Goal: Task Accomplishment & Management: Manage account settings

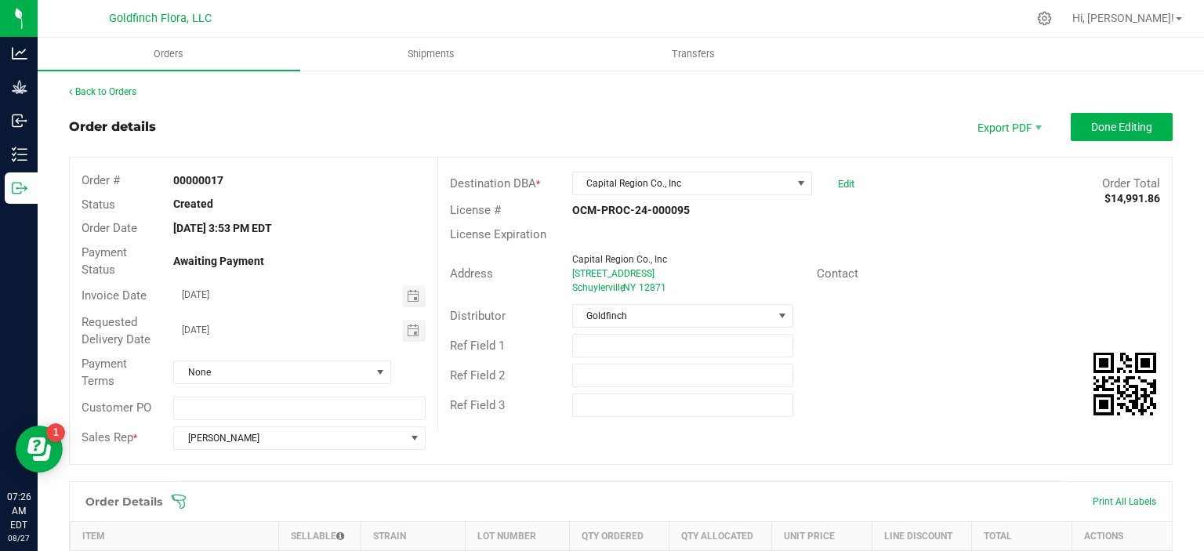
click at [868, 89] on div "Back to Orders" at bounding box center [621, 92] width 1104 height 14
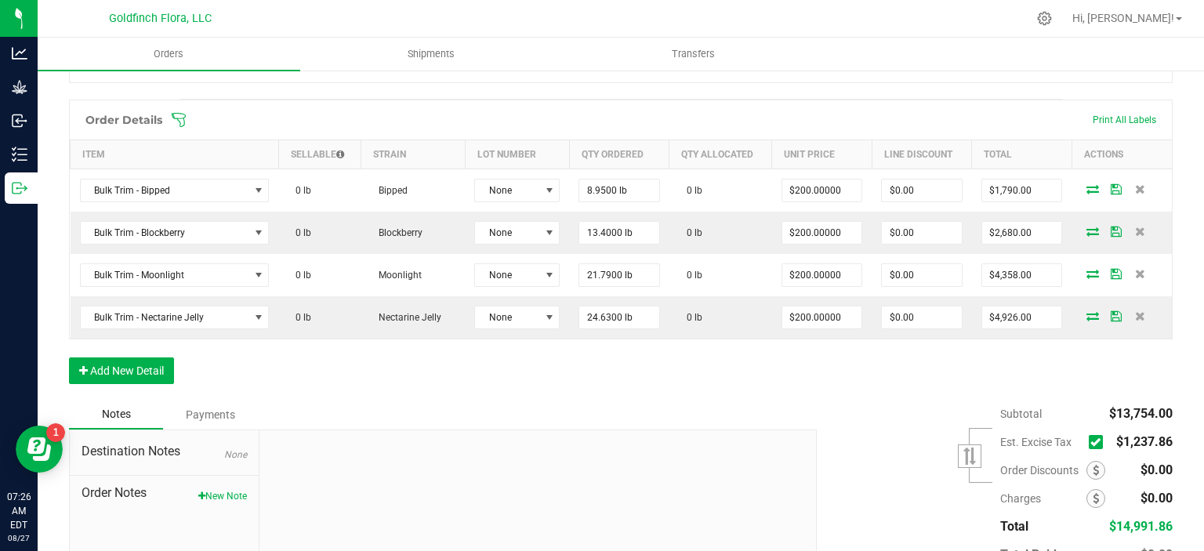
scroll to position [388, 0]
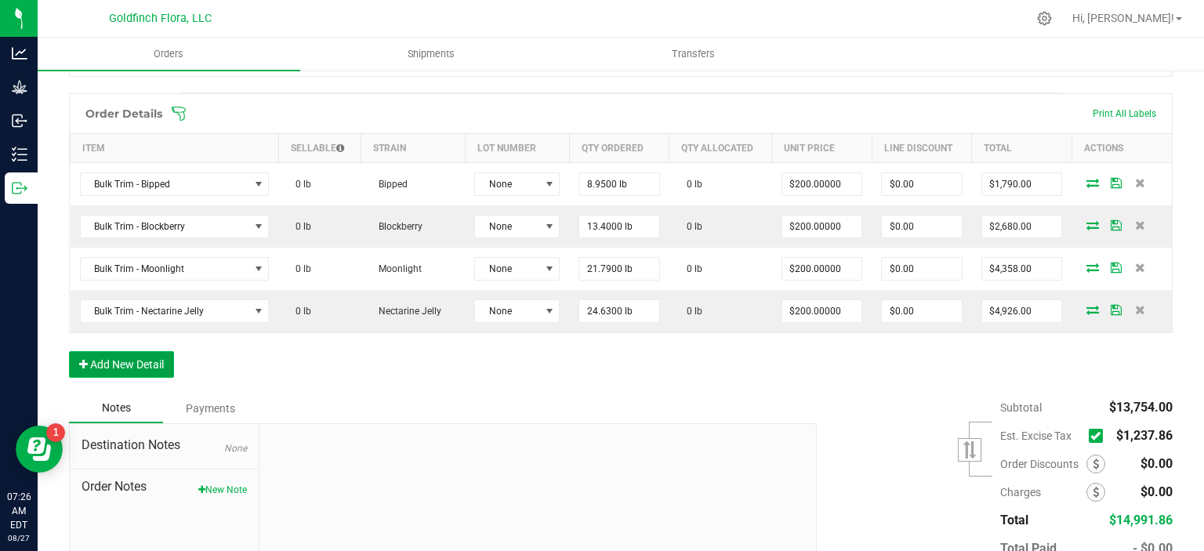
click at [132, 361] on button "Add New Detail" at bounding box center [121, 364] width 105 height 27
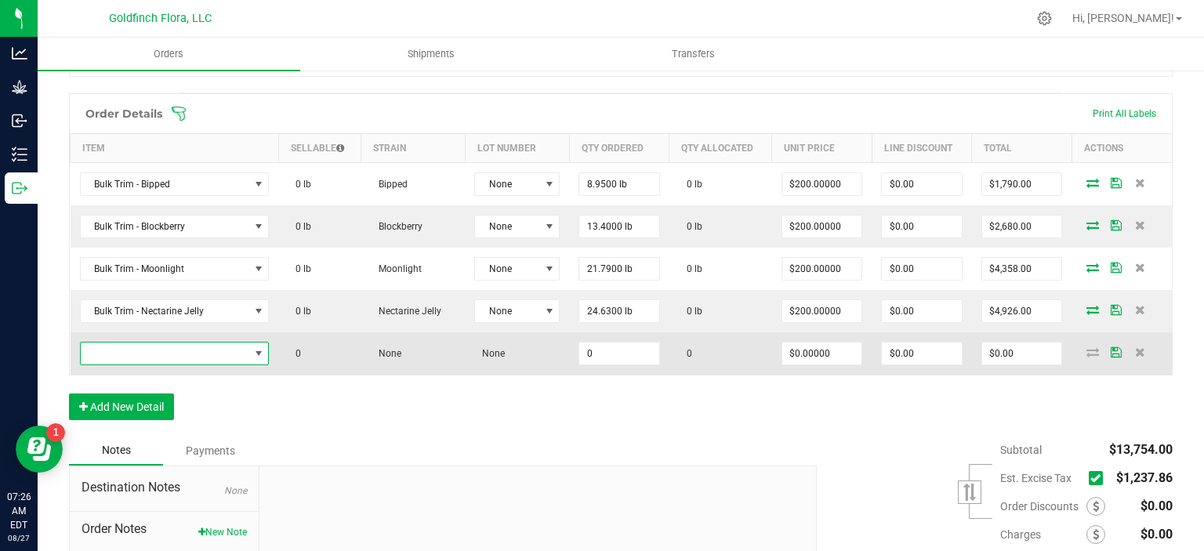
click at [260, 350] on span "NO DATA FOUND" at bounding box center [258, 353] width 13 height 13
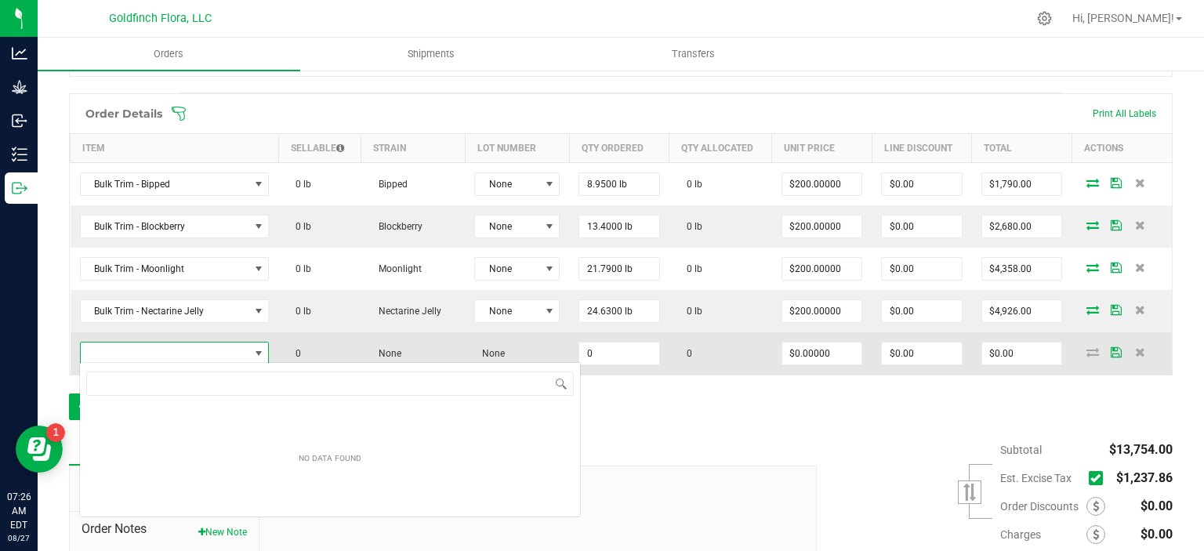
scroll to position [23, 187]
type input "peachy"
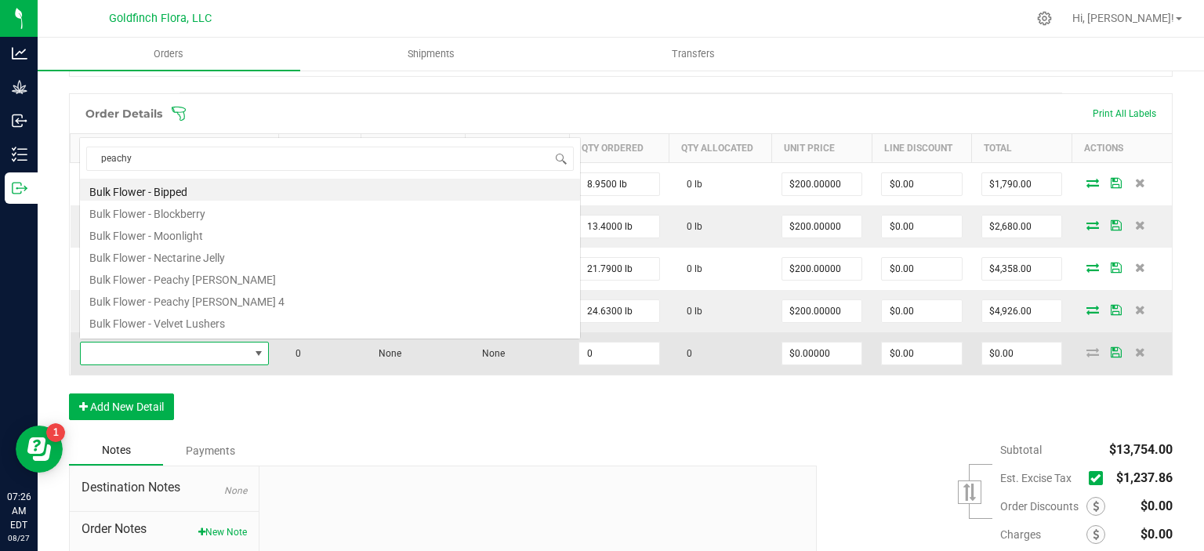
scroll to position [23, 185]
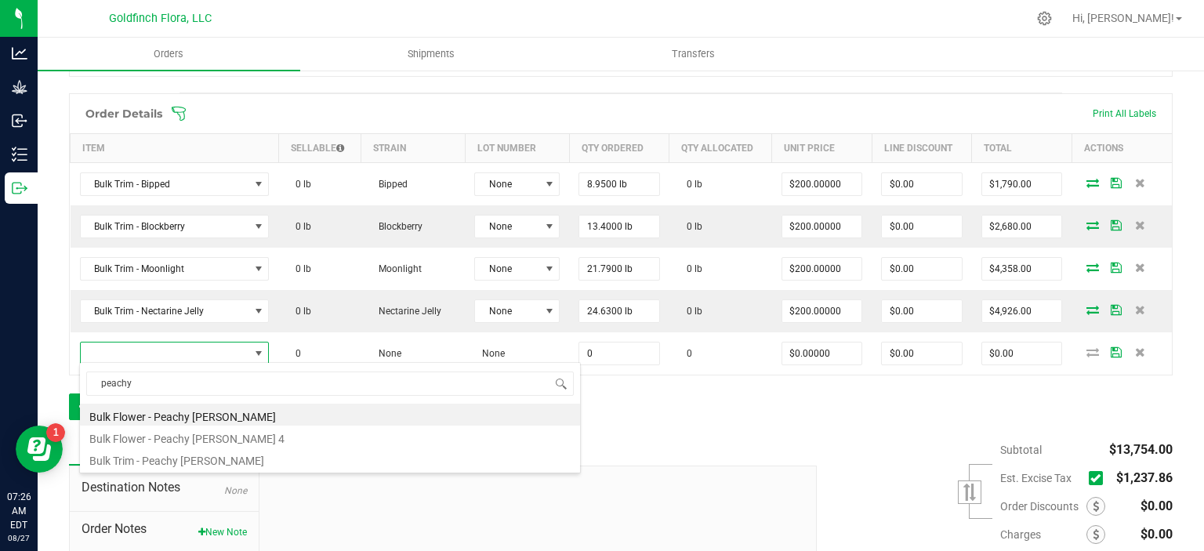
click at [241, 461] on li "Bulk Trim - Peachy [PERSON_NAME]" at bounding box center [330, 459] width 500 height 22
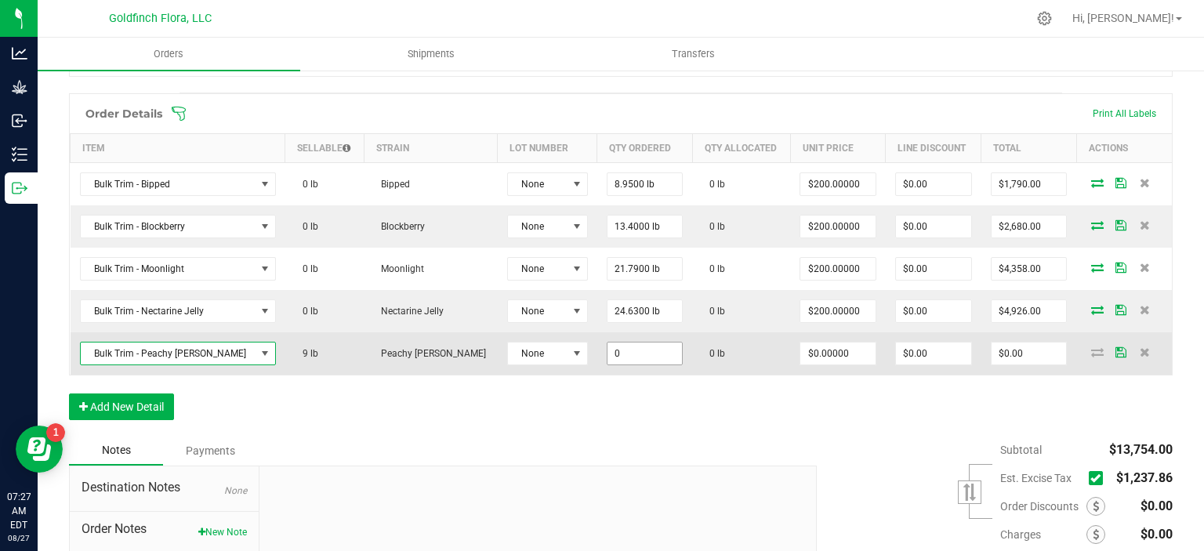
click at [608, 354] on input "0" at bounding box center [645, 354] width 75 height 22
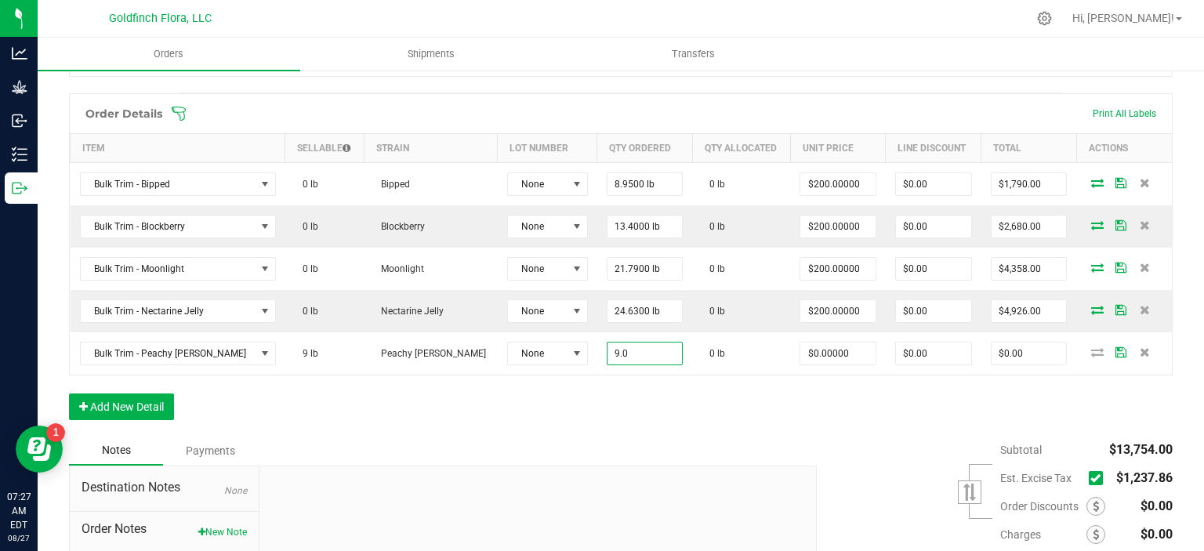
type input "9.0000 lb"
click at [790, 404] on div "Order Details Print All Labels Item Sellable Strain Lot Number Qty Ordered Qty …" at bounding box center [621, 264] width 1104 height 343
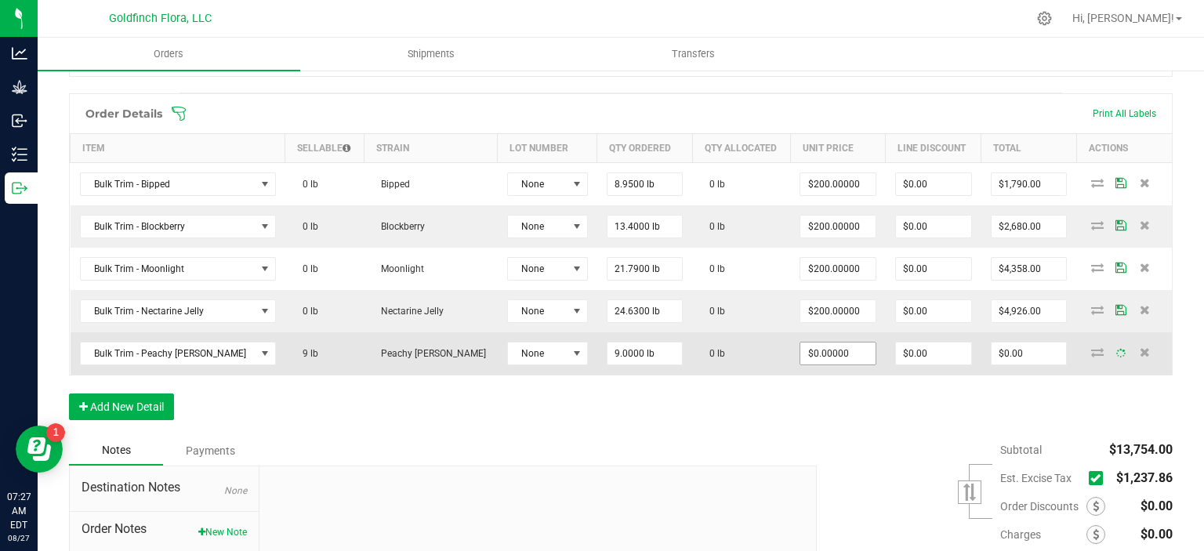
type input "0"
click at [800, 350] on input "0" at bounding box center [837, 354] width 75 height 22
click at [800, 353] on input "0" at bounding box center [837, 354] width 75 height 22
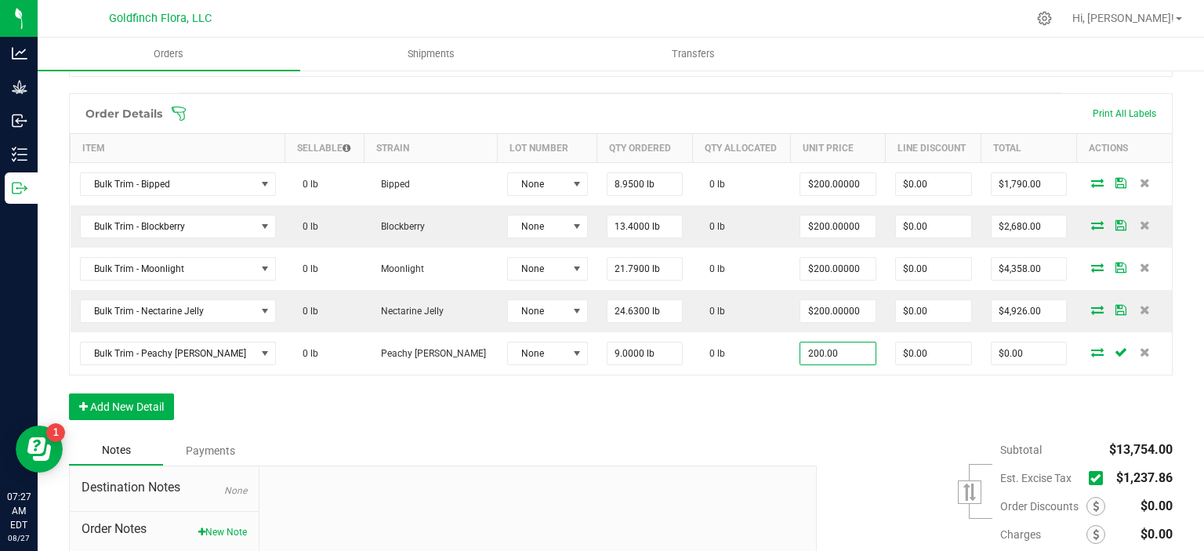
click at [820, 383] on div "Order Details Print All Labels Item Sellable Strain Lot Number Qty Ordered Qty …" at bounding box center [621, 264] width 1104 height 343
type input "$200.00000"
type input "$1,800.00"
click at [143, 399] on button "Add New Detail" at bounding box center [121, 407] width 105 height 27
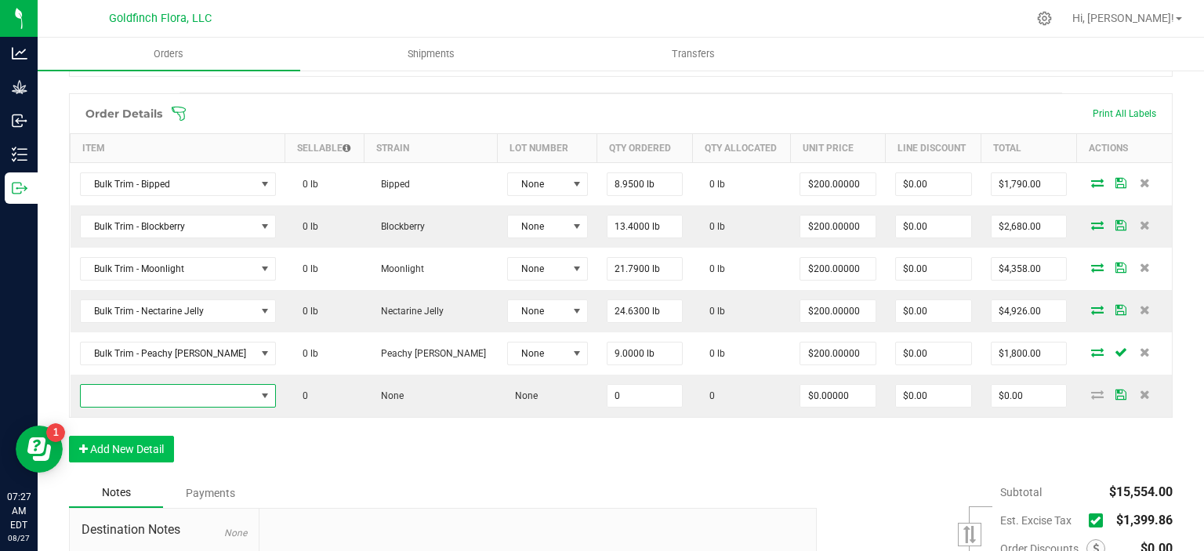
click at [143, 399] on span "NO DATA FOUND" at bounding box center [168, 396] width 175 height 22
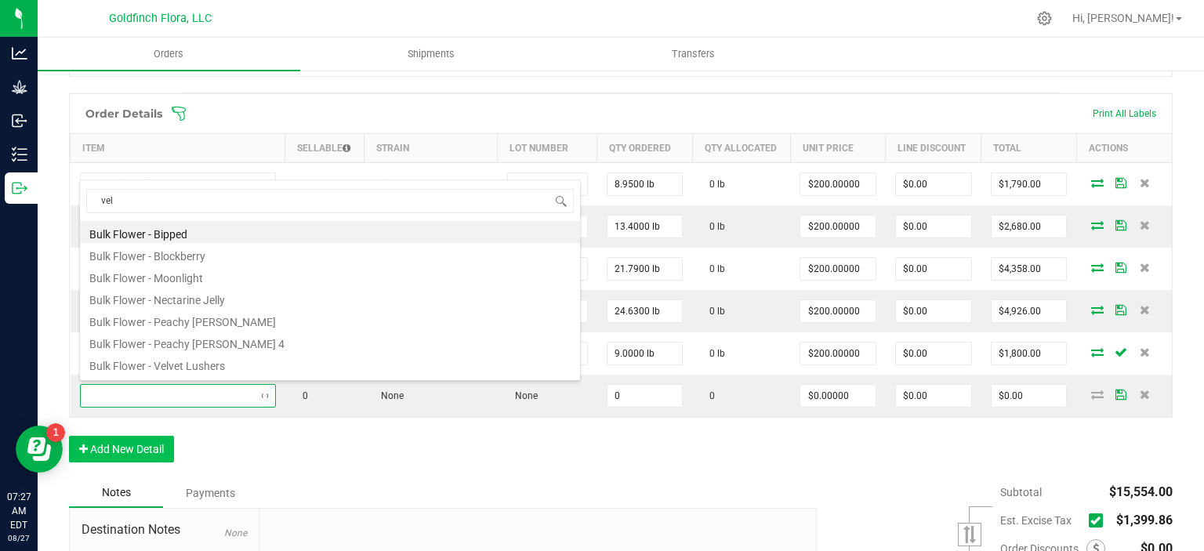
type input "velv"
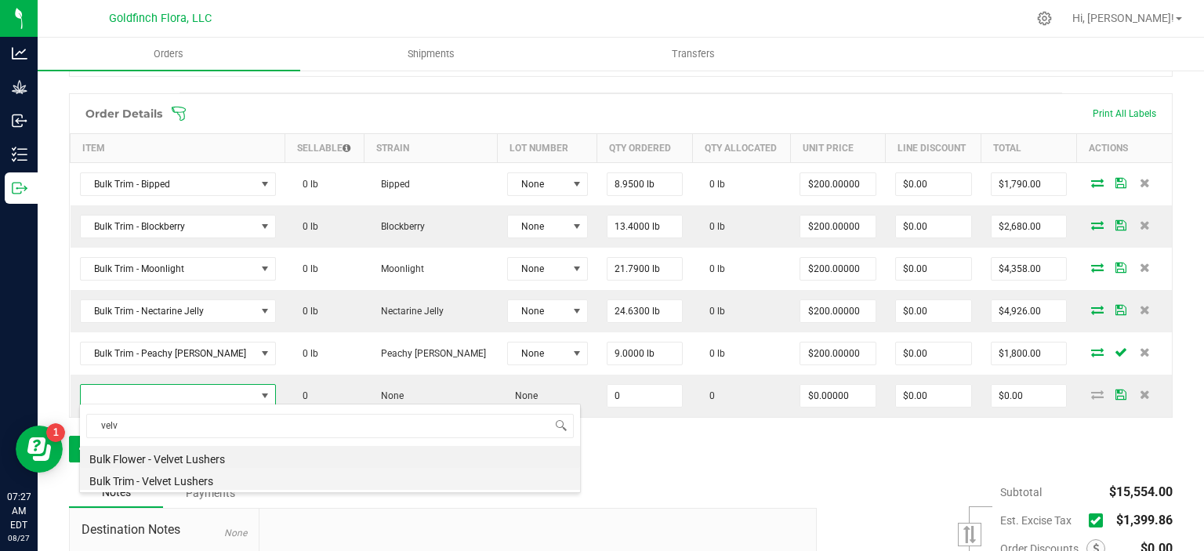
click at [171, 478] on li "Bulk Trim - Velvet Lushers" at bounding box center [330, 479] width 500 height 22
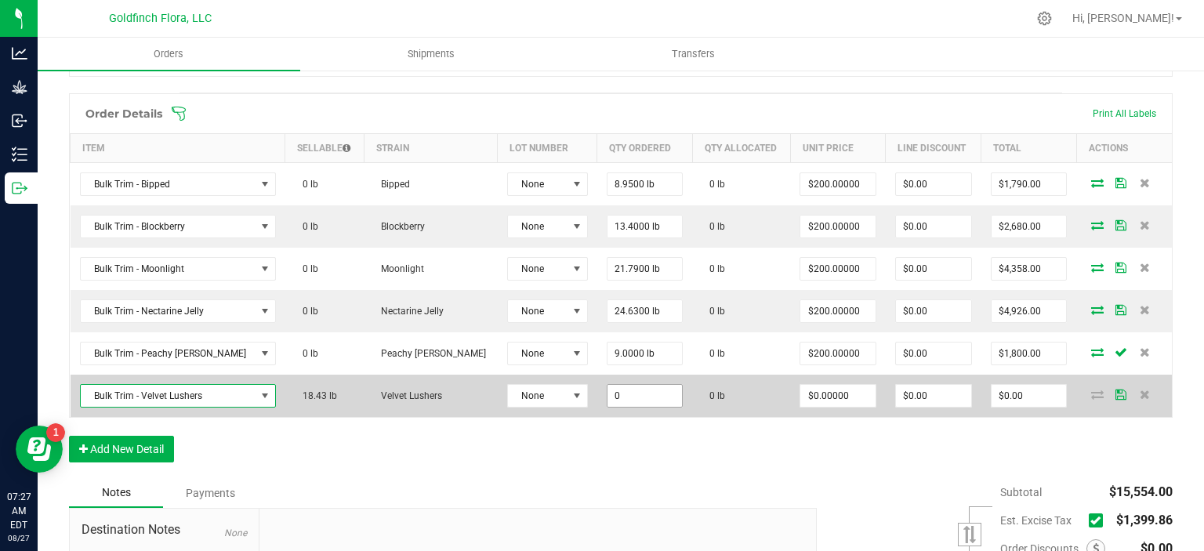
click at [608, 393] on input "0" at bounding box center [645, 396] width 75 height 22
type input "18.4300 lb"
click at [807, 395] on input "0" at bounding box center [837, 396] width 75 height 22
type input "2"
click at [800, 391] on input "0" at bounding box center [837, 396] width 75 height 22
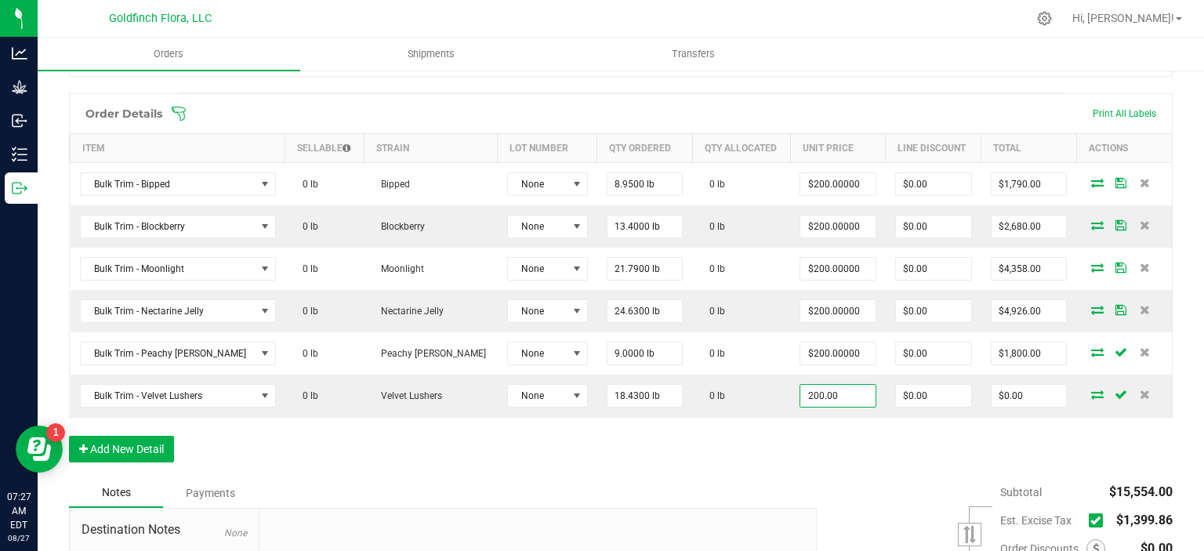
type input "$200.00000"
type input "$3,686.00"
click at [782, 423] on div "Order Details Print All Labels Item Sellable Strain Lot Number Qty Ordered Qty …" at bounding box center [621, 285] width 1104 height 385
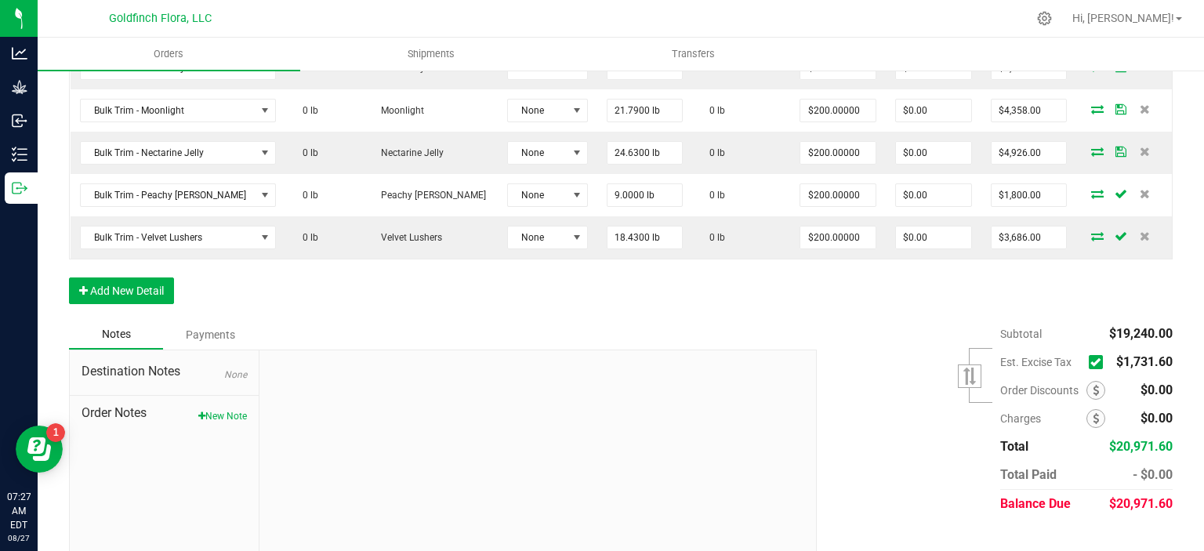
scroll to position [561, 0]
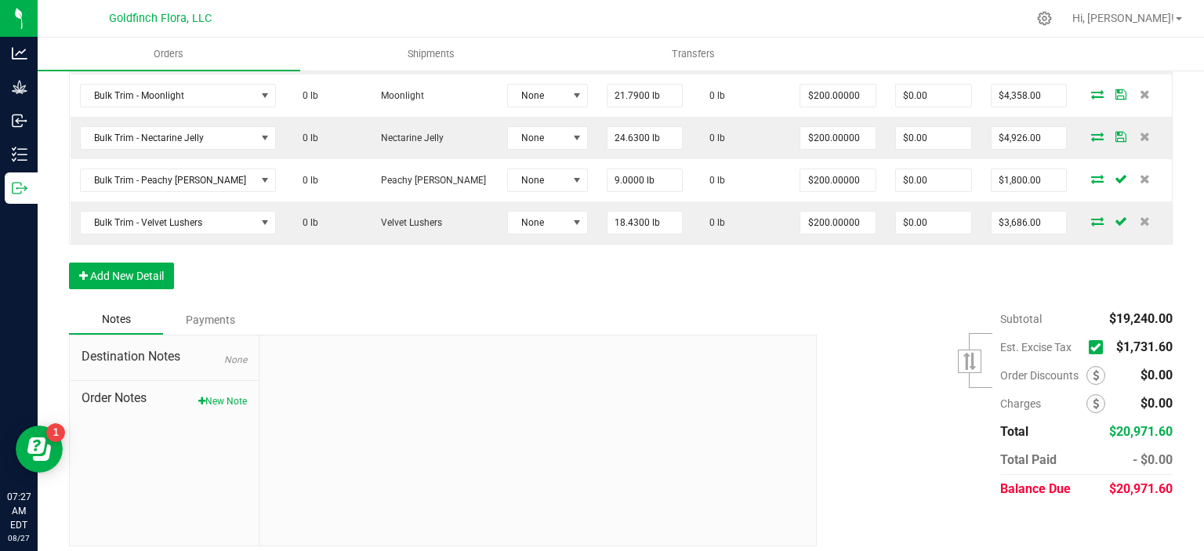
click at [1091, 347] on icon at bounding box center [1096, 347] width 10 height 0
click at [0, 0] on input "checkbox" at bounding box center [0, 0] width 0 height 0
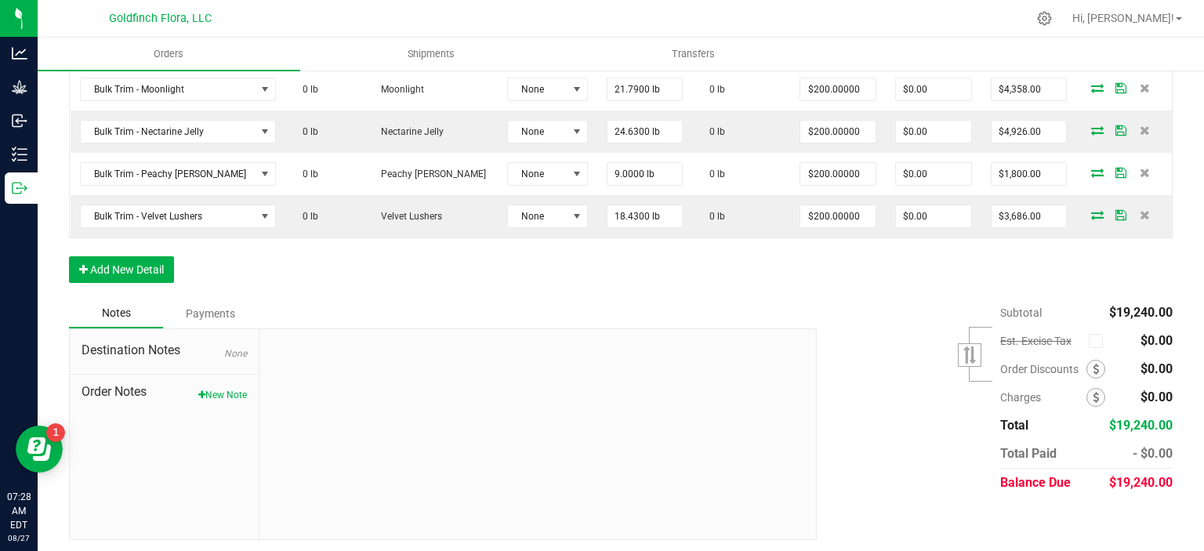
click at [211, 307] on div "Payments" at bounding box center [210, 313] width 94 height 28
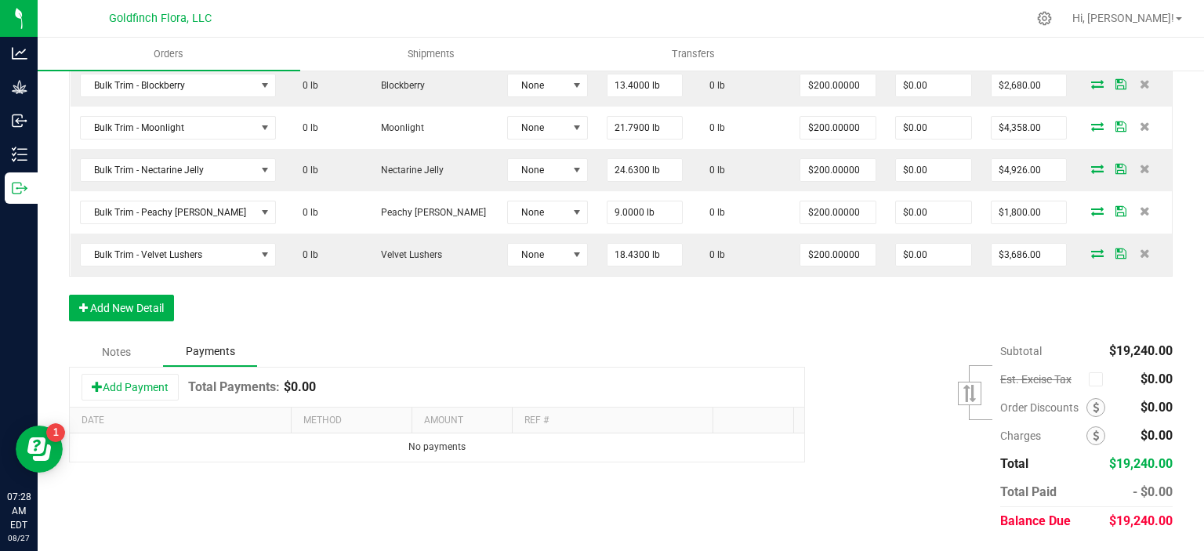
scroll to position [525, 0]
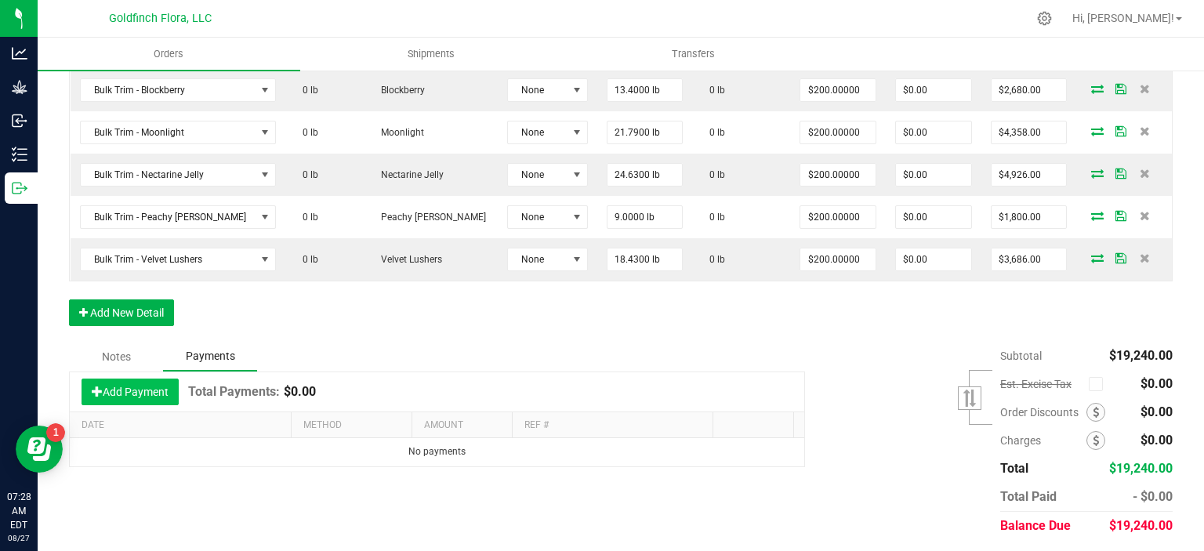
click at [141, 385] on button "Add Payment" at bounding box center [130, 392] width 97 height 27
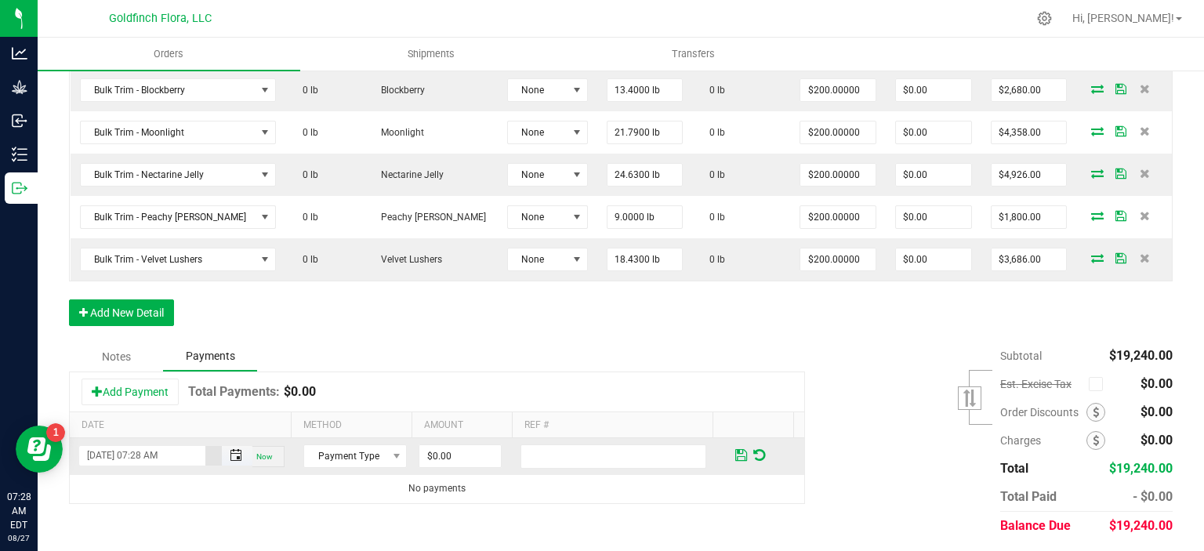
click at [232, 452] on span "Toggle popup" at bounding box center [236, 455] width 13 height 13
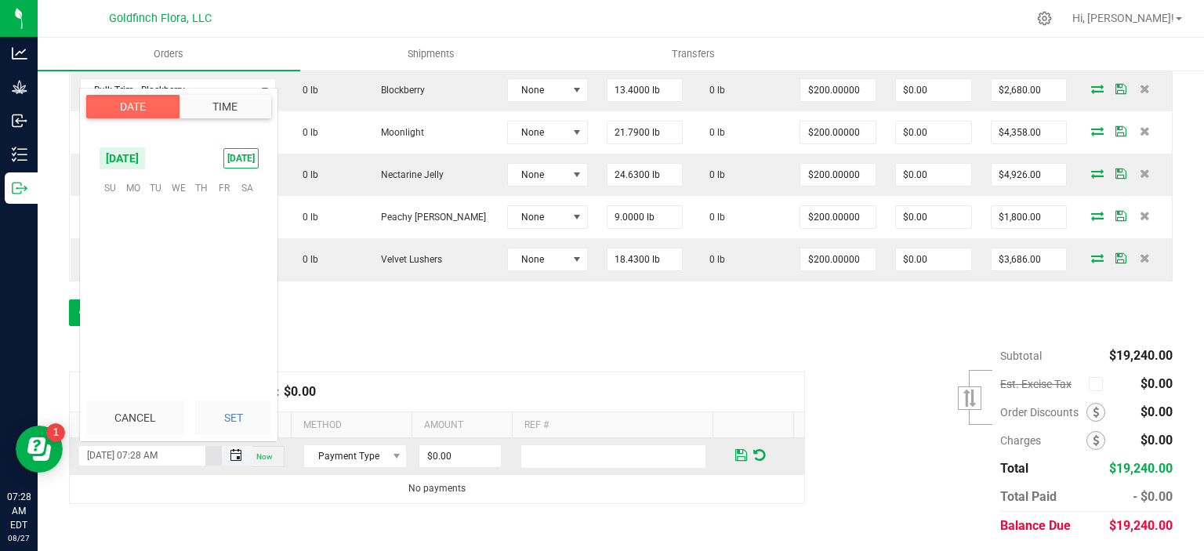
scroll to position [596, 0]
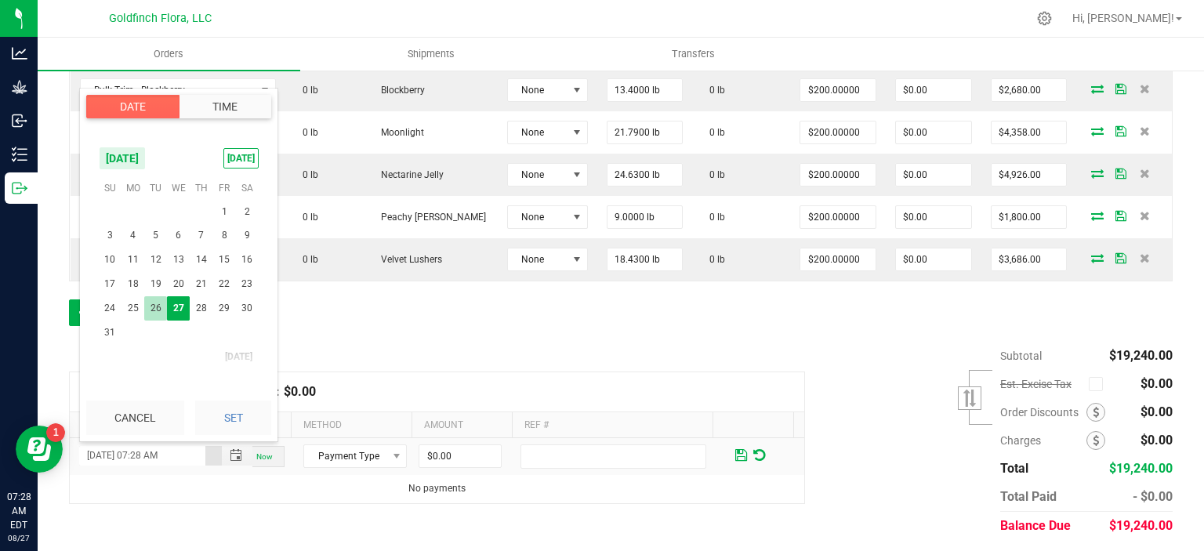
click at [158, 303] on span "26" at bounding box center [155, 308] width 23 height 24
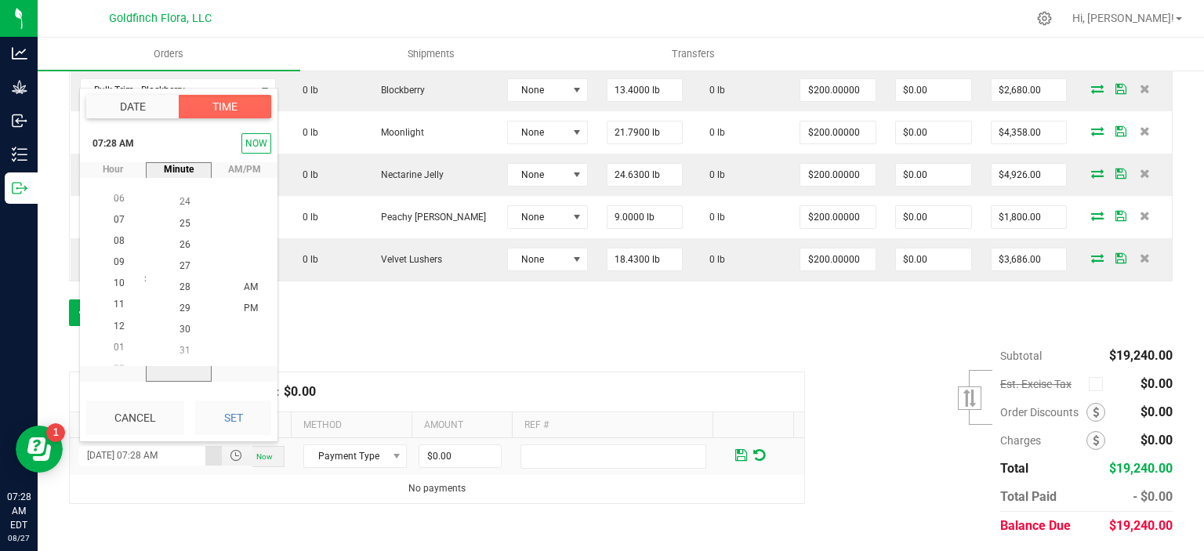
scroll to position [234, 0]
click at [114, 285] on span "11" at bounding box center [119, 287] width 11 height 11
click at [180, 328] on span "30" at bounding box center [185, 330] width 11 height 11
click at [251, 286] on span "AM" at bounding box center [251, 286] width 14 height 11
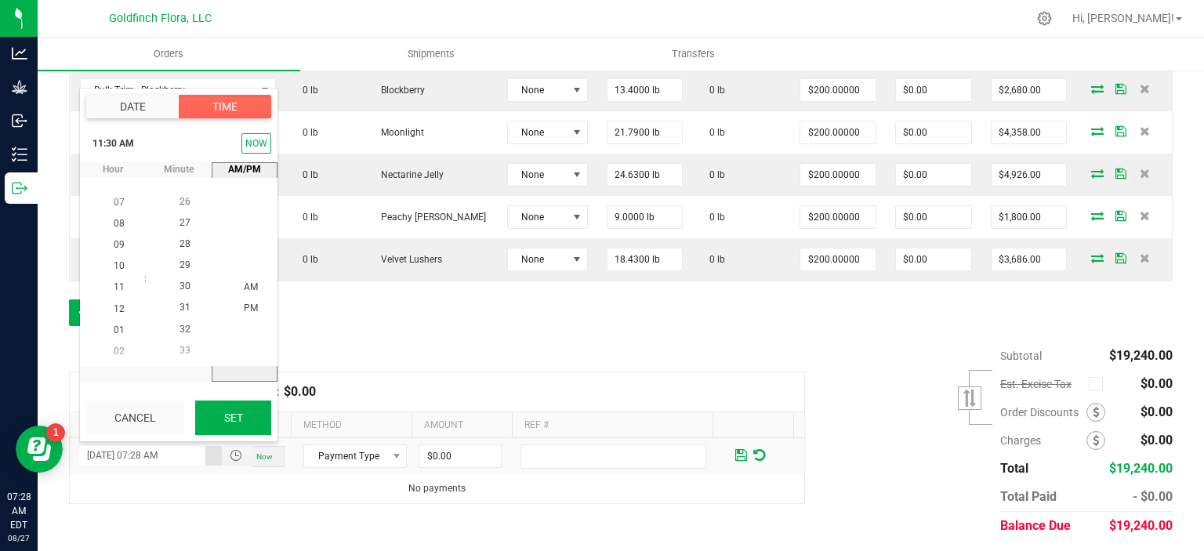
click at [238, 417] on button "Set" at bounding box center [233, 418] width 76 height 34
type input "08/26/2025 11:30 AM"
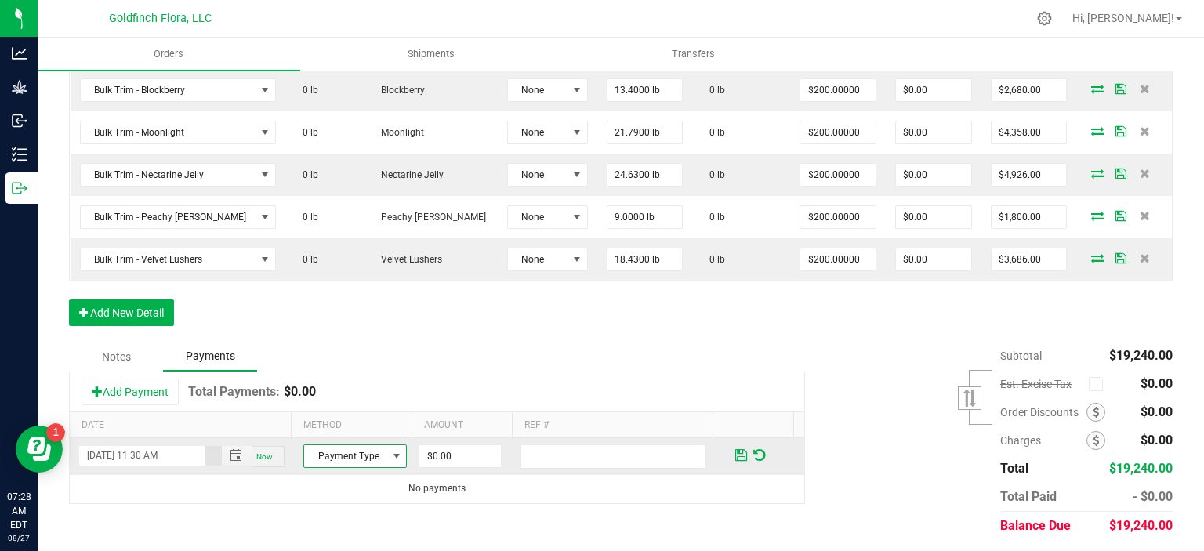
click at [390, 450] on span at bounding box center [396, 456] width 13 height 13
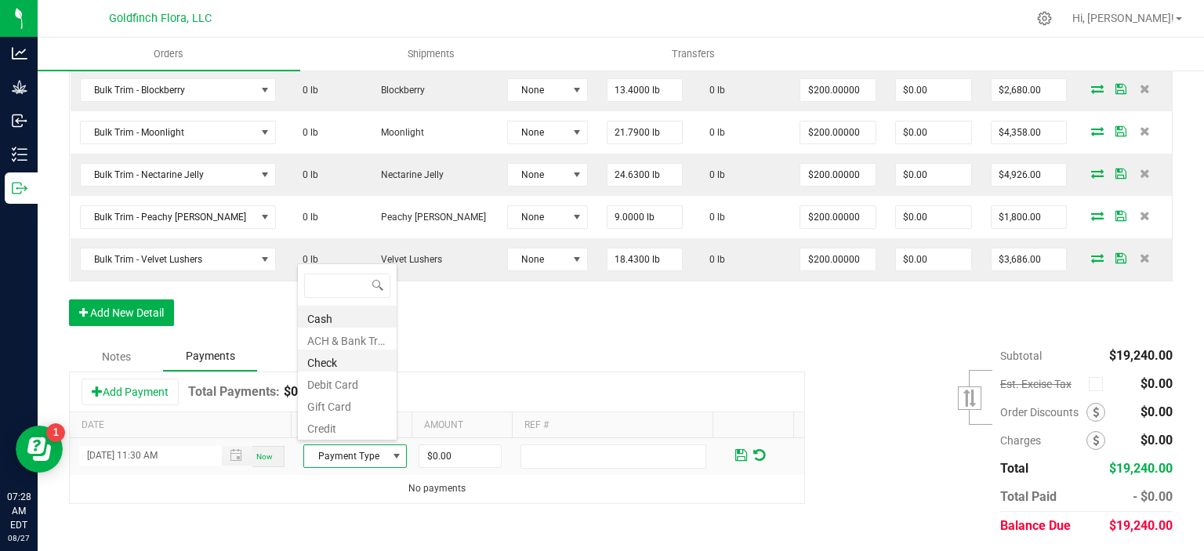
click at [339, 361] on li "Check" at bounding box center [347, 361] width 99 height 22
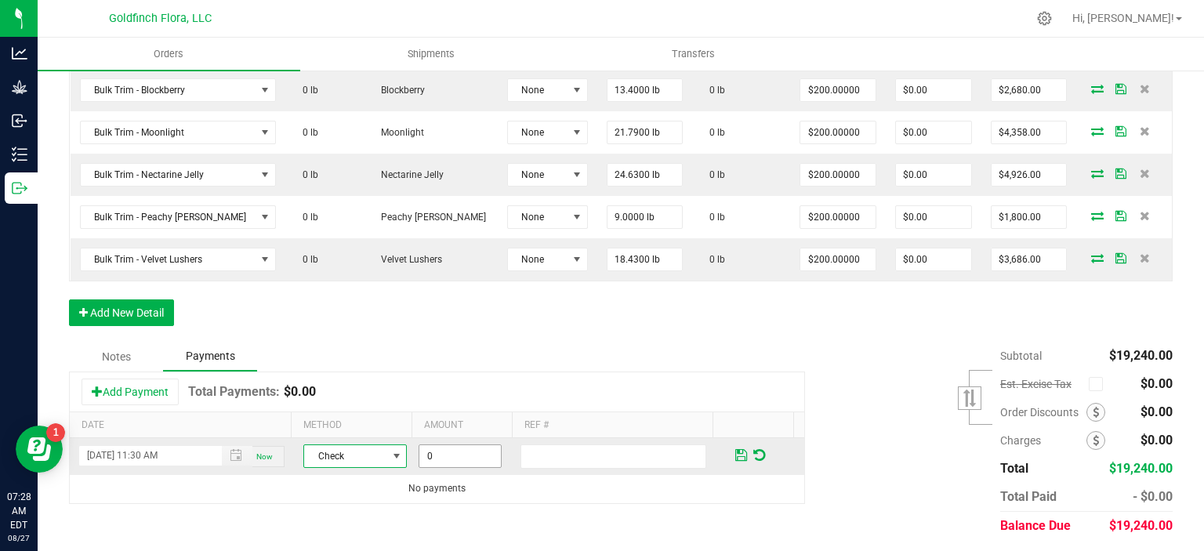
click at [423, 451] on input "0" at bounding box center [460, 456] width 82 height 22
type input "$19,240.00"
click at [876, 391] on div "Subtotal $19,240.00 Est. Excise Tax" at bounding box center [989, 441] width 368 height 198
click at [735, 454] on span at bounding box center [741, 455] width 12 height 14
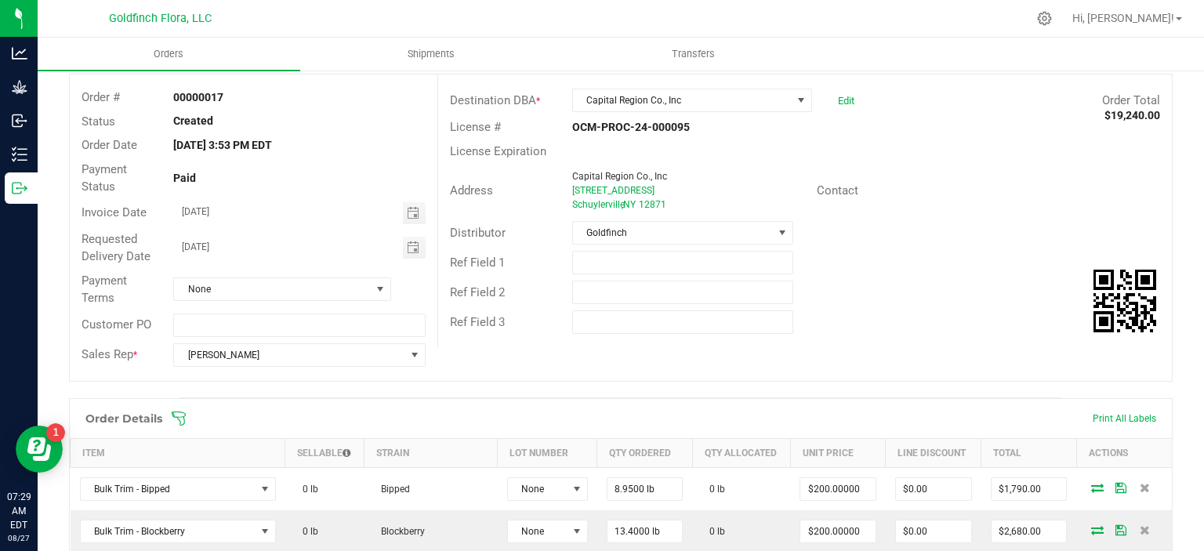
scroll to position [0, 0]
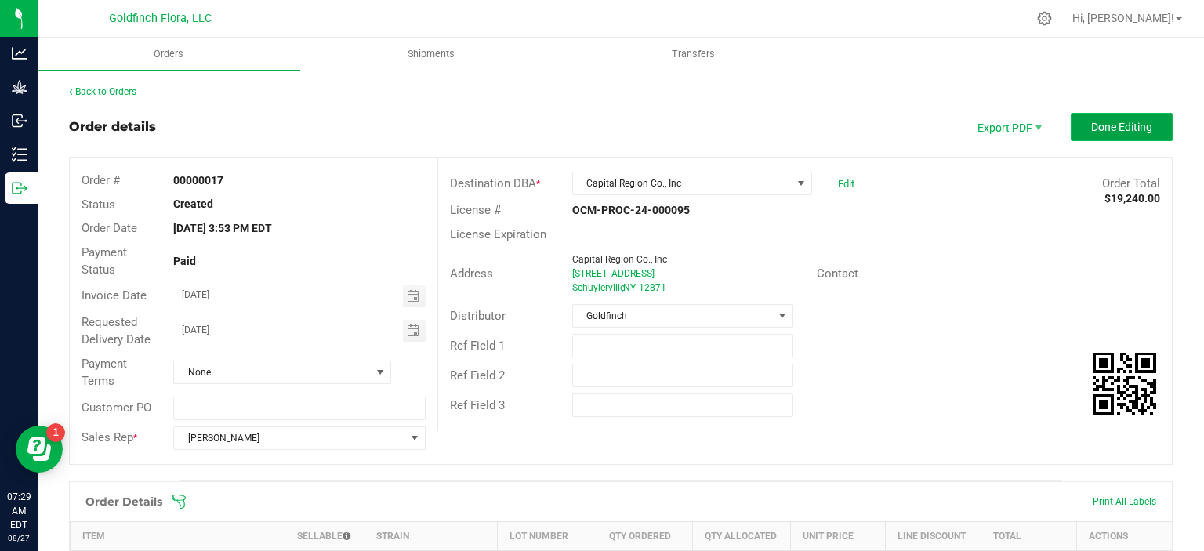
click at [1105, 122] on span "Done Editing" at bounding box center [1121, 127] width 61 height 13
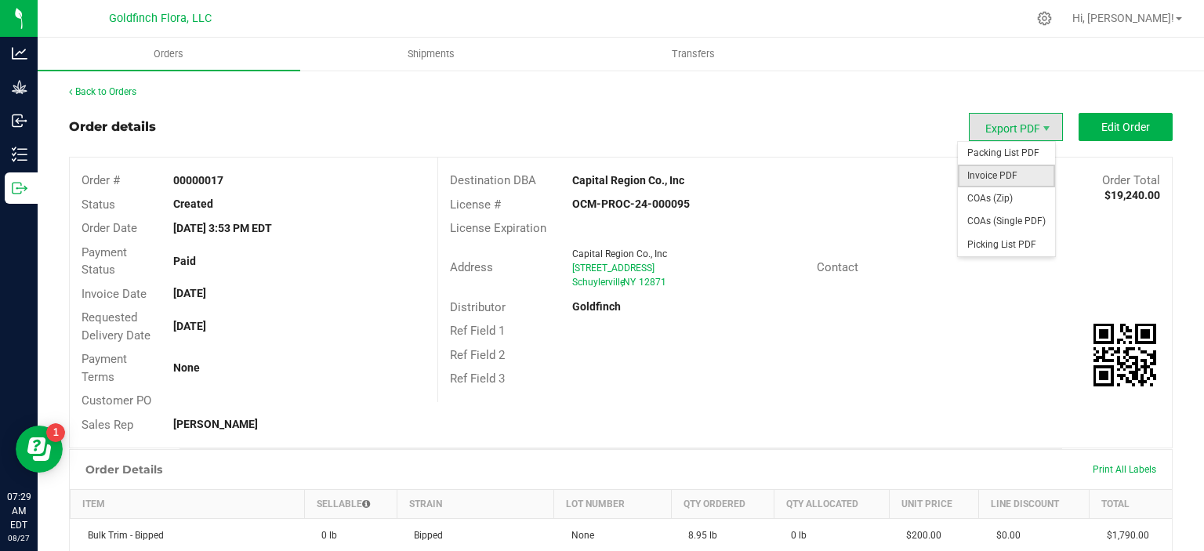
click at [986, 165] on span "Invoice PDF" at bounding box center [1006, 176] width 97 height 23
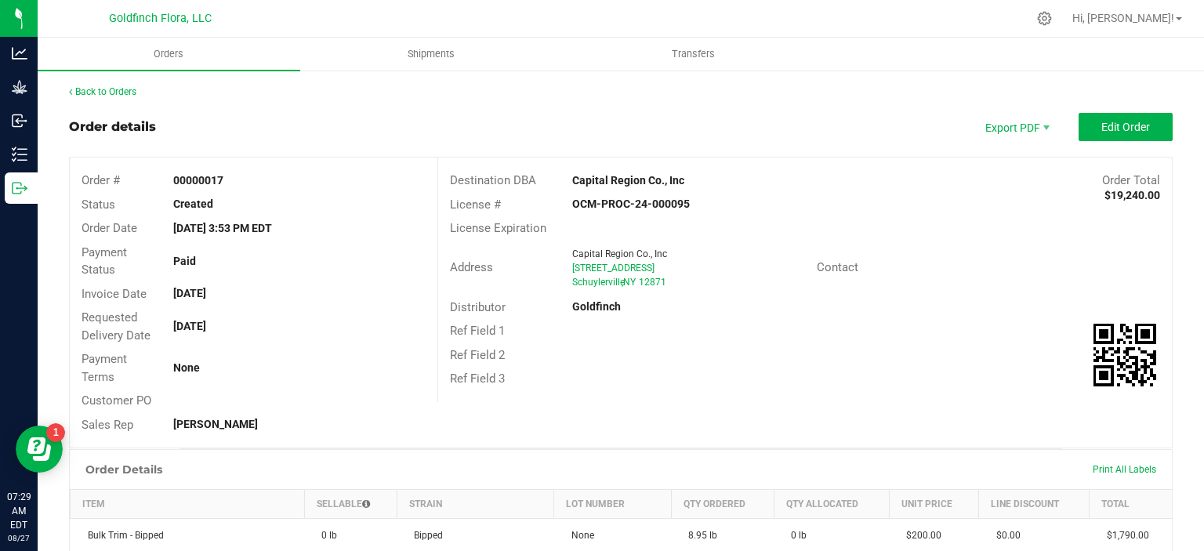
click at [986, 165] on div "Destination DBA Capital Region Co., Inc Order Total $19,240.00 License # OCM-PR…" at bounding box center [804, 280] width 735 height 245
click at [809, 112] on div "Back to Orders Order details Export PDF Edit Order Order # 00000017 Status Crea…" at bounding box center [621, 530] width 1104 height 890
click at [435, 51] on span "Shipments" at bounding box center [431, 54] width 89 height 14
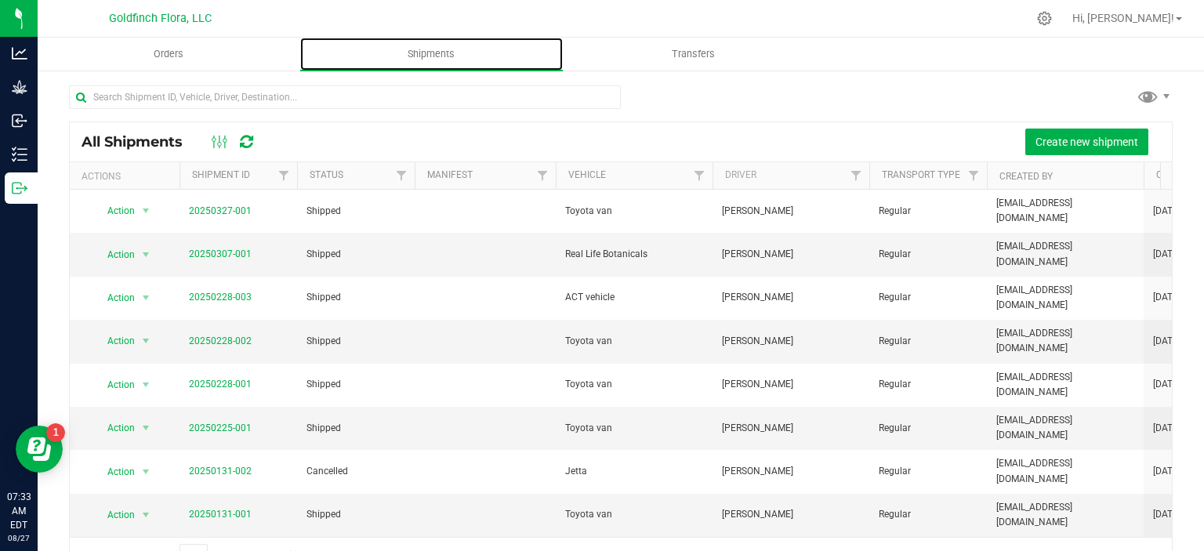
scroll to position [20, 0]
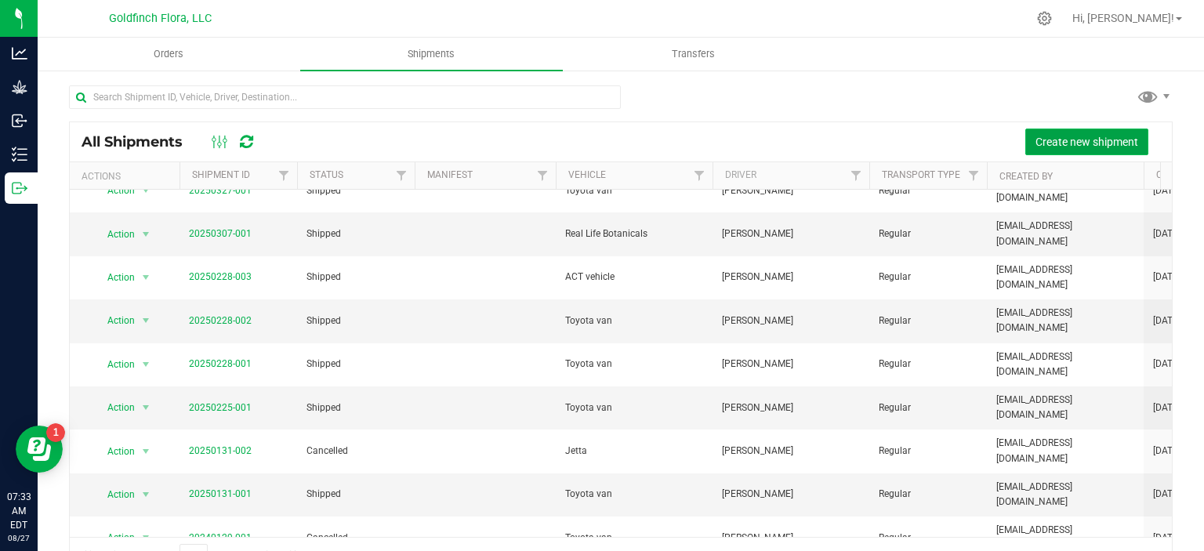
click at [1083, 139] on span "Create new shipment" at bounding box center [1087, 142] width 103 height 13
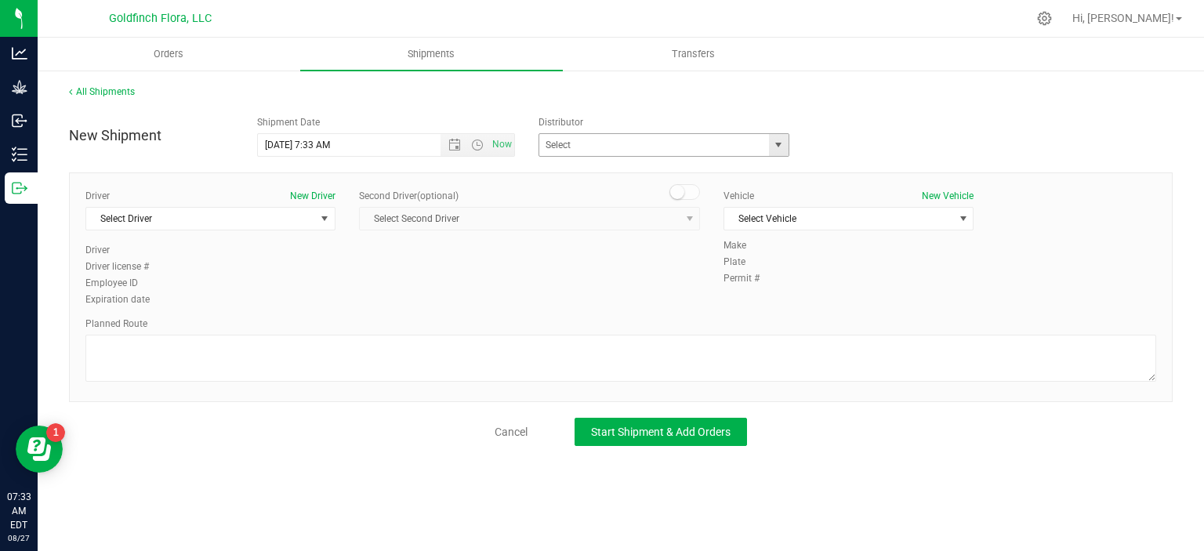
click at [781, 137] on span "select" at bounding box center [779, 145] width 20 height 22
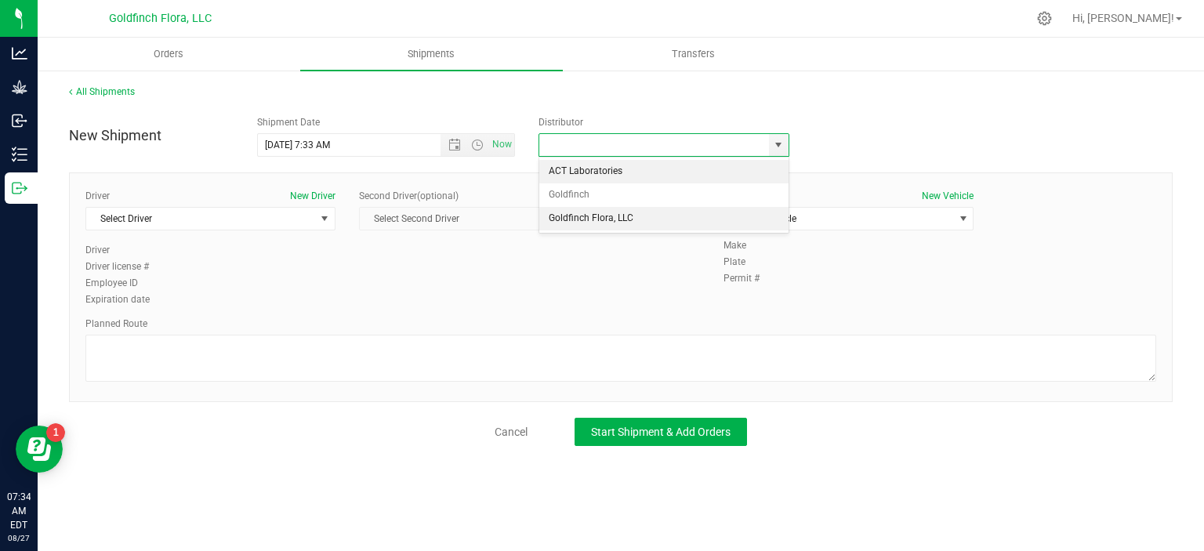
click at [565, 216] on li "Goldfinch Flora, LLC" at bounding box center [663, 219] width 249 height 24
type input "Goldfinch Flora, LLC"
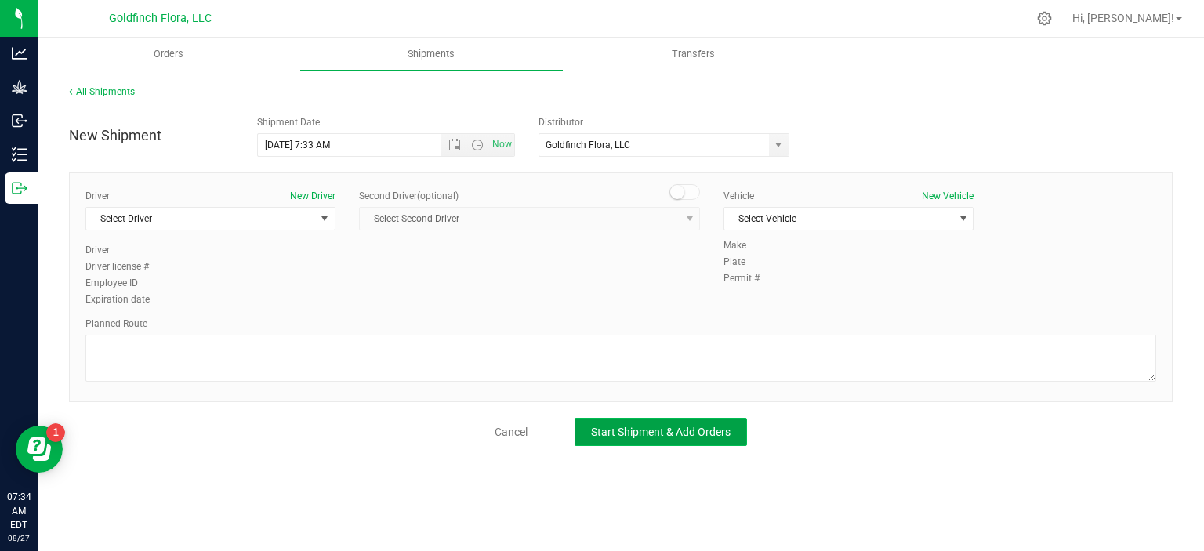
click at [676, 428] on span "Start Shipment & Add Orders" at bounding box center [661, 432] width 140 height 13
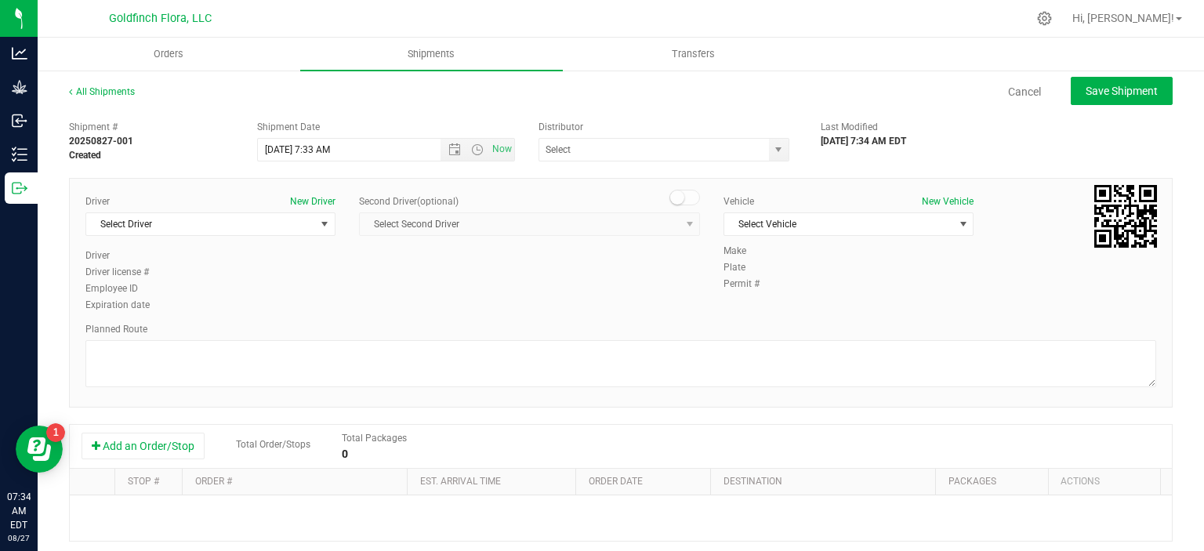
type input "Goldfinch Flora, LLC"
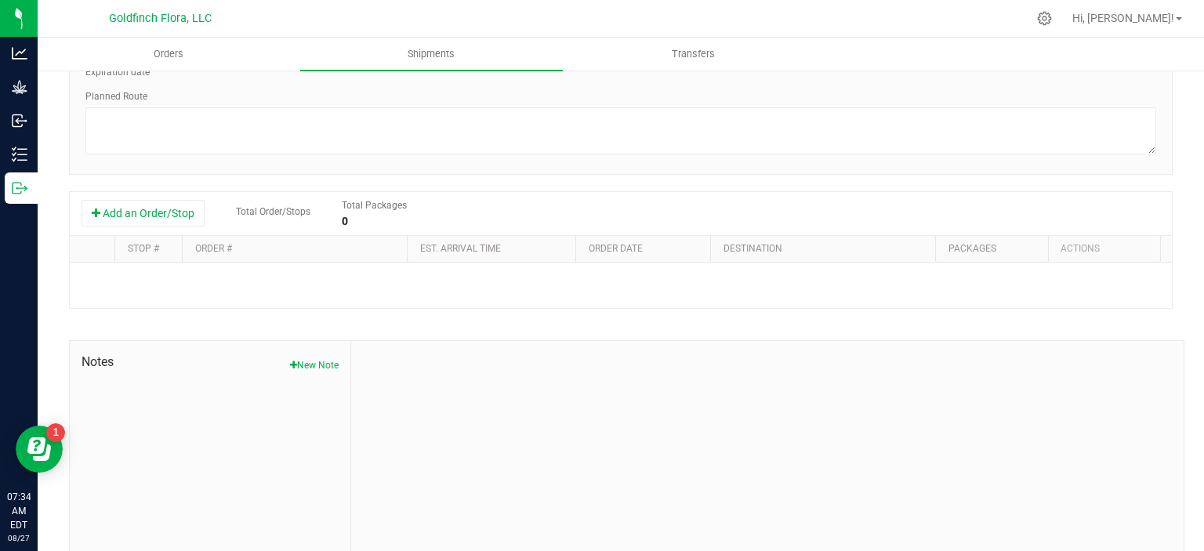
scroll to position [245, 0]
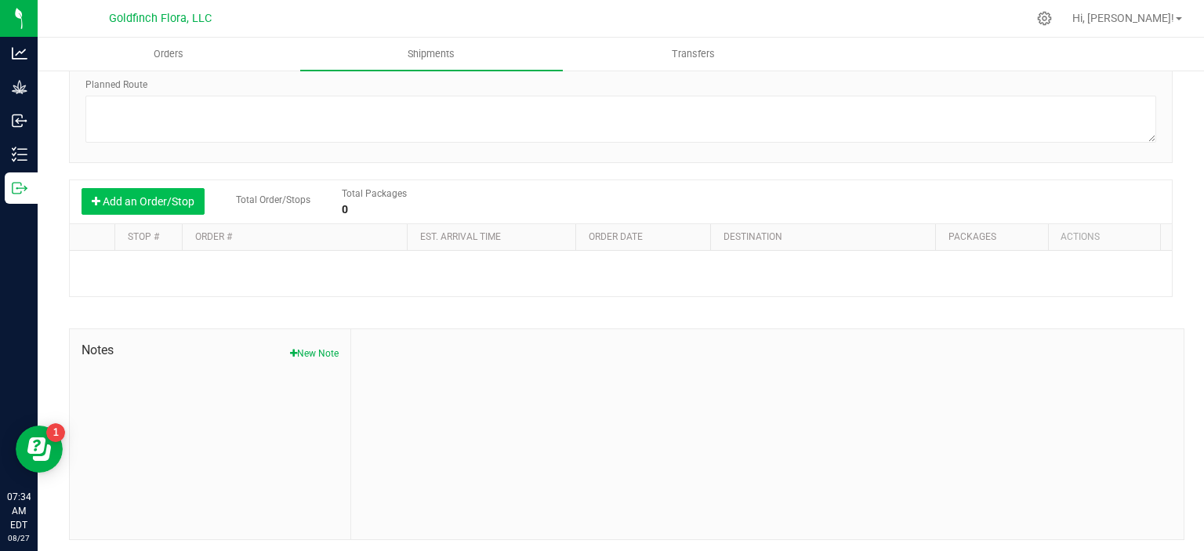
click at [136, 203] on button "Add an Order/Stop" at bounding box center [143, 201] width 123 height 27
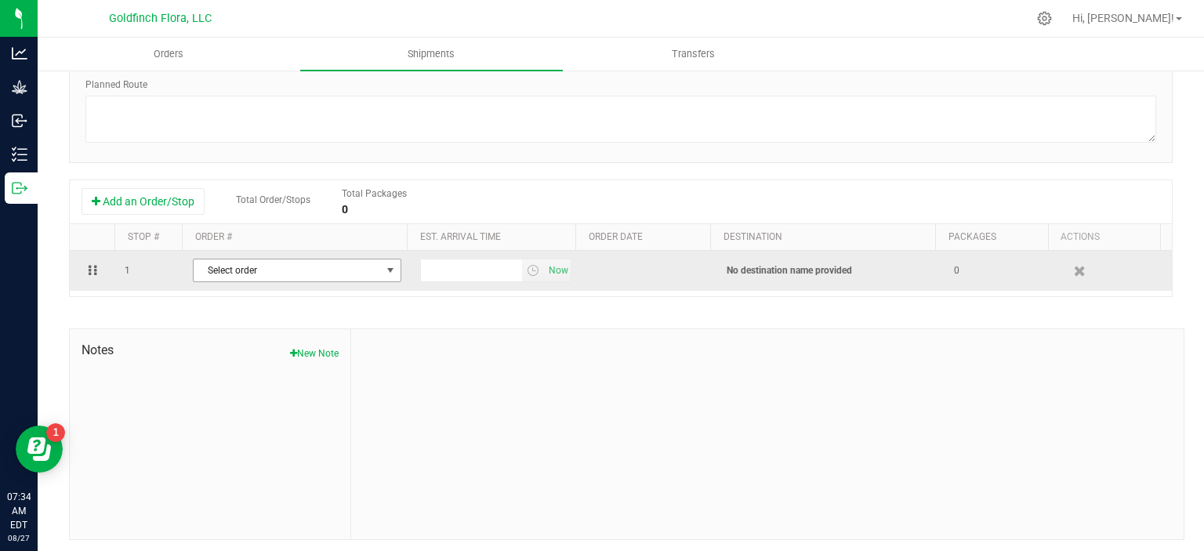
click at [384, 274] on span "select" at bounding box center [390, 270] width 13 height 13
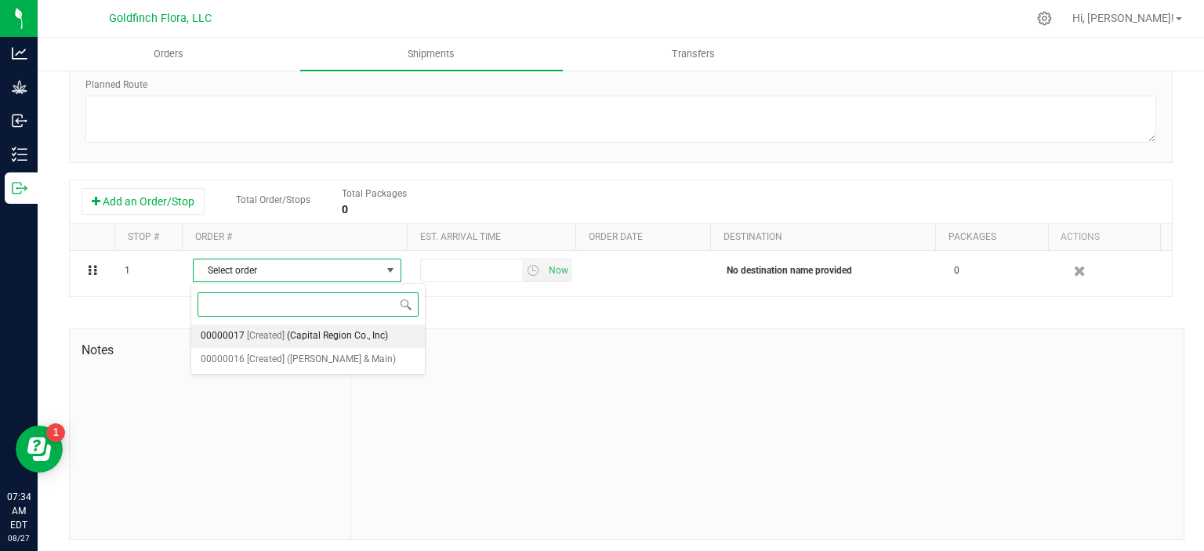
click at [317, 332] on span "(Capital Region Co., Inc)" at bounding box center [337, 336] width 101 height 20
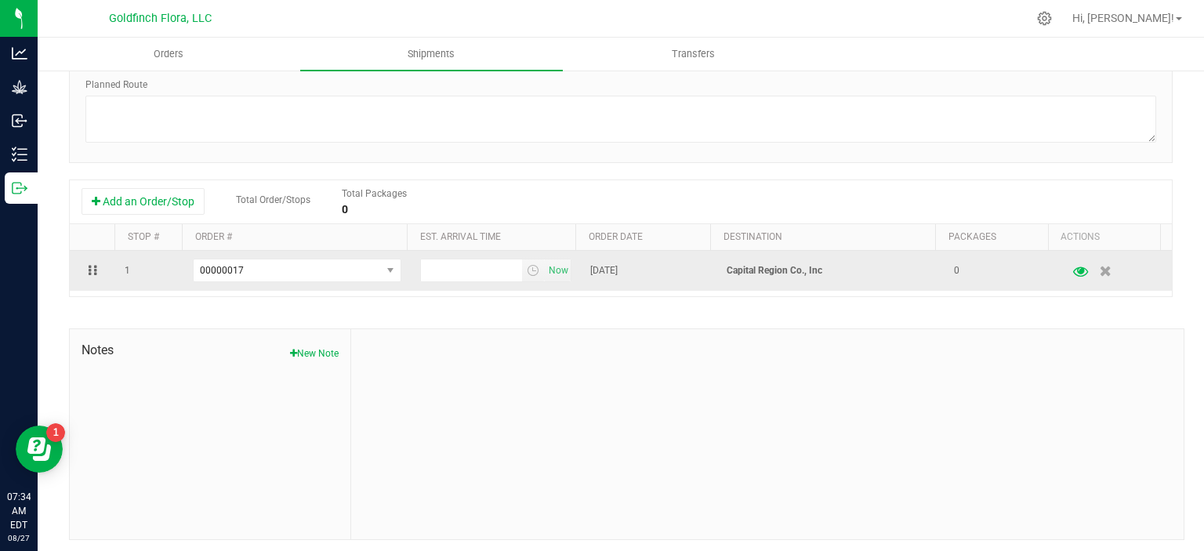
click at [1073, 267] on icon "button" at bounding box center [1080, 270] width 15 height 11
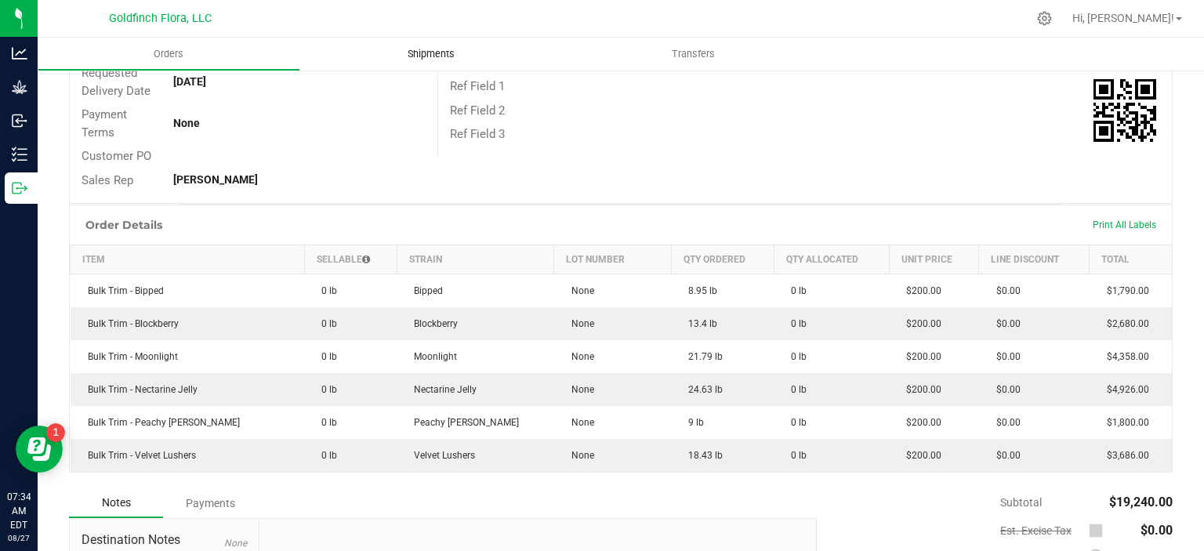
click at [433, 53] on span "Shipments" at bounding box center [431, 54] width 89 height 14
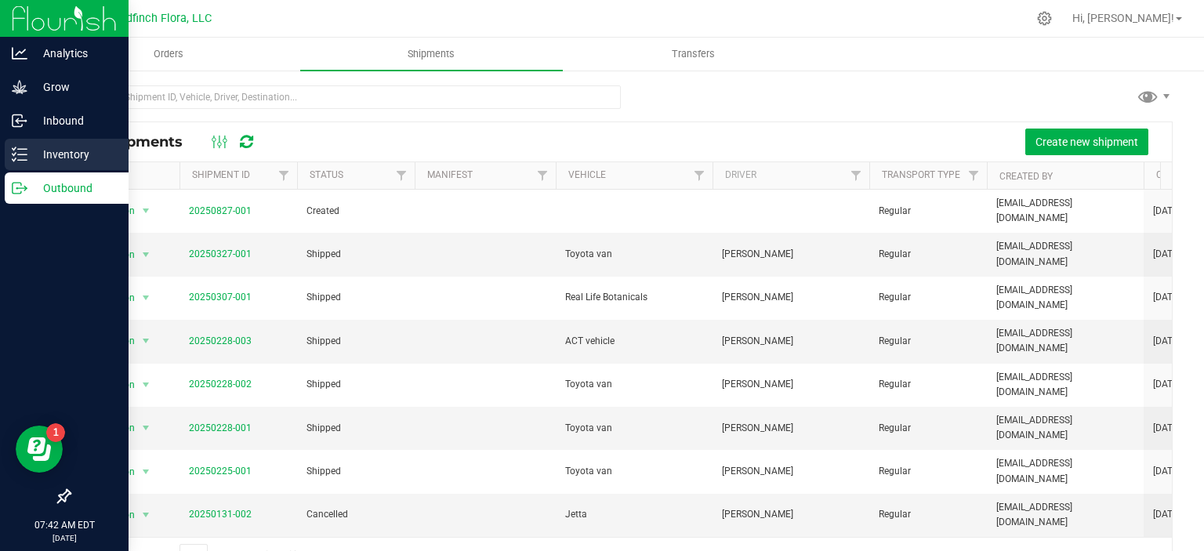
click at [18, 149] on line at bounding box center [22, 149] width 9 height 0
click at [63, 150] on p "Inventory" at bounding box center [74, 154] width 94 height 19
click at [66, 151] on p "Inventory" at bounding box center [74, 154] width 94 height 19
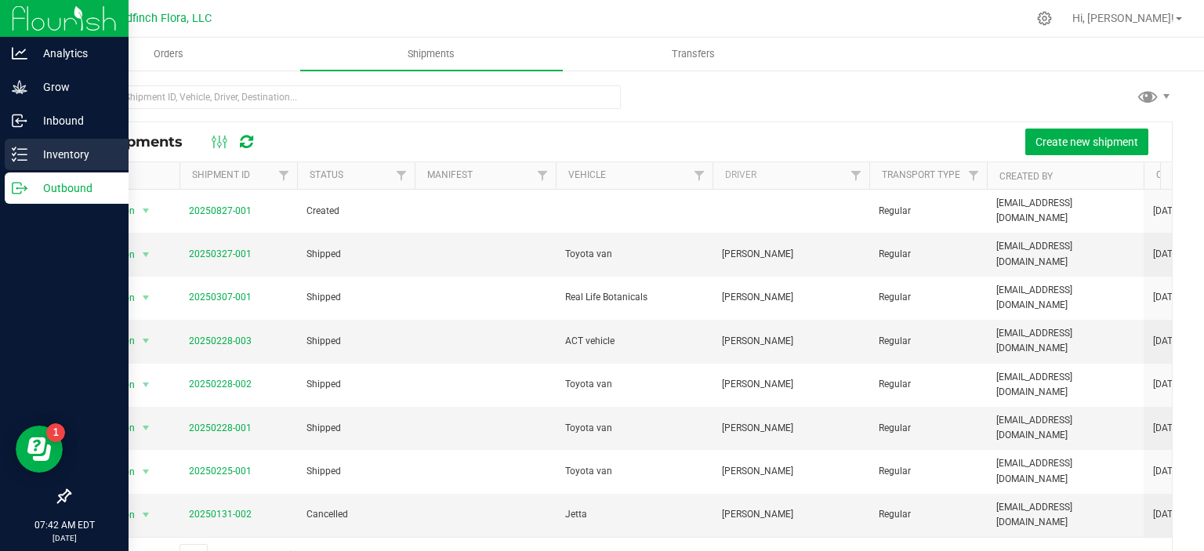
click at [66, 151] on p "Inventory" at bounding box center [74, 154] width 94 height 19
click at [62, 152] on p "Inventory" at bounding box center [74, 154] width 94 height 19
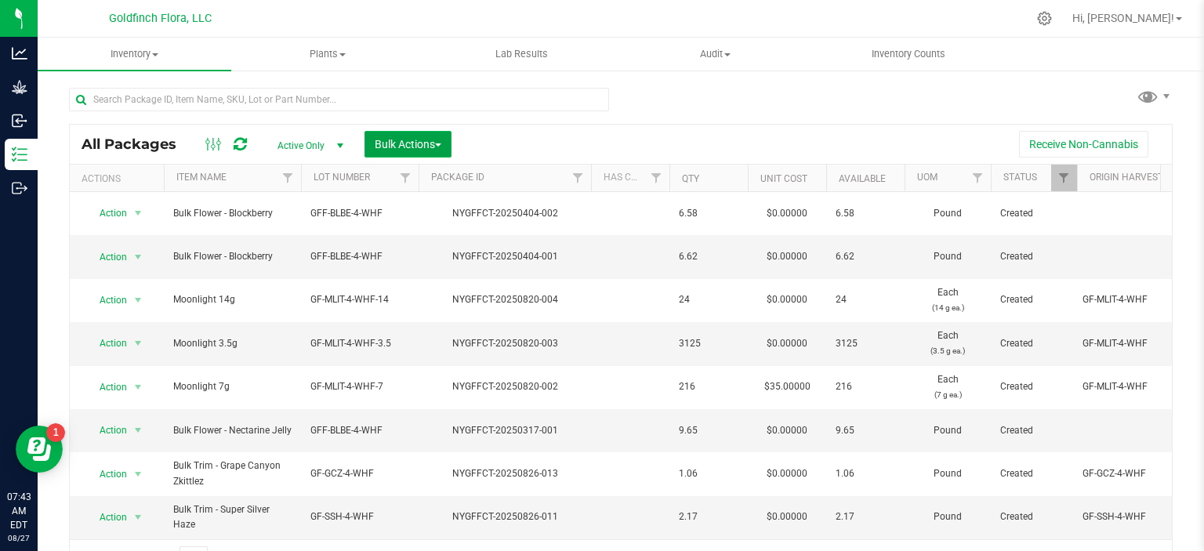
click at [441, 138] on span "Bulk Actions" at bounding box center [408, 144] width 67 height 13
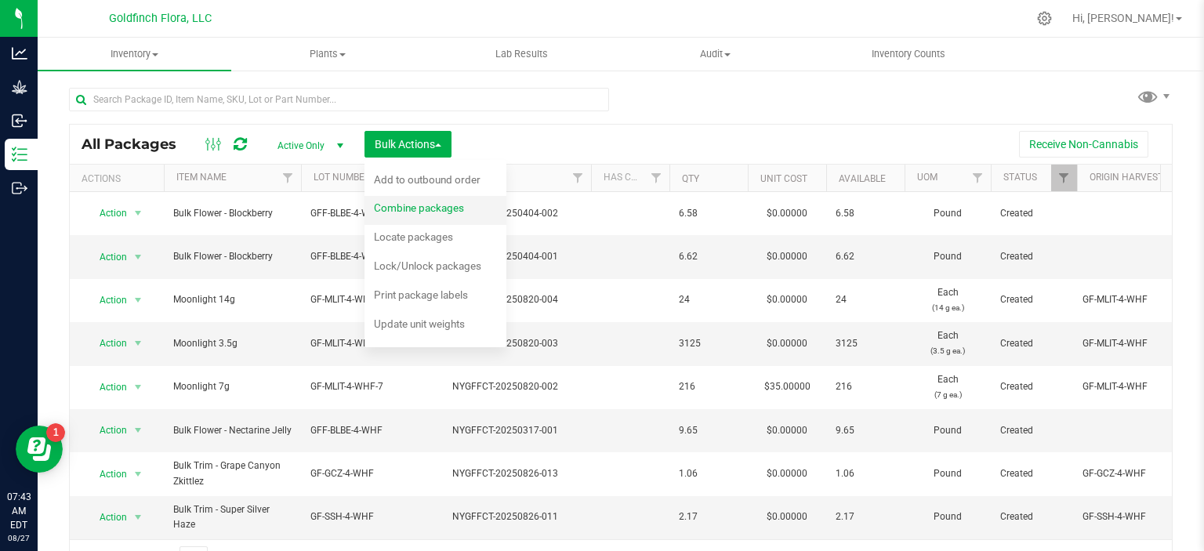
click at [428, 204] on span "Combine packages" at bounding box center [419, 207] width 90 height 13
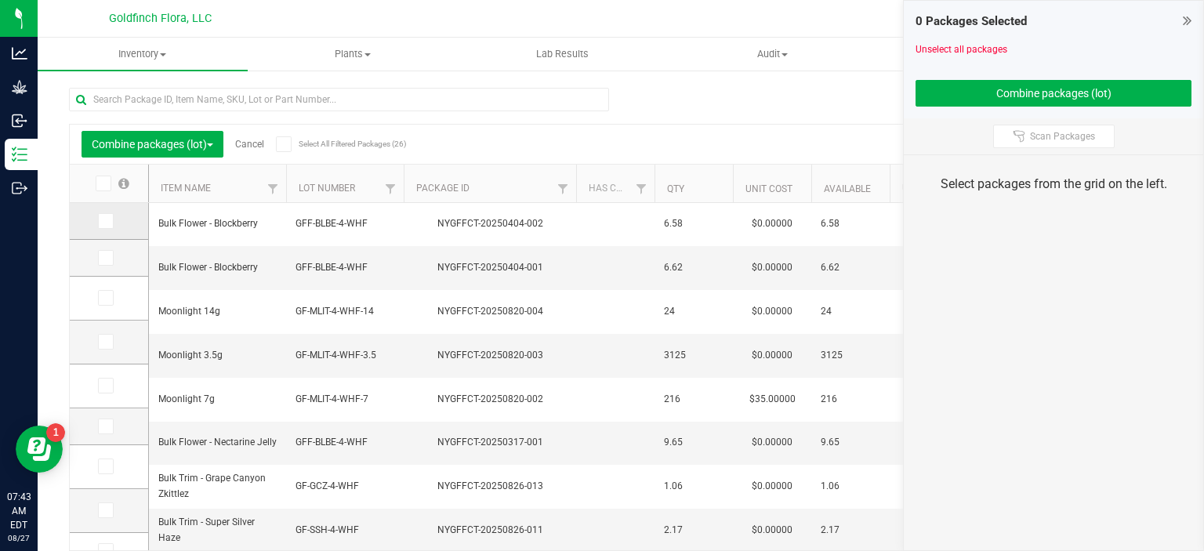
click at [107, 221] on icon at bounding box center [105, 221] width 10 height 0
click at [0, 0] on input "checkbox" at bounding box center [0, 0] width 0 height 0
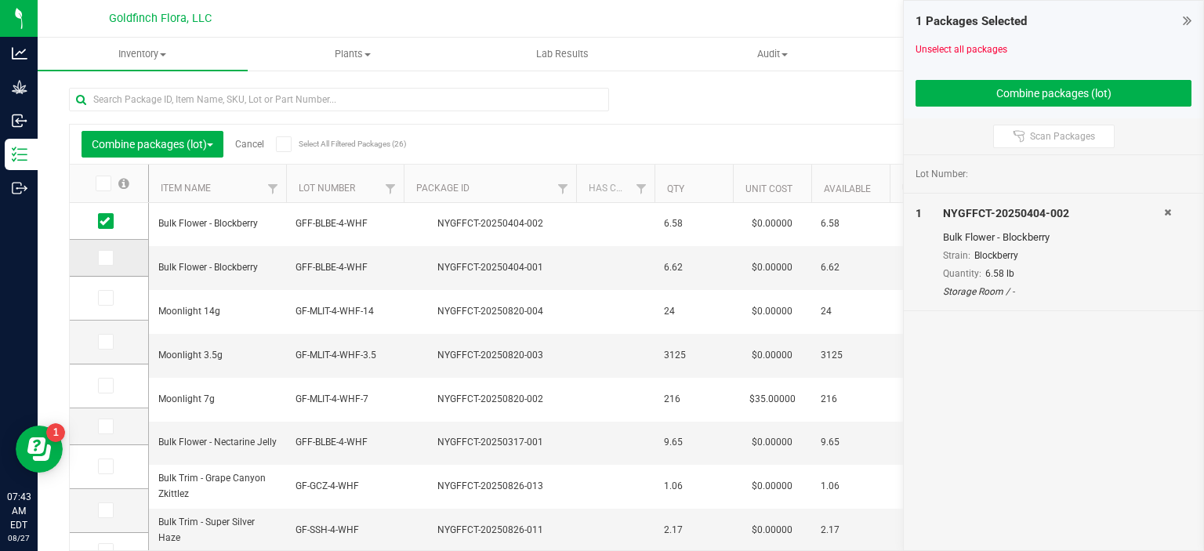
click at [104, 258] on icon at bounding box center [105, 258] width 10 height 0
click at [0, 0] on input "checkbox" at bounding box center [0, 0] width 0 height 0
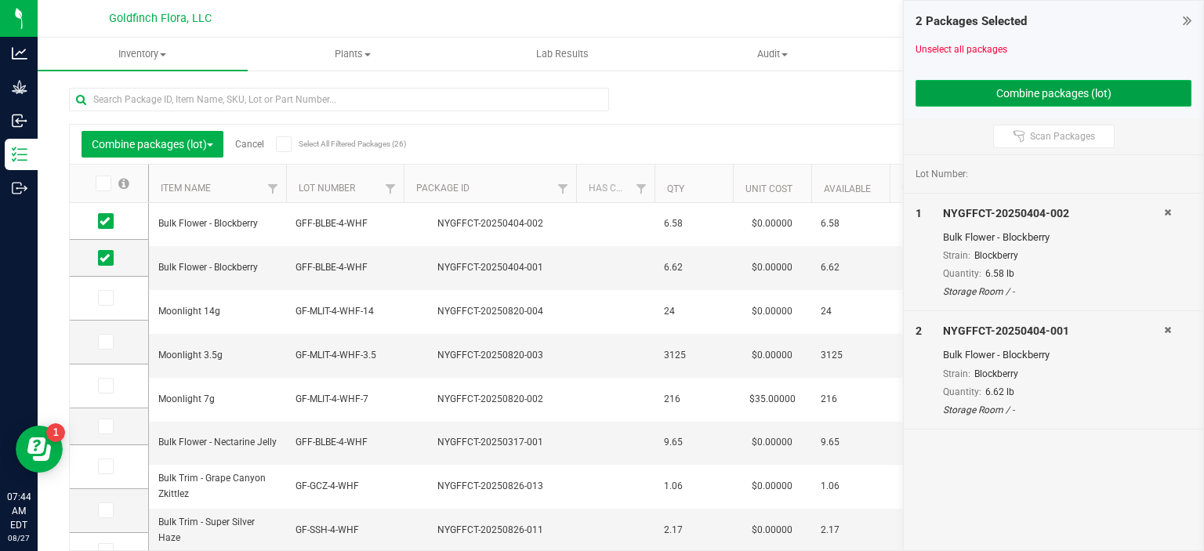
click at [975, 89] on button "Combine packages (lot)" at bounding box center [1054, 93] width 276 height 27
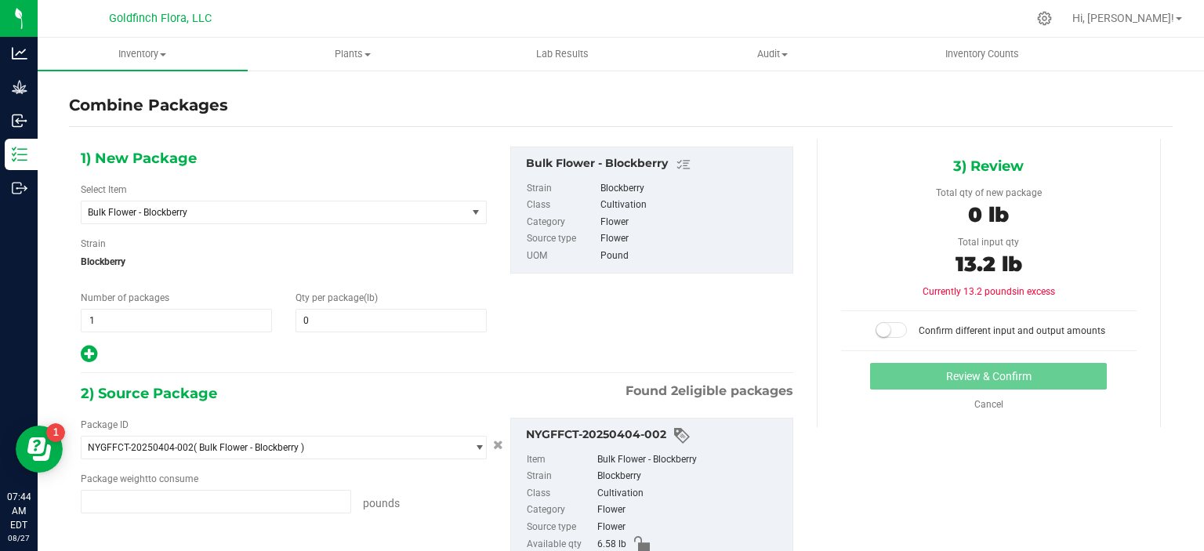
type input "6.5800 lb"
type input "6.6200 lb"
click at [337, 316] on span "0 0" at bounding box center [391, 321] width 191 height 24
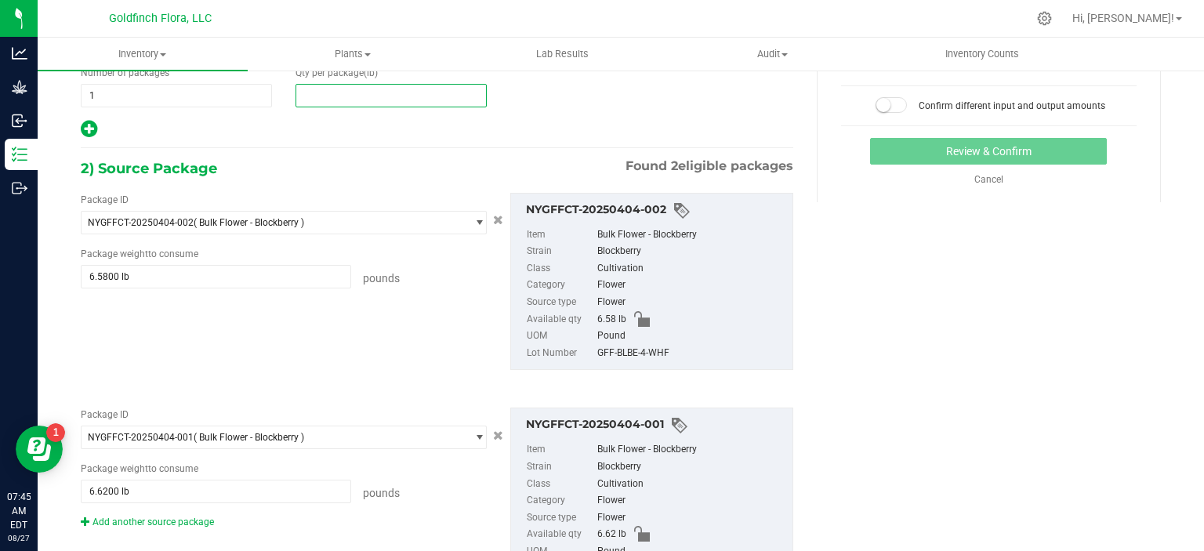
scroll to position [227, 0]
type input "13.2"
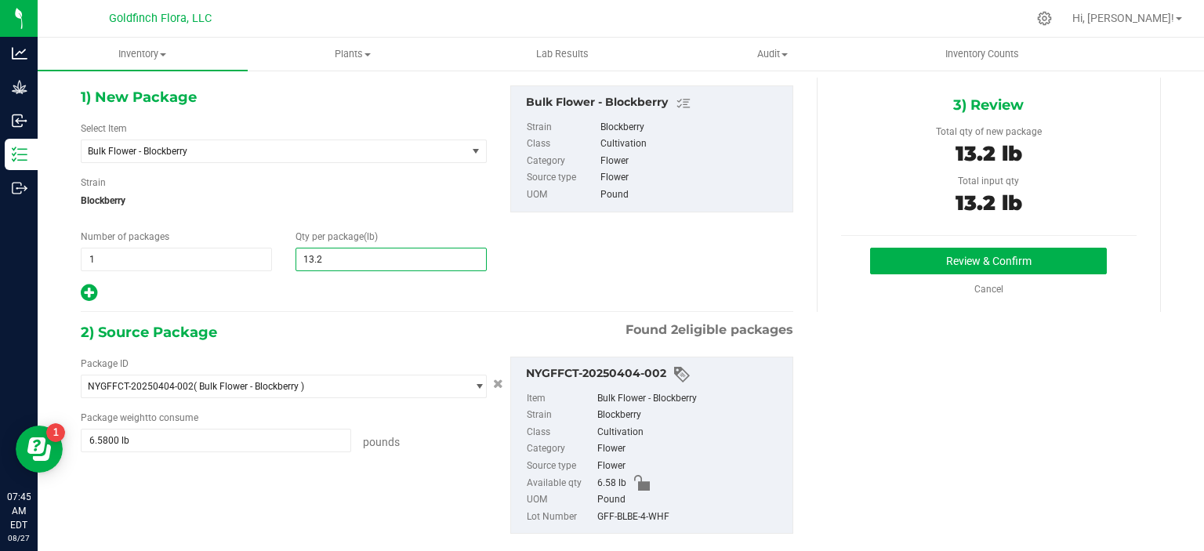
scroll to position [0, 0]
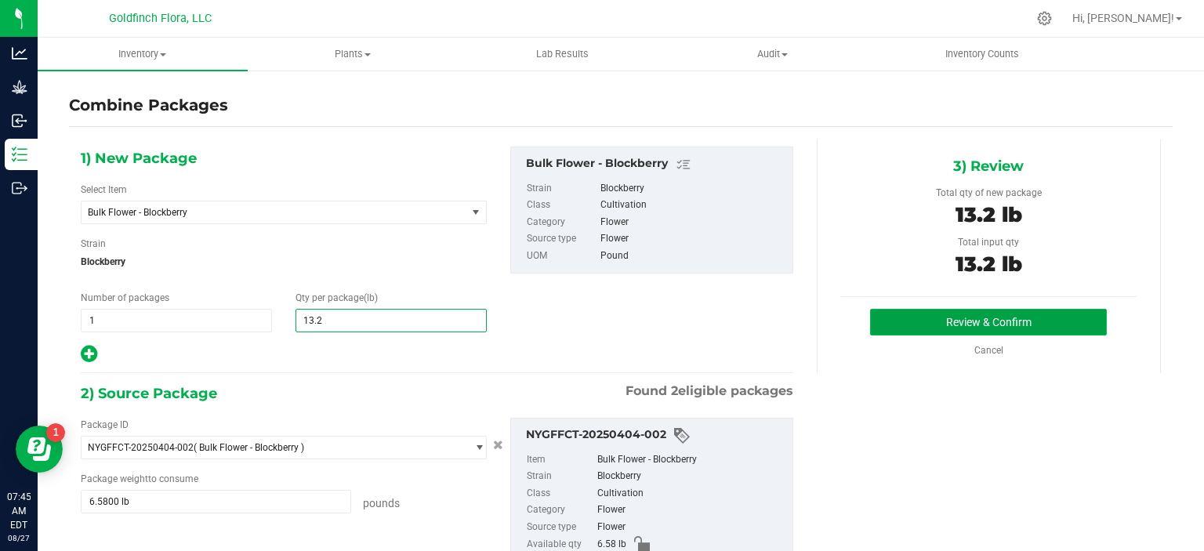
type input "13"
click at [994, 321] on button "Review & Confirm" at bounding box center [988, 322] width 237 height 27
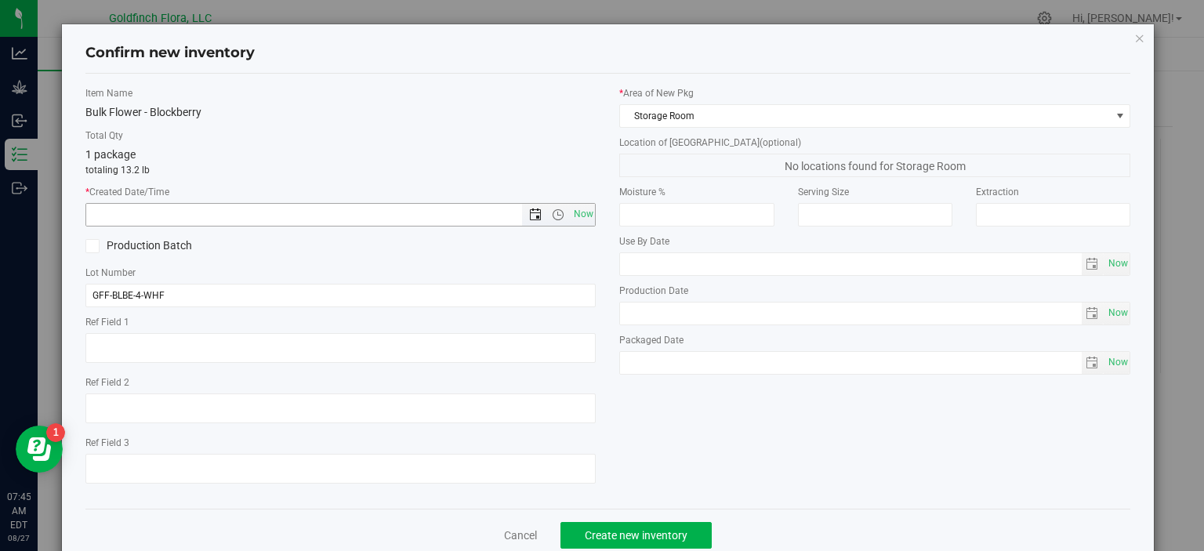
click at [530, 209] on span "Open the date view" at bounding box center [535, 215] width 13 height 13
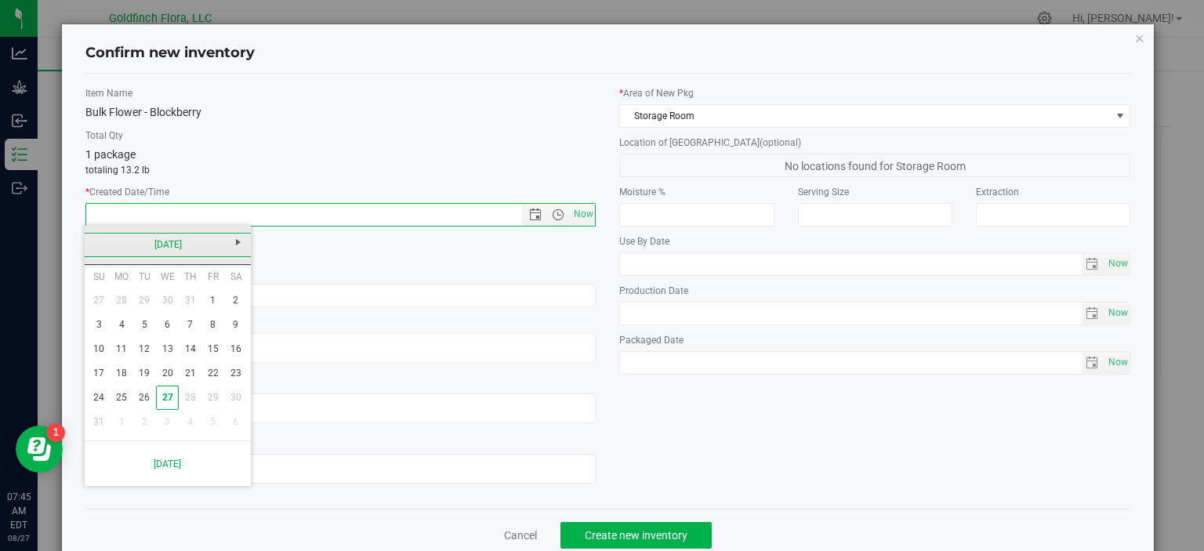
click at [157, 242] on link "[DATE]" at bounding box center [168, 245] width 169 height 24
click at [577, 216] on span "Now" at bounding box center [583, 214] width 27 height 23
type input "8/27/2025 7:45 AM"
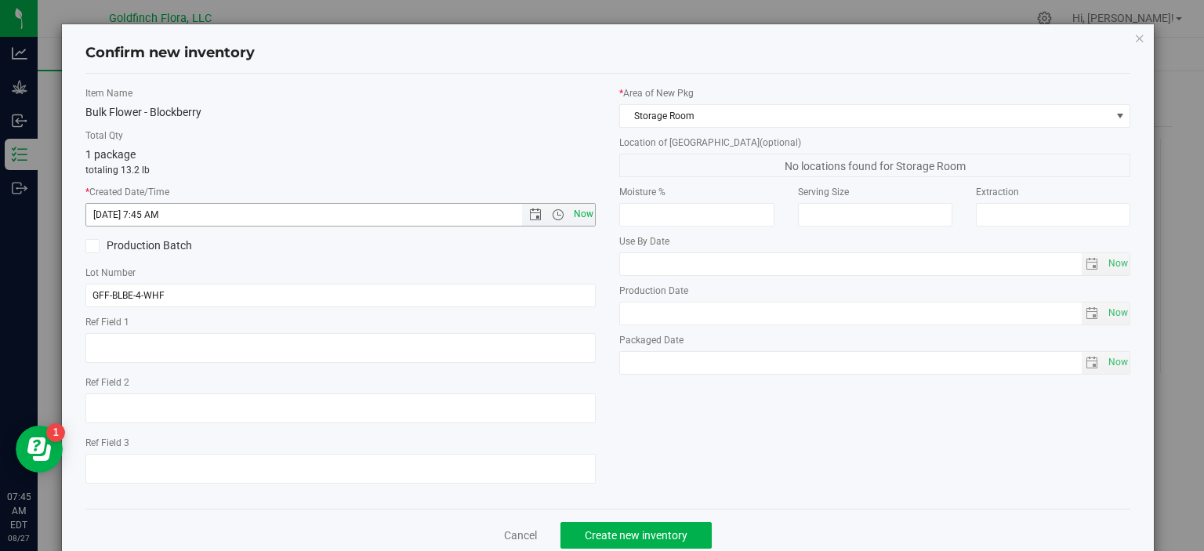
click at [577, 216] on span "Now" at bounding box center [583, 214] width 27 height 23
click at [663, 530] on span "Create new inventory" at bounding box center [636, 535] width 103 height 13
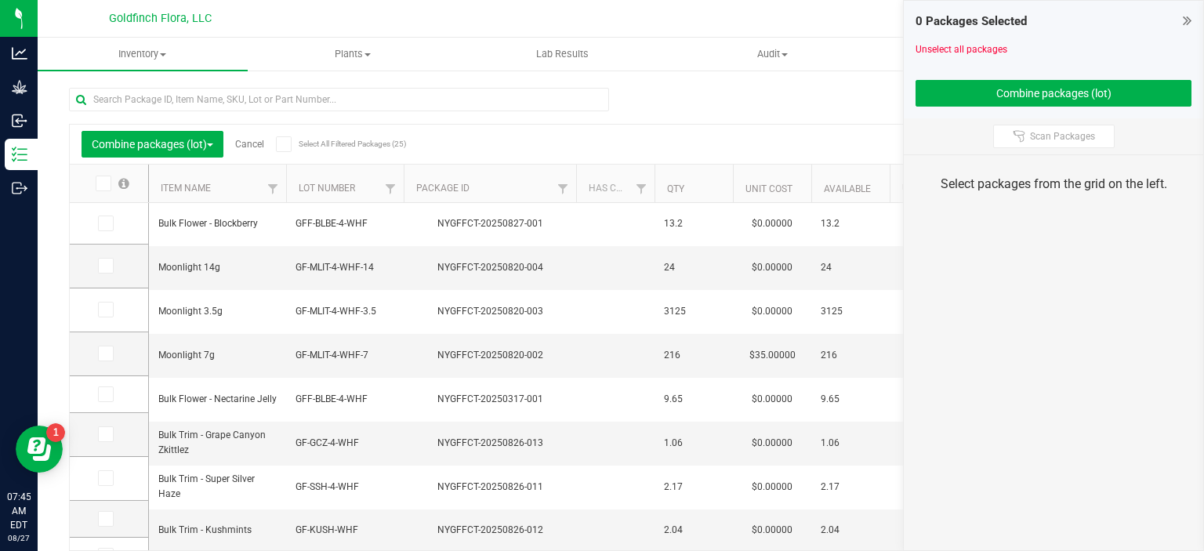
click at [1187, 22] on icon at bounding box center [1187, 21] width 9 height 16
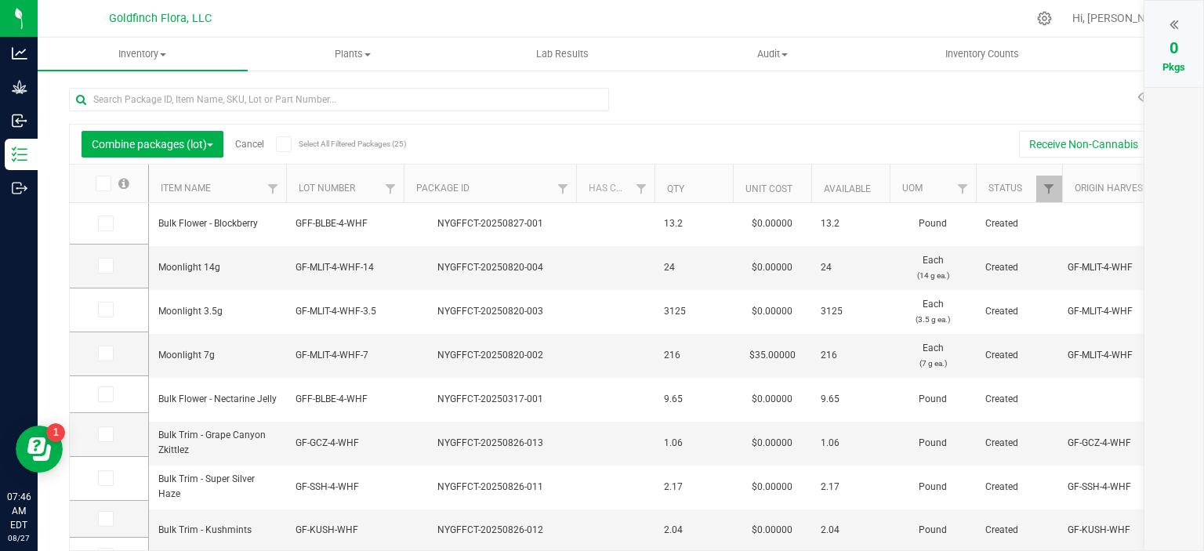
click at [913, 122] on div "Combine packages (lot) Cancel Select All Filtered Packages (25) Add to manufact…" at bounding box center [621, 331] width 1104 height 516
click at [255, 147] on link "Cancel" at bounding box center [249, 144] width 29 height 11
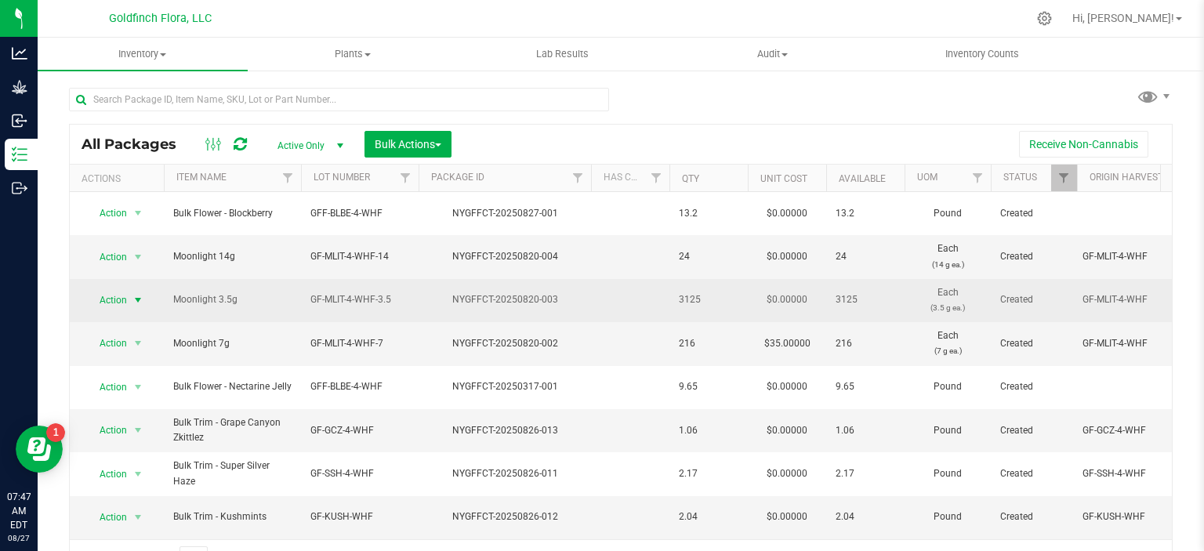
click at [139, 295] on span "select" at bounding box center [138, 300] width 13 height 13
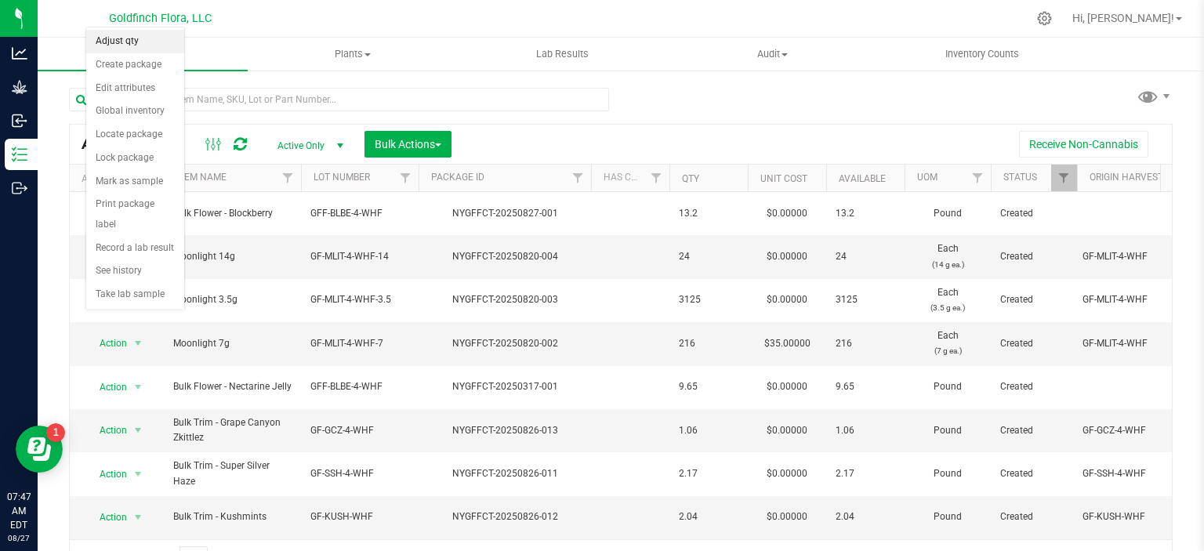
click at [130, 49] on li "Adjust qty" at bounding box center [135, 42] width 98 height 24
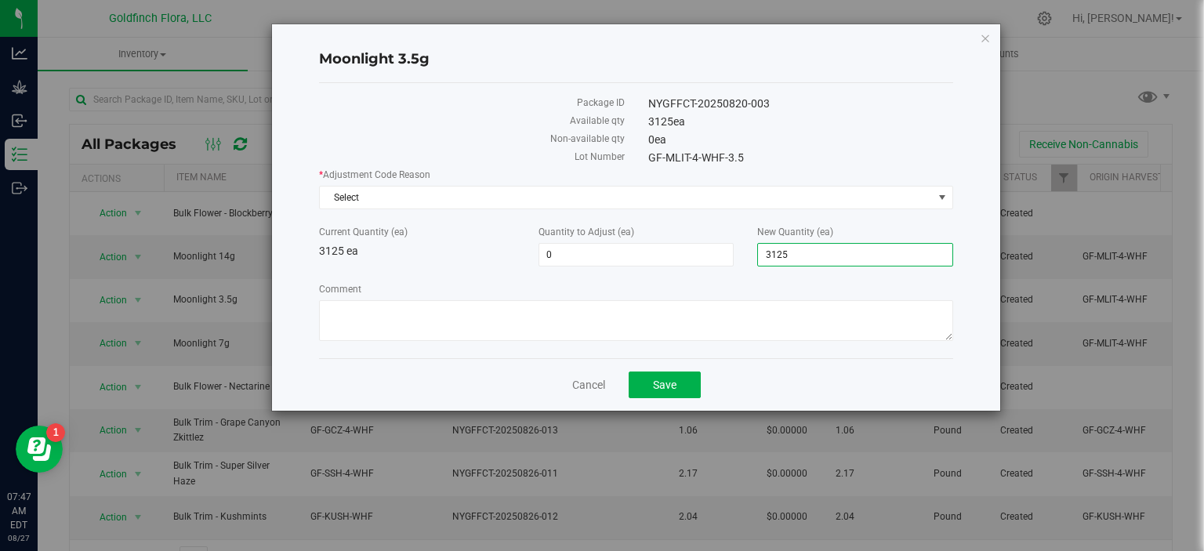
drag, startPoint x: 790, startPoint y: 254, endPoint x: 765, endPoint y: 249, distance: 24.8
click at [765, 249] on span "3,125 3125" at bounding box center [855, 255] width 196 height 24
type input "500"
type input "-2,625"
type input "500"
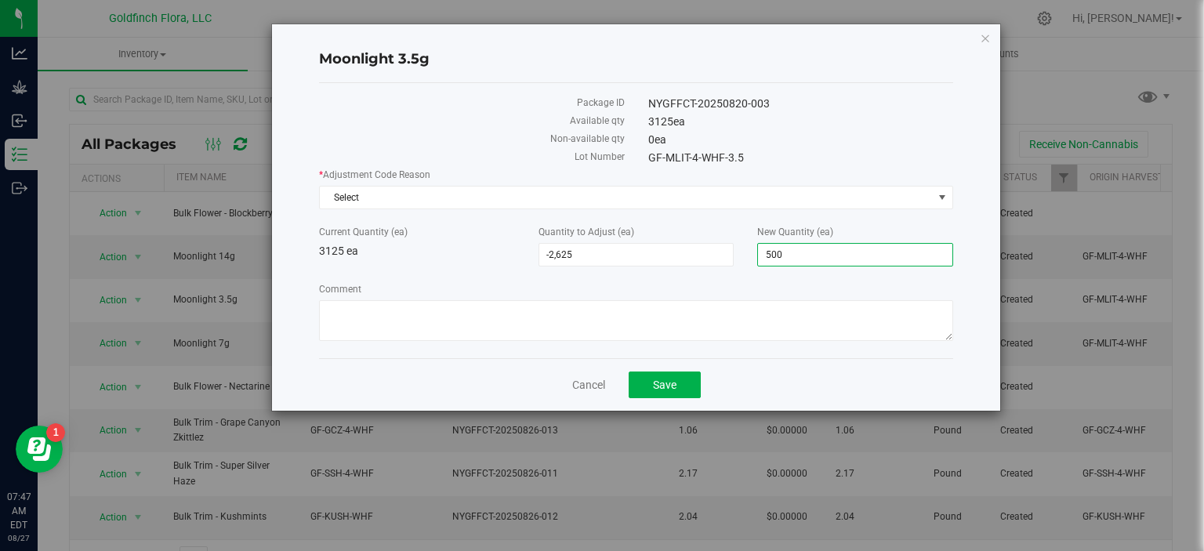
click at [899, 124] on div "3125 ea" at bounding box center [801, 122] width 329 height 16
click at [673, 385] on span "Save" at bounding box center [665, 385] width 24 height 13
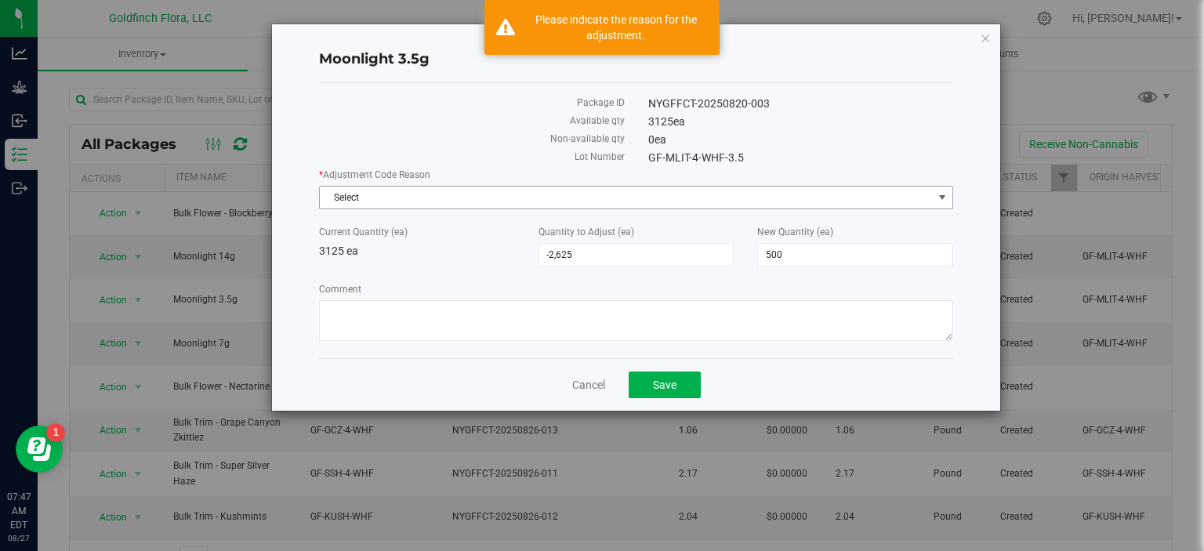
click at [943, 192] on span "select" at bounding box center [942, 197] width 13 height 13
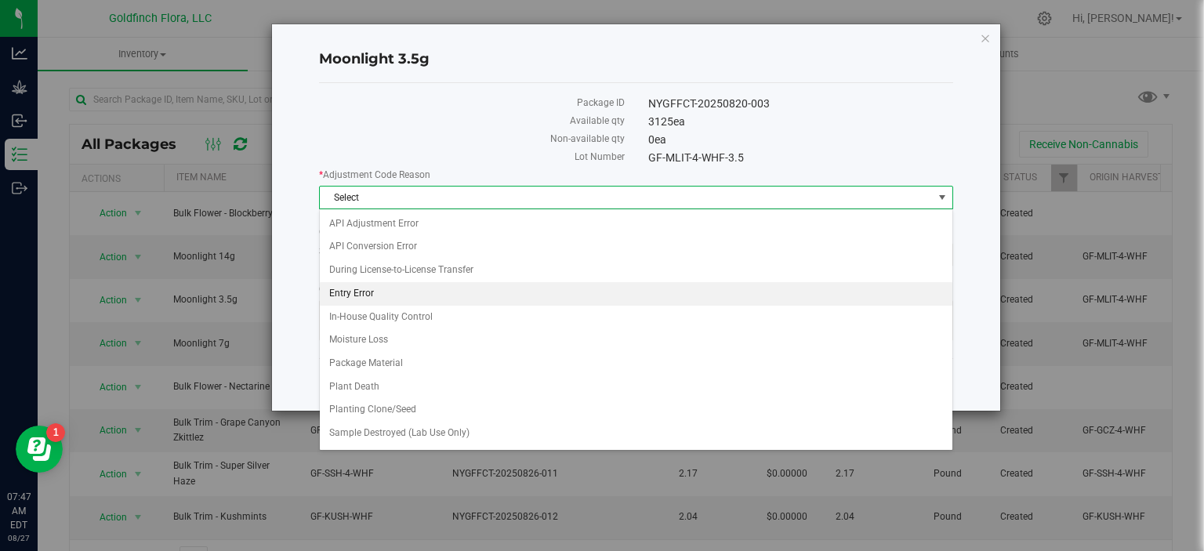
click at [357, 294] on li "Entry Error" at bounding box center [636, 294] width 633 height 24
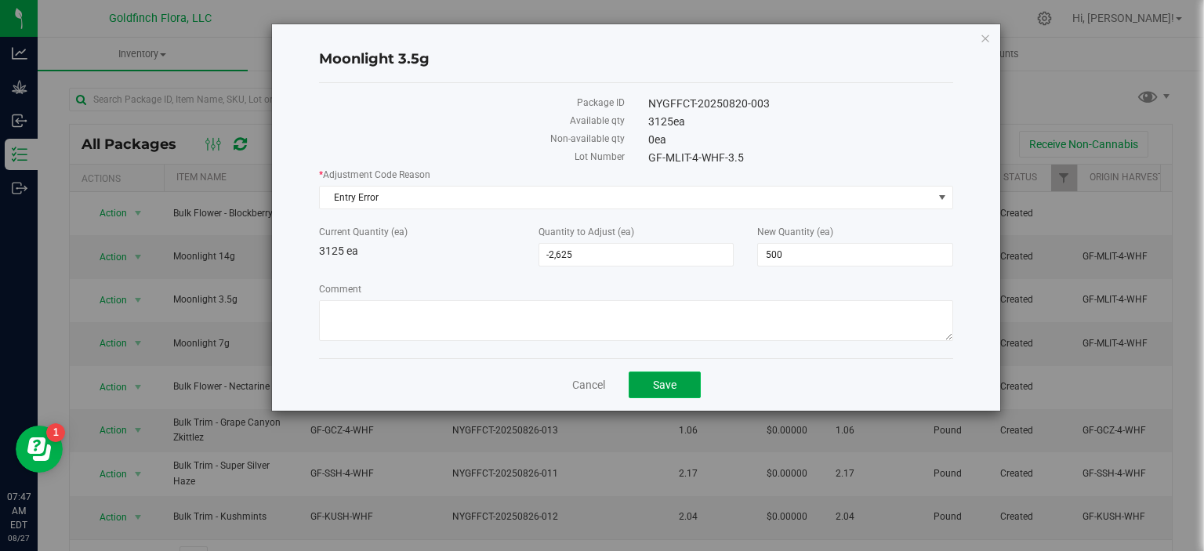
click at [662, 384] on span "Save" at bounding box center [665, 385] width 24 height 13
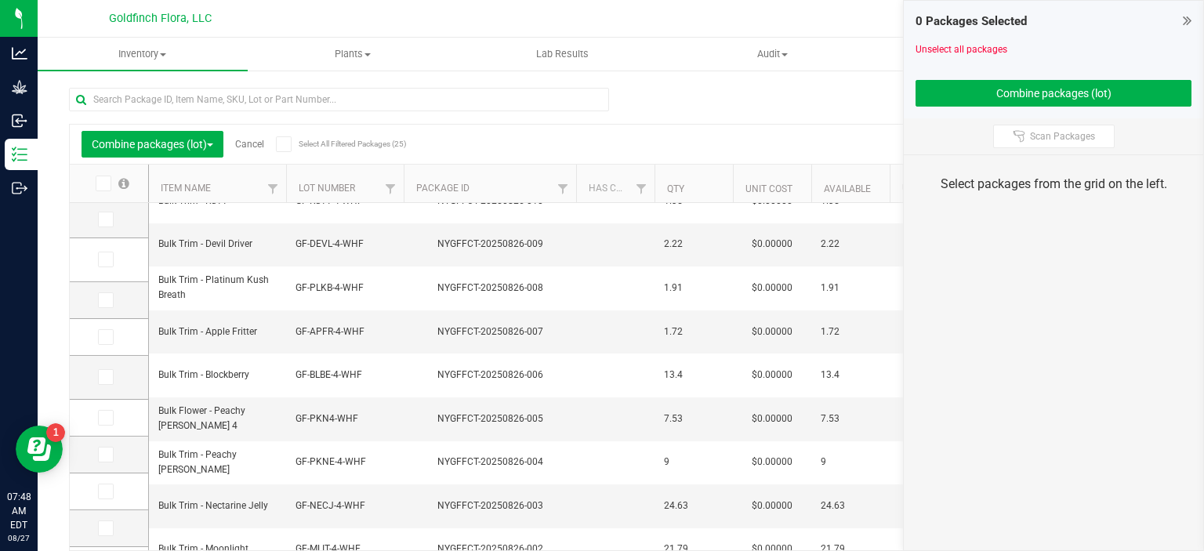
scroll to position [403, 0]
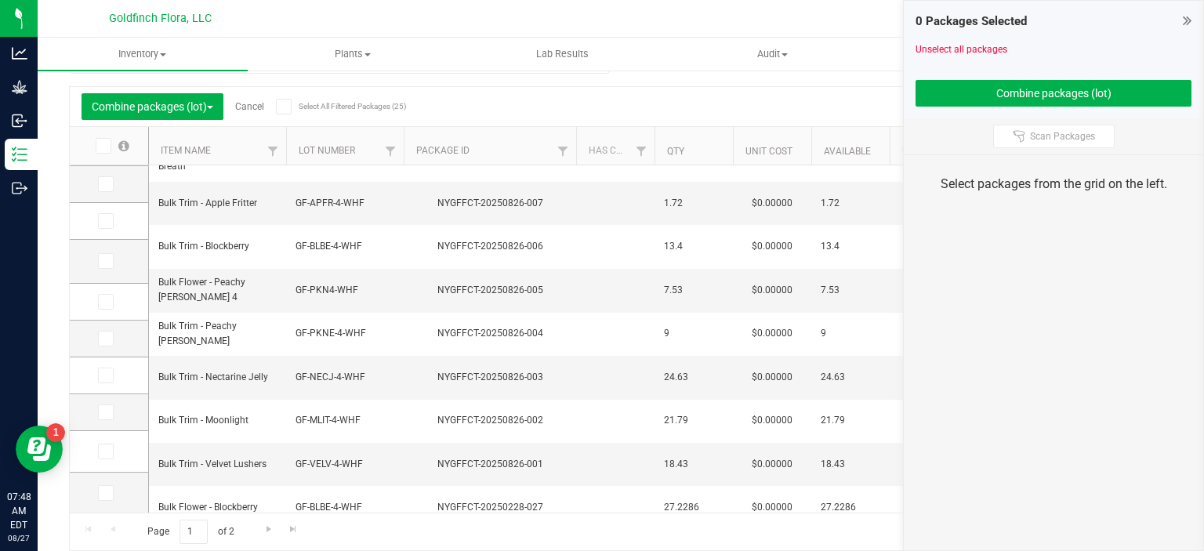
click at [430, 543] on div "NYGFFCT-20250228-026" at bounding box center [489, 550] width 177 height 15
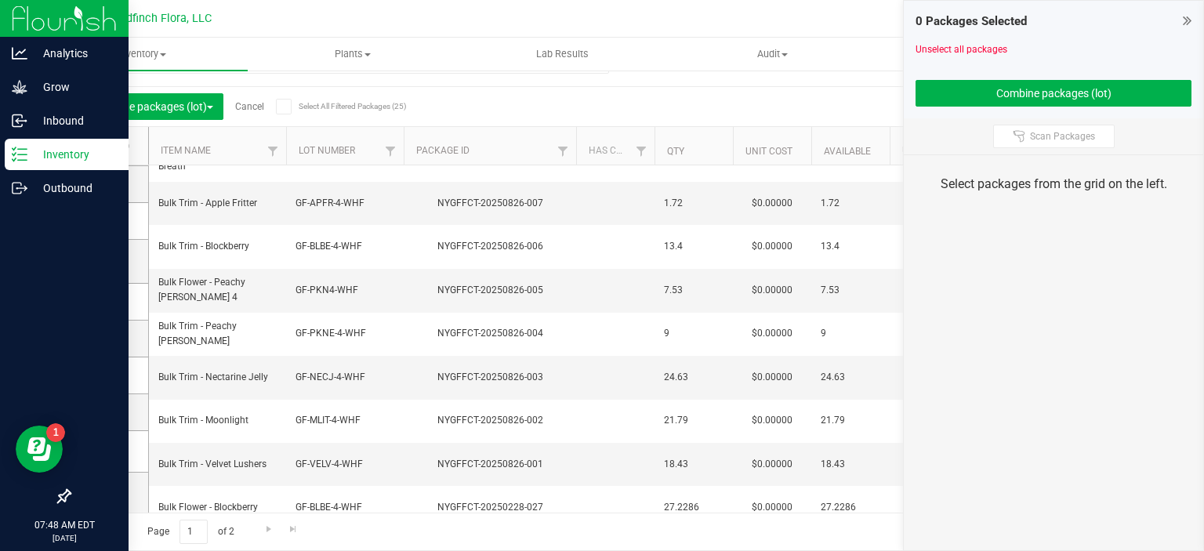
click at [27, 154] on div "Inventory" at bounding box center [67, 154] width 124 height 31
click at [60, 156] on p "Inventory" at bounding box center [74, 154] width 94 height 19
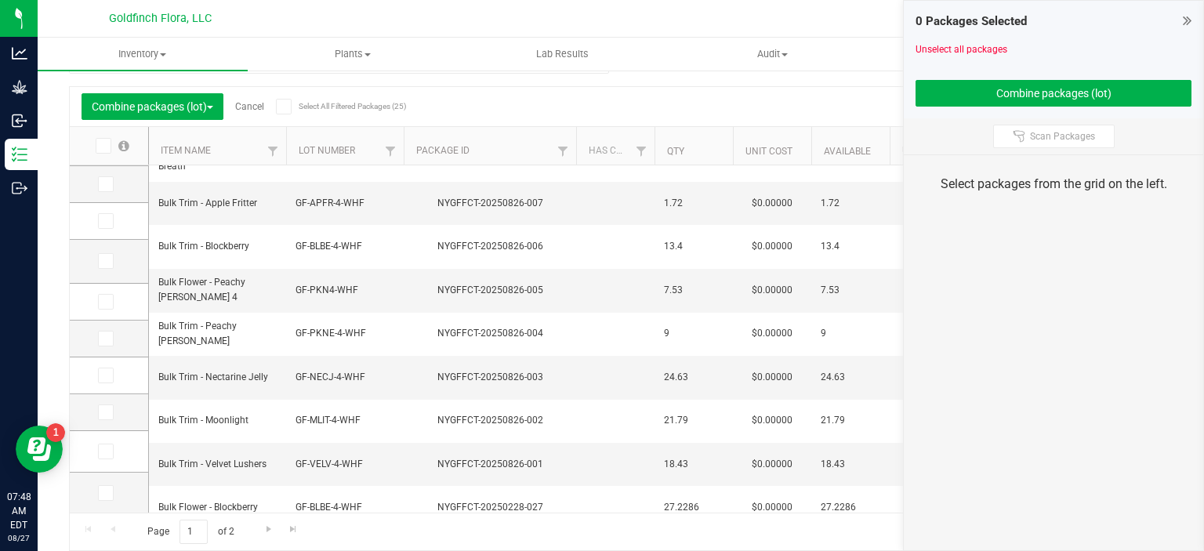
click at [1192, 20] on div "0 Packages Selected Unselect all packages Combine packages (lot)" at bounding box center [1053, 60] width 299 height 118
click at [1187, 19] on icon at bounding box center [1187, 21] width 9 height 16
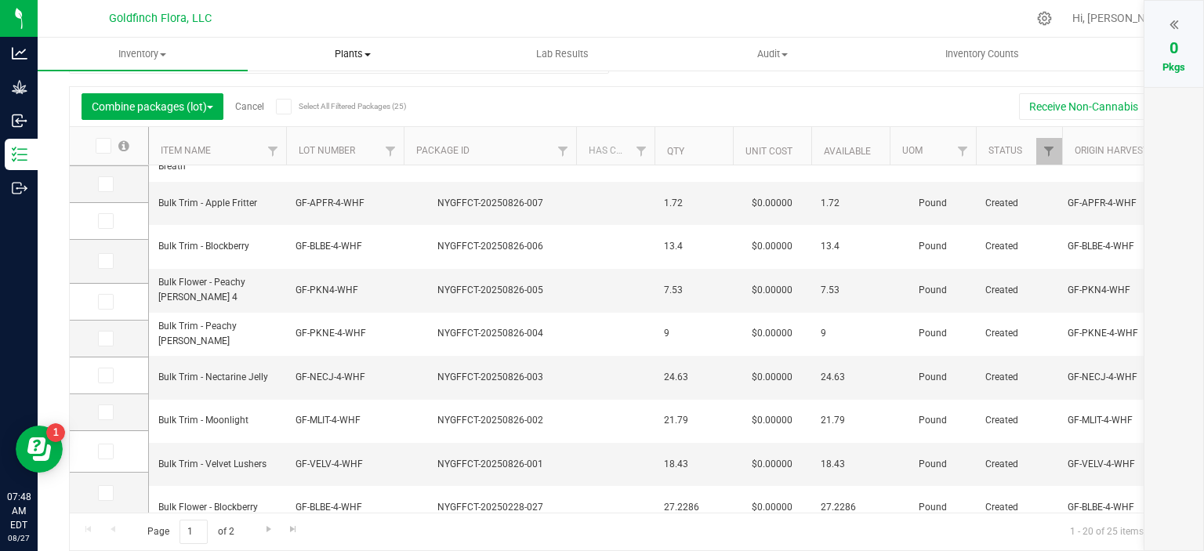
click at [348, 55] on span "Plants" at bounding box center [353, 54] width 209 height 14
click at [304, 93] on span "All plants" at bounding box center [293, 94] width 90 height 13
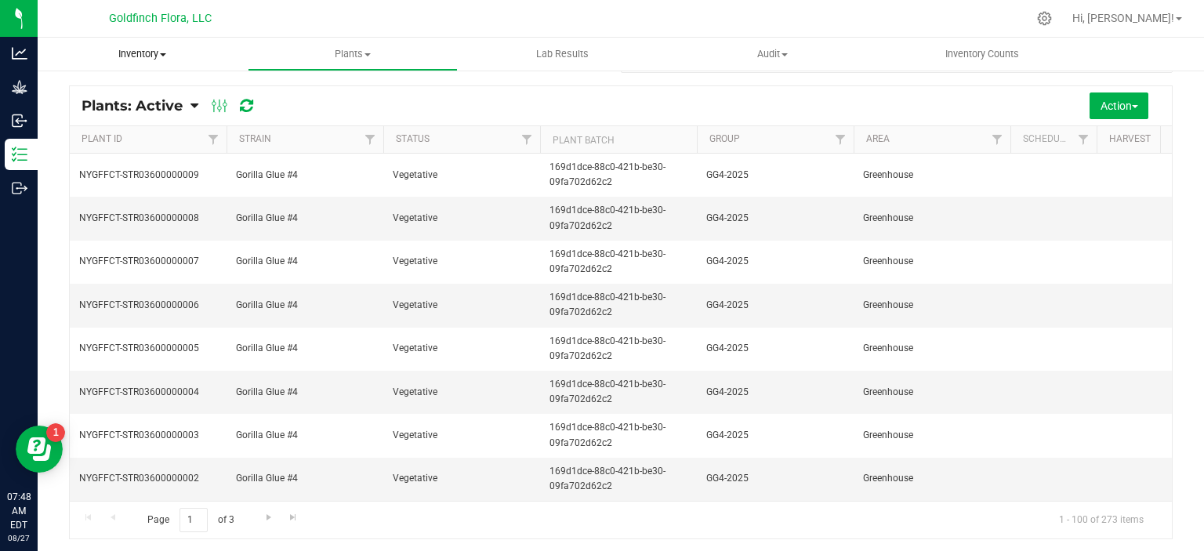
click at [159, 49] on span "Inventory" at bounding box center [143, 54] width 210 height 14
click at [103, 108] on span "All inventory" at bounding box center [91, 113] width 106 height 13
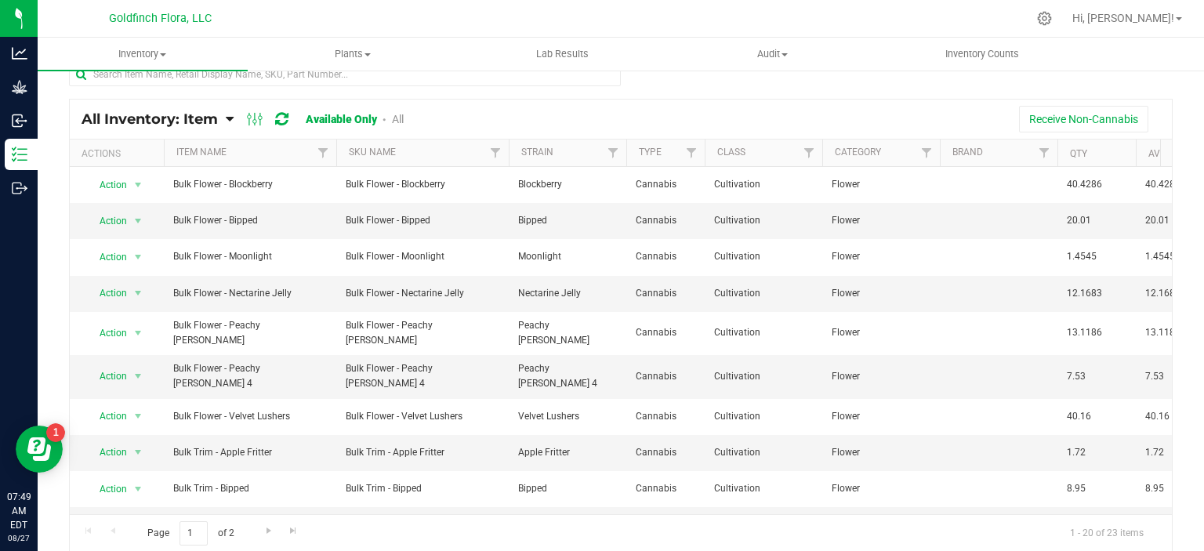
drag, startPoint x: 103, startPoint y: 108, endPoint x: 455, endPoint y: 106, distance: 352.0
click at [455, 106] on div "All Inventory: Item Item Summary Item (default) Item by Strain Item by Location…" at bounding box center [621, 119] width 1102 height 39
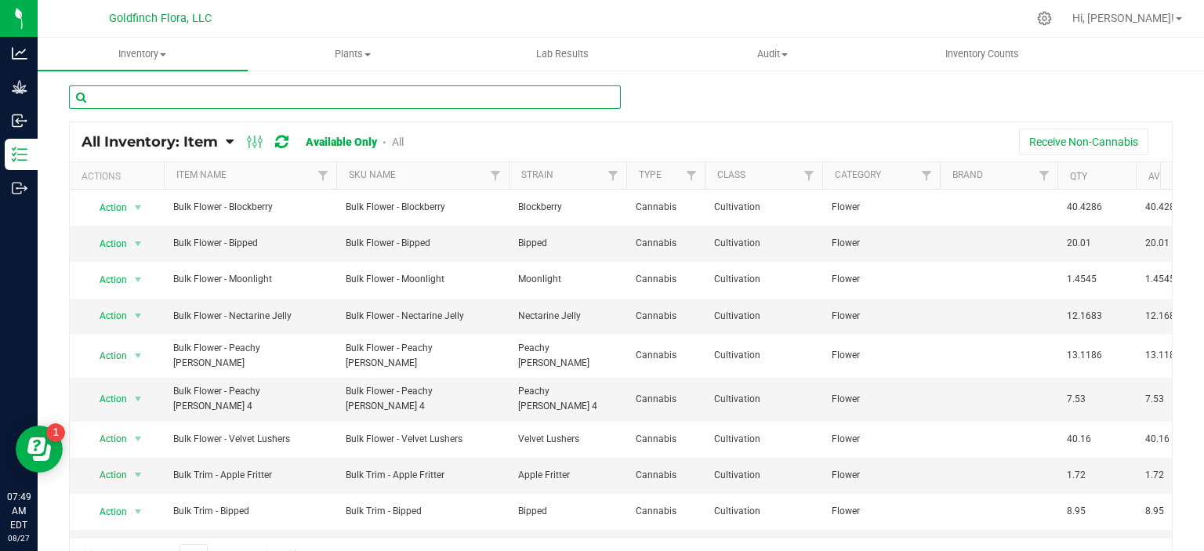
click at [444, 96] on input "text" at bounding box center [345, 97] width 552 height 24
type input "Moonlight"
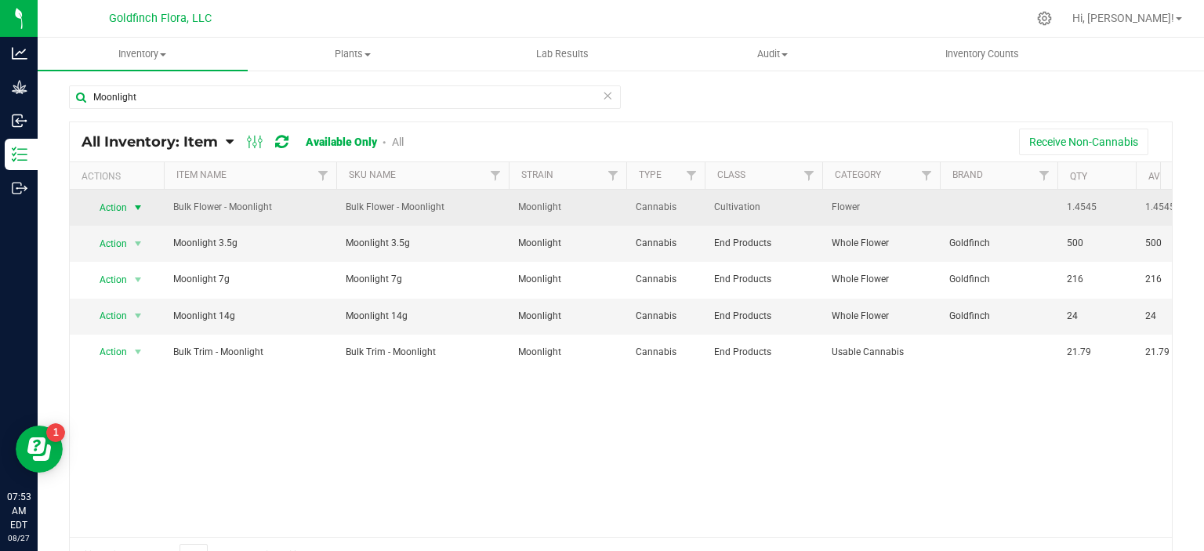
click at [136, 205] on span "select" at bounding box center [138, 207] width 13 height 13
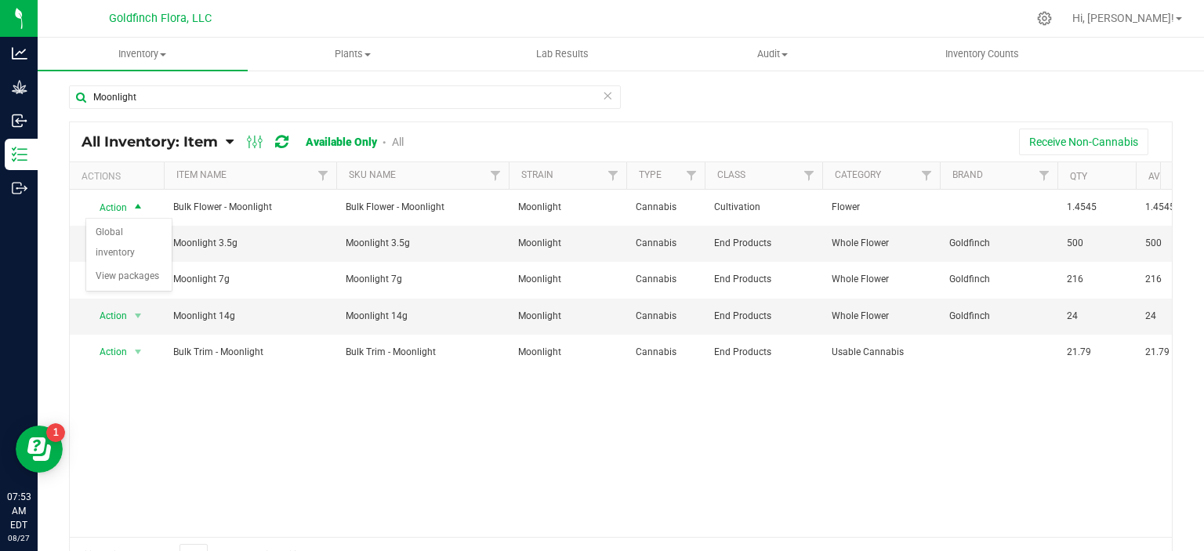
click at [485, 137] on div "Receive Non-Cannabis" at bounding box center [793, 142] width 733 height 27
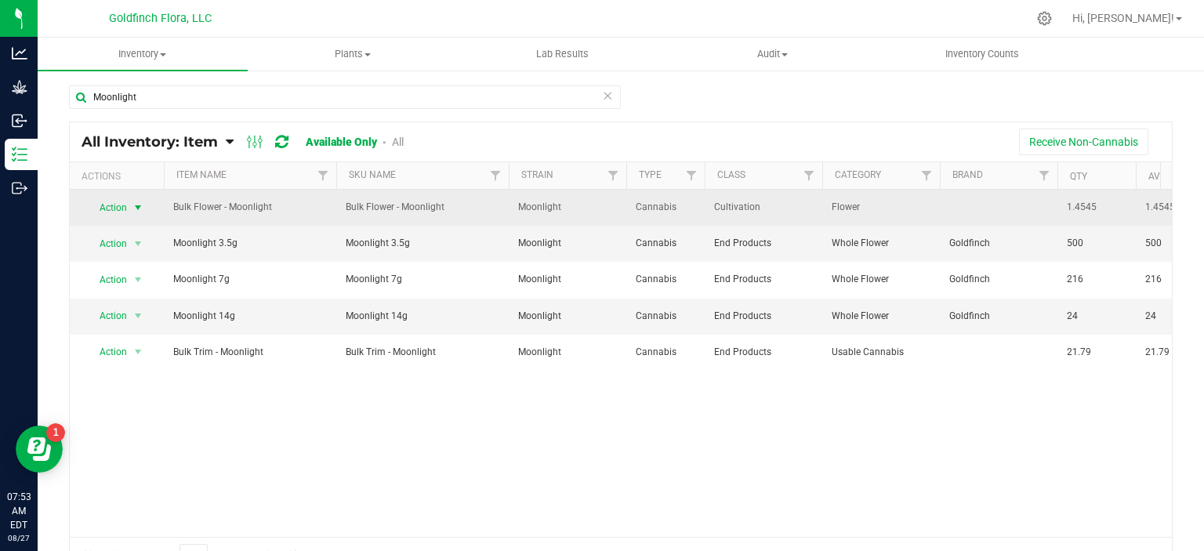
click at [139, 209] on span "select" at bounding box center [138, 207] width 13 height 13
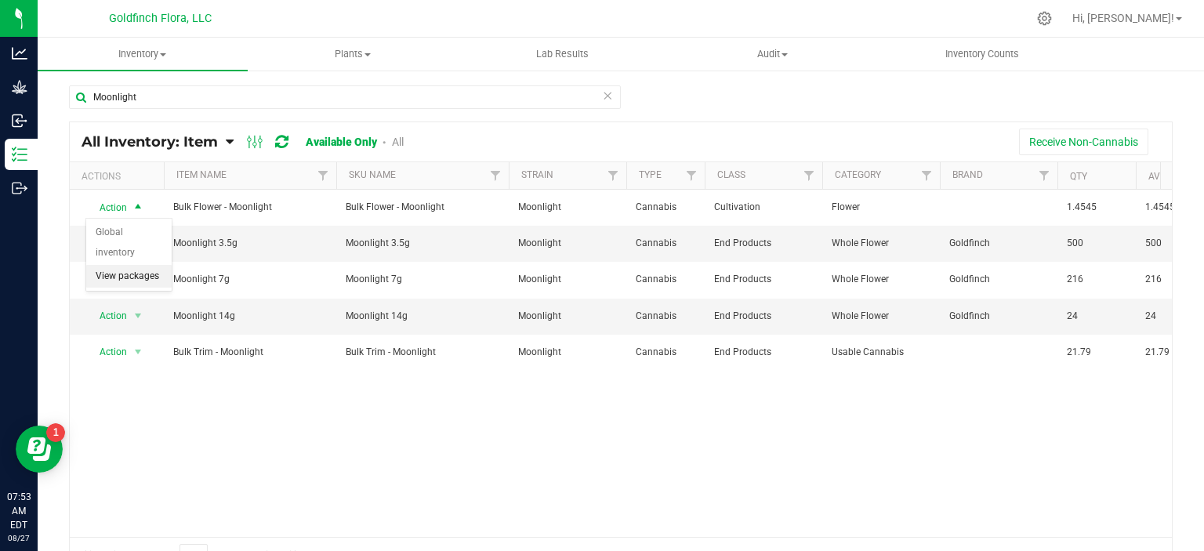
click at [131, 277] on li "View packages" at bounding box center [128, 277] width 85 height 24
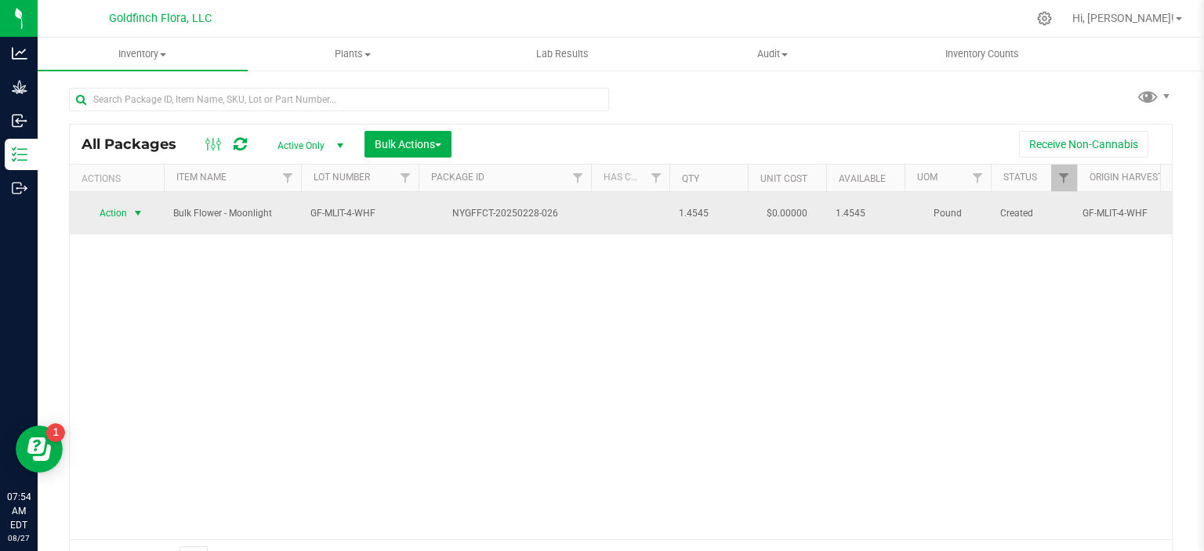
click at [141, 207] on span "select" at bounding box center [138, 213] width 13 height 13
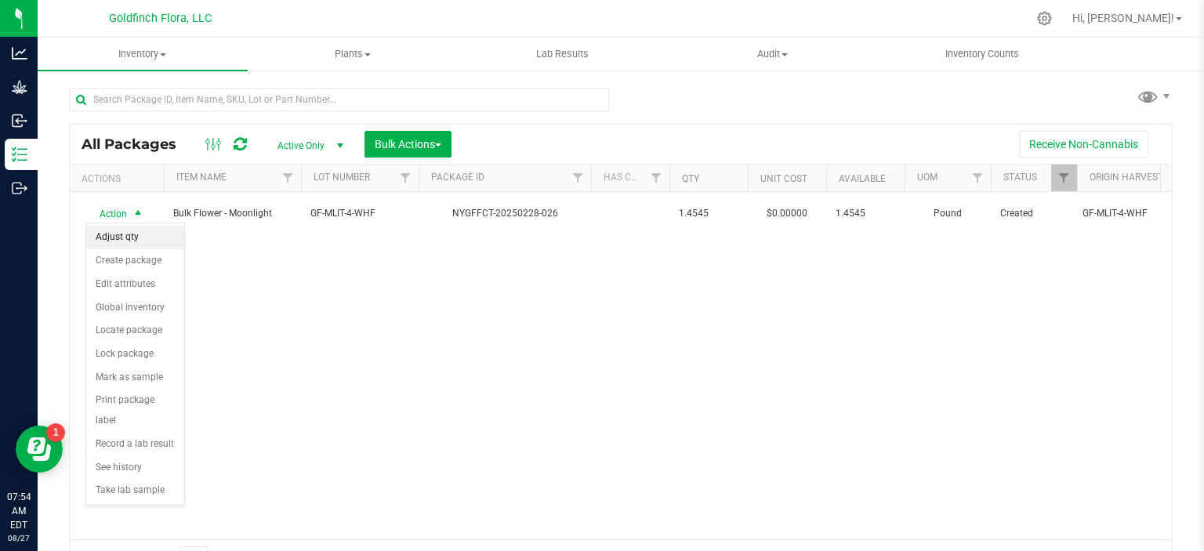
click at [113, 234] on li "Adjust qty" at bounding box center [135, 238] width 98 height 24
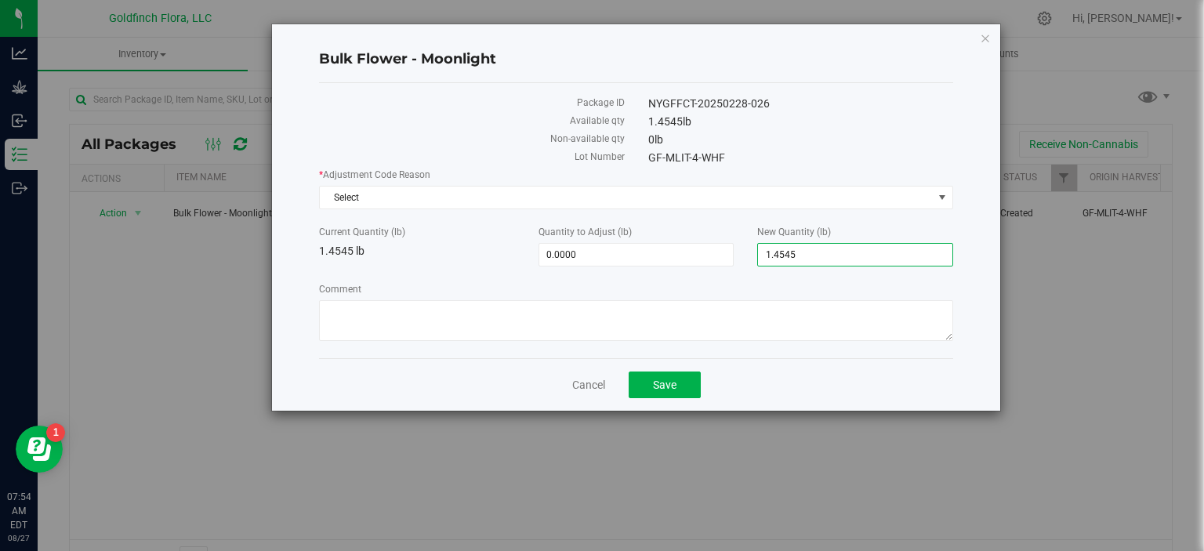
drag, startPoint x: 815, startPoint y: 252, endPoint x: 753, endPoint y: 256, distance: 62.8
click at [753, 256] on div "New Quantity (lb) 1.4545 1.4545" at bounding box center [856, 246] width 220 height 42
type input "33.067"
type input "31.6125"
type input "33.0670"
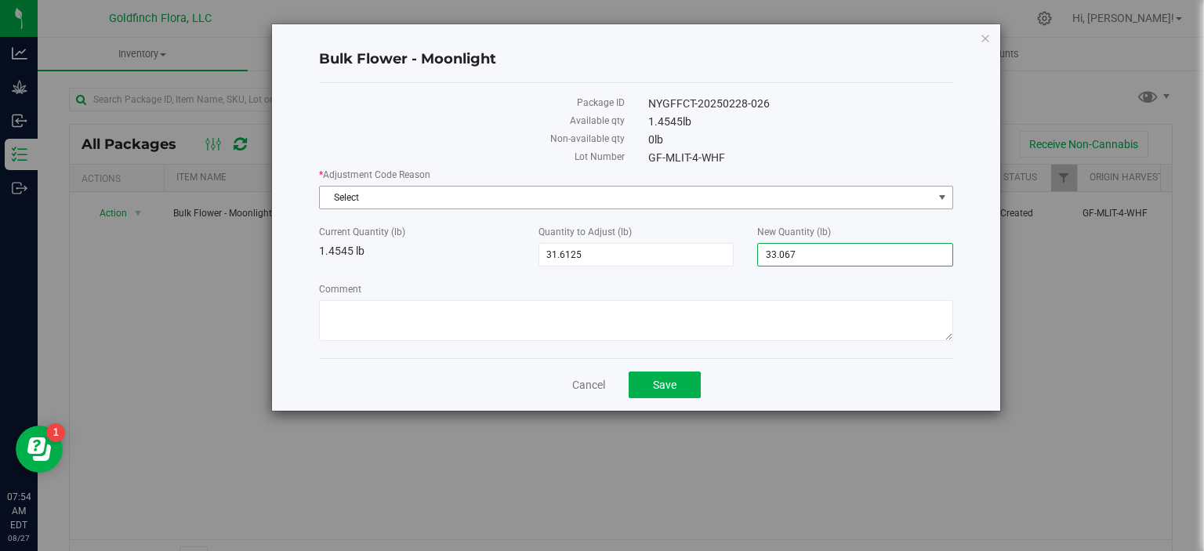
click at [946, 199] on span "select" at bounding box center [942, 197] width 13 height 13
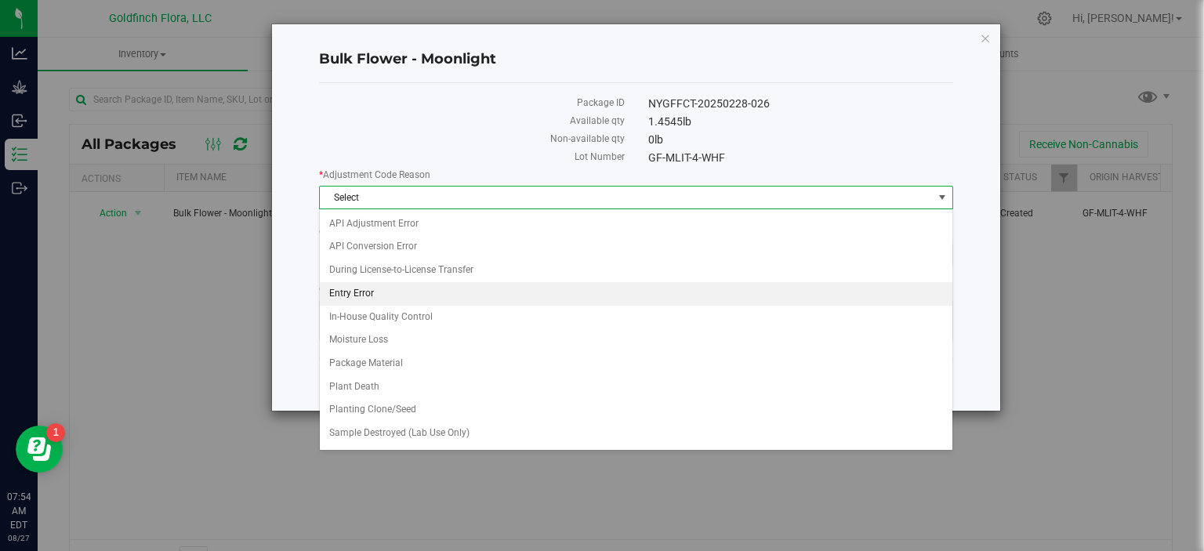
click at [367, 292] on li "Entry Error" at bounding box center [636, 294] width 633 height 24
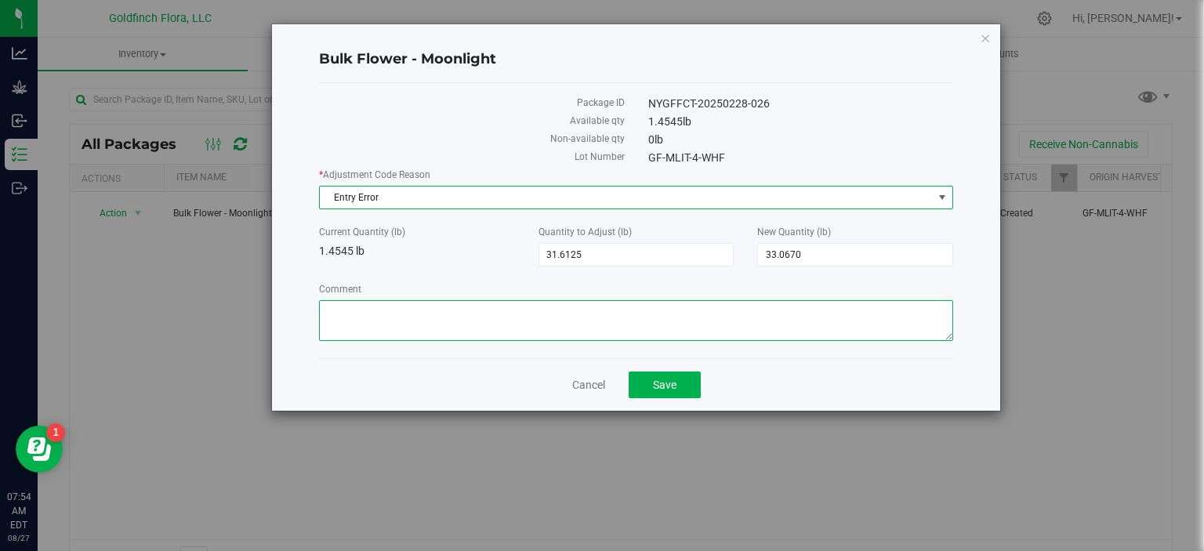
click at [364, 310] on textarea "Comment" at bounding box center [636, 320] width 634 height 41
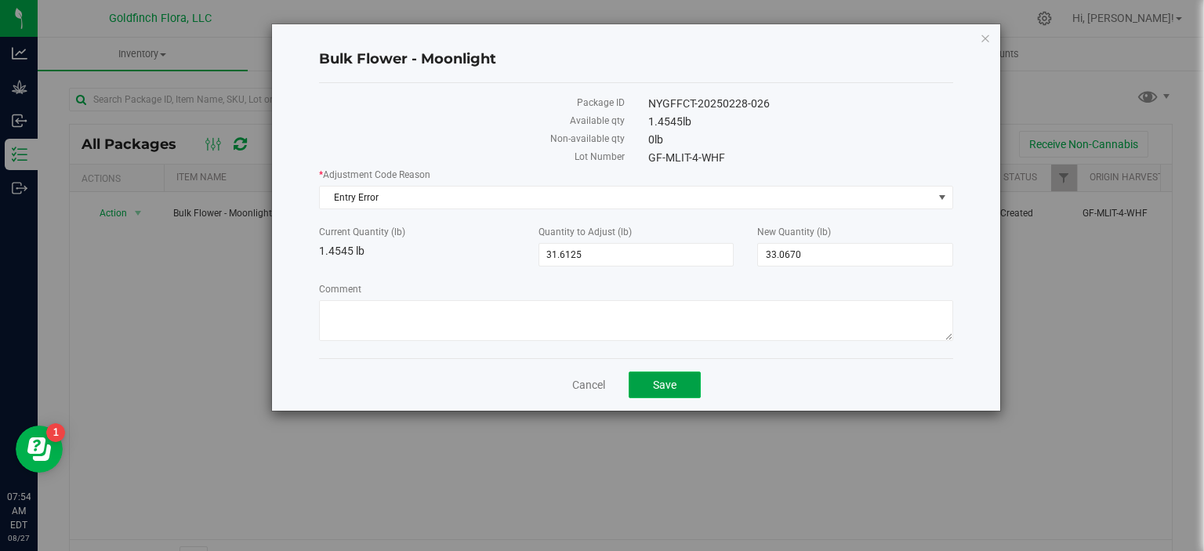
click at [671, 385] on span "Save" at bounding box center [665, 385] width 24 height 13
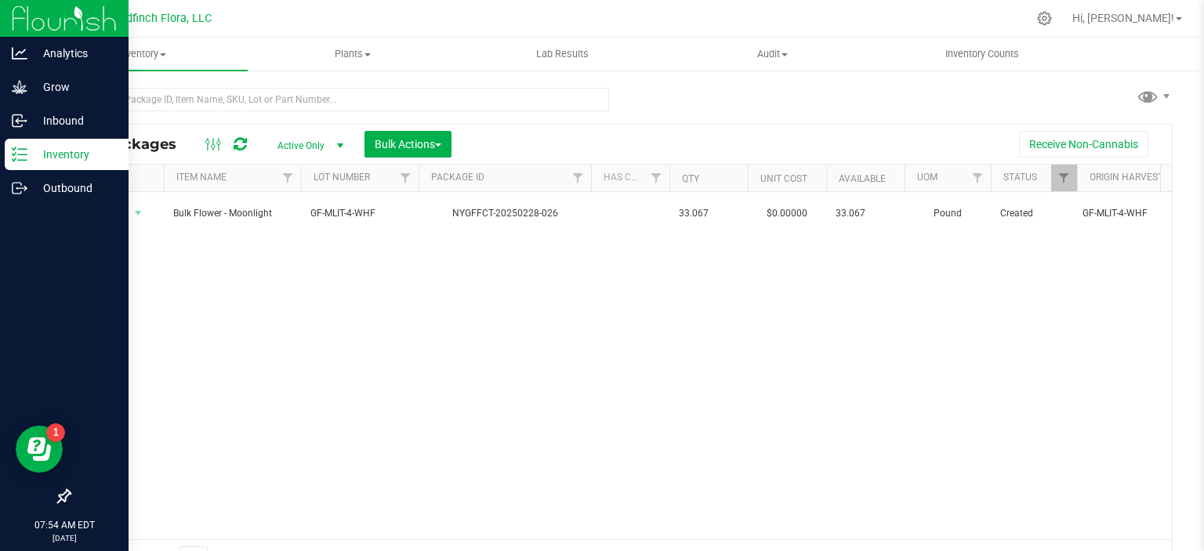
click at [57, 155] on p "Inventory" at bounding box center [74, 154] width 94 height 19
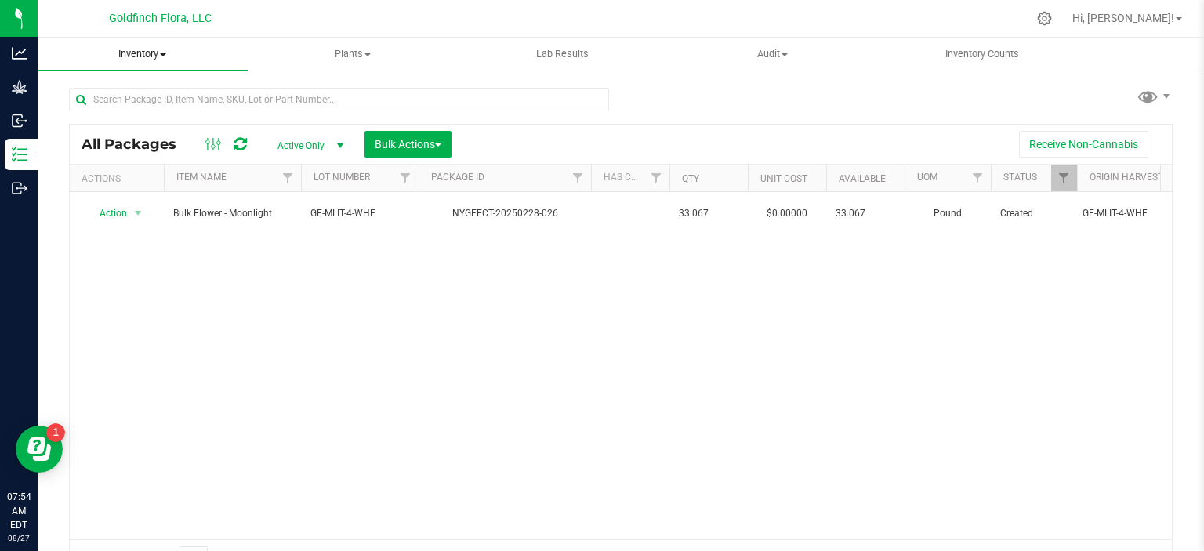
click at [165, 56] on span at bounding box center [163, 54] width 6 height 3
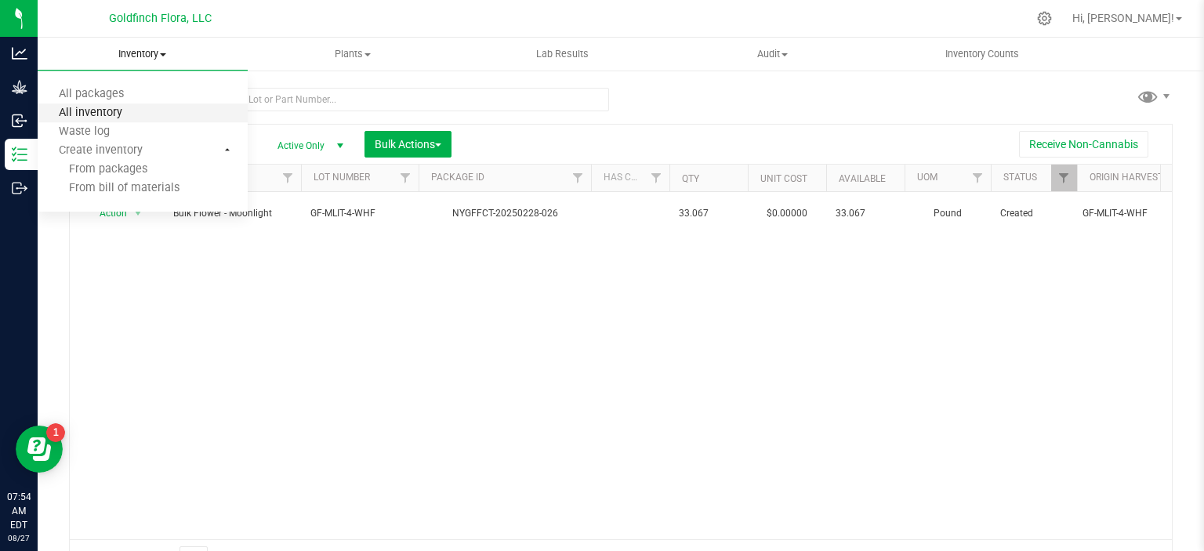
click at [100, 107] on span "All inventory" at bounding box center [91, 113] width 106 height 13
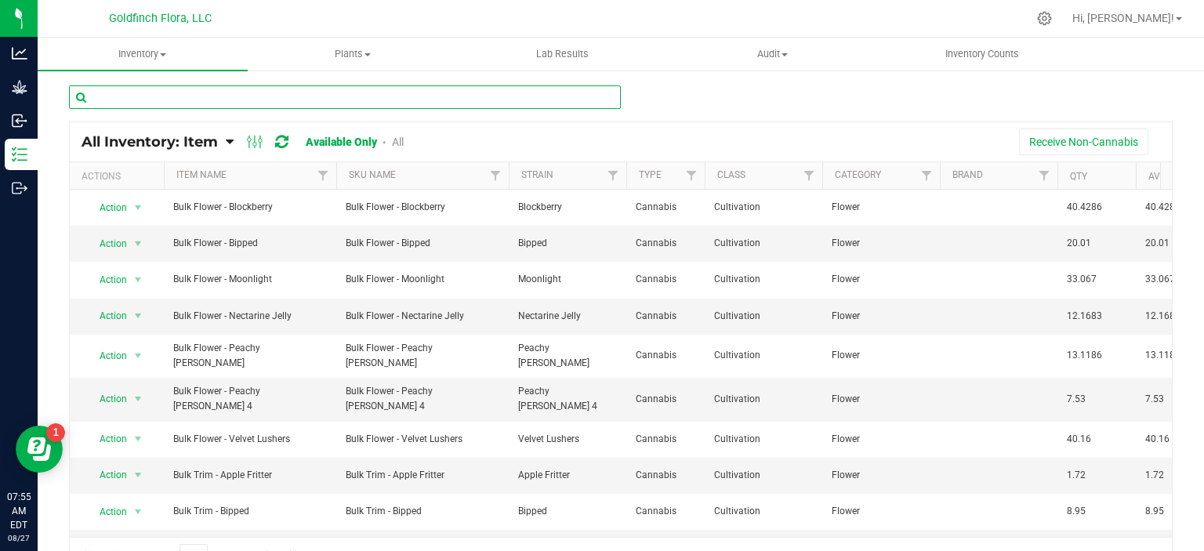
click at [425, 95] on input "text" at bounding box center [345, 97] width 552 height 24
type input "velv"
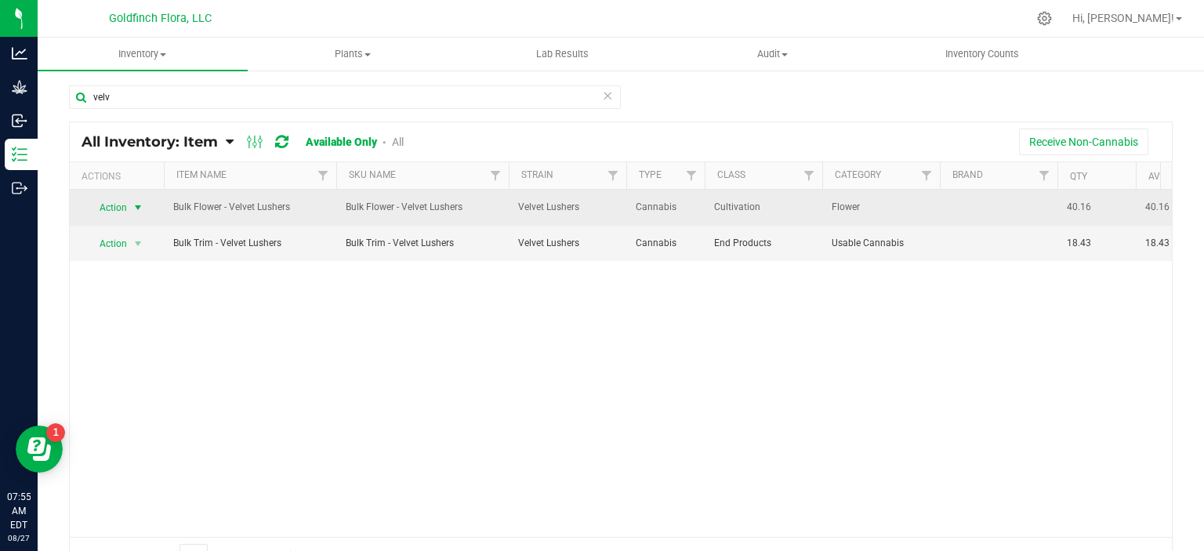
click at [136, 206] on span "select" at bounding box center [138, 207] width 13 height 13
click at [136, 205] on span "select" at bounding box center [138, 207] width 13 height 13
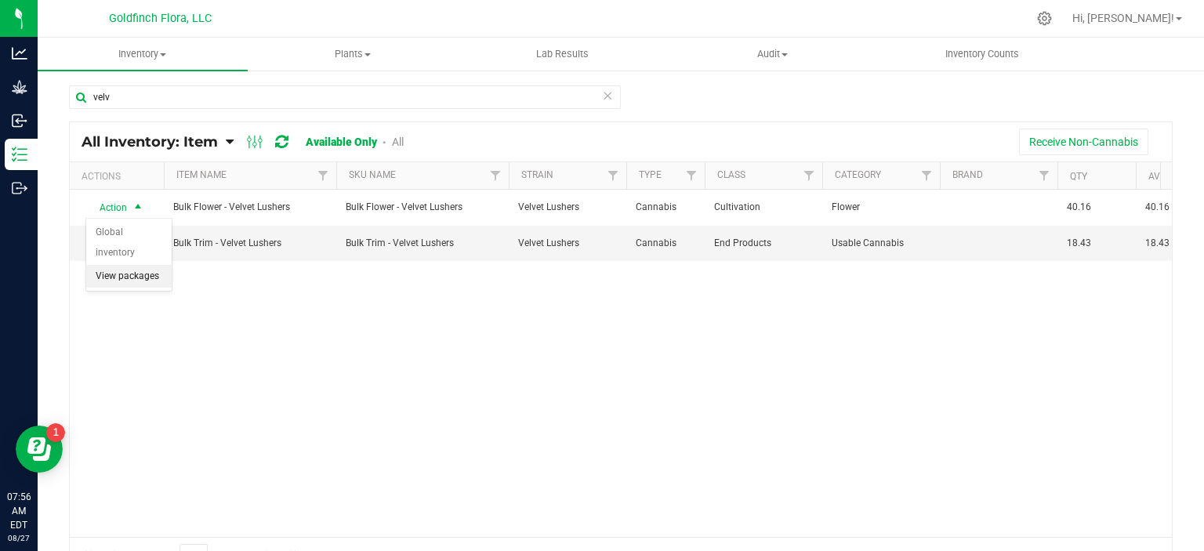
click at [116, 278] on li "View packages" at bounding box center [128, 277] width 85 height 24
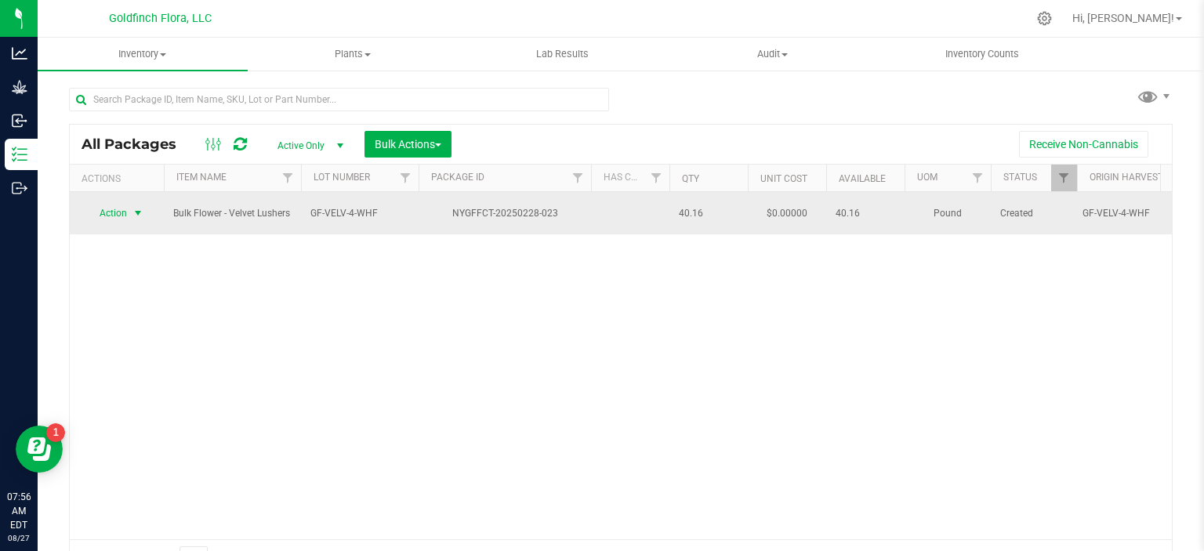
click at [139, 209] on span "select" at bounding box center [138, 213] width 13 height 13
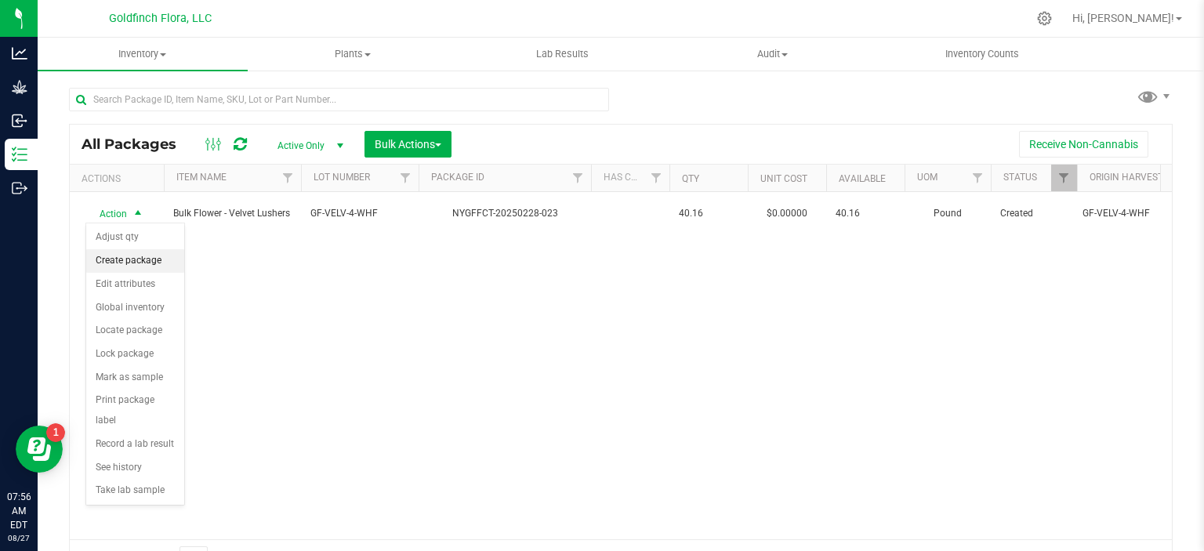
click at [130, 256] on li "Create package" at bounding box center [135, 261] width 98 height 24
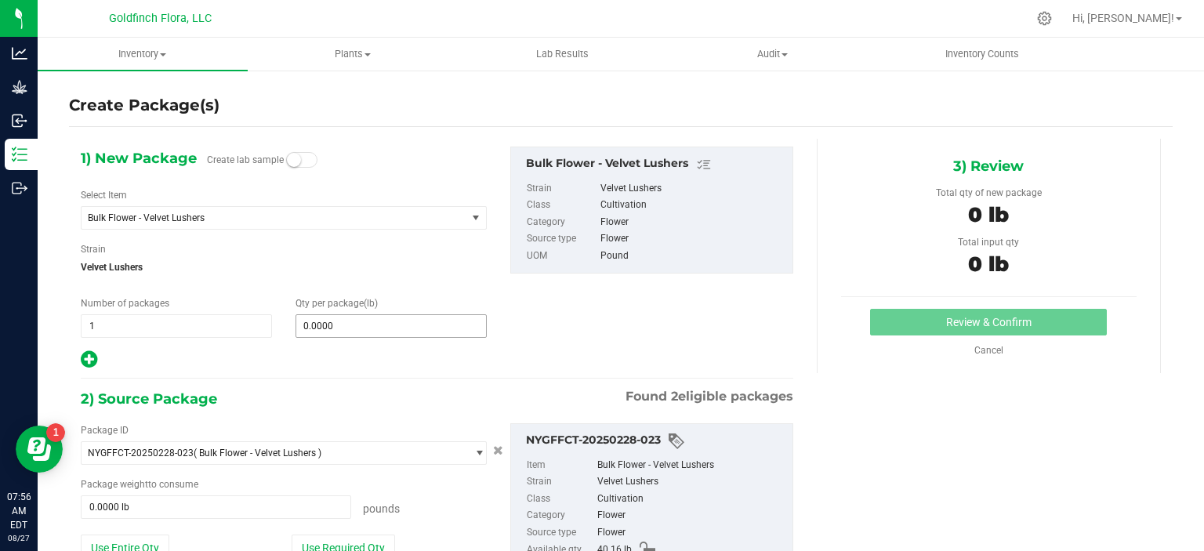
click at [349, 332] on span "0.0000 0" at bounding box center [391, 326] width 191 height 24
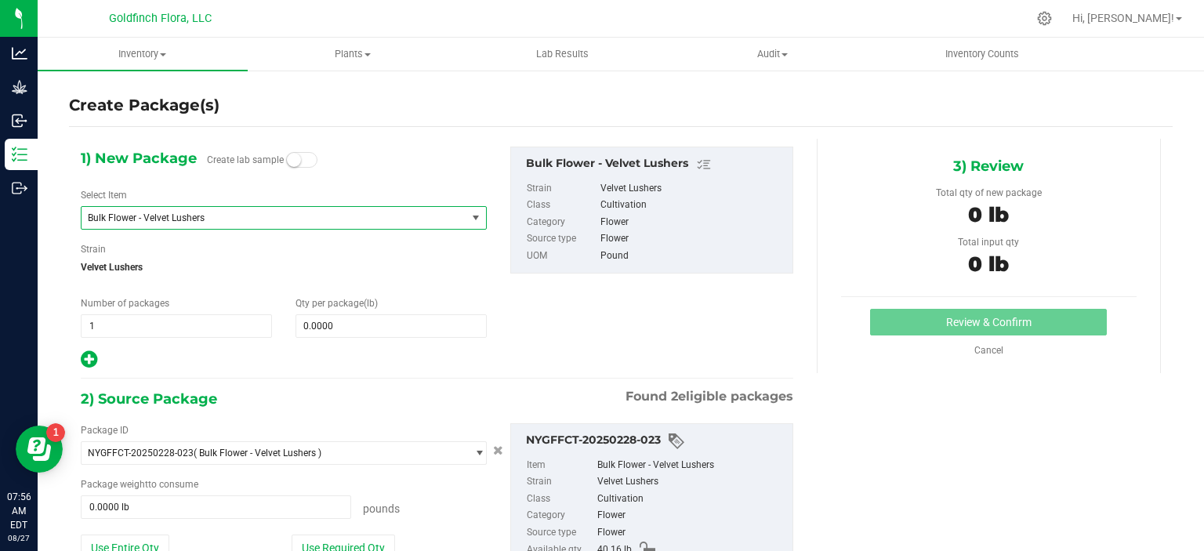
click at [470, 217] on span "select" at bounding box center [476, 218] width 13 height 13
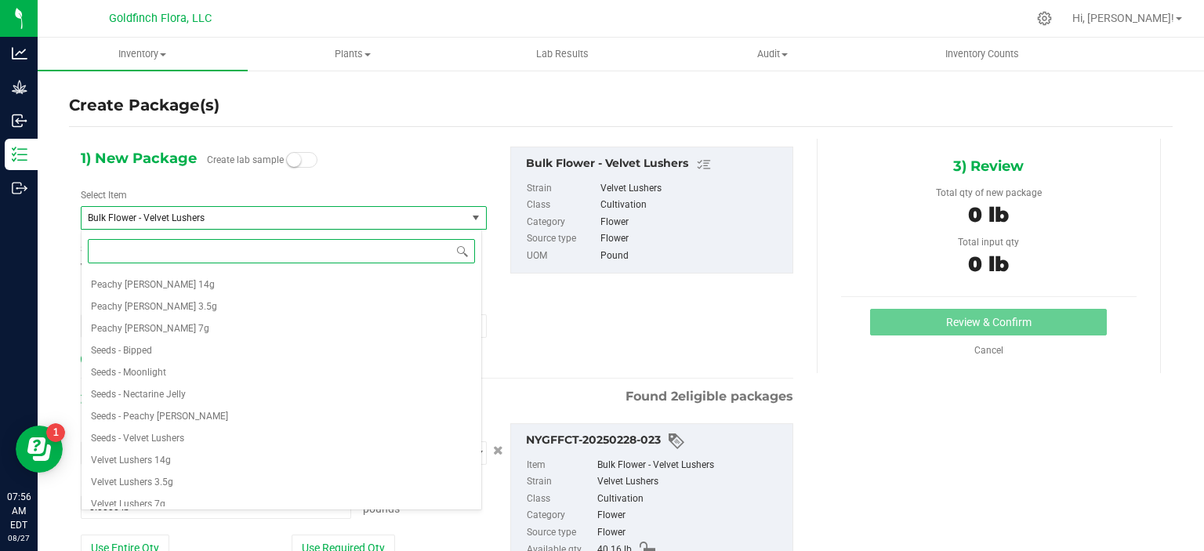
scroll to position [1455, 0]
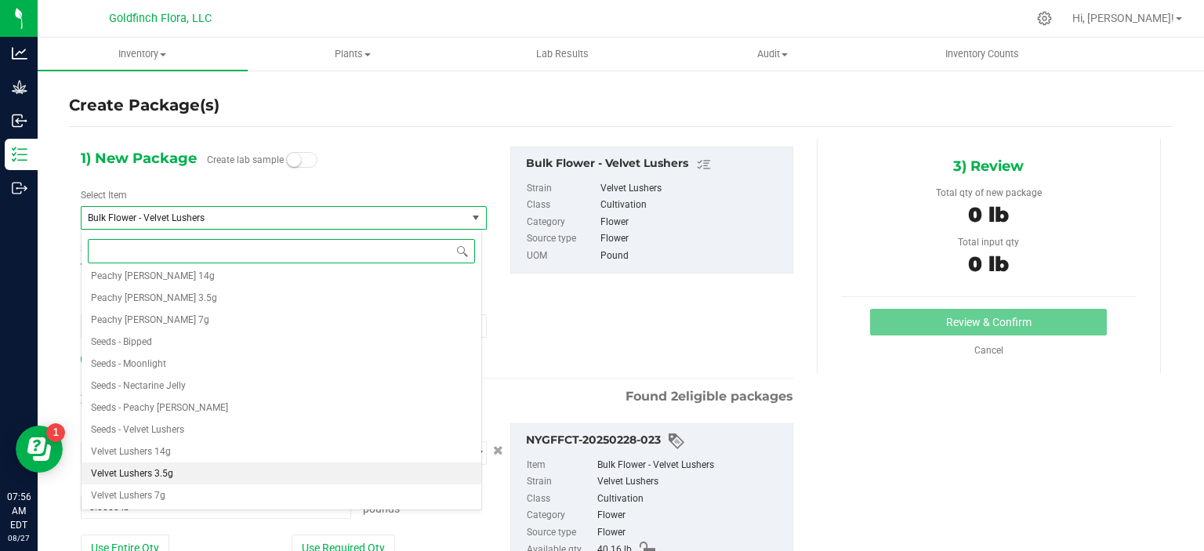
click at [209, 471] on li "Velvet Lushers 3.5g" at bounding box center [282, 474] width 400 height 22
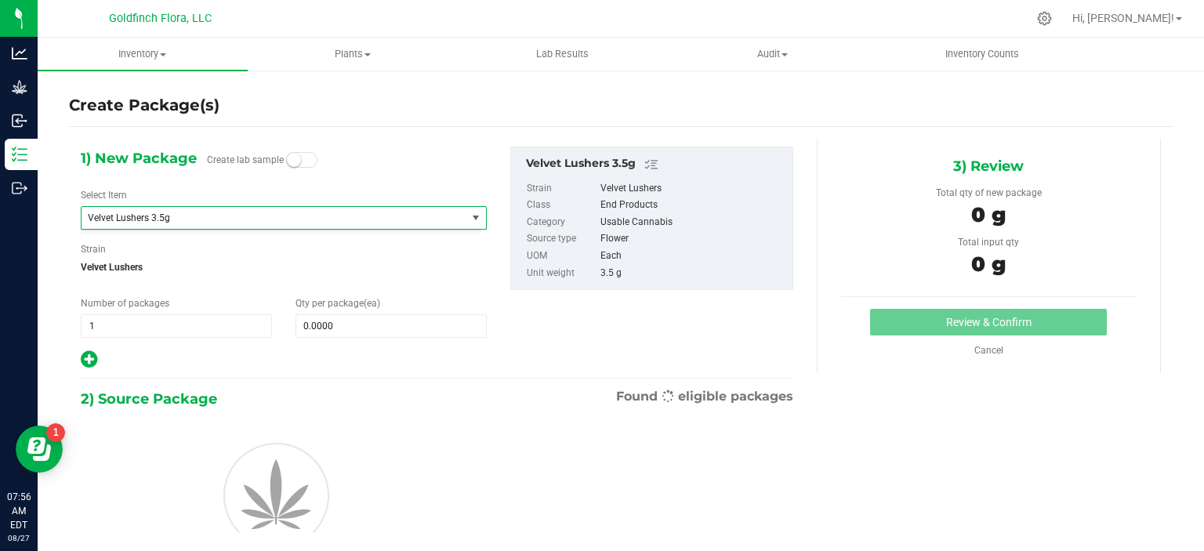
type input "0"
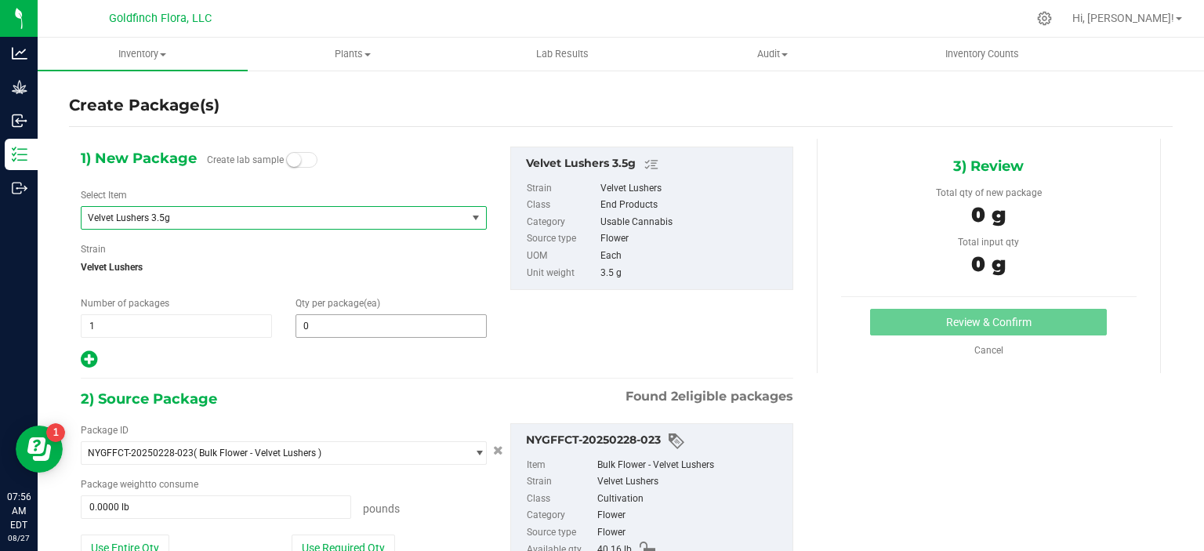
click at [326, 329] on span "0 0" at bounding box center [391, 326] width 191 height 24
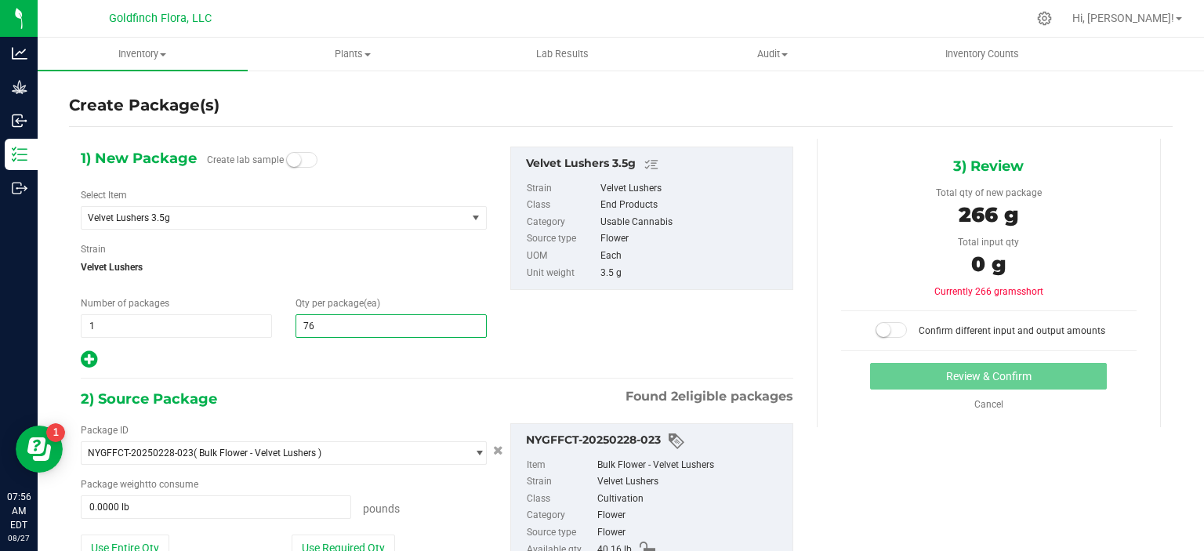
type input "760"
click at [549, 345] on div "1) New Package Create lab sample Select Item Velvet Lushers 3.5g Bulk Trim - Pe…" at bounding box center [437, 258] width 736 height 223
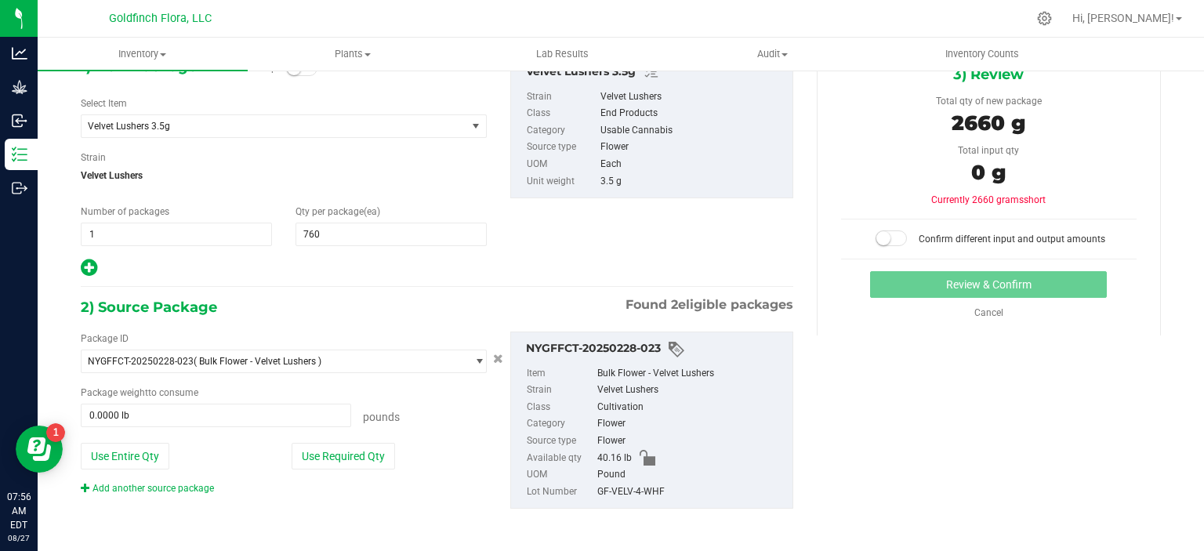
scroll to position [94, 0]
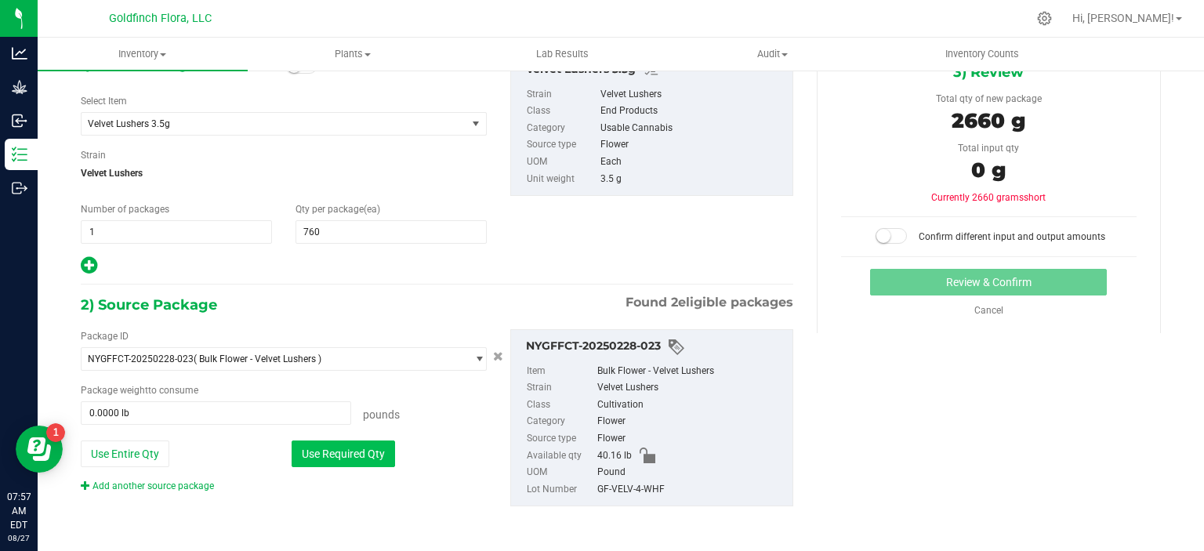
click at [346, 454] on button "Use Required Qty" at bounding box center [343, 454] width 103 height 27
type input "5.8643 lb"
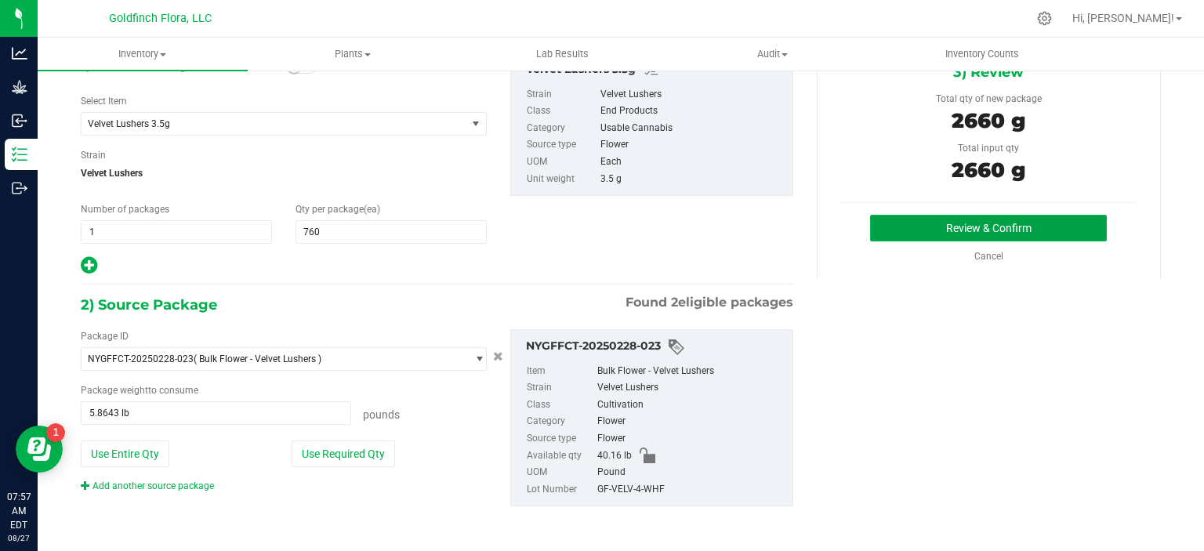
click at [1018, 225] on button "Review & Confirm" at bounding box center [988, 228] width 237 height 27
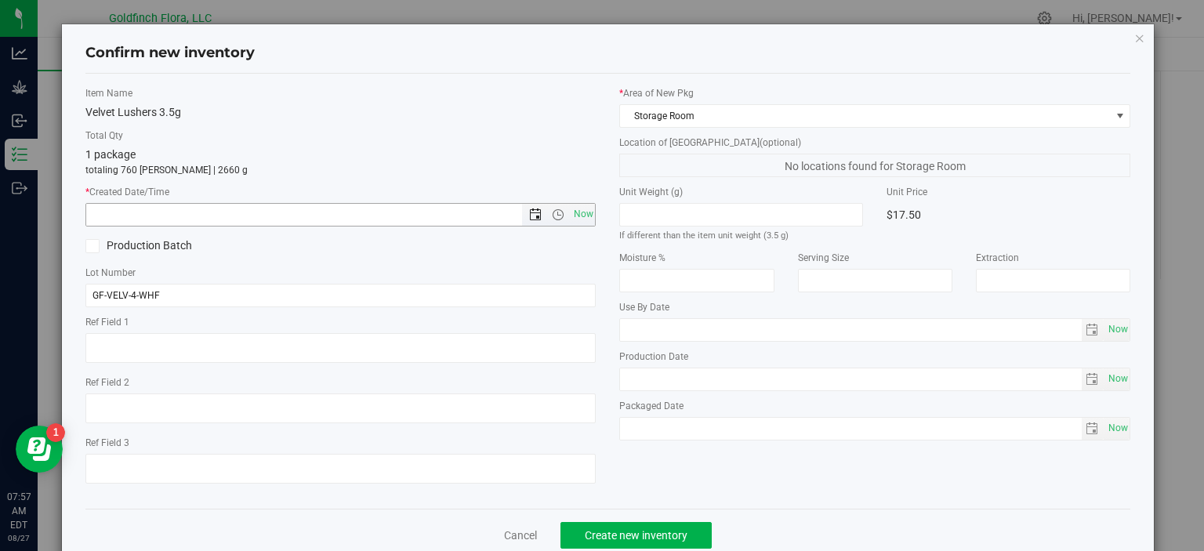
click at [529, 212] on span "Open the date view" at bounding box center [535, 215] width 13 height 13
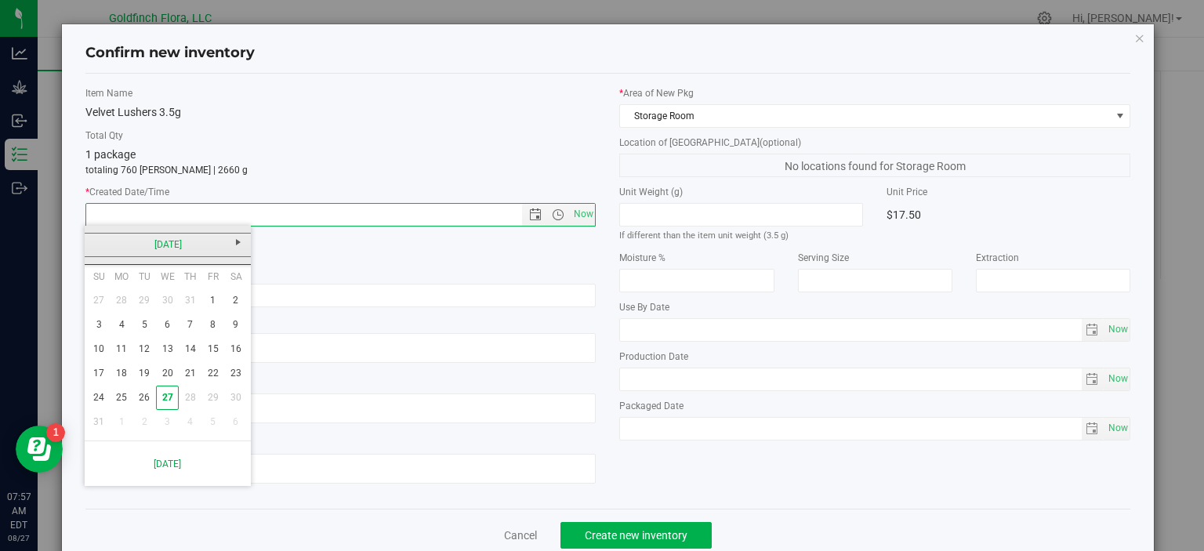
click at [96, 245] on link "[DATE]" at bounding box center [168, 245] width 169 height 24
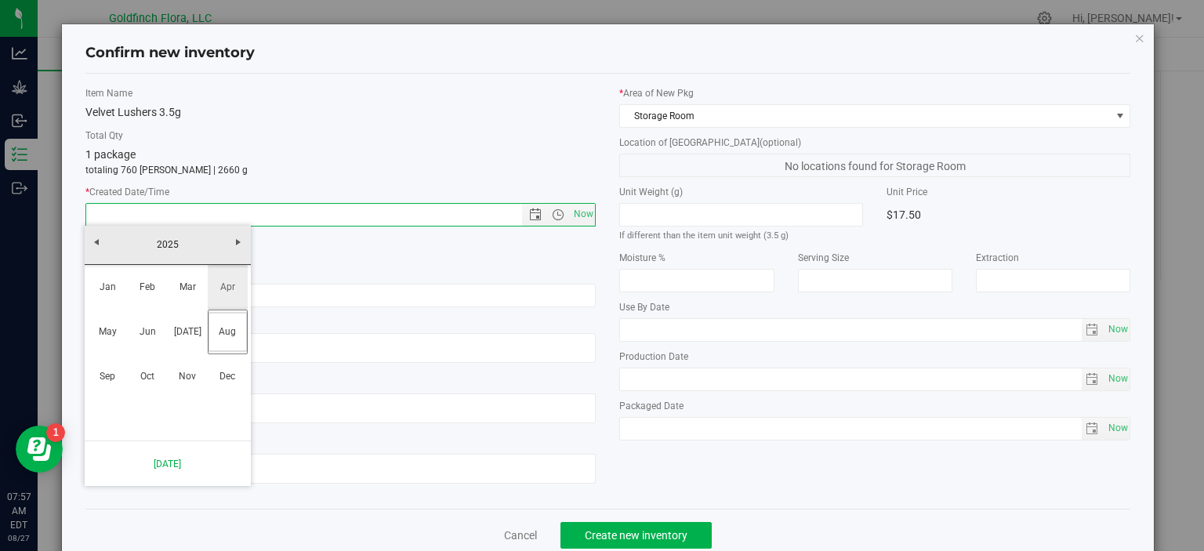
click at [232, 286] on link "Apr" at bounding box center [228, 287] width 40 height 40
click at [212, 298] on link "4" at bounding box center [212, 301] width 23 height 24
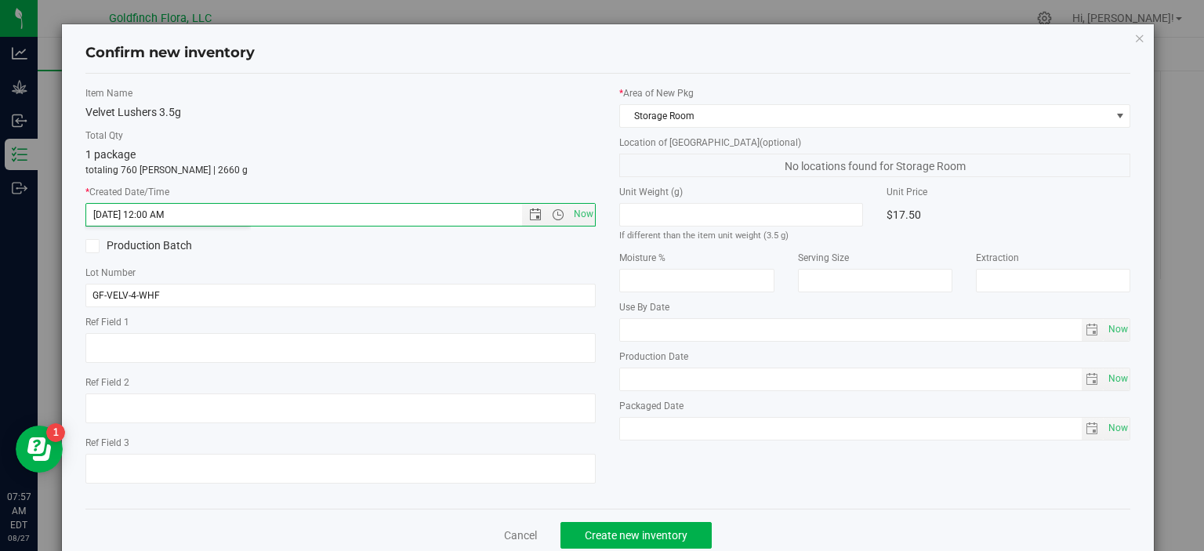
type input "4/4/2025 7:57 AM"
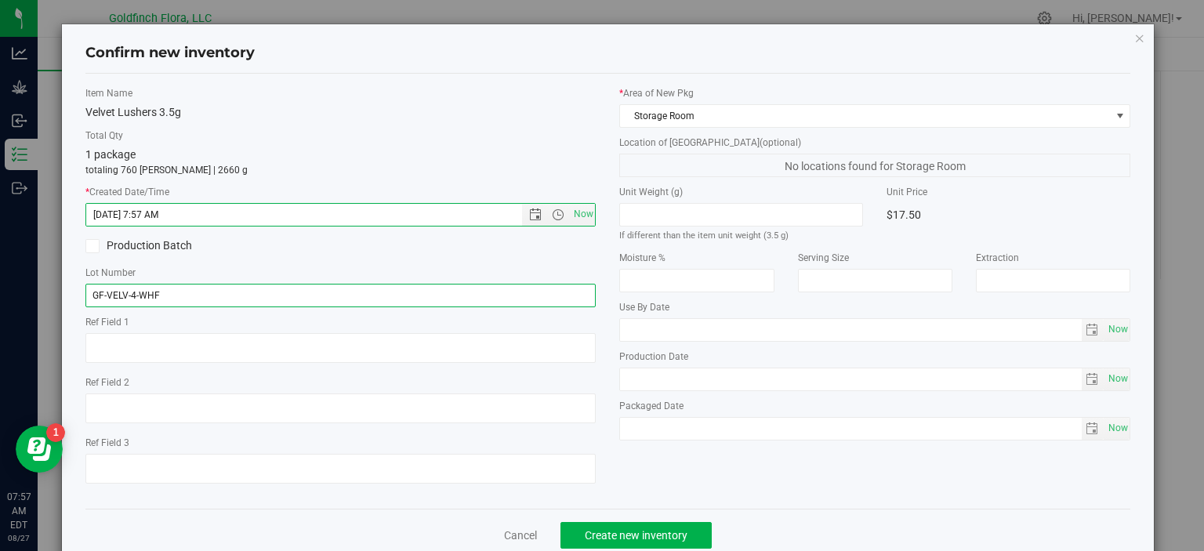
click at [169, 296] on input "GF-VELV-4-WHF" at bounding box center [340, 296] width 511 height 24
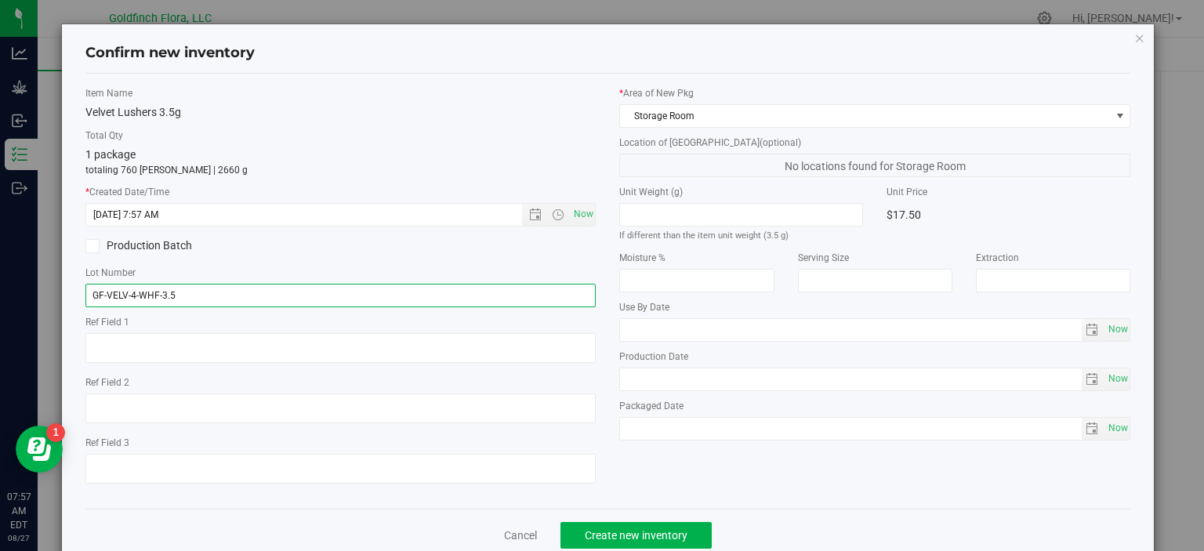
type input "GF-VELV-4-WHF-3.5"
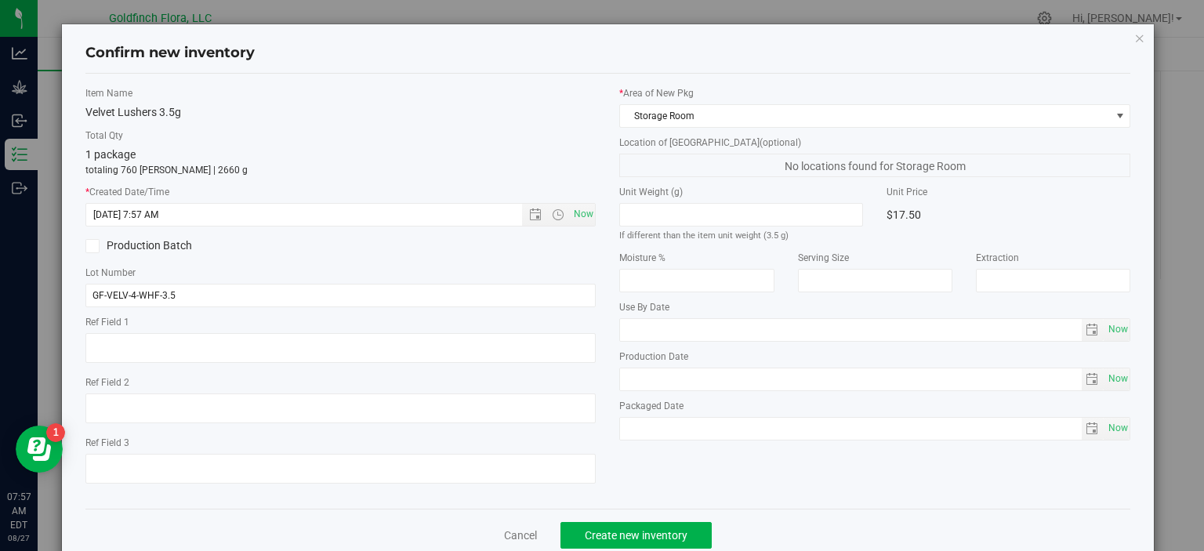
click at [464, 115] on div "Velvet Lushers 3.5g" at bounding box center [340, 112] width 511 height 16
click at [642, 535] on span "Create new inventory" at bounding box center [636, 535] width 103 height 13
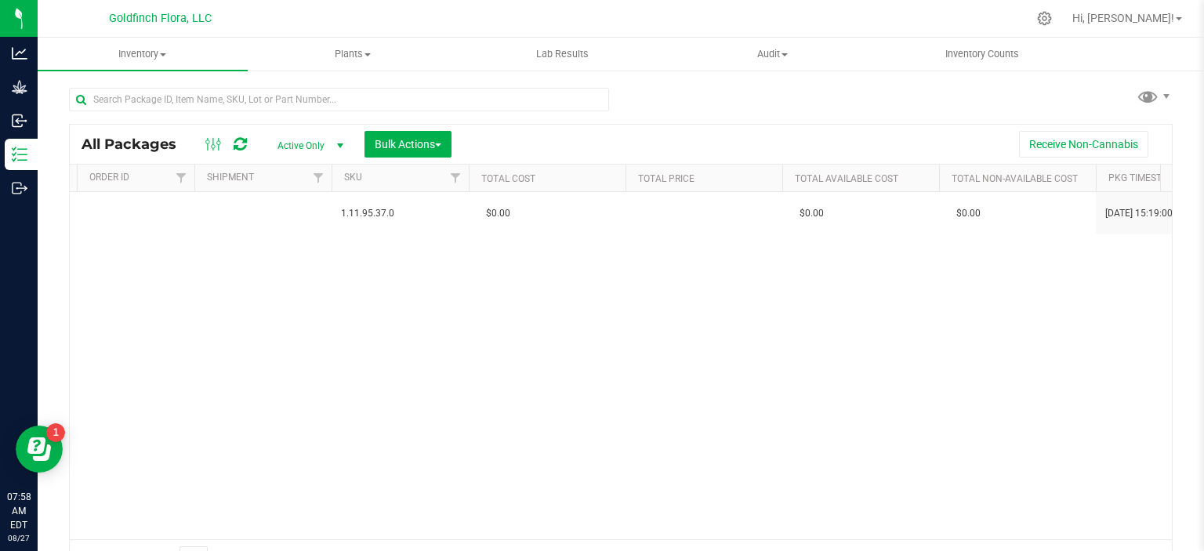
scroll to position [0, 1857]
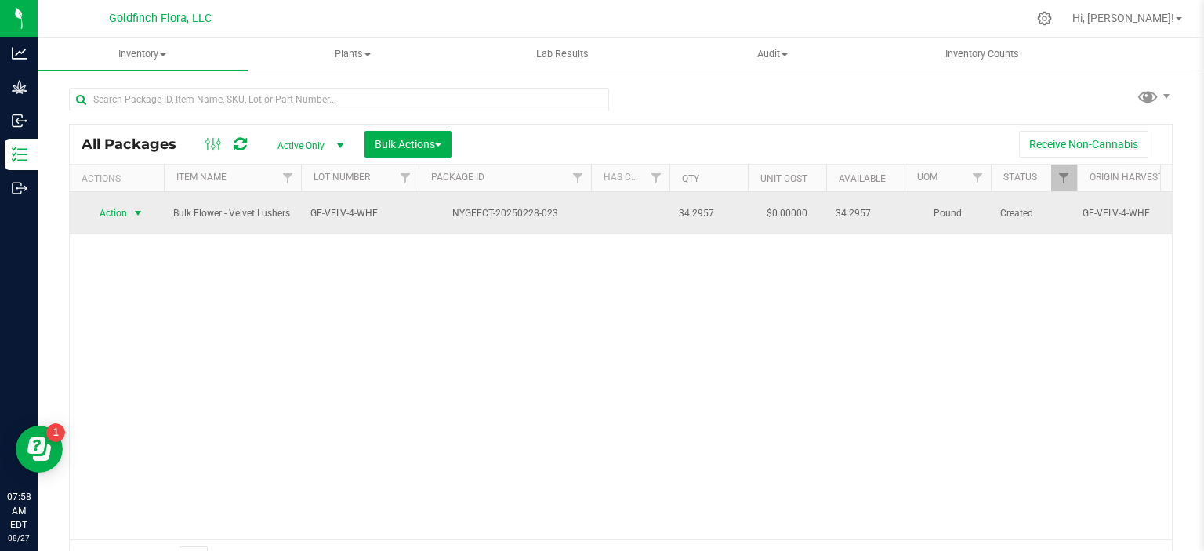
click at [137, 216] on span "select" at bounding box center [138, 213] width 13 height 13
click at [216, 210] on span "Bulk Flower - Velvet Lushers" at bounding box center [232, 213] width 118 height 15
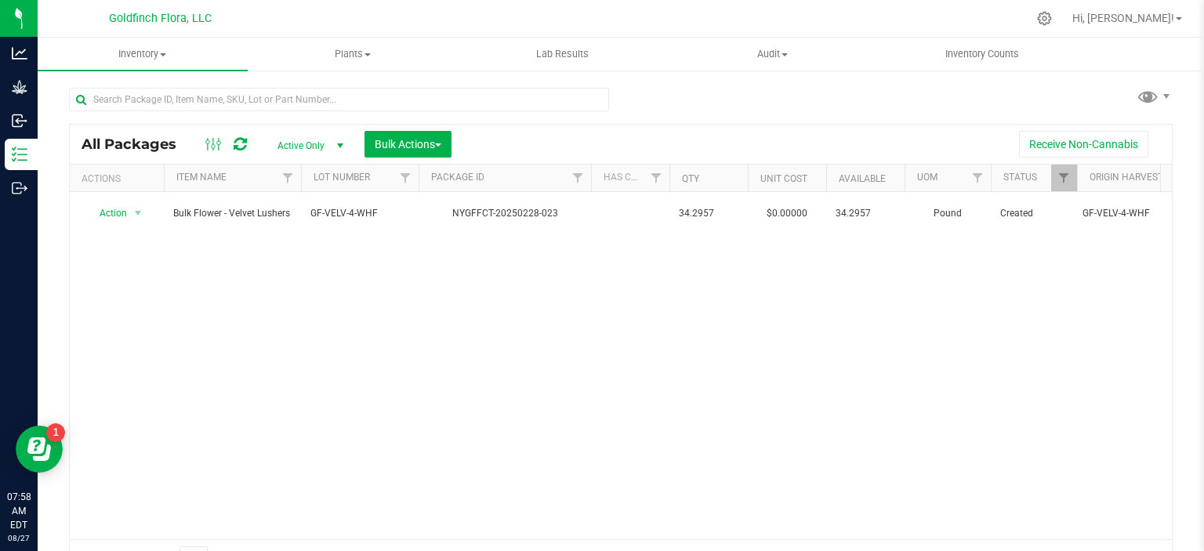
click at [189, 307] on div "Action Action Adjust qty Create package Edit attributes Global inventory Locate…" at bounding box center [621, 365] width 1102 height 347
click at [342, 143] on span "select" at bounding box center [340, 146] width 13 height 13
click at [441, 144] on span "button" at bounding box center [438, 144] width 6 height 3
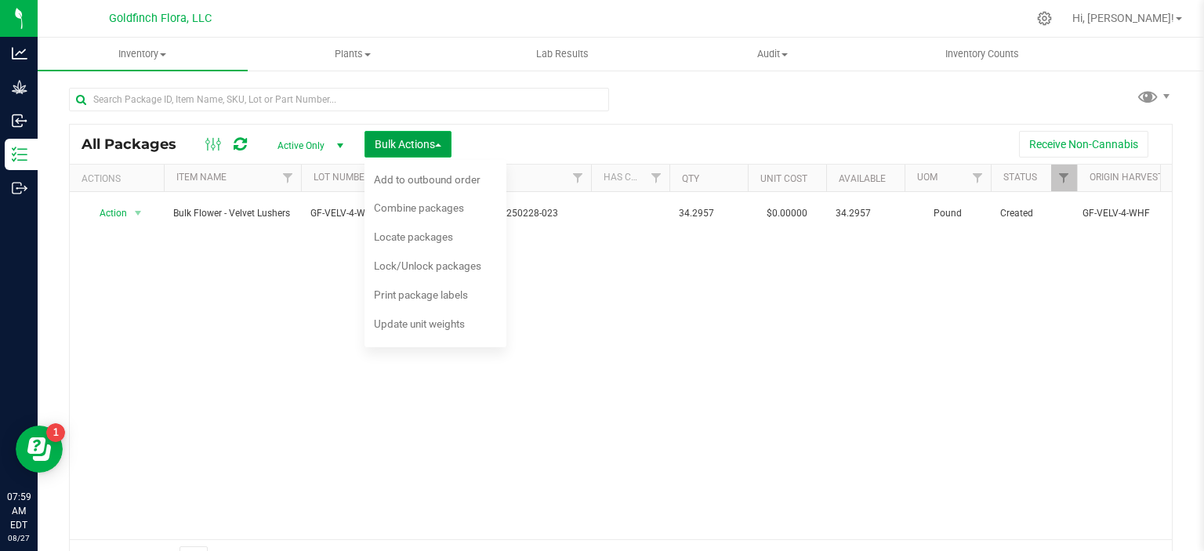
click at [441, 144] on span "button" at bounding box center [438, 144] width 6 height 3
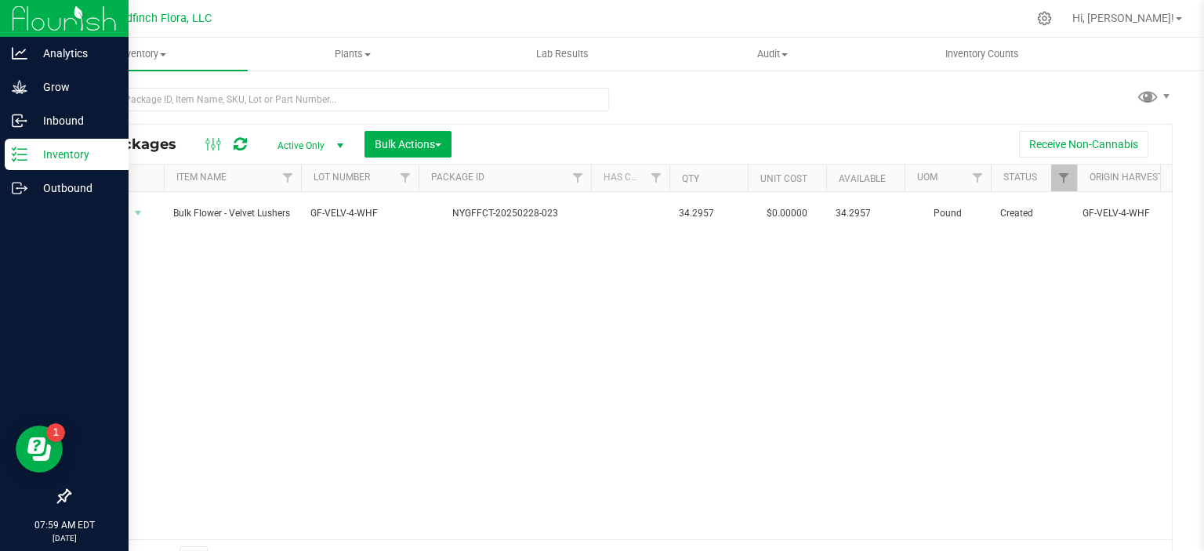
click at [22, 153] on icon at bounding box center [20, 155] width 16 height 16
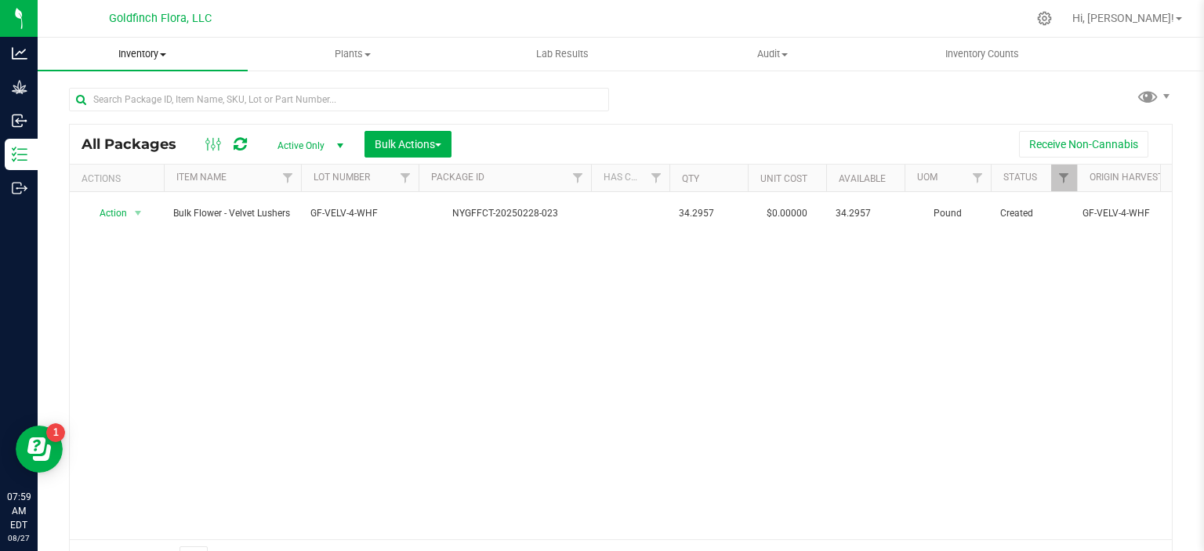
click at [164, 50] on span "Inventory" at bounding box center [143, 54] width 210 height 14
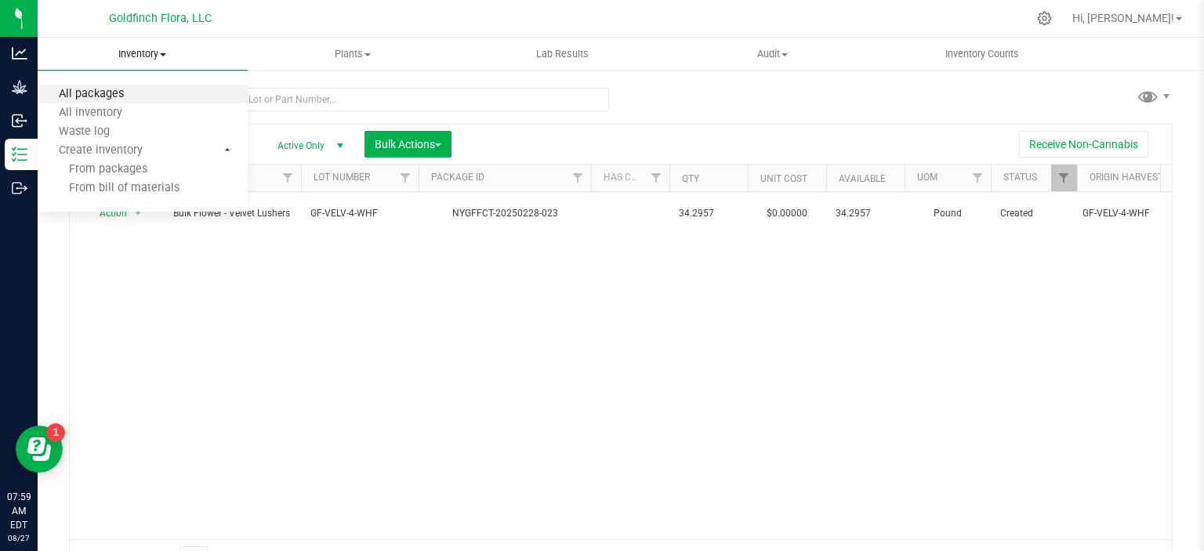
click at [86, 96] on span "All packages" at bounding box center [91, 94] width 107 height 13
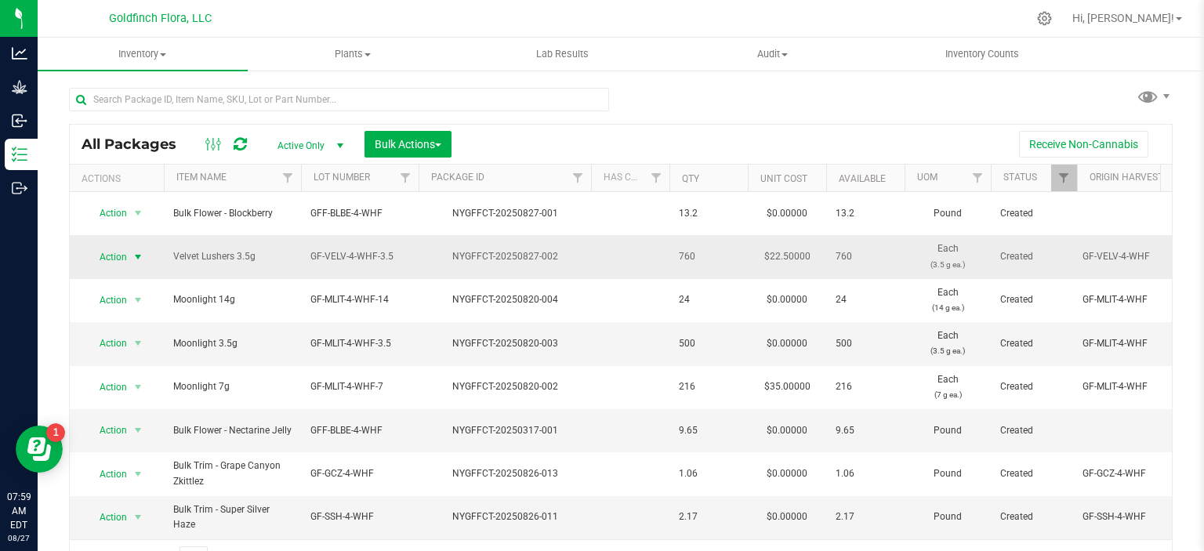
click at [138, 253] on span "select" at bounding box center [138, 257] width 13 height 13
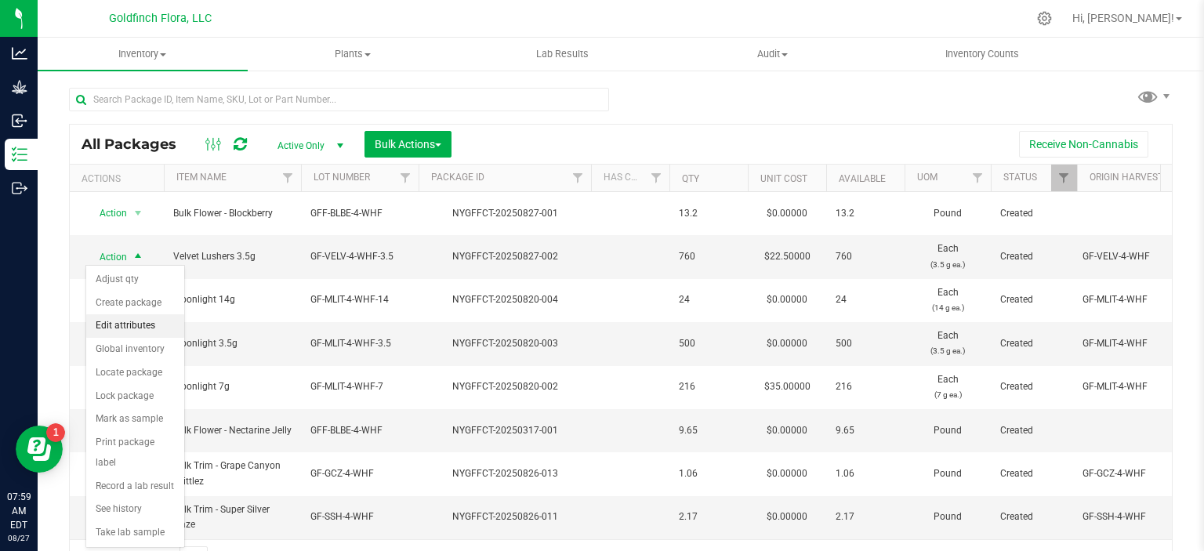
click at [129, 324] on li "Edit attributes" at bounding box center [135, 326] width 98 height 24
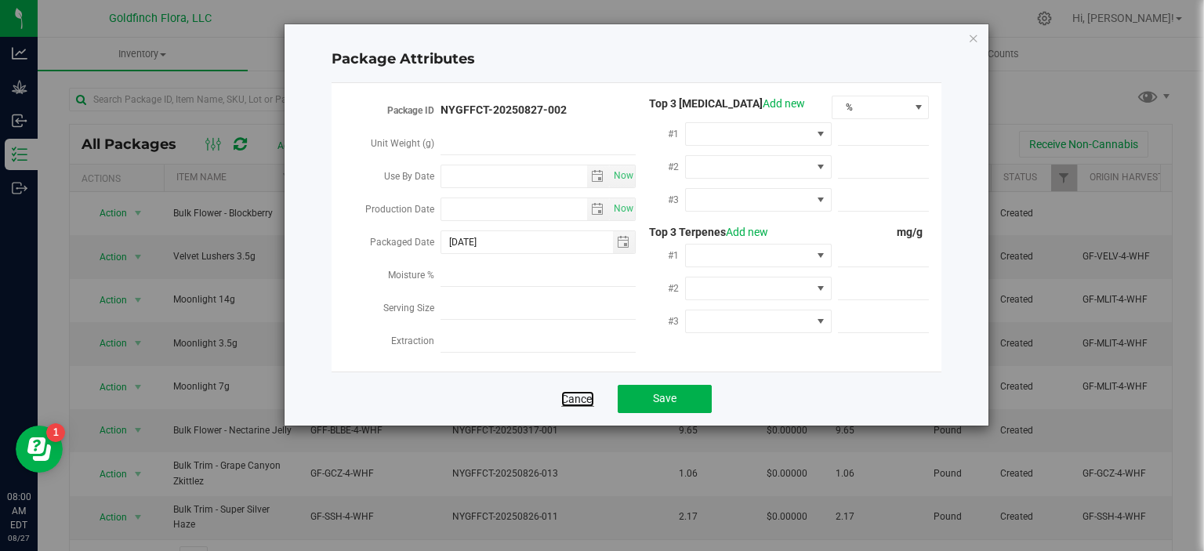
click at [576, 404] on link "Cancel" at bounding box center [577, 399] width 33 height 16
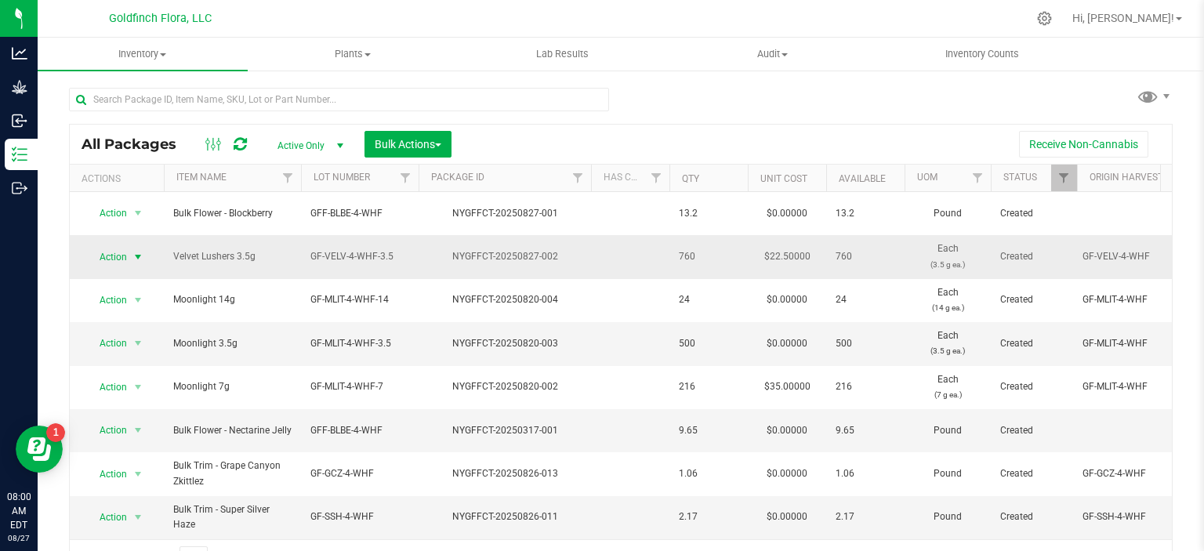
click at [137, 253] on span "select" at bounding box center [138, 257] width 13 height 13
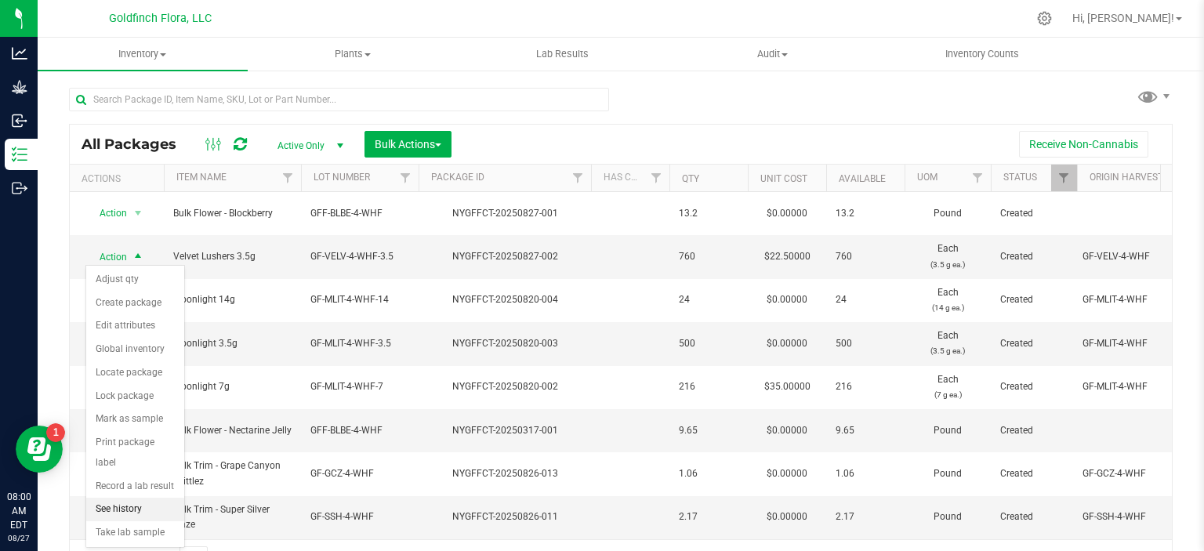
click at [108, 498] on li "See history" at bounding box center [135, 510] width 98 height 24
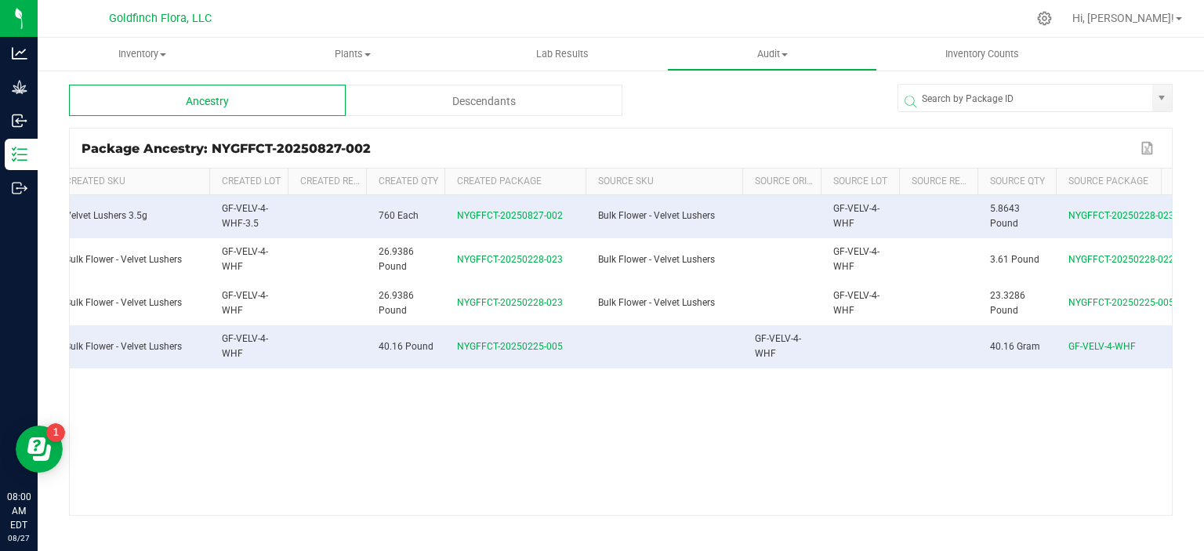
scroll to position [0, 210]
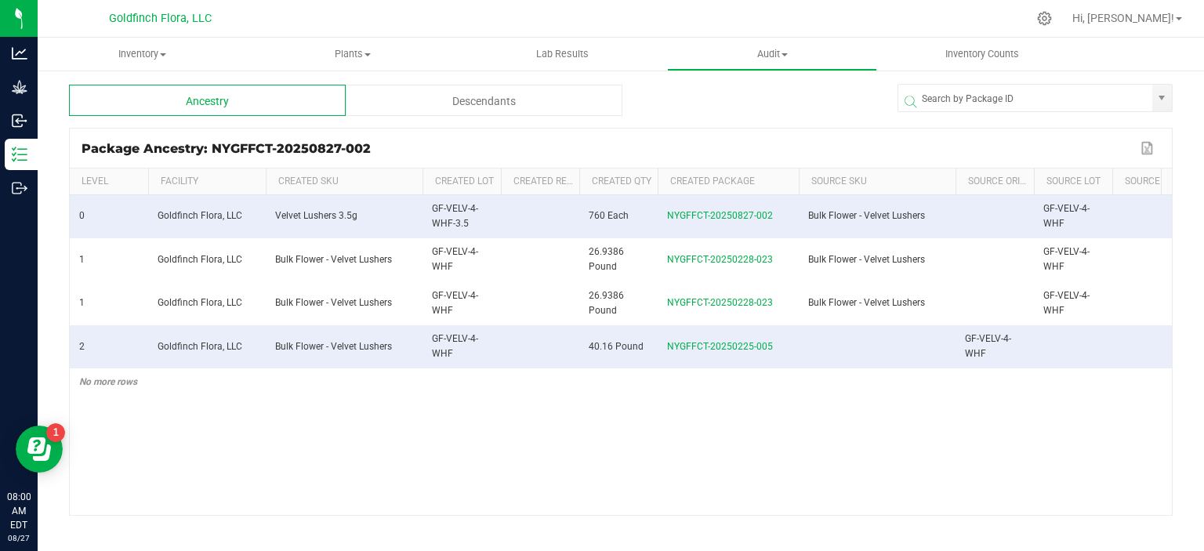
click at [82, 490] on div "0 Goldfinch Flora, LLC Velvet Lushers 3.5g GF-VELV-4-WHF-3.5 760 Each NYGFFCT-2…" at bounding box center [621, 355] width 1102 height 320
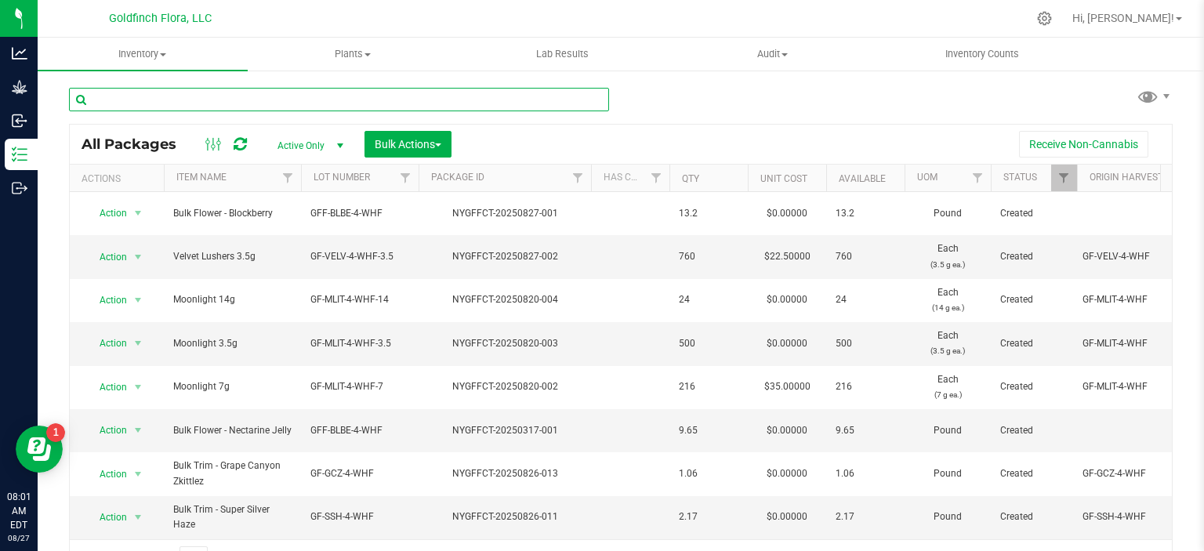
click at [416, 108] on input "text" at bounding box center [339, 100] width 540 height 24
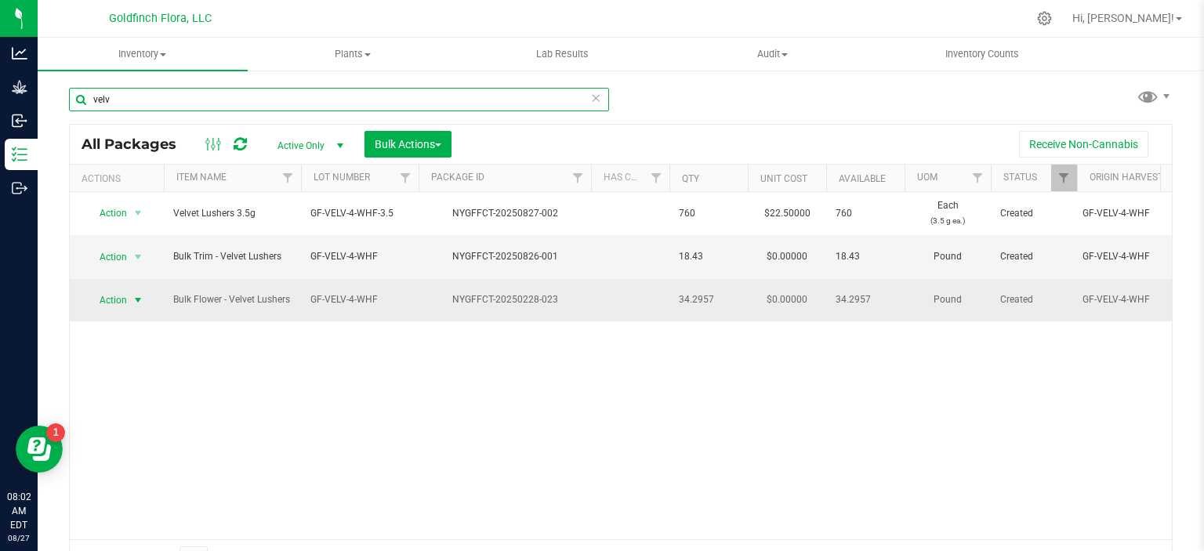
type input "velv"
click at [138, 294] on span "select" at bounding box center [138, 300] width 13 height 13
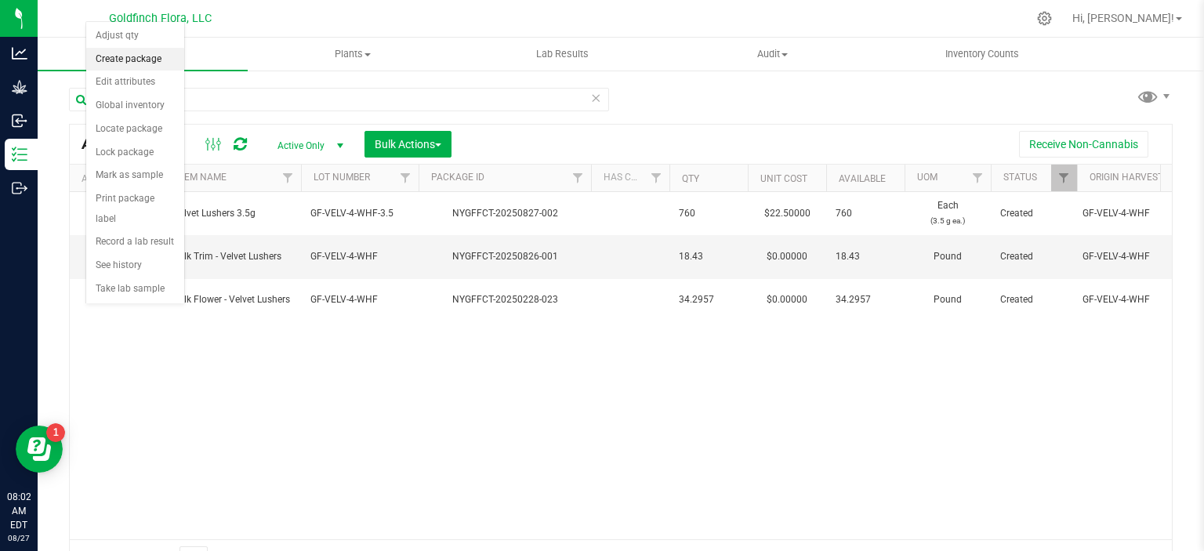
click at [138, 57] on li "Create package" at bounding box center [135, 60] width 98 height 24
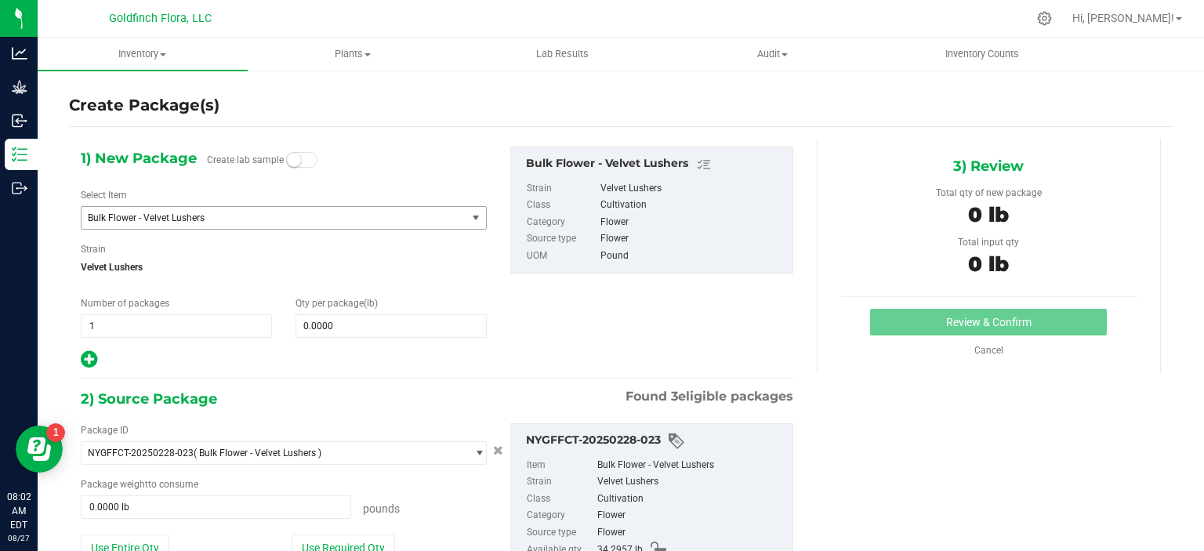
click at [470, 222] on span "select" at bounding box center [476, 218] width 13 height 13
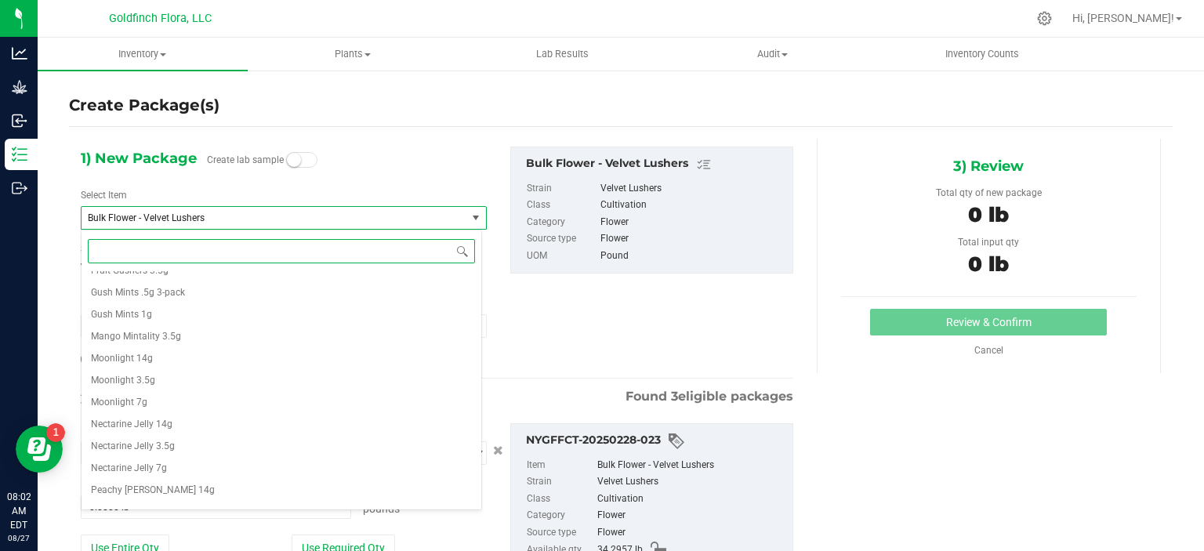
scroll to position [1455, 0]
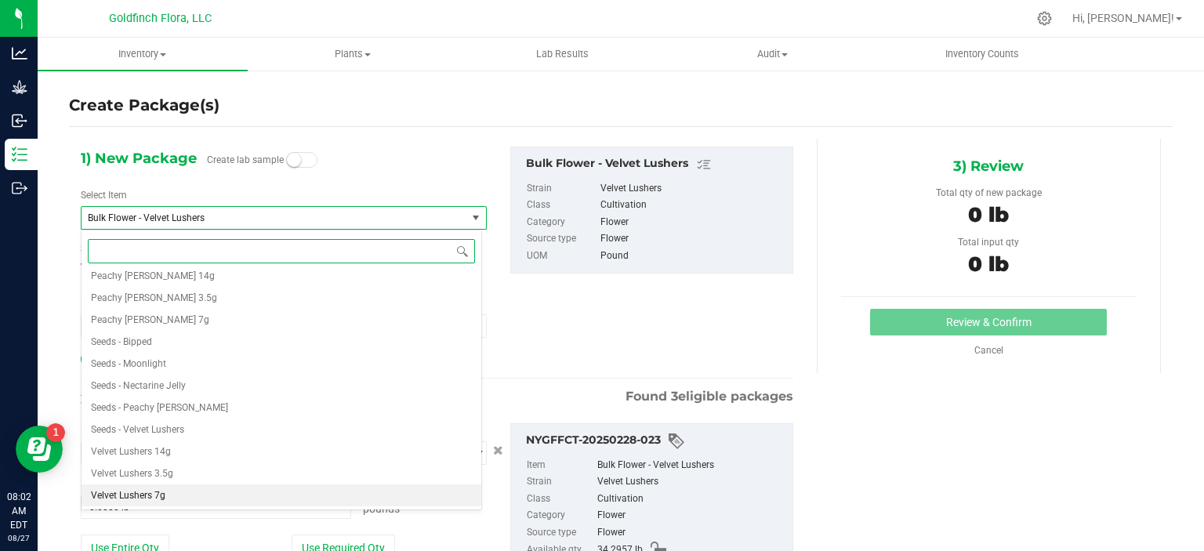
click at [215, 498] on li "Velvet Lushers 7g" at bounding box center [282, 496] width 400 height 22
type input "0"
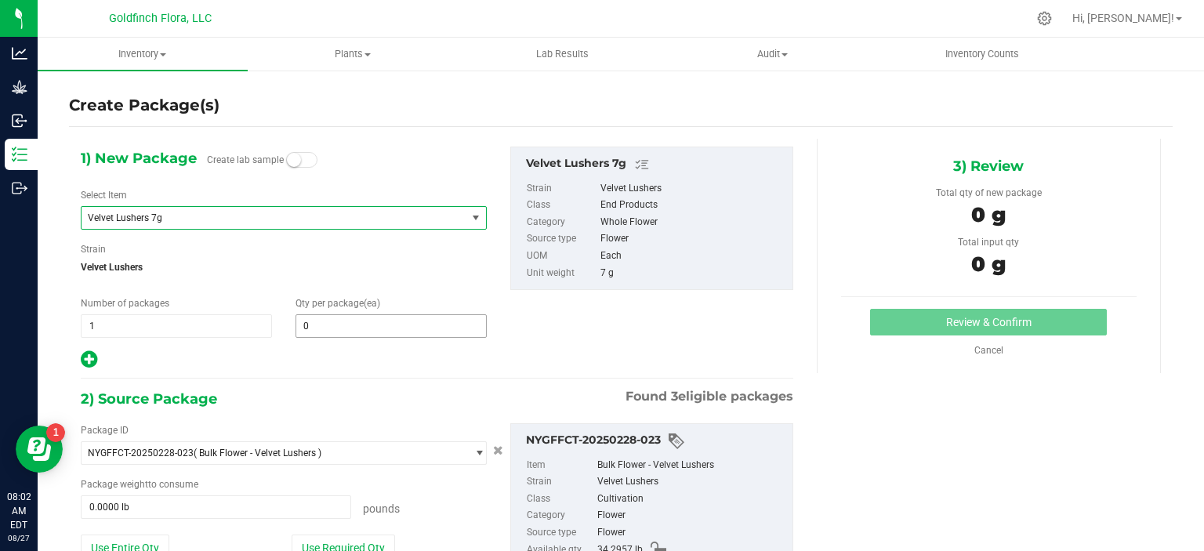
click at [339, 325] on span "0 0" at bounding box center [391, 326] width 191 height 24
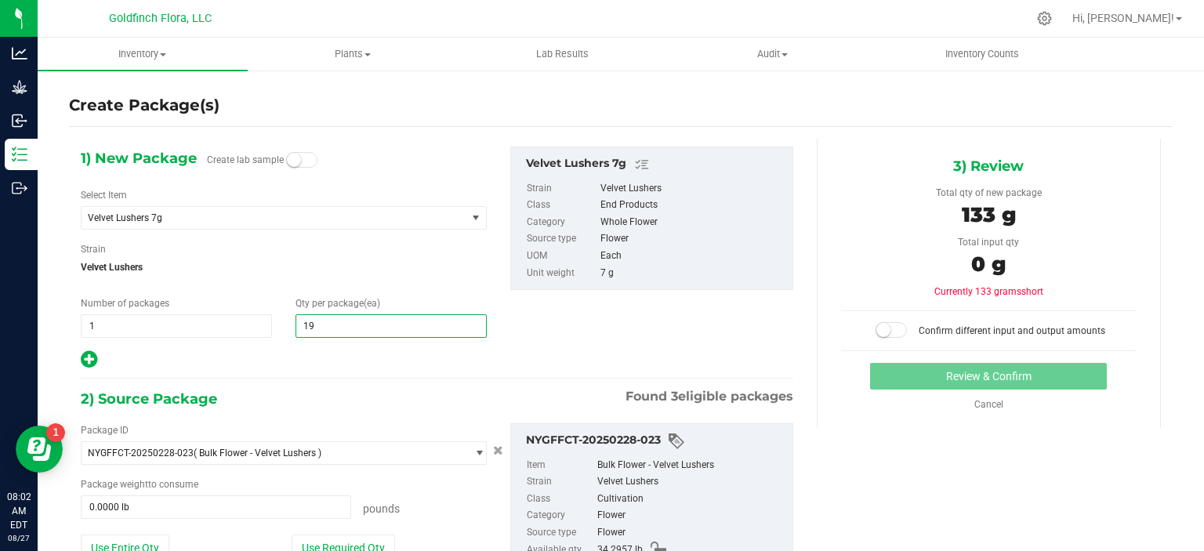
type input "198"
click at [541, 347] on div "1) New Package Create lab sample Select Item Velvet Lushers 7g Bulk Trim - Peac…" at bounding box center [437, 258] width 736 height 223
click at [439, 329] on span "198 198" at bounding box center [391, 326] width 191 height 24
type input "1"
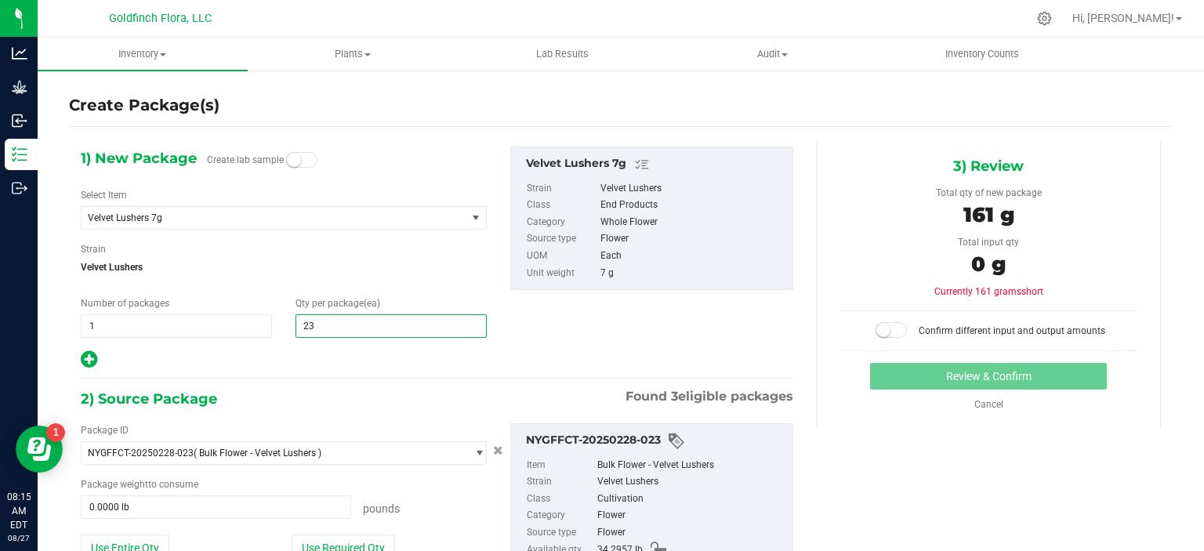
type input "234"
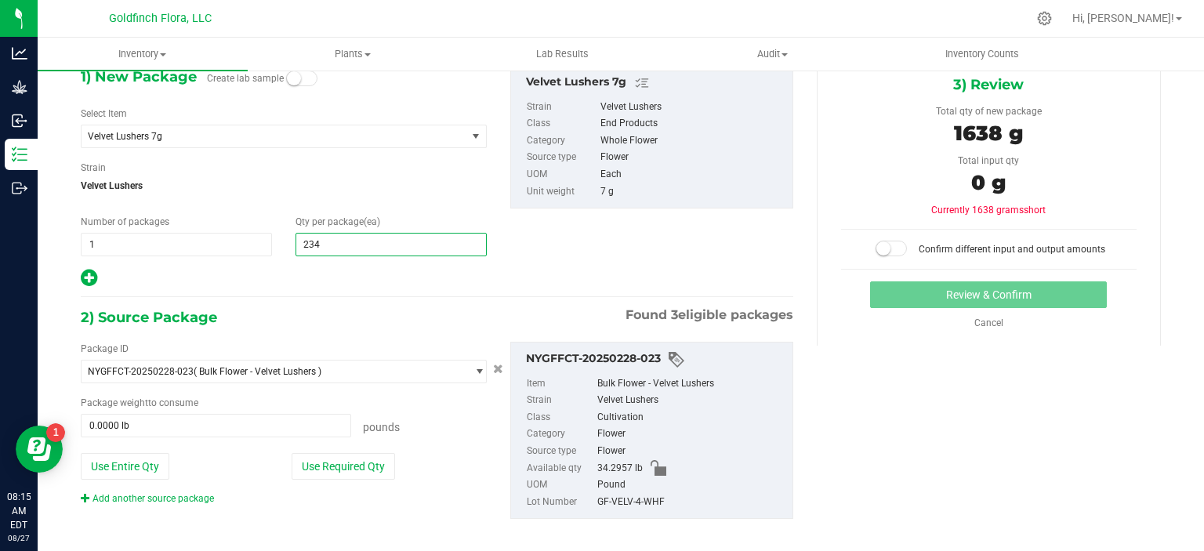
scroll to position [94, 0]
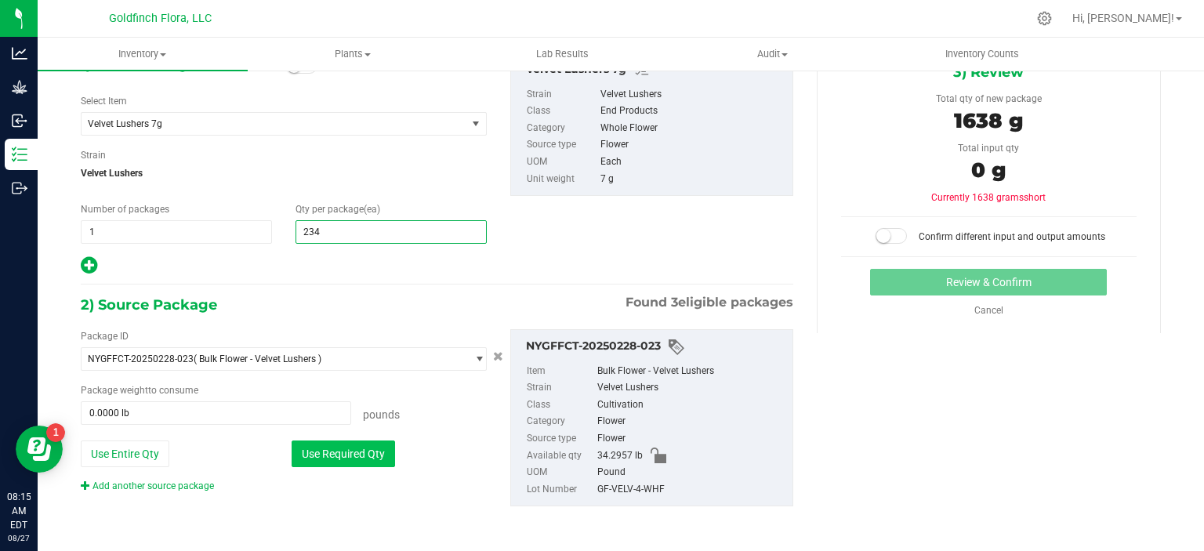
type input "234"
click at [358, 454] on button "Use Required Qty" at bounding box center [343, 454] width 103 height 27
type input "3.6112 lb"
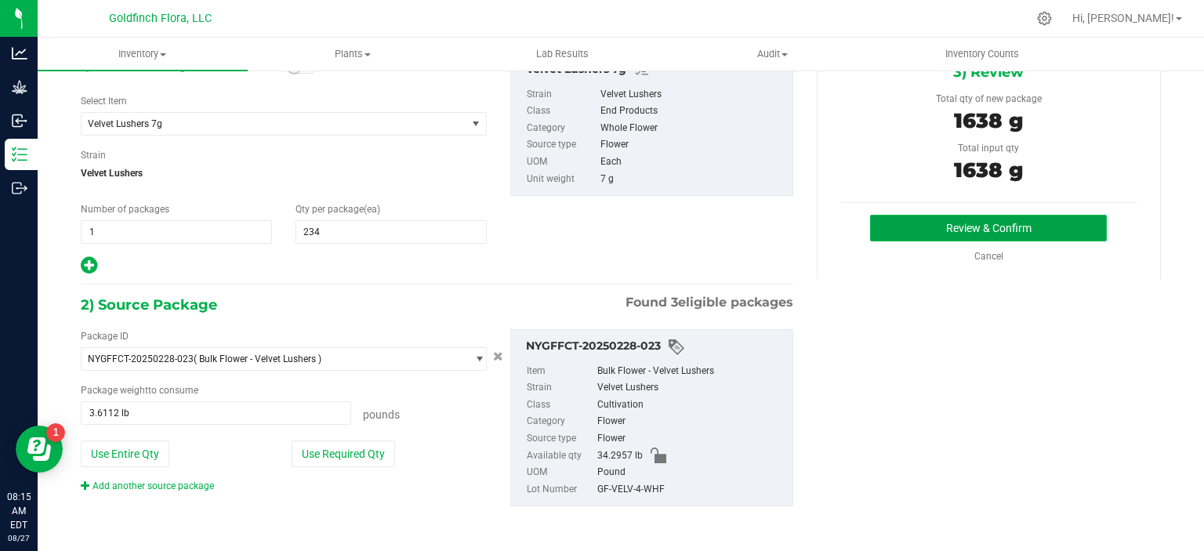
click at [972, 222] on button "Review & Confirm" at bounding box center [988, 228] width 237 height 27
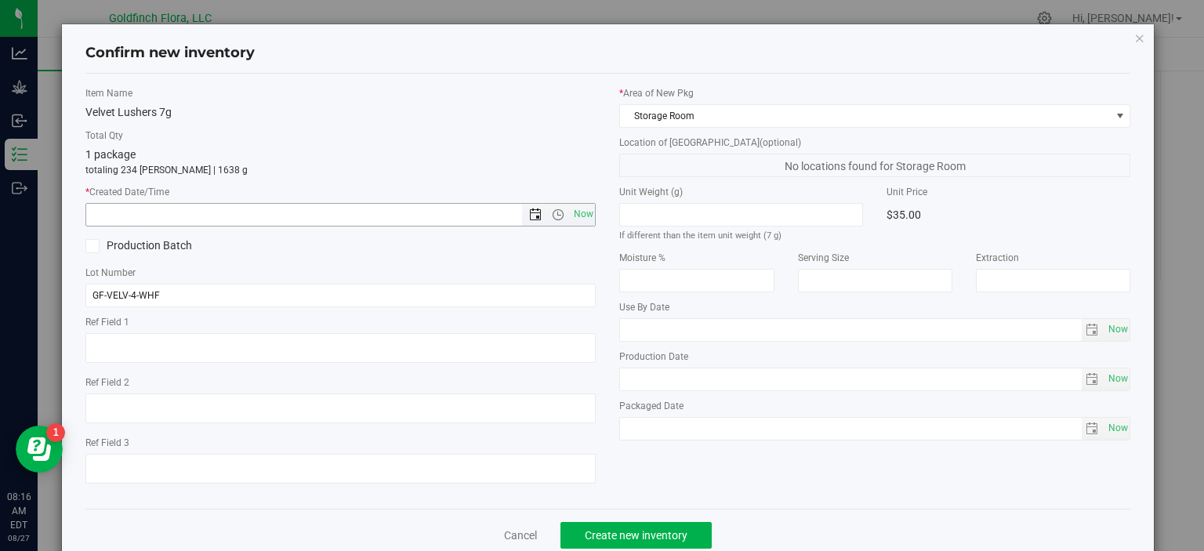
click at [529, 216] on span "Open the date view" at bounding box center [535, 215] width 13 height 13
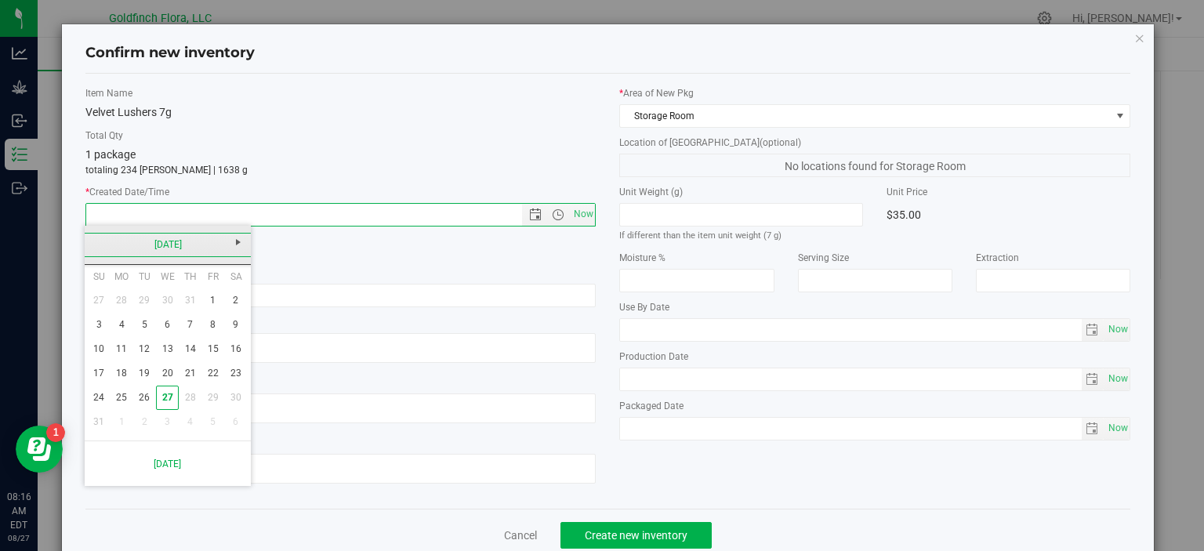
click at [153, 246] on link "[DATE]" at bounding box center [168, 245] width 169 height 24
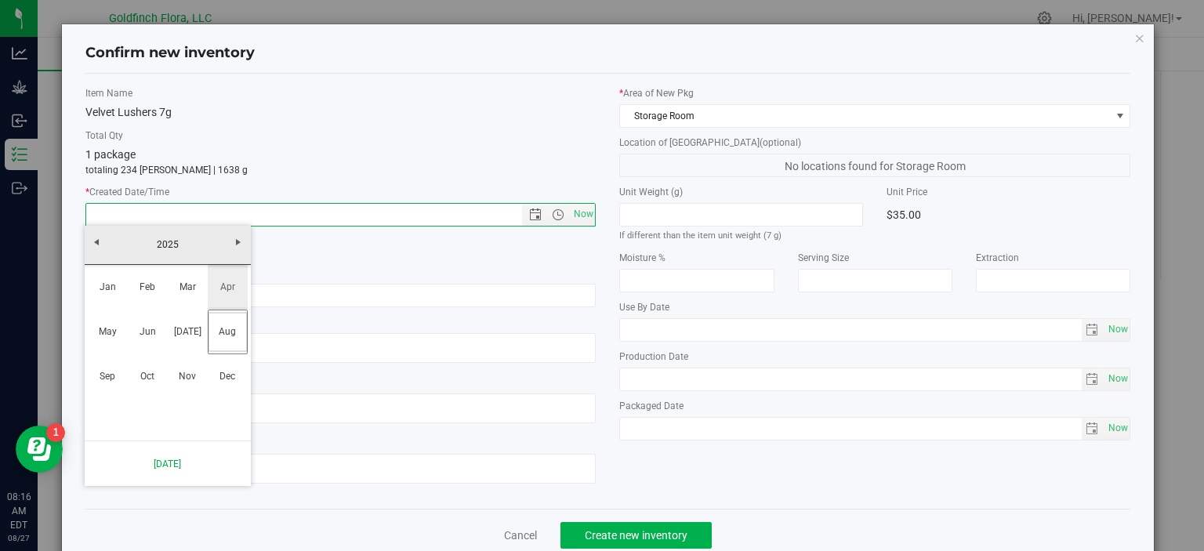
click at [226, 285] on link "Apr" at bounding box center [228, 287] width 40 height 40
click at [213, 297] on link "4" at bounding box center [212, 301] width 23 height 24
type input "4/4/2025 8:16 AM"
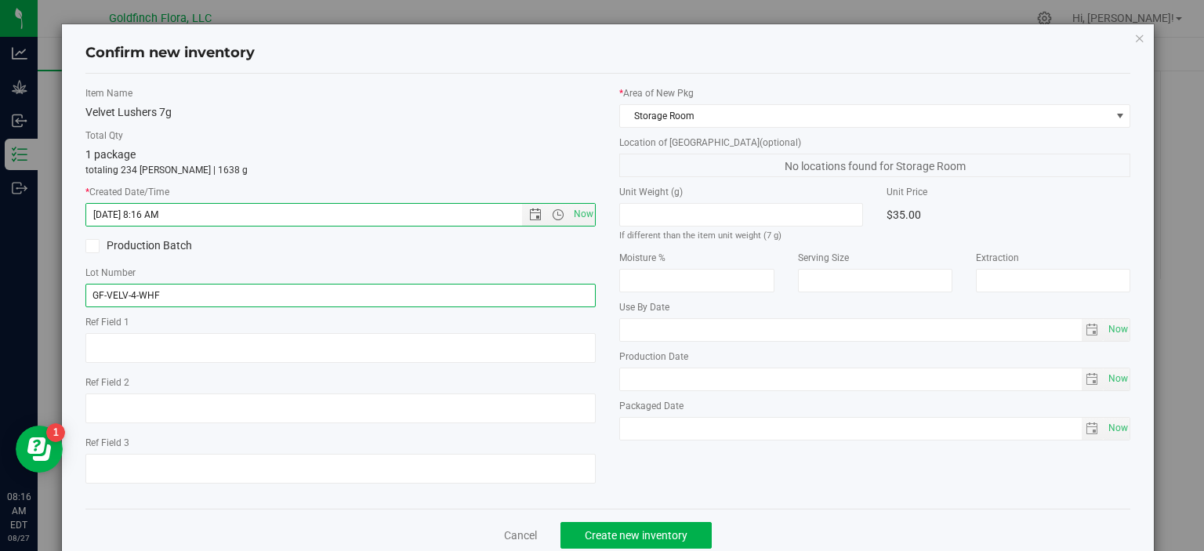
click at [180, 294] on input "GF-VELV-4-WHF" at bounding box center [340, 296] width 511 height 24
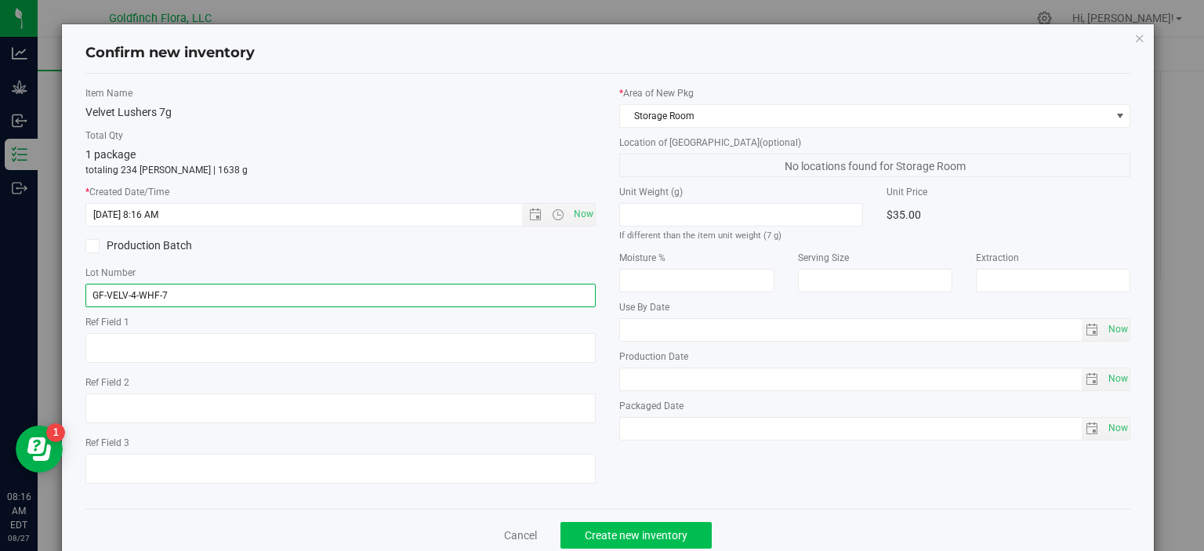
type input "GF-VELV-4-WHF-7"
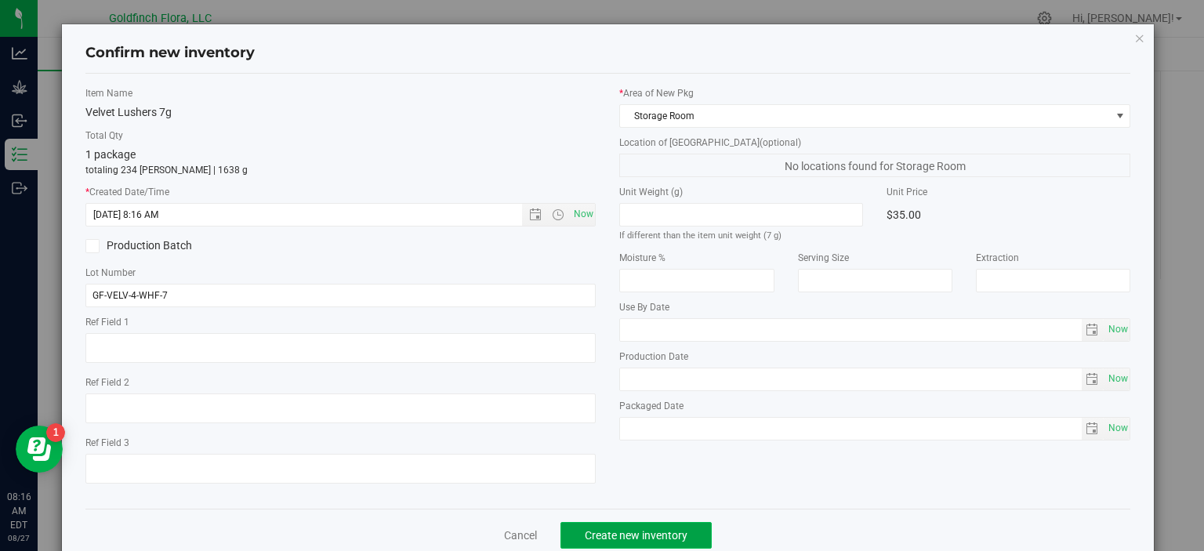
click at [626, 529] on span "Create new inventory" at bounding box center [636, 535] width 103 height 13
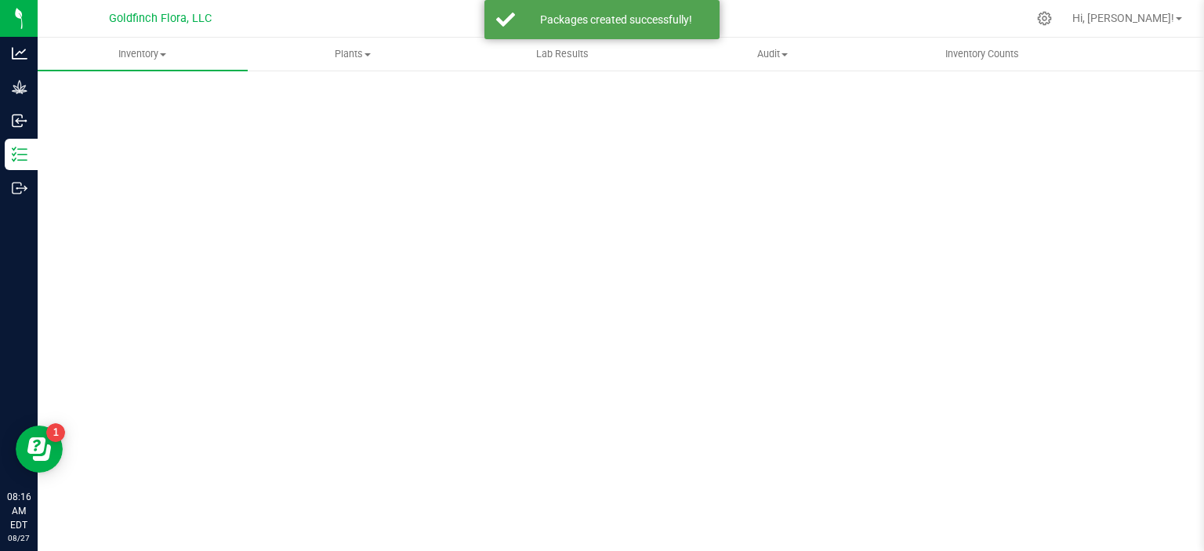
scroll to position [7, 0]
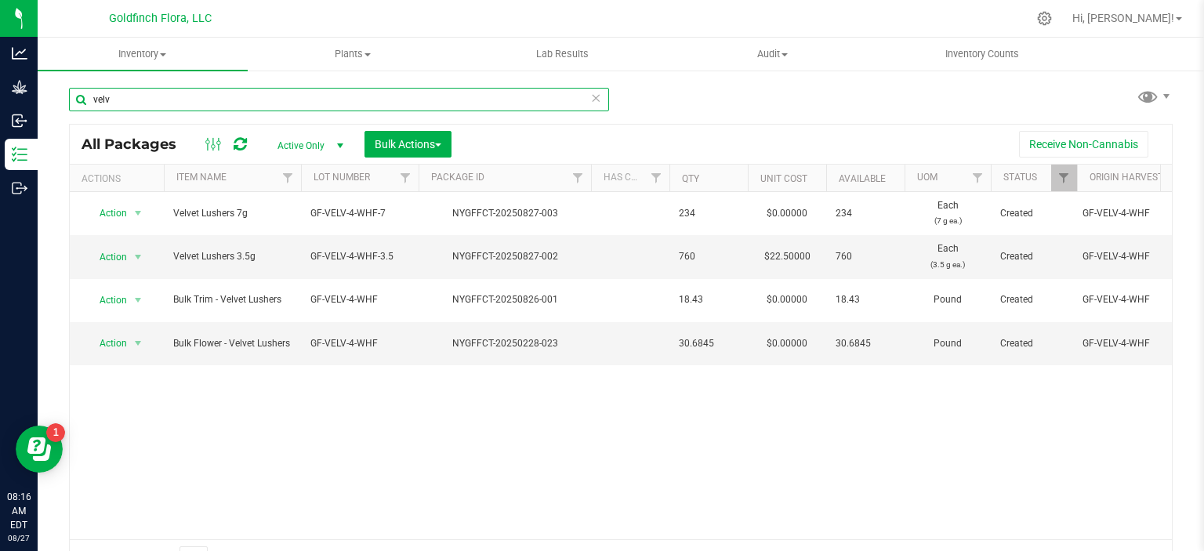
click at [288, 96] on input "velv" at bounding box center [339, 100] width 540 height 24
click at [260, 336] on span "Bulk Flower - Velvet Lushers" at bounding box center [232, 343] width 118 height 15
click at [139, 337] on span "select" at bounding box center [138, 343] width 13 height 13
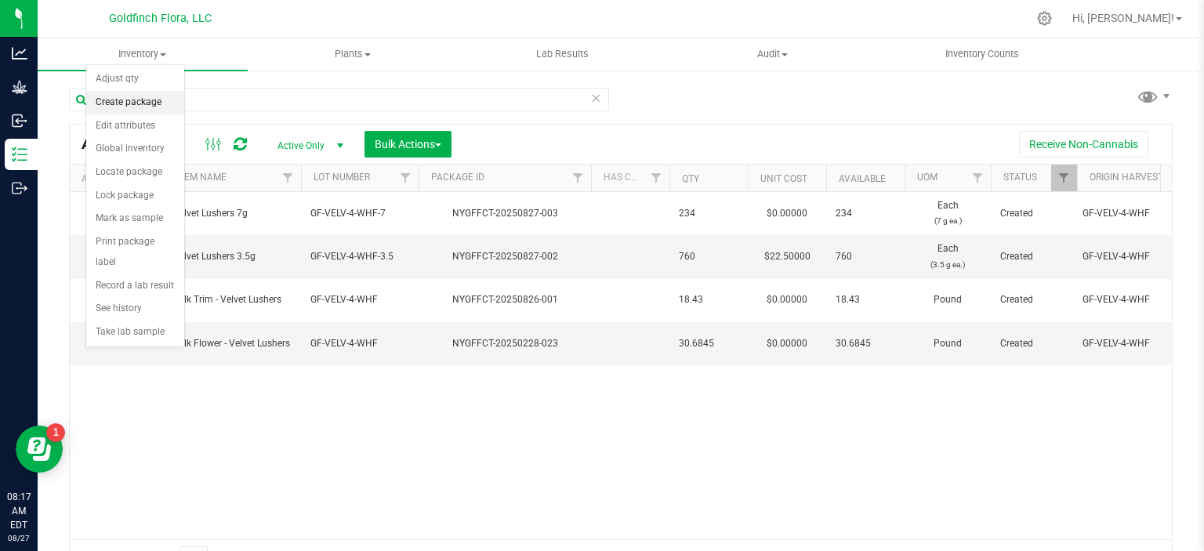
click at [110, 100] on li "Create package" at bounding box center [135, 103] width 98 height 24
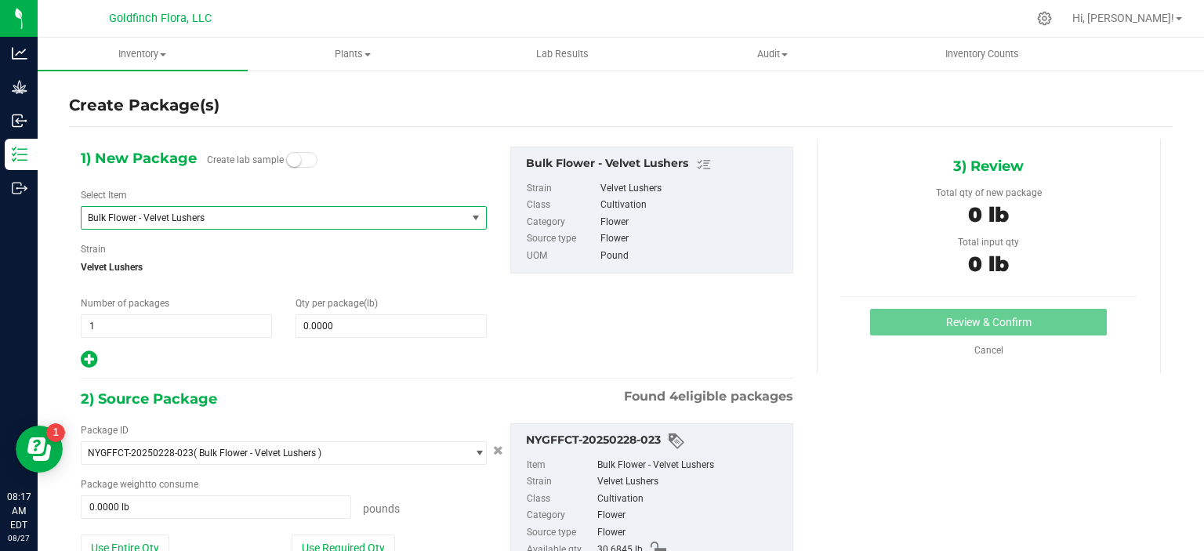
click at [470, 214] on span "select" at bounding box center [476, 218] width 13 height 13
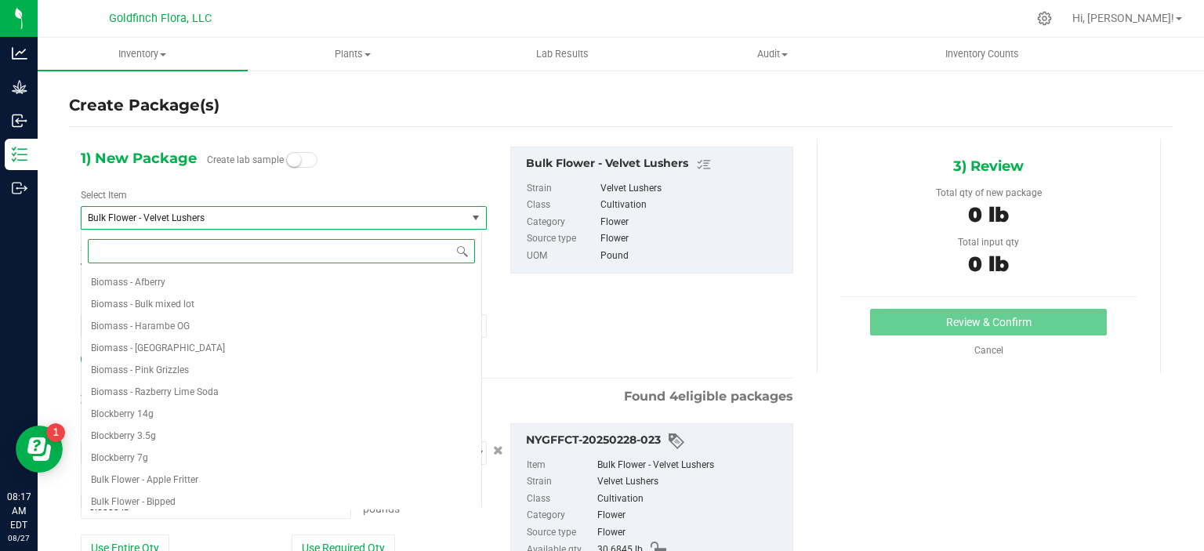
scroll to position [505, 0]
type input "velv"
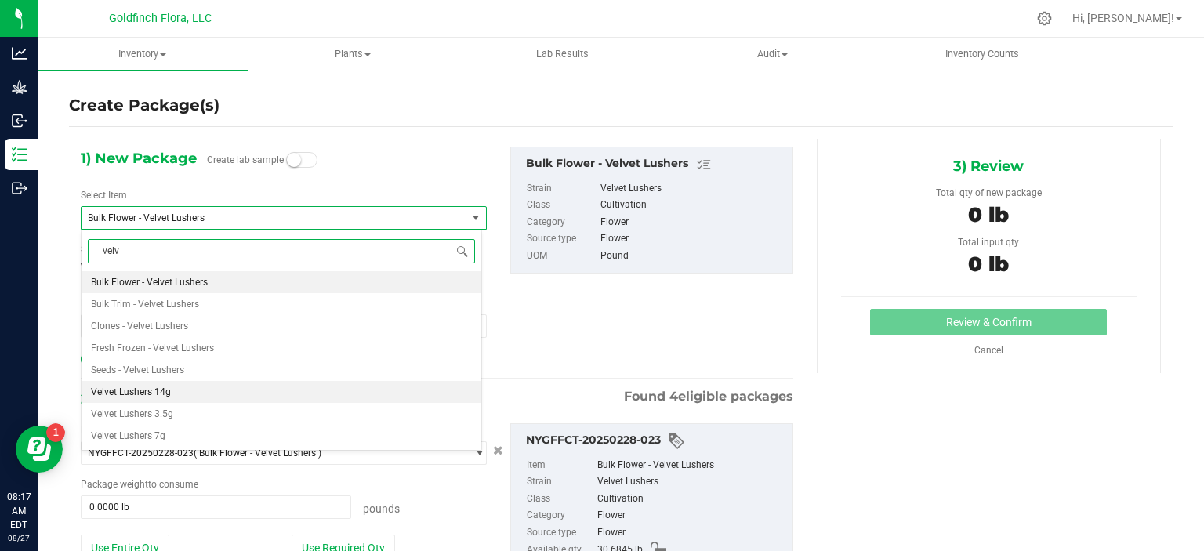
click at [139, 388] on span "Velvet Lushers 14g" at bounding box center [131, 392] width 80 height 11
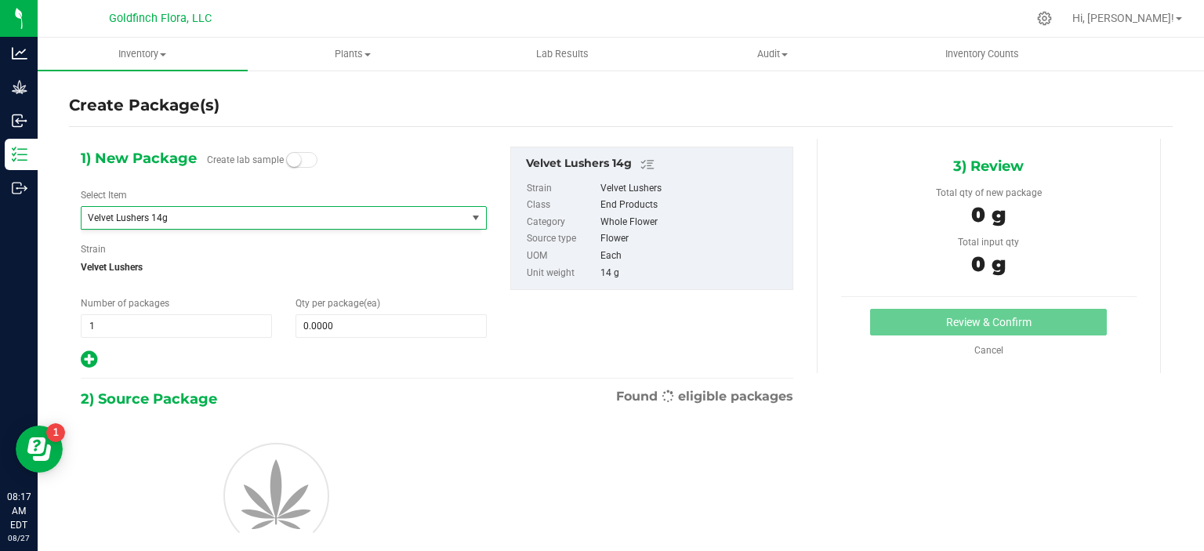
type input "0"
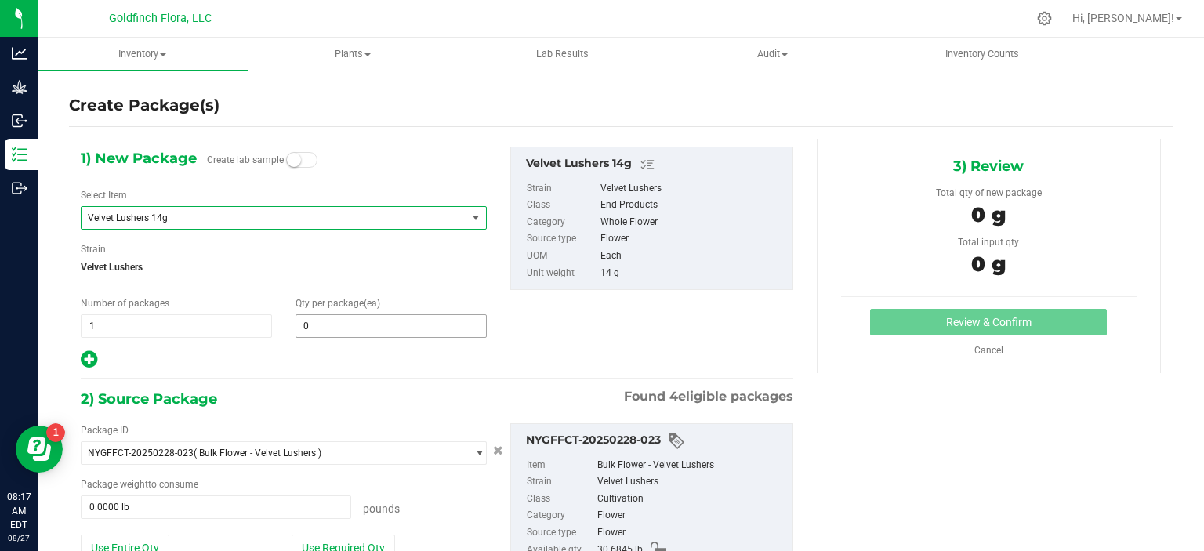
click at [327, 321] on span "0 0" at bounding box center [391, 326] width 191 height 24
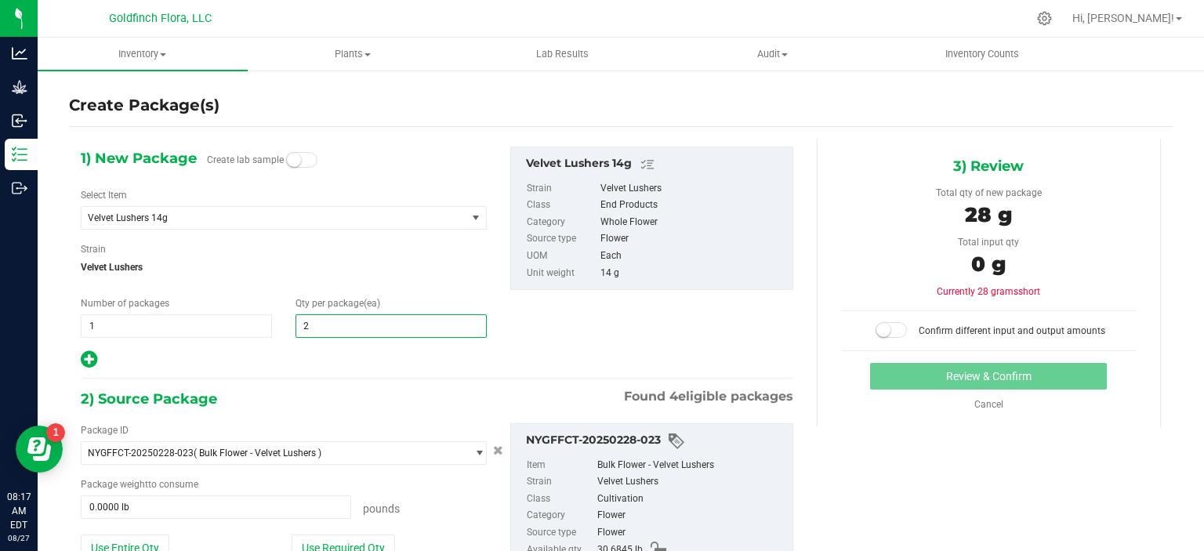
type input "25"
click at [616, 315] on div "1) New Package Create lab sample Select Item Velvet Lushers 14g Bulk Trim - Pea…" at bounding box center [437, 258] width 736 height 223
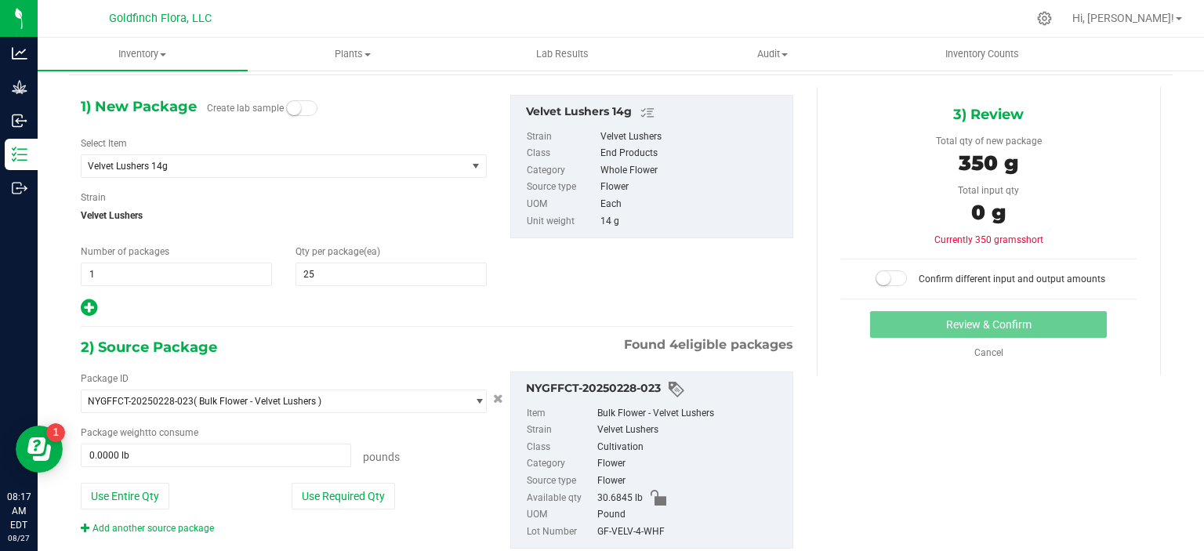
scroll to position [94, 0]
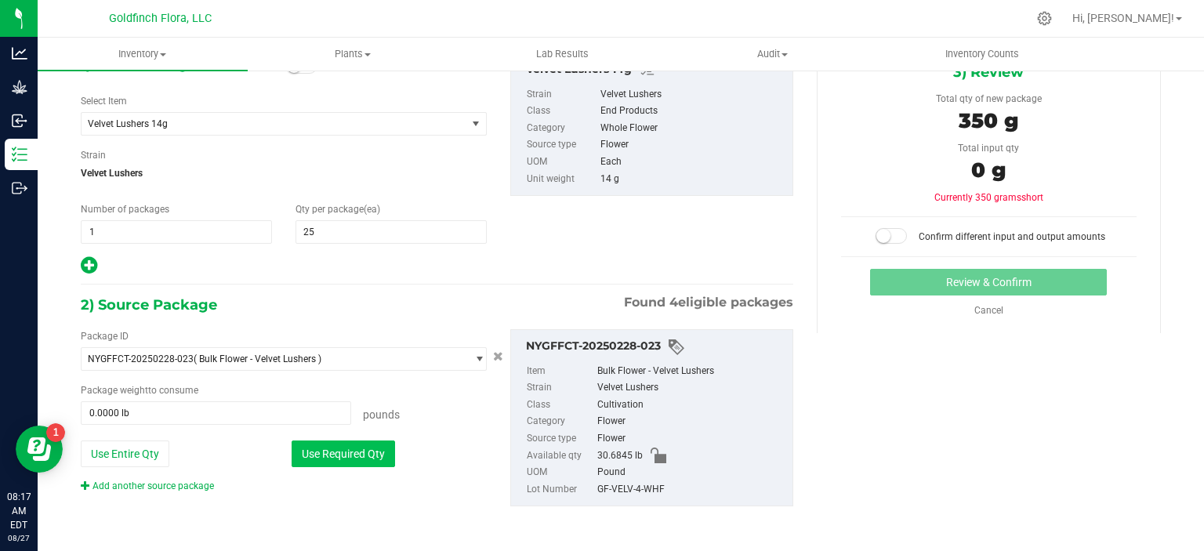
click at [361, 449] on button "Use Required Qty" at bounding box center [343, 454] width 103 height 27
type input "0.7716 lb"
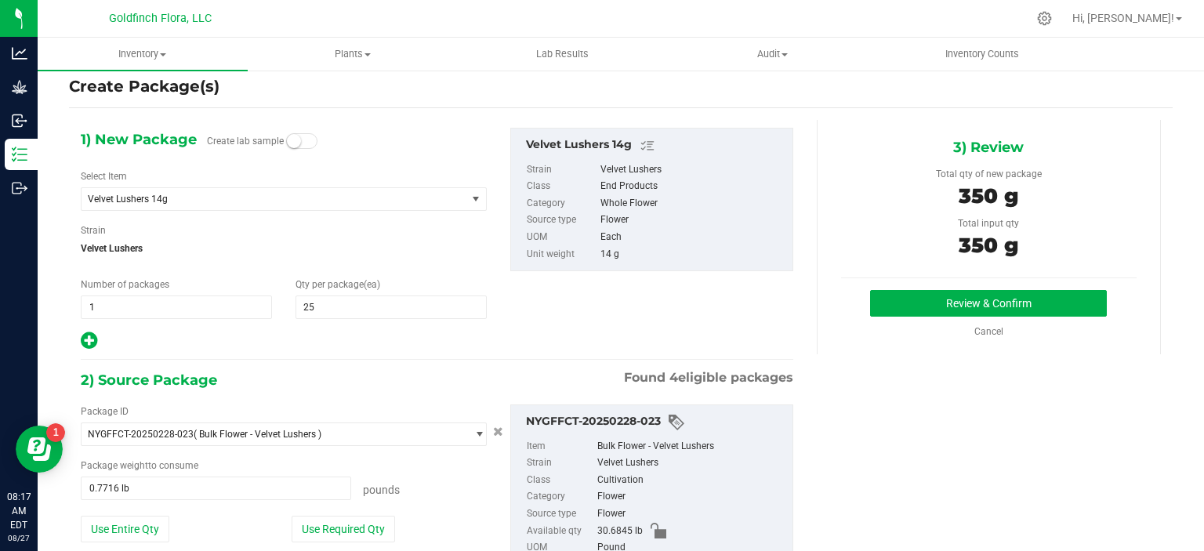
scroll to position [0, 0]
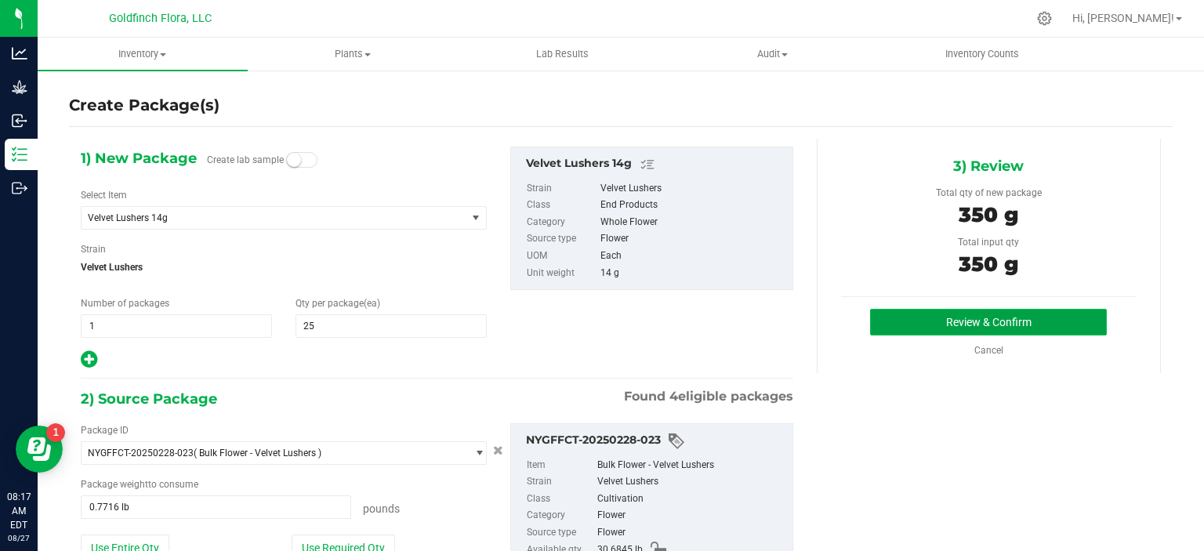
click at [946, 316] on button "Review & Confirm" at bounding box center [988, 322] width 237 height 27
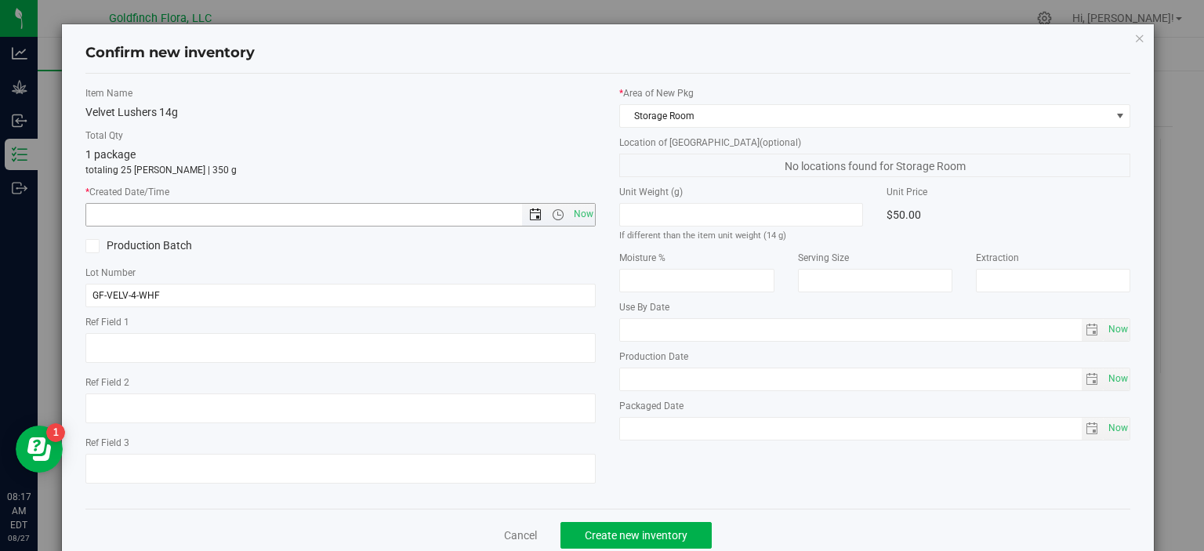
click at [532, 218] on span "Open the date view" at bounding box center [535, 215] width 13 height 13
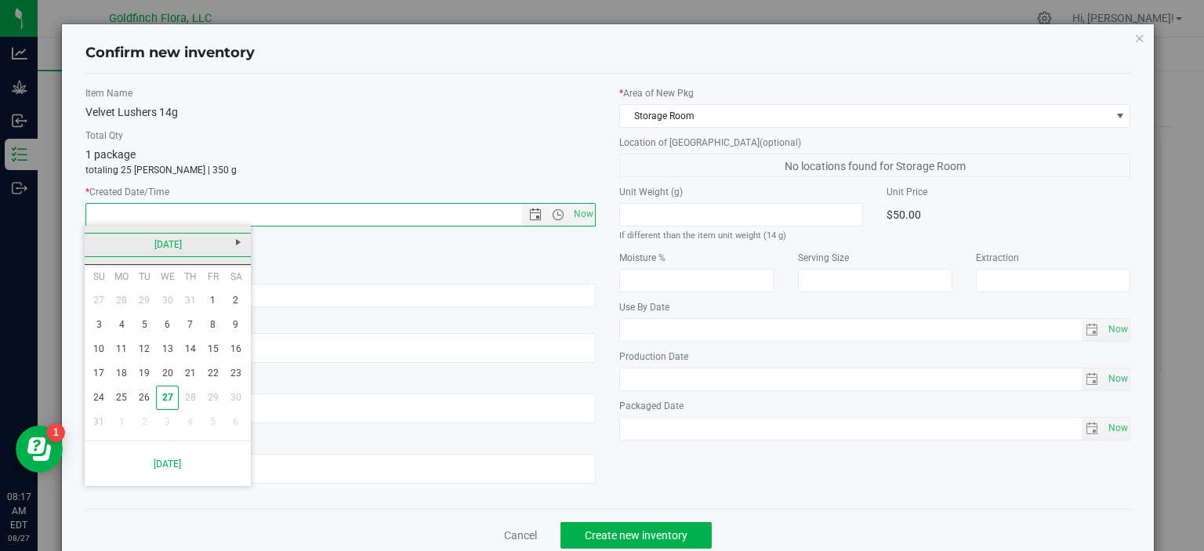
click at [151, 244] on link "[DATE]" at bounding box center [168, 245] width 169 height 24
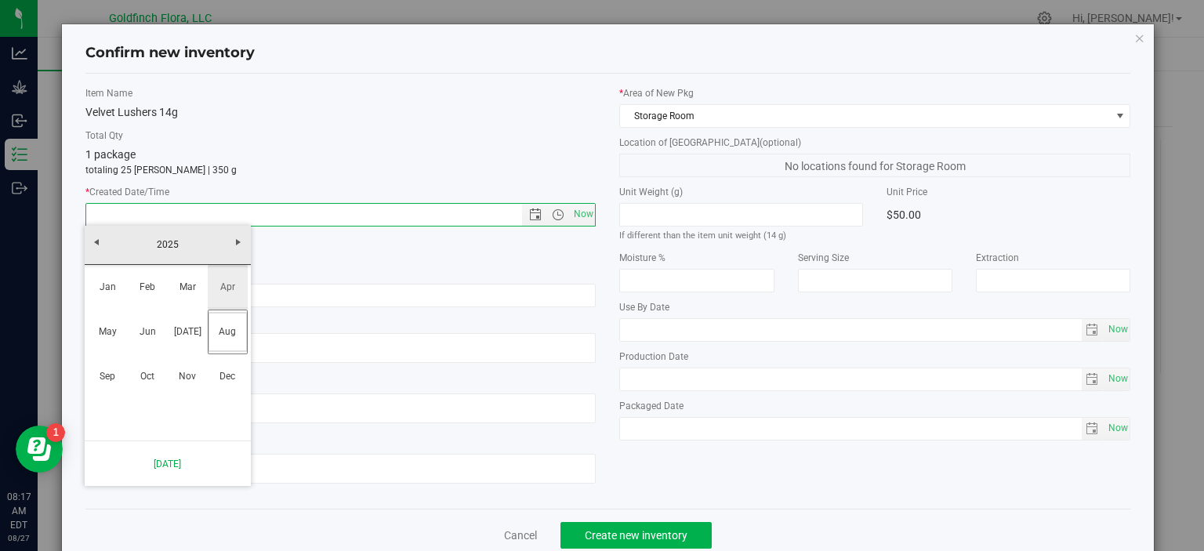
click at [223, 288] on link "Apr" at bounding box center [228, 287] width 40 height 40
click at [216, 300] on link "4" at bounding box center [212, 301] width 23 height 24
type input "4/4/2025 8:17 AM"
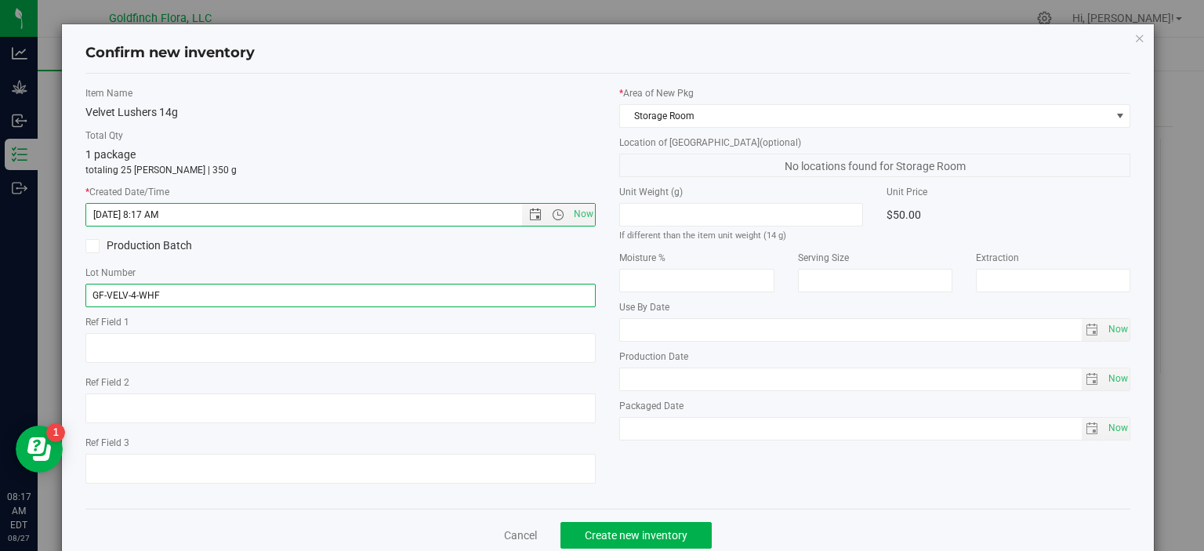
click at [189, 295] on input "GF-VELV-4-WHF" at bounding box center [340, 296] width 511 height 24
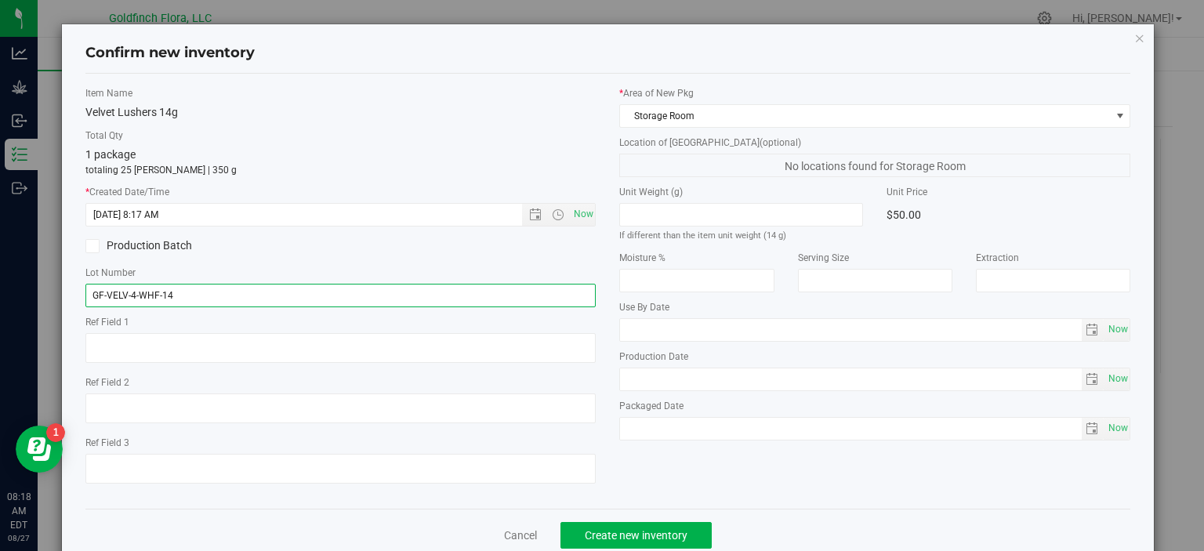
type input "GF-VELV-4-WHF-14"
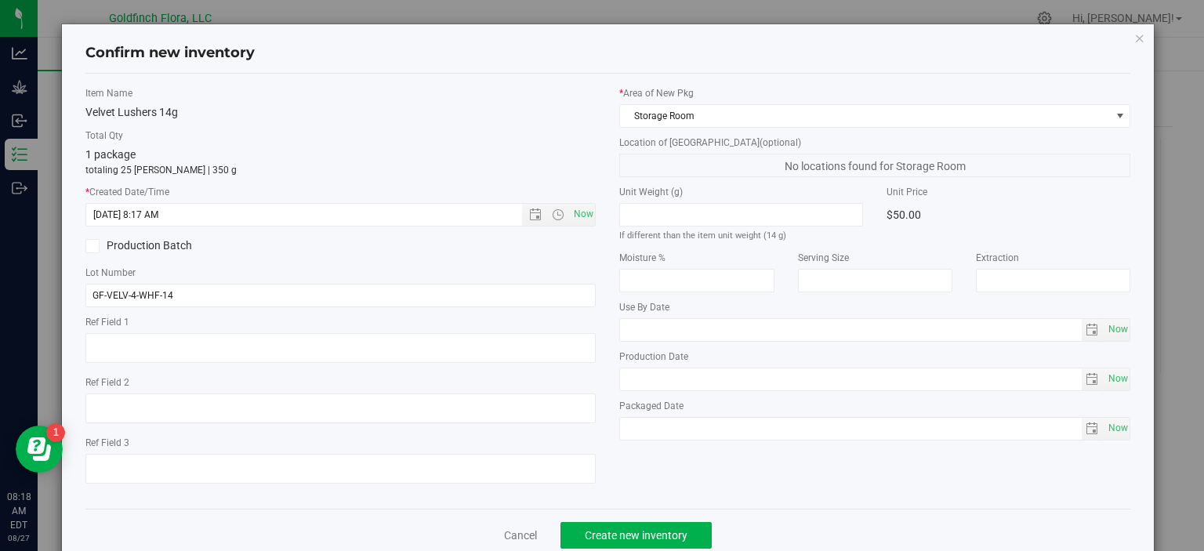
drag, startPoint x: 1199, startPoint y: 211, endPoint x: 1201, endPoint y: 231, distance: 19.7
click at [1201, 231] on div "Confirm new inventory Item Name Velvet Lushers 14g Total Qty 1 package totaling…" at bounding box center [608, 275] width 1216 height 551
click at [626, 535] on span "Create new inventory" at bounding box center [636, 535] width 103 height 13
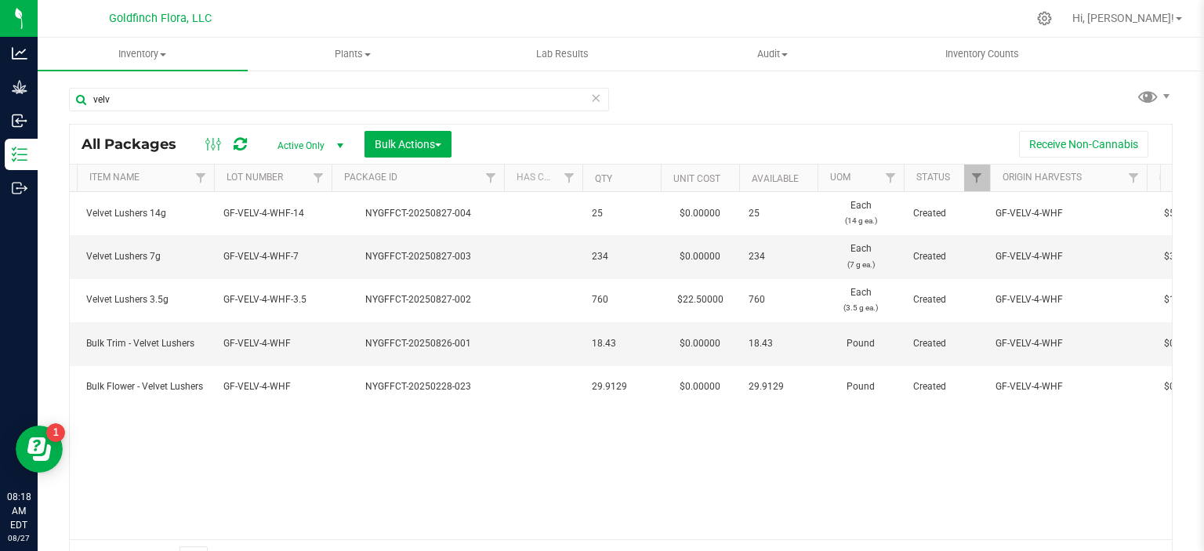
scroll to position [0, 86]
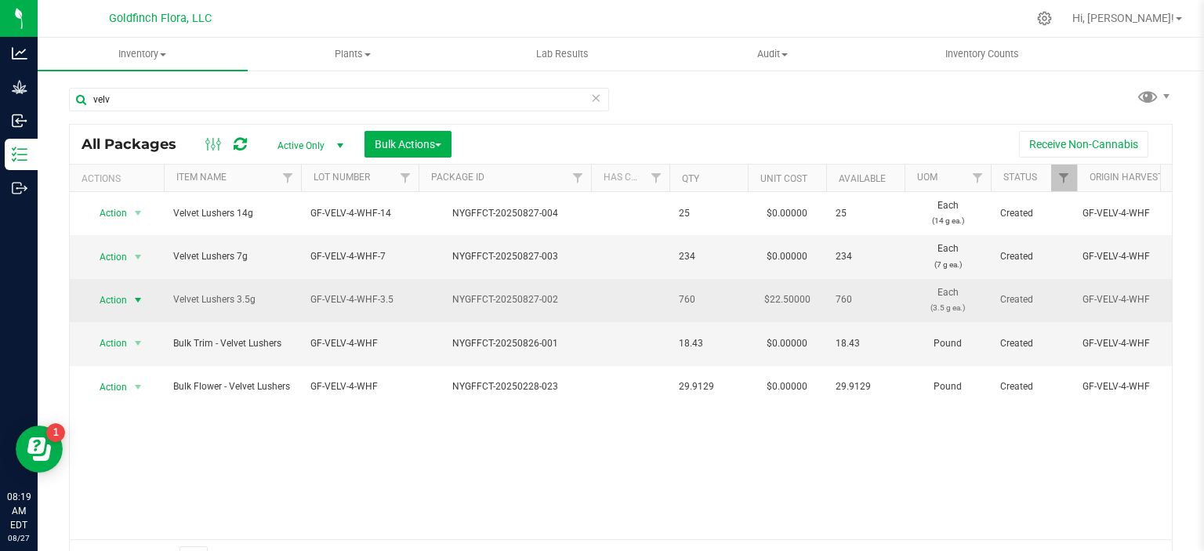
click at [136, 295] on span "select" at bounding box center [138, 300] width 13 height 13
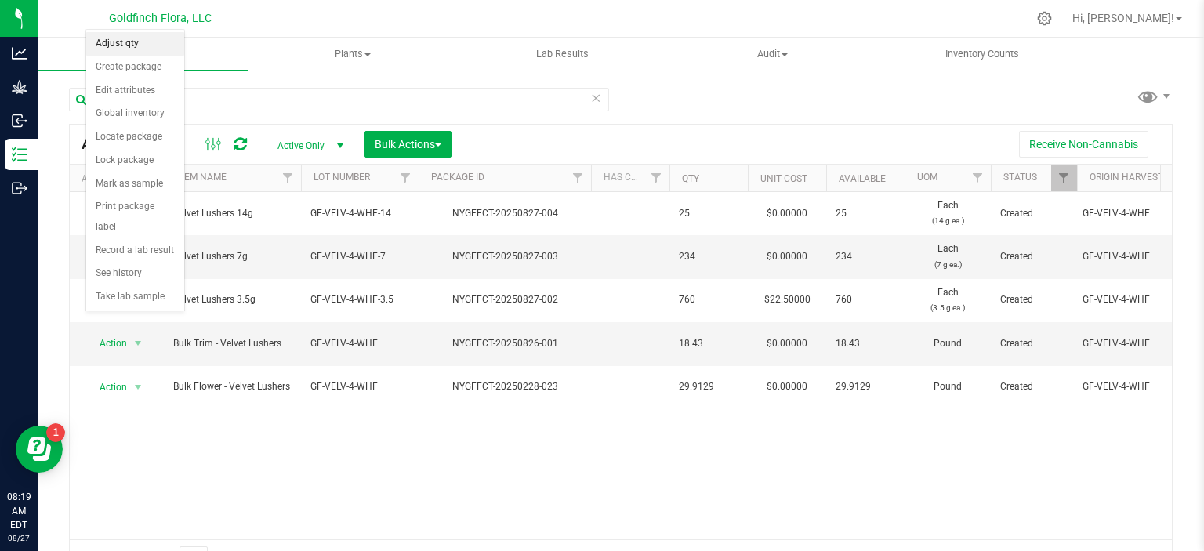
click at [132, 49] on li "Adjust qty" at bounding box center [135, 44] width 98 height 24
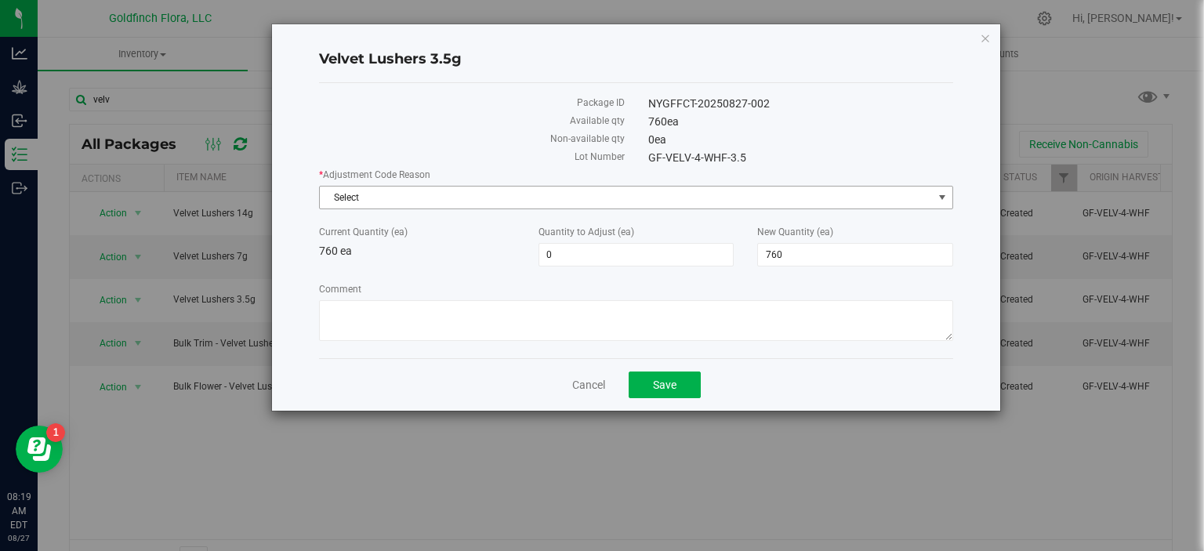
click at [946, 191] on span "select" at bounding box center [942, 197] width 13 height 13
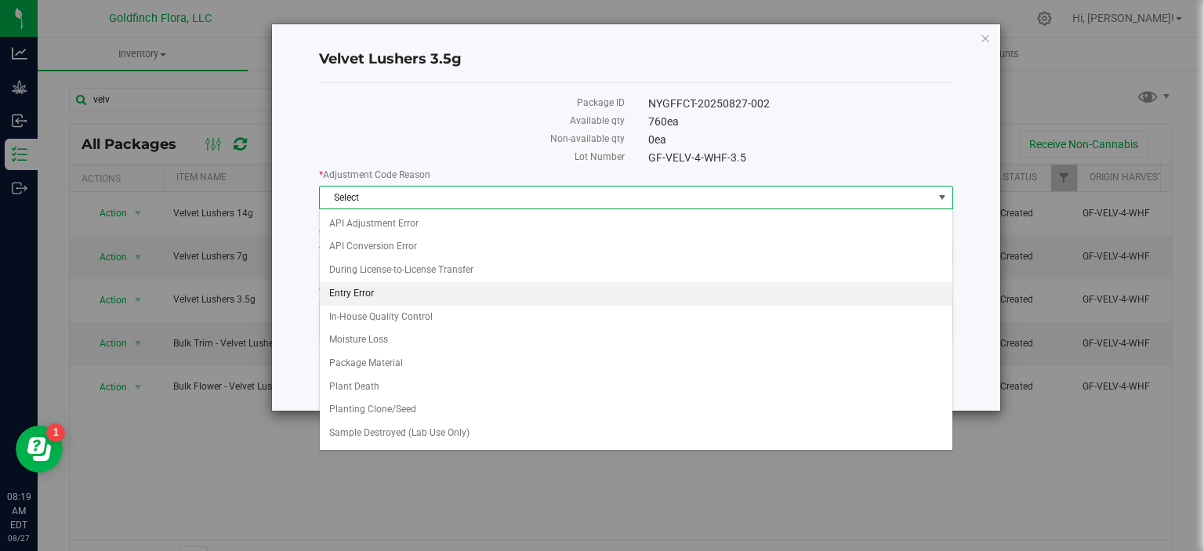
click at [358, 285] on li "Entry Error" at bounding box center [636, 294] width 633 height 24
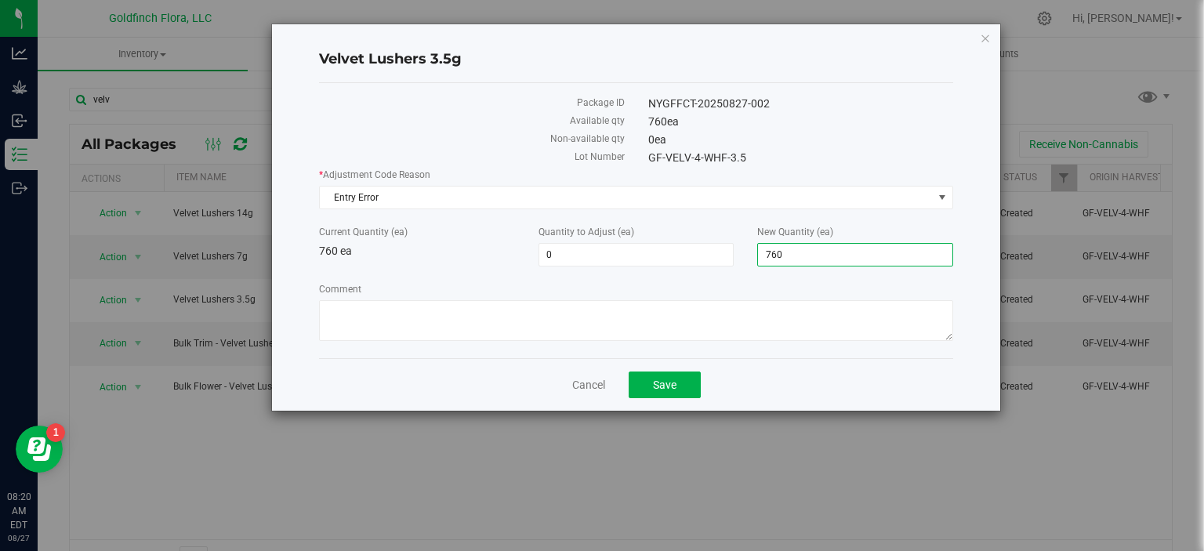
drag, startPoint x: 785, startPoint y: 253, endPoint x: 760, endPoint y: 253, distance: 24.3
click at [760, 253] on span "760 760" at bounding box center [855, 255] width 196 height 24
type input "850"
type input "90"
type input "850"
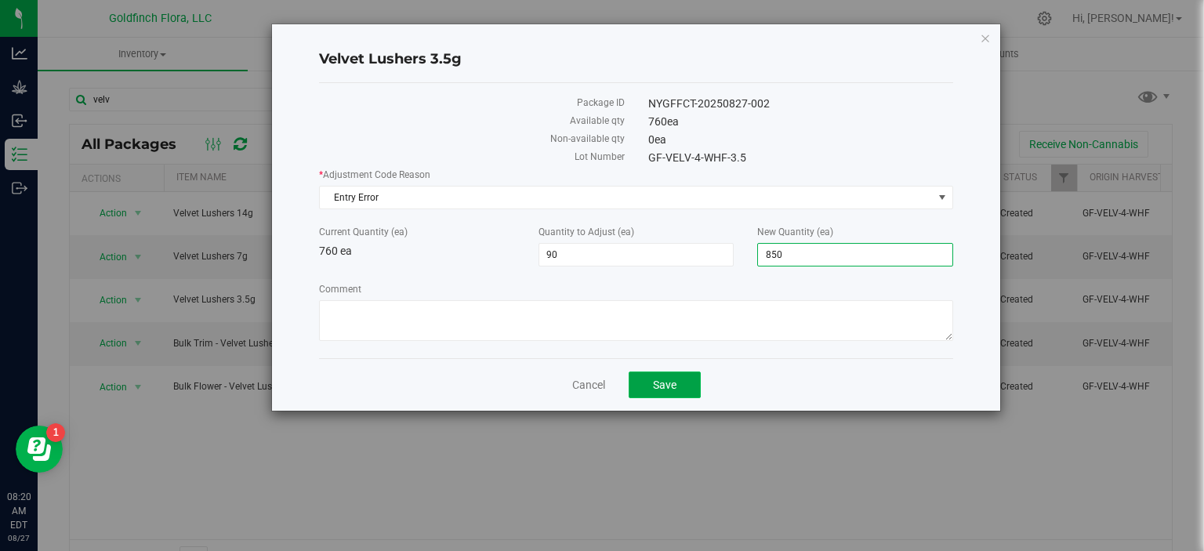
click at [662, 380] on span "Save" at bounding box center [665, 385] width 24 height 13
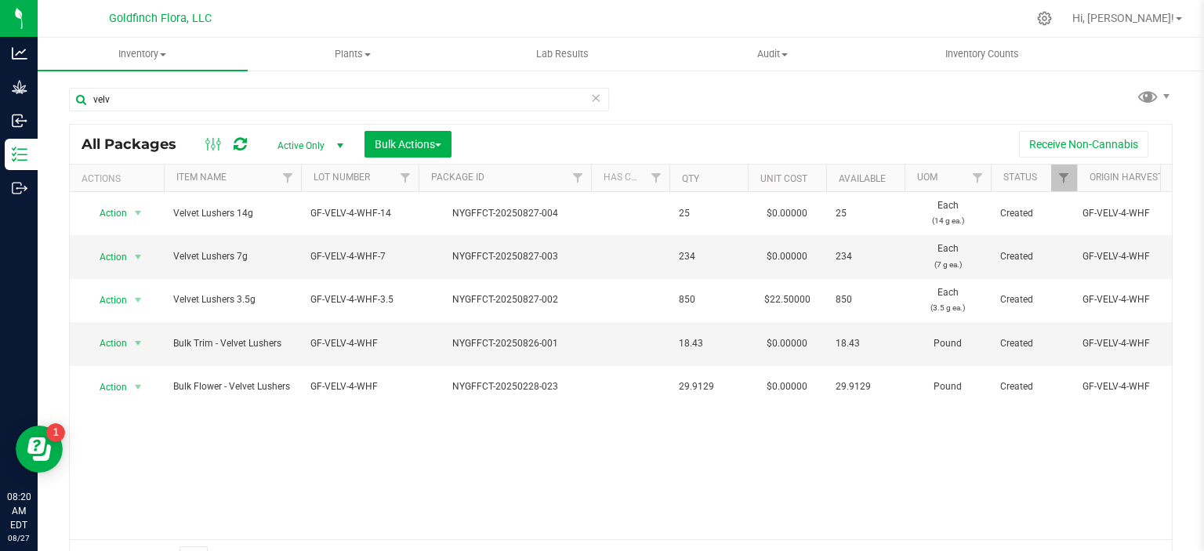
click at [661, 438] on div "Action Action Adjust qty Create package Edit attributes Global inventory Locate…" at bounding box center [621, 365] width 1102 height 347
click at [590, 96] on icon at bounding box center [595, 97] width 11 height 19
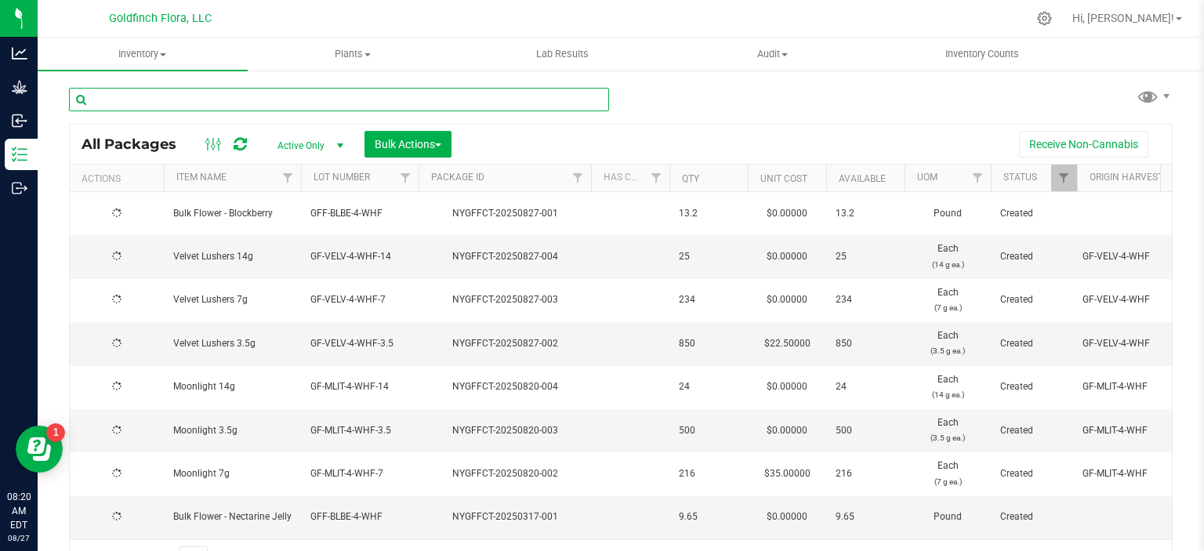
click at [514, 92] on input "text" at bounding box center [339, 100] width 540 height 24
type input "moon"
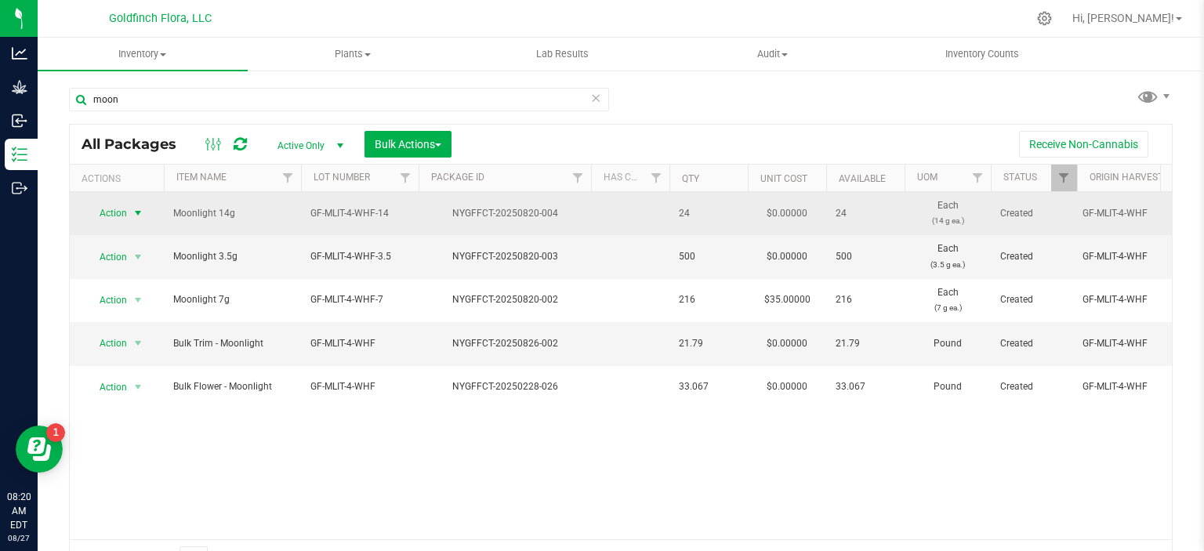
click at [133, 210] on span "select" at bounding box center [138, 213] width 13 height 13
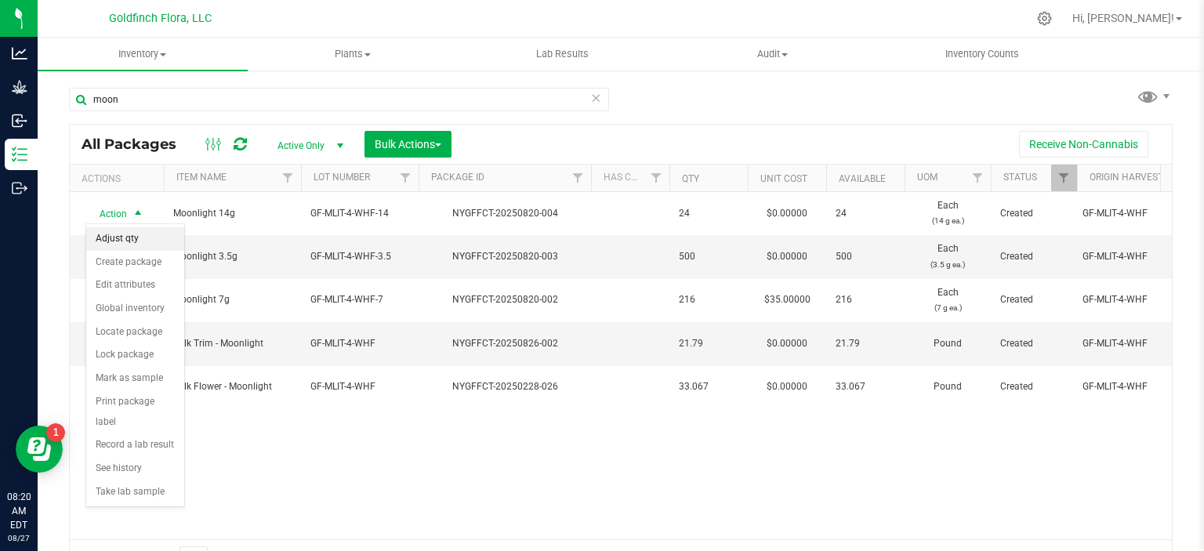
click at [125, 235] on li "Adjust qty" at bounding box center [135, 239] width 98 height 24
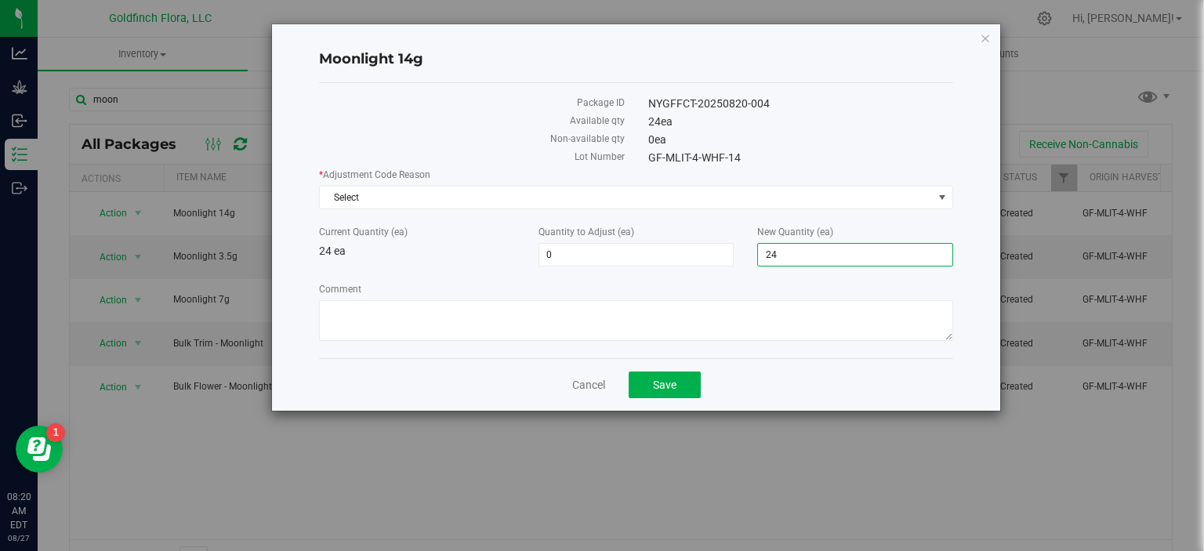
drag, startPoint x: 858, startPoint y: 250, endPoint x: 757, endPoint y: 261, distance: 101.0
click at [757, 261] on span "24 24" at bounding box center [855, 255] width 196 height 24
type input "74"
type input "50"
type input "74"
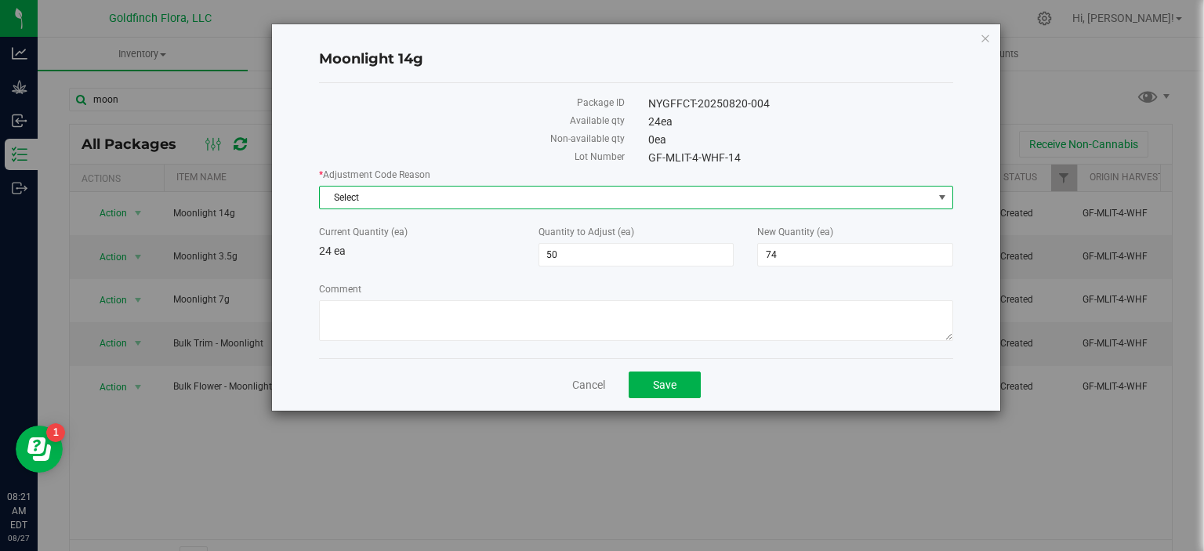
click at [943, 191] on span "select" at bounding box center [942, 197] width 13 height 13
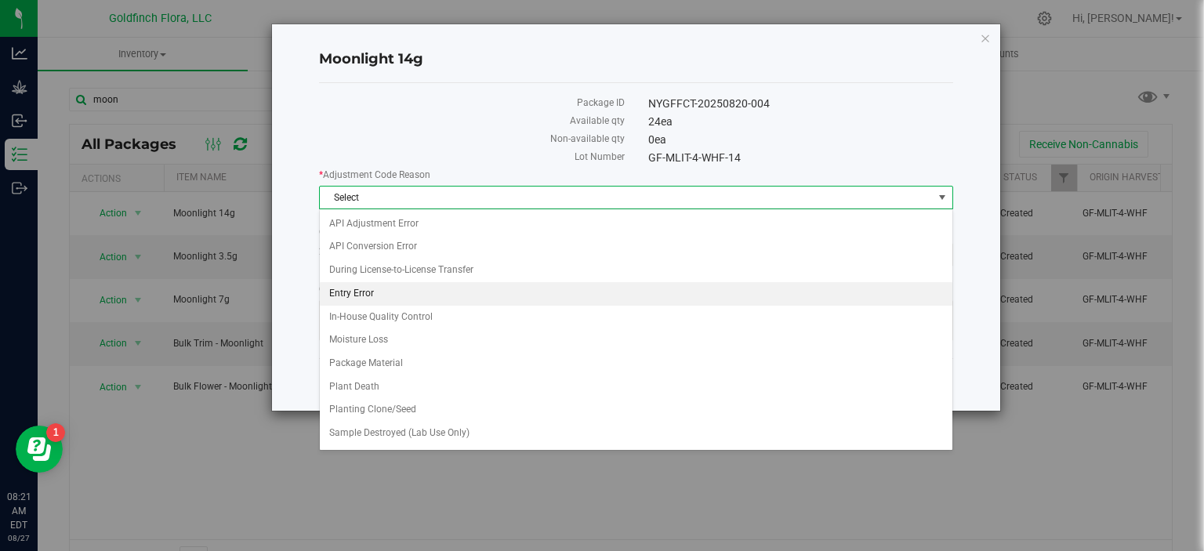
click at [375, 296] on li "Entry Error" at bounding box center [636, 294] width 633 height 24
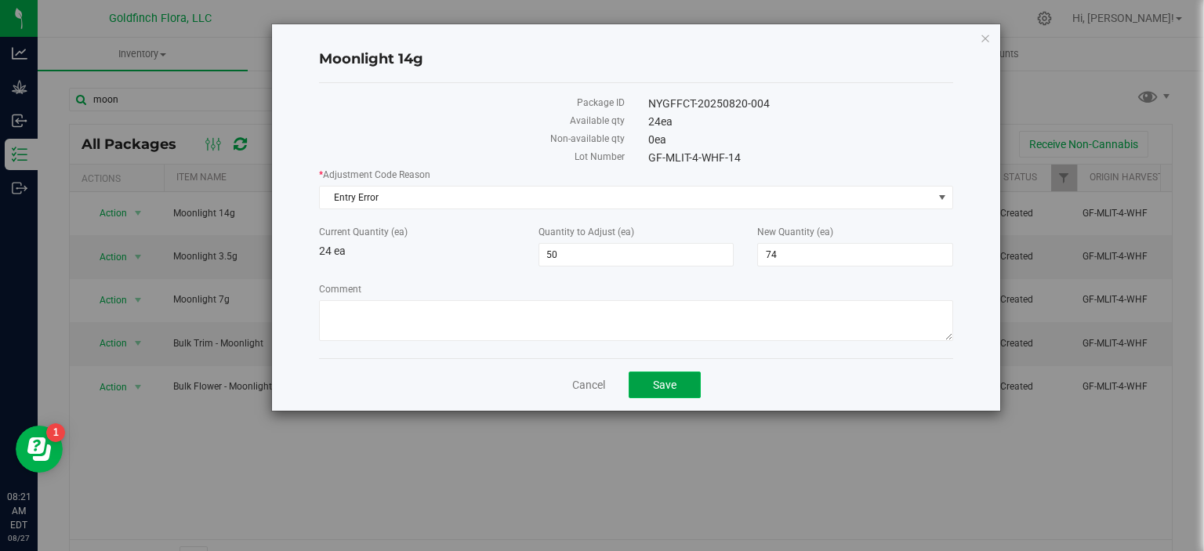
click at [653, 381] on span "Save" at bounding box center [665, 385] width 24 height 13
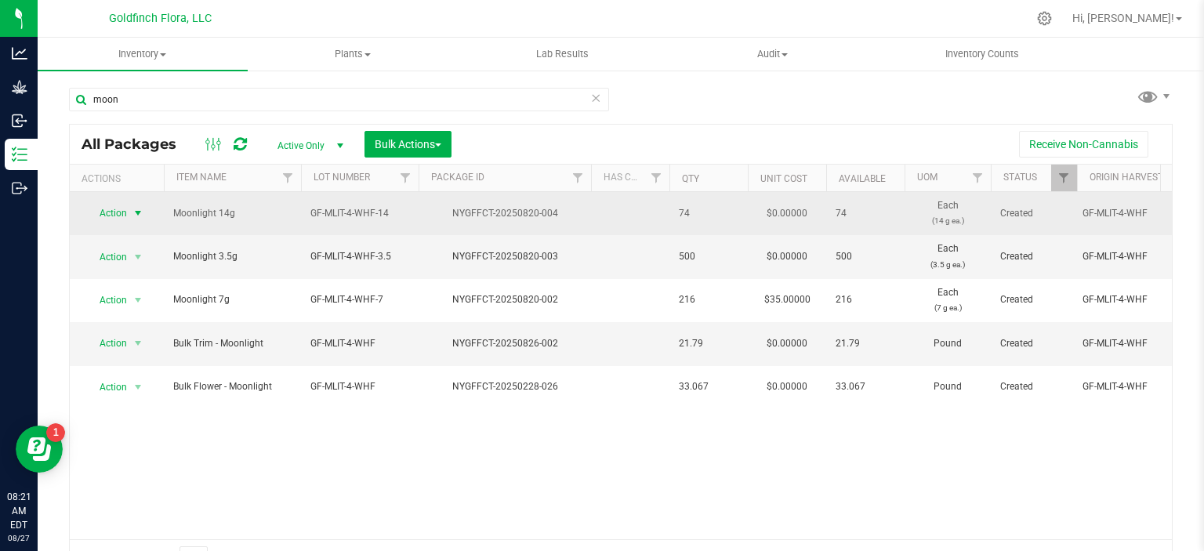
click at [136, 212] on span "select" at bounding box center [138, 213] width 13 height 13
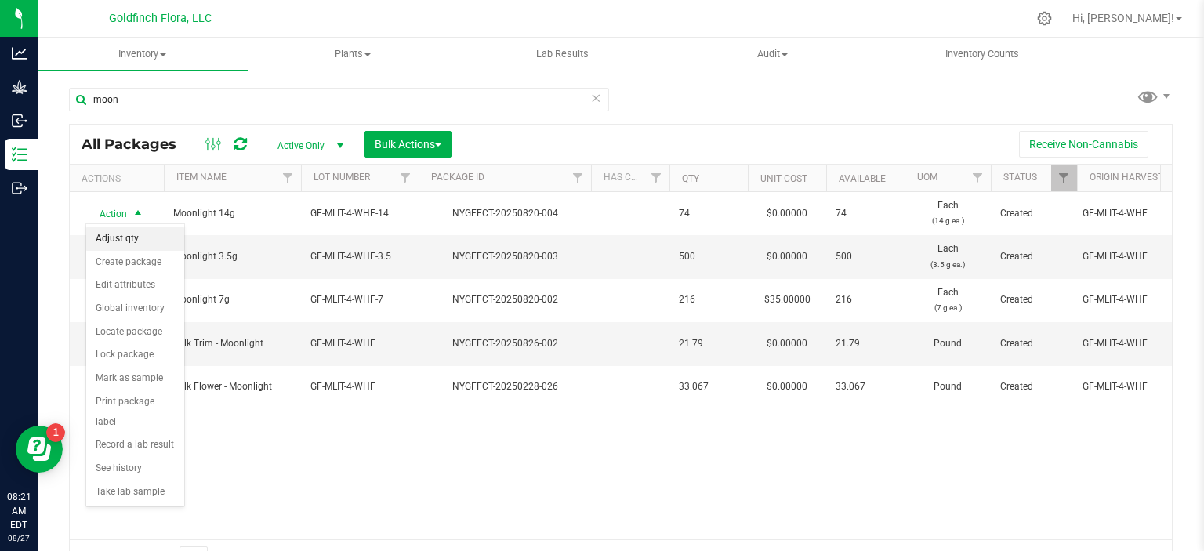
click at [111, 239] on li "Adjust qty" at bounding box center [135, 239] width 98 height 24
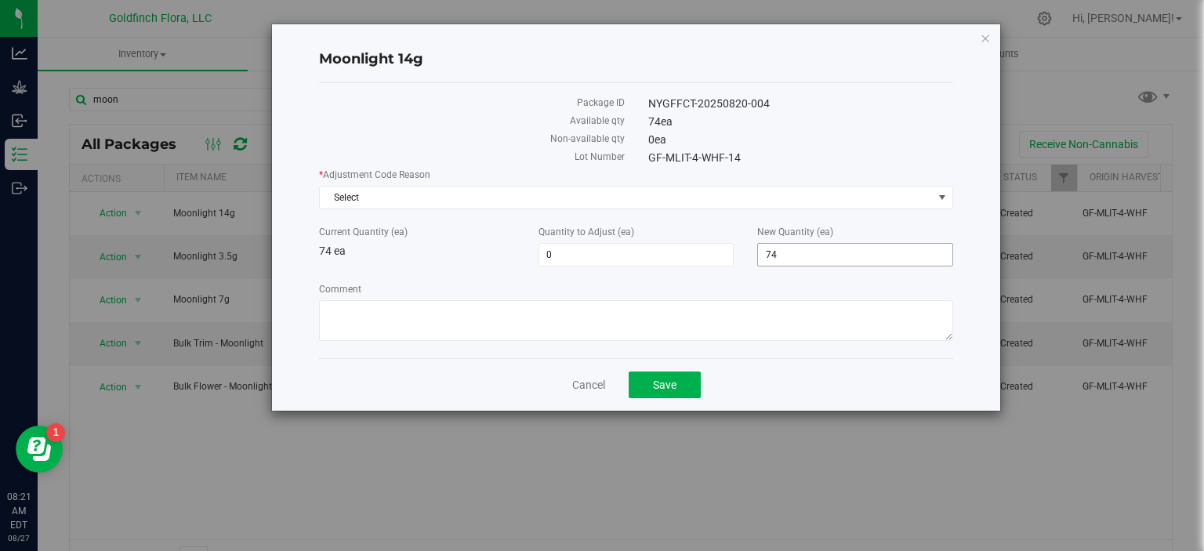
click at [788, 250] on span "74 74" at bounding box center [855, 255] width 196 height 24
type input "75"
type input "1"
type input "75"
click at [942, 200] on span "select" at bounding box center [942, 197] width 13 height 13
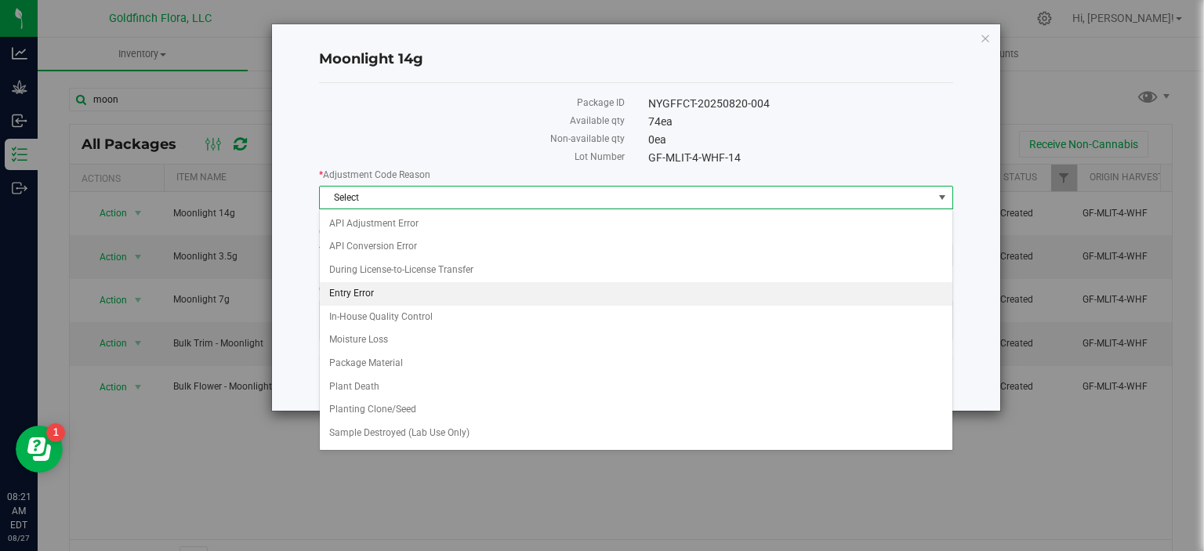
click at [402, 289] on li "Entry Error" at bounding box center [636, 294] width 633 height 24
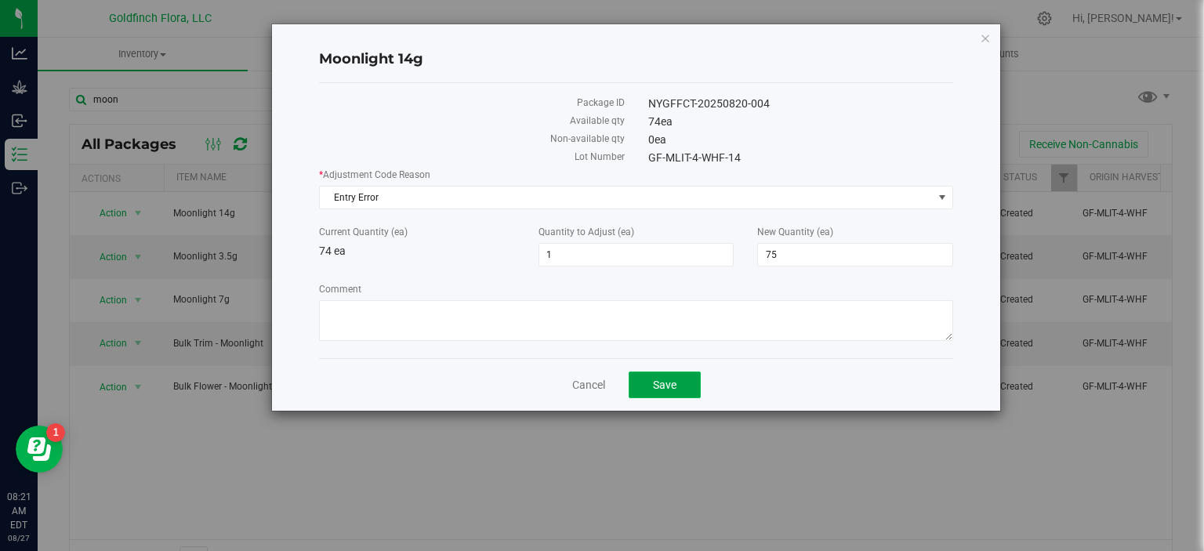
click at [668, 385] on span "Save" at bounding box center [665, 385] width 24 height 13
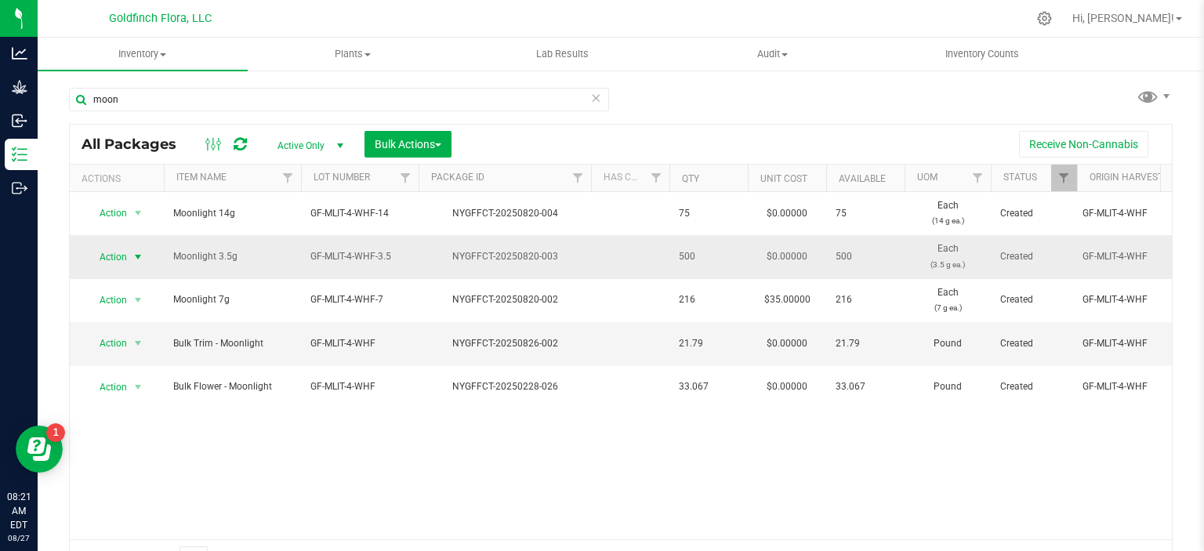
click at [140, 252] on span "select" at bounding box center [138, 257] width 13 height 13
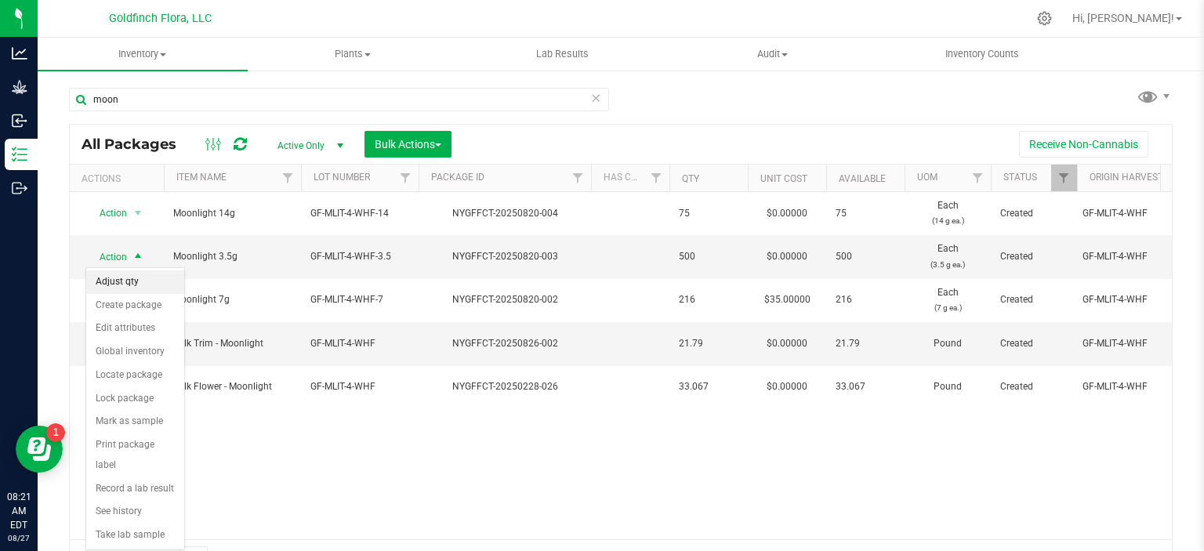
click at [128, 281] on li "Adjust qty" at bounding box center [135, 282] width 98 height 24
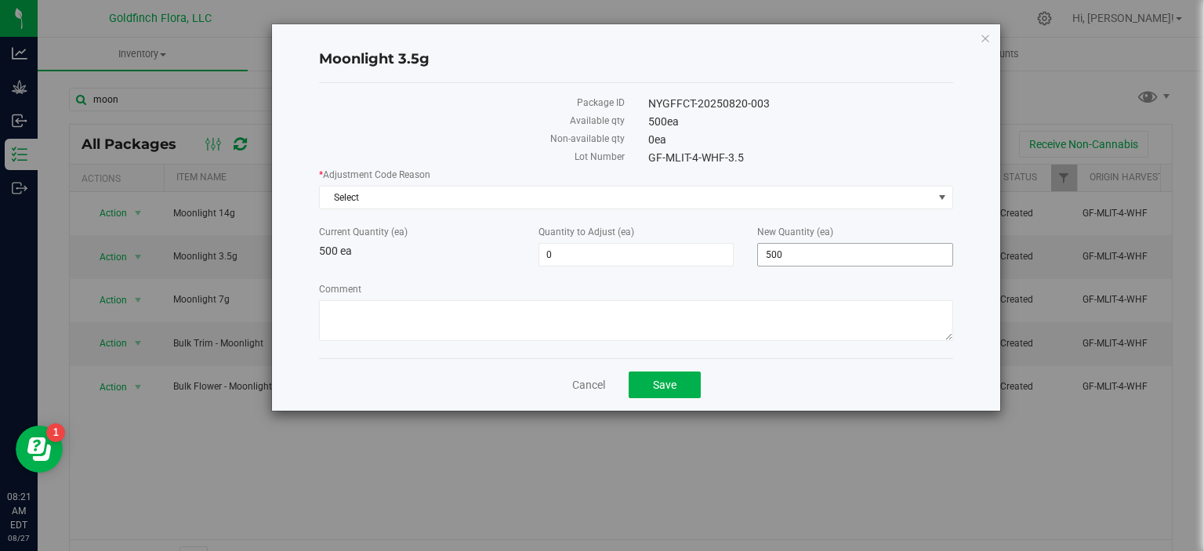
click at [768, 246] on span "500 500" at bounding box center [855, 255] width 196 height 24
type input "600"
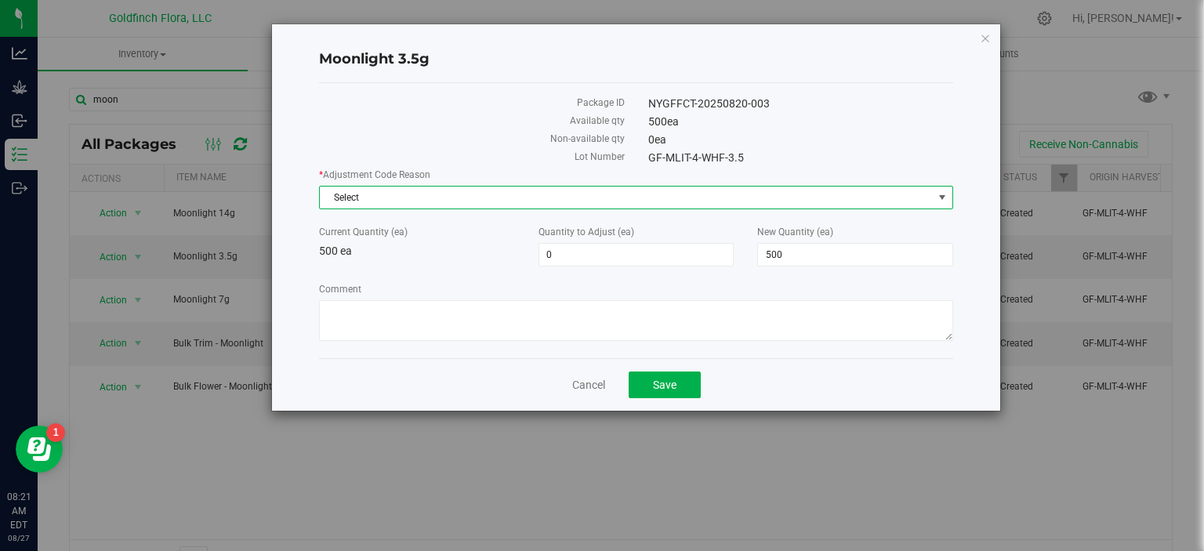
type input "100"
type input "600"
click at [943, 201] on span "select" at bounding box center [942, 197] width 13 height 13
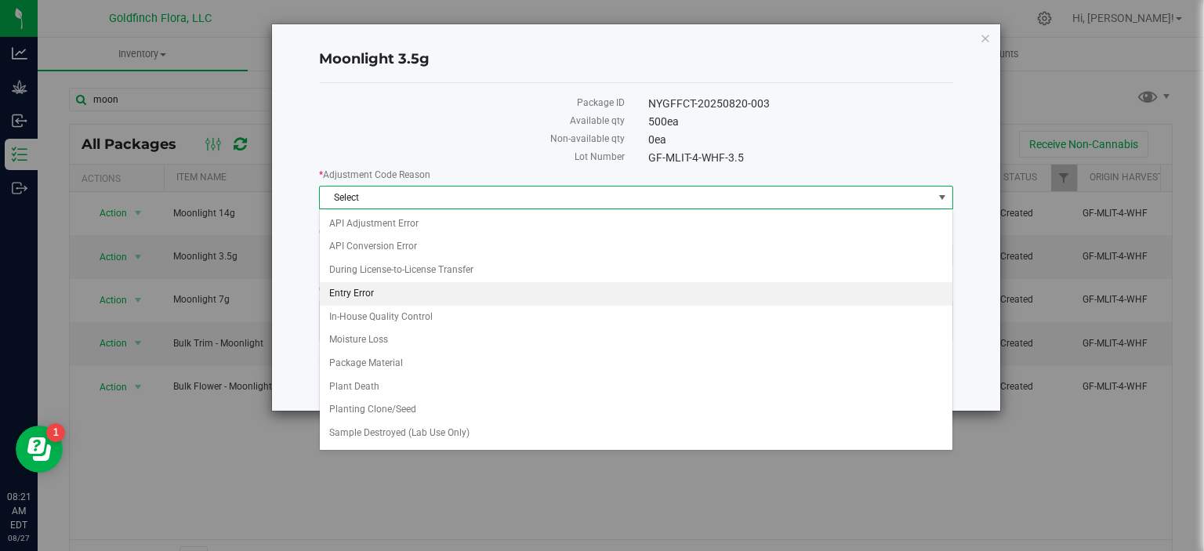
click at [356, 292] on li "Entry Error" at bounding box center [636, 294] width 633 height 24
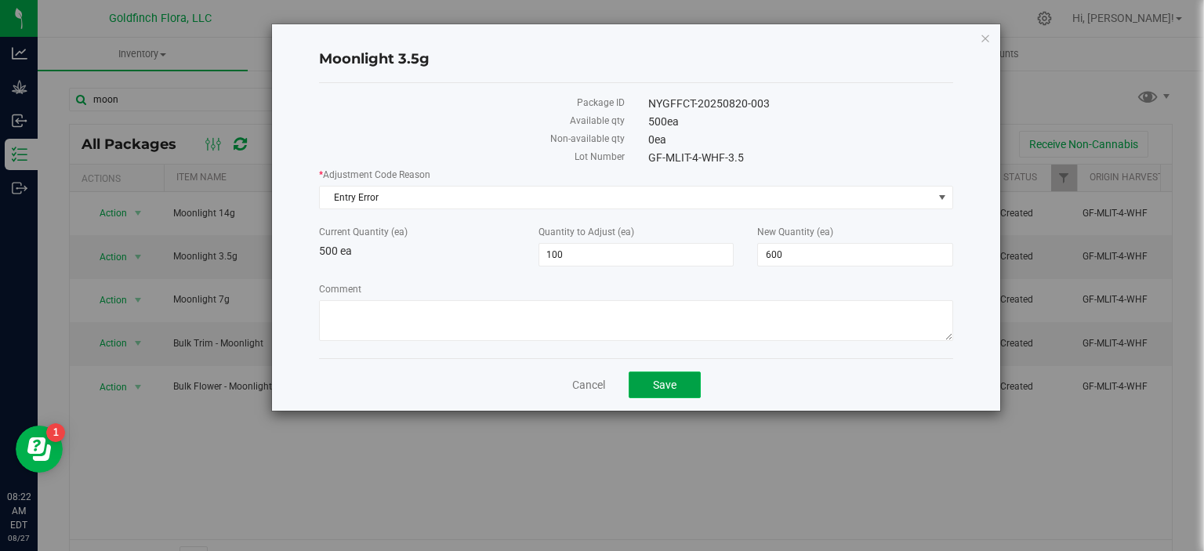
click at [659, 379] on span "Save" at bounding box center [665, 385] width 24 height 13
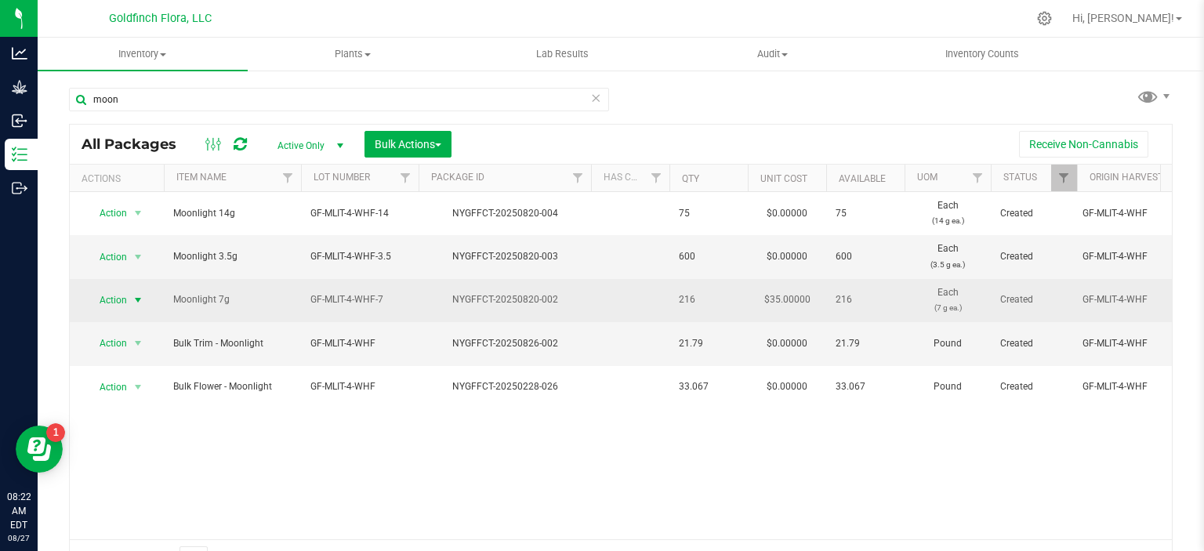
click at [132, 301] on span "select" at bounding box center [138, 300] width 13 height 13
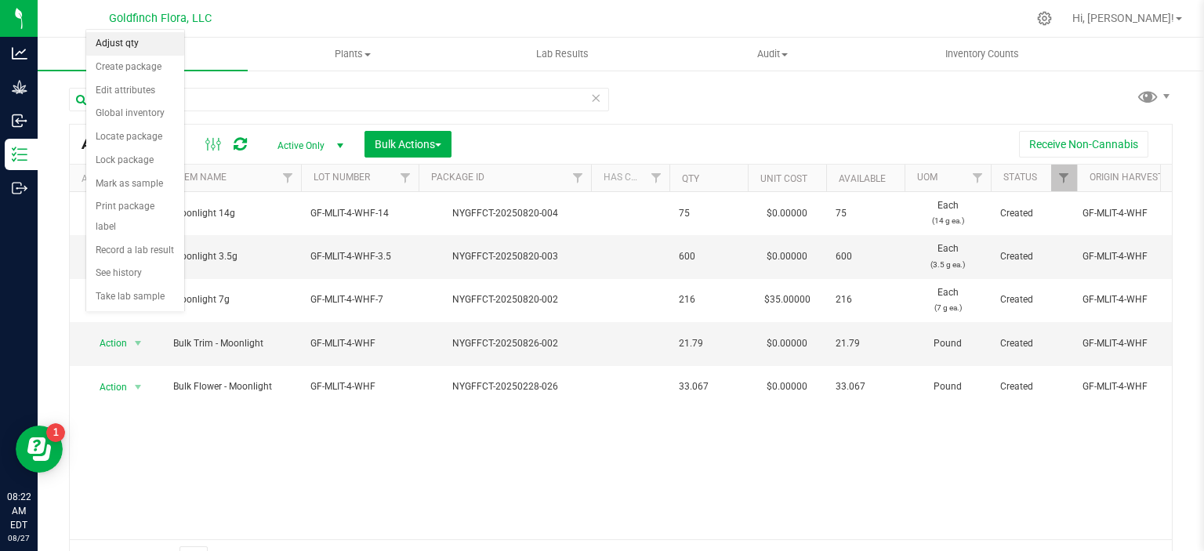
click at [135, 42] on li "Adjust qty" at bounding box center [135, 44] width 98 height 24
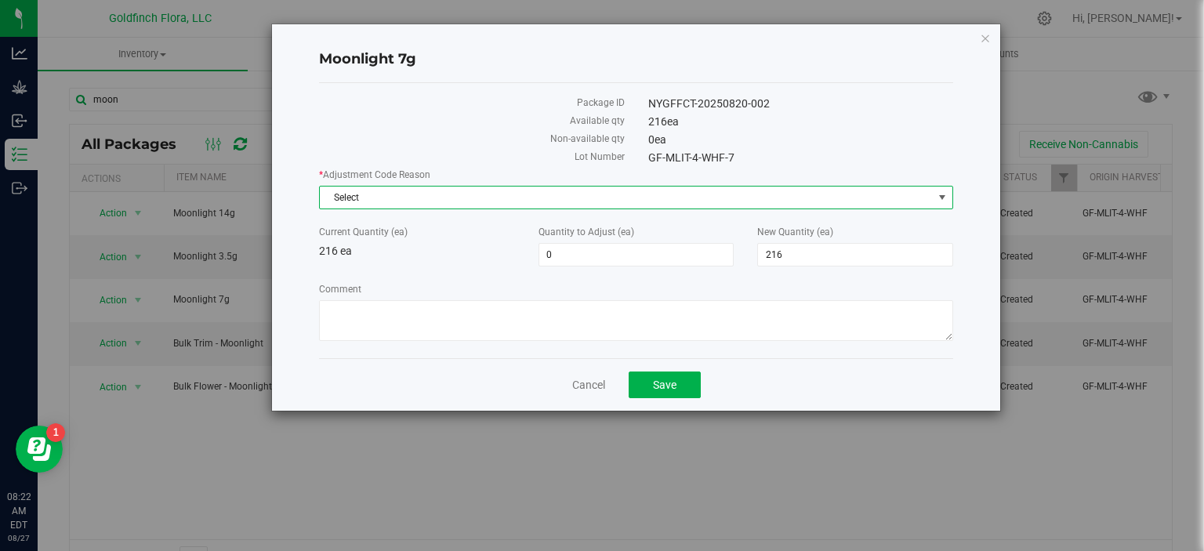
click at [943, 194] on span "select" at bounding box center [942, 197] width 13 height 13
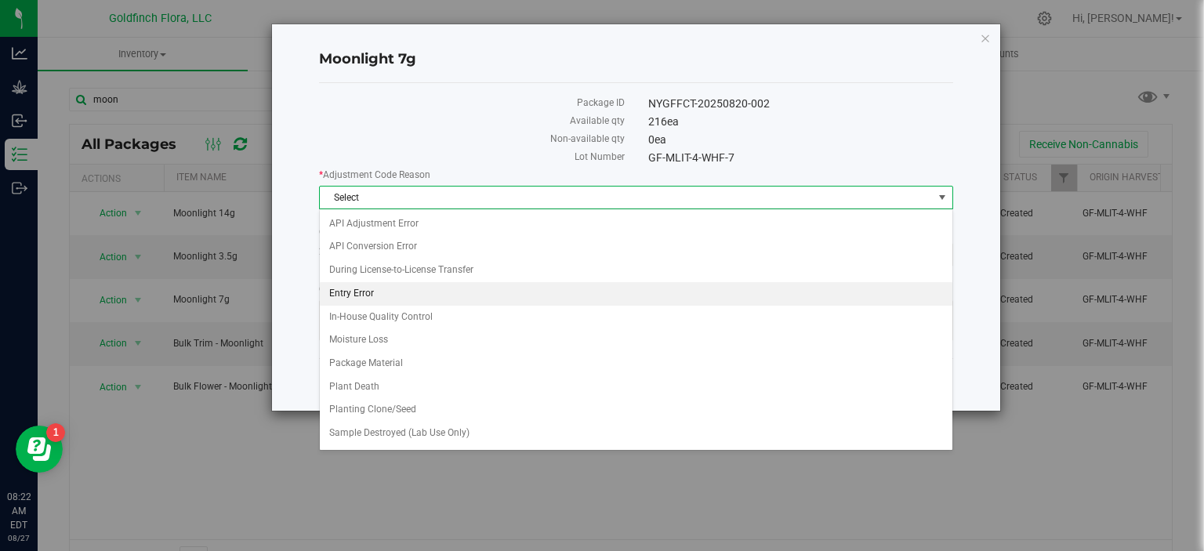
click at [361, 294] on li "Entry Error" at bounding box center [636, 294] width 633 height 24
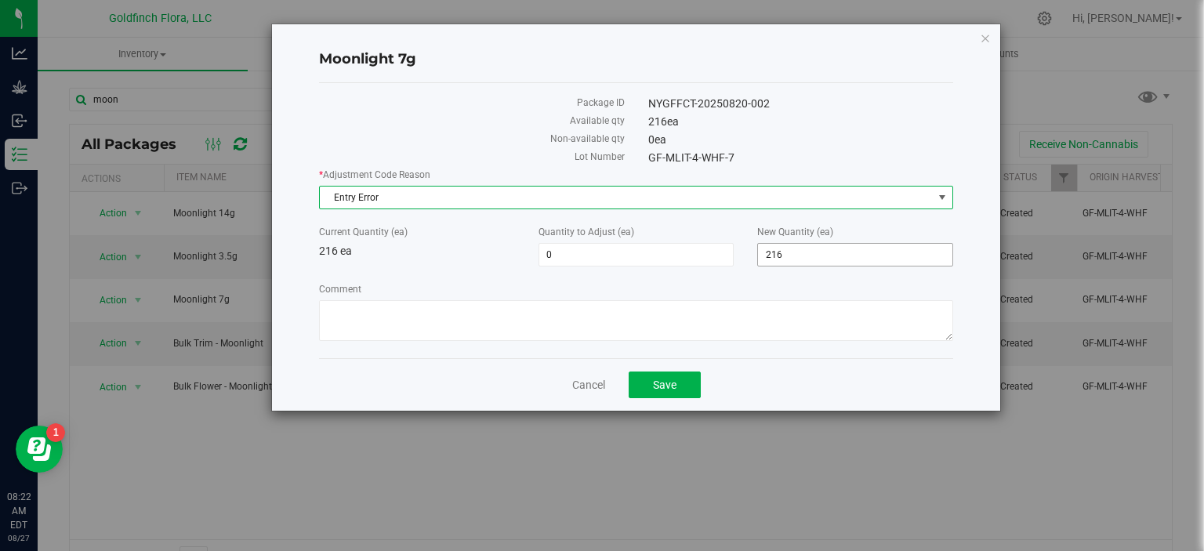
click at [802, 256] on span "216 216" at bounding box center [855, 255] width 196 height 24
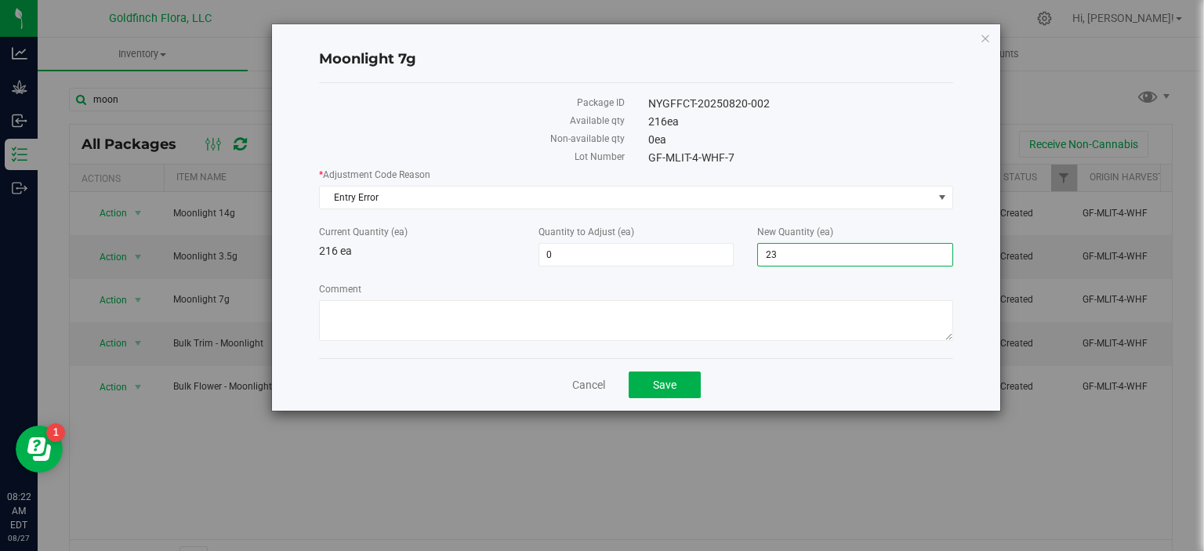
type input "234"
type input "18"
type input "234"
click at [655, 382] on span "Save" at bounding box center [665, 385] width 24 height 13
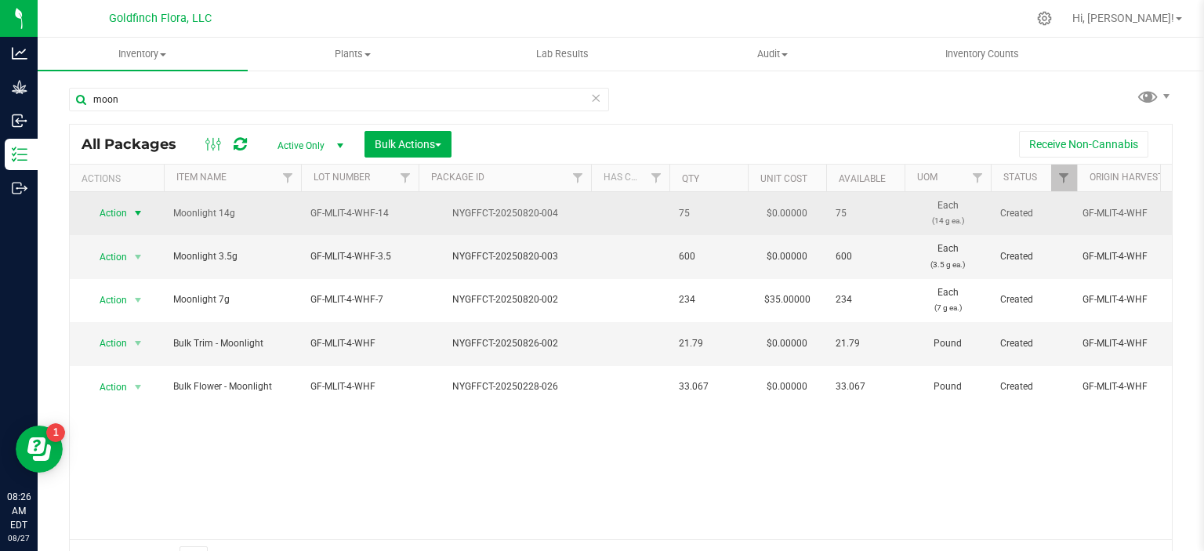
click at [140, 209] on span "select" at bounding box center [138, 213] width 13 height 13
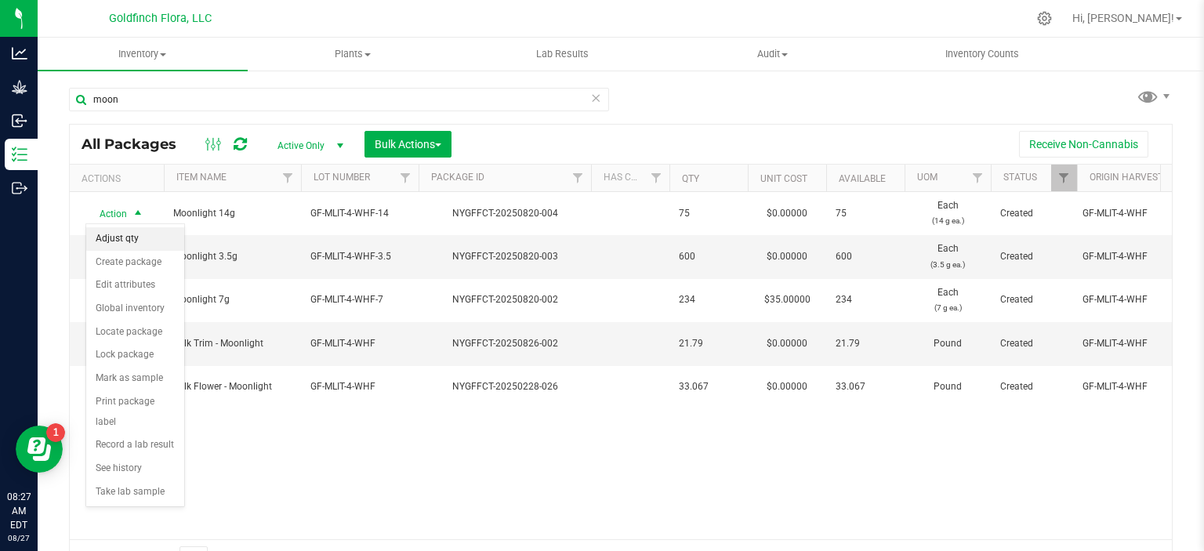
click at [103, 240] on li "Adjust qty" at bounding box center [135, 239] width 98 height 24
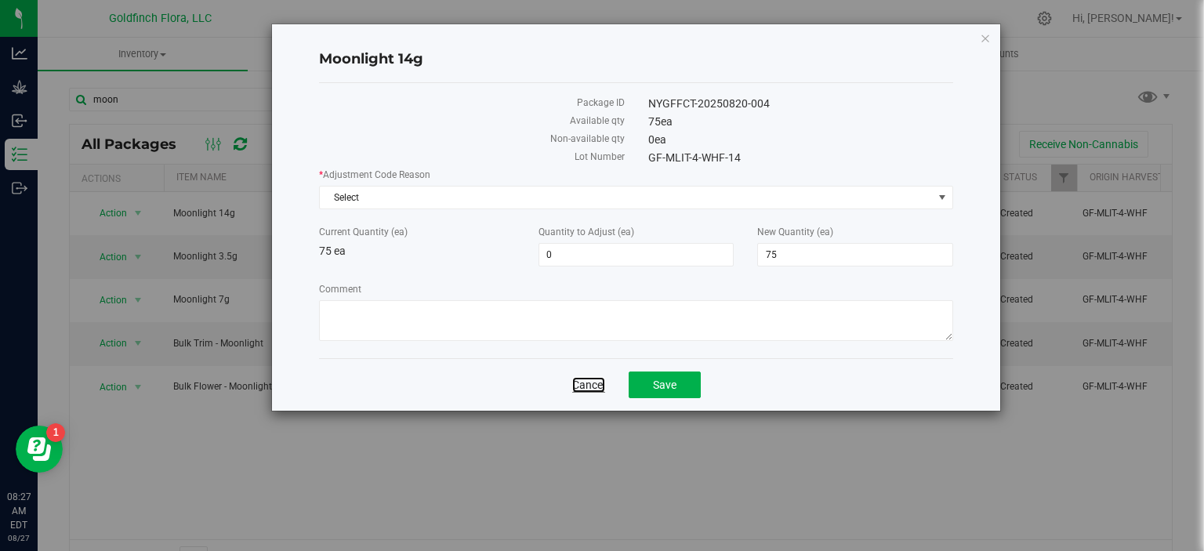
click at [592, 379] on link "Cancel" at bounding box center [588, 385] width 33 height 16
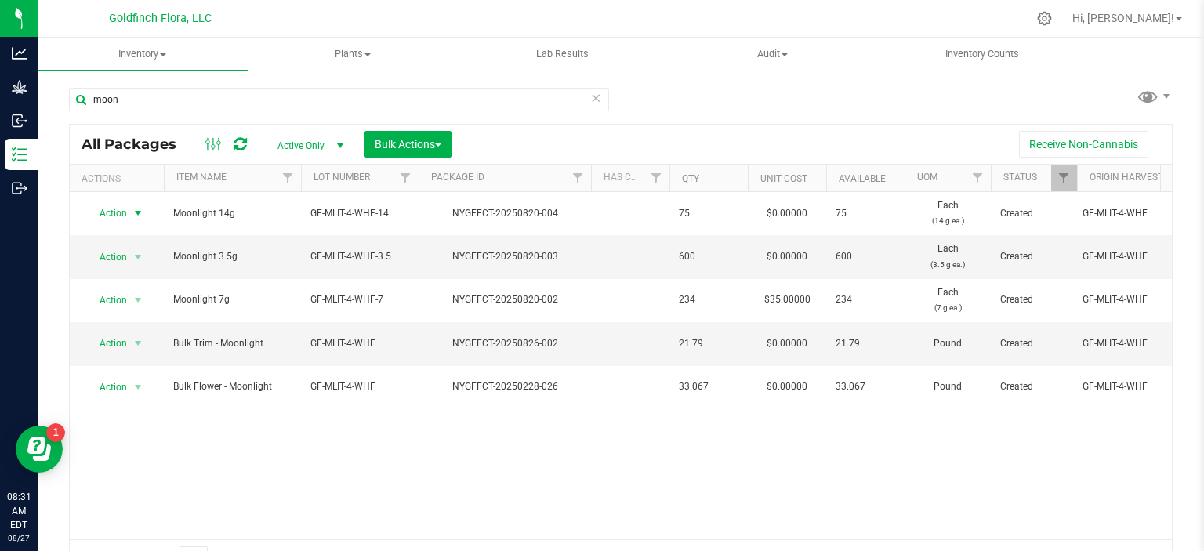
click at [590, 100] on icon at bounding box center [595, 97] width 11 height 19
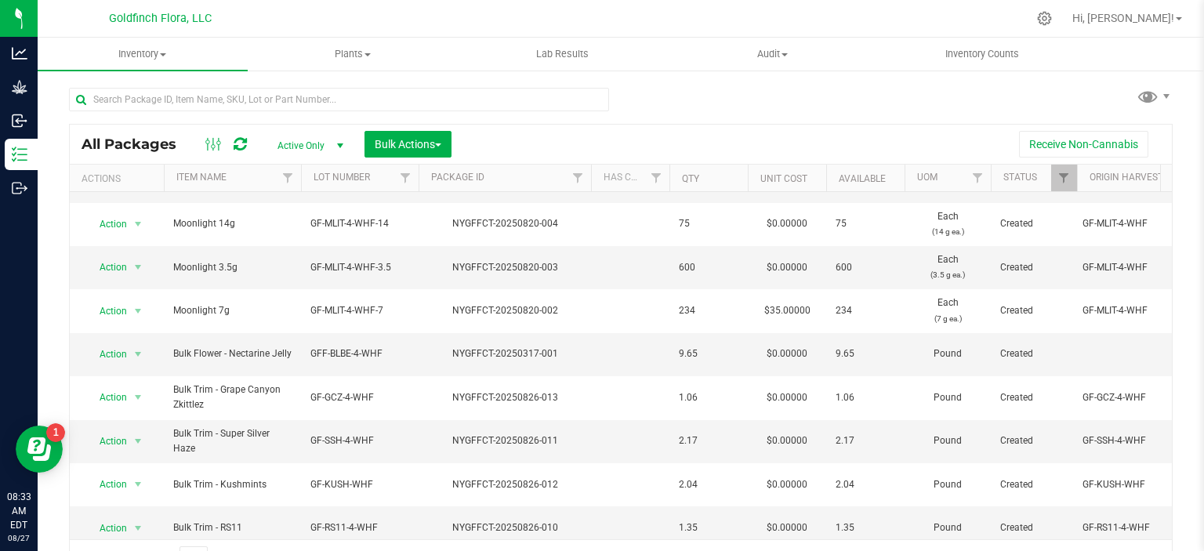
scroll to position [165, 0]
click at [338, 143] on span "select" at bounding box center [340, 146] width 13 height 13
click at [298, 243] on li "All" at bounding box center [306, 242] width 85 height 24
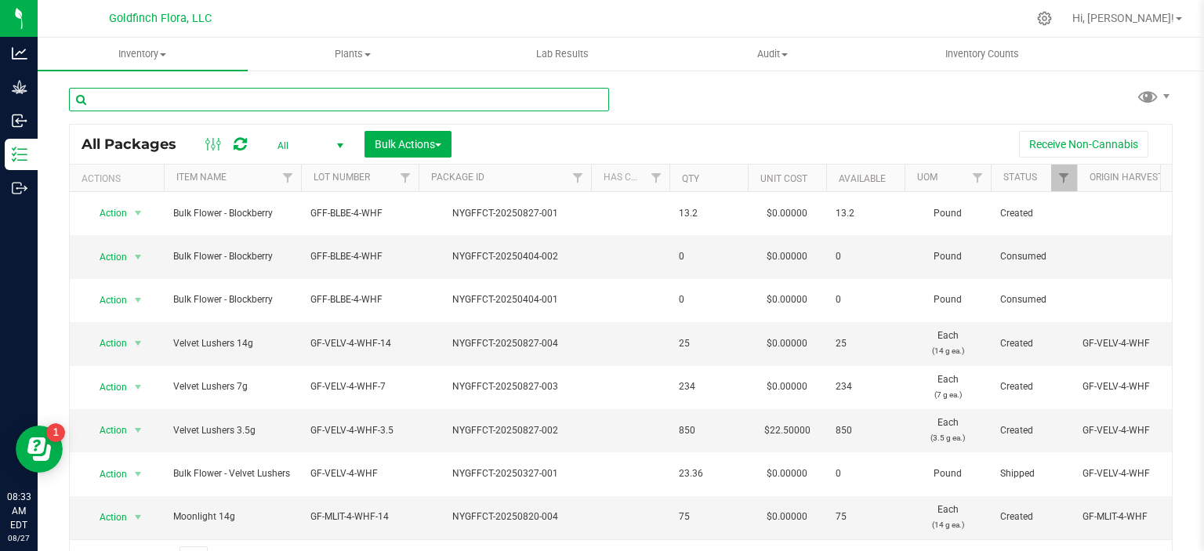
click at [561, 96] on input "text" at bounding box center [339, 100] width 540 height 24
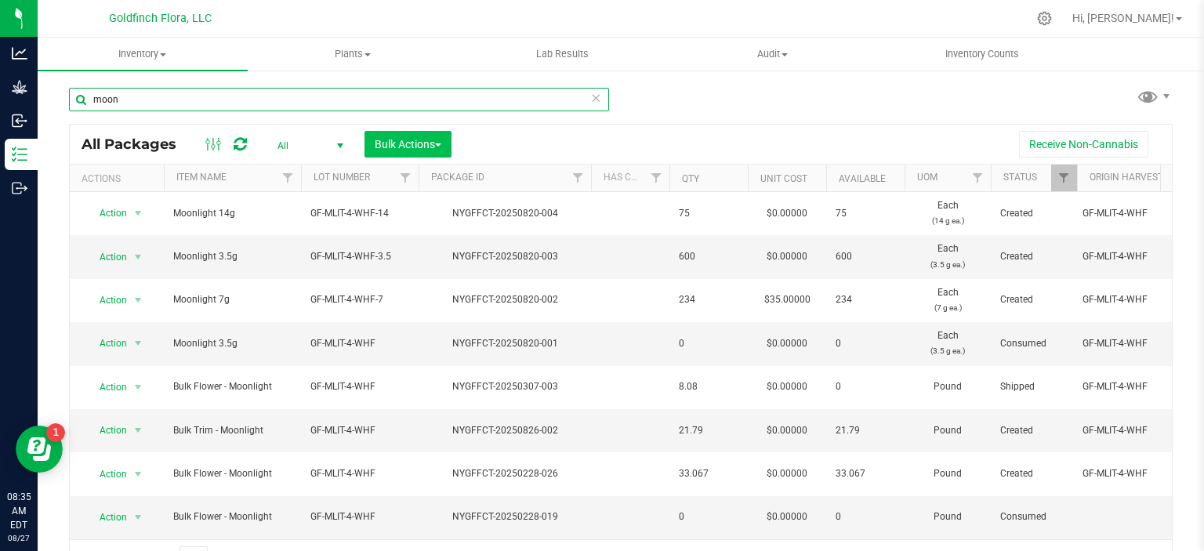
type input "moon"
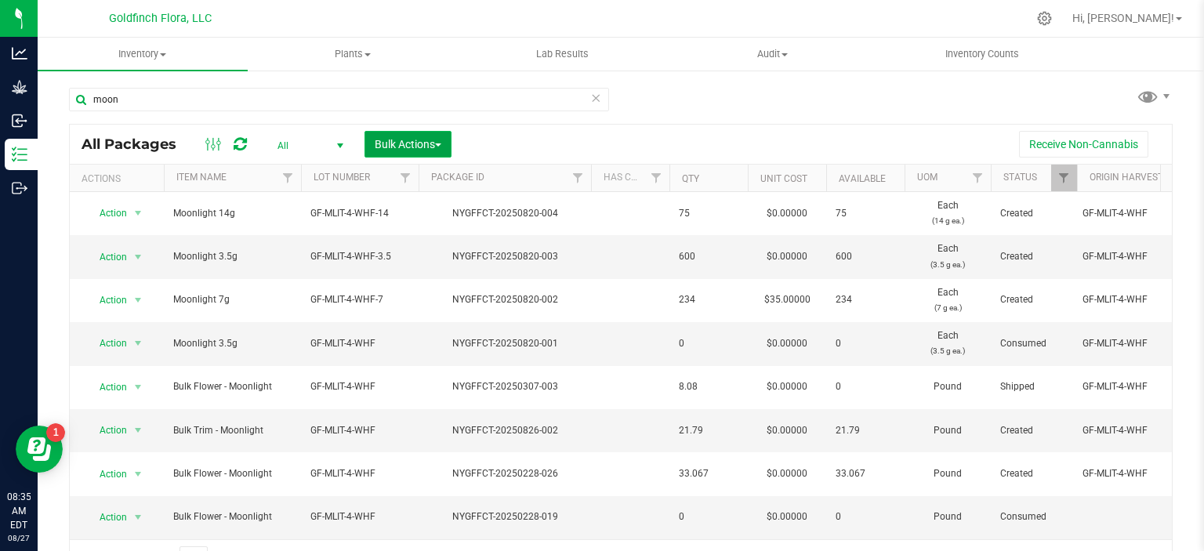
click at [441, 147] on span "Bulk Actions" at bounding box center [408, 144] width 67 height 13
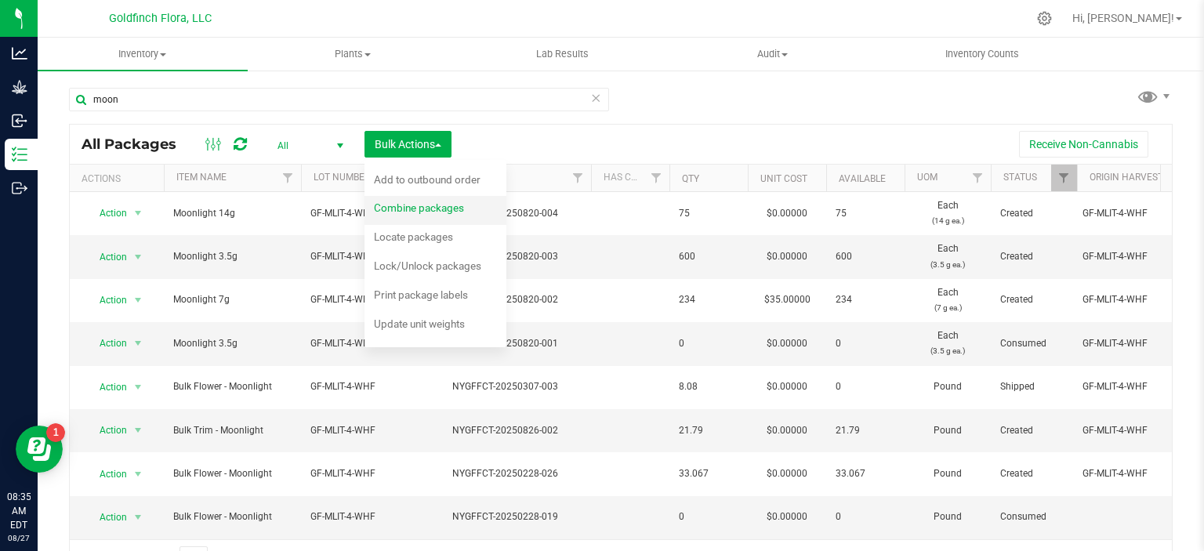
click at [424, 205] on span "Combine packages" at bounding box center [419, 207] width 90 height 13
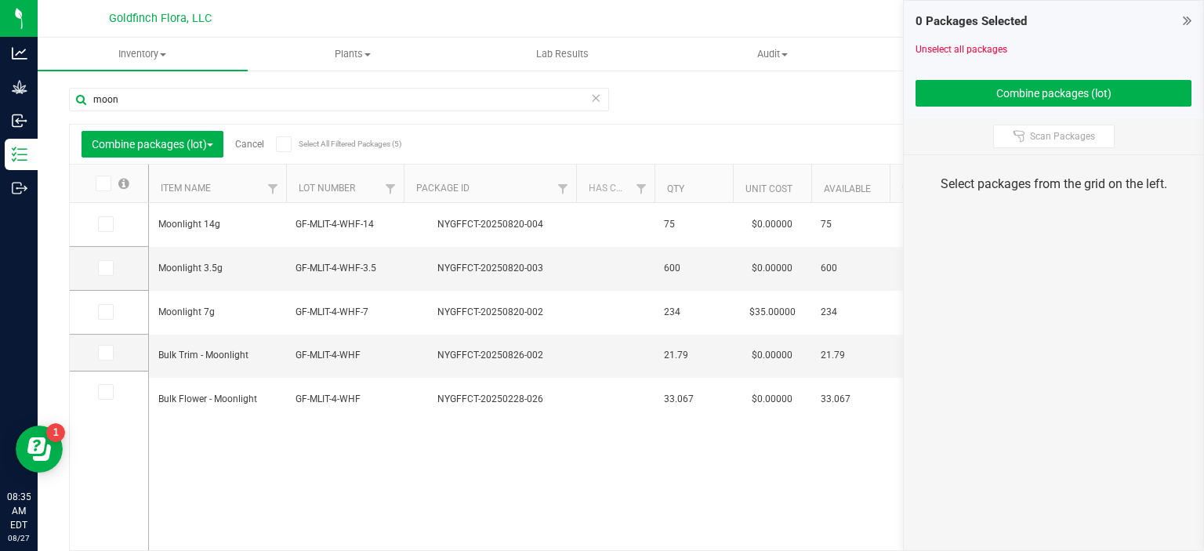
click at [1188, 21] on icon at bounding box center [1187, 21] width 9 height 16
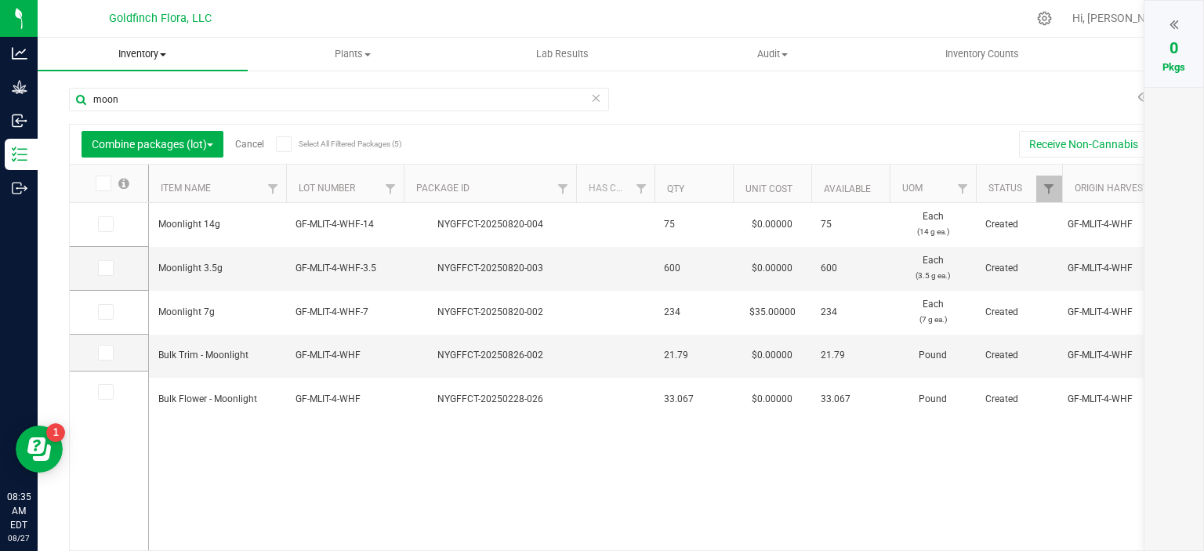
click at [165, 54] on span at bounding box center [163, 54] width 6 height 3
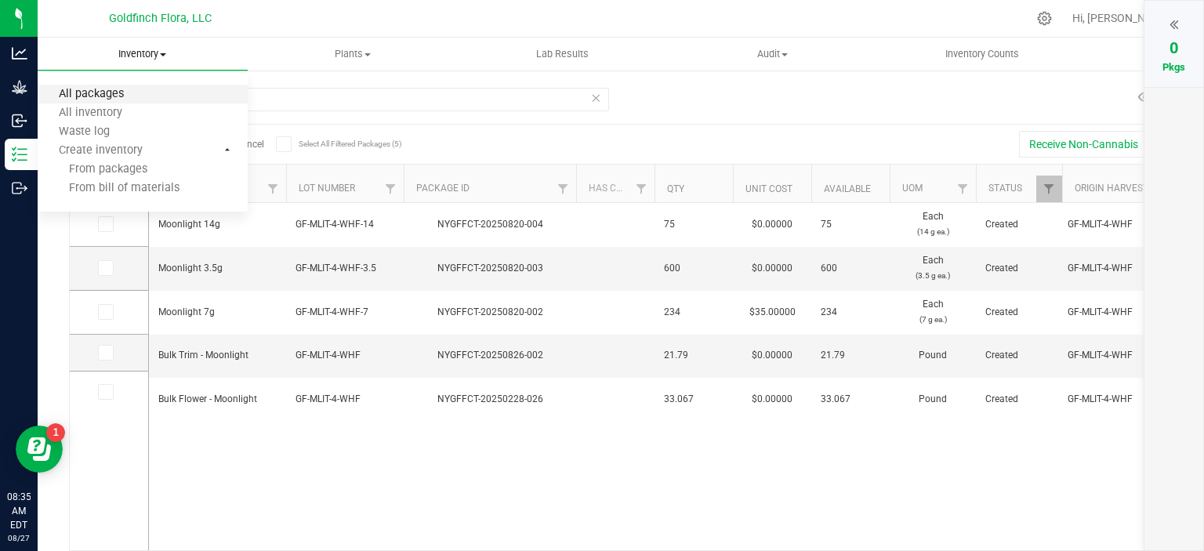
click at [93, 93] on span "All packages" at bounding box center [91, 94] width 107 height 13
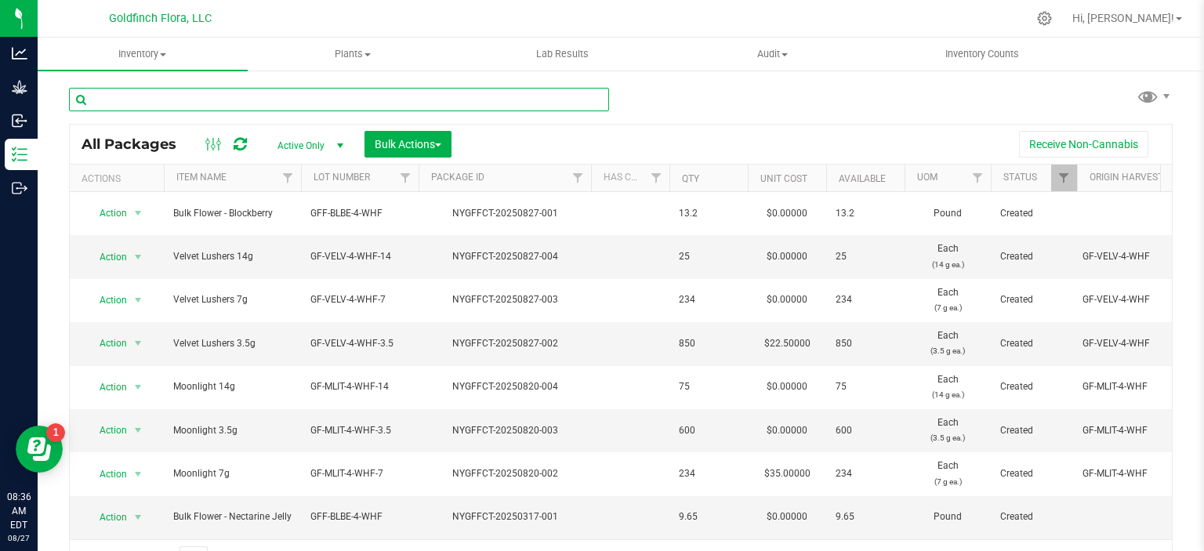
click at [228, 103] on input "text" at bounding box center [339, 100] width 540 height 24
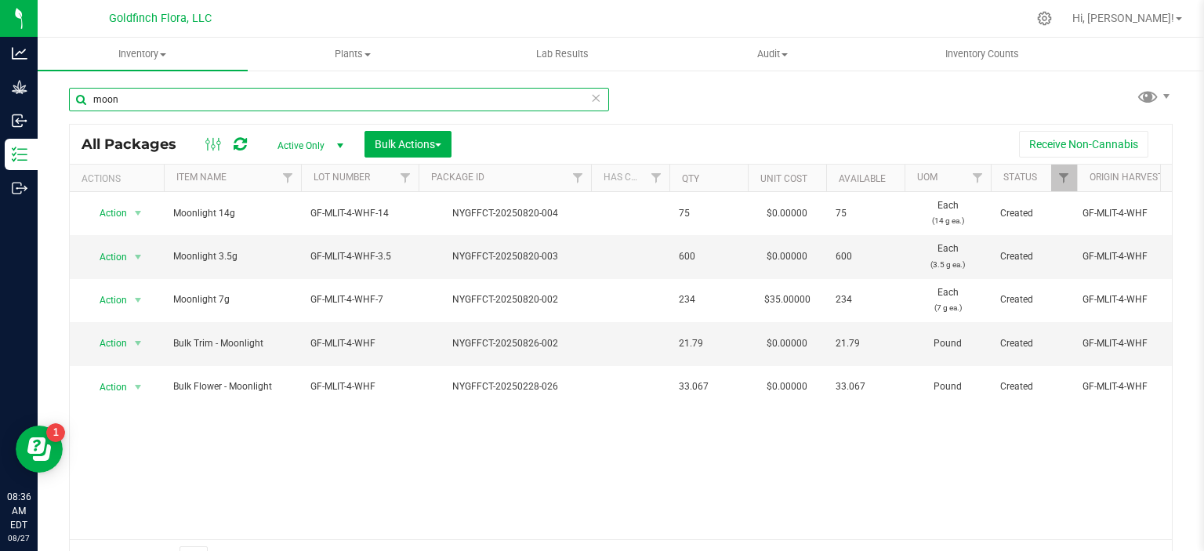
type input "moon"
click at [343, 143] on span "select" at bounding box center [340, 146] width 13 height 13
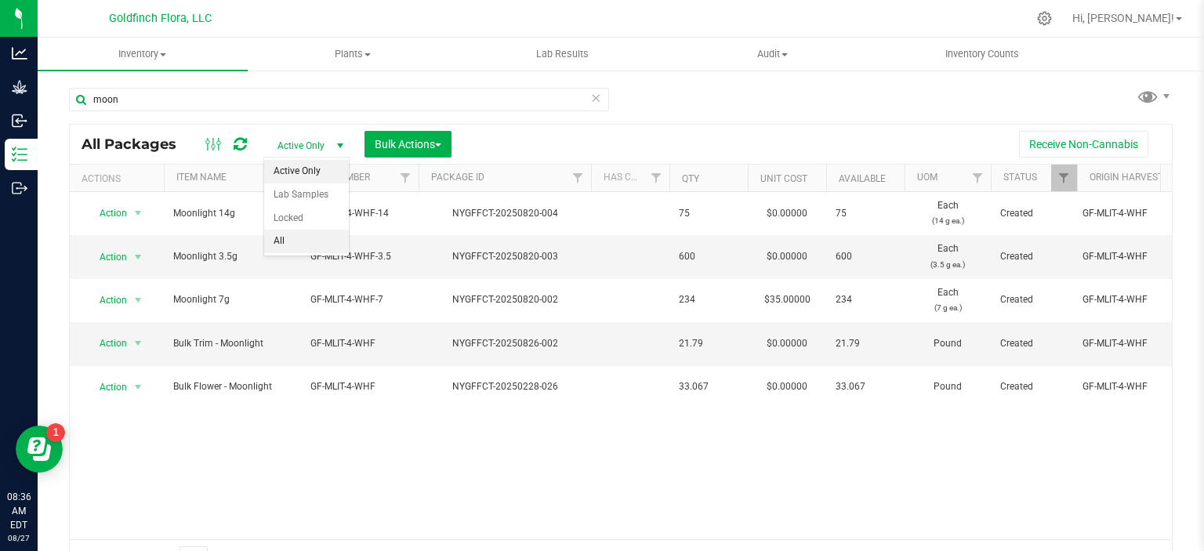
click at [285, 234] on li "All" at bounding box center [306, 242] width 85 height 24
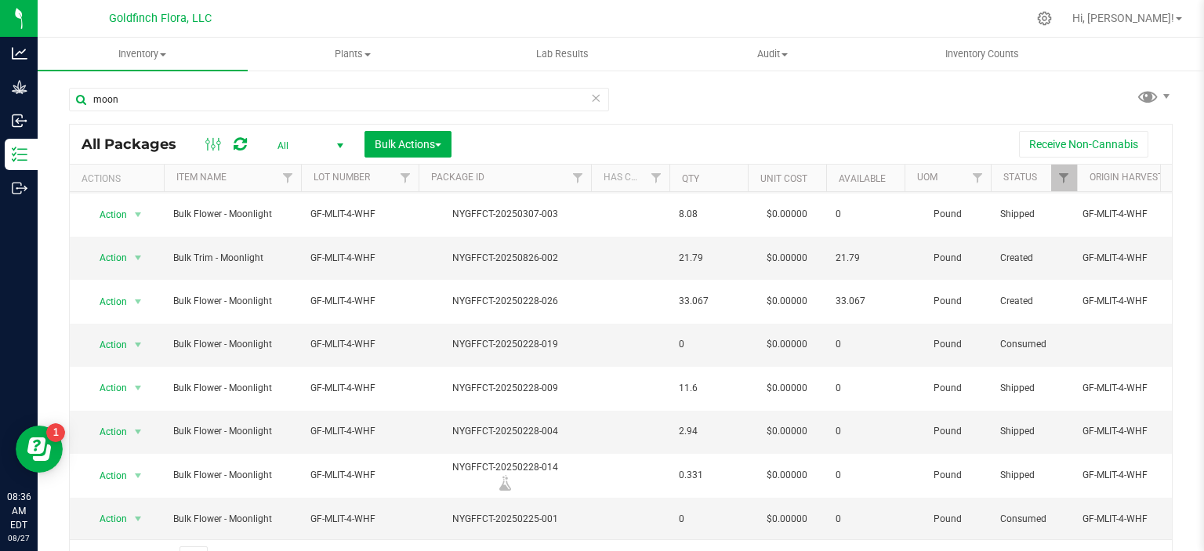
scroll to position [176, 0]
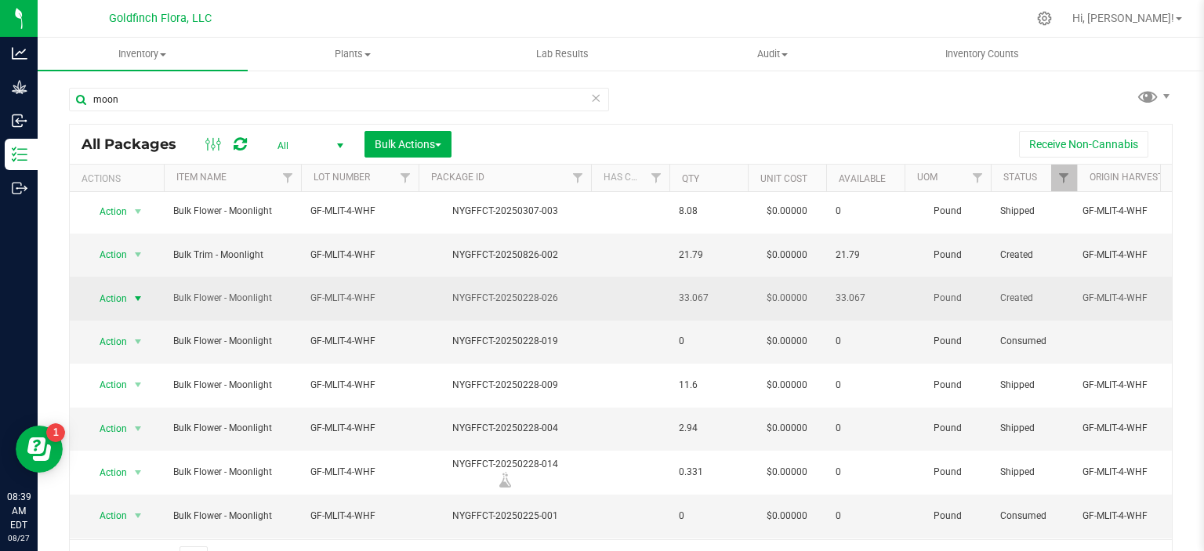
click at [138, 292] on span "select" at bounding box center [138, 298] width 13 height 13
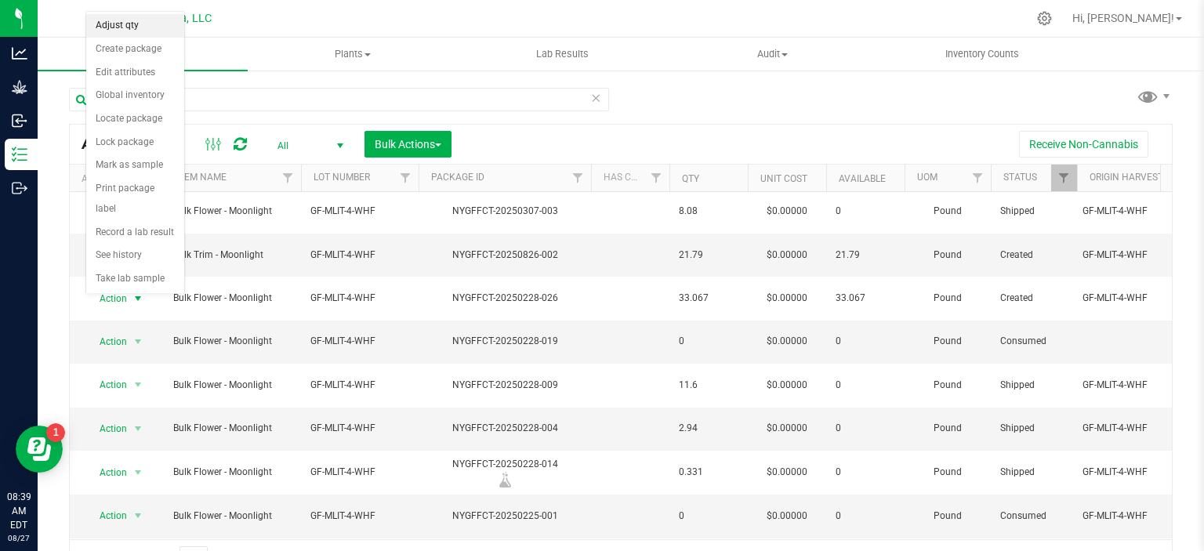
click at [105, 27] on li "Adjust qty" at bounding box center [135, 26] width 98 height 24
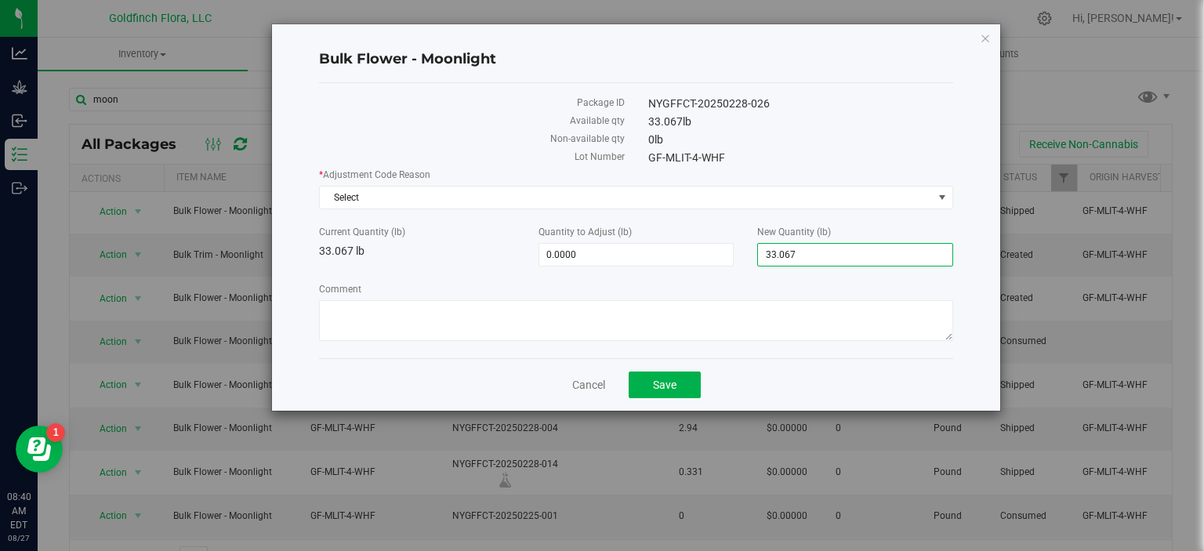
drag, startPoint x: 811, startPoint y: 252, endPoint x: 750, endPoint y: 252, distance: 60.4
click at [750, 252] on div "New Quantity (lb) 33.0670 33.067" at bounding box center [856, 246] width 220 height 42
type input "22.5112"
type input "-10.5558"
type input "22.5112"
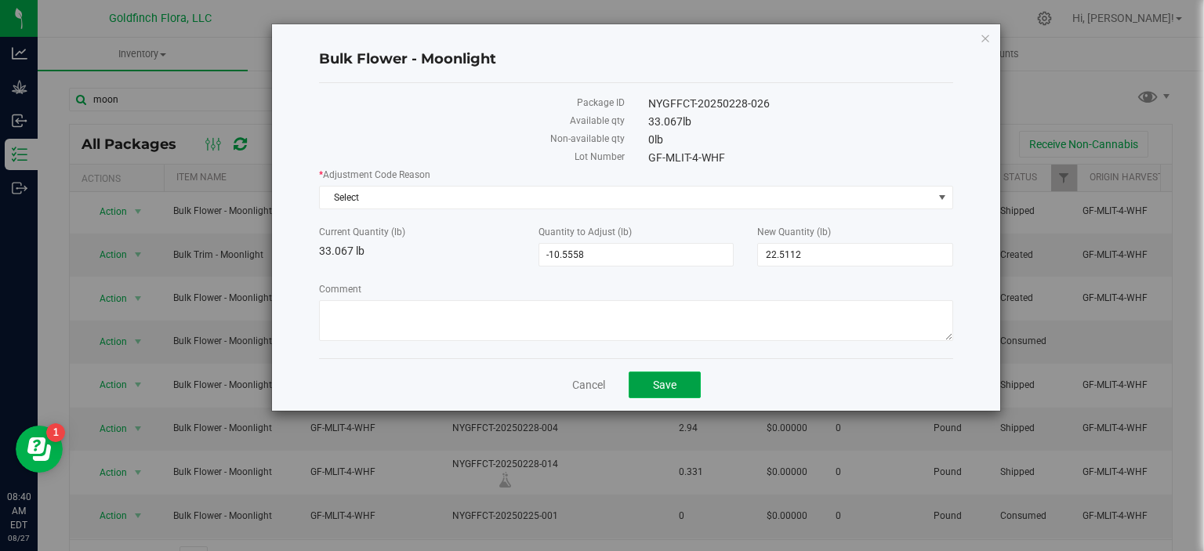
click at [669, 385] on span "Save" at bounding box center [665, 385] width 24 height 13
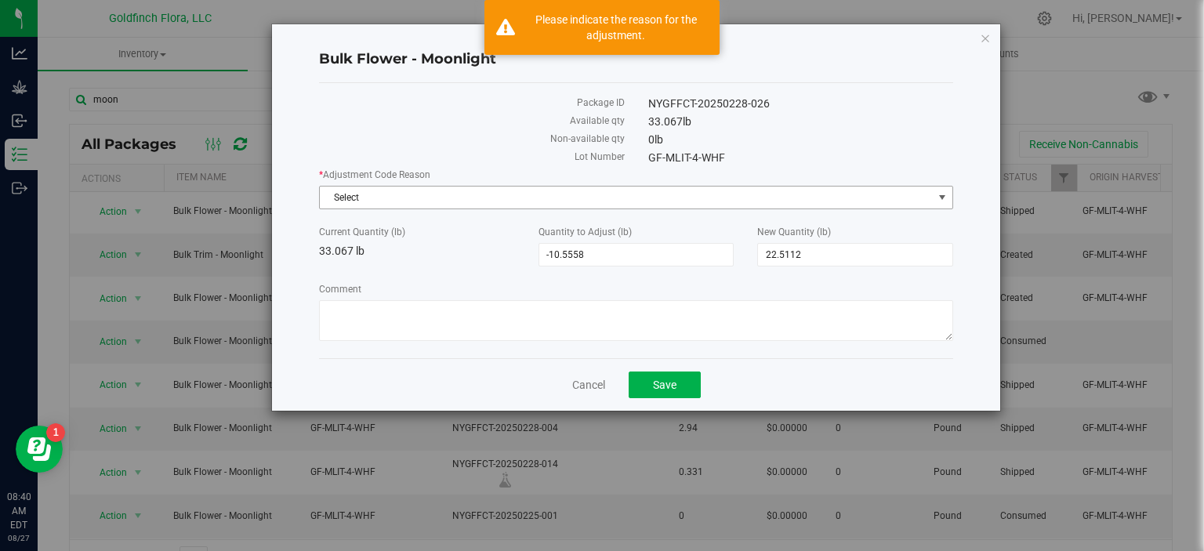
click at [943, 194] on span "select" at bounding box center [942, 197] width 13 height 13
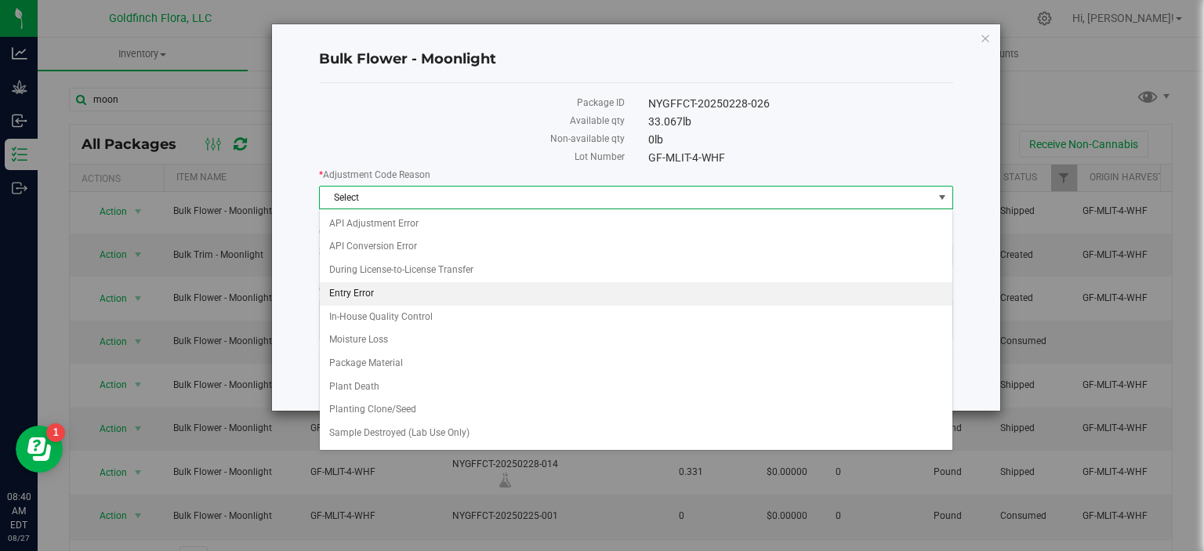
click at [392, 289] on li "Entry Error" at bounding box center [636, 294] width 633 height 24
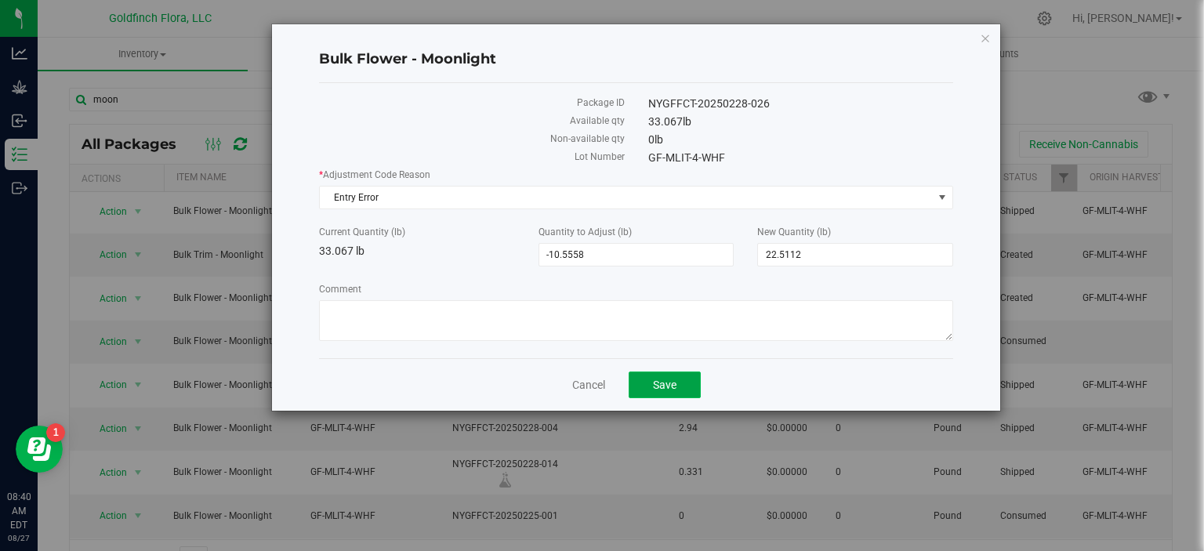
click at [674, 379] on span "Save" at bounding box center [665, 385] width 24 height 13
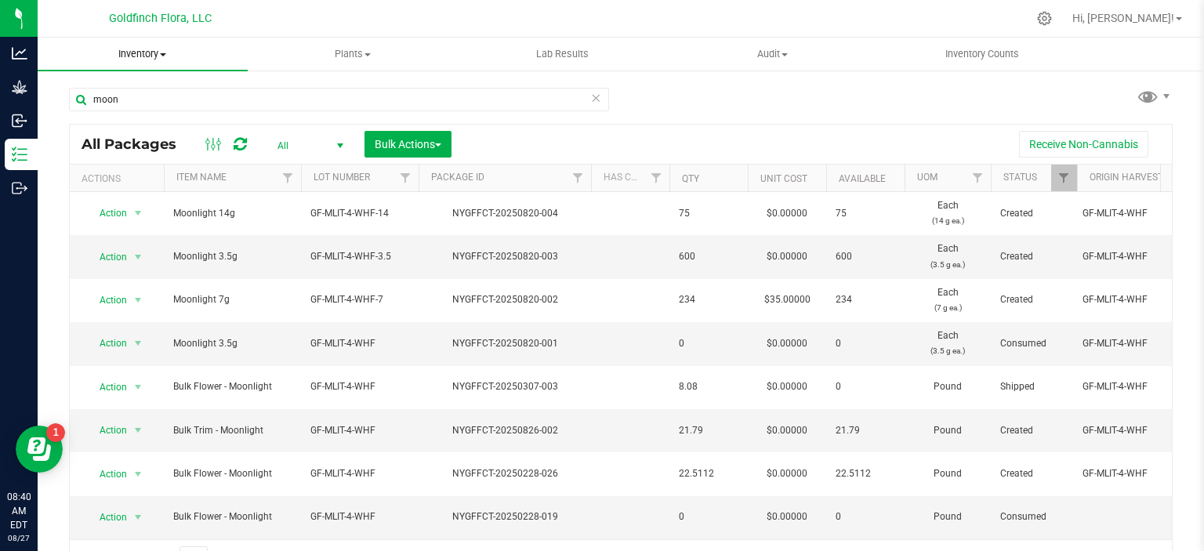
click at [168, 51] on span "Inventory" at bounding box center [143, 54] width 210 height 14
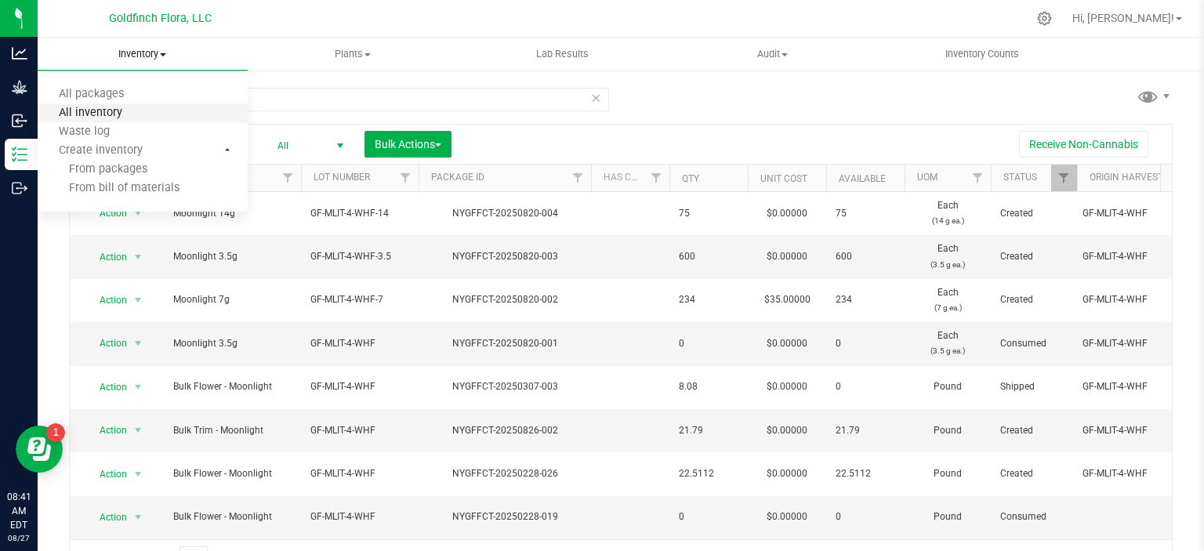
click at [110, 110] on span "All inventory" at bounding box center [91, 113] width 106 height 13
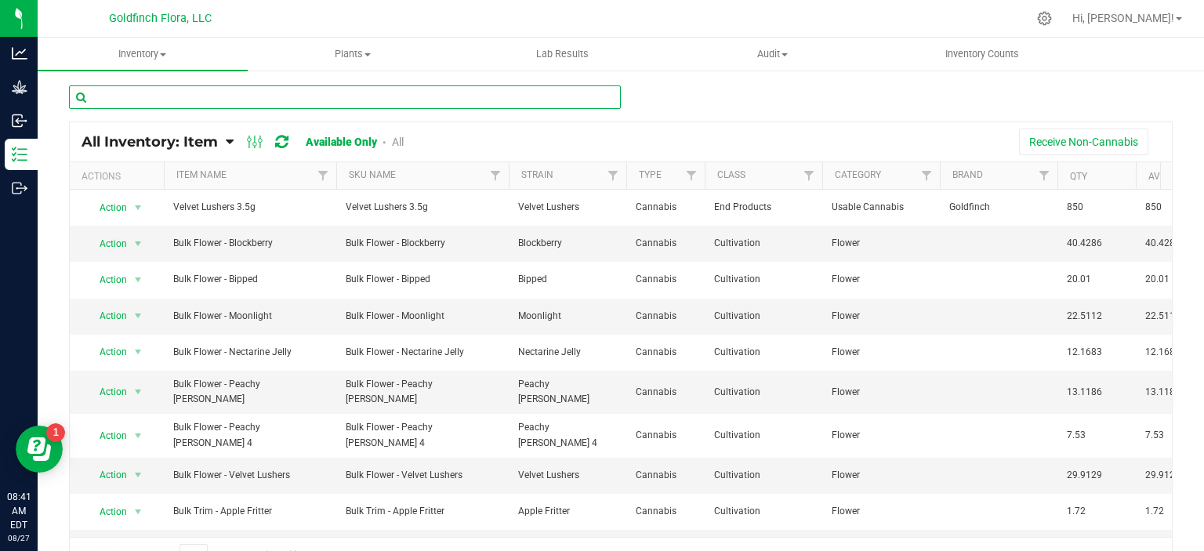
click at [135, 96] on input "text" at bounding box center [345, 97] width 552 height 24
type input "velv"
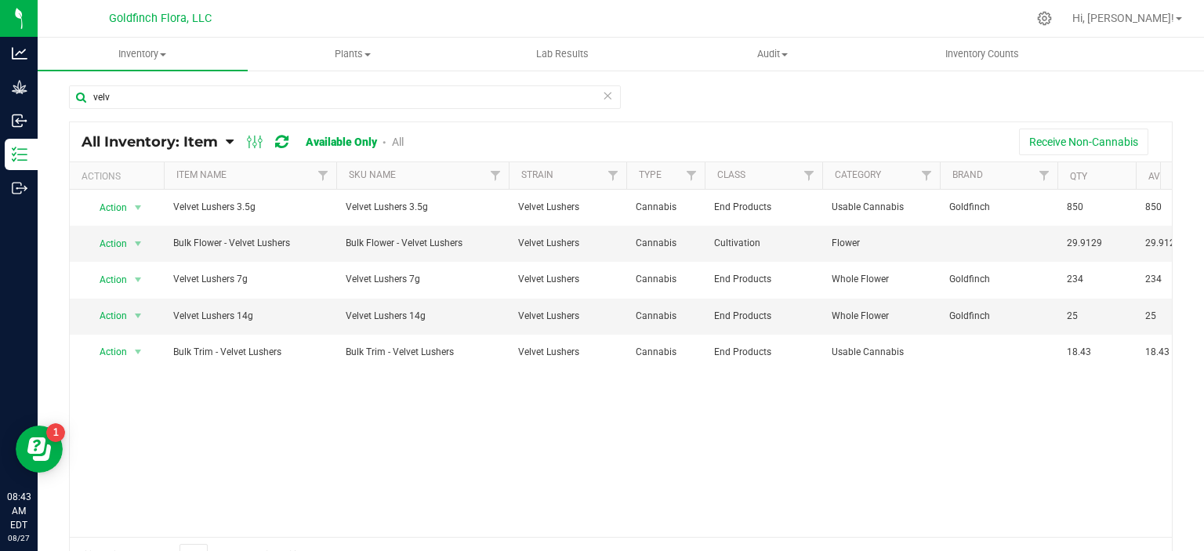
click at [602, 97] on icon at bounding box center [607, 94] width 11 height 19
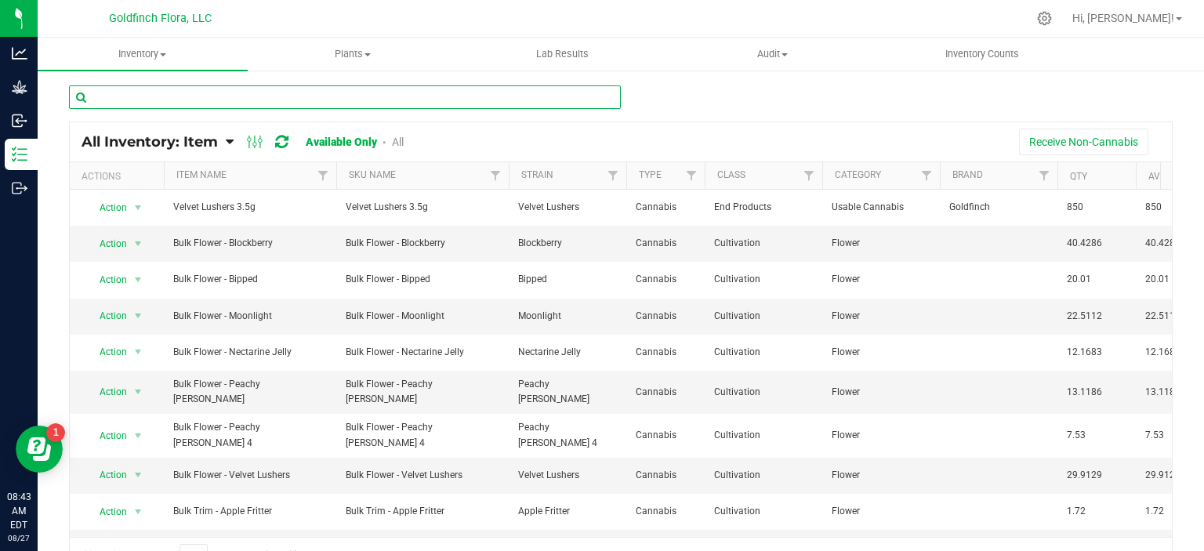
click at [285, 100] on input "text" at bounding box center [345, 97] width 552 height 24
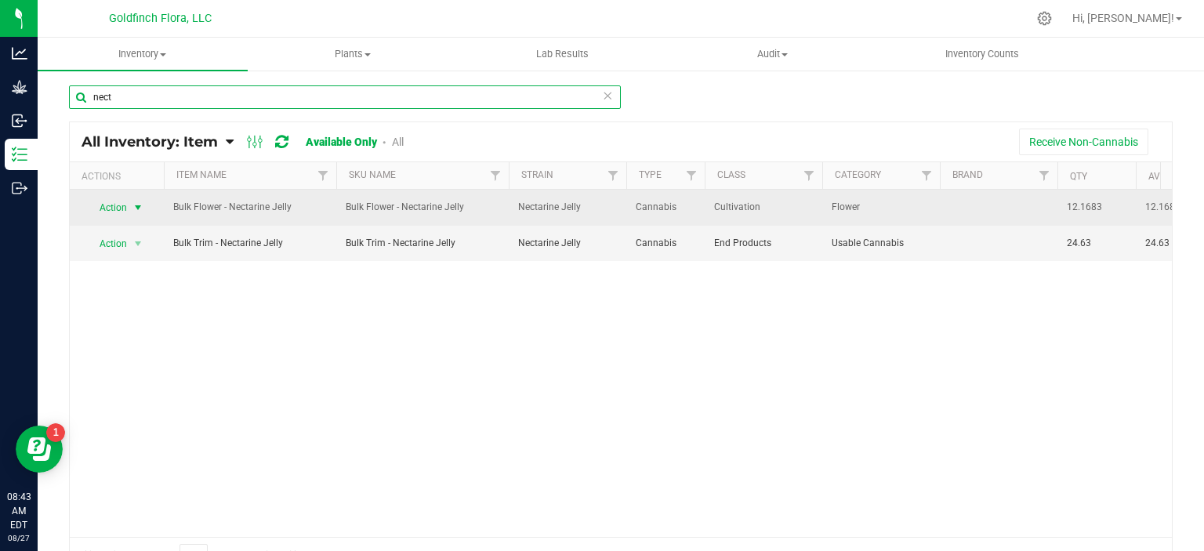
type input "nect"
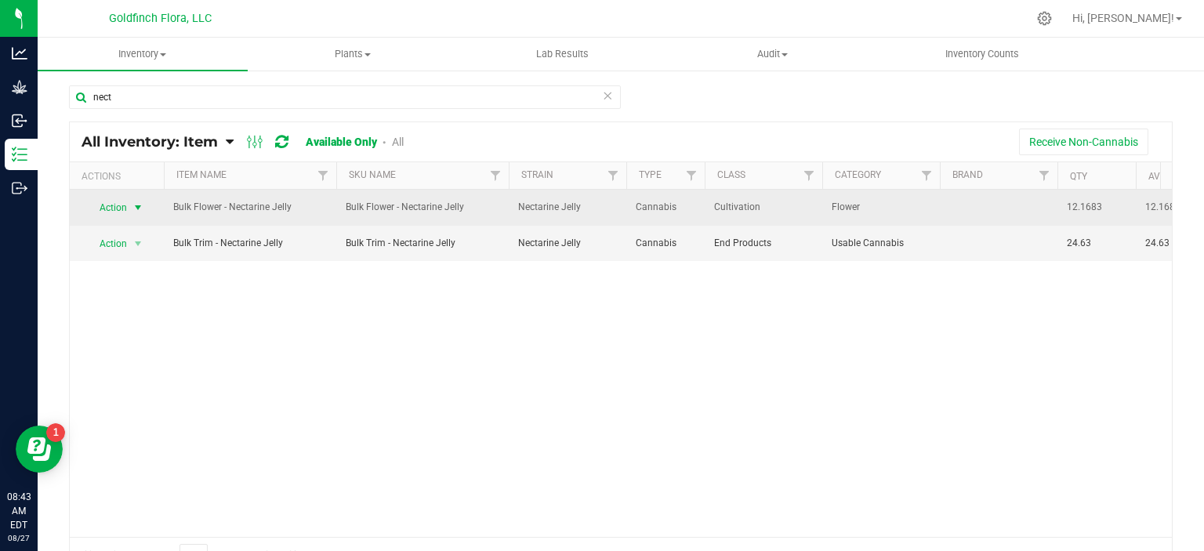
click at [141, 209] on span "select" at bounding box center [138, 207] width 13 height 13
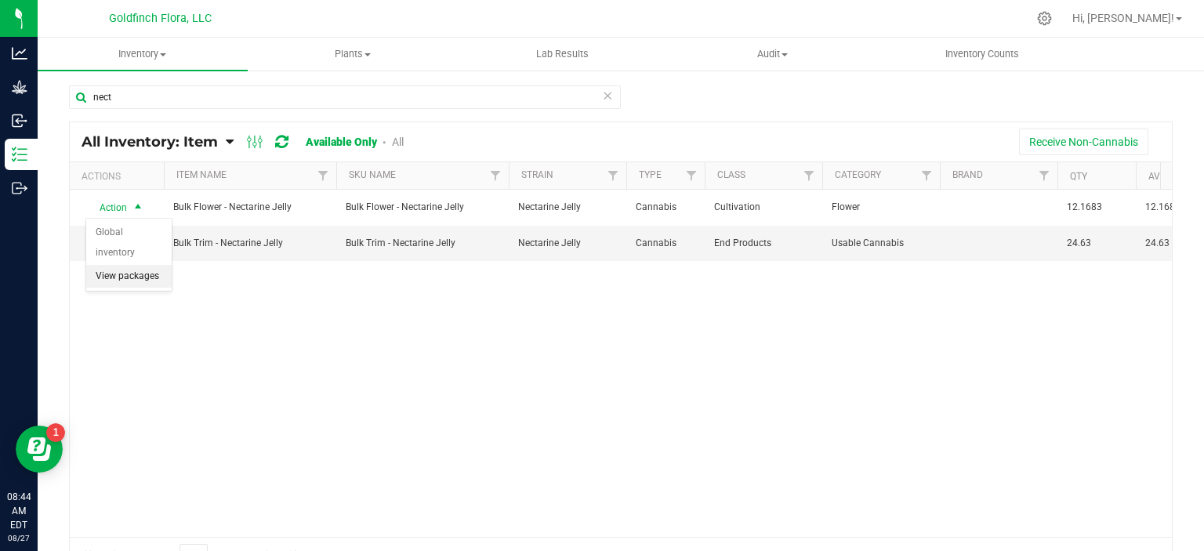
click at [147, 272] on li "View packages" at bounding box center [128, 277] width 85 height 24
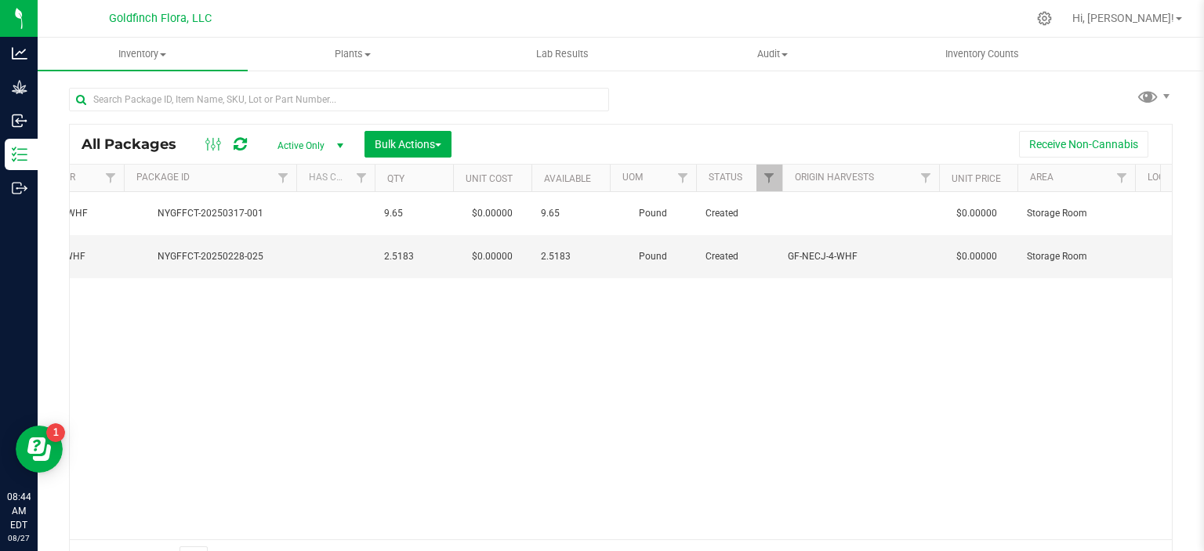
scroll to position [0, 314]
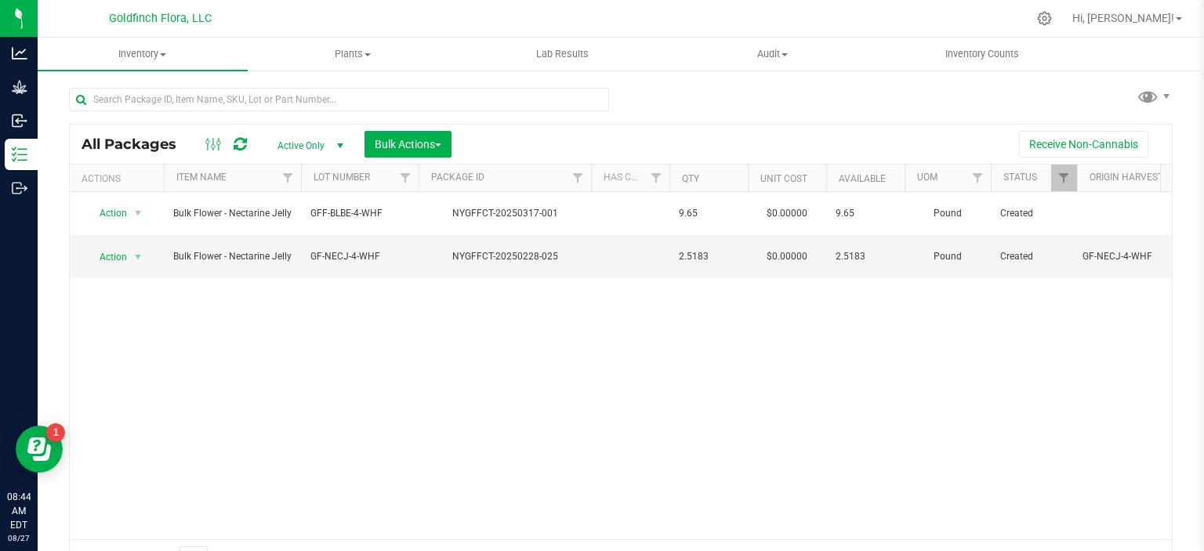
click at [340, 147] on span "select" at bounding box center [340, 146] width 13 height 13
click at [291, 241] on li "All" at bounding box center [306, 242] width 85 height 24
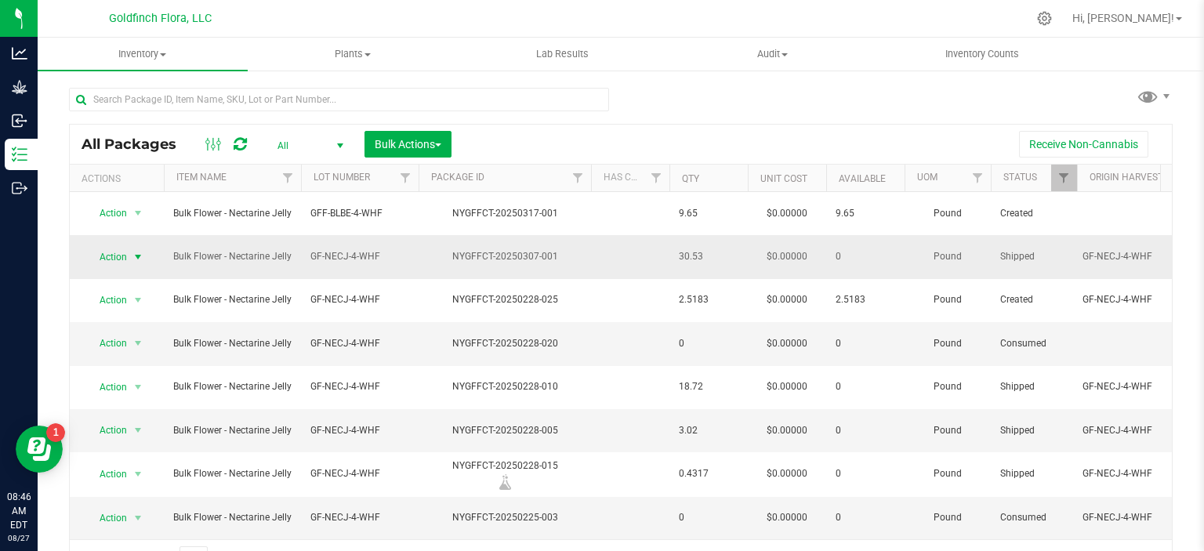
click at [138, 251] on span "select" at bounding box center [138, 257] width 13 height 13
click at [116, 315] on li "Locate package" at bounding box center [135, 319] width 98 height 24
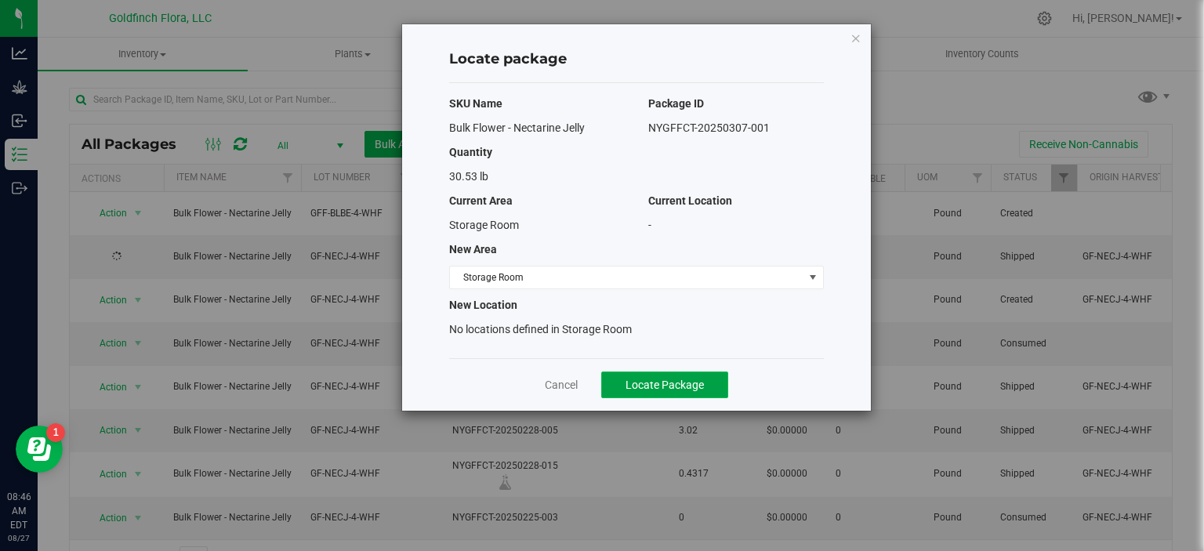
click at [643, 380] on span "Locate Package" at bounding box center [665, 385] width 78 height 13
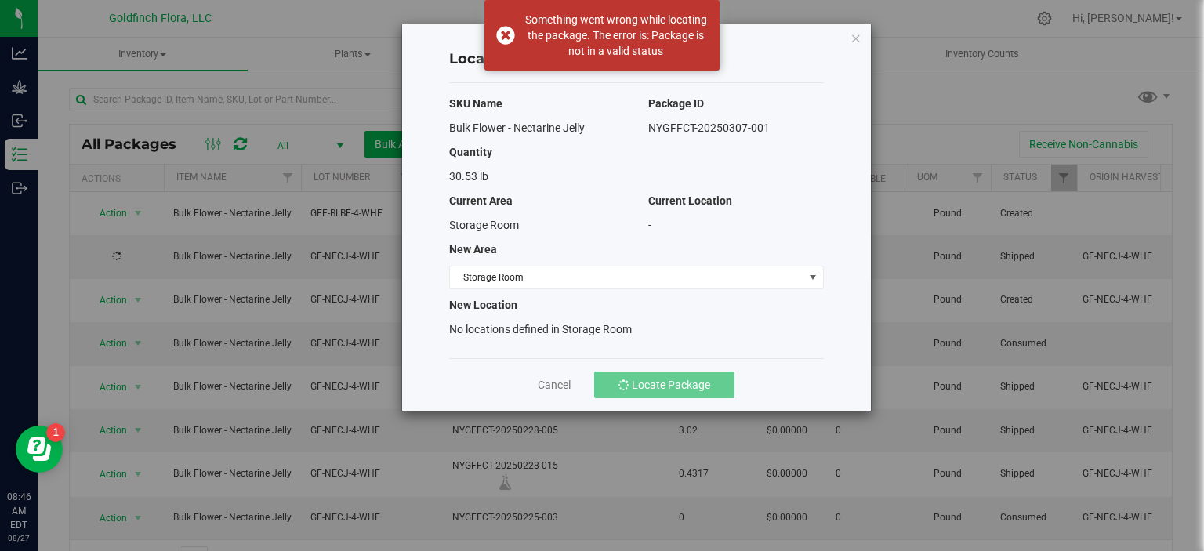
click at [809, 188] on div "Locate package SKU Name Package ID Bulk Flower - Nectarine Jelly NYGFFCT-202503…" at bounding box center [636, 217] width 469 height 387
click at [505, 33] on div "Something went wrong while locating the package. The error is: Package is not i…" at bounding box center [602, 35] width 235 height 71
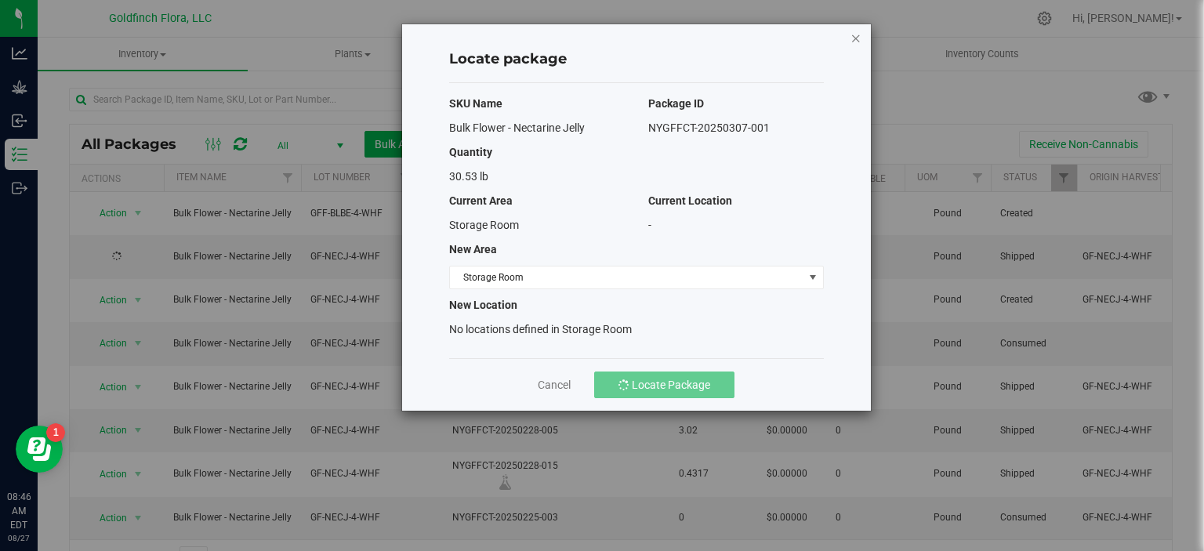
click at [859, 34] on icon "button" at bounding box center [856, 37] width 11 height 19
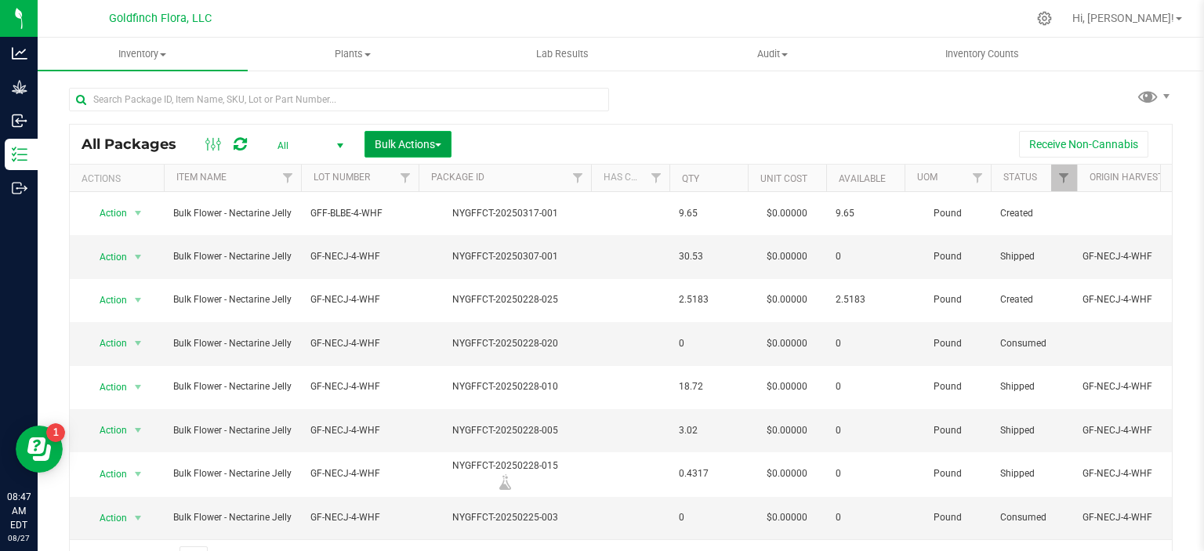
click at [439, 147] on span "button" at bounding box center [438, 144] width 6 height 3
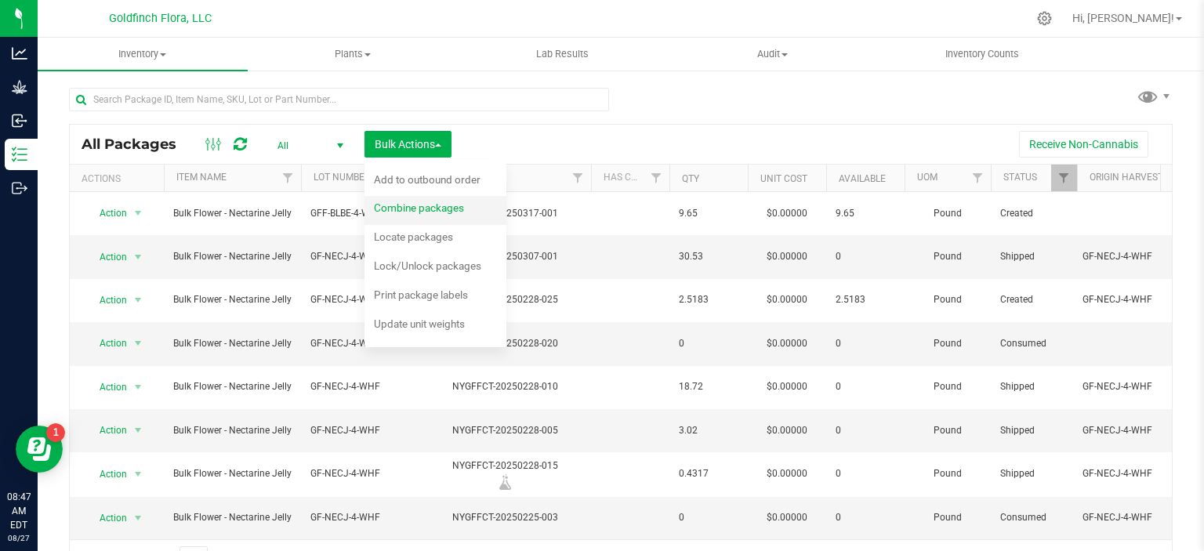
click at [432, 206] on span "Combine packages" at bounding box center [419, 207] width 90 height 13
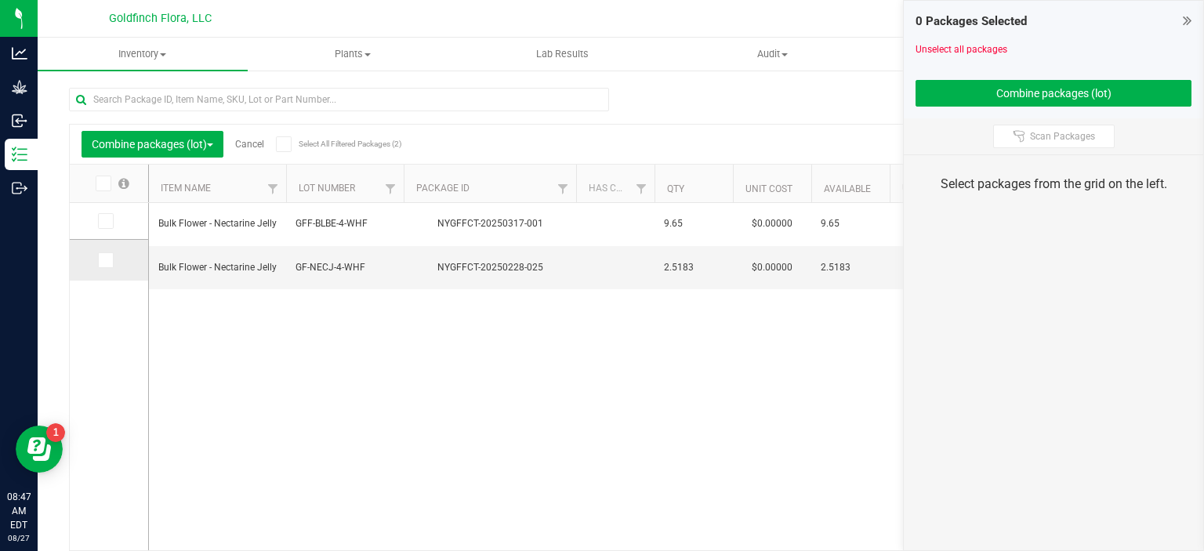
click at [103, 260] on icon at bounding box center [105, 260] width 10 height 0
click at [0, 0] on input "checkbox" at bounding box center [0, 0] width 0 height 0
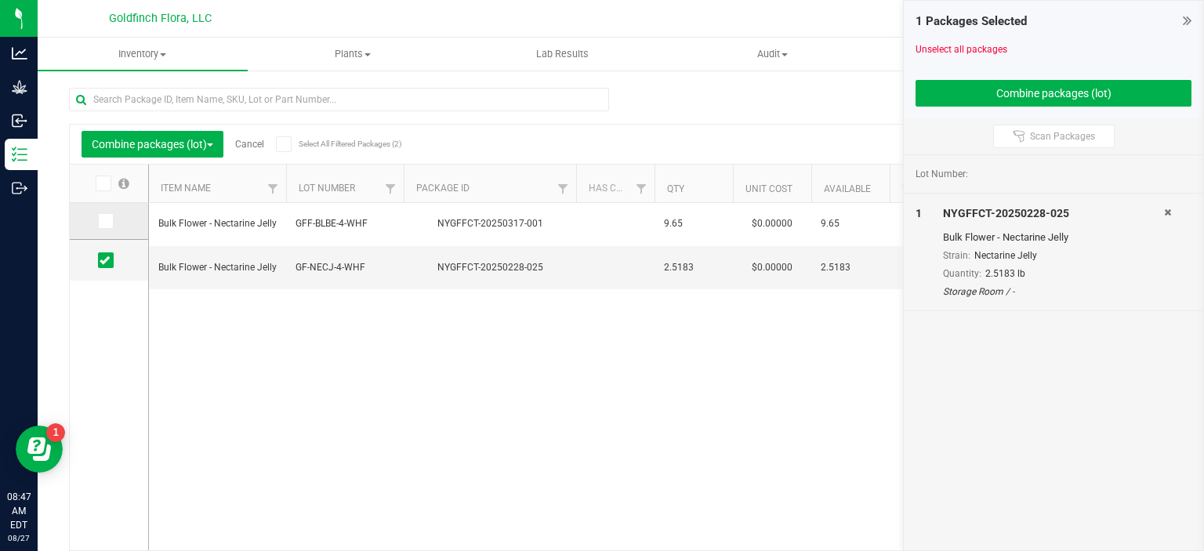
click at [104, 221] on icon at bounding box center [105, 221] width 10 height 0
click at [0, 0] on input "checkbox" at bounding box center [0, 0] width 0 height 0
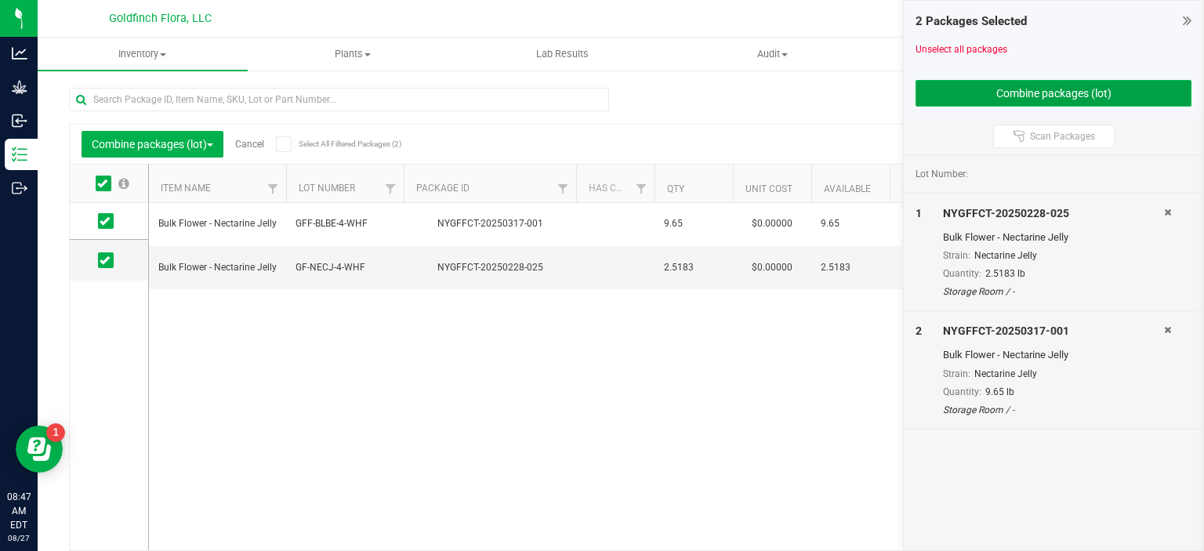
click at [1023, 88] on button "Combine packages (lot)" at bounding box center [1054, 93] width 276 height 27
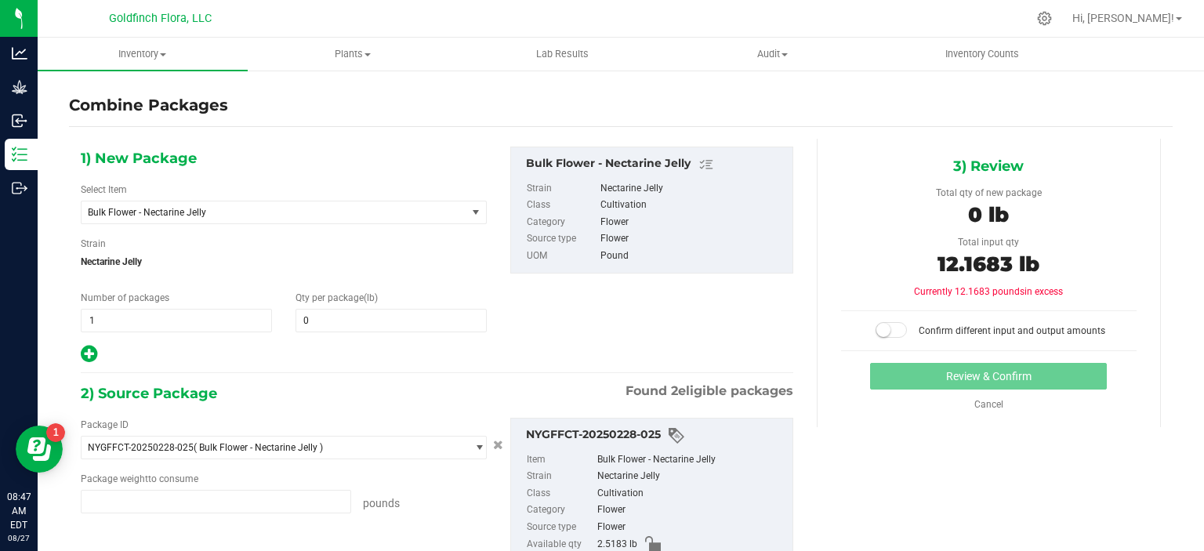
type input "2.5183 lb"
type input "9.6500 lb"
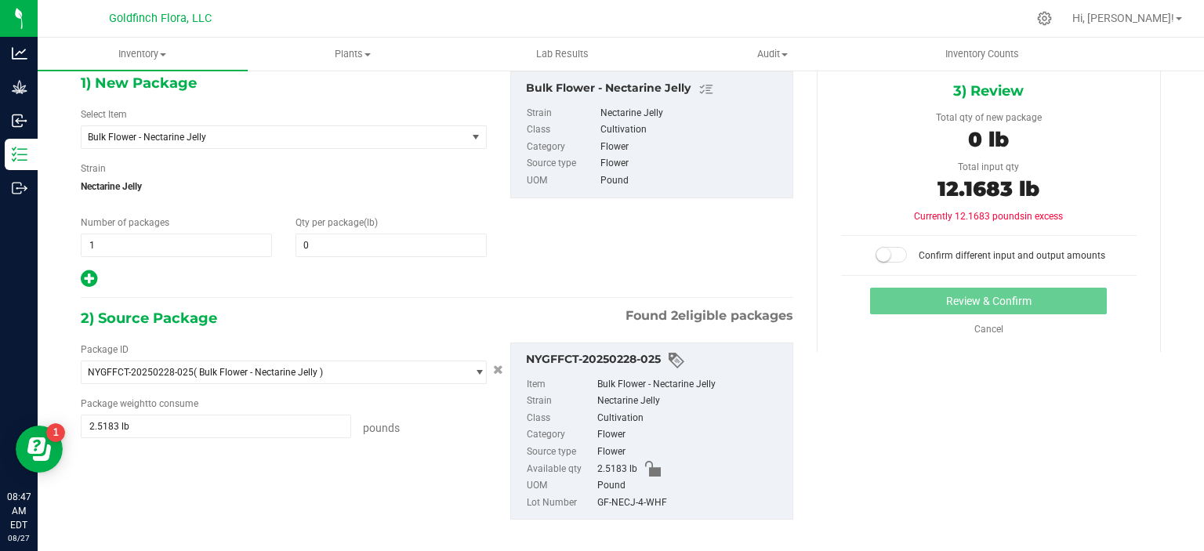
scroll to position [93, 0]
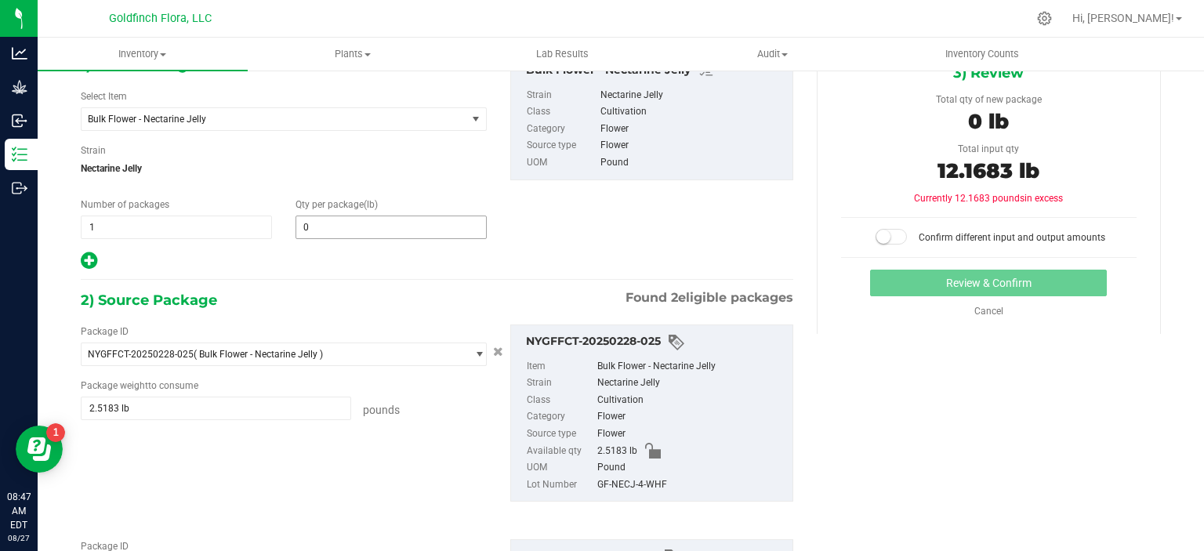
click at [416, 223] on span "0 0" at bounding box center [391, 228] width 191 height 24
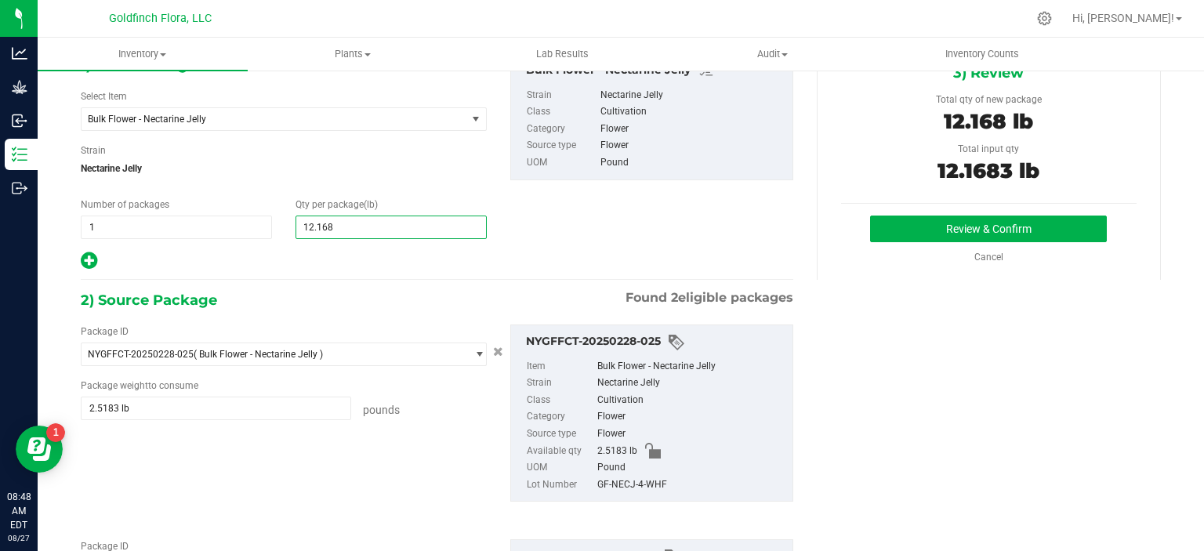
type input "12.1683"
type input "12"
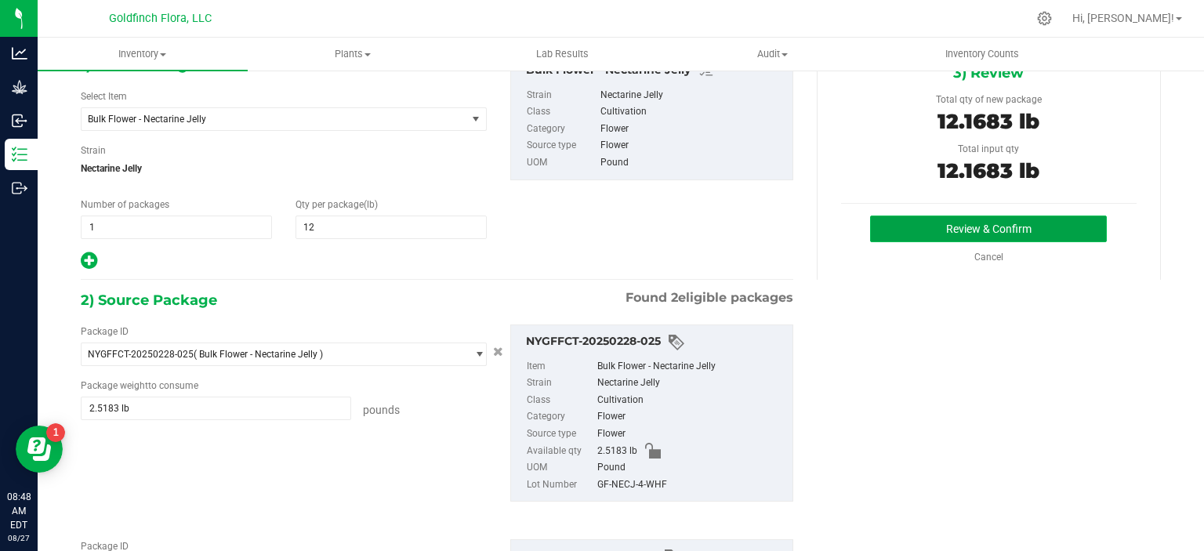
click at [915, 231] on button "Review & Confirm" at bounding box center [988, 229] width 237 height 27
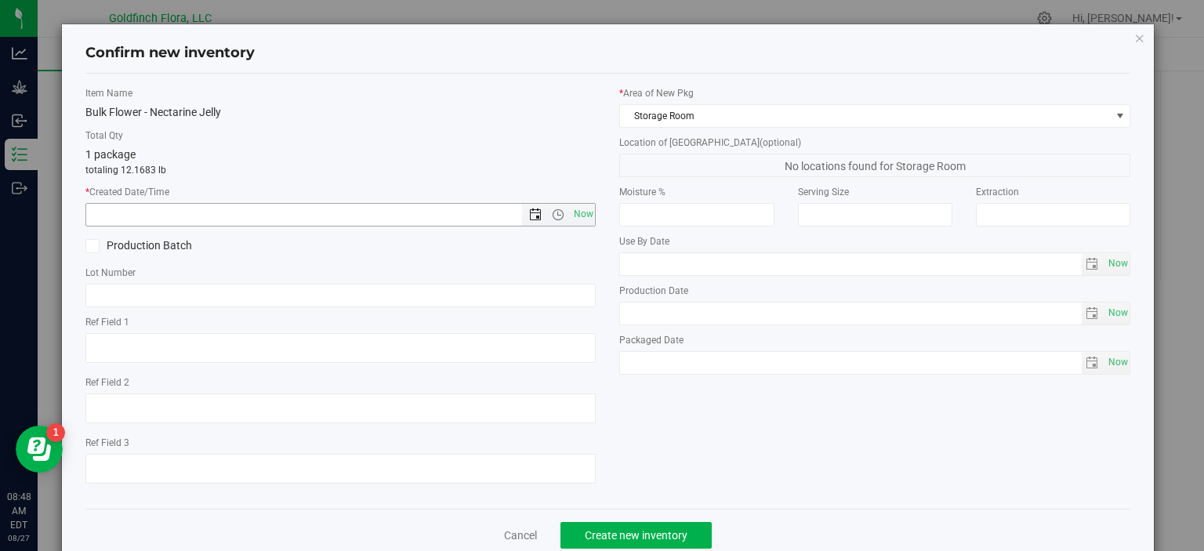
click at [531, 216] on span "Open the date view" at bounding box center [535, 215] width 13 height 13
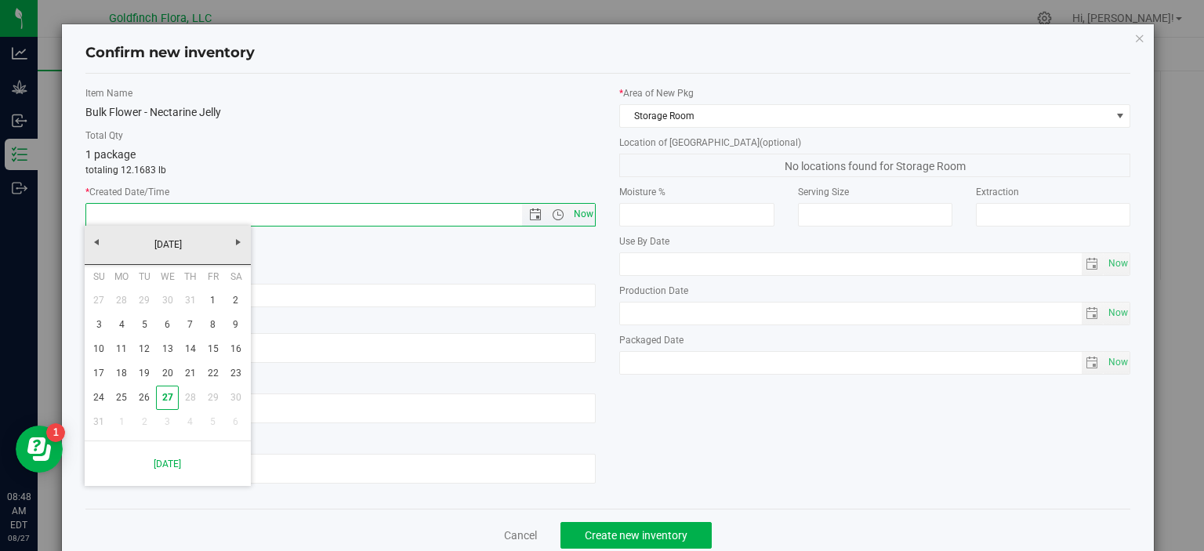
click at [579, 212] on span "Now" at bounding box center [583, 214] width 27 height 23
type input "8/27/2025 8:48 AM"
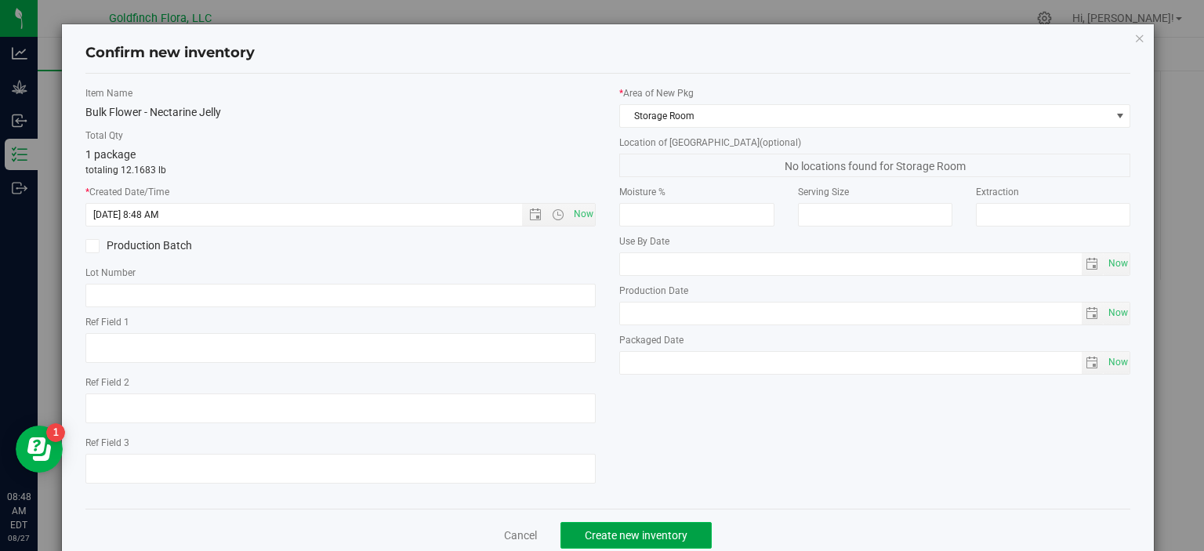
click at [673, 534] on span "Create new inventory" at bounding box center [636, 535] width 103 height 13
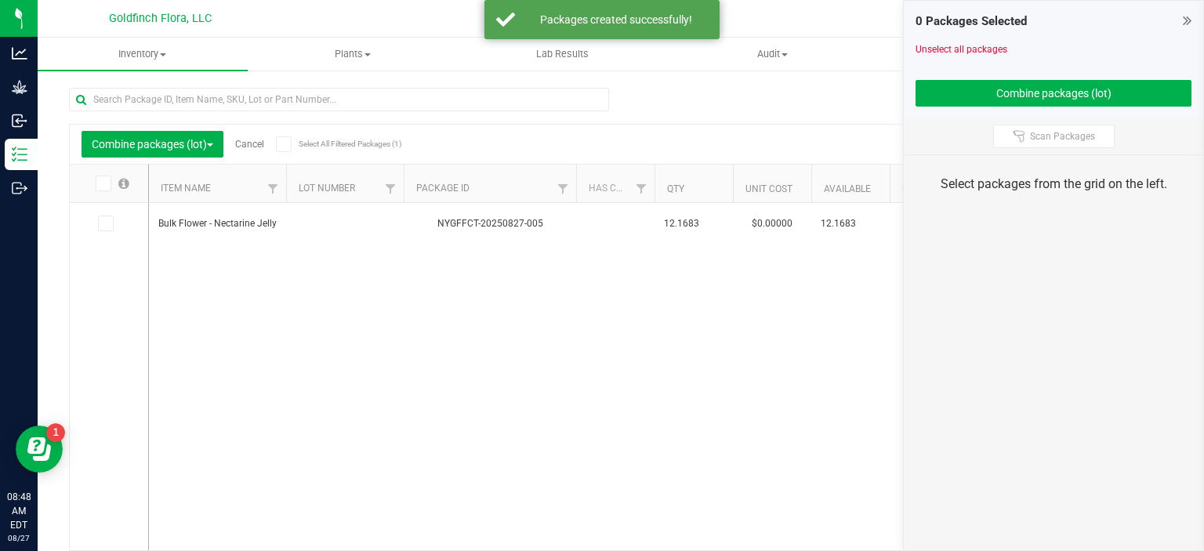
click at [1185, 20] on icon at bounding box center [1187, 21] width 9 height 16
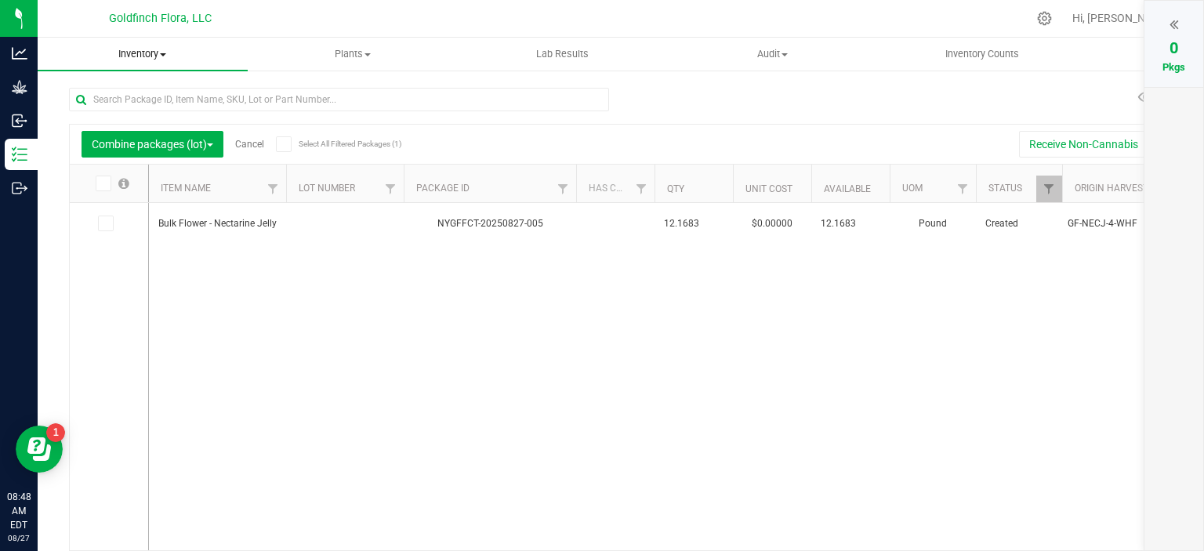
click at [165, 50] on span "Inventory" at bounding box center [143, 54] width 210 height 14
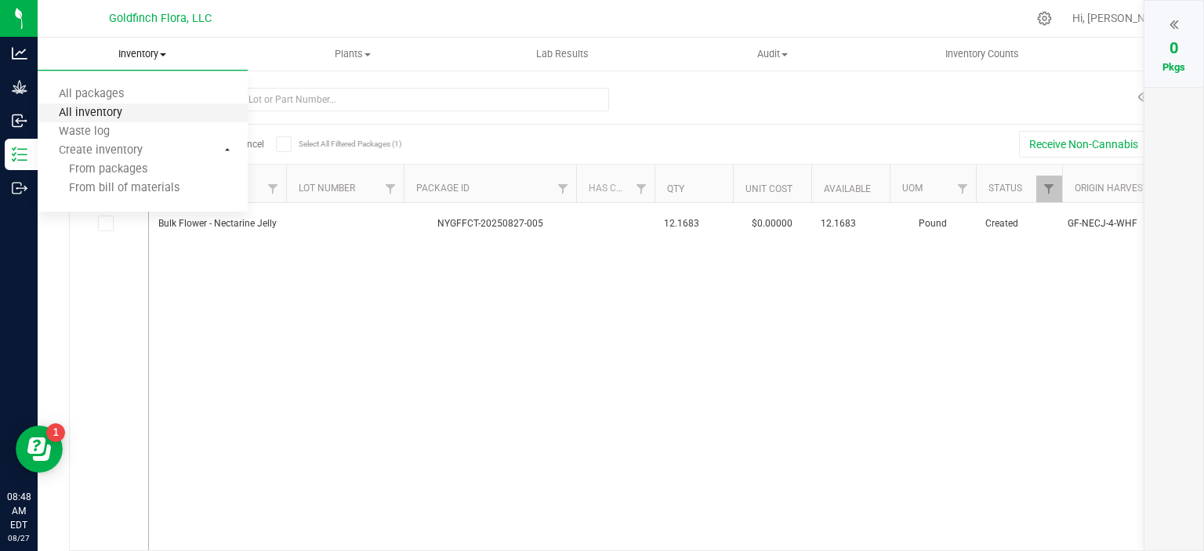
click at [97, 108] on span "All inventory" at bounding box center [91, 113] width 106 height 13
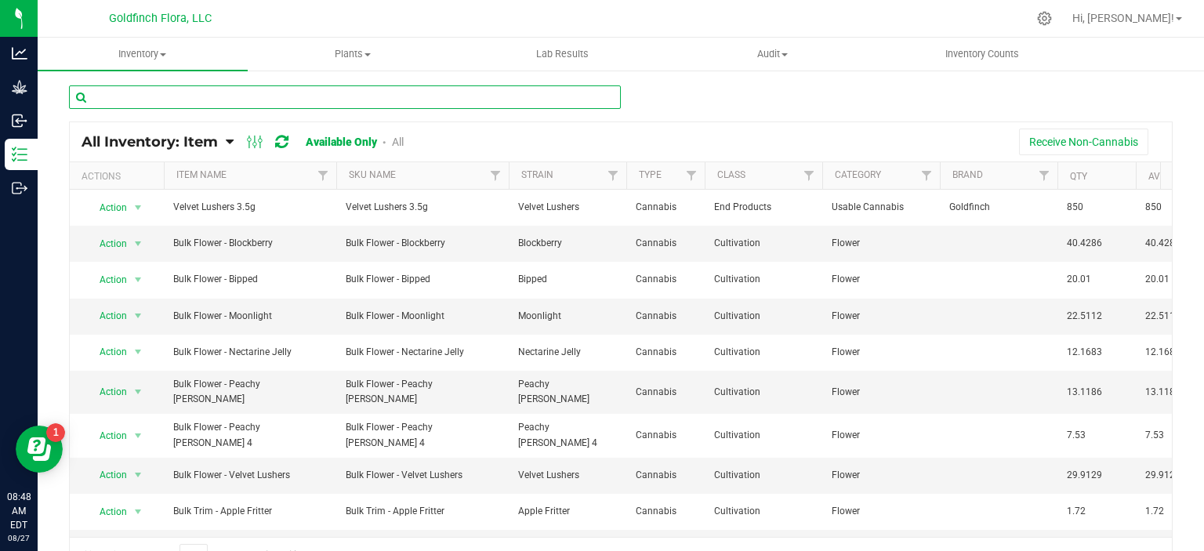
click at [154, 93] on input "text" at bounding box center [345, 97] width 552 height 24
type input "nect"
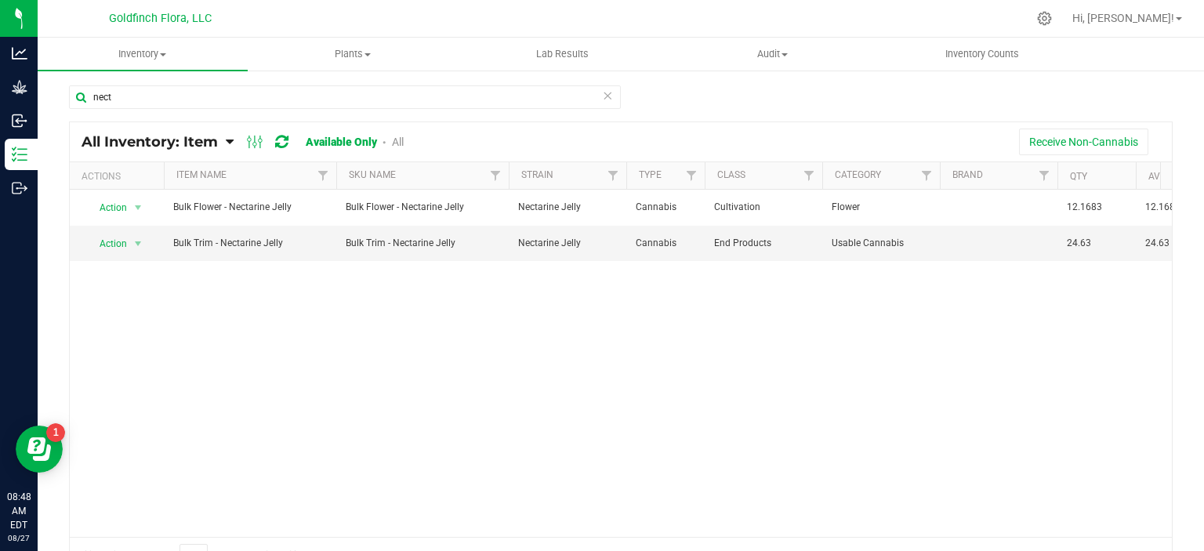
click at [398, 142] on link "All" at bounding box center [398, 142] width 12 height 13
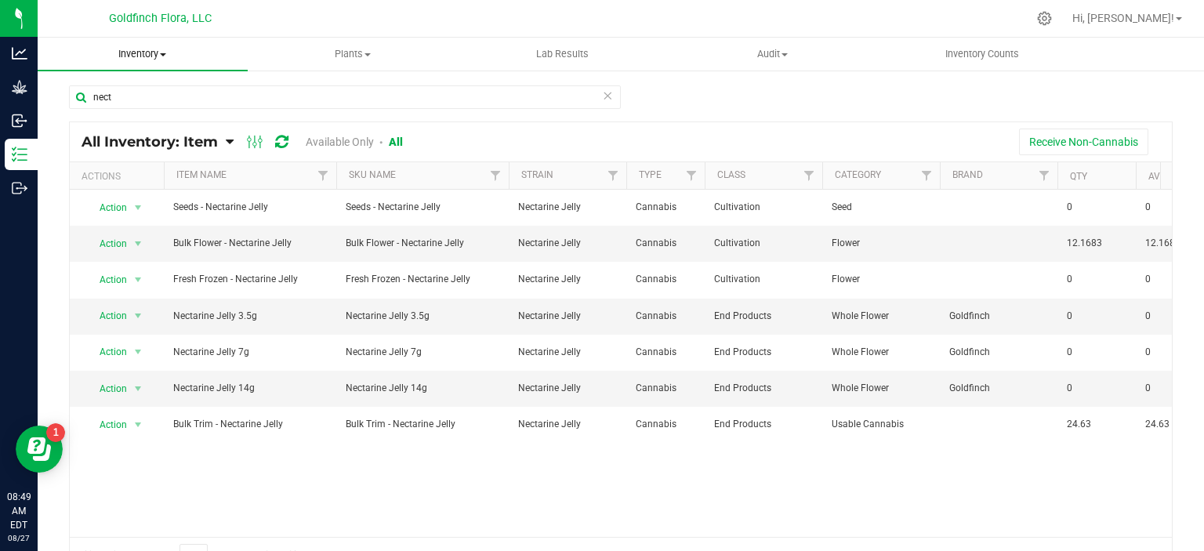
click at [165, 52] on span "Inventory" at bounding box center [143, 54] width 210 height 14
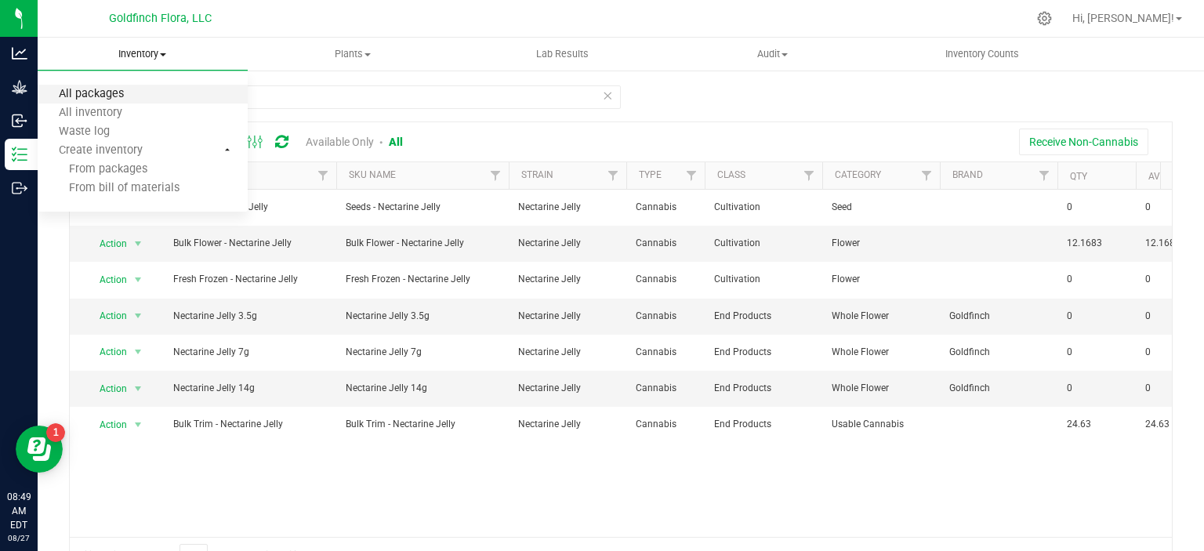
click at [99, 95] on span "All packages" at bounding box center [91, 94] width 107 height 13
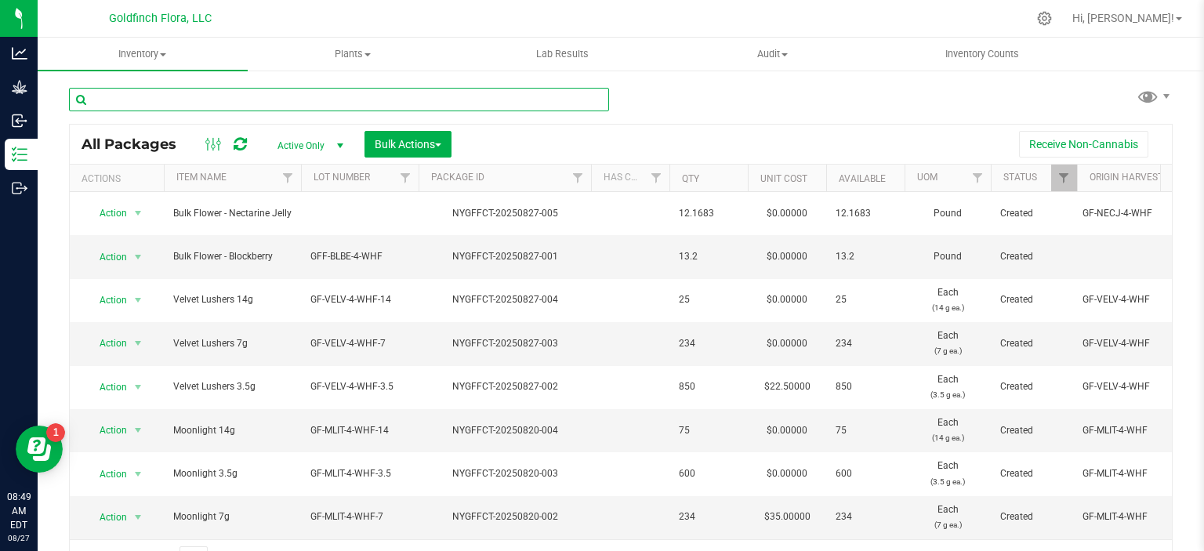
click at [148, 100] on input "text" at bounding box center [339, 100] width 540 height 24
type input "nect"
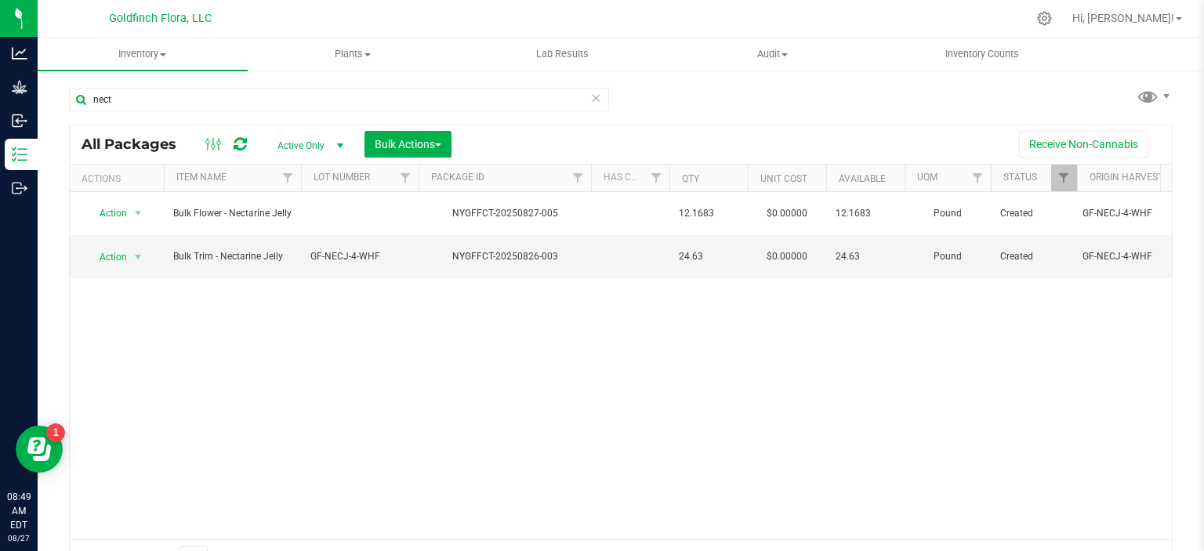
click at [344, 143] on span "select" at bounding box center [340, 146] width 13 height 13
click at [294, 243] on li "All" at bounding box center [306, 242] width 85 height 24
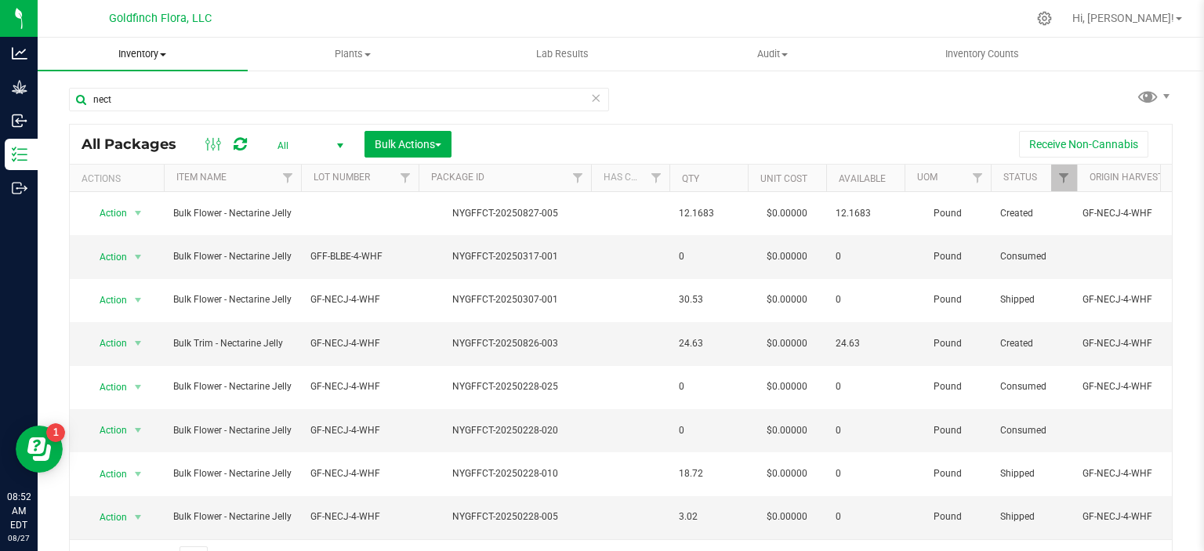
click at [165, 53] on span at bounding box center [163, 54] width 6 height 3
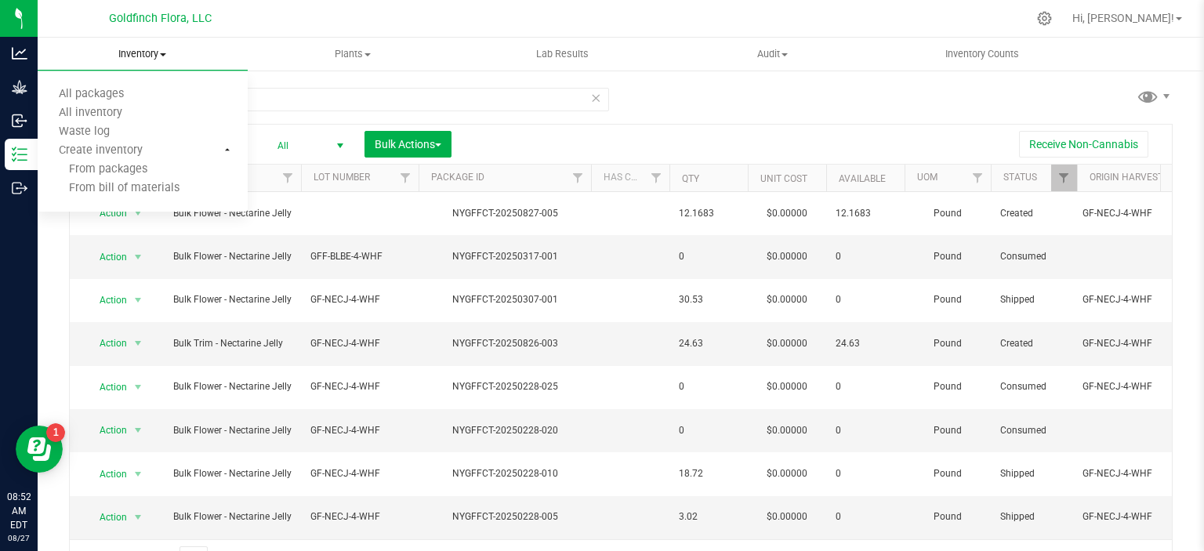
click at [165, 53] on span at bounding box center [163, 54] width 6 height 3
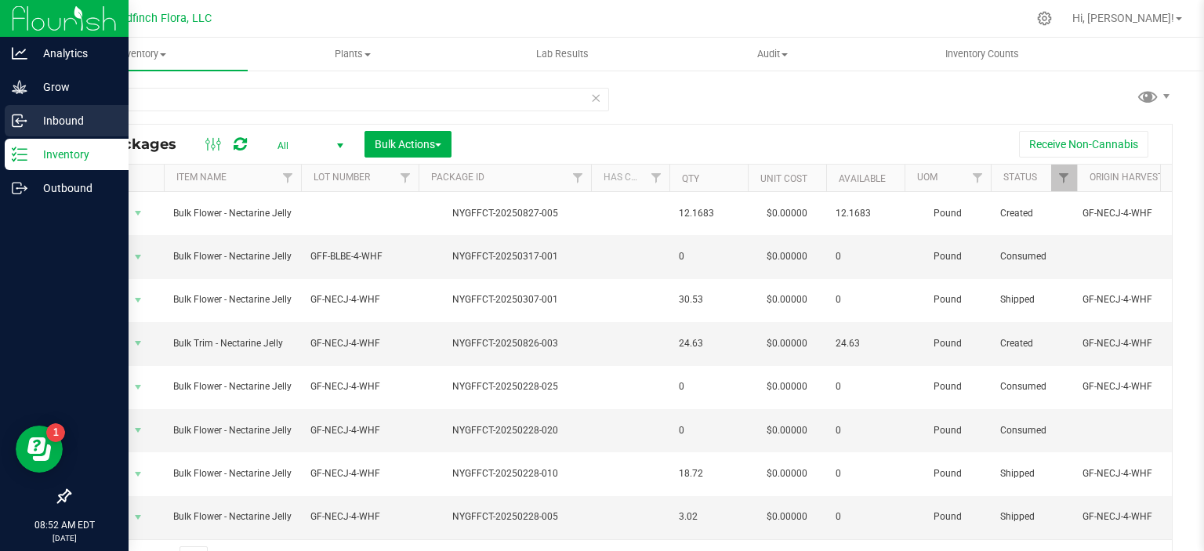
click at [16, 121] on icon at bounding box center [17, 122] width 2 height 2
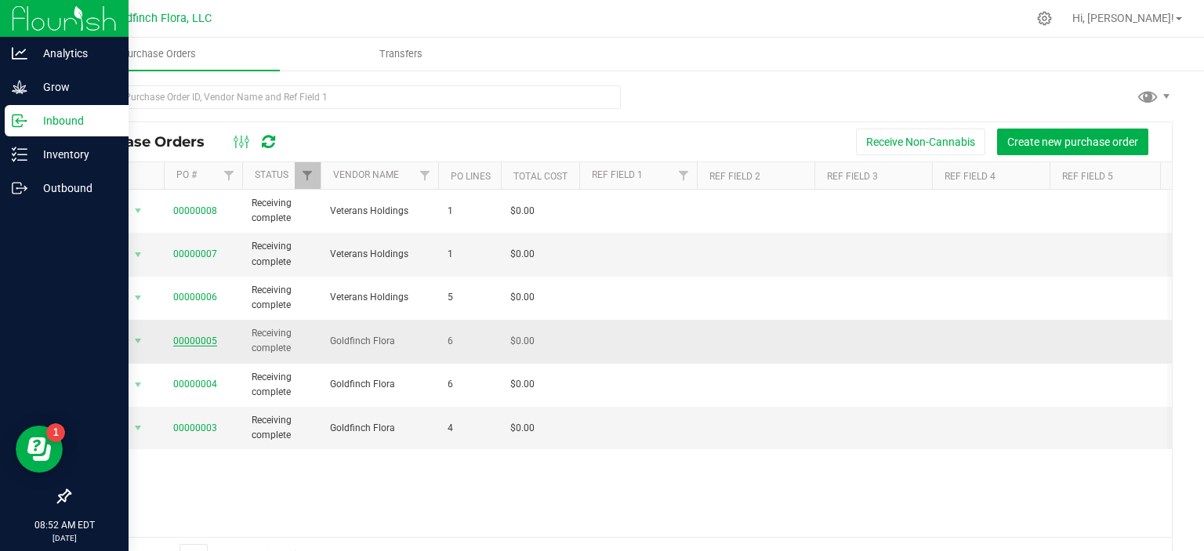
click at [205, 341] on link "00000005" at bounding box center [195, 341] width 44 height 11
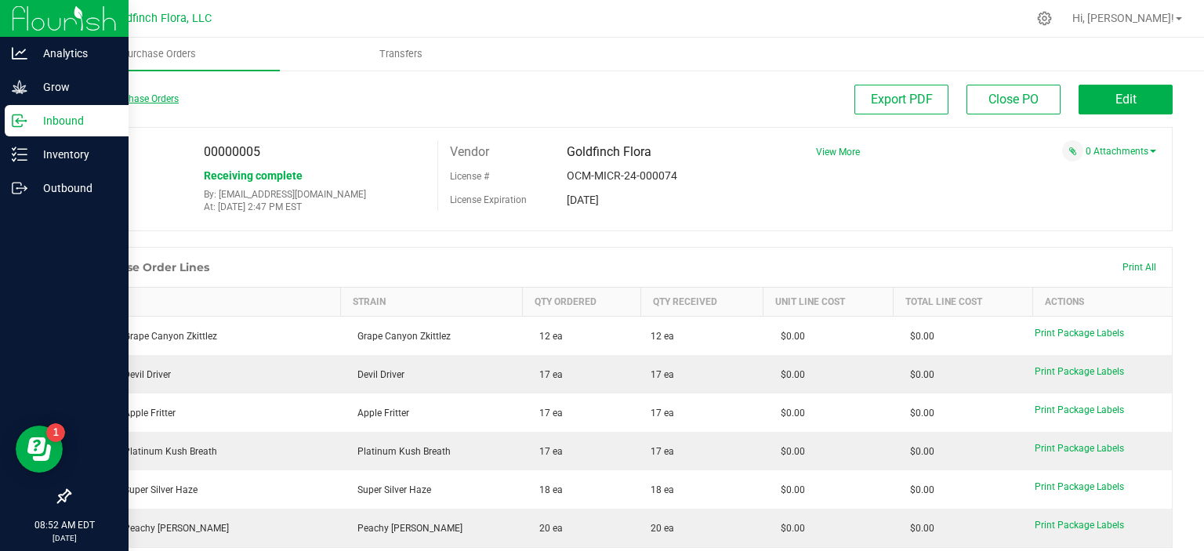
click at [103, 94] on link "Back to Purchase Orders" at bounding box center [124, 98] width 110 height 11
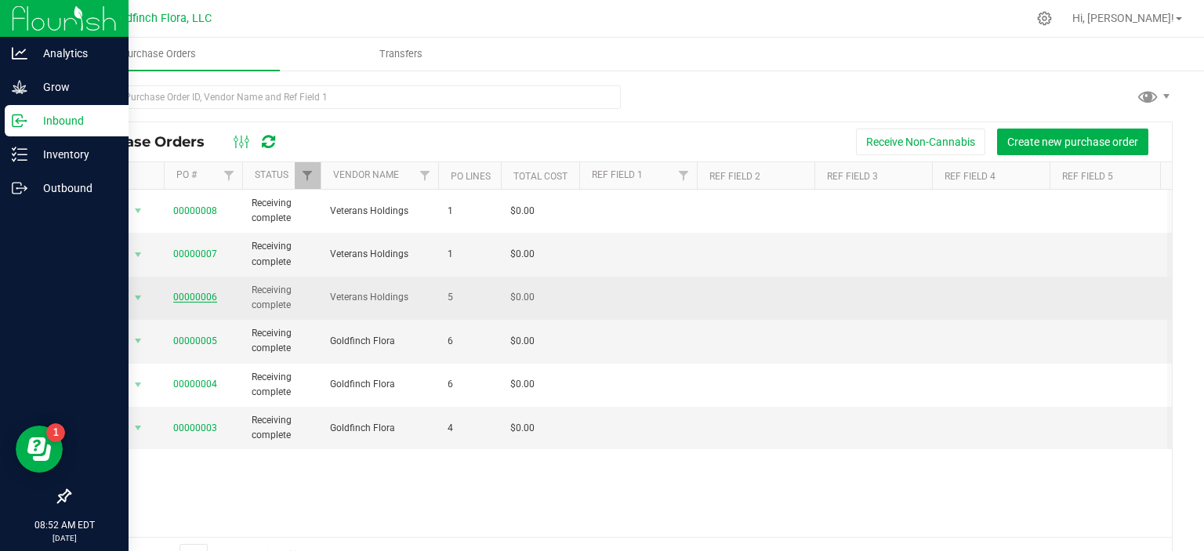
click at [199, 297] on link "00000006" at bounding box center [195, 297] width 44 height 11
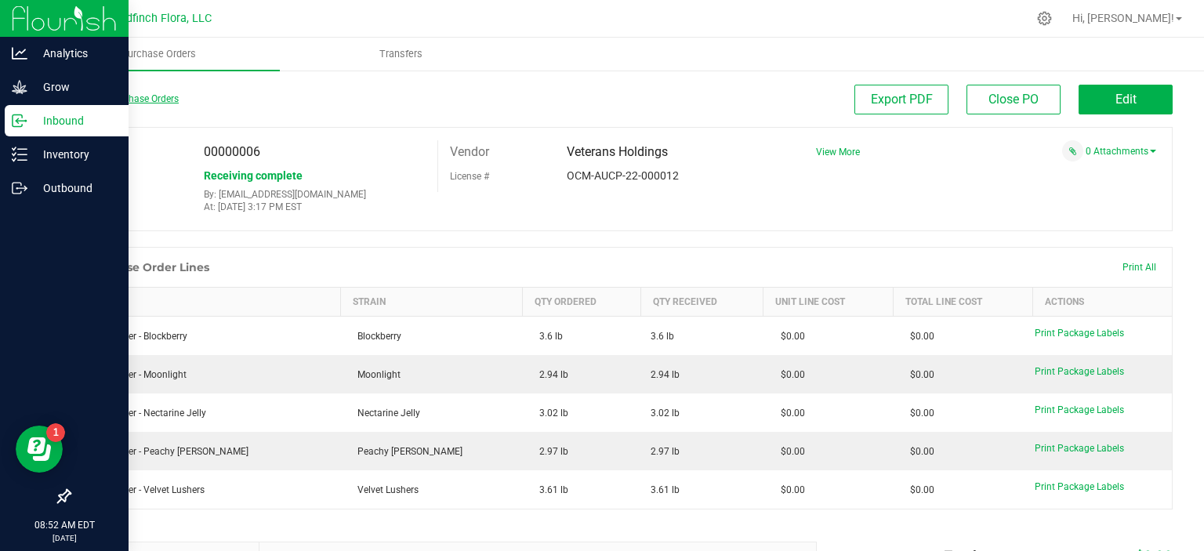
click at [106, 102] on link "Back to Purchase Orders" at bounding box center [124, 98] width 110 height 11
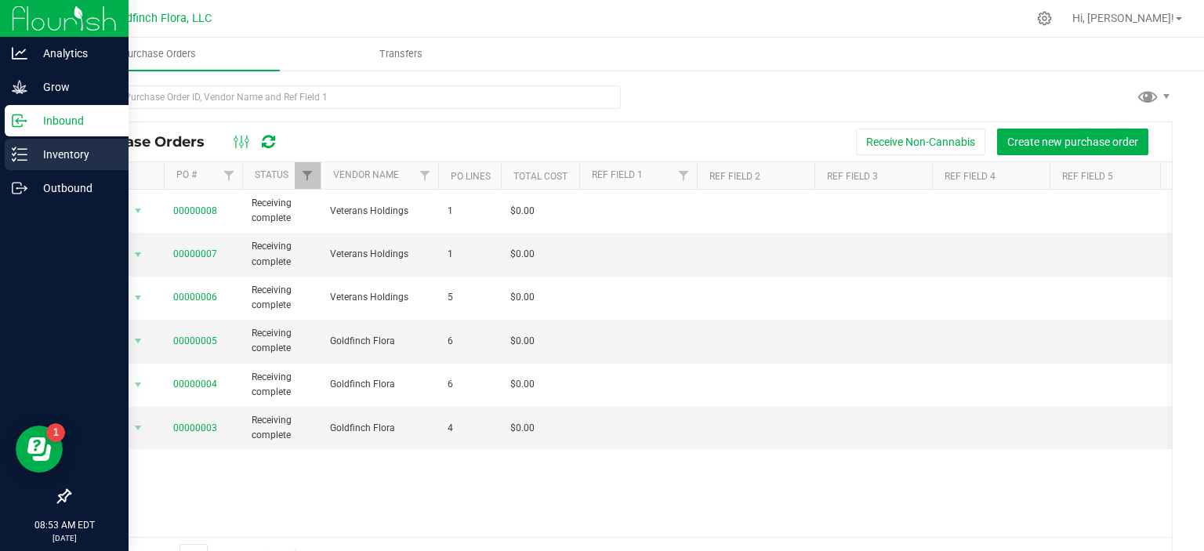
click at [18, 146] on div "Inventory" at bounding box center [67, 154] width 124 height 31
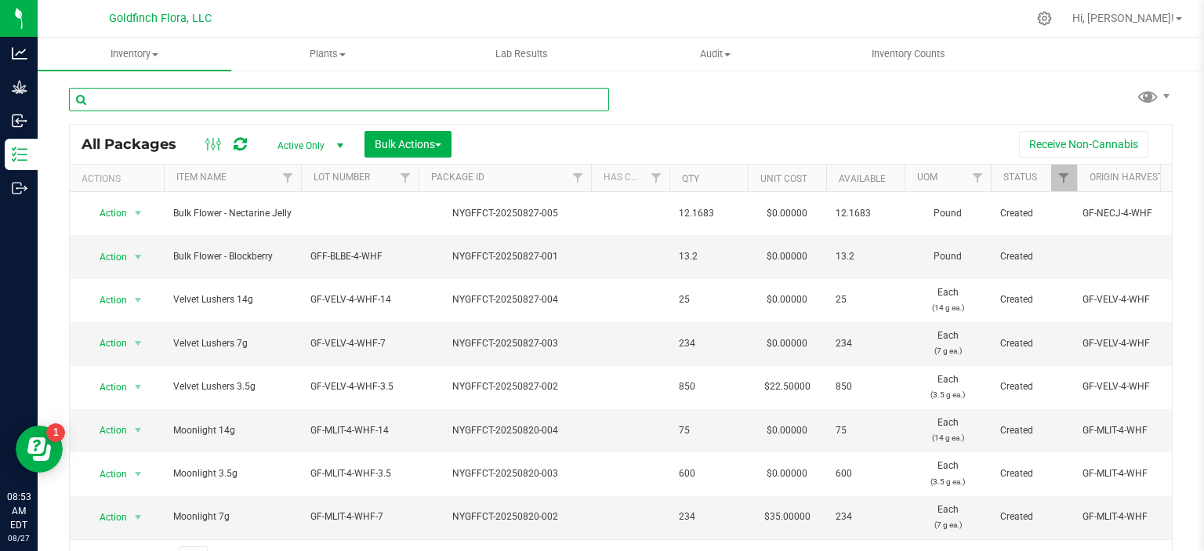
click at [317, 98] on input "text" at bounding box center [339, 100] width 540 height 24
type input "nect"
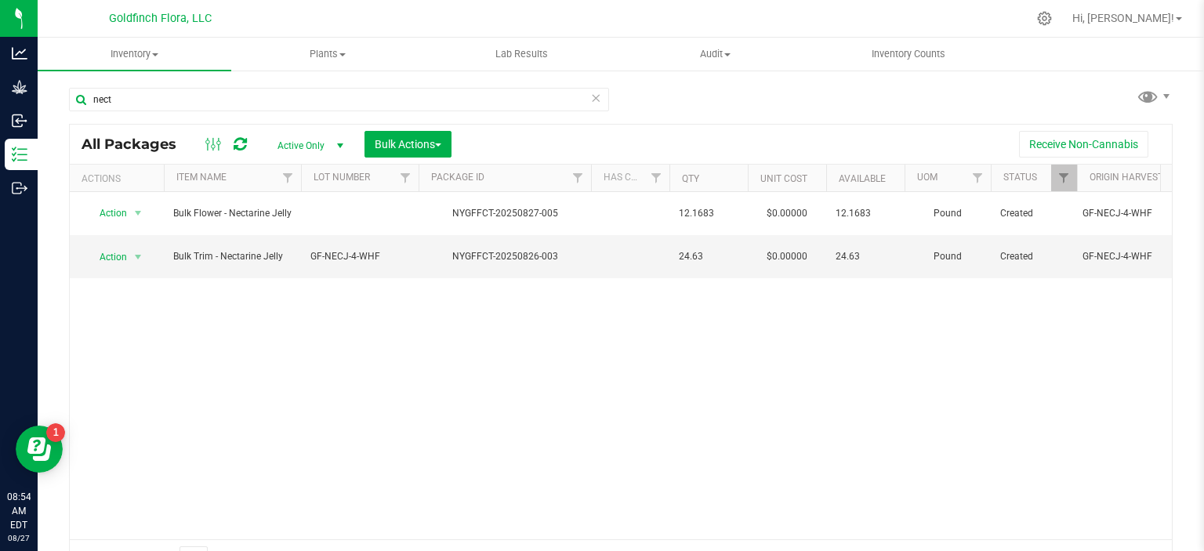
click at [339, 144] on span "select" at bounding box center [340, 146] width 13 height 13
click at [295, 238] on li "All" at bounding box center [306, 242] width 85 height 24
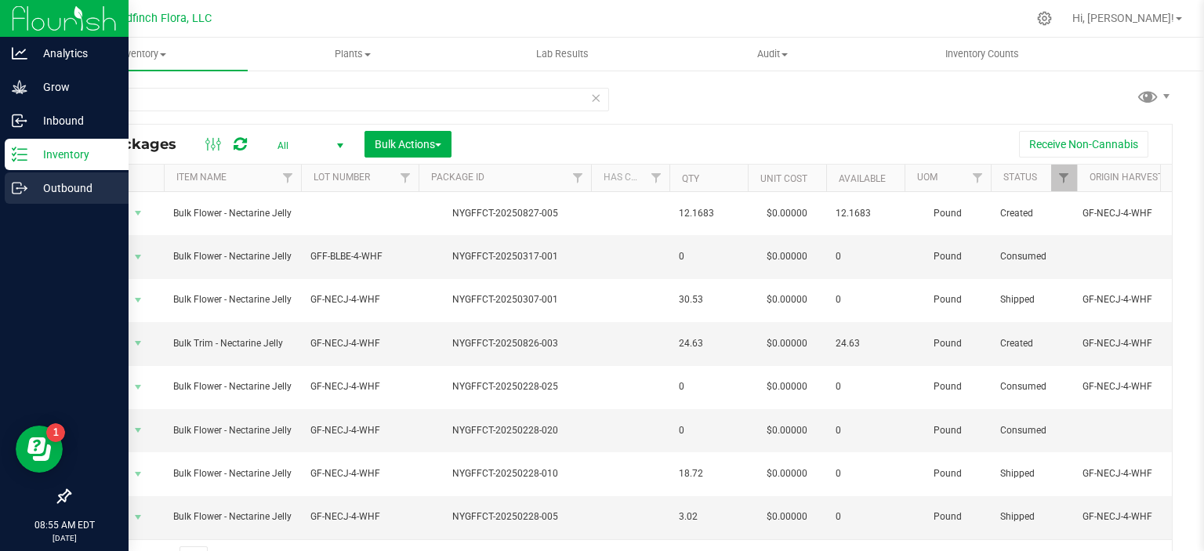
click at [24, 181] on icon at bounding box center [20, 188] width 16 height 16
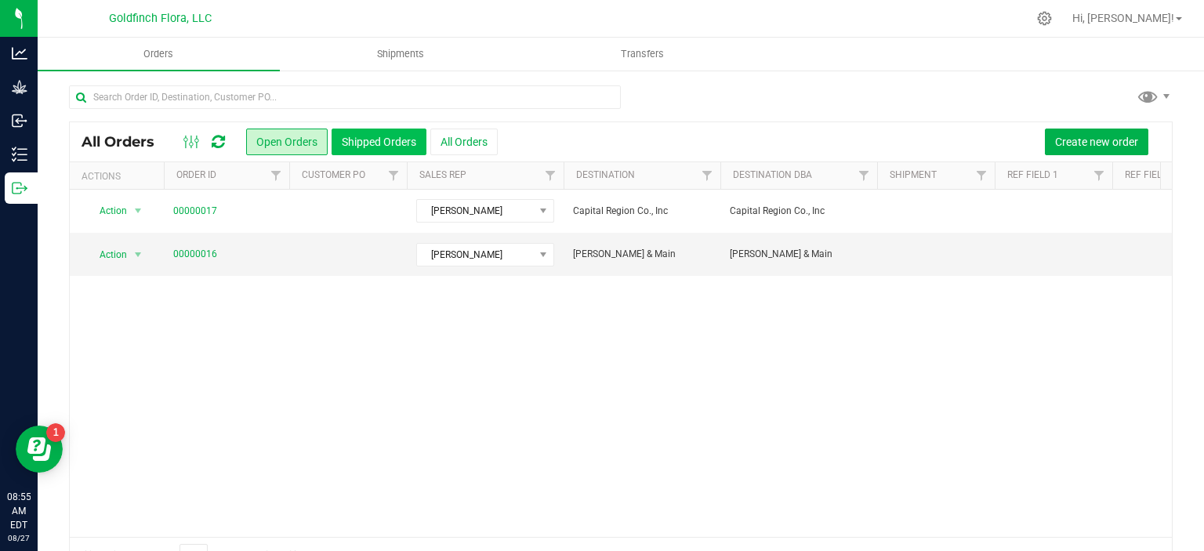
click at [395, 144] on button "Shipped Orders" at bounding box center [379, 142] width 95 height 27
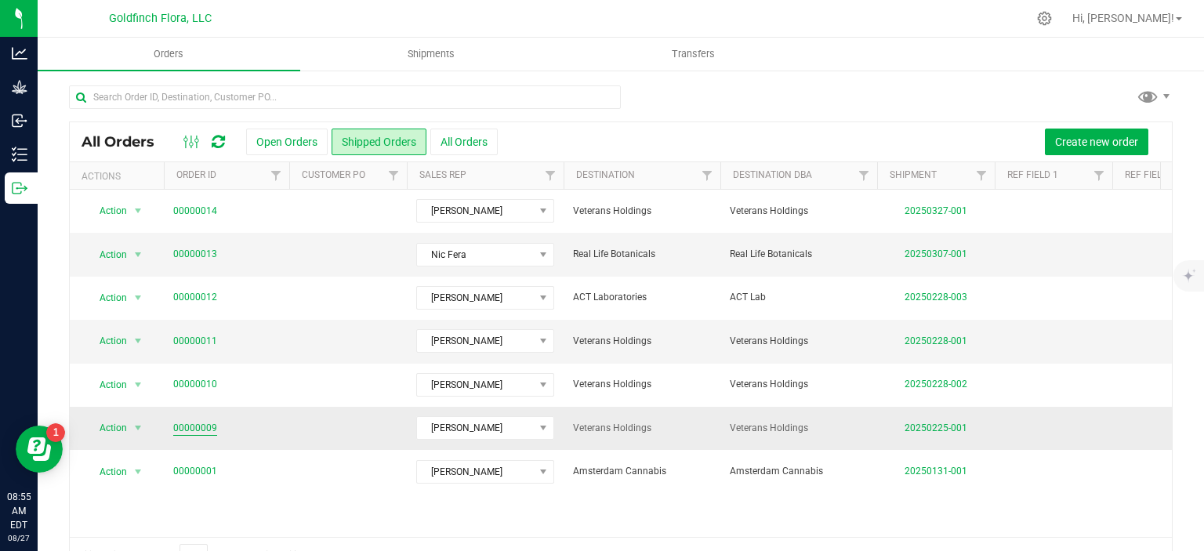
click at [201, 426] on link "00000009" at bounding box center [195, 428] width 44 height 15
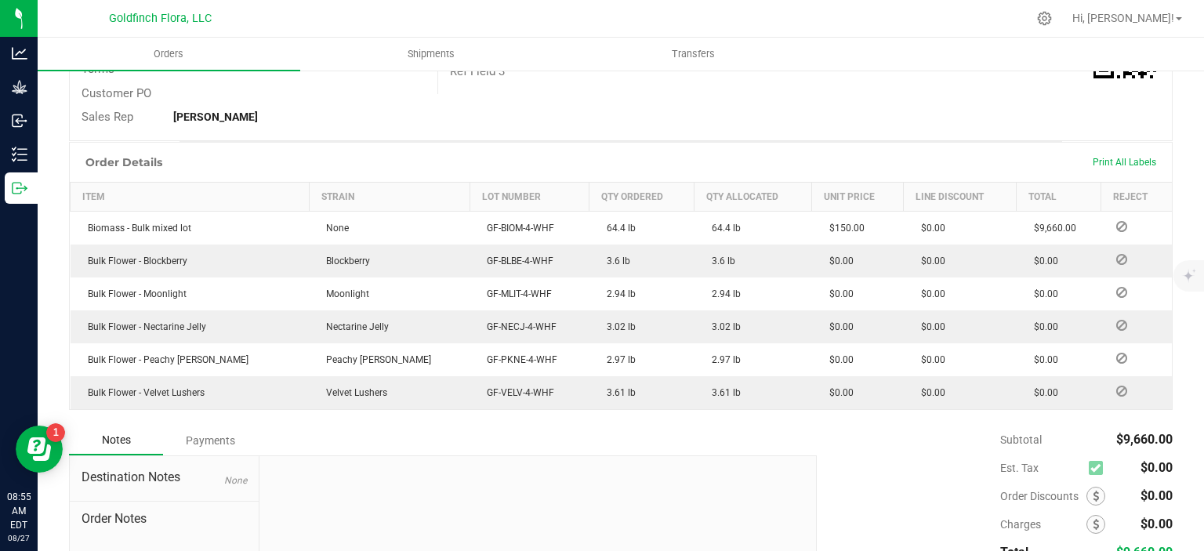
scroll to position [336, 0]
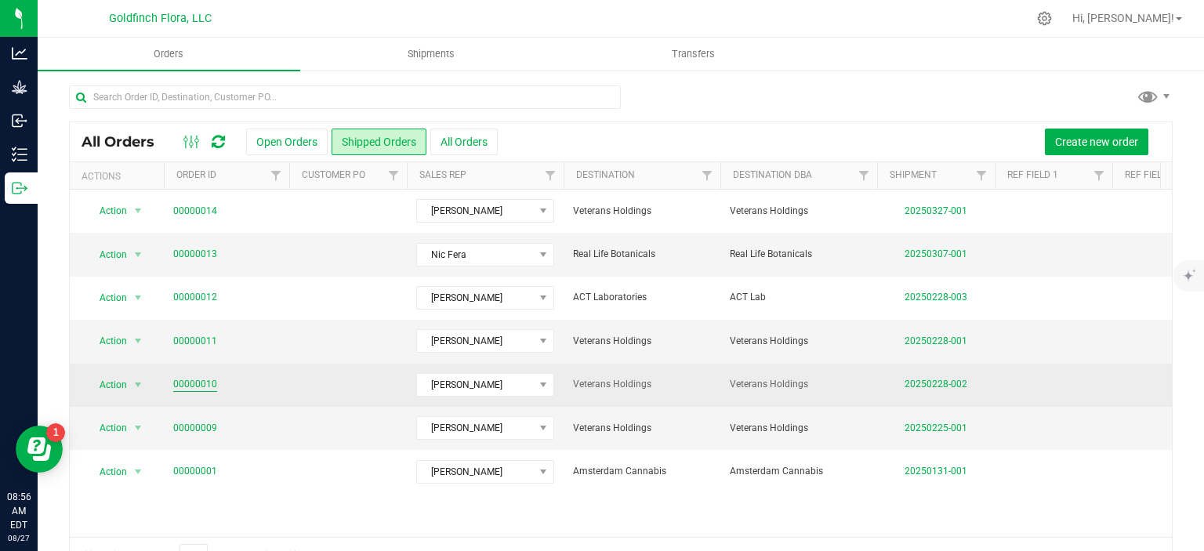
click at [195, 382] on link "00000010" at bounding box center [195, 384] width 44 height 15
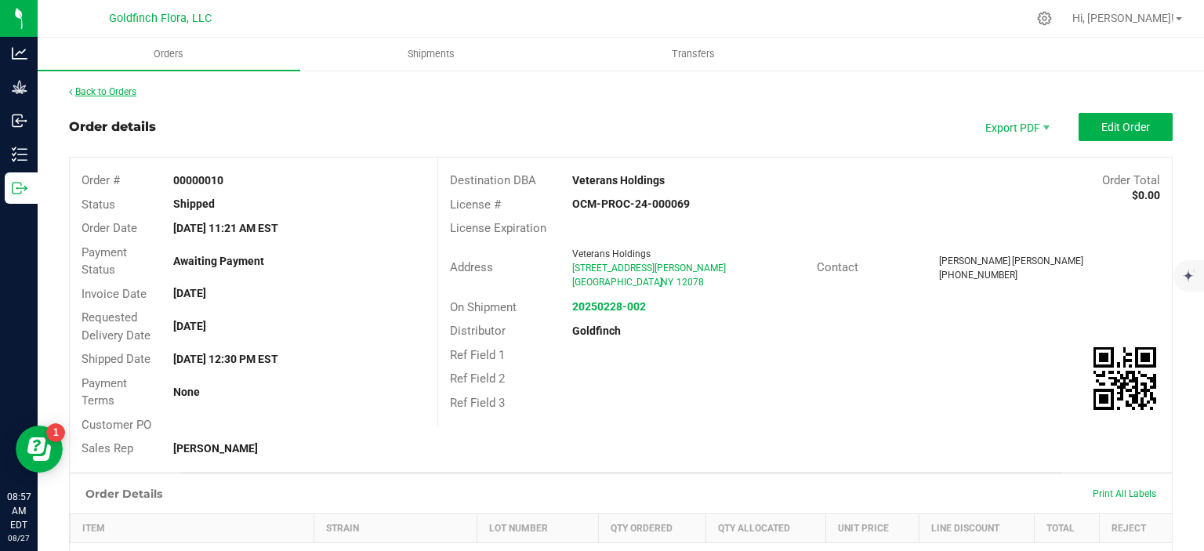
click at [124, 92] on link "Back to Orders" at bounding box center [102, 91] width 67 height 11
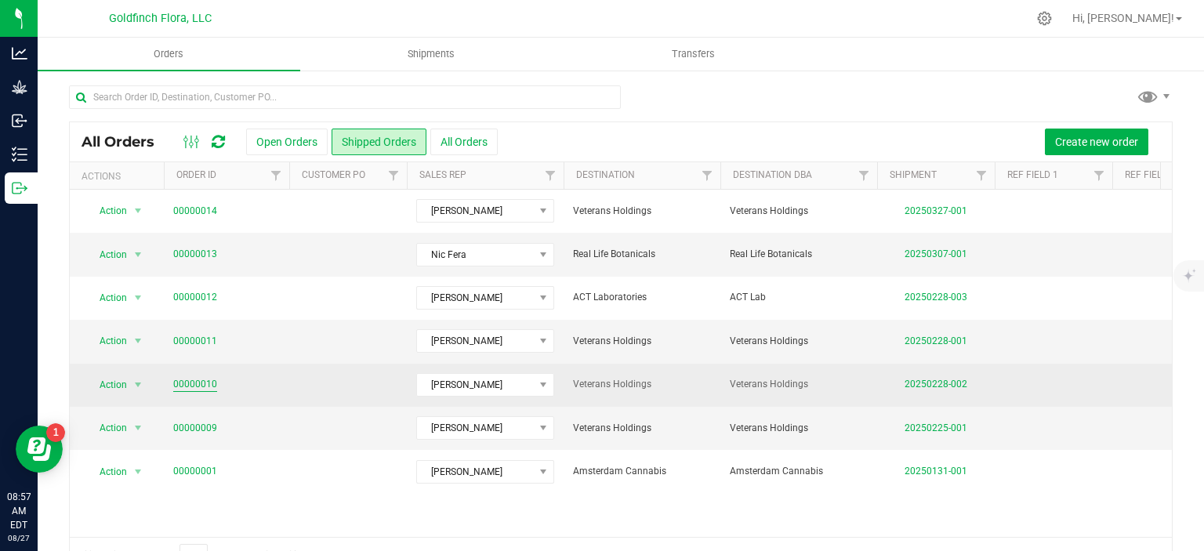
click at [199, 388] on link "00000010" at bounding box center [195, 384] width 44 height 15
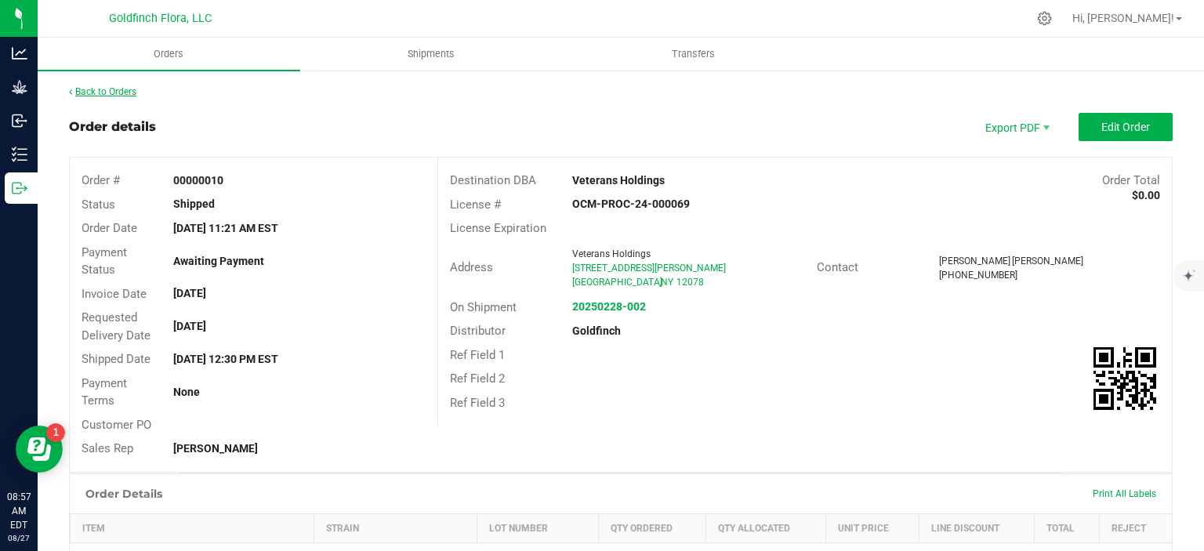
click at [97, 94] on link "Back to Orders" at bounding box center [102, 91] width 67 height 11
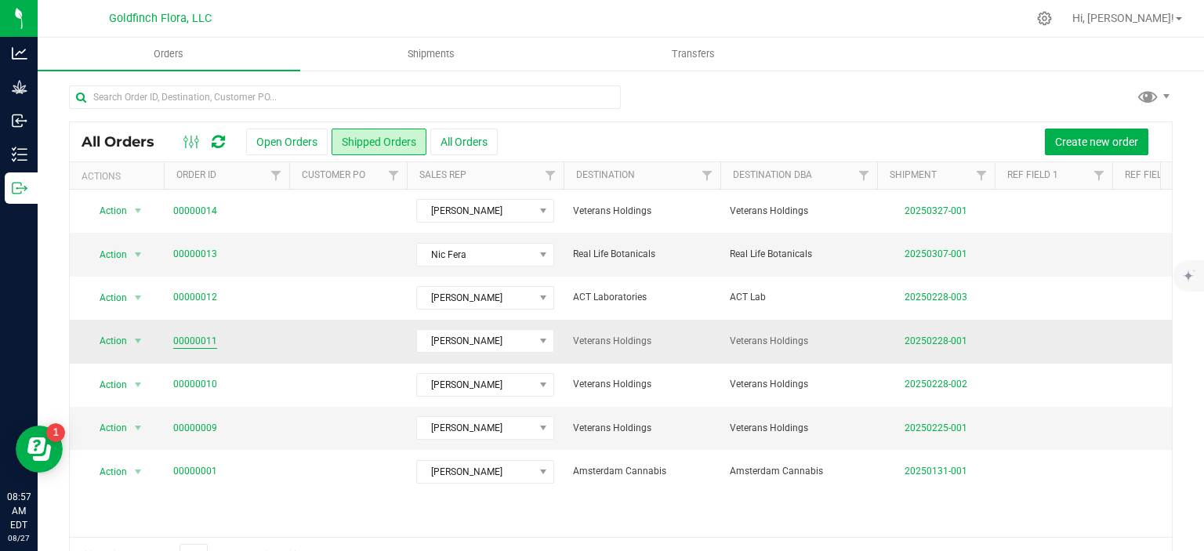
click at [196, 339] on link "00000011" at bounding box center [195, 341] width 44 height 15
click at [194, 256] on link "00000013" at bounding box center [195, 254] width 44 height 15
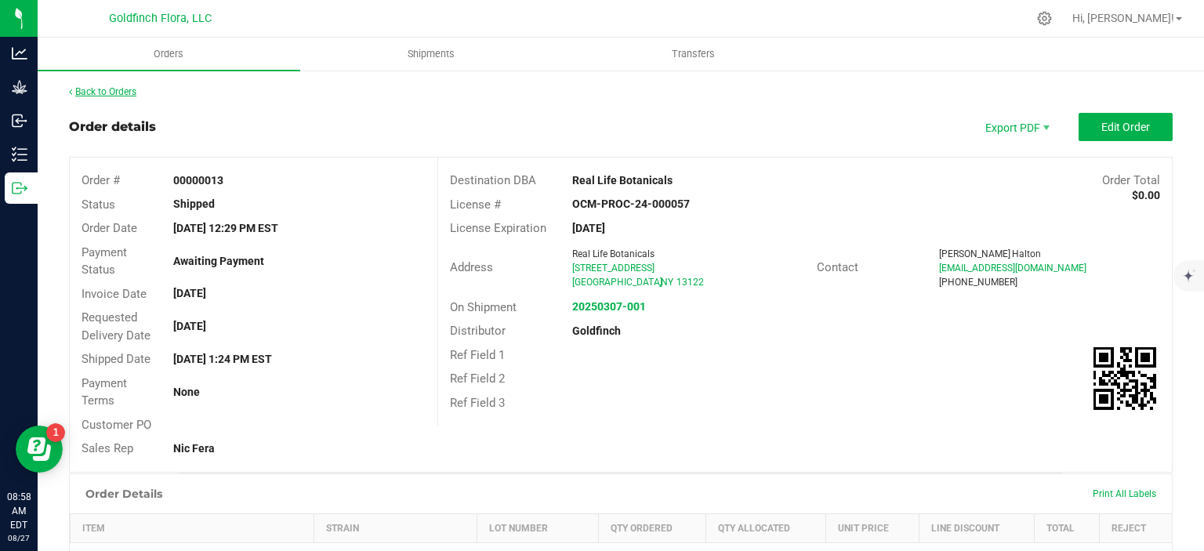
click at [123, 94] on link "Back to Orders" at bounding box center [102, 91] width 67 height 11
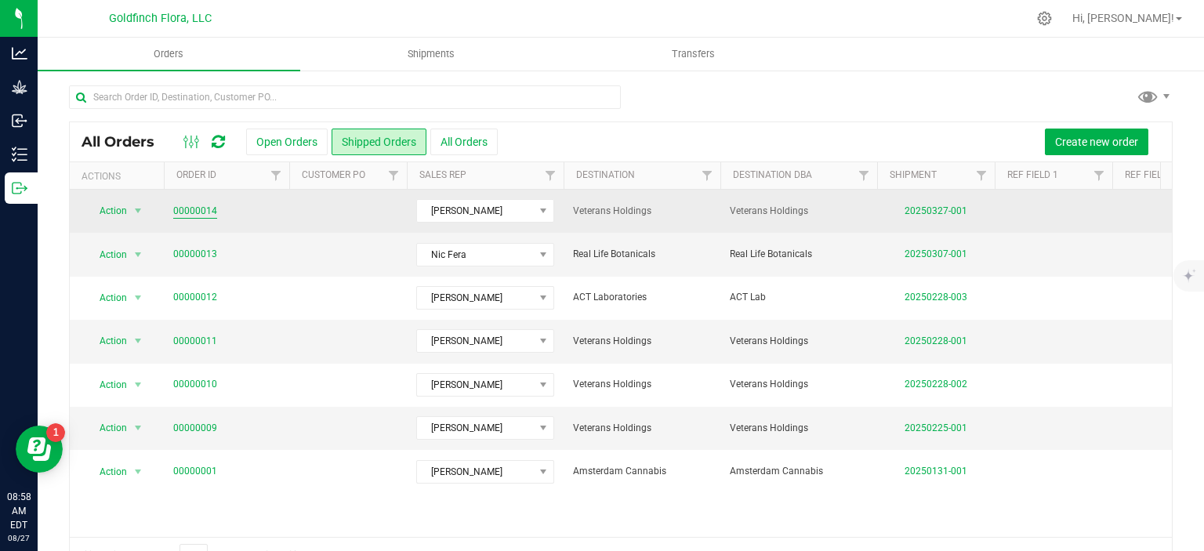
click at [208, 212] on link "00000014" at bounding box center [195, 211] width 44 height 15
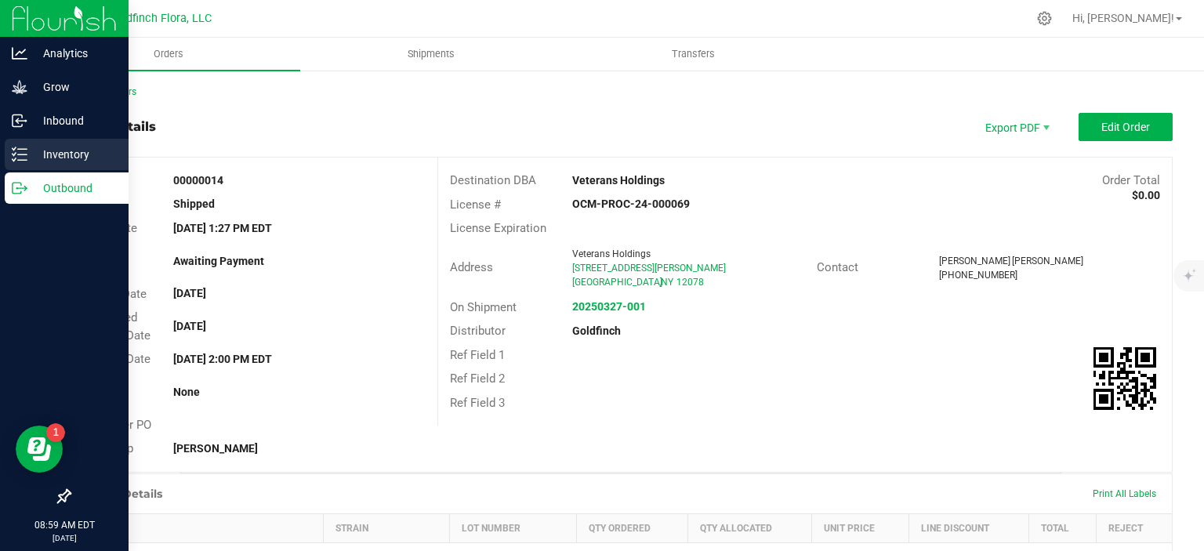
click at [22, 154] on line at bounding box center [22, 154] width 9 height 0
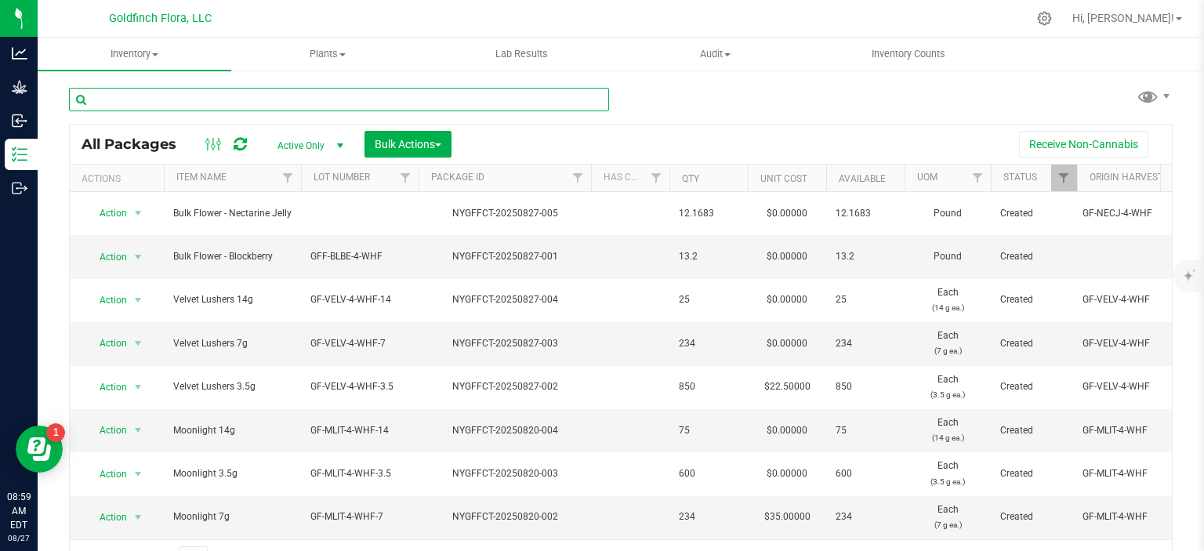
click at [307, 103] on input "text" at bounding box center [339, 100] width 540 height 24
type input "block"
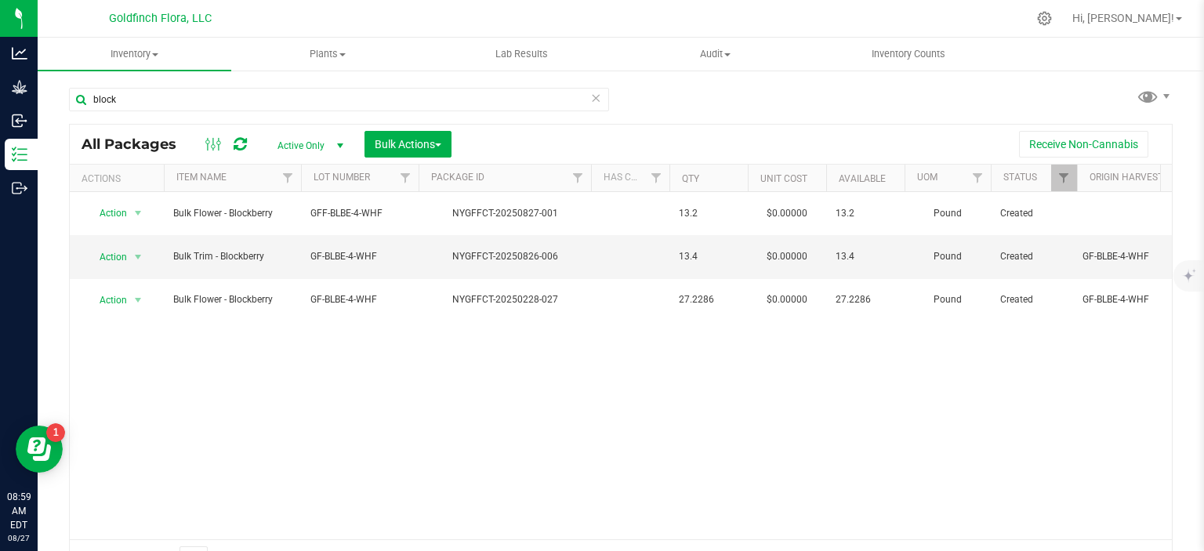
click at [339, 143] on span "select" at bounding box center [340, 146] width 13 height 13
click at [294, 242] on li "All" at bounding box center [306, 242] width 85 height 24
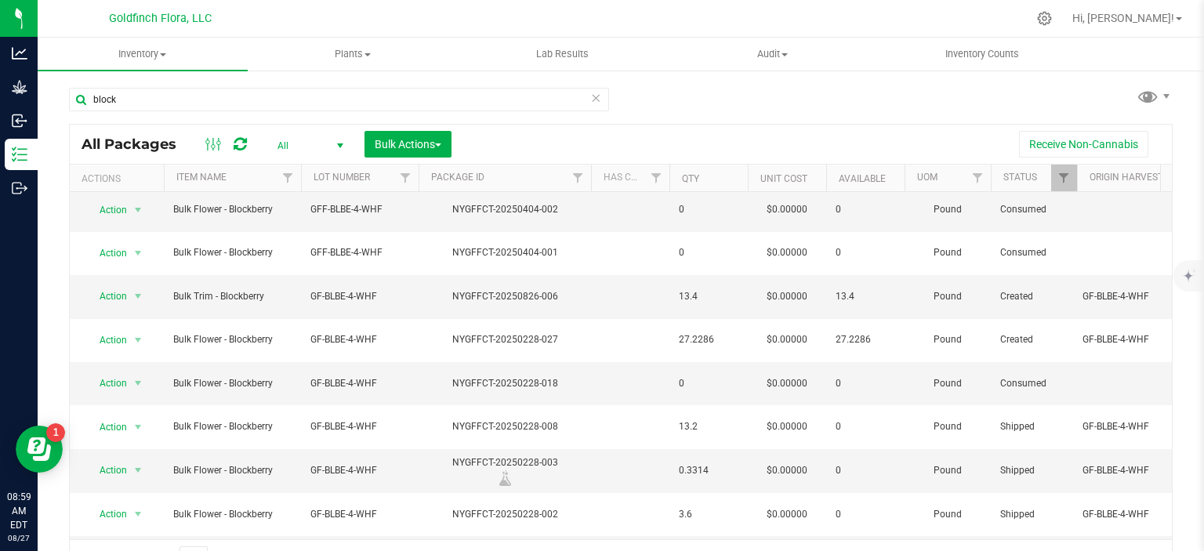
scroll to position [81, 0]
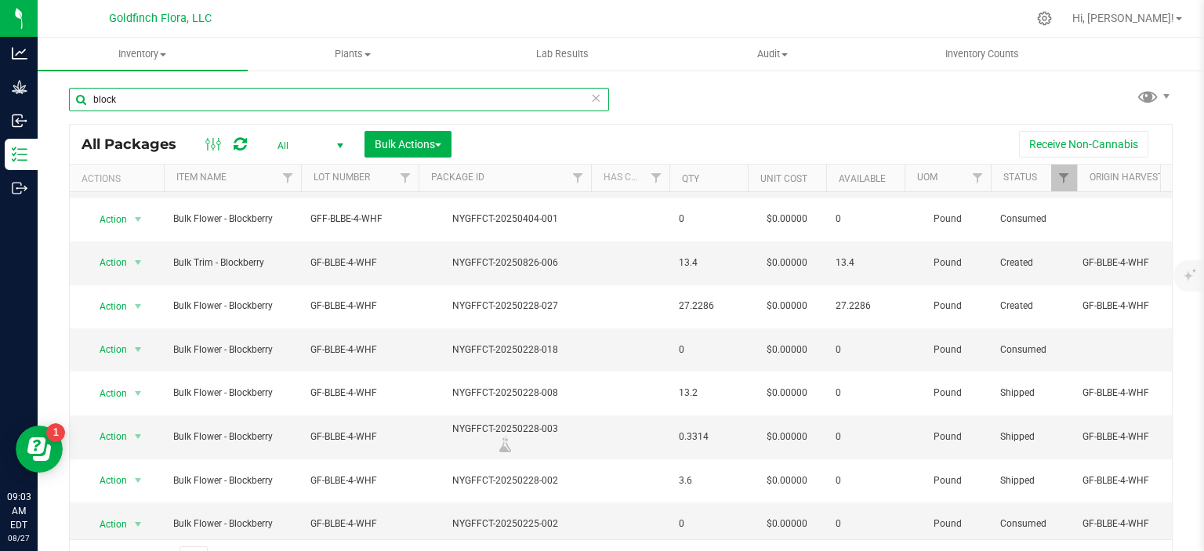
click at [451, 93] on input "block" at bounding box center [339, 100] width 540 height 24
type input "b"
type input "bulk flower - bloc"
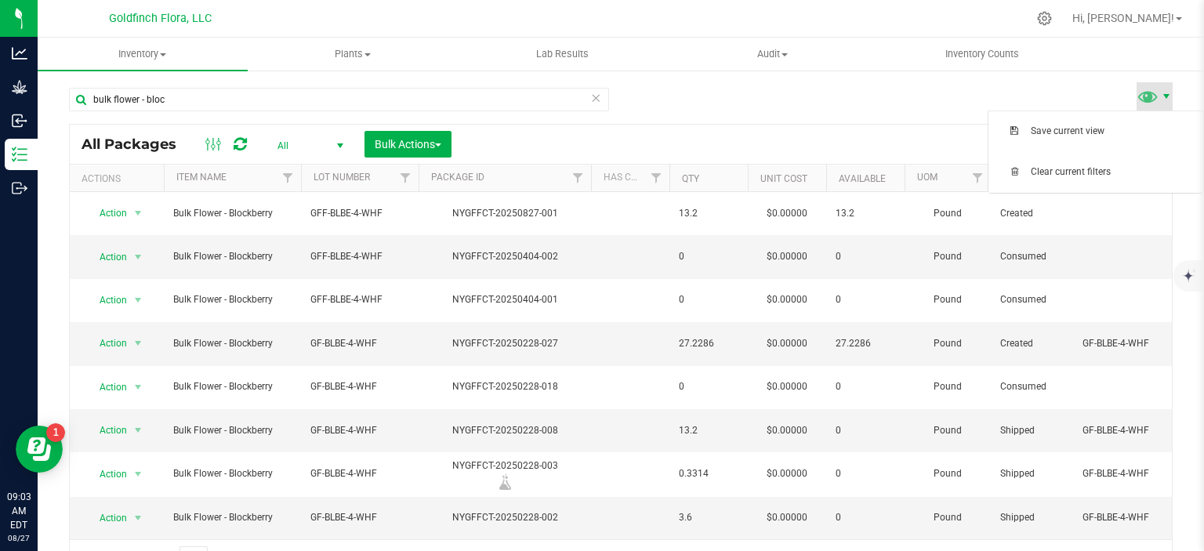
click at [1160, 93] on span at bounding box center [1166, 96] width 13 height 13
click at [1059, 89] on div "bulk flower - bloc All Packages All Active Only Lab Samples Locked All Bulk Act…" at bounding box center [621, 325] width 1104 height 505
click at [438, 139] on span "Bulk Actions" at bounding box center [408, 144] width 67 height 13
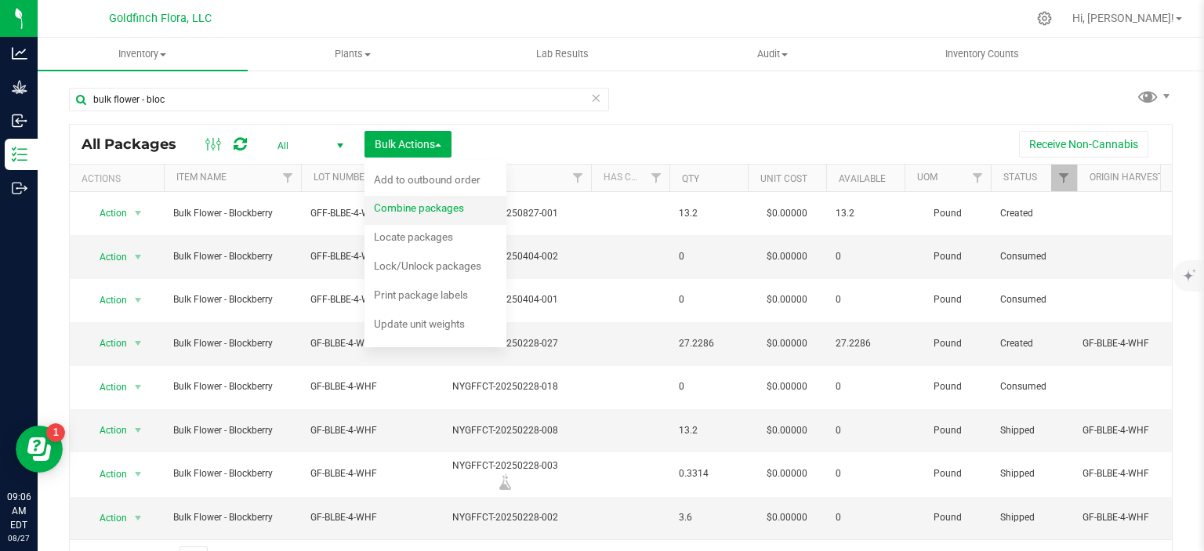
click at [432, 209] on span "Combine packages" at bounding box center [419, 207] width 90 height 13
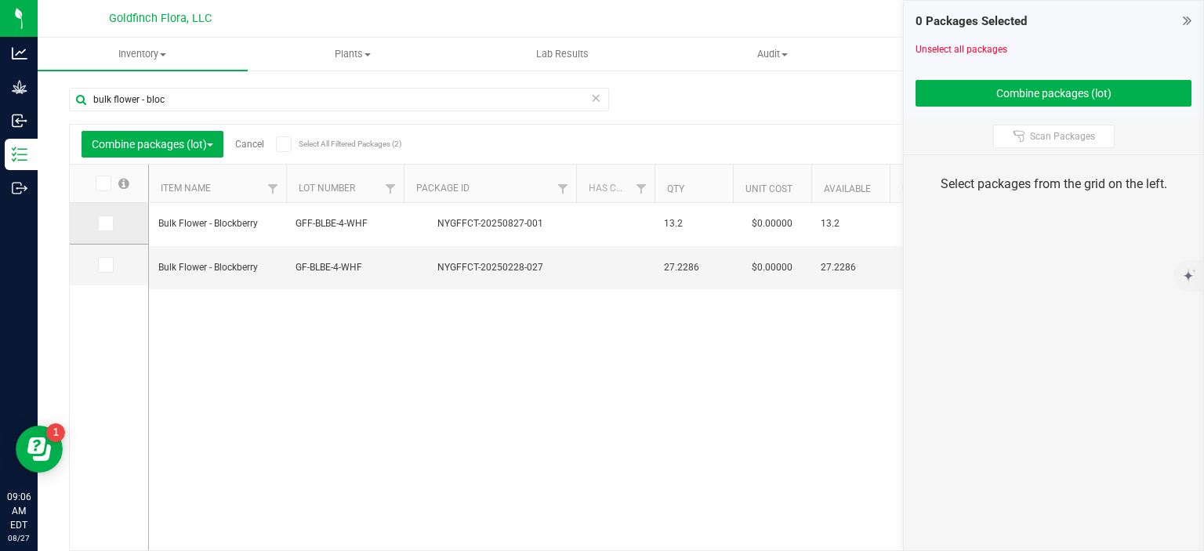
click at [103, 223] on icon at bounding box center [105, 223] width 10 height 0
click at [0, 0] on input "checkbox" at bounding box center [0, 0] width 0 height 0
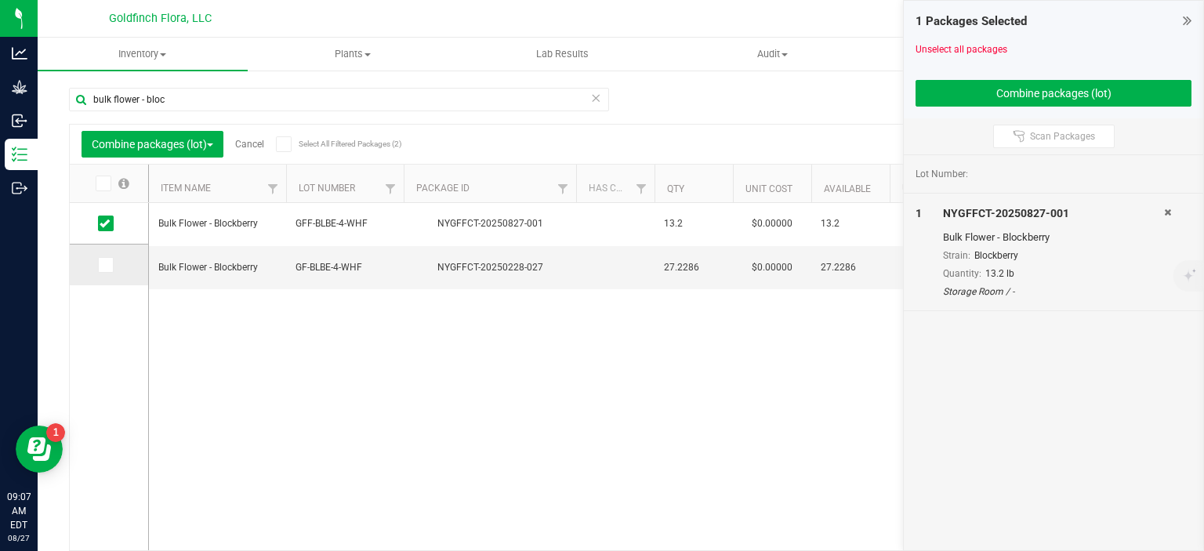
click at [103, 265] on icon at bounding box center [105, 265] width 10 height 0
click at [0, 0] on input "checkbox" at bounding box center [0, 0] width 0 height 0
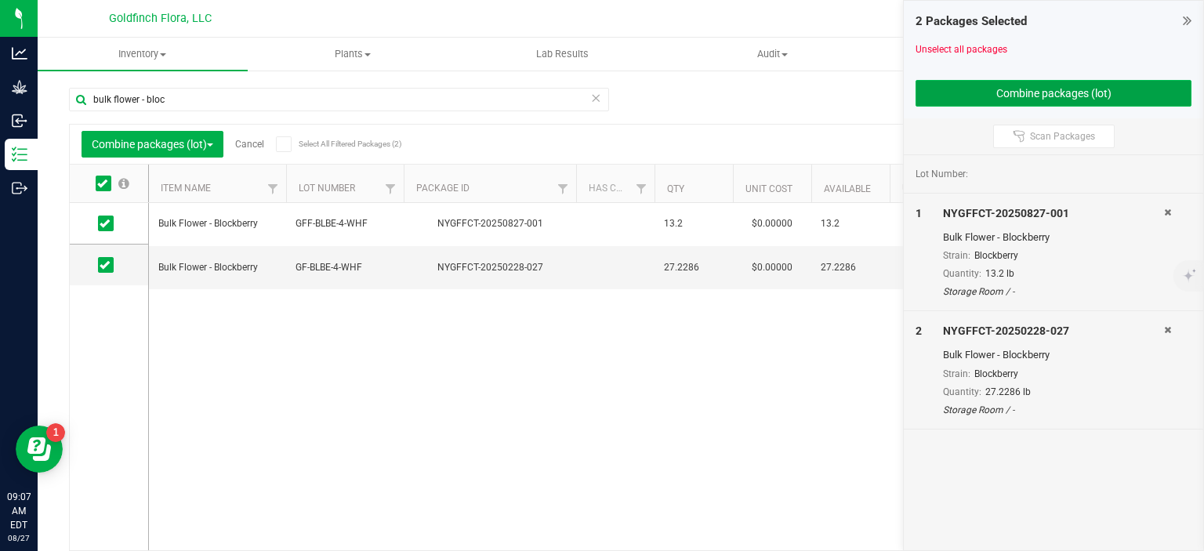
click at [1069, 92] on button "Combine packages (lot)" at bounding box center [1054, 93] width 276 height 27
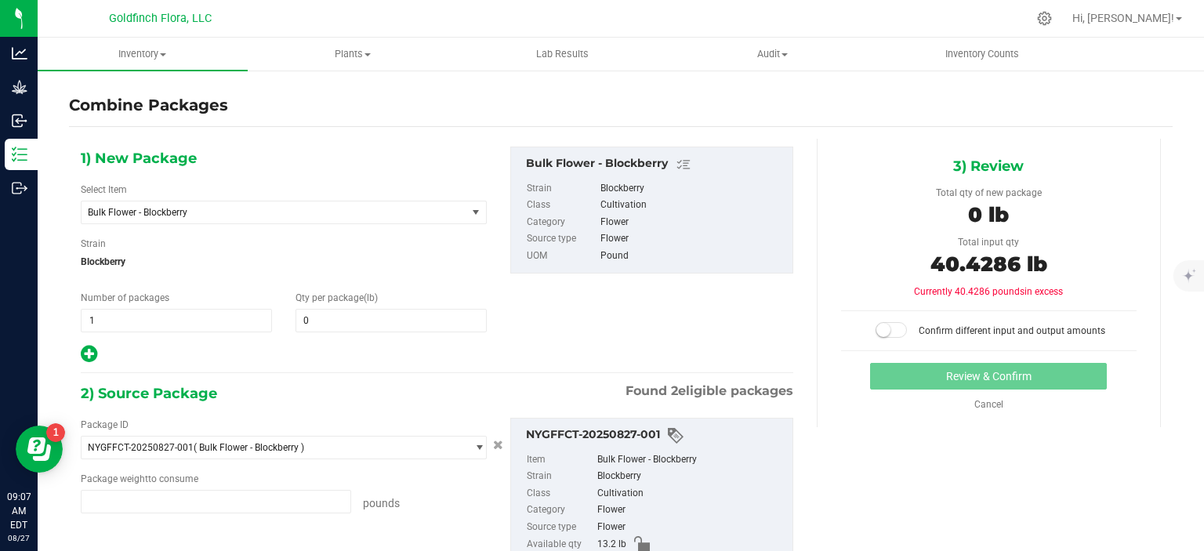
type input "13.2000 lb"
type input "27.2286 lb"
click at [444, 317] on span "0 0" at bounding box center [391, 321] width 191 height 24
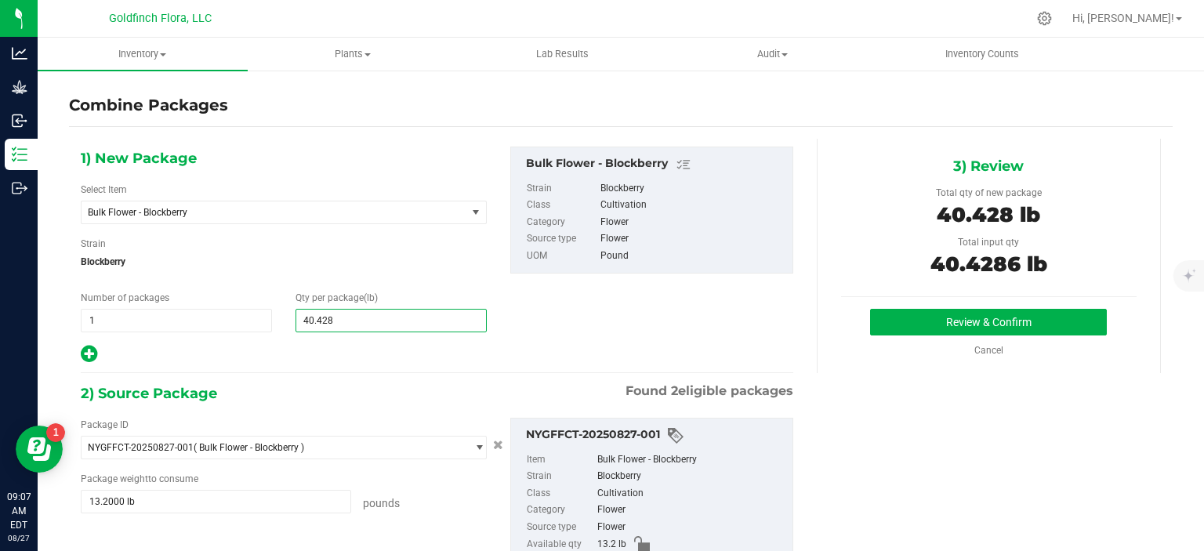
type input "40.4286"
type input "40"
click at [1079, 394] on div "1) New Package Select Item Bulk Flower - Blockberry Biomass - Afberry Biomass -…" at bounding box center [621, 492] width 1104 height 706
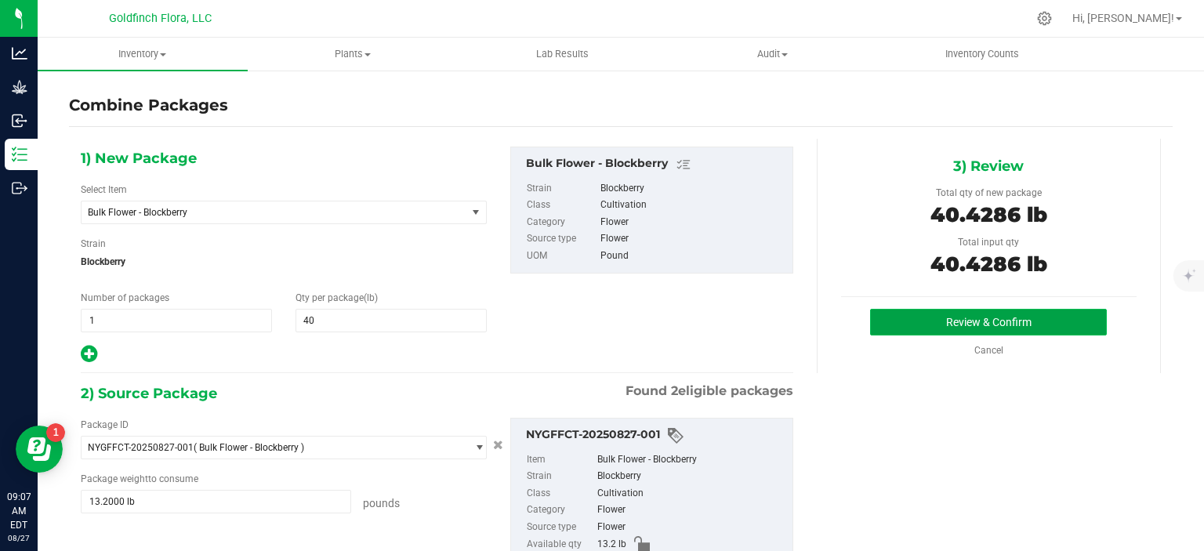
click at [996, 318] on button "Review & Confirm" at bounding box center [988, 322] width 237 height 27
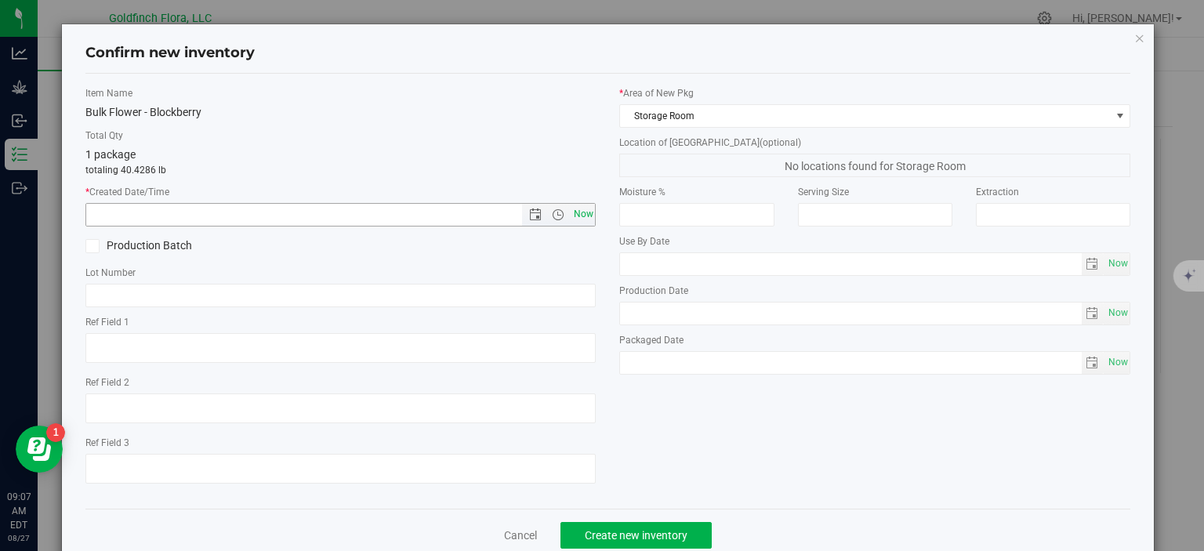
click at [577, 216] on span "Now" at bounding box center [583, 214] width 27 height 23
type input "8/27/2025 9:07 AM"
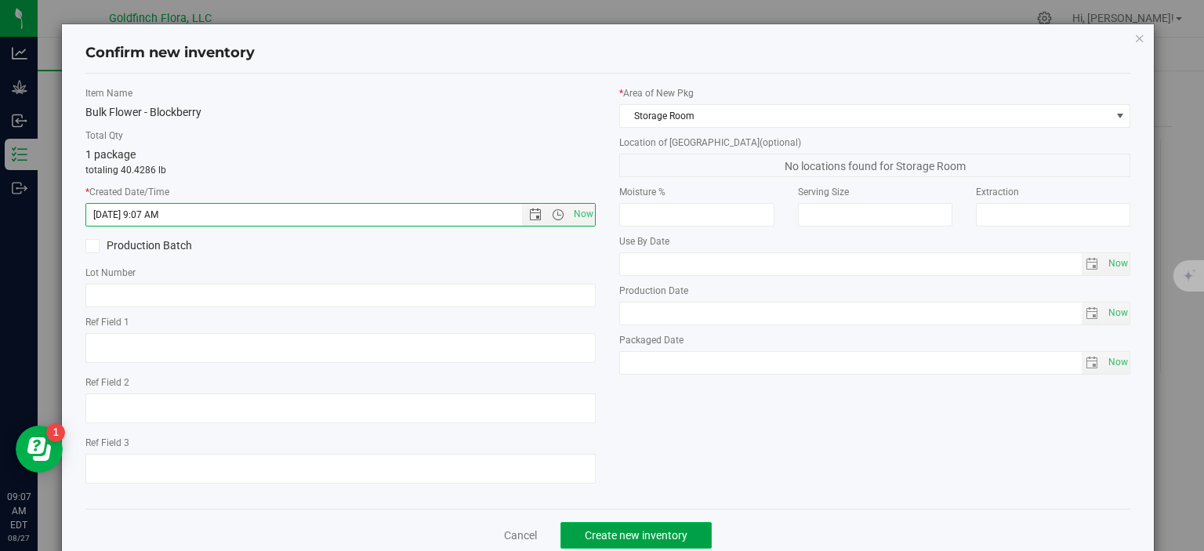
click at [655, 535] on span "Create new inventory" at bounding box center [636, 535] width 103 height 13
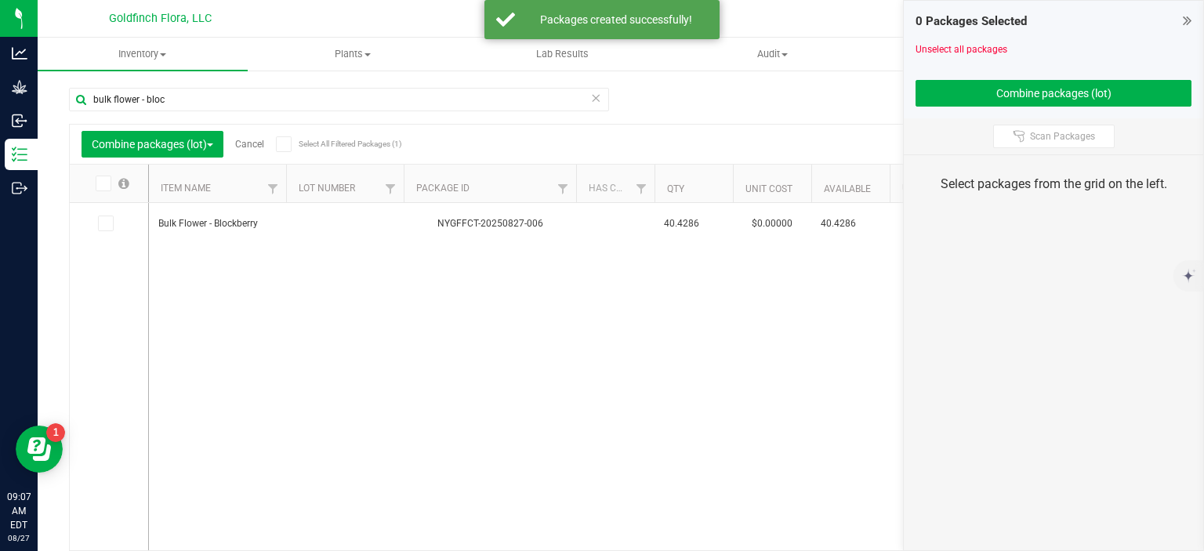
click at [1189, 17] on icon at bounding box center [1187, 21] width 9 height 16
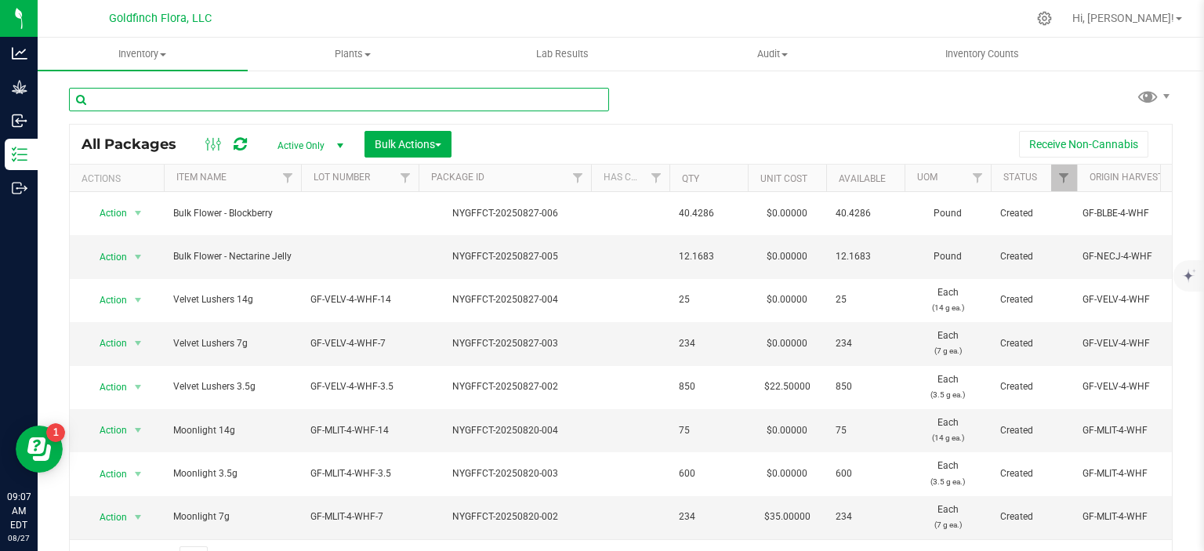
click at [289, 93] on input "text" at bounding box center [339, 100] width 540 height 24
type input "block"
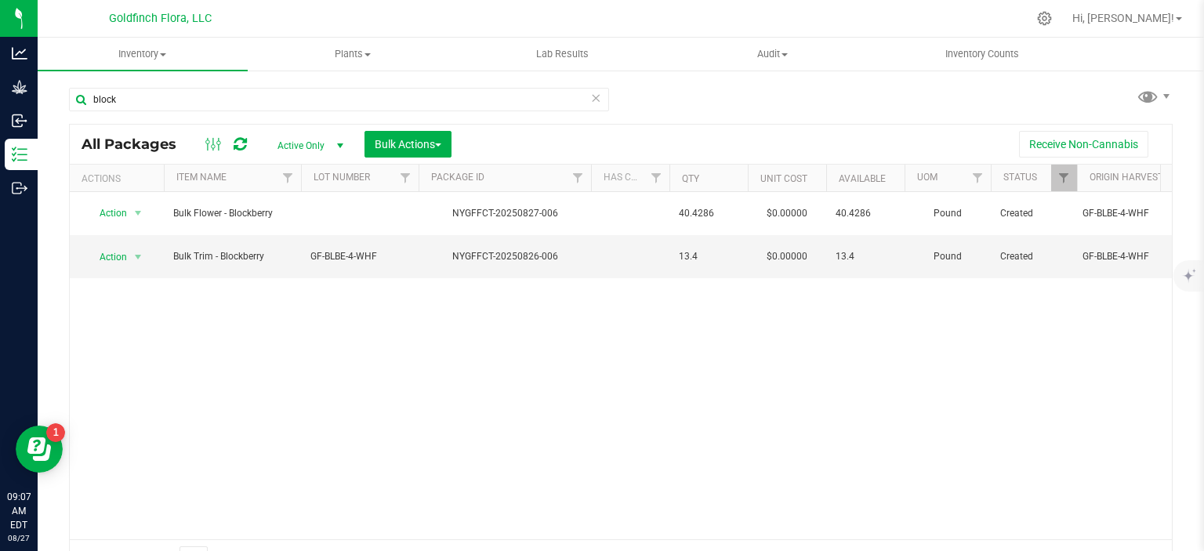
click at [339, 144] on span "select" at bounding box center [340, 146] width 13 height 13
click at [310, 244] on li "All" at bounding box center [306, 242] width 85 height 24
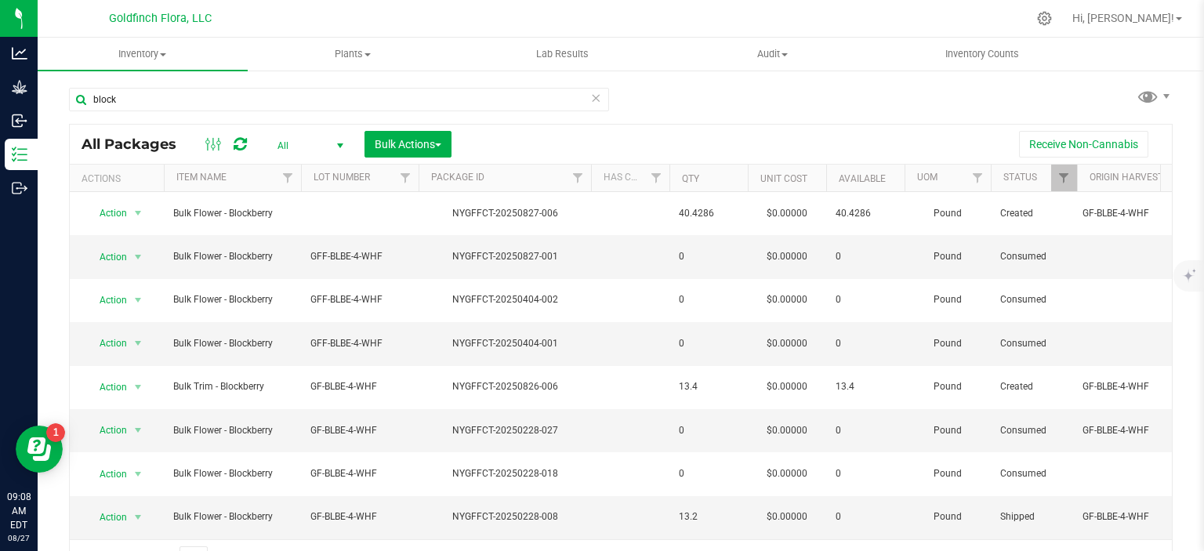
click at [590, 96] on icon at bounding box center [595, 97] width 11 height 19
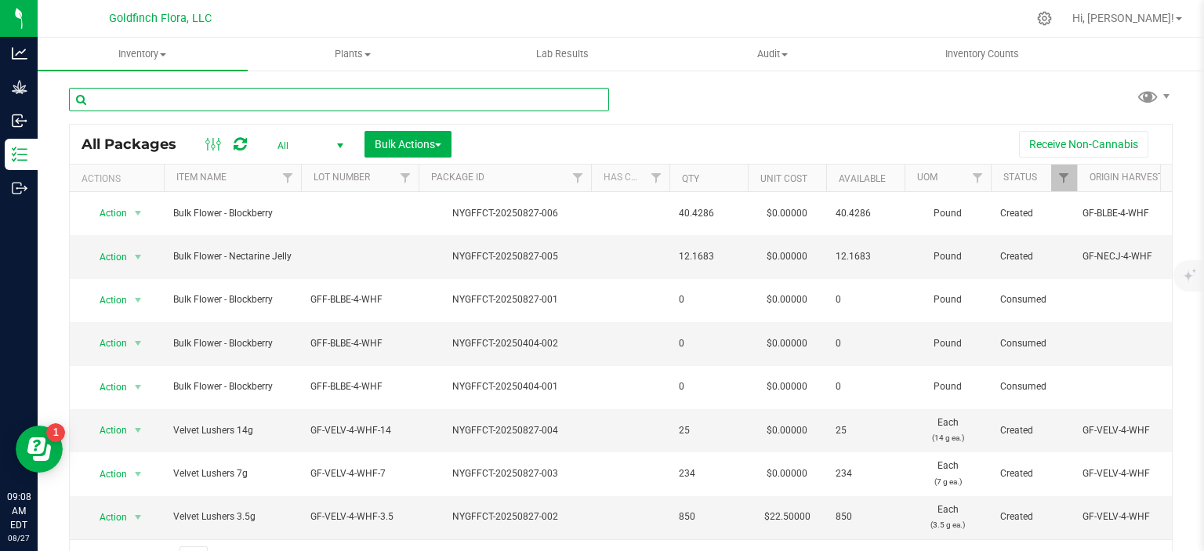
click at [372, 100] on input "text" at bounding box center [339, 100] width 540 height 24
type input "moon"
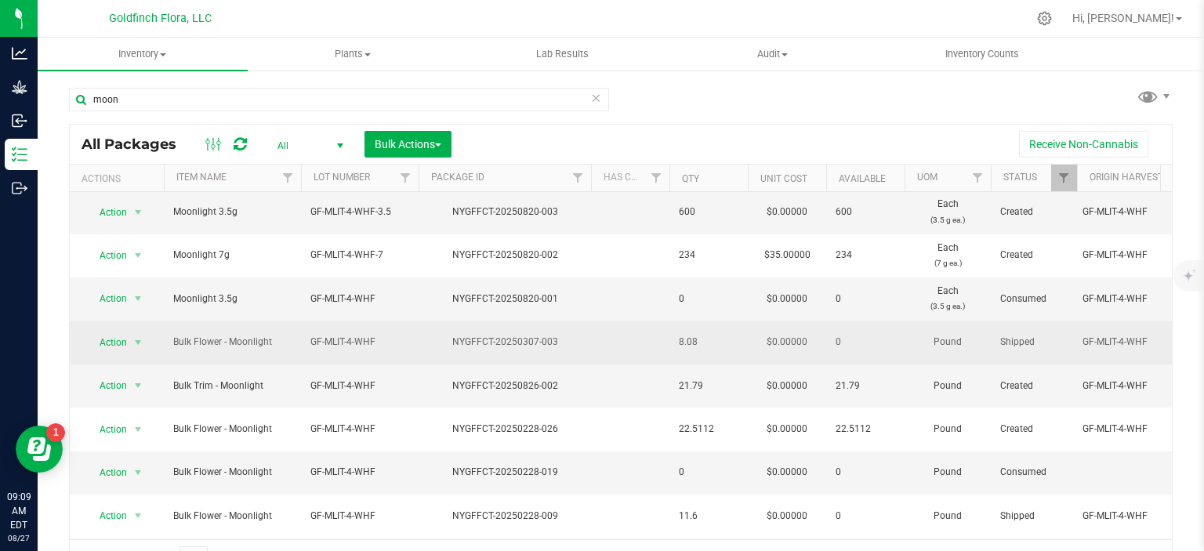
scroll to position [66, 0]
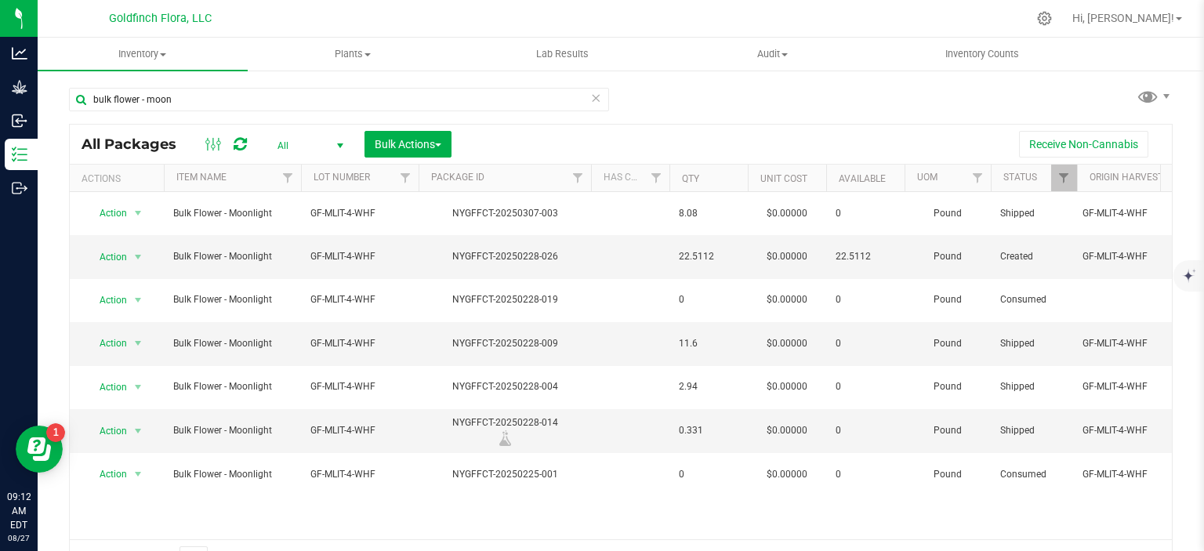
type input "bulk flower - moon"
click at [590, 101] on icon at bounding box center [595, 97] width 11 height 19
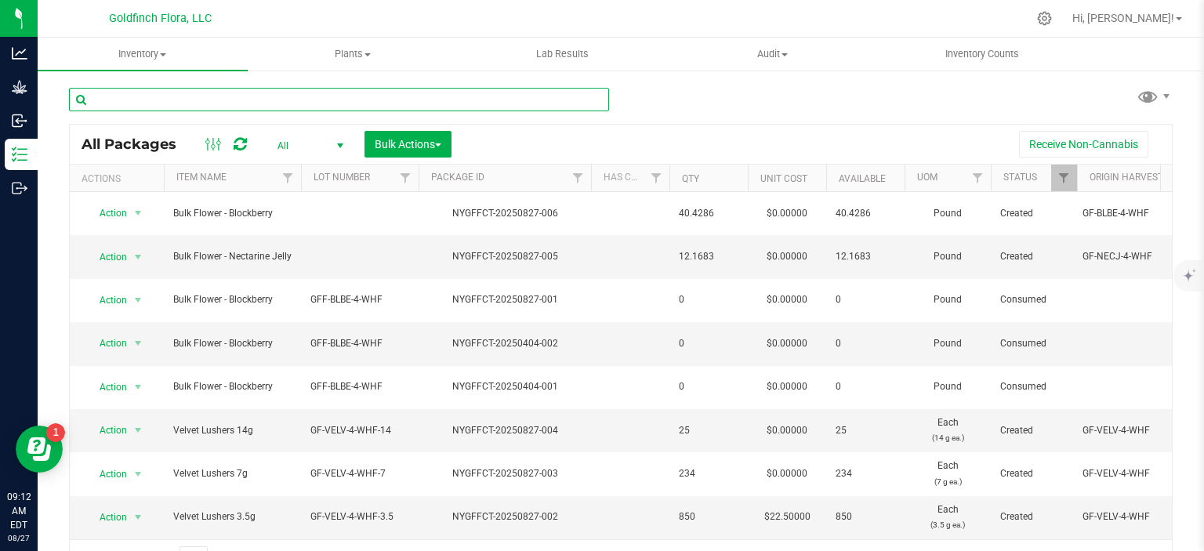
click at [479, 93] on input "text" at bounding box center [339, 100] width 540 height 24
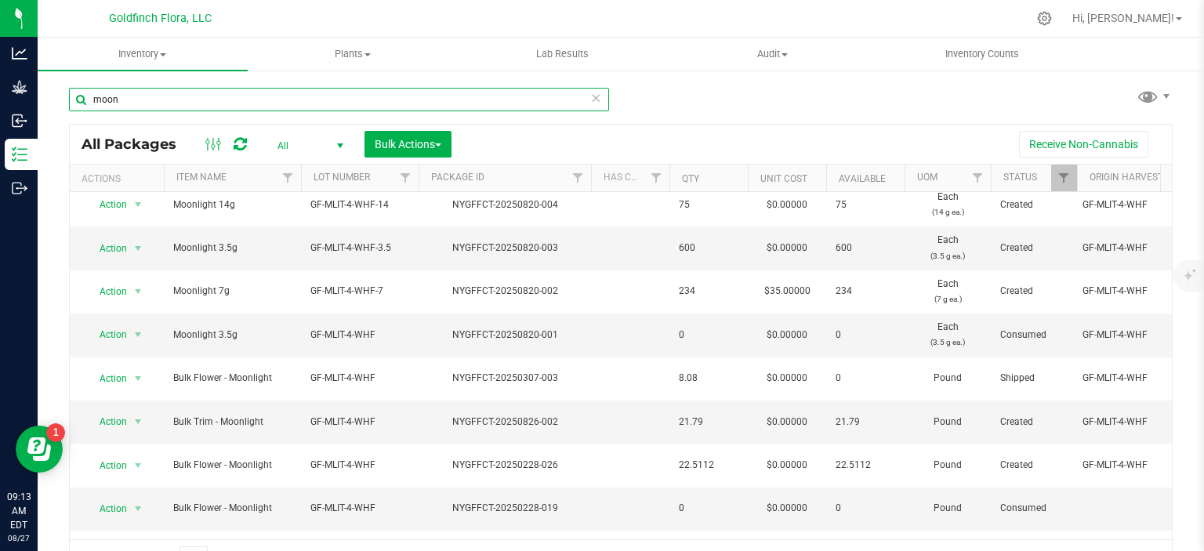
scroll to position [3, 0]
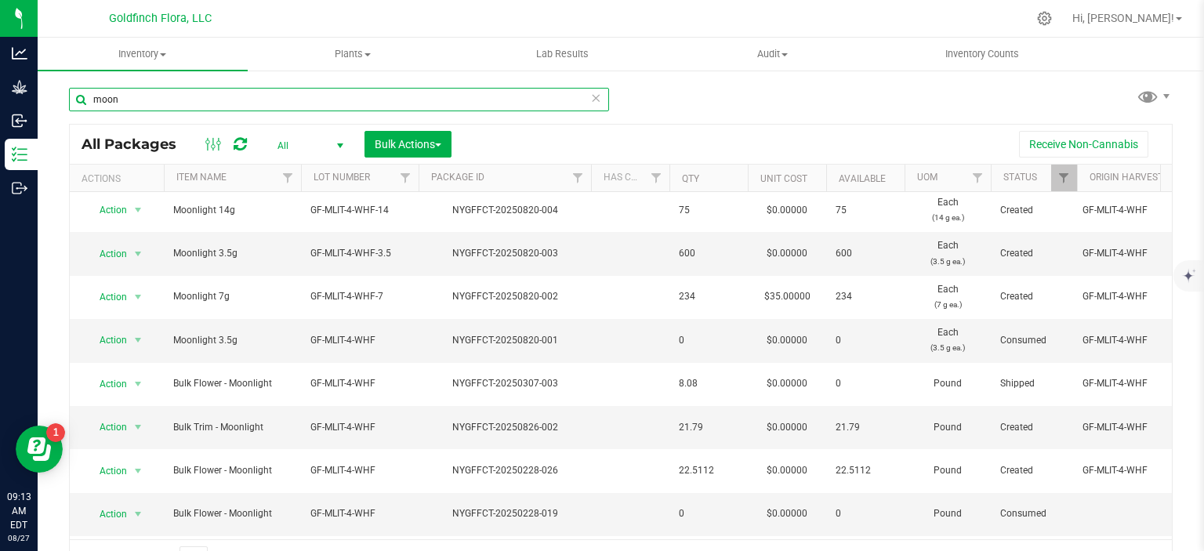
type input "moon"
click at [1040, 111] on div "moon All Packages All Active Only Lab Samples Locked All Bulk Actions Add to ma…" at bounding box center [621, 325] width 1104 height 505
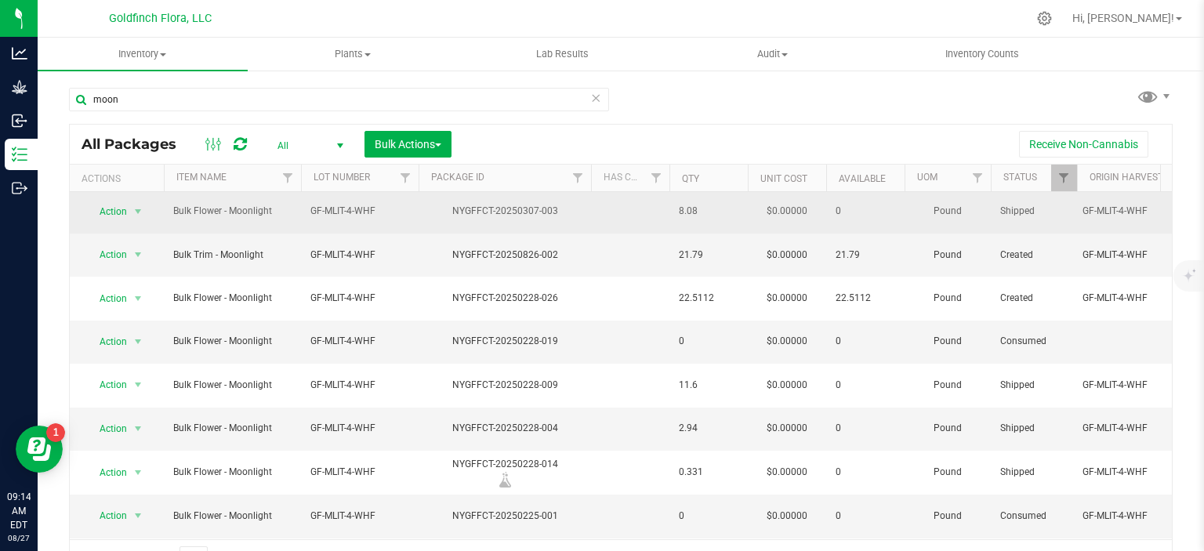
scroll to position [0, 0]
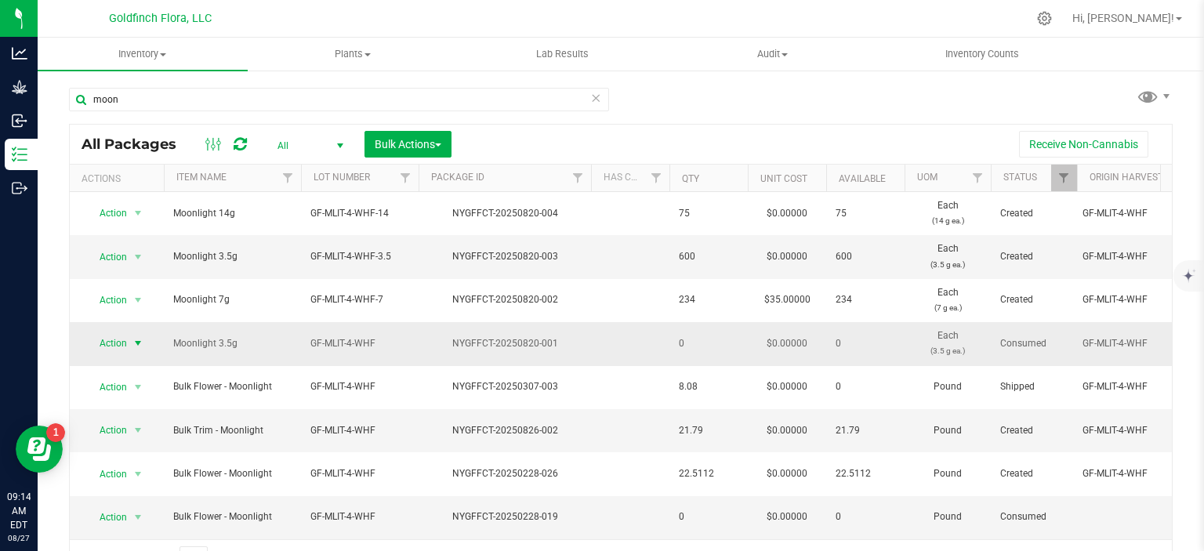
click at [139, 339] on span "select" at bounding box center [138, 343] width 13 height 13
click at [521, 142] on div "Receive Non-Cannabis" at bounding box center [811, 144] width 697 height 27
click at [591, 96] on icon at bounding box center [595, 97] width 11 height 19
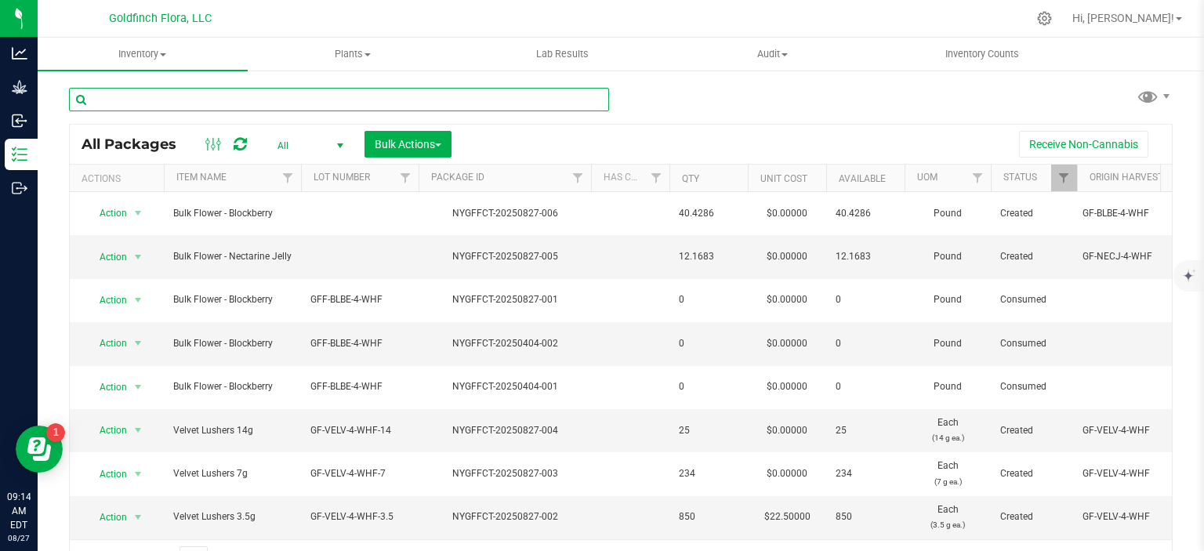
click at [260, 95] on input "text" at bounding box center [339, 100] width 540 height 24
type input "bulk flower - nect"
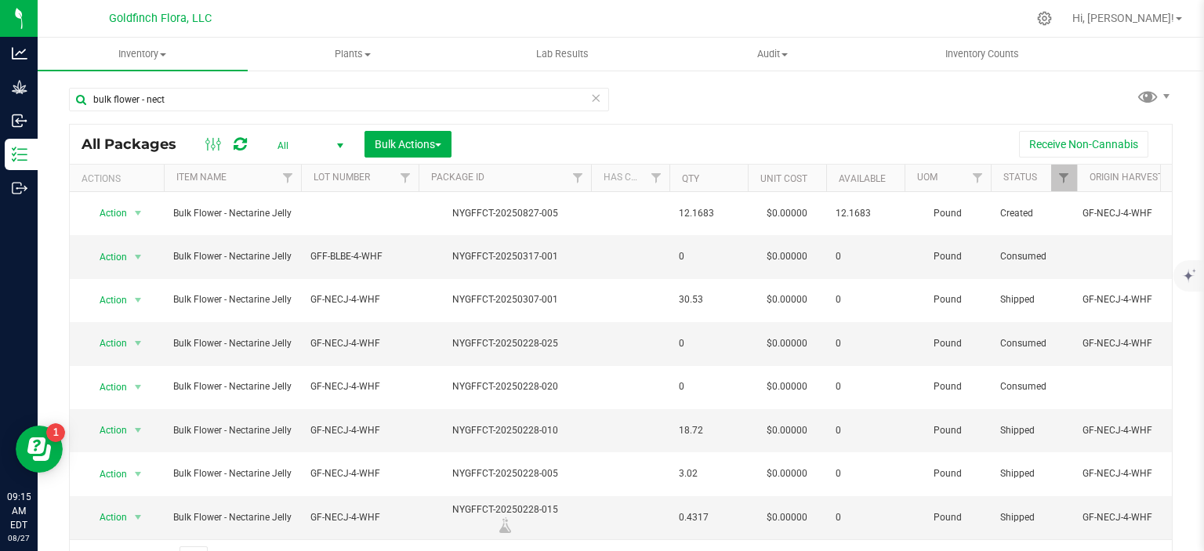
click at [342, 146] on span "select" at bounding box center [340, 146] width 13 height 13
click at [320, 175] on li "Active Only" at bounding box center [306, 172] width 85 height 24
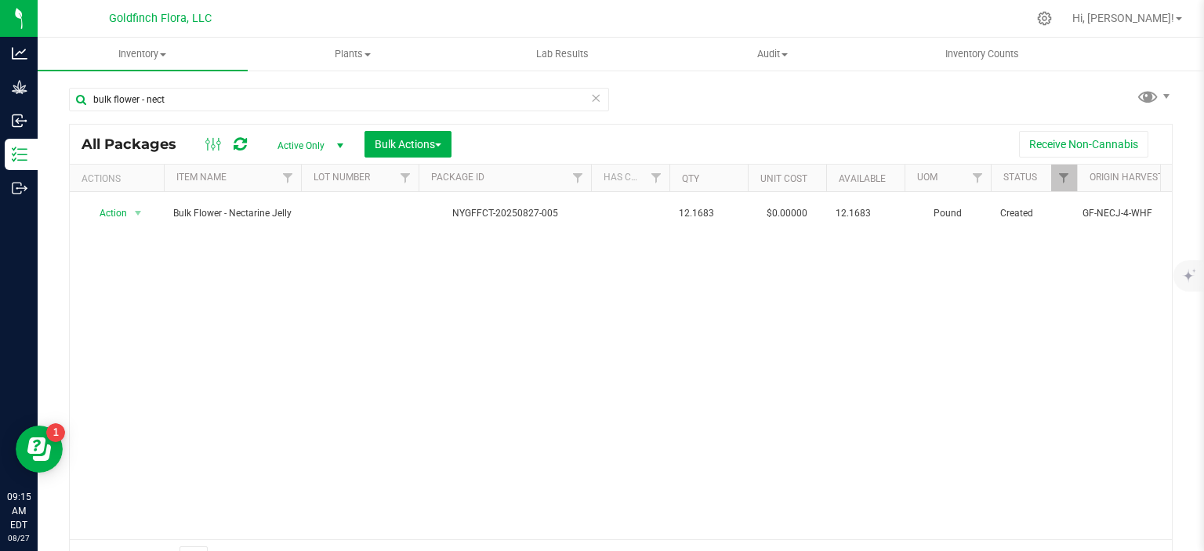
click at [590, 99] on icon at bounding box center [595, 97] width 11 height 19
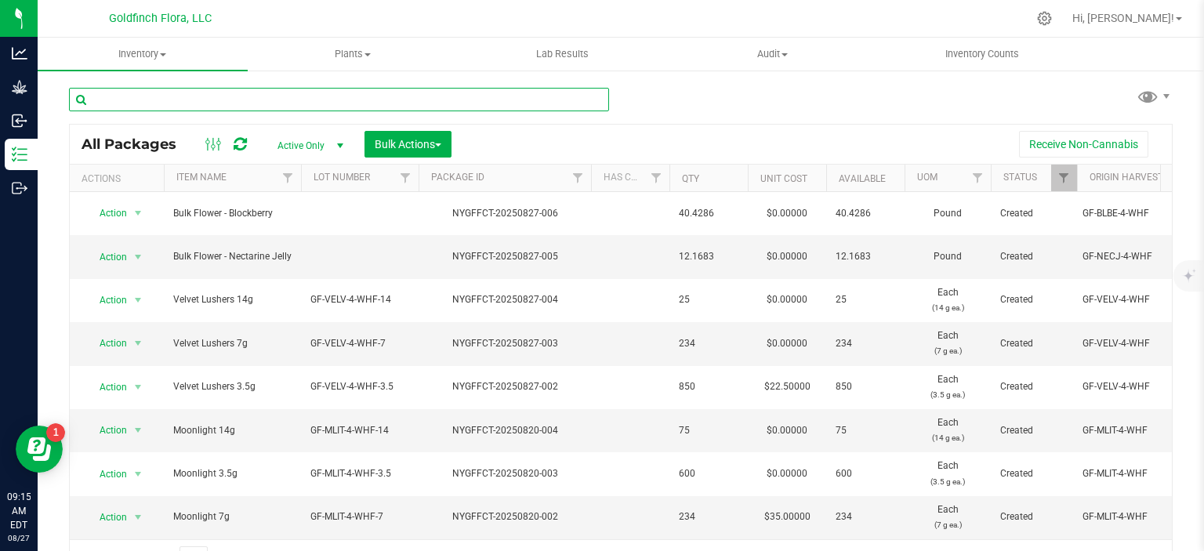
click at [470, 97] on input "text" at bounding box center [339, 100] width 540 height 24
type input "nect"
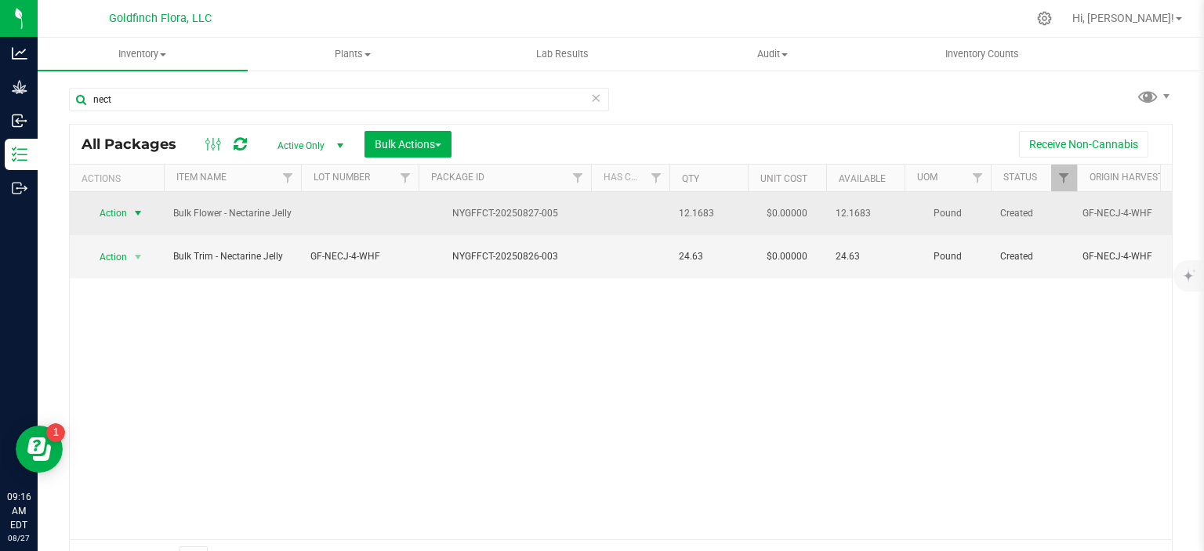
click at [136, 209] on span "select" at bounding box center [138, 213] width 13 height 13
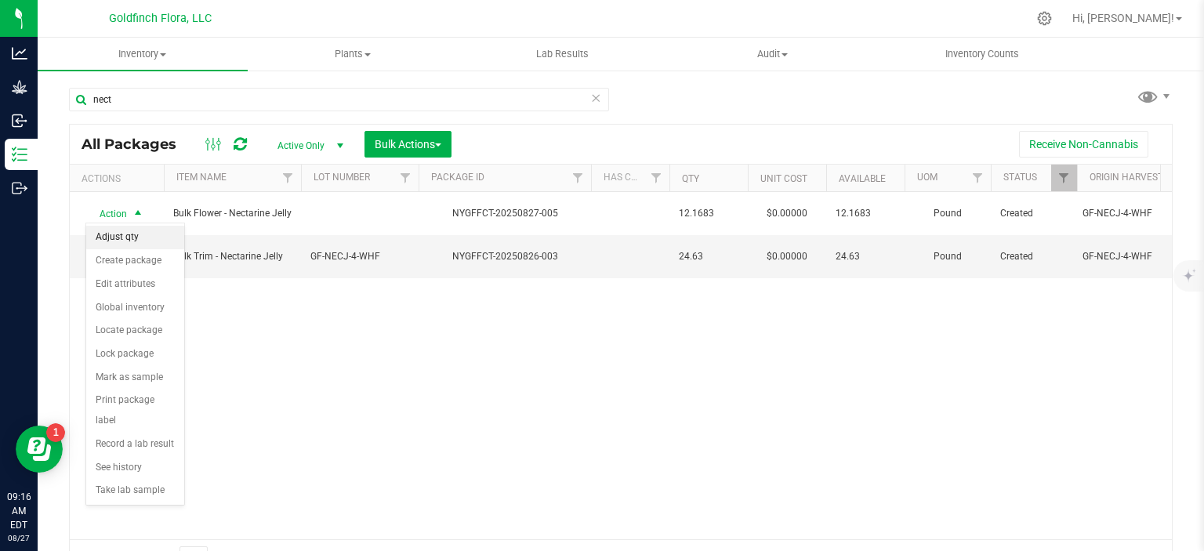
click at [119, 239] on li "Adjust qty" at bounding box center [135, 238] width 98 height 24
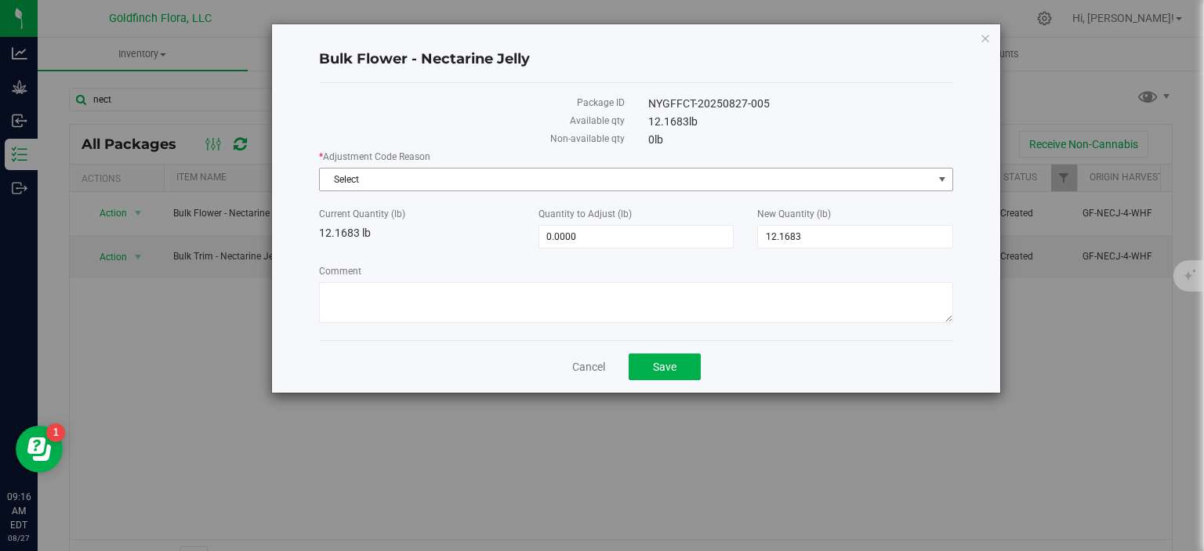
click at [942, 178] on span "select" at bounding box center [942, 179] width 13 height 13
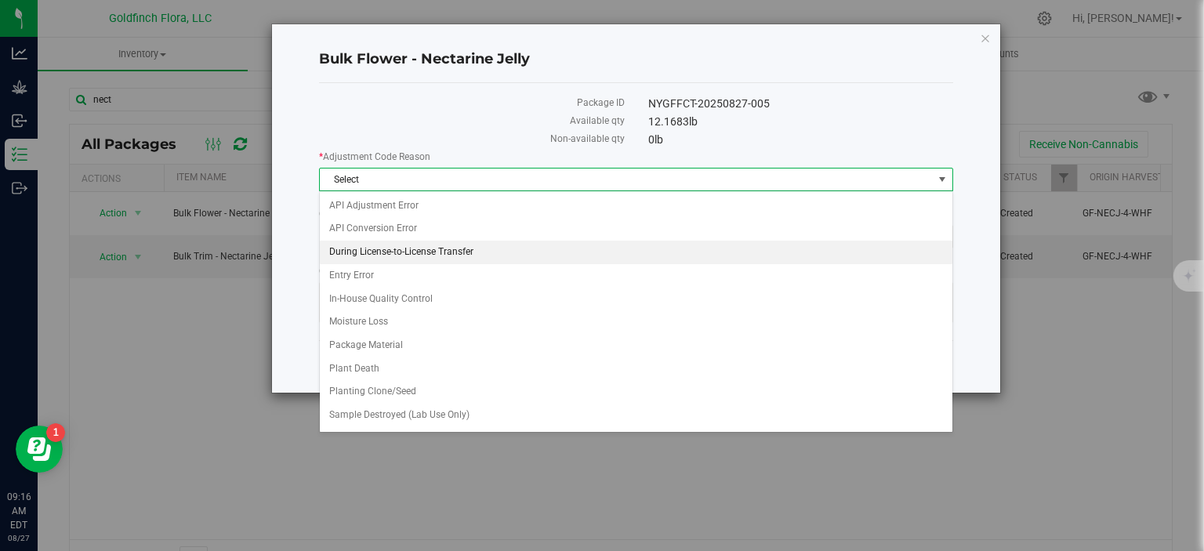
click at [479, 250] on li "During License-to-License Transfer" at bounding box center [636, 253] width 633 height 24
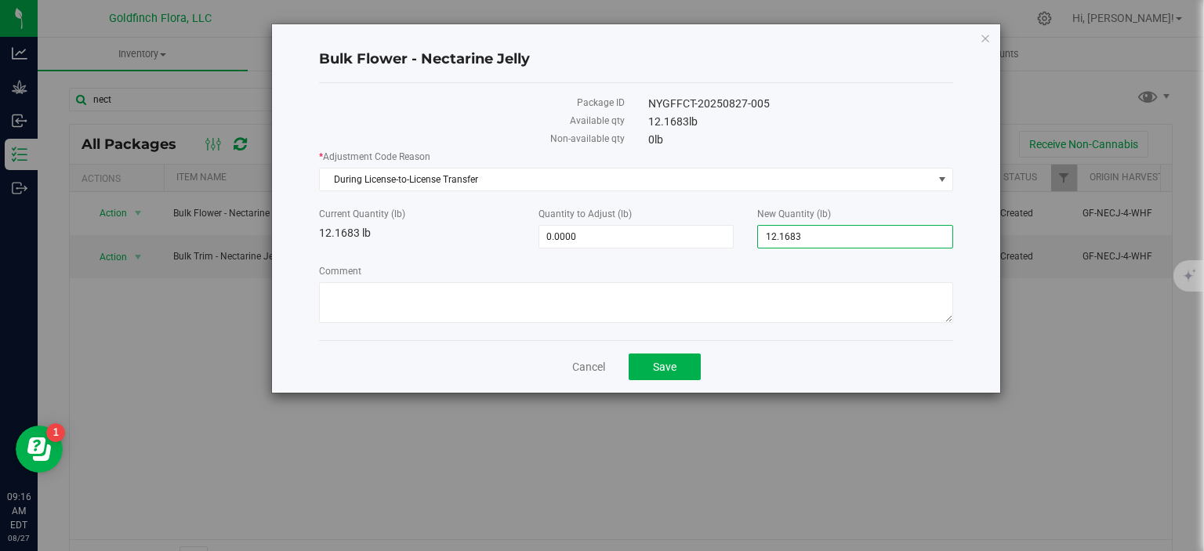
click at [812, 233] on span "12.1683 12.1683" at bounding box center [855, 237] width 196 height 24
type input "1"
type input "52.2"
type input "40.0317"
type input "52.2000"
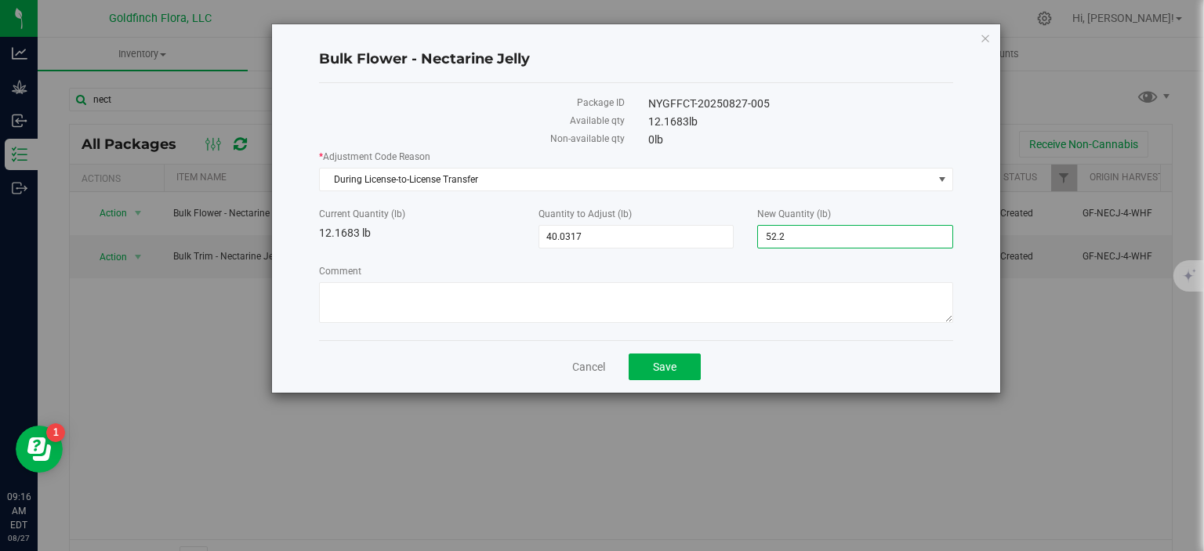
click at [797, 257] on div "* Adjustment Code Reason During License-to-License Transfer Select API Adjustme…" at bounding box center [636, 239] width 634 height 178
click at [666, 362] on span "Save" at bounding box center [665, 367] width 24 height 13
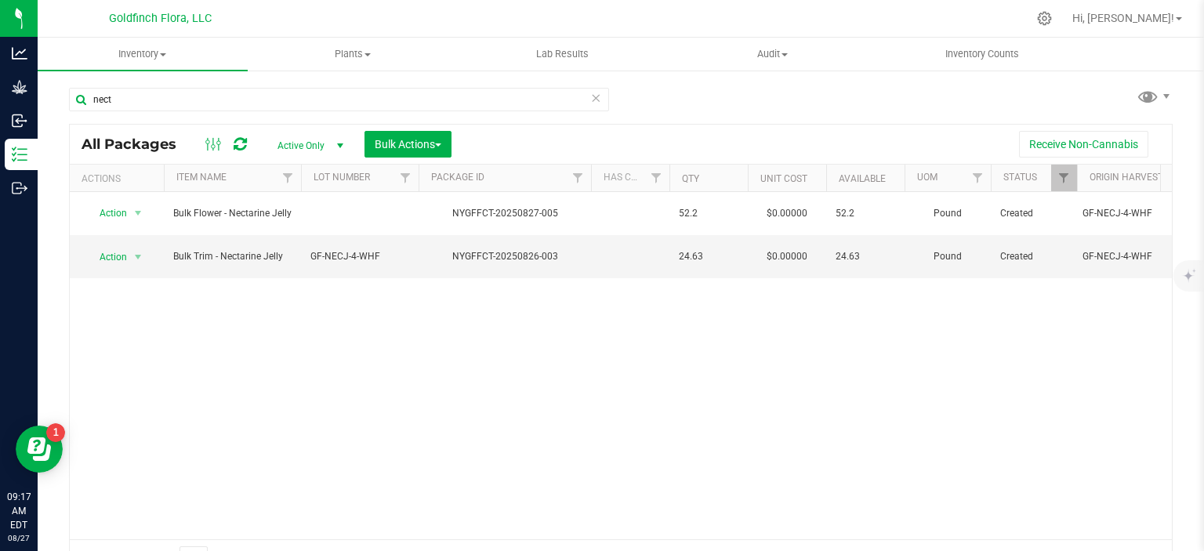
click at [593, 93] on icon at bounding box center [595, 97] width 11 height 19
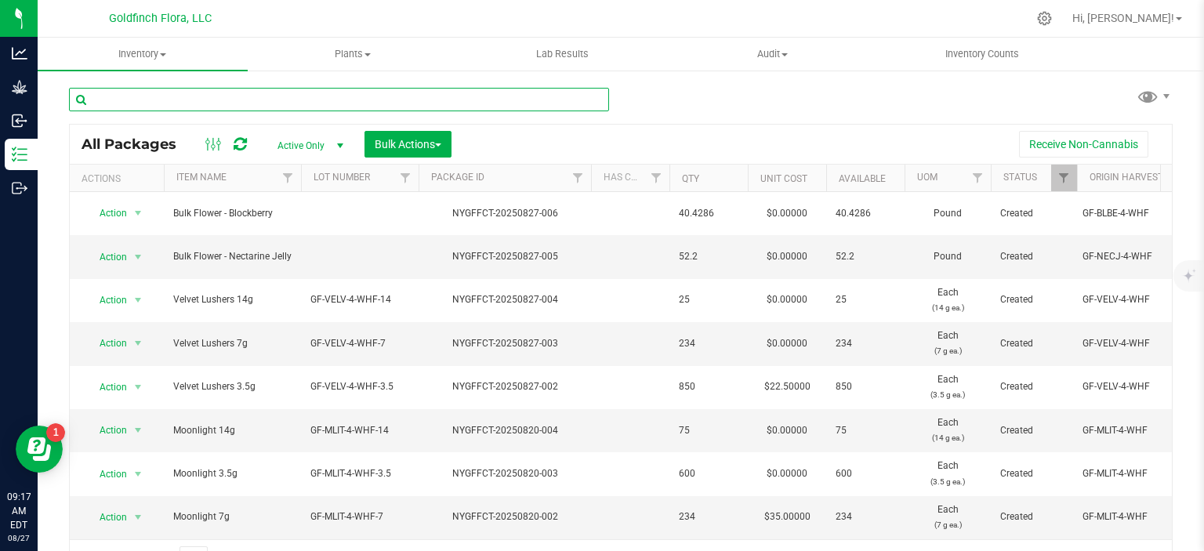
click at [543, 100] on input "text" at bounding box center [339, 100] width 540 height 24
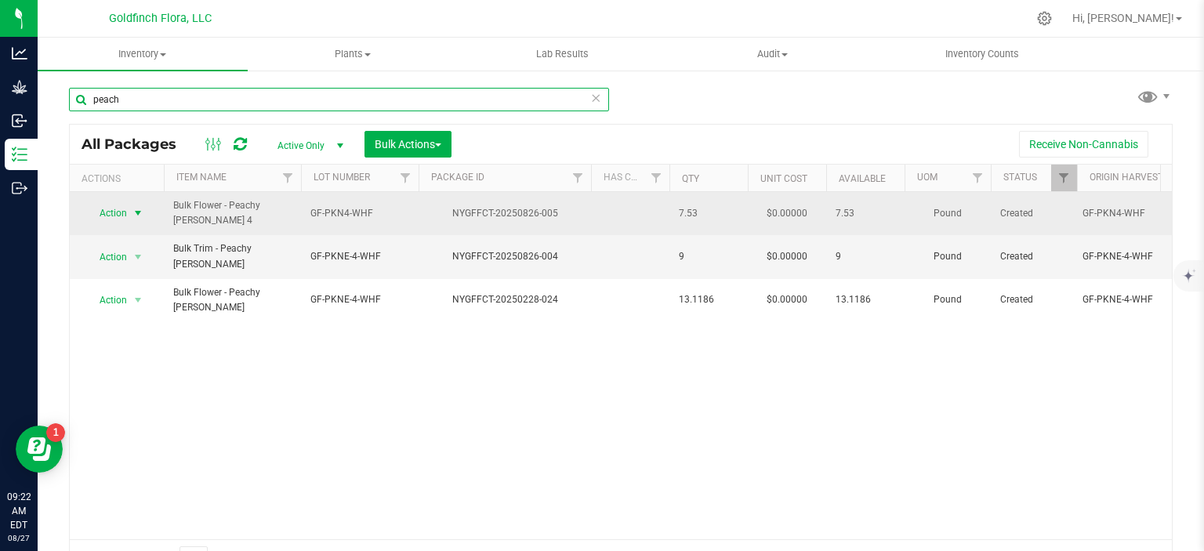
type input "peach"
click at [140, 209] on span "select" at bounding box center [138, 213] width 13 height 13
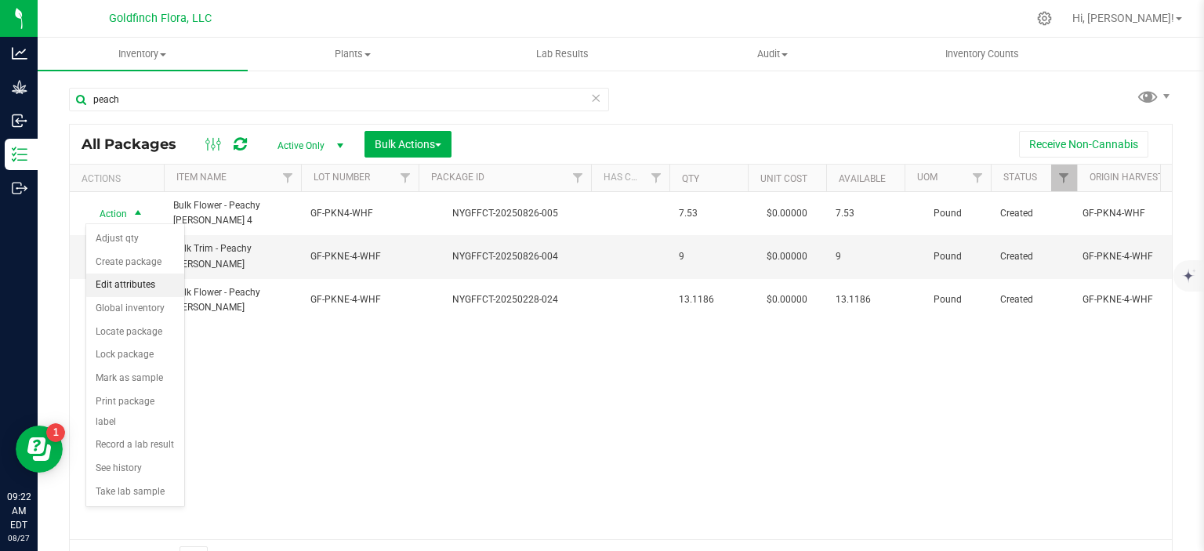
click at [126, 279] on li "Edit attributes" at bounding box center [135, 286] width 98 height 24
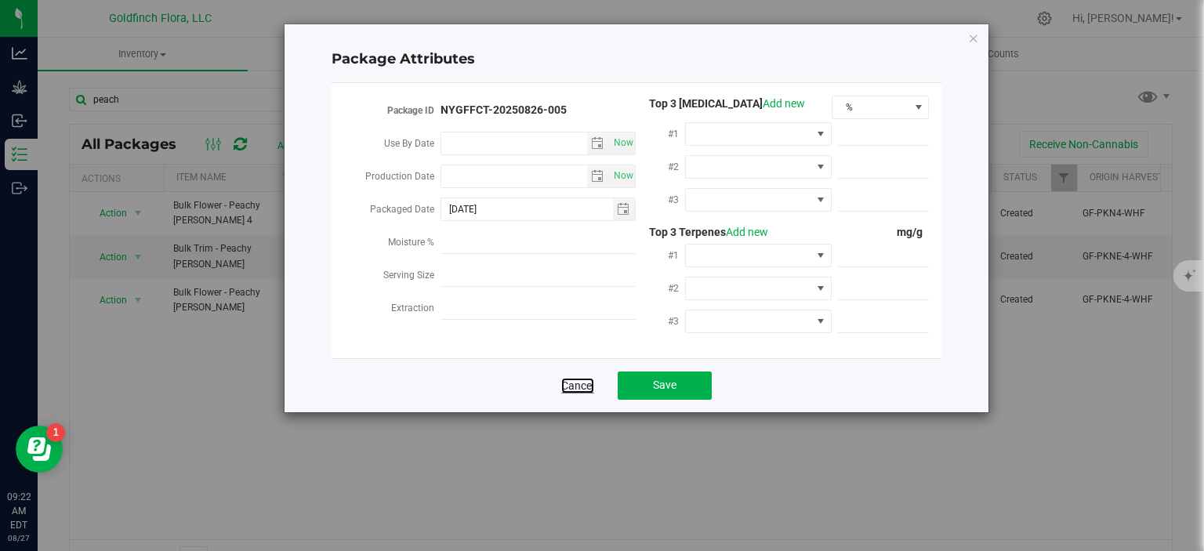
click at [570, 386] on link "Cancel" at bounding box center [577, 386] width 33 height 16
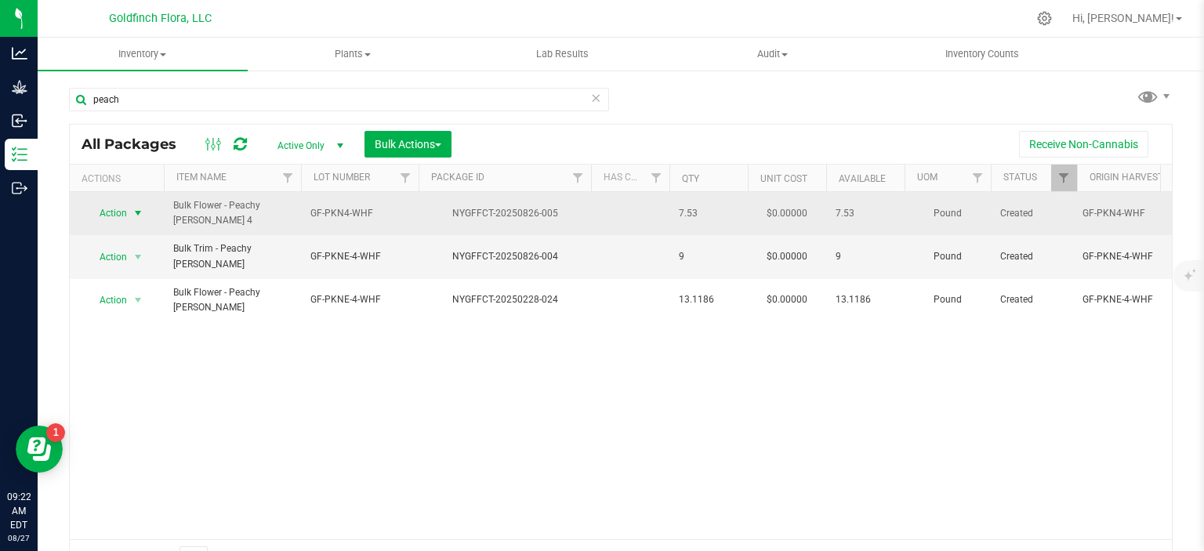
click at [135, 212] on span "select" at bounding box center [138, 213] width 13 height 13
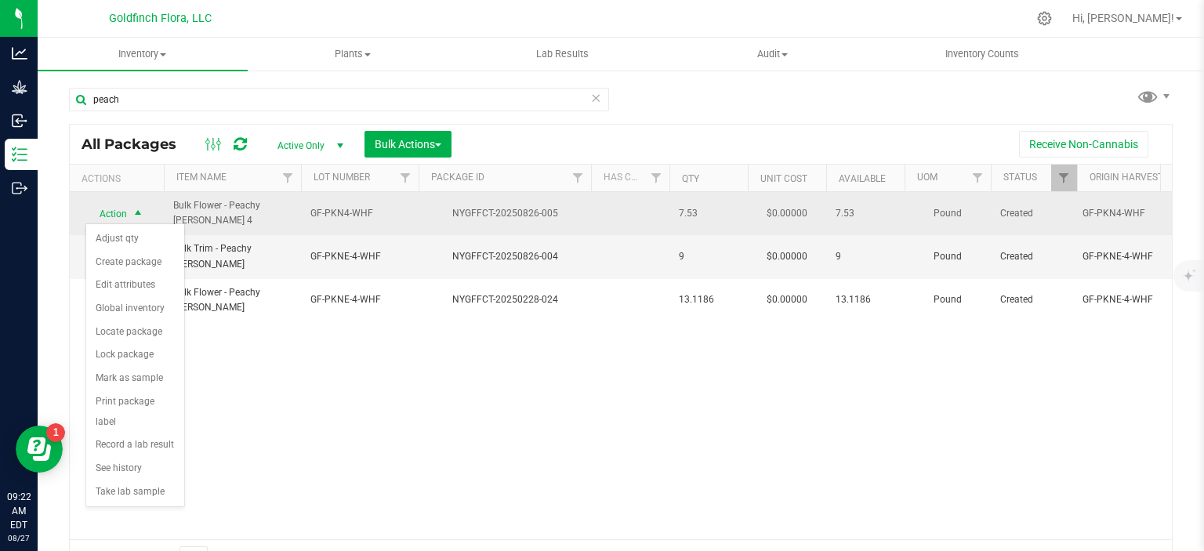
click at [135, 212] on span "select" at bounding box center [138, 214] width 13 height 13
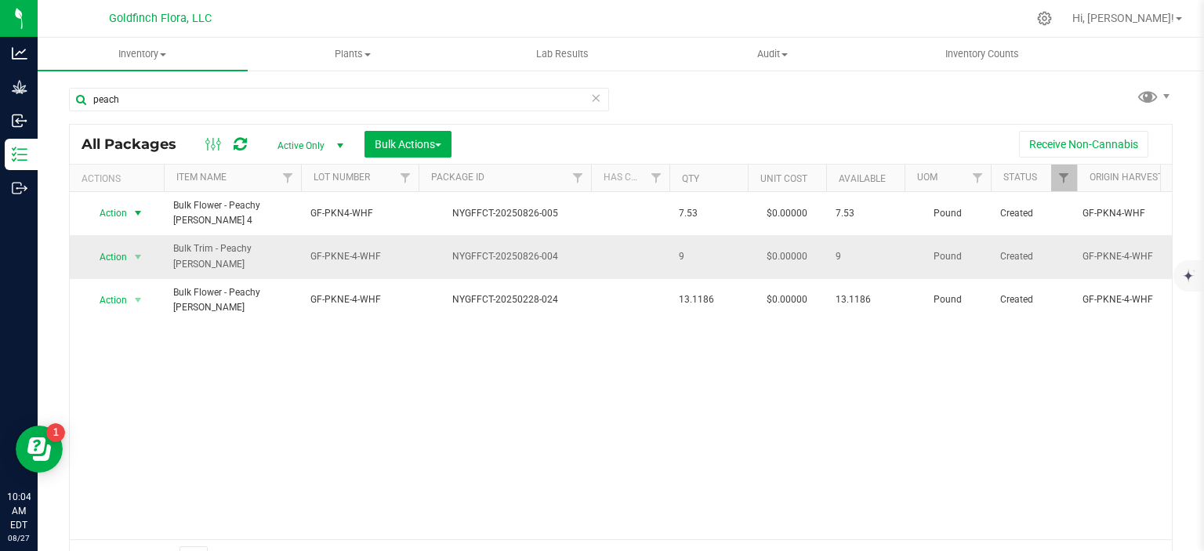
click at [339, 250] on span "GF-PKNE-4-WHF" at bounding box center [359, 256] width 99 height 15
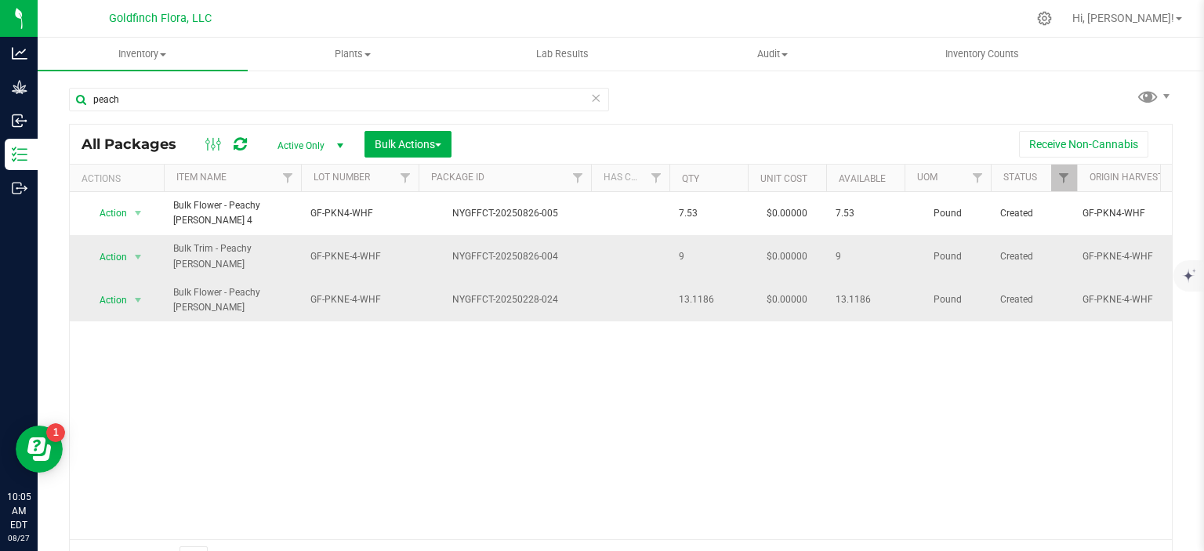
click at [214, 289] on span "Bulk Flower - Peachy [PERSON_NAME]" at bounding box center [232, 300] width 118 height 30
click at [140, 294] on span "select" at bounding box center [138, 300] width 13 height 13
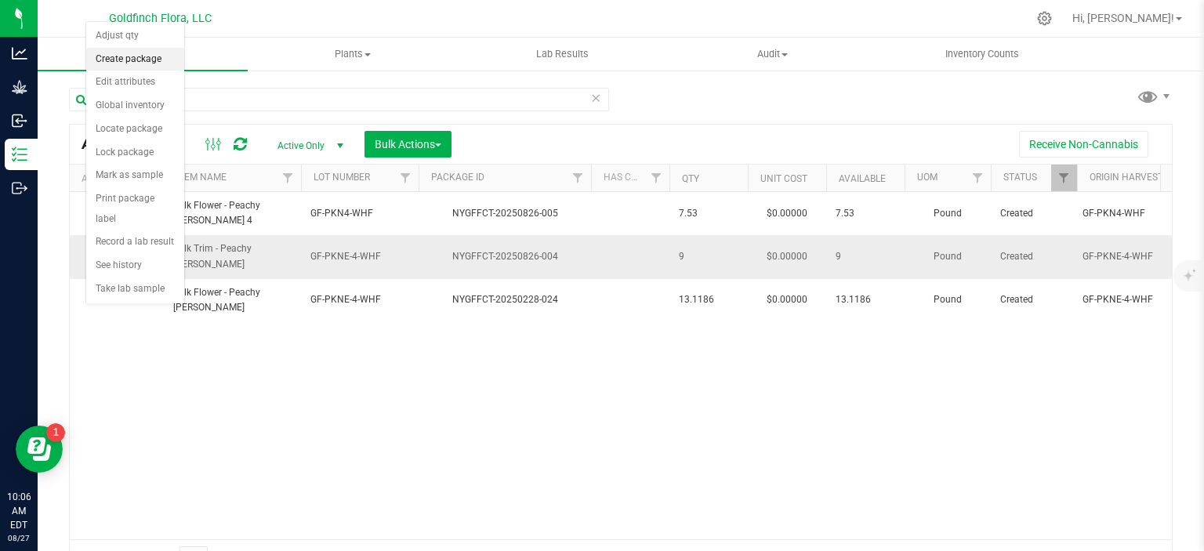
click at [129, 57] on li "Create package" at bounding box center [135, 60] width 98 height 24
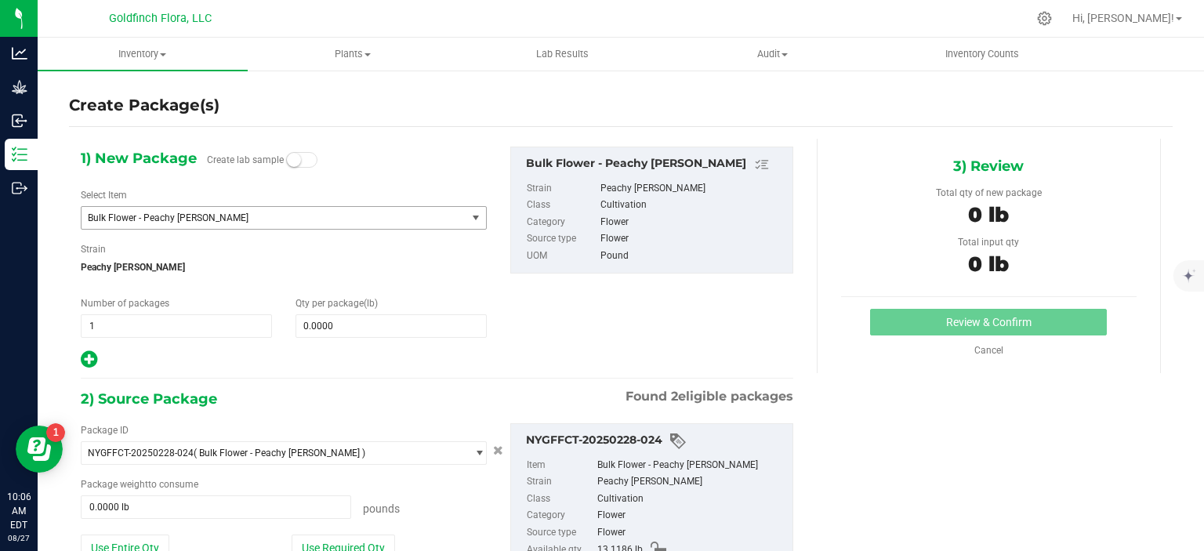
click at [470, 216] on span "select" at bounding box center [476, 218] width 13 height 13
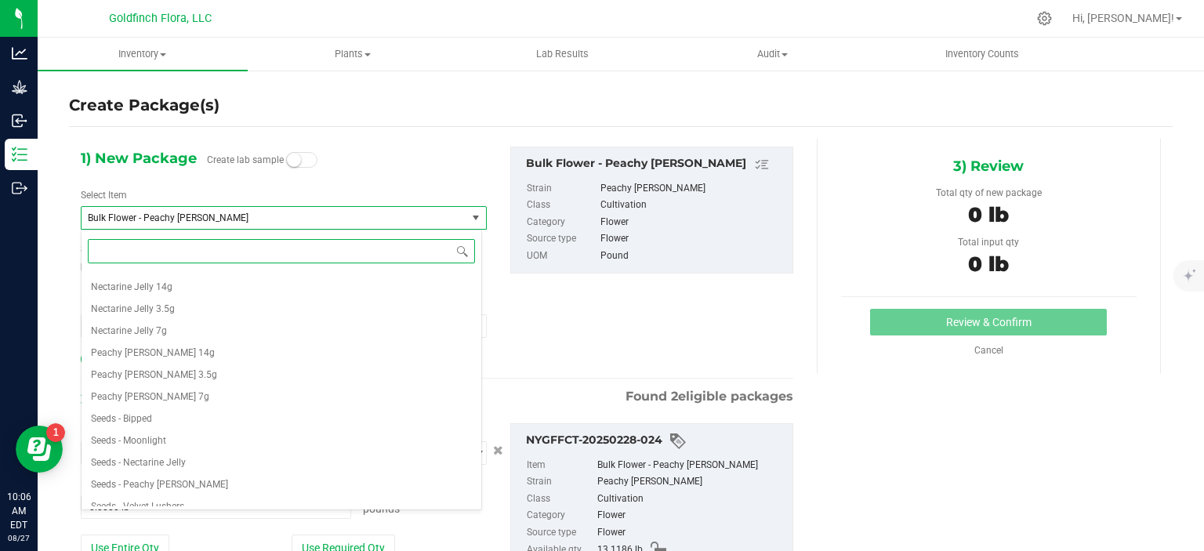
scroll to position [1388, 0]
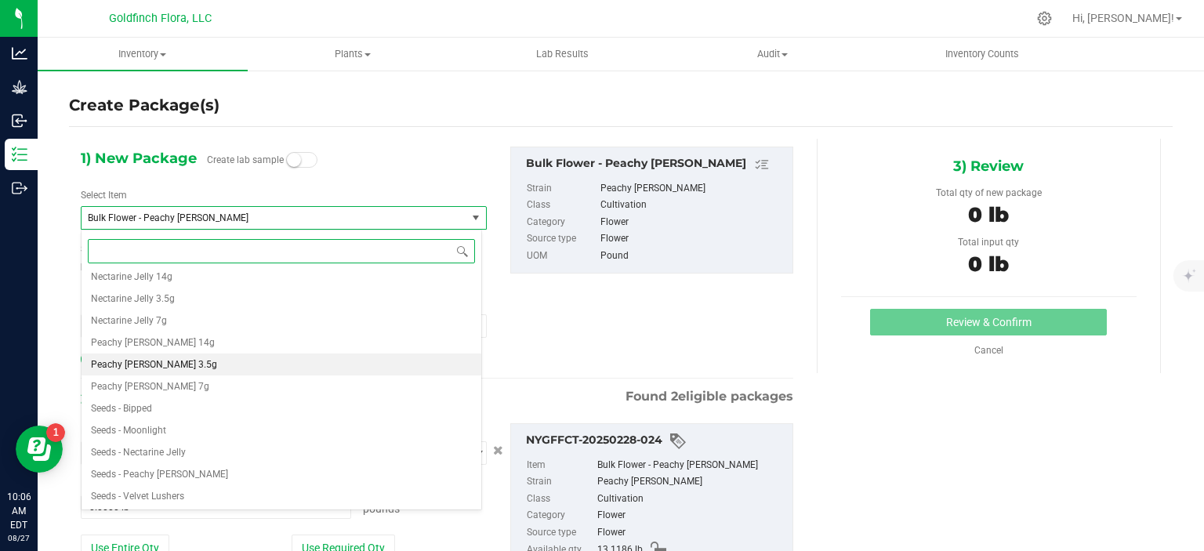
click at [147, 362] on span "Peachy [PERSON_NAME] 3.5g" at bounding box center [154, 364] width 126 height 11
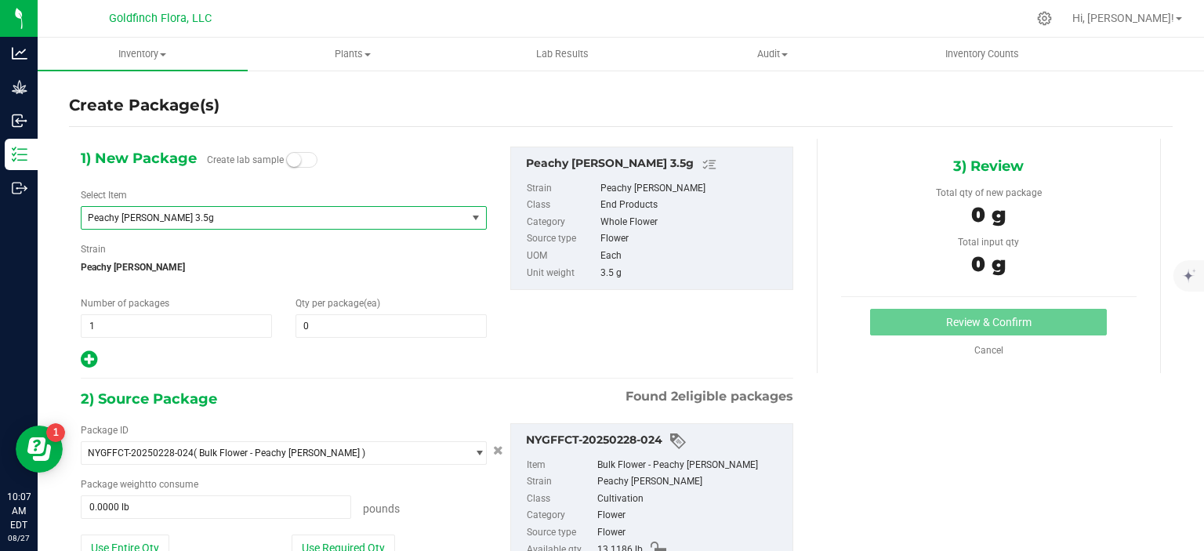
click at [472, 216] on span "select" at bounding box center [476, 218] width 13 height 13
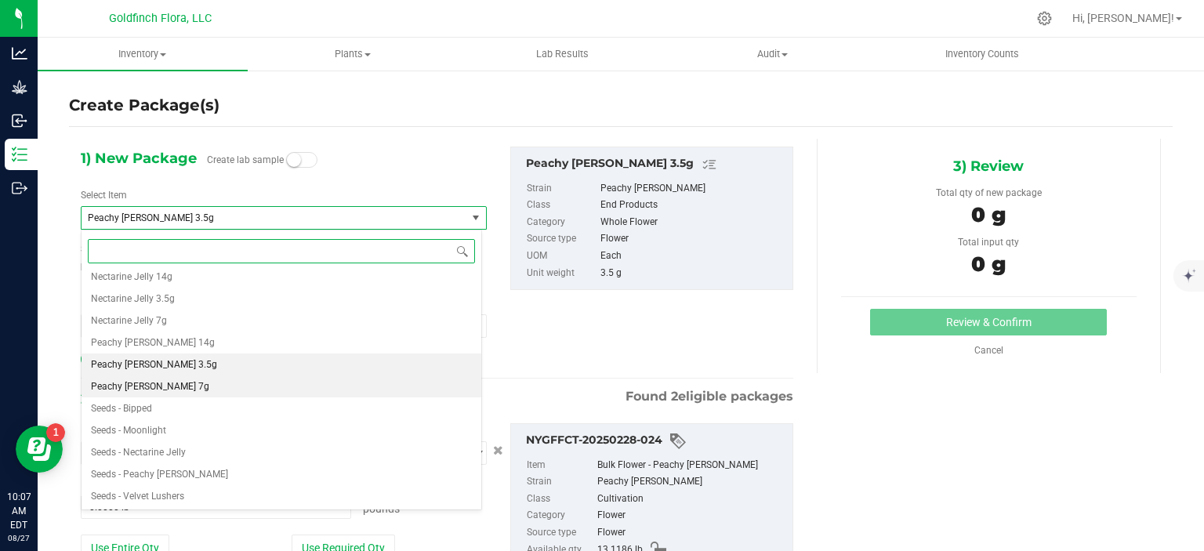
click at [184, 383] on li "Peachy [PERSON_NAME] 7g" at bounding box center [282, 387] width 400 height 22
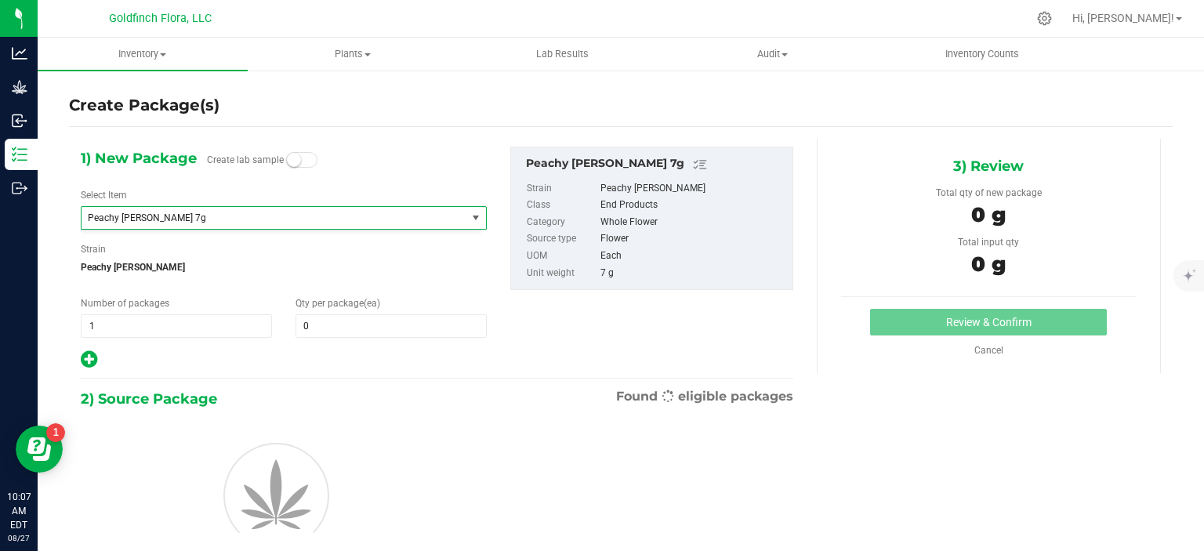
type input "0"
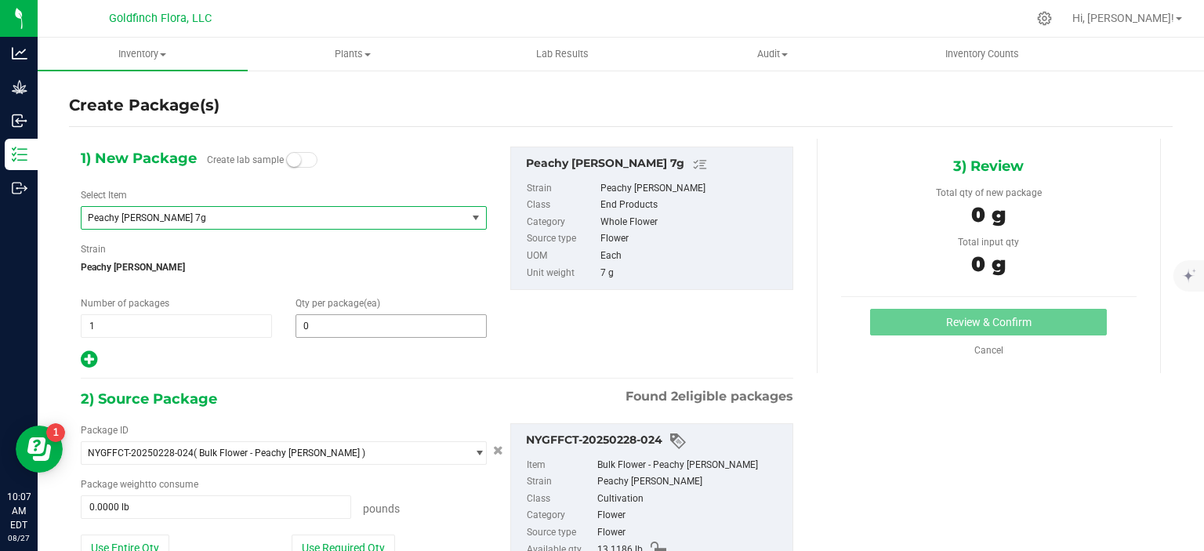
click at [314, 321] on span "0 0" at bounding box center [391, 326] width 191 height 24
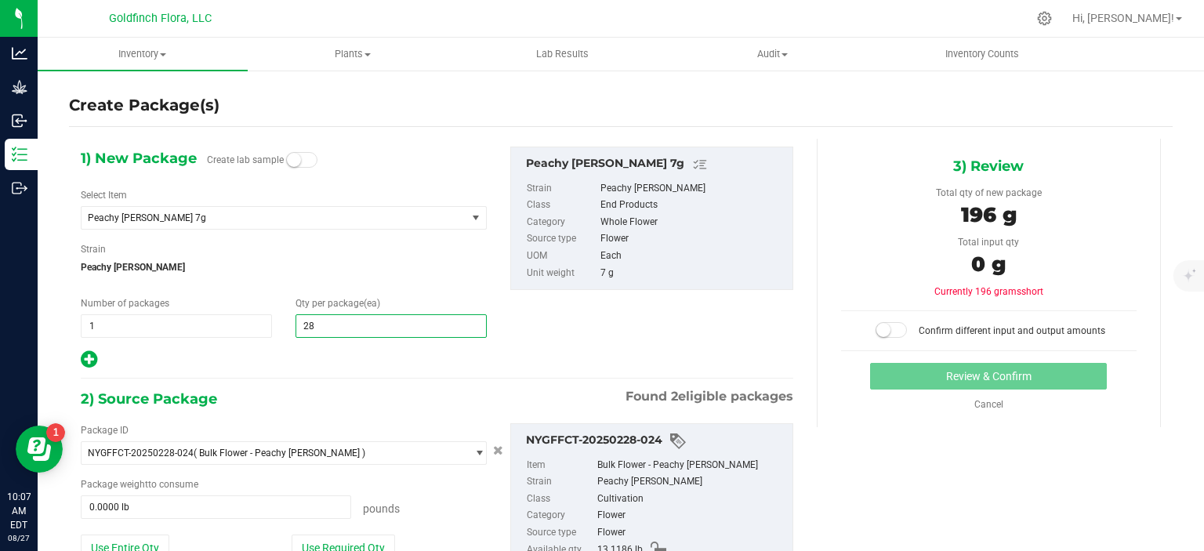
type input "283"
click at [536, 342] on div "1) New Package Create lab sample Select Item Peachy Keene 7g Bulk Trim - Peachy…" at bounding box center [437, 258] width 736 height 223
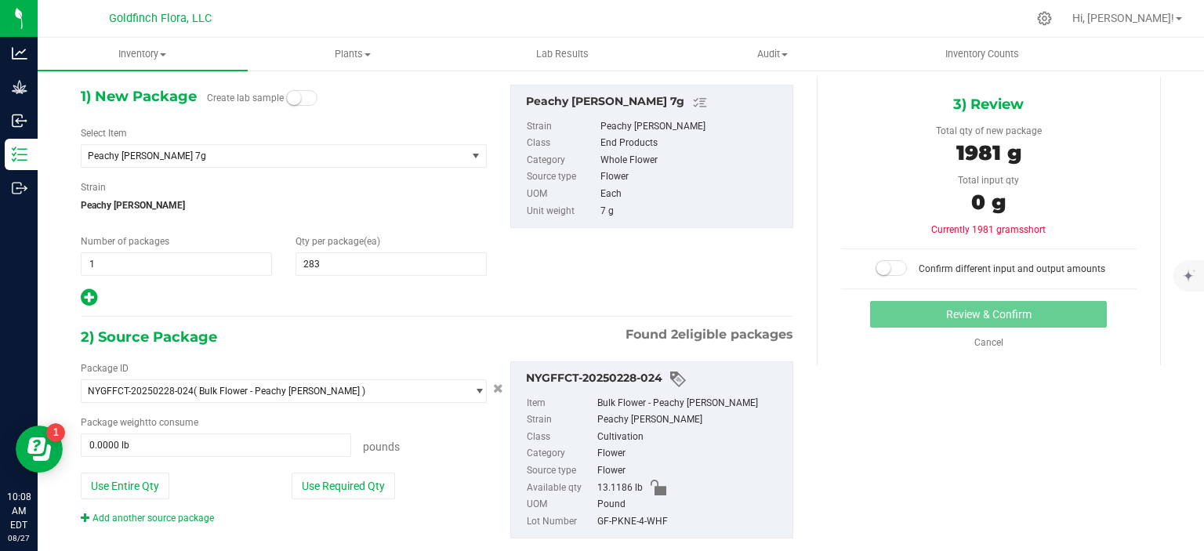
scroll to position [67, 0]
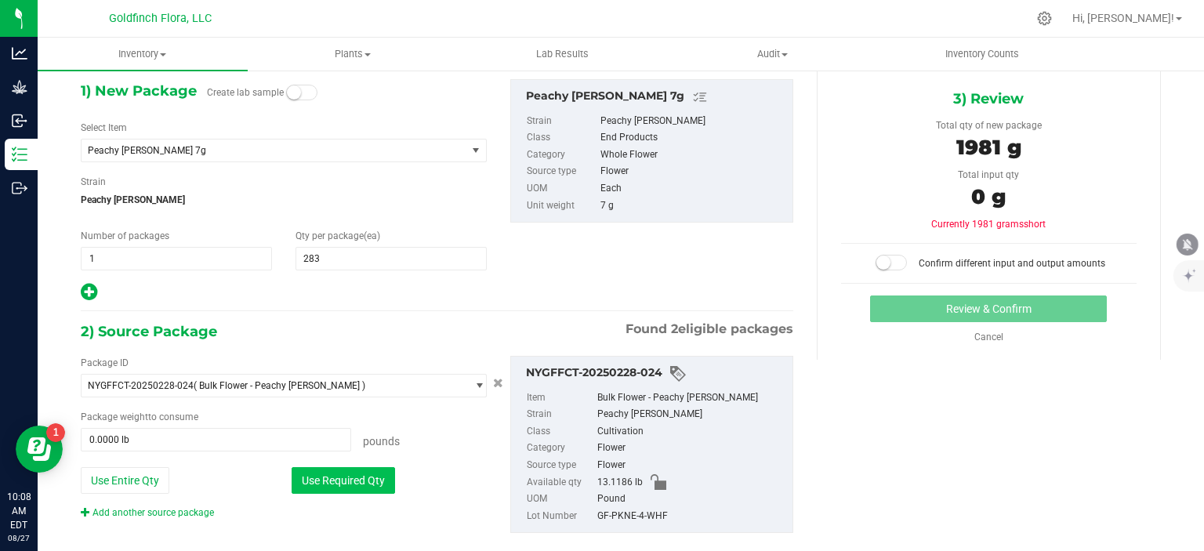
click at [329, 481] on button "Use Required Qty" at bounding box center [343, 480] width 103 height 27
type input "4.3674 lb"
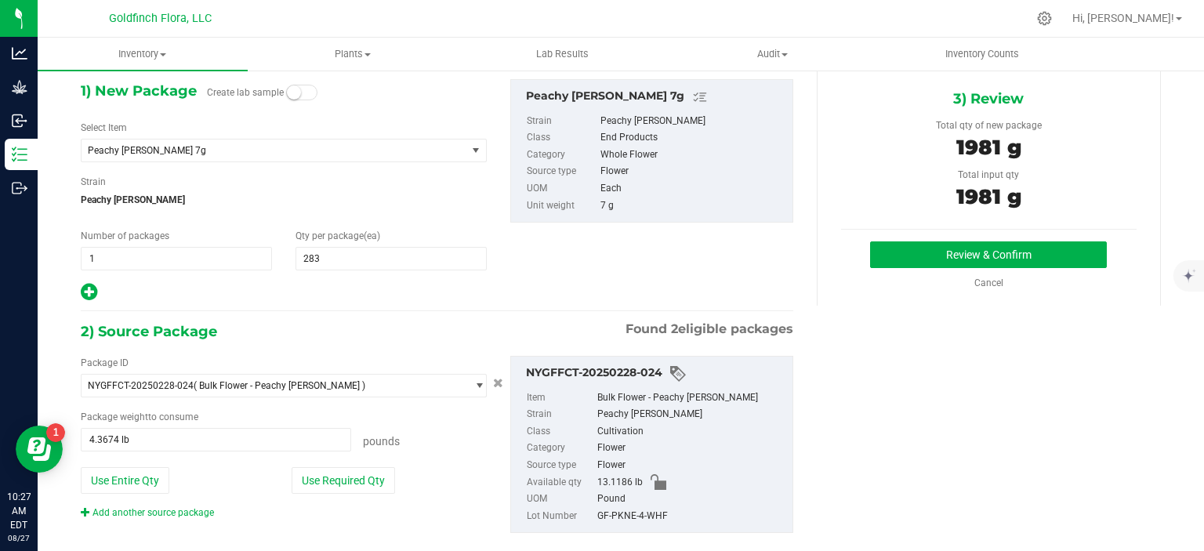
click at [480, 198] on span "Peachy [PERSON_NAME]" at bounding box center [284, 200] width 406 height 24
click at [481, 198] on span "Peachy [PERSON_NAME]" at bounding box center [284, 200] width 406 height 24
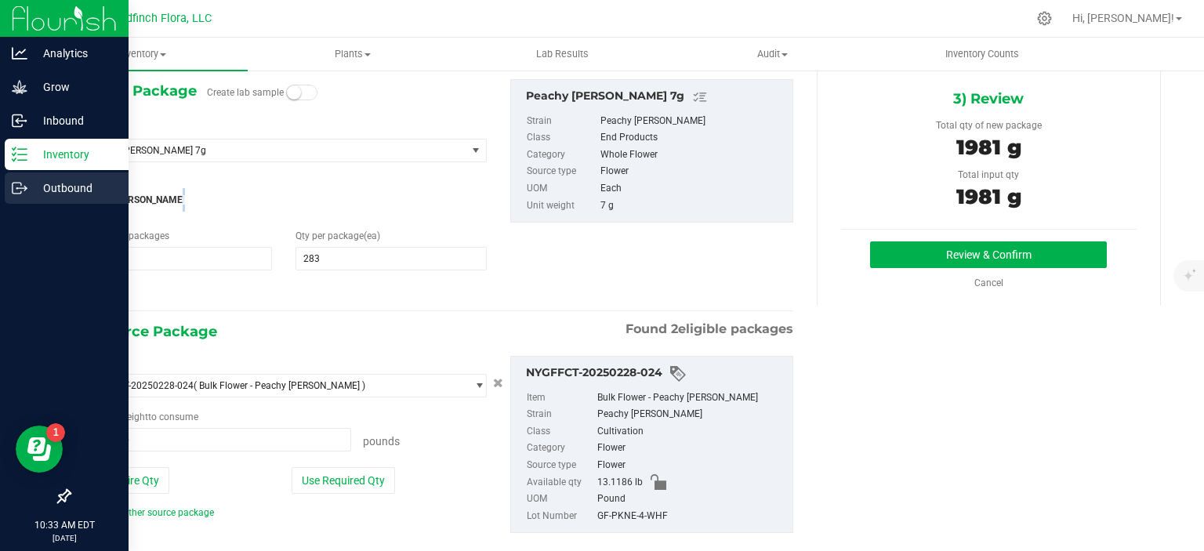
click at [60, 186] on p "Outbound" at bounding box center [74, 188] width 94 height 19
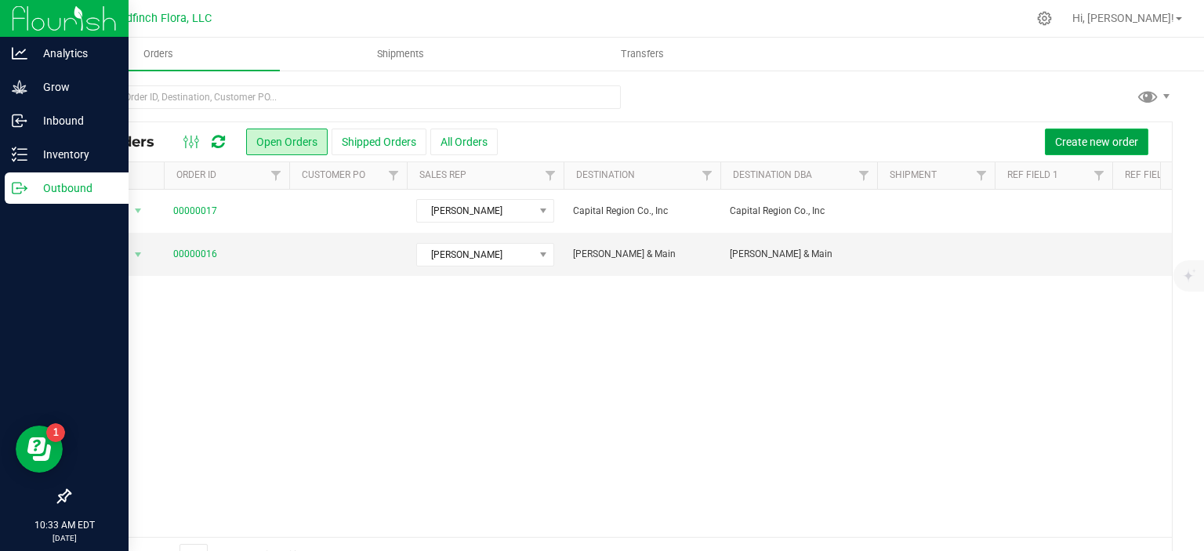
click at [1072, 142] on span "Create new order" at bounding box center [1096, 142] width 83 height 13
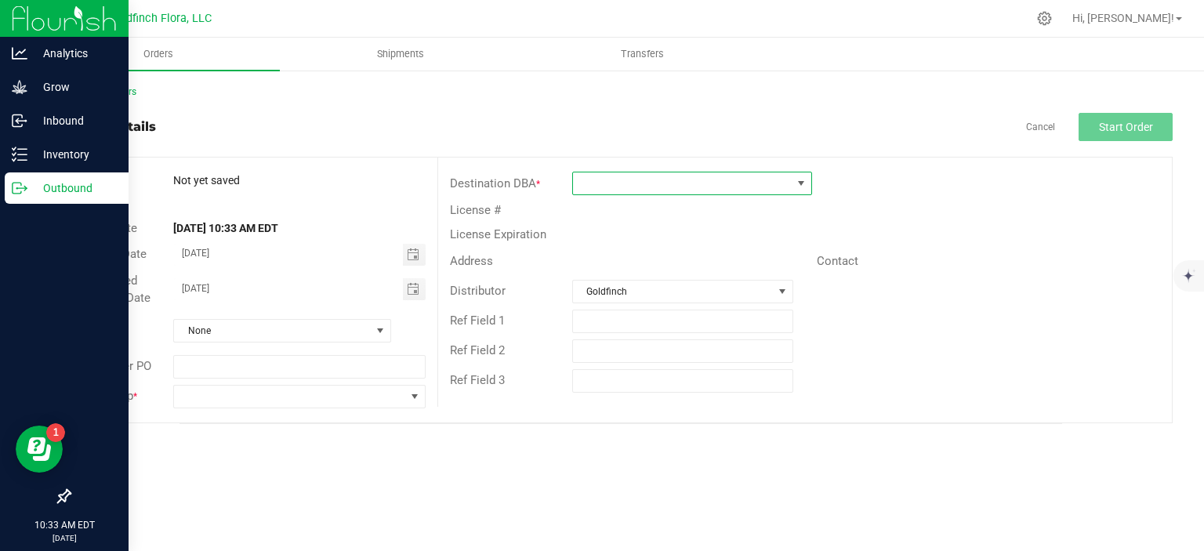
click at [801, 180] on span at bounding box center [801, 183] width 13 height 13
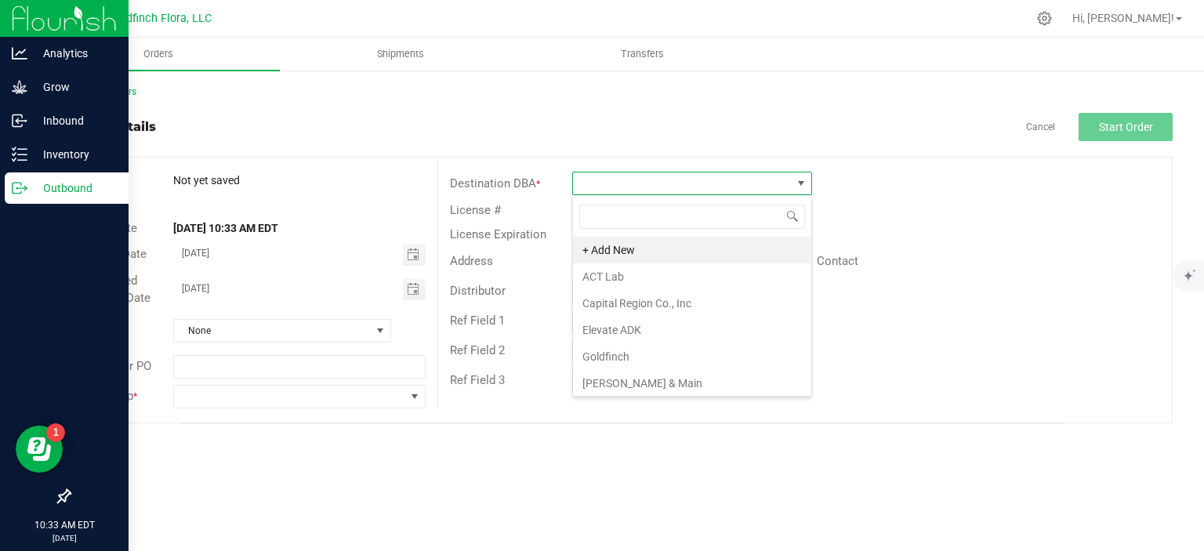
scroll to position [132, 0]
click at [655, 332] on li "Real Life Botanicals" at bounding box center [692, 331] width 238 height 27
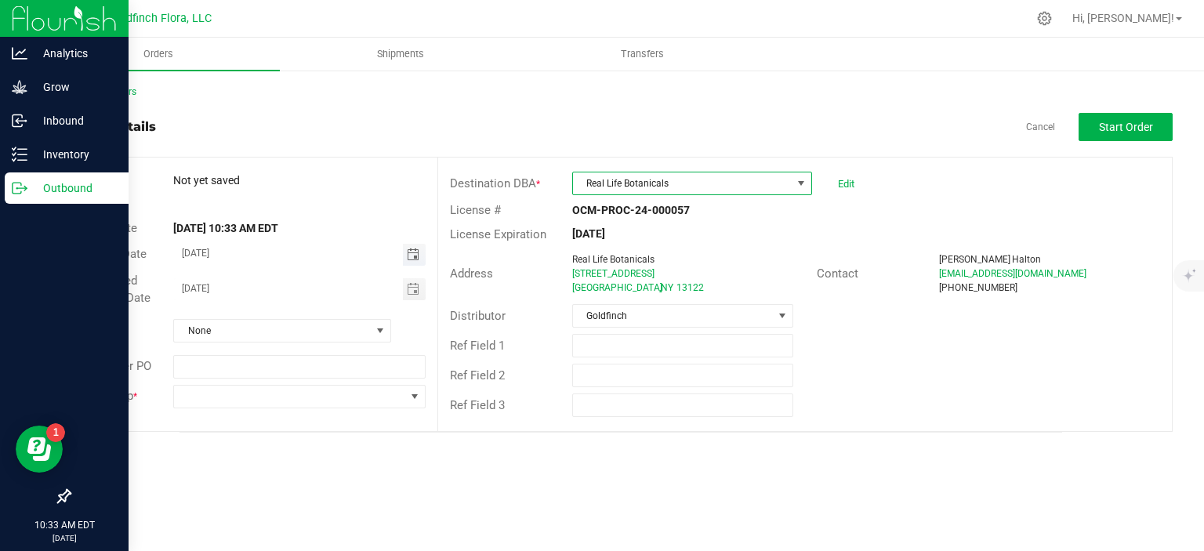
click at [415, 250] on span "Toggle calendar" at bounding box center [413, 255] width 13 height 13
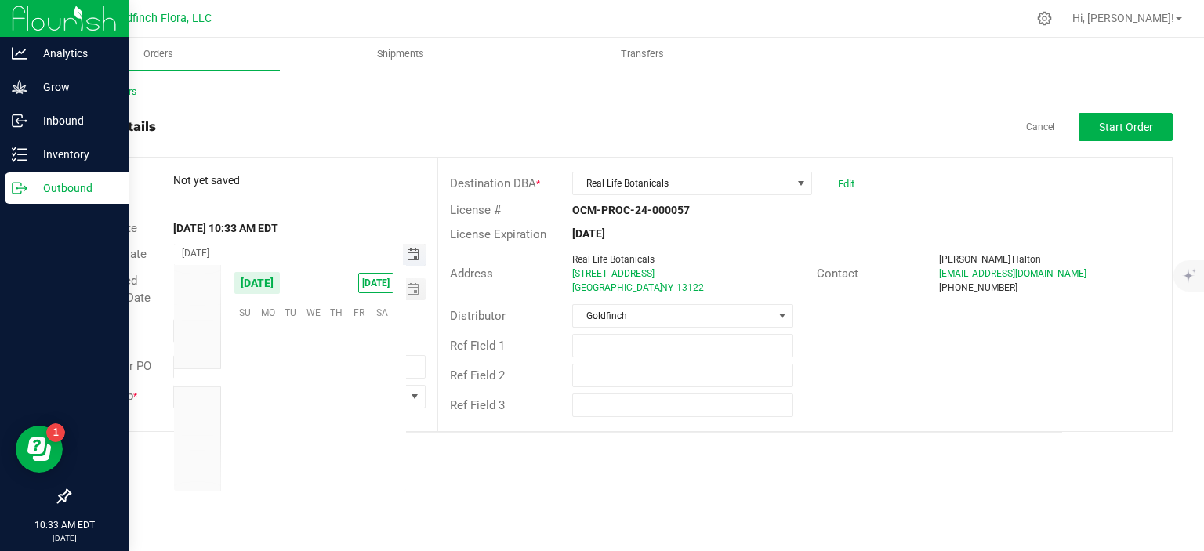
scroll to position [254144, 0]
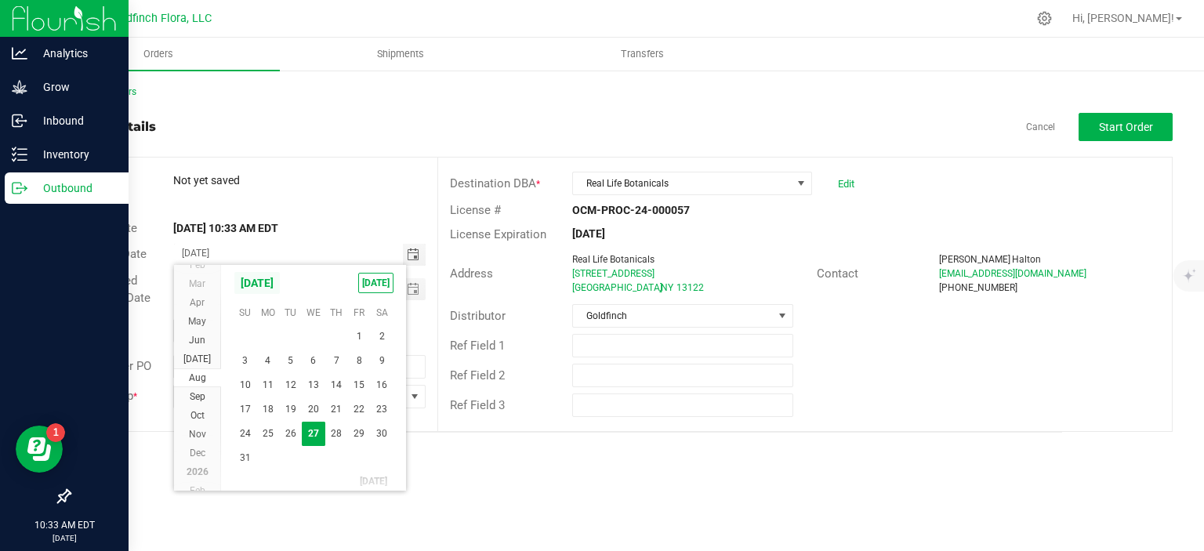
click at [281, 278] on span "August 2025" at bounding box center [257, 283] width 47 height 24
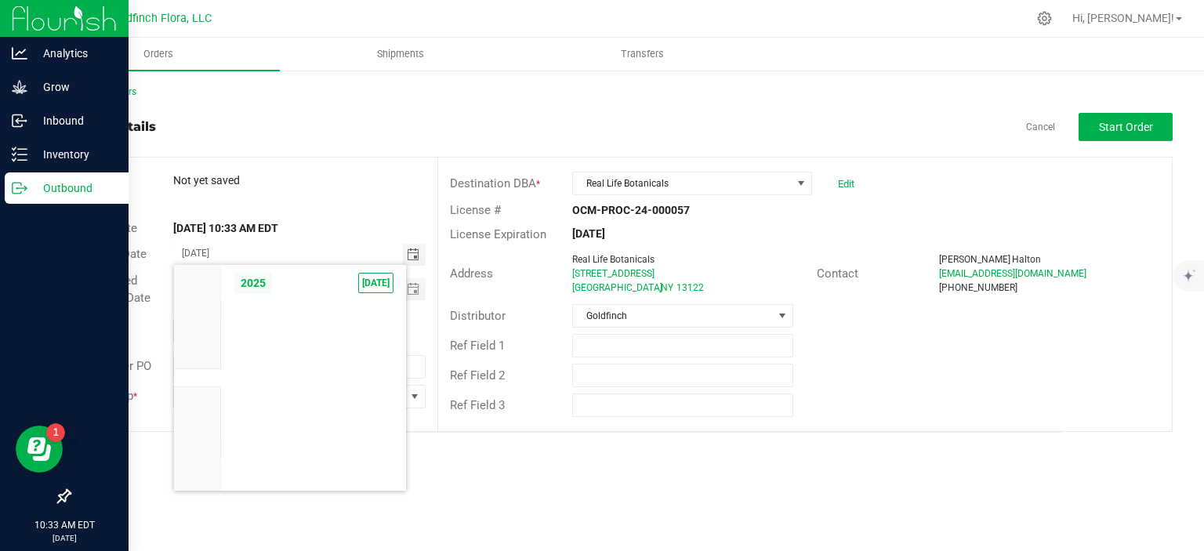
scroll to position [14936, 0]
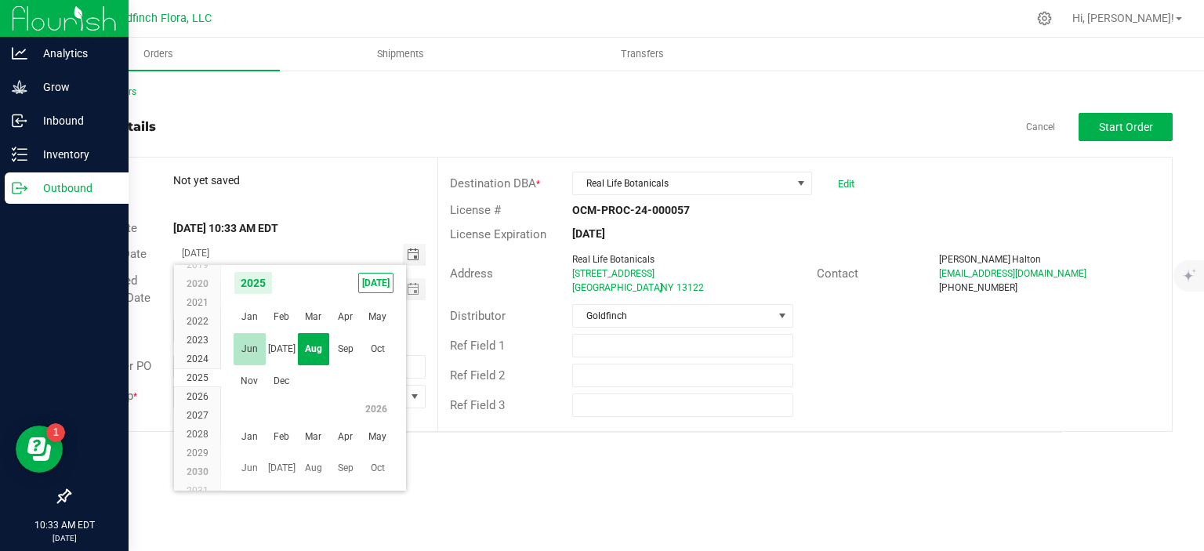
click at [253, 346] on span "Jun" at bounding box center [250, 349] width 32 height 32
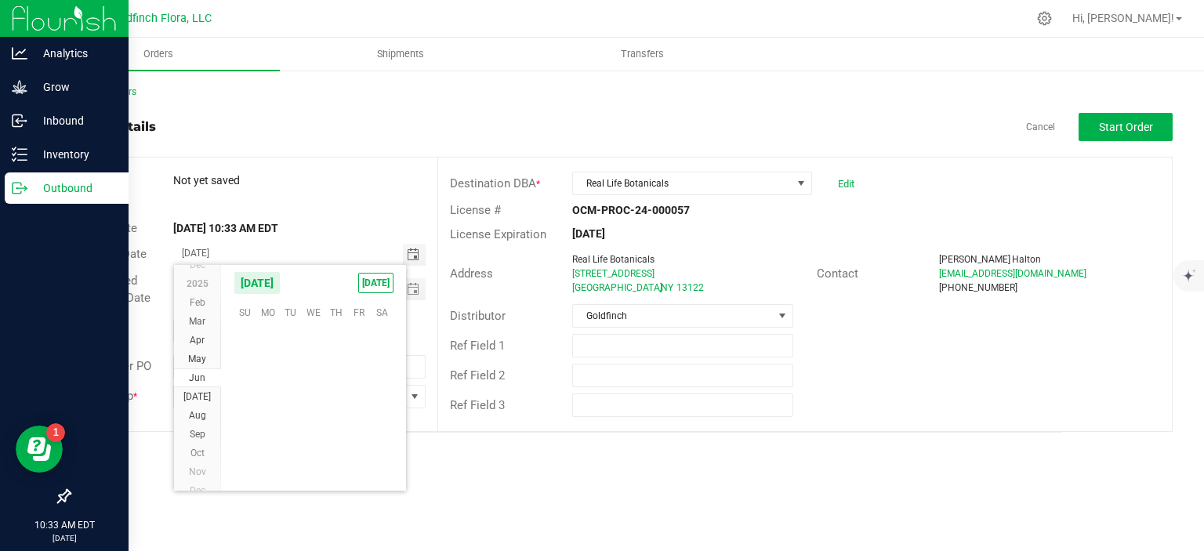
scroll to position [253806, 0]
click at [414, 255] on span "Toggle calendar" at bounding box center [413, 255] width 13 height 13
click at [281, 284] on span "August 2025" at bounding box center [257, 283] width 47 height 24
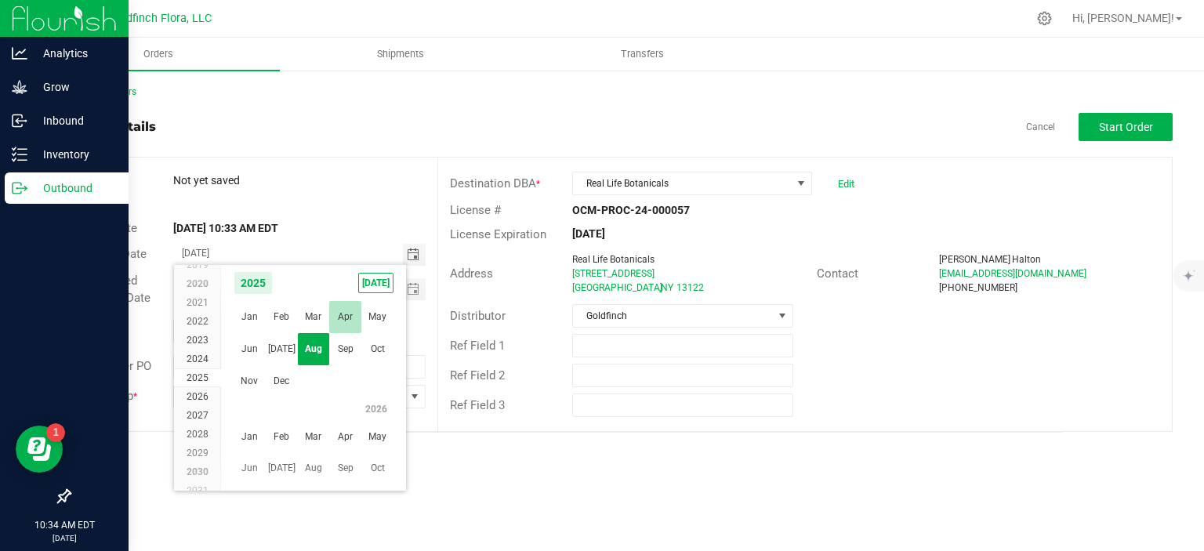
click at [345, 317] on span "Apr" at bounding box center [345, 317] width 32 height 32
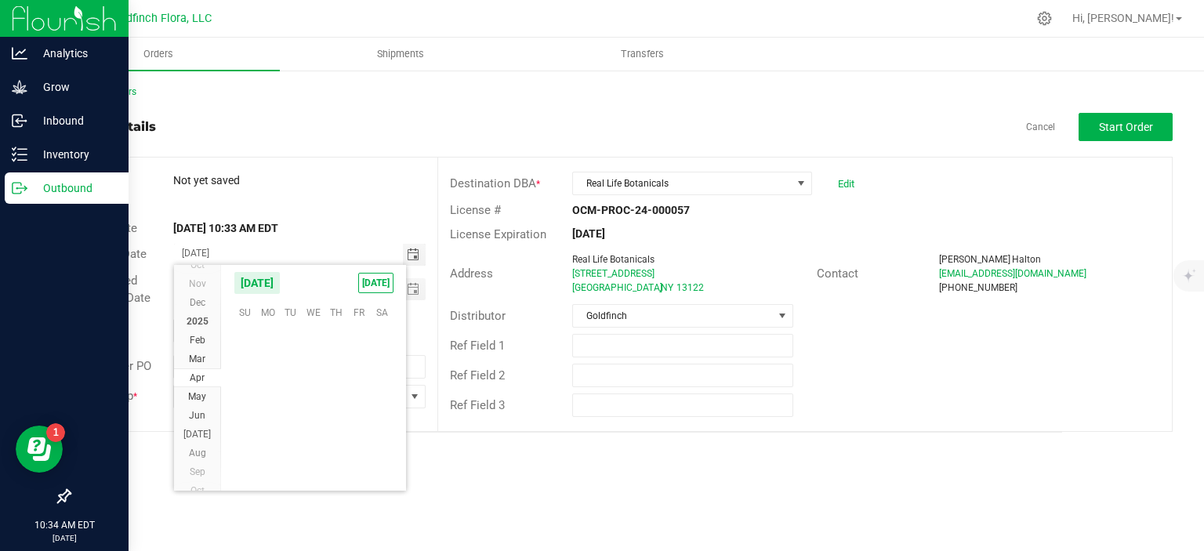
scroll to position [253469, 0]
click at [362, 330] on span "4" at bounding box center [359, 337] width 23 height 24
type input "04/04/2025"
click at [415, 288] on span "Toggle calendar" at bounding box center [413, 289] width 13 height 13
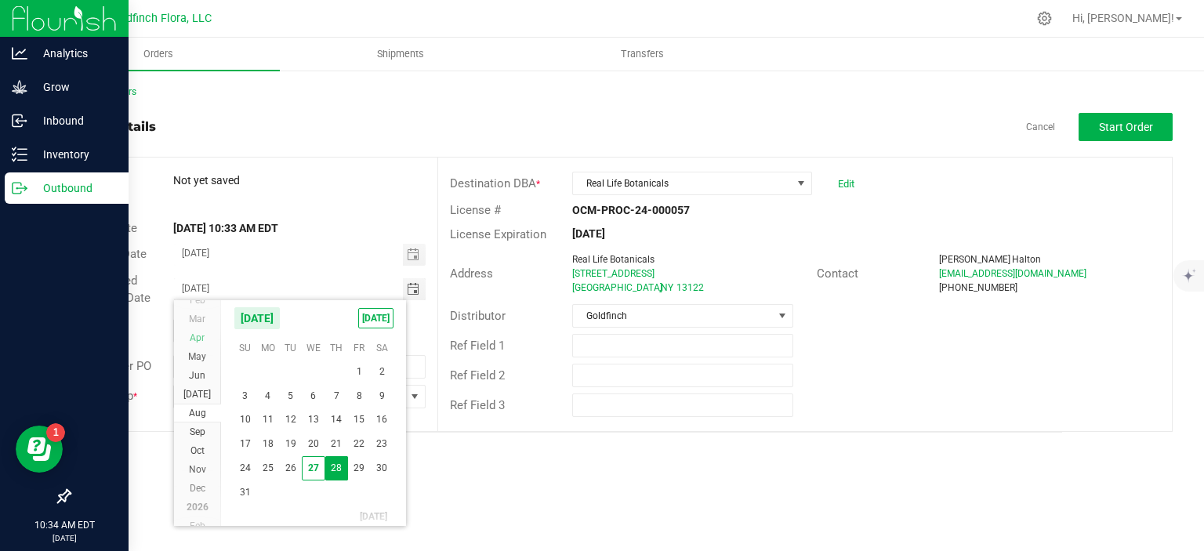
click at [201, 338] on span "Apr" at bounding box center [197, 337] width 15 height 11
click at [361, 372] on span "4" at bounding box center [359, 372] width 23 height 24
type input "04/04/2025"
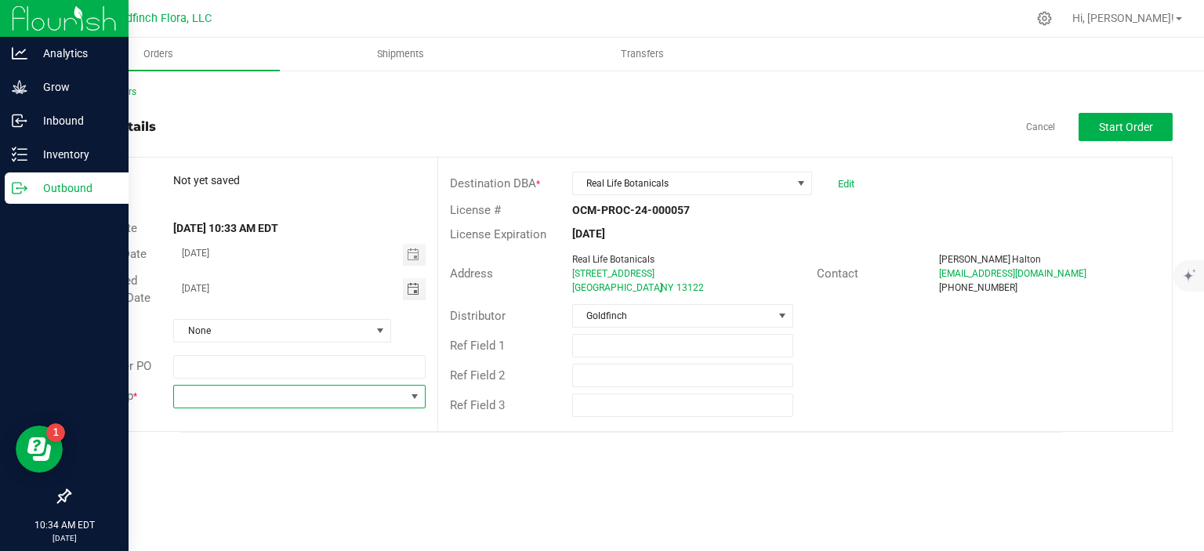
click at [419, 394] on span at bounding box center [414, 396] width 13 height 13
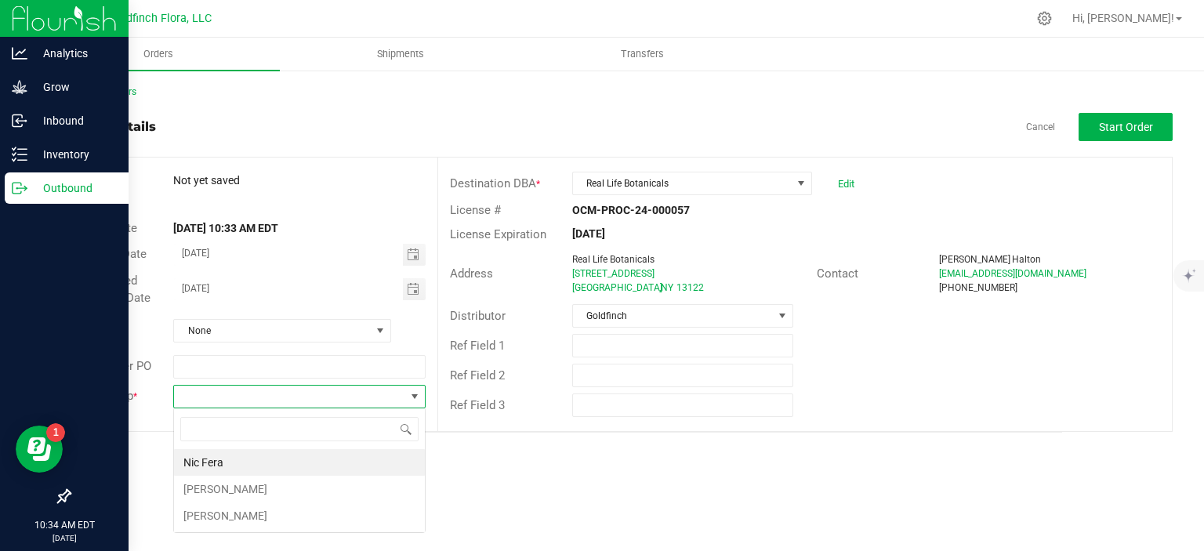
scroll to position [23, 252]
click at [325, 489] on li "Rose Fera" at bounding box center [299, 489] width 251 height 27
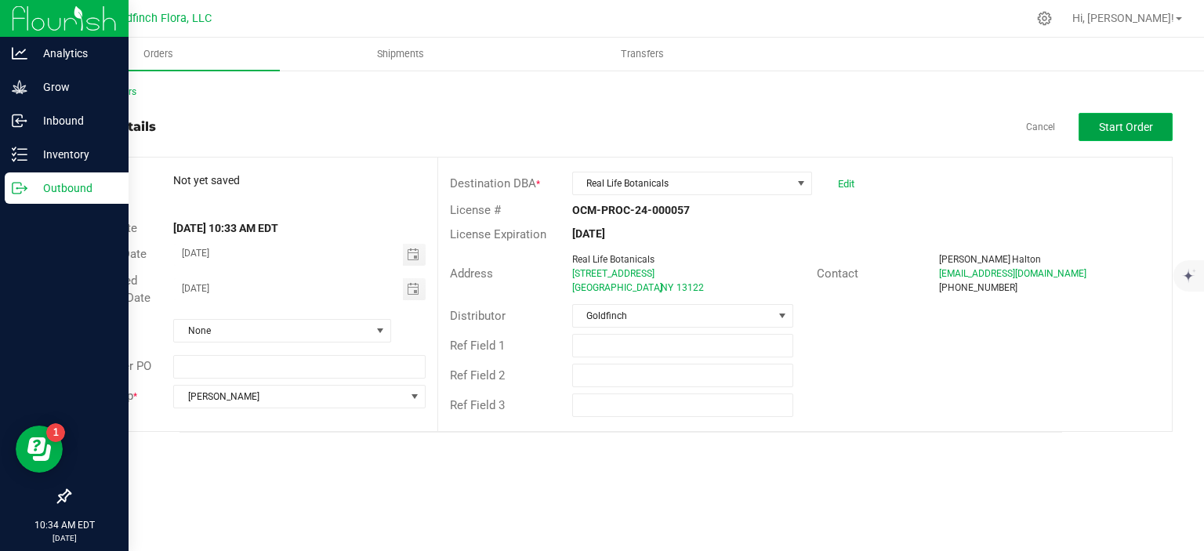
click at [1150, 130] on span "Start Order" at bounding box center [1126, 127] width 54 height 13
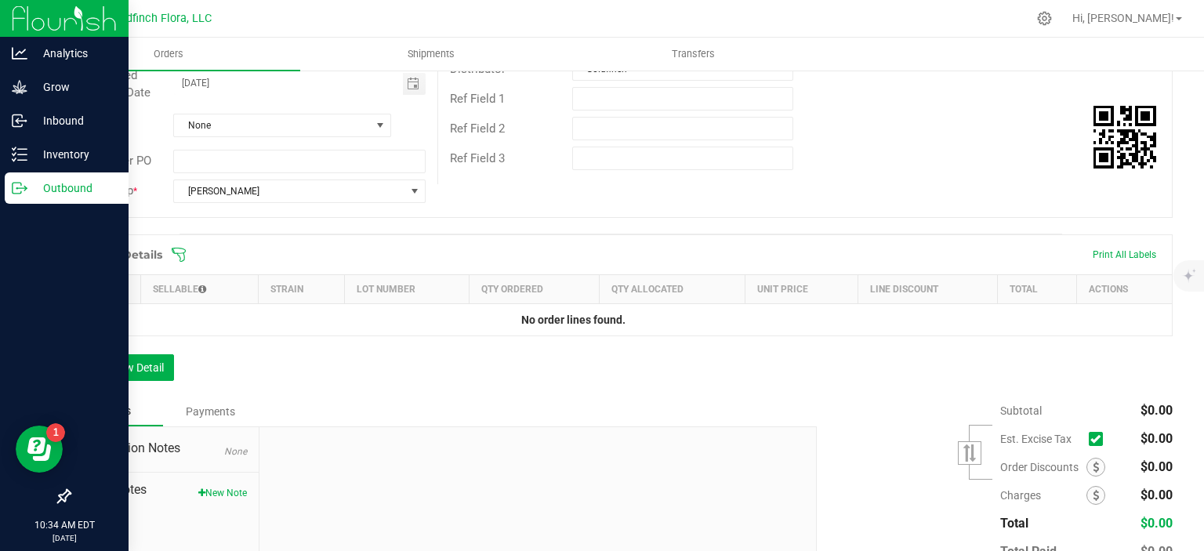
scroll to position [249, 0]
click at [118, 363] on button "Add New Detail" at bounding box center [121, 366] width 105 height 27
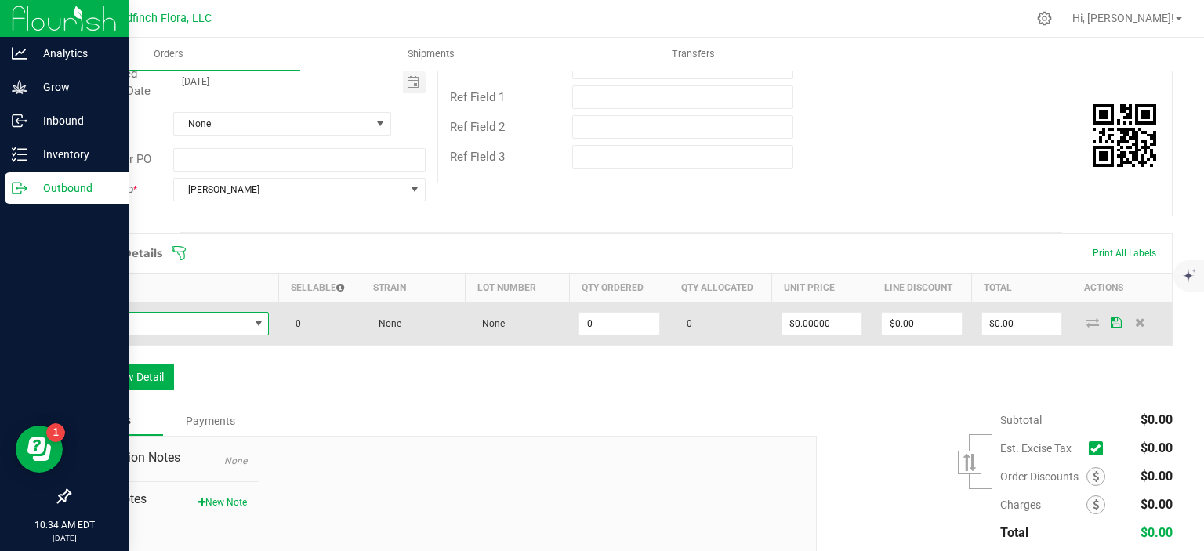
click at [255, 320] on span "NO DATA FOUND" at bounding box center [258, 324] width 13 height 13
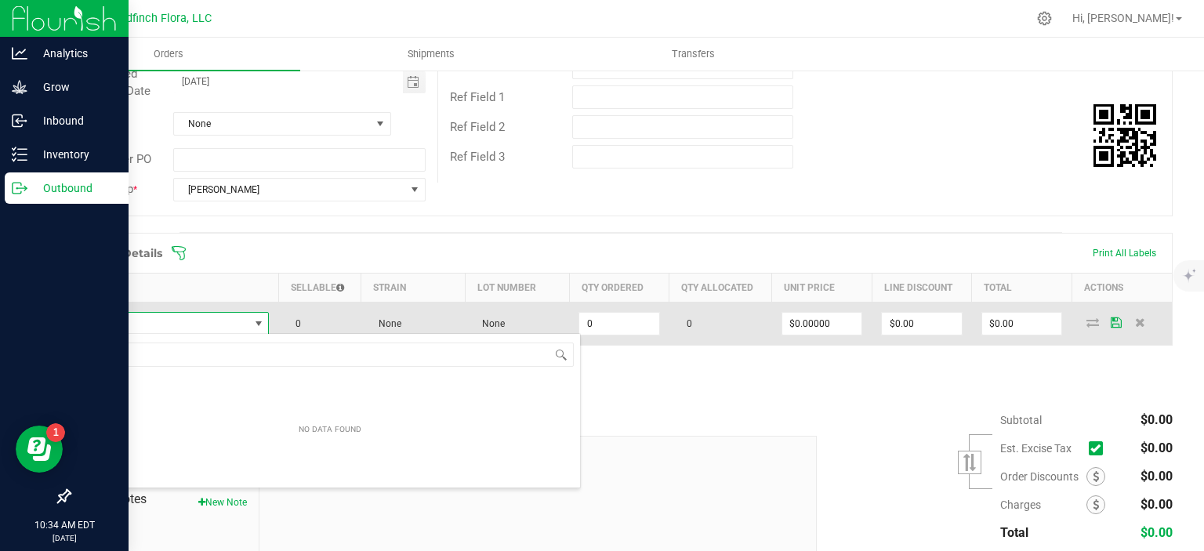
scroll to position [23, 185]
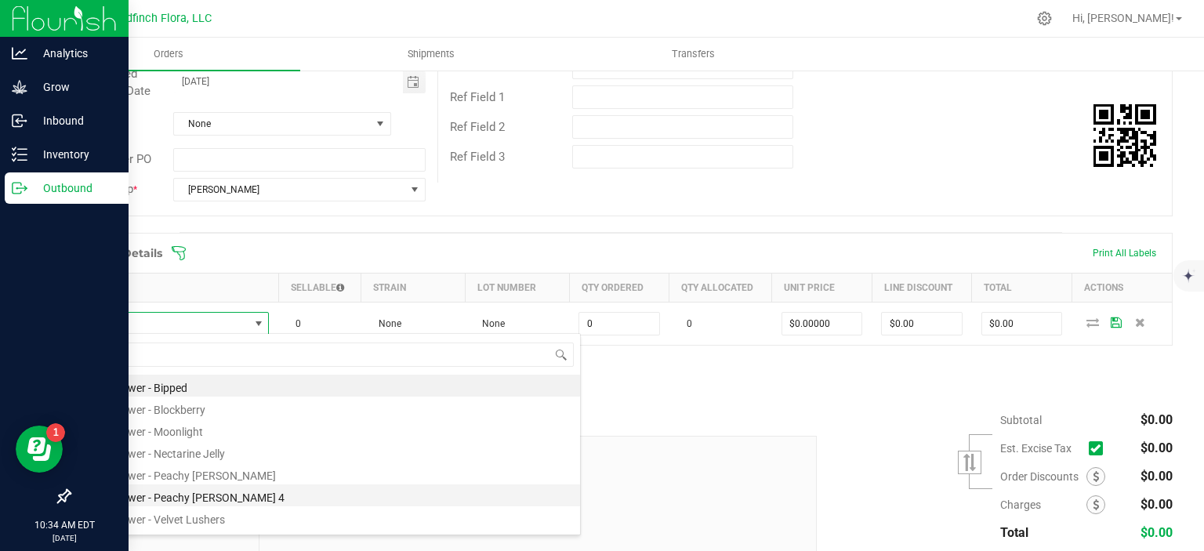
click at [219, 504] on li "Bulk Flower - Peachy Keene 4" at bounding box center [330, 496] width 500 height 22
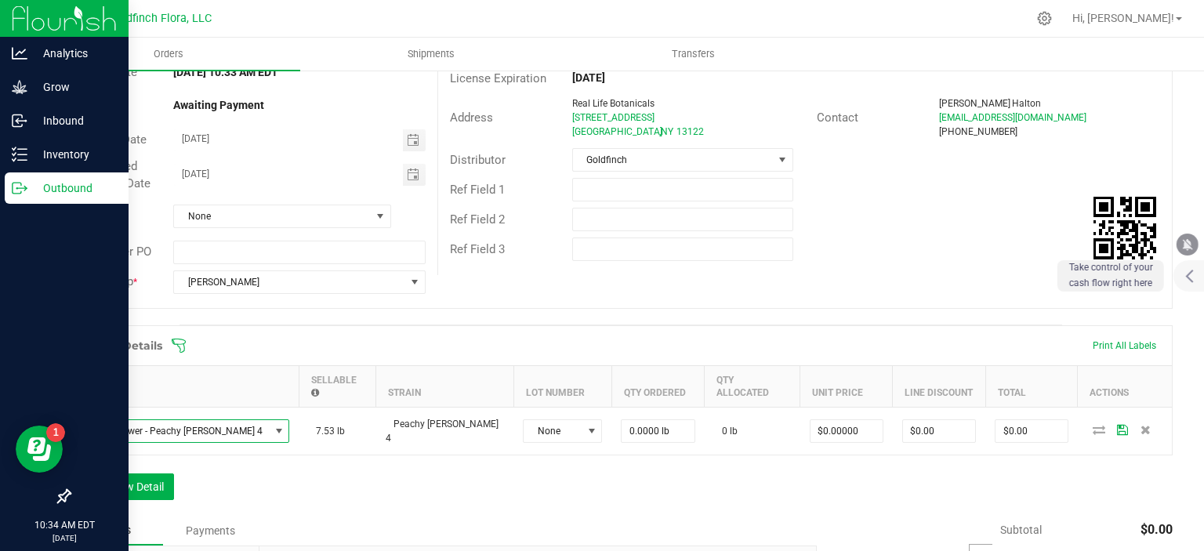
scroll to position [0, 0]
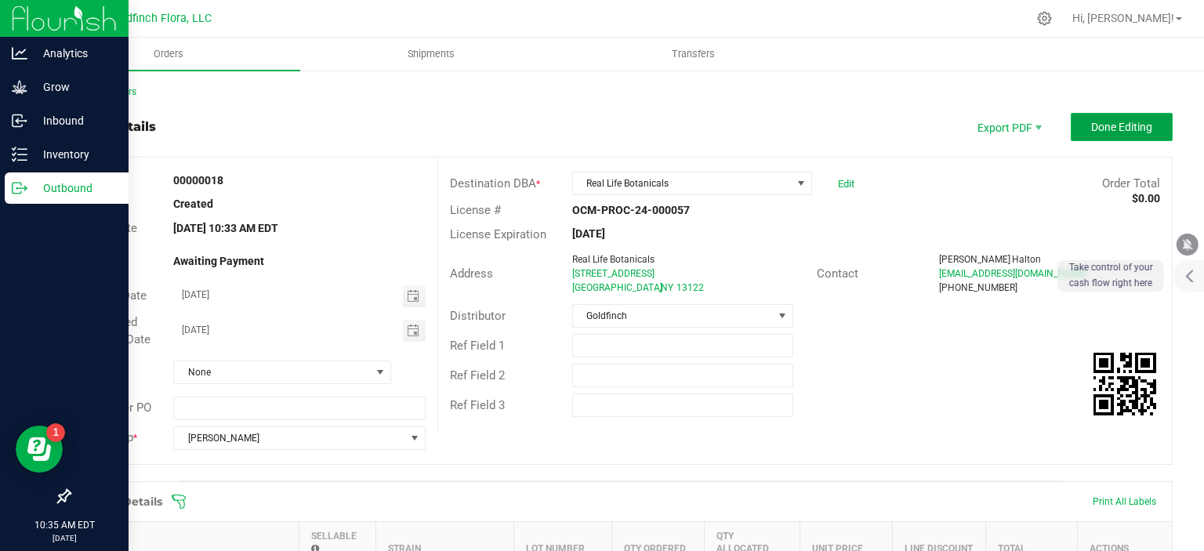
click at [1098, 127] on span "Done Editing" at bounding box center [1121, 127] width 61 height 13
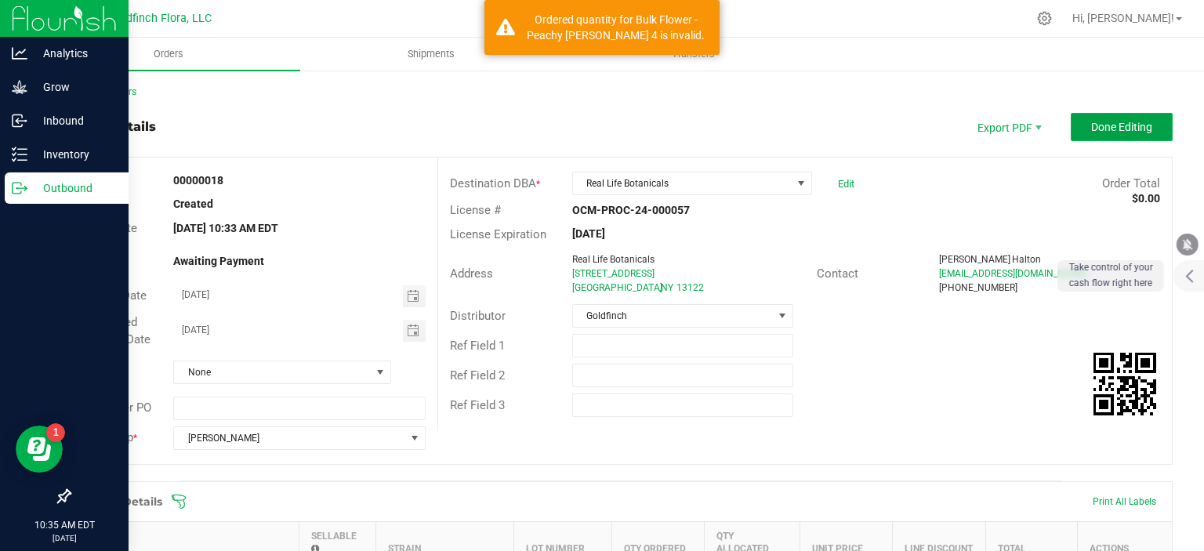
click at [1098, 127] on span "Done Editing" at bounding box center [1121, 127] width 61 height 13
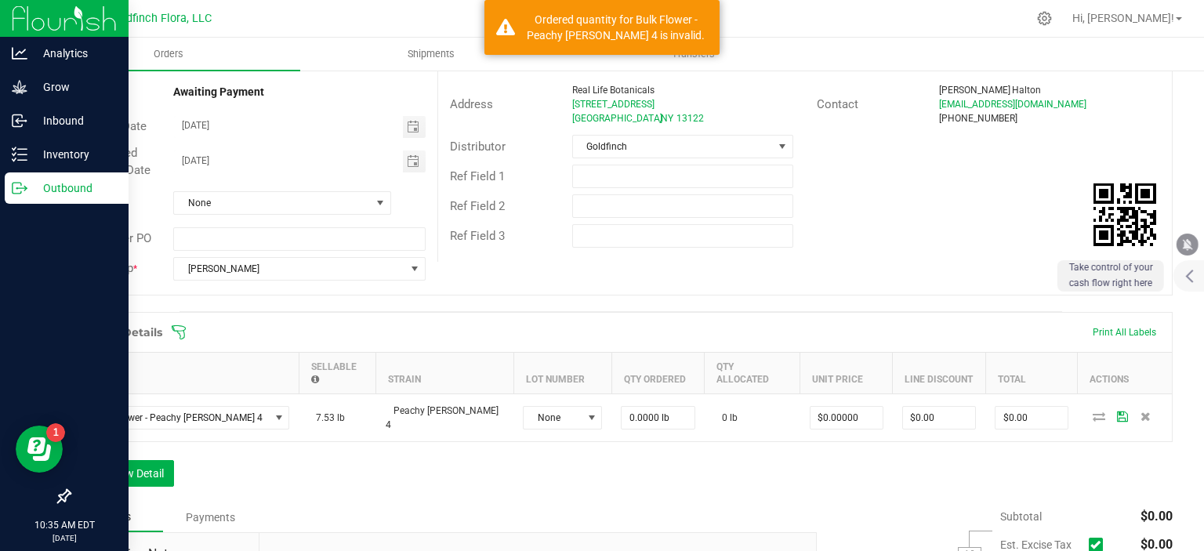
scroll to position [194, 0]
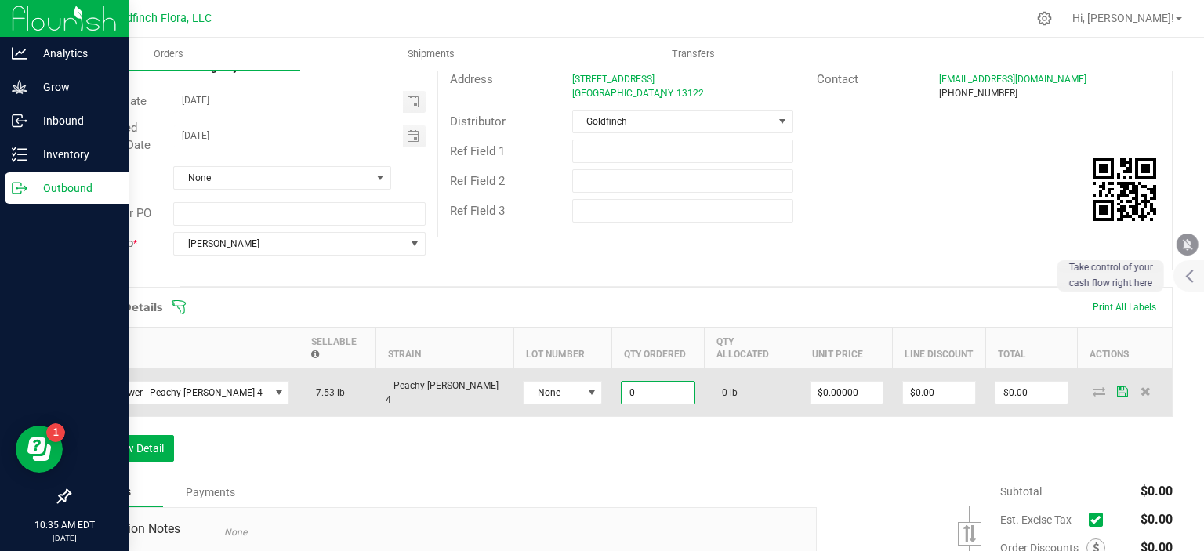
click at [622, 382] on input "0" at bounding box center [658, 393] width 73 height 22
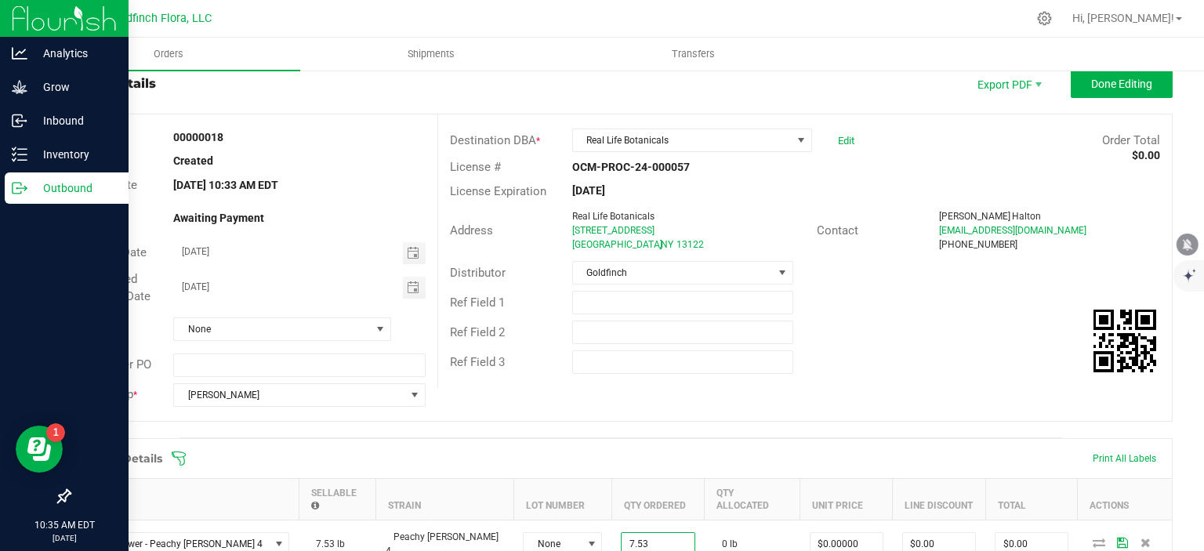
scroll to position [0, 0]
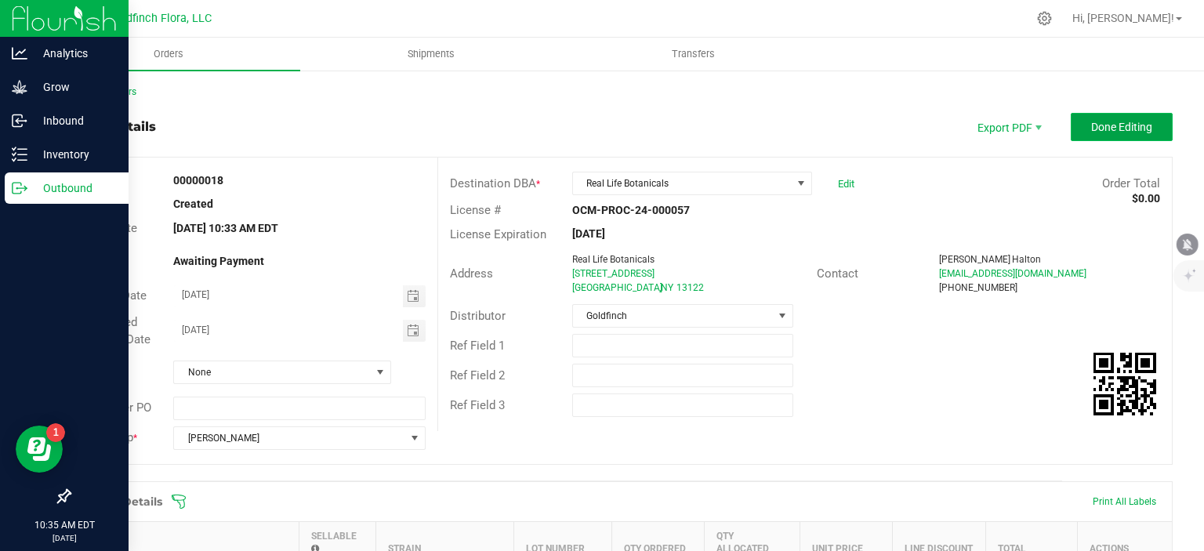
type input "7.5300 lb"
click at [1116, 121] on span "Done Editing" at bounding box center [1121, 127] width 61 height 13
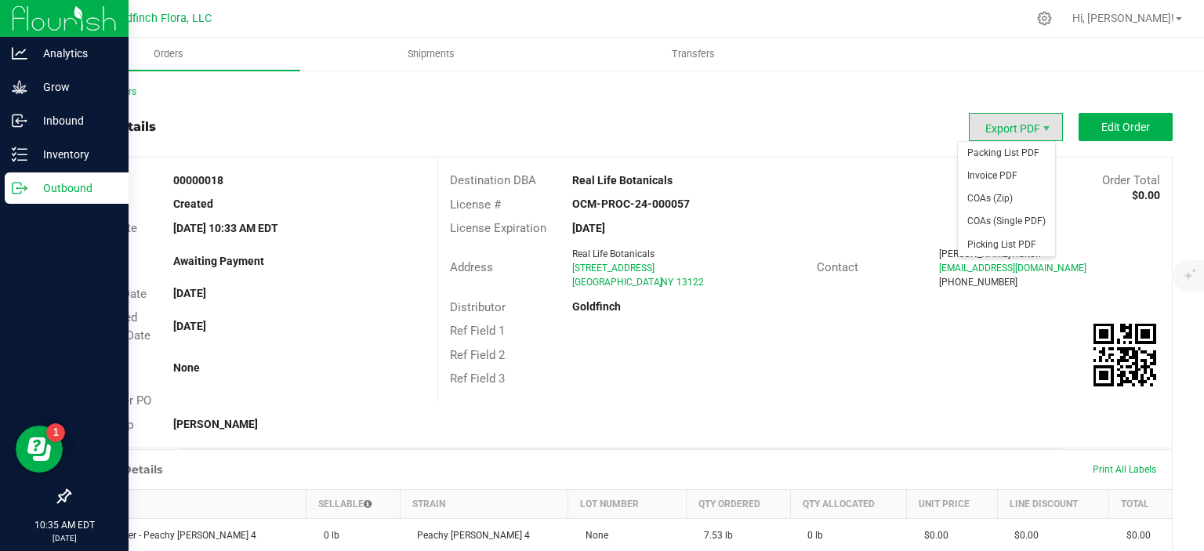
click at [995, 128] on span "Export PDF" at bounding box center [1016, 127] width 94 height 28
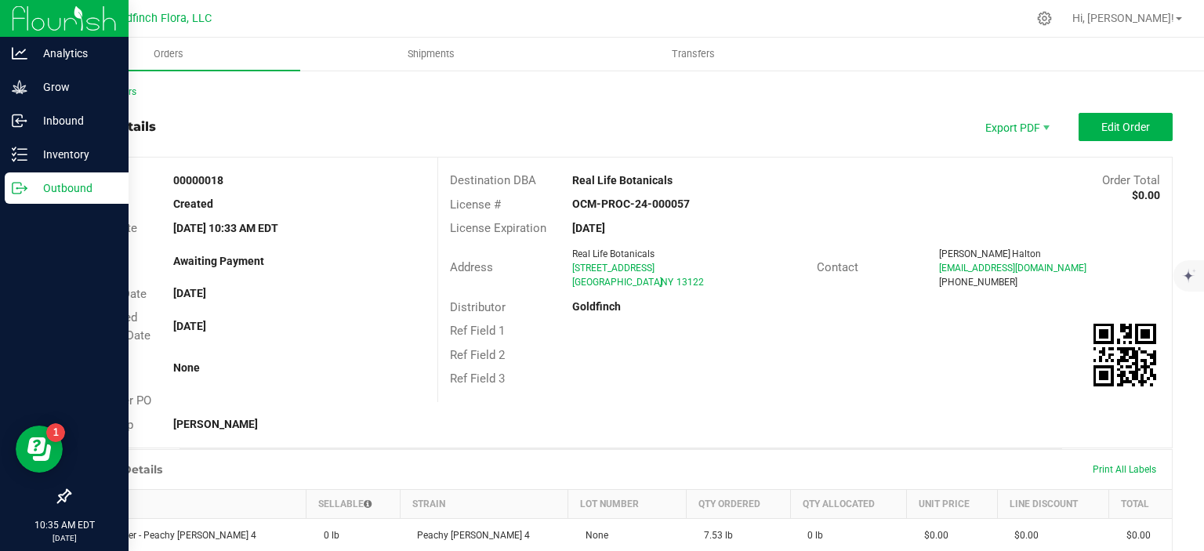
click at [822, 107] on div "Back to Orders Order details Export PDF Edit Order Order # 00000018 Status Crea…" at bounding box center [621, 447] width 1104 height 725
click at [112, 96] on link "Back to Orders" at bounding box center [102, 91] width 67 height 11
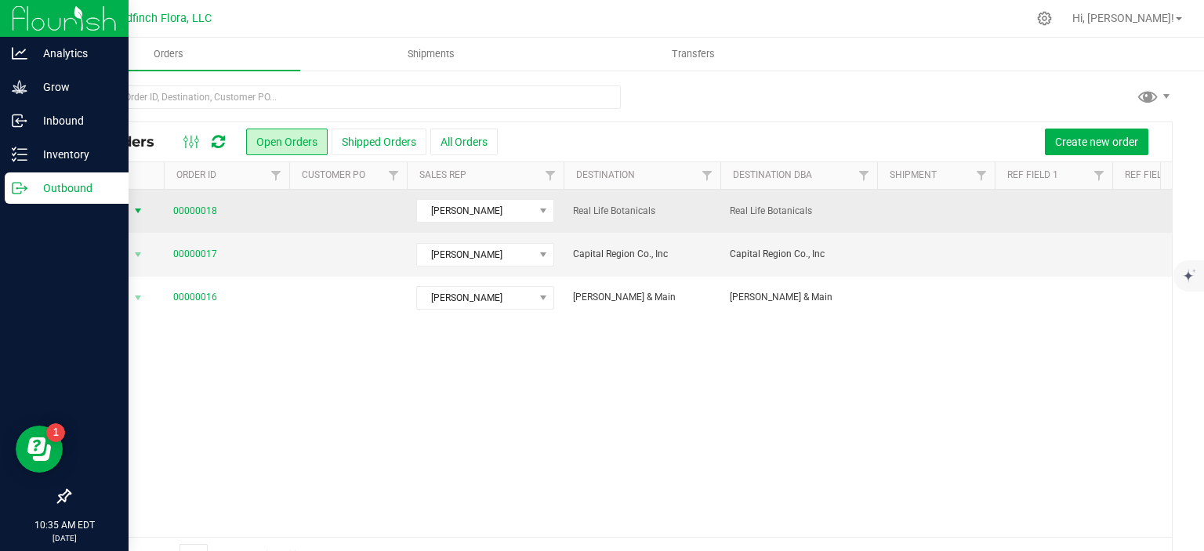
click at [134, 209] on span "select" at bounding box center [138, 211] width 13 height 13
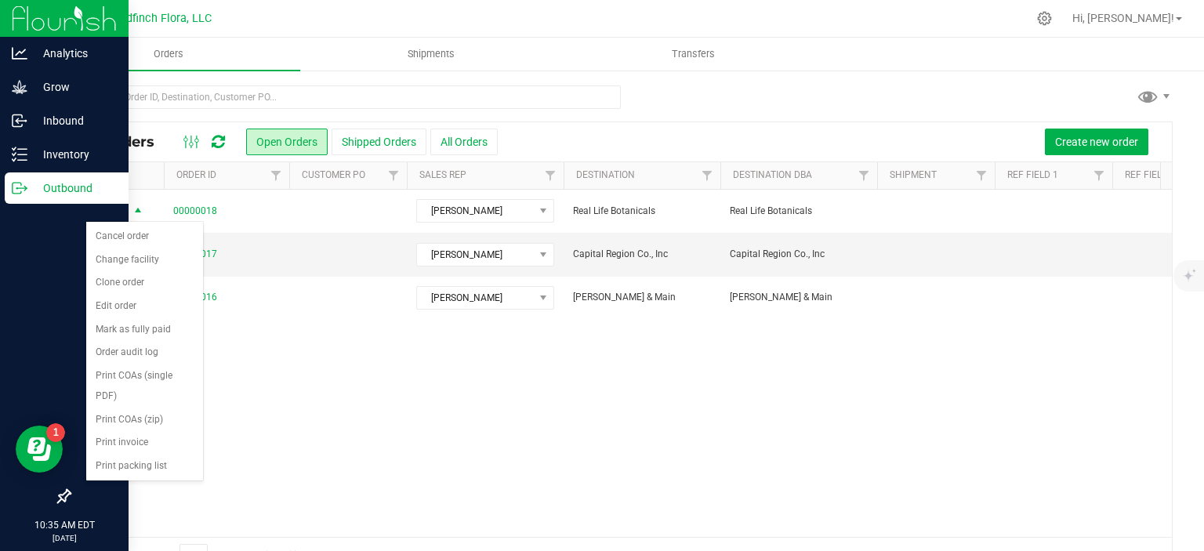
click at [355, 419] on div "Action Action Cancel order Change facility Clone order Edit order Mark as fully…" at bounding box center [621, 363] width 1102 height 347
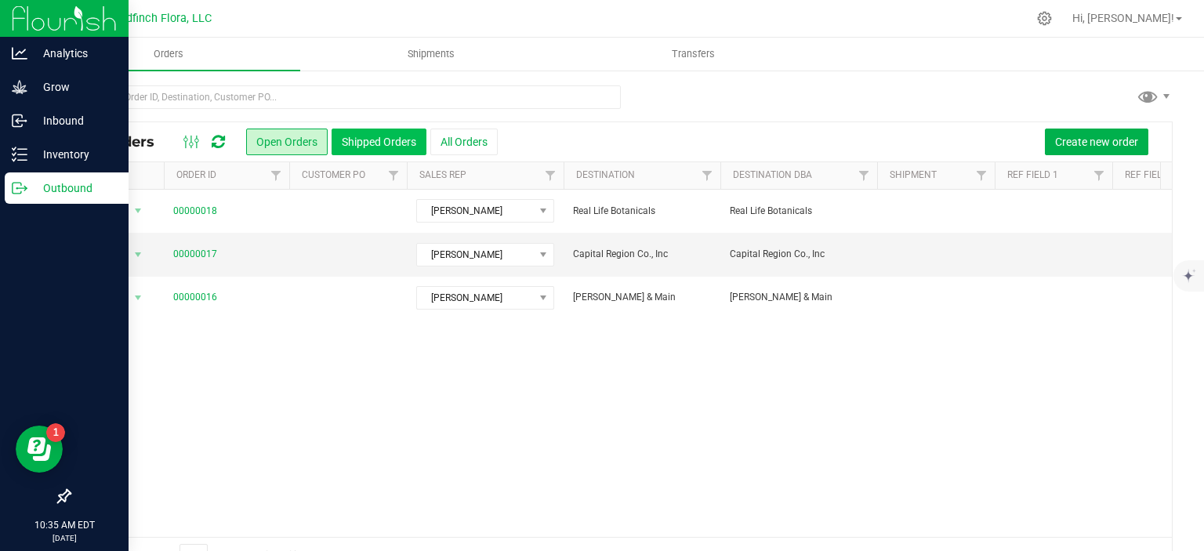
click at [389, 140] on button "Shipped Orders" at bounding box center [379, 142] width 95 height 27
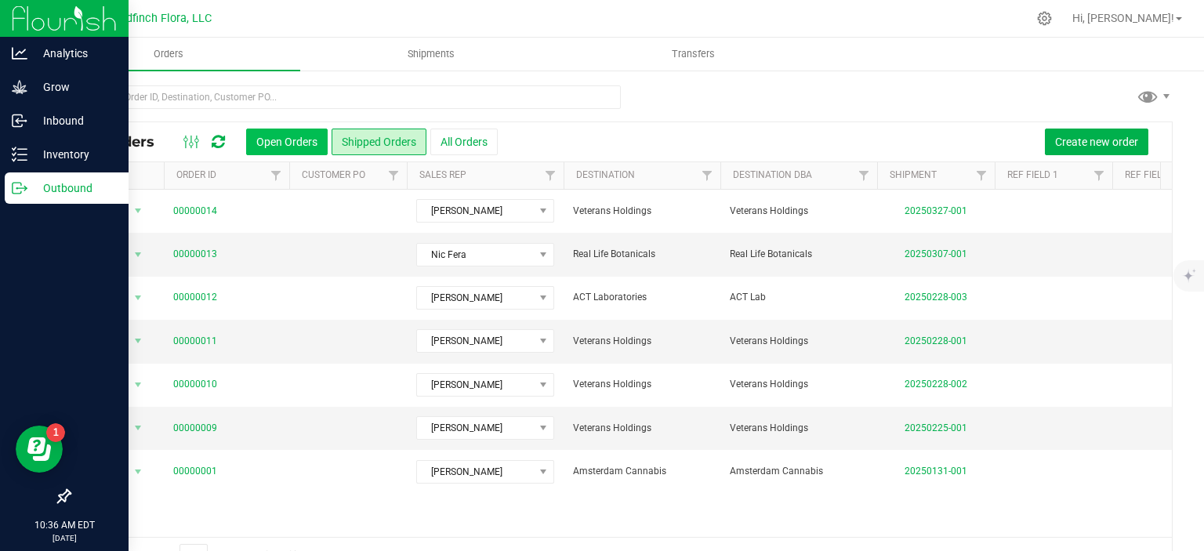
click at [311, 140] on button "Open Orders" at bounding box center [287, 142] width 82 height 27
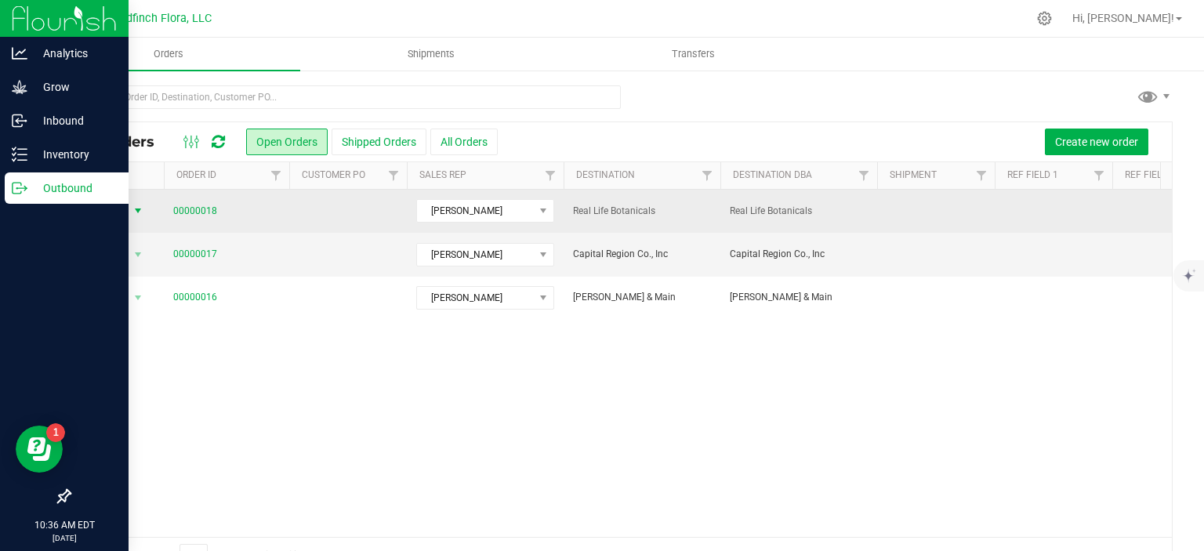
click at [142, 215] on span "select" at bounding box center [138, 211] width 13 height 13
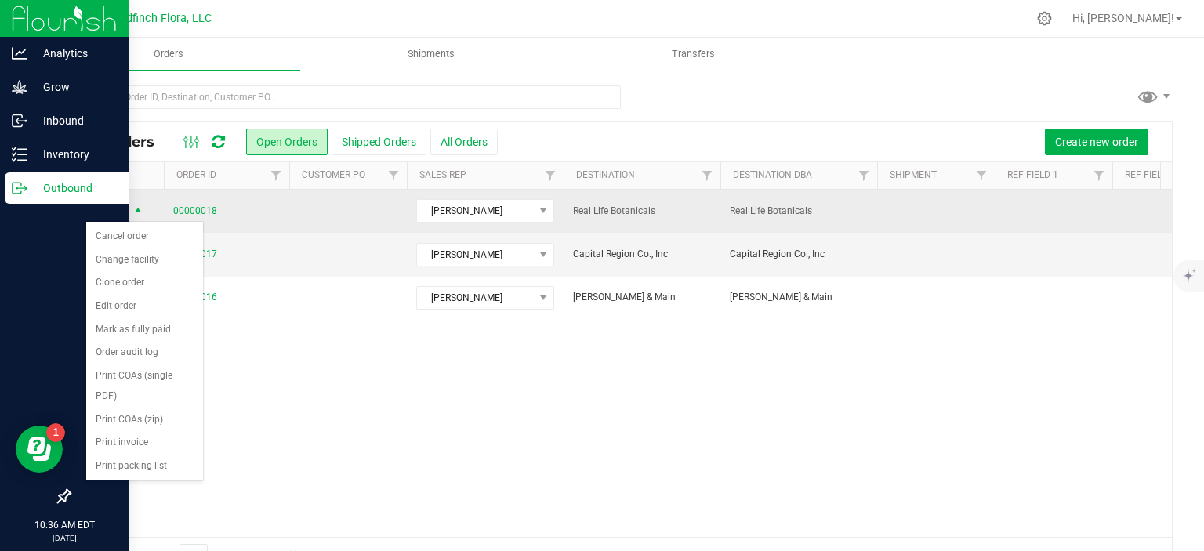
click at [142, 215] on span "select" at bounding box center [138, 211] width 13 height 13
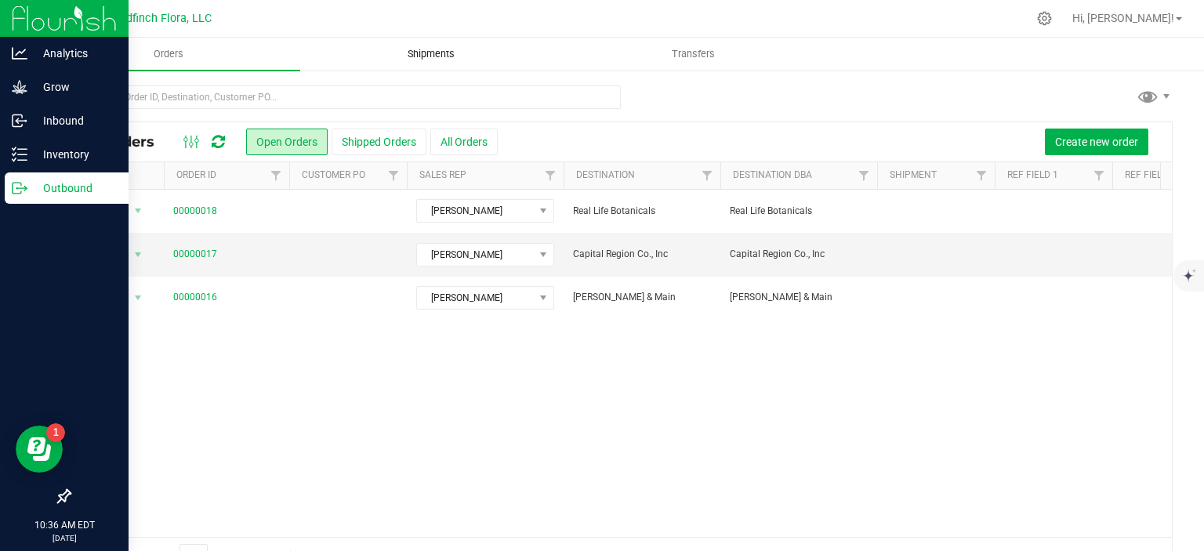
click at [452, 56] on span "Shipments" at bounding box center [431, 54] width 89 height 14
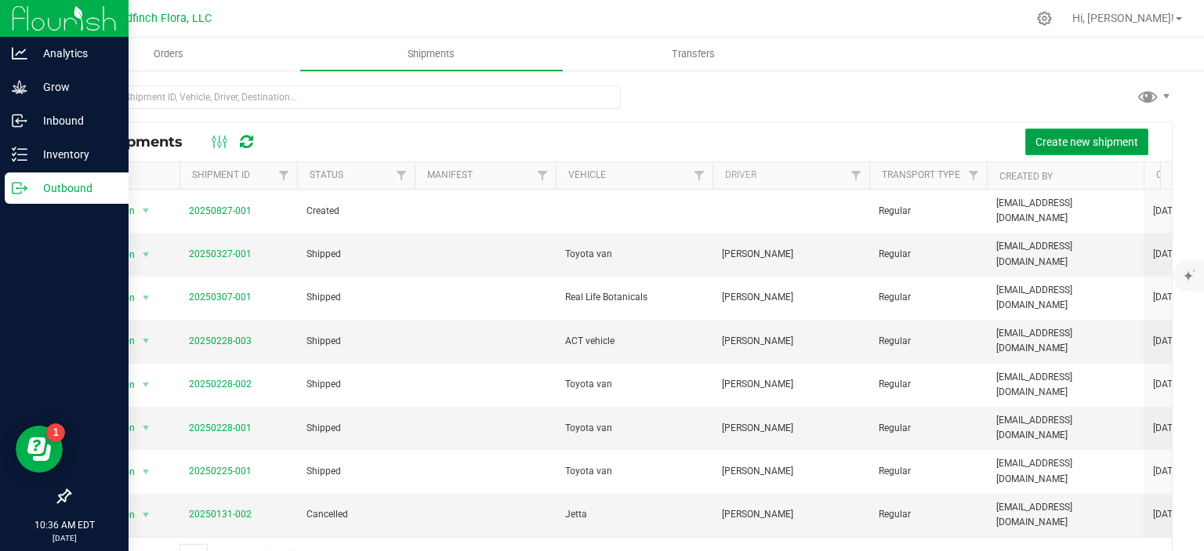
click at [1108, 137] on span "Create new shipment" at bounding box center [1087, 142] width 103 height 13
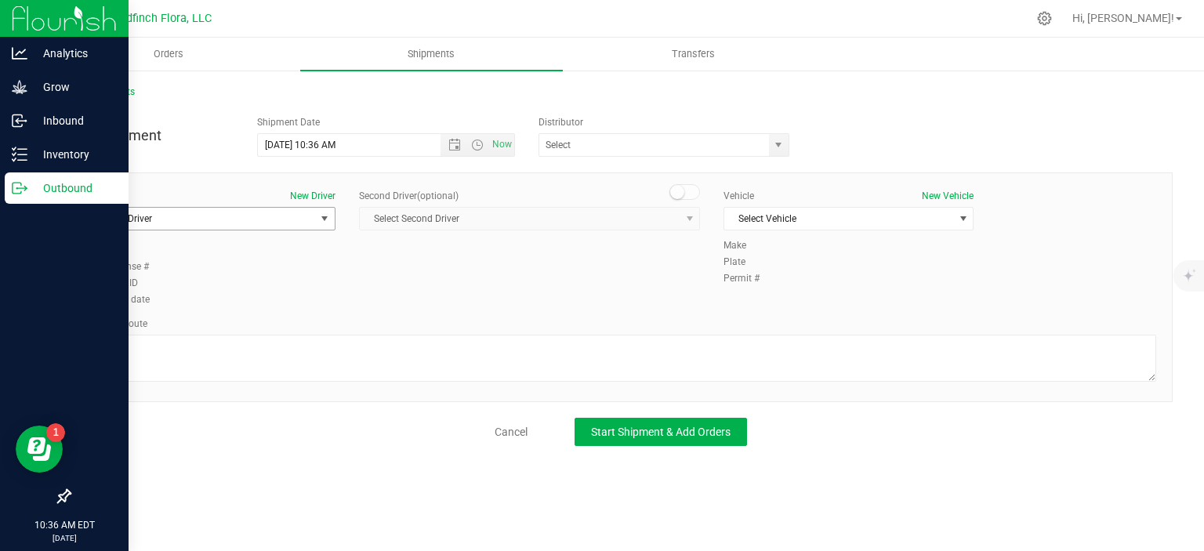
click at [324, 222] on span "select" at bounding box center [324, 218] width 13 height 13
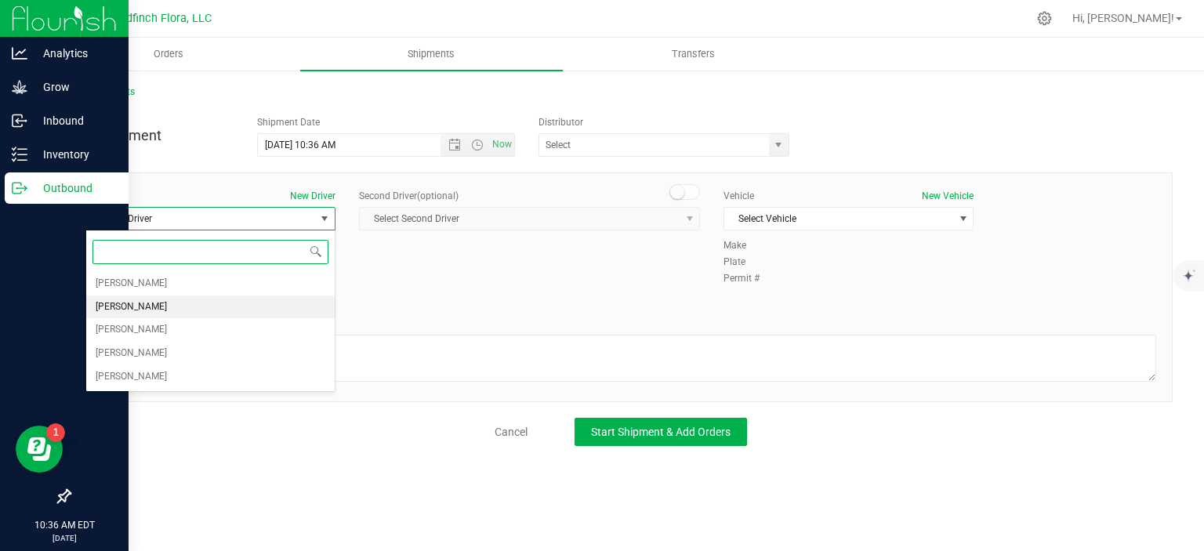
click at [196, 304] on li "Rosemary Fera" at bounding box center [210, 308] width 249 height 24
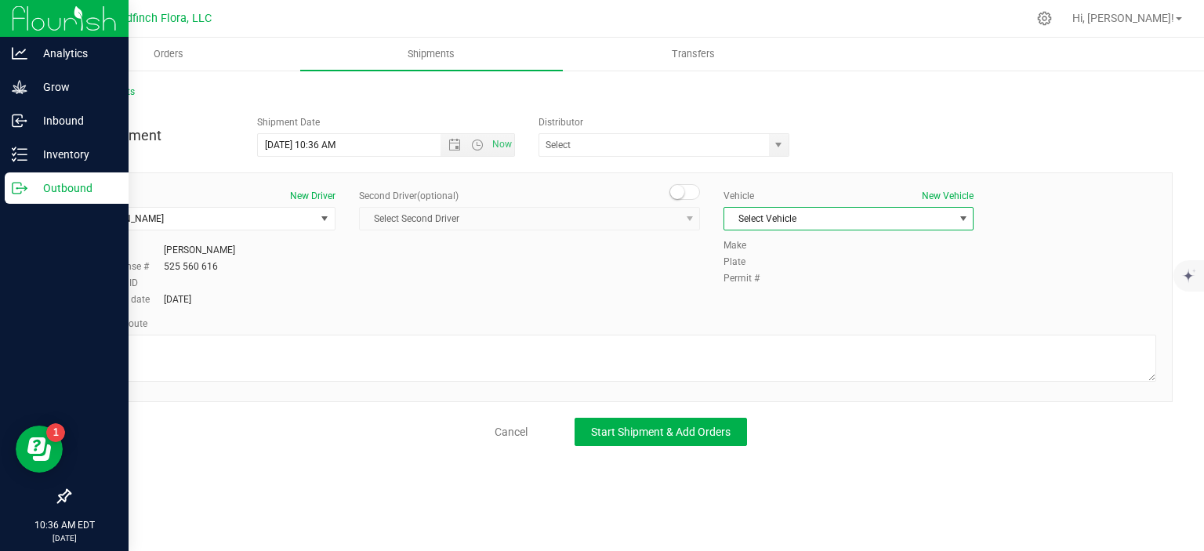
click at [964, 219] on span "select" at bounding box center [963, 218] width 13 height 13
click at [830, 287] on li "Real Life Botanicals" at bounding box center [848, 292] width 249 height 24
click at [325, 216] on span "select" at bounding box center [324, 218] width 13 height 13
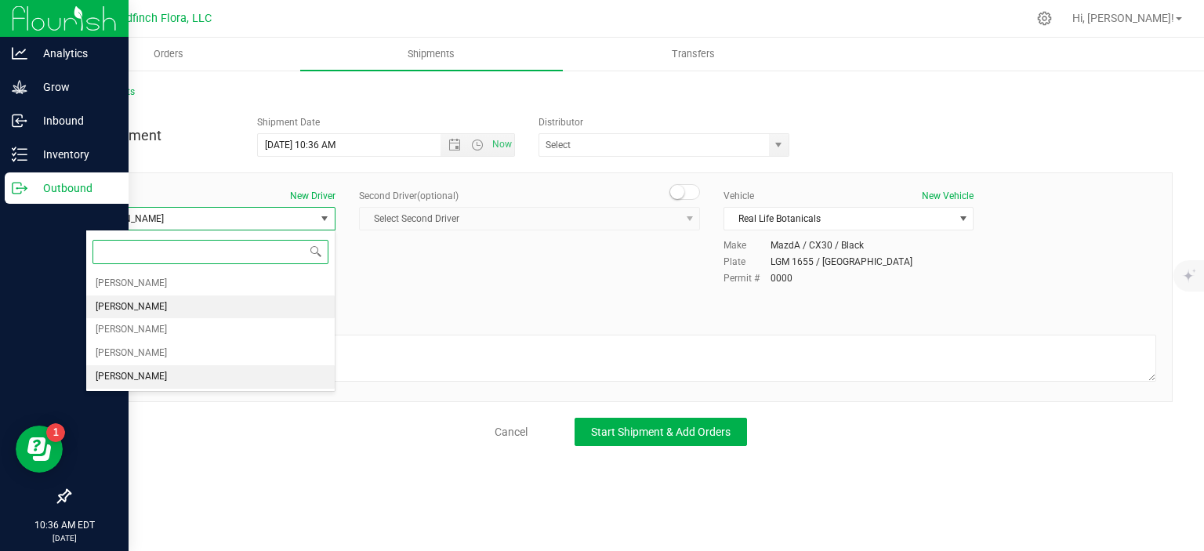
click at [184, 375] on li "Steve Halton" at bounding box center [210, 377] width 249 height 24
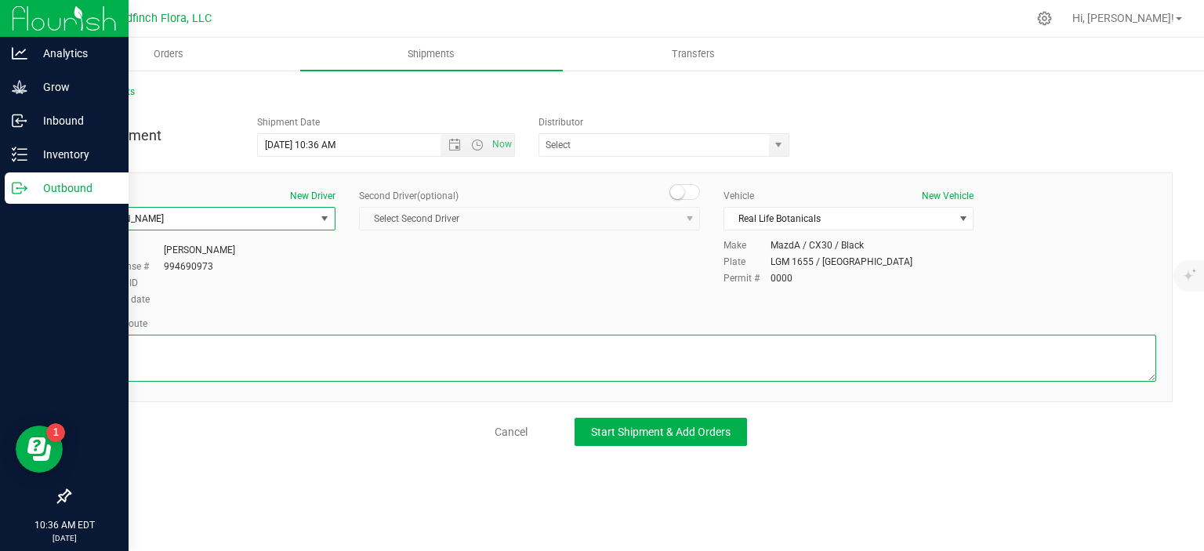
click at [597, 351] on textarea at bounding box center [620, 358] width 1071 height 47
type textarea "Best GPS route"
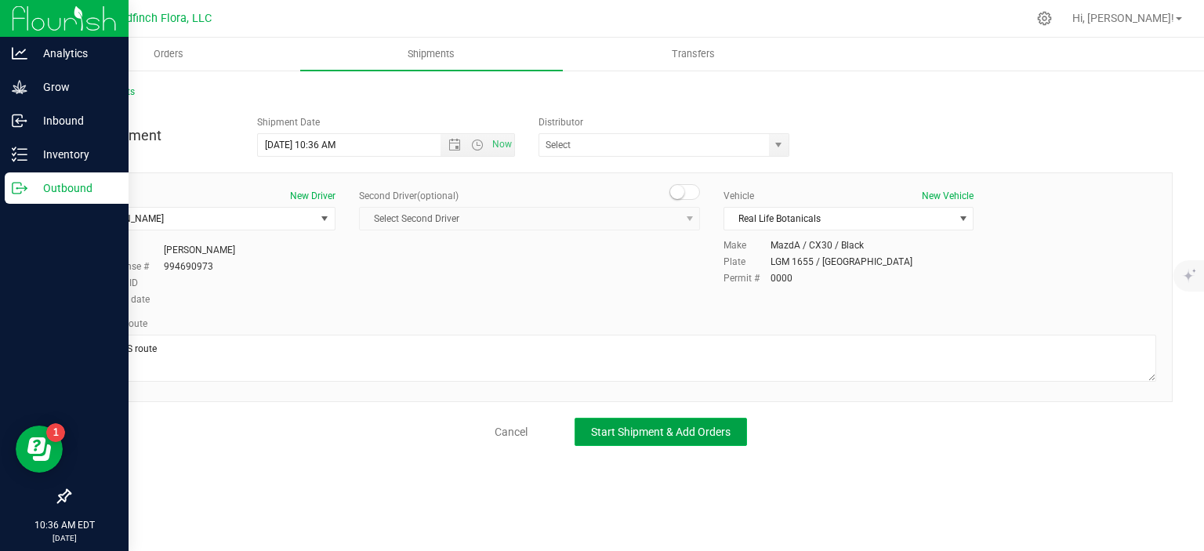
click at [707, 426] on span "Start Shipment & Add Orders" at bounding box center [661, 432] width 140 height 13
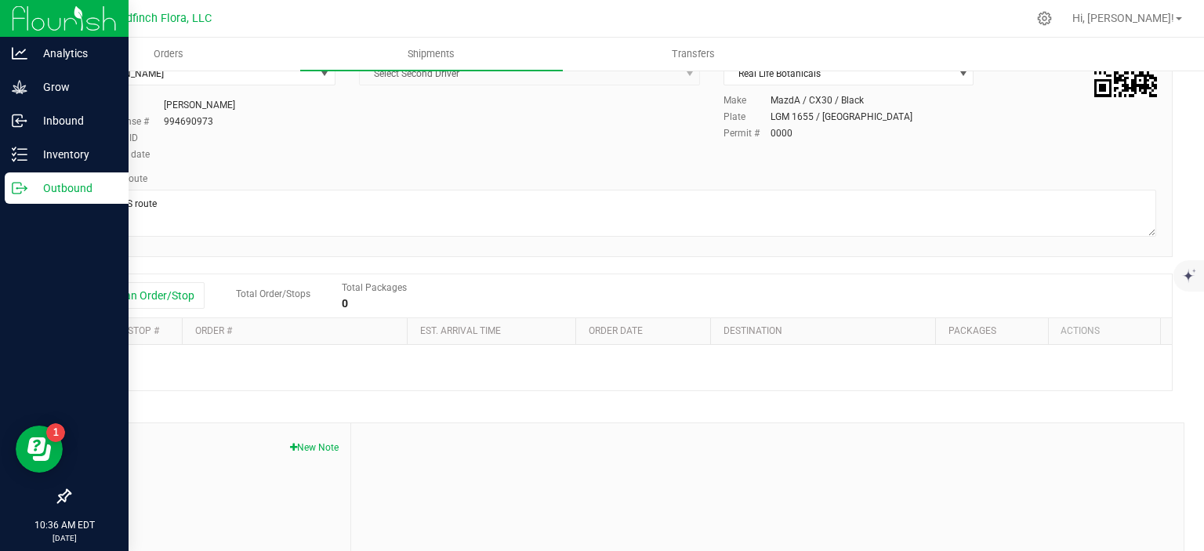
scroll to position [151, 0]
click at [185, 289] on button "Add an Order/Stop" at bounding box center [143, 295] width 123 height 27
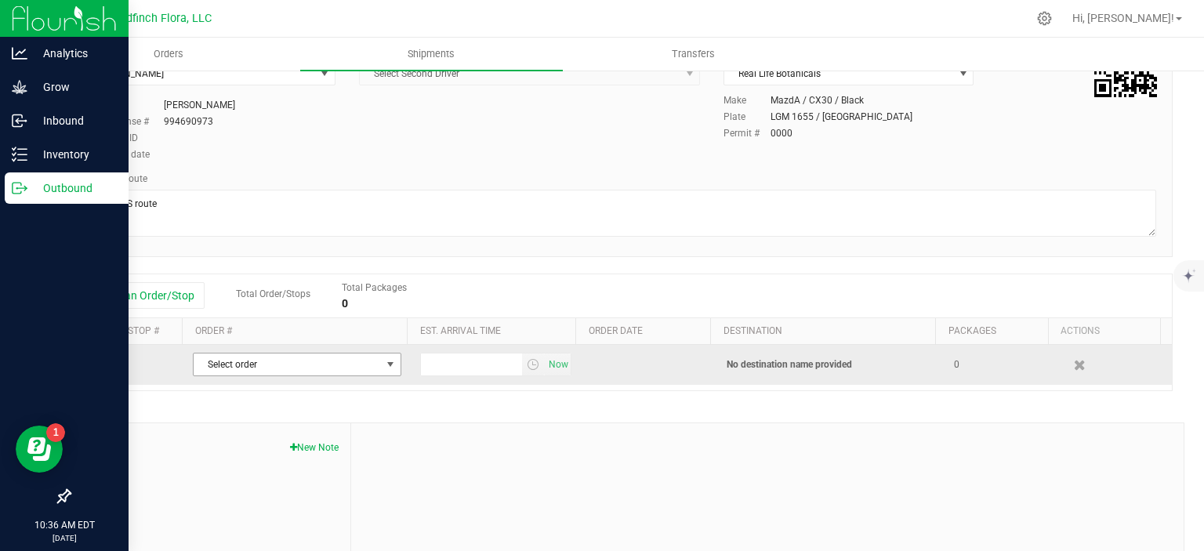
click at [387, 363] on span "select" at bounding box center [390, 364] width 13 height 13
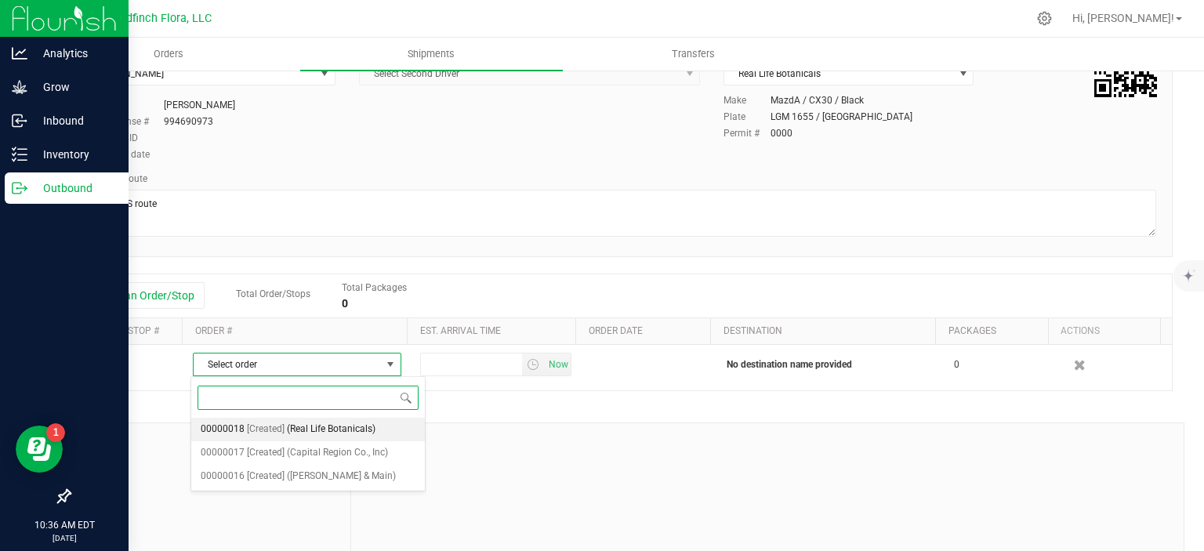
click at [318, 430] on span "(Real Life Botanicals)" at bounding box center [331, 429] width 89 height 20
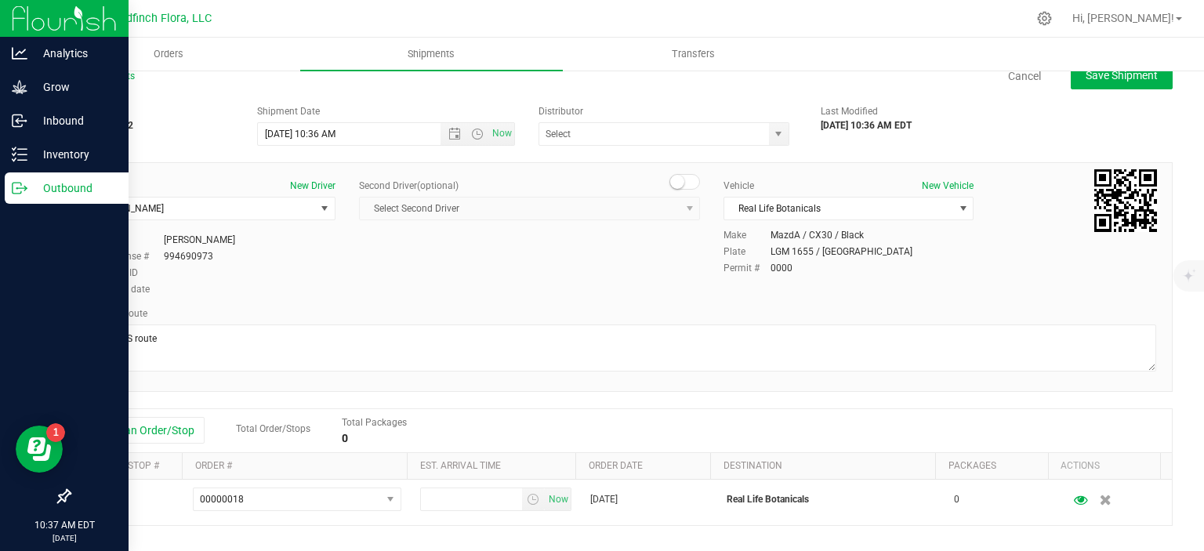
scroll to position [17, 0]
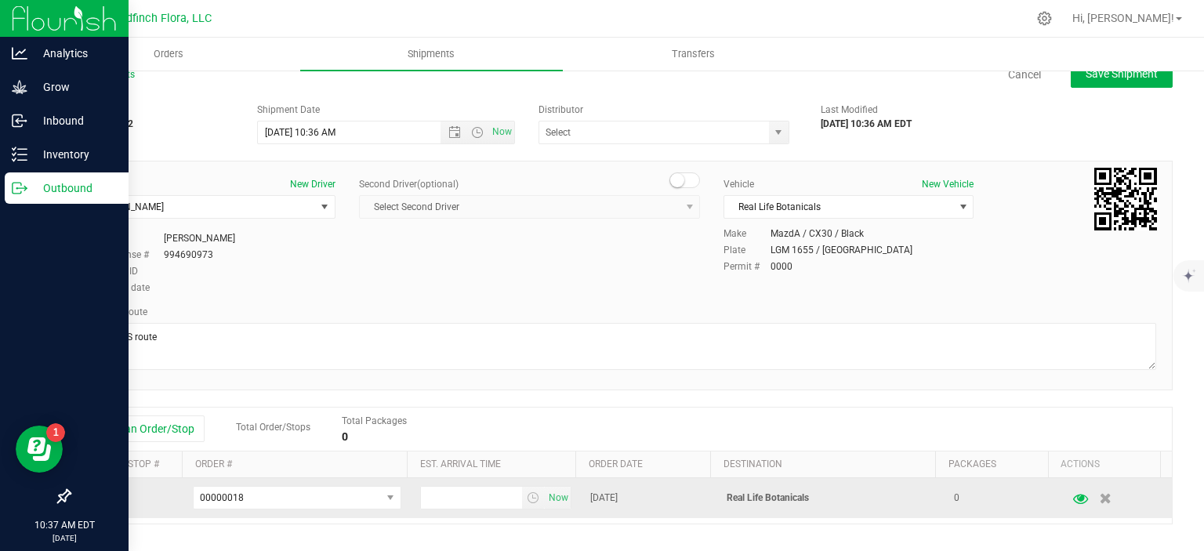
click at [1073, 500] on icon "button" at bounding box center [1080, 497] width 15 height 11
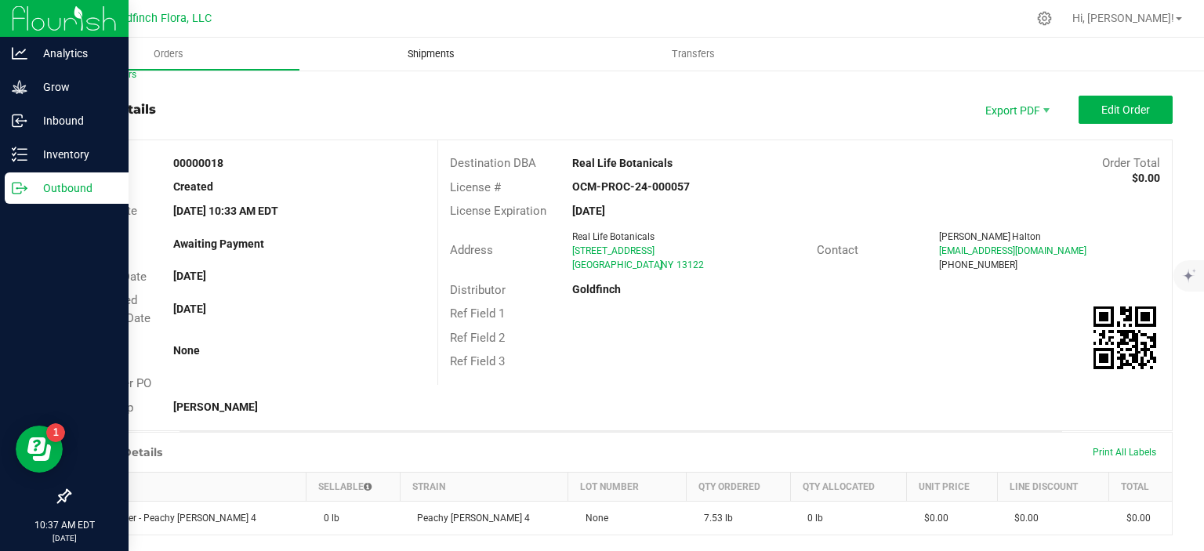
click at [439, 62] on uib-tab-heading "Shipments" at bounding box center [431, 54] width 263 height 33
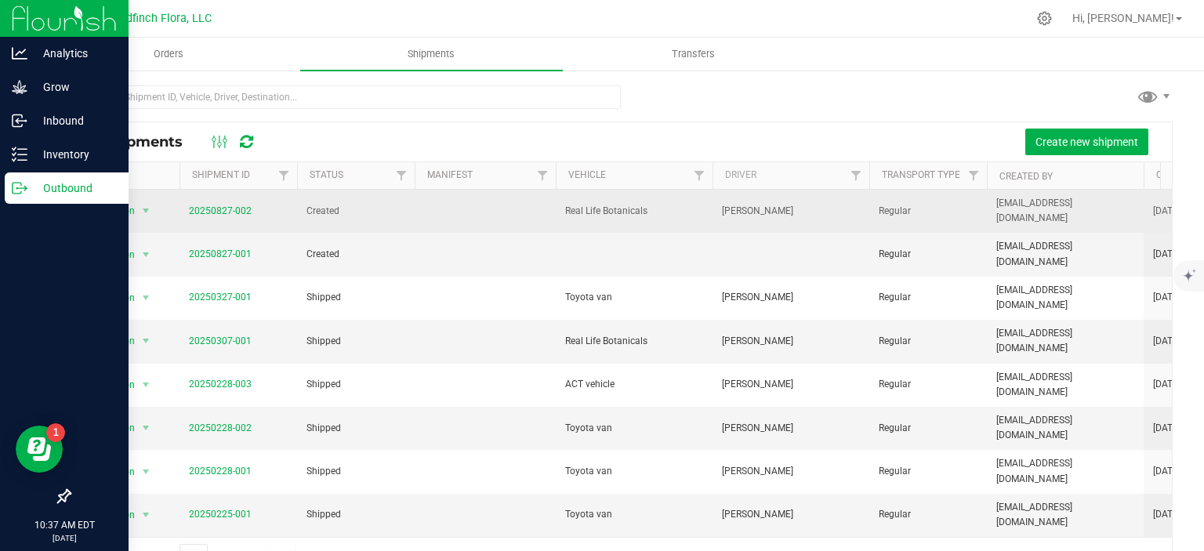
click at [647, 205] on span "Real Life Botanicals" at bounding box center [634, 211] width 138 height 15
click at [146, 208] on span "select" at bounding box center [146, 211] width 13 height 13
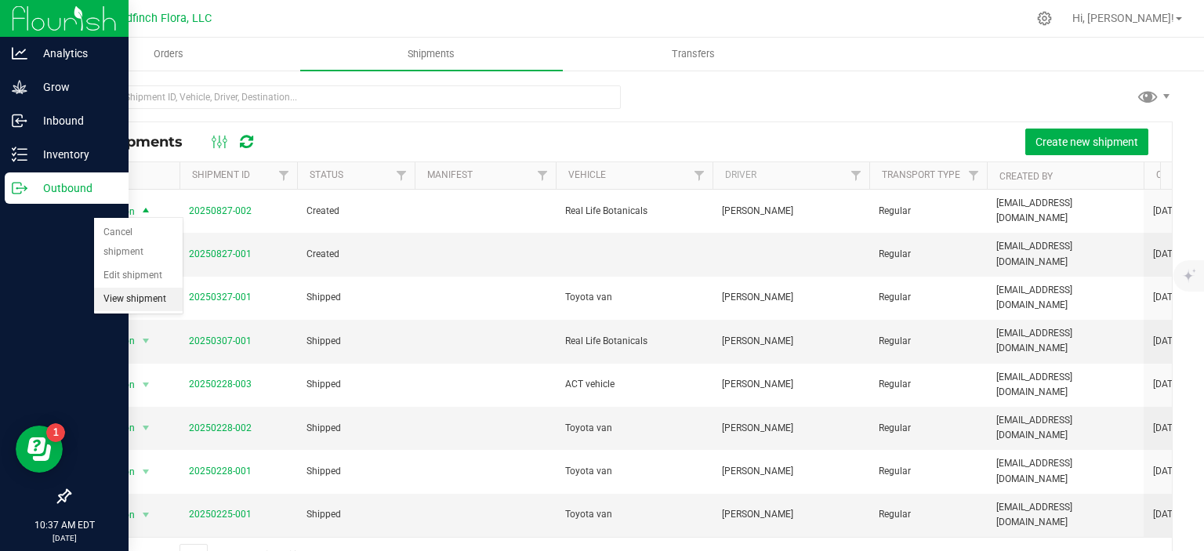
click at [144, 288] on li "View shipment" at bounding box center [138, 300] width 89 height 24
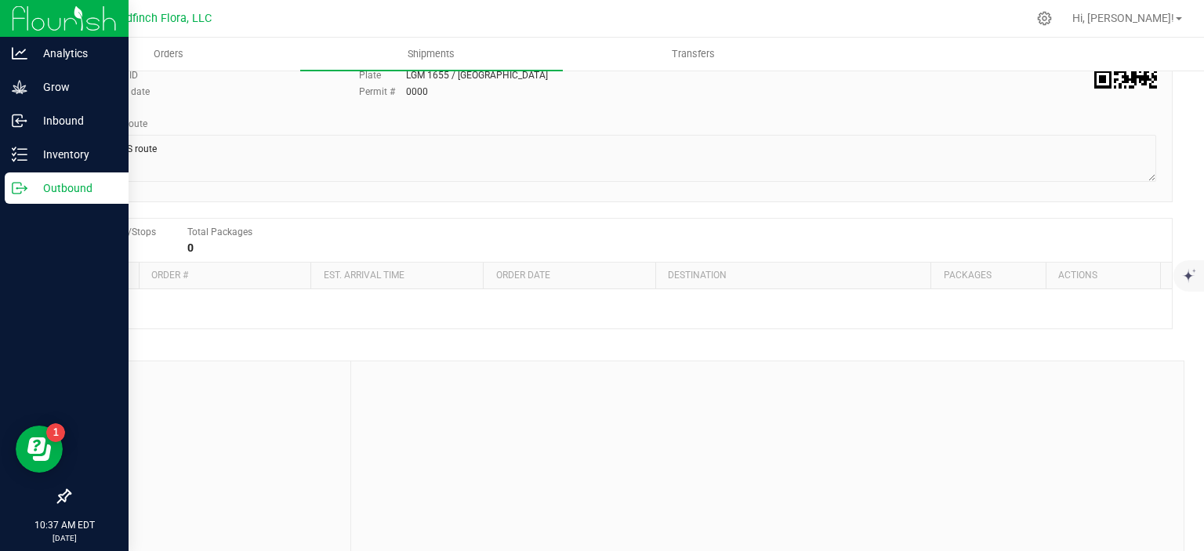
scroll to position [160, 0]
click at [251, 307] on div at bounding box center [621, 308] width 1102 height 39
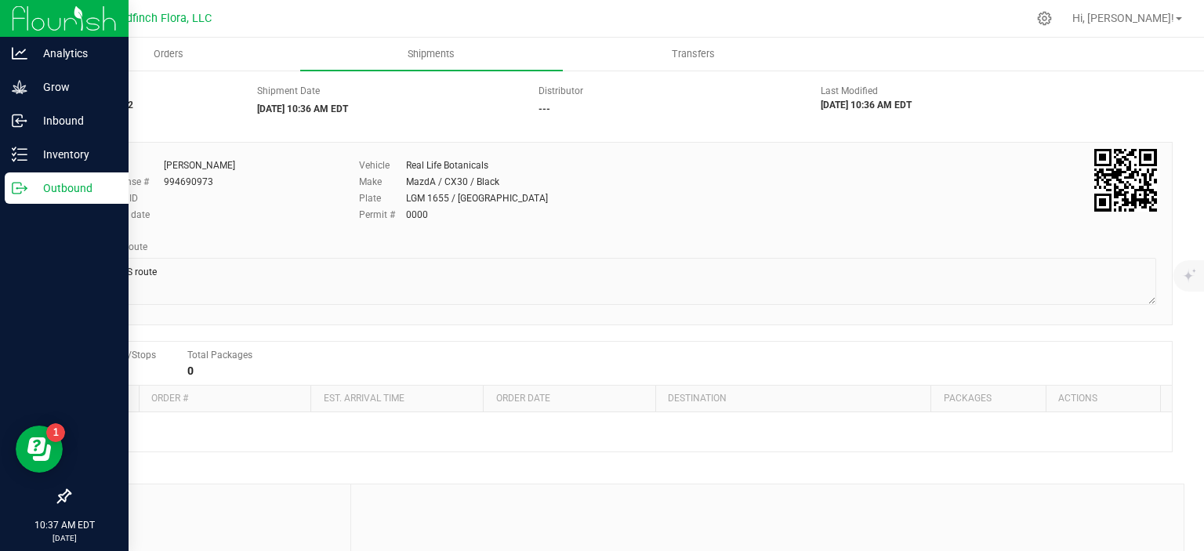
scroll to position [0, 0]
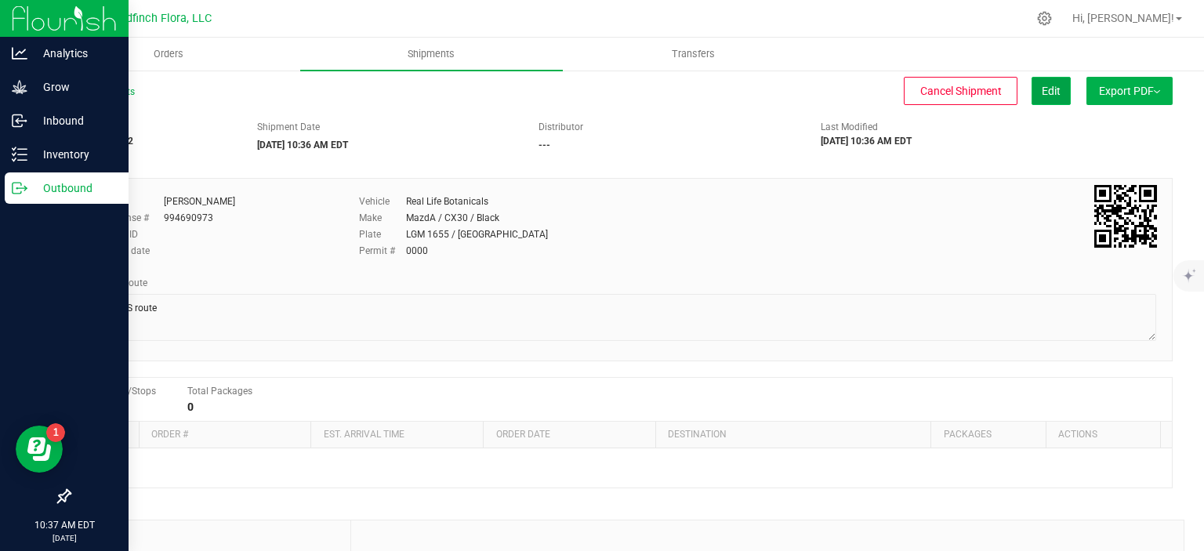
click at [1042, 87] on span "Edit" at bounding box center [1051, 91] width 19 height 13
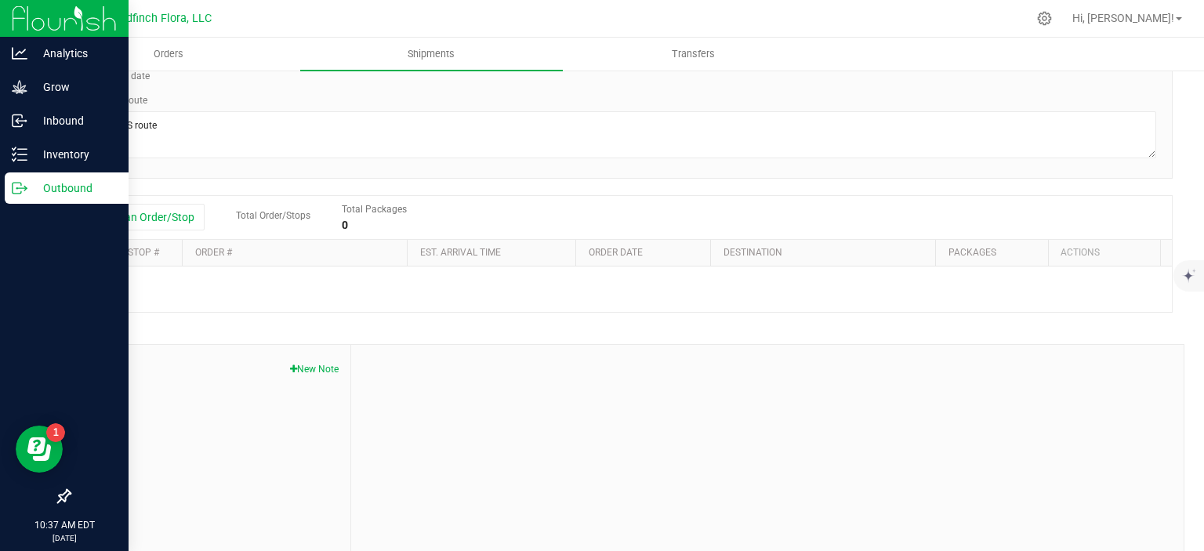
scroll to position [234, 0]
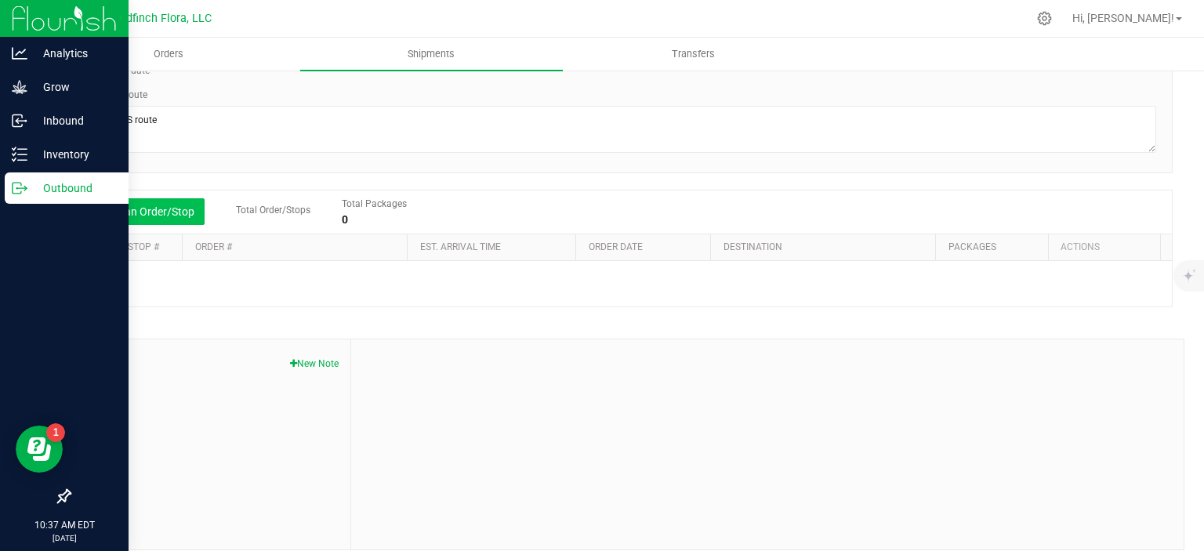
click at [156, 218] on button "Add an Order/Stop" at bounding box center [143, 211] width 123 height 27
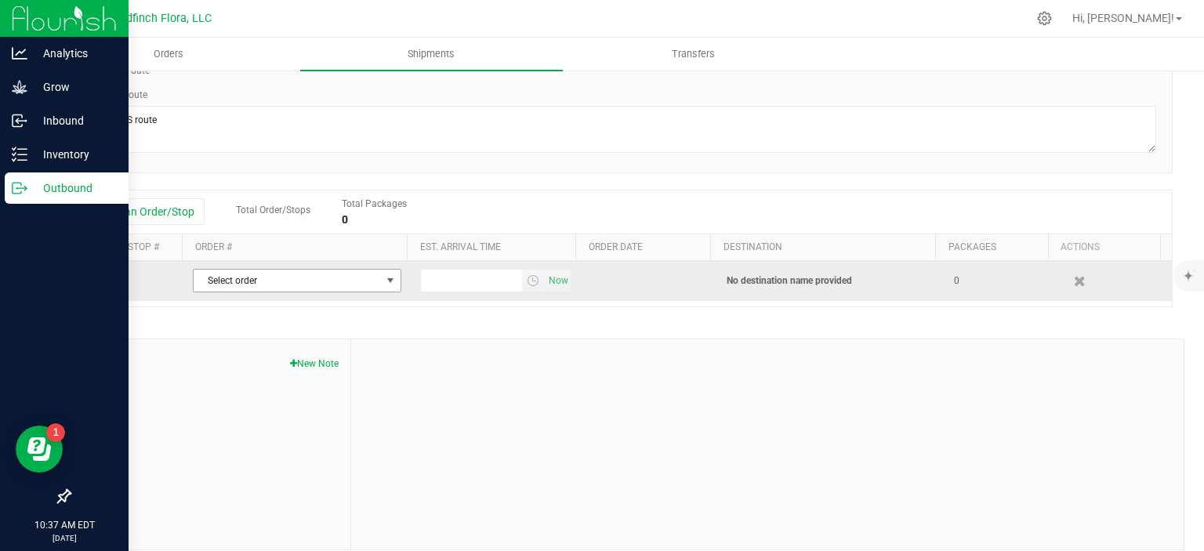
click at [386, 281] on span "select" at bounding box center [390, 280] width 13 height 13
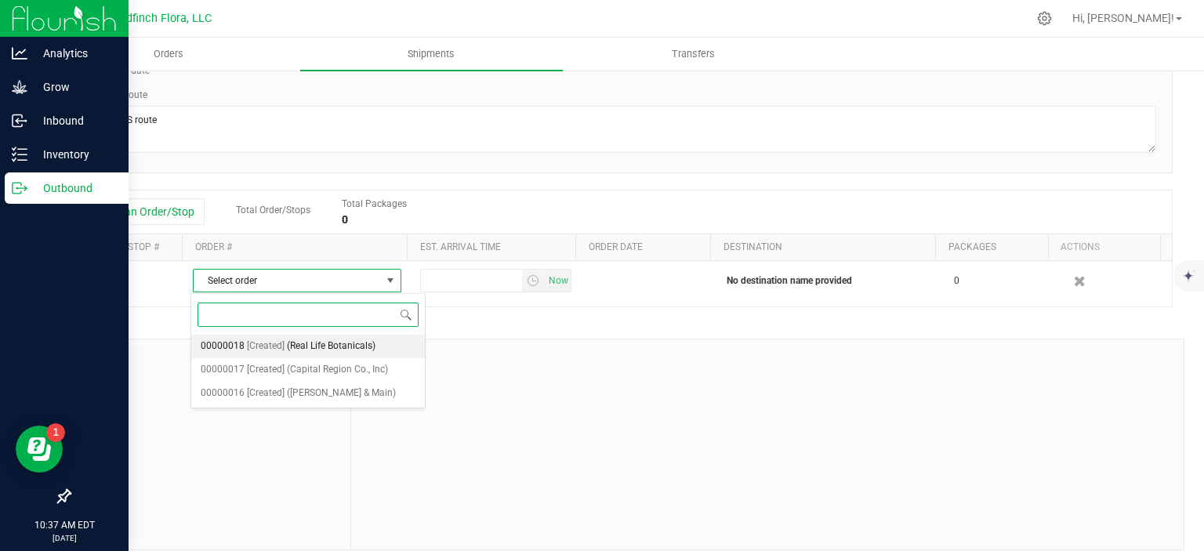
click at [264, 343] on span "[Created]" at bounding box center [266, 346] width 38 height 20
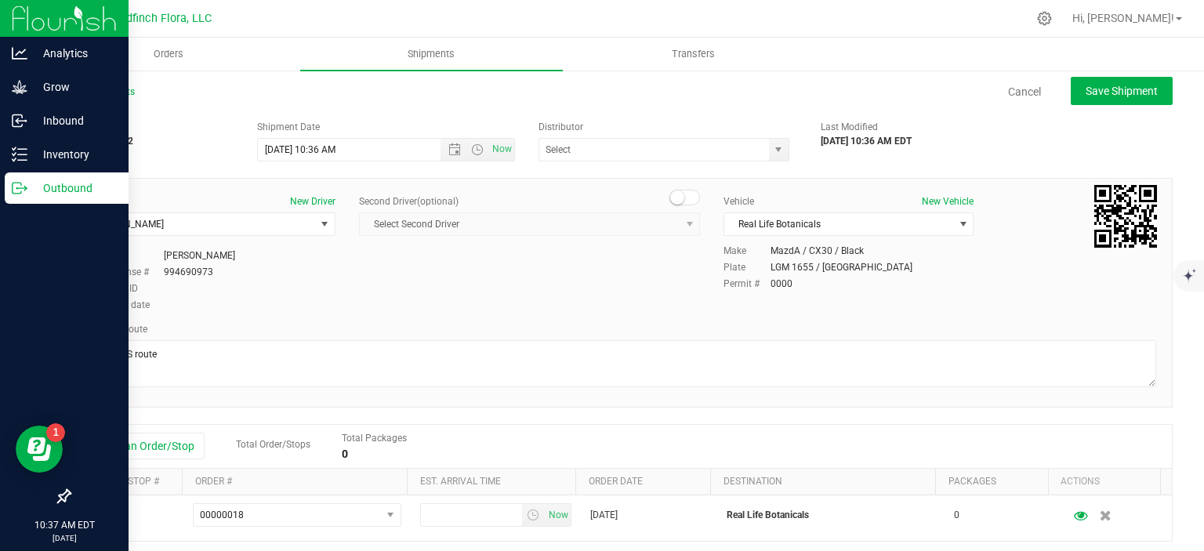
scroll to position [0, 0]
click at [1115, 85] on span "Save Shipment" at bounding box center [1122, 91] width 72 height 13
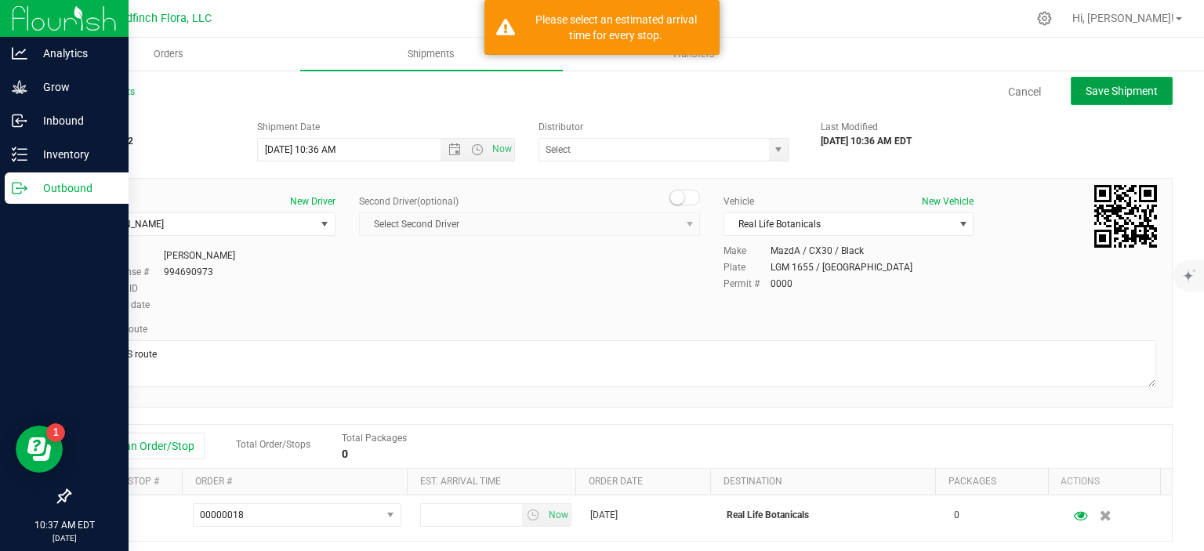
click at [1115, 85] on span "Save Shipment" at bounding box center [1122, 91] width 72 height 13
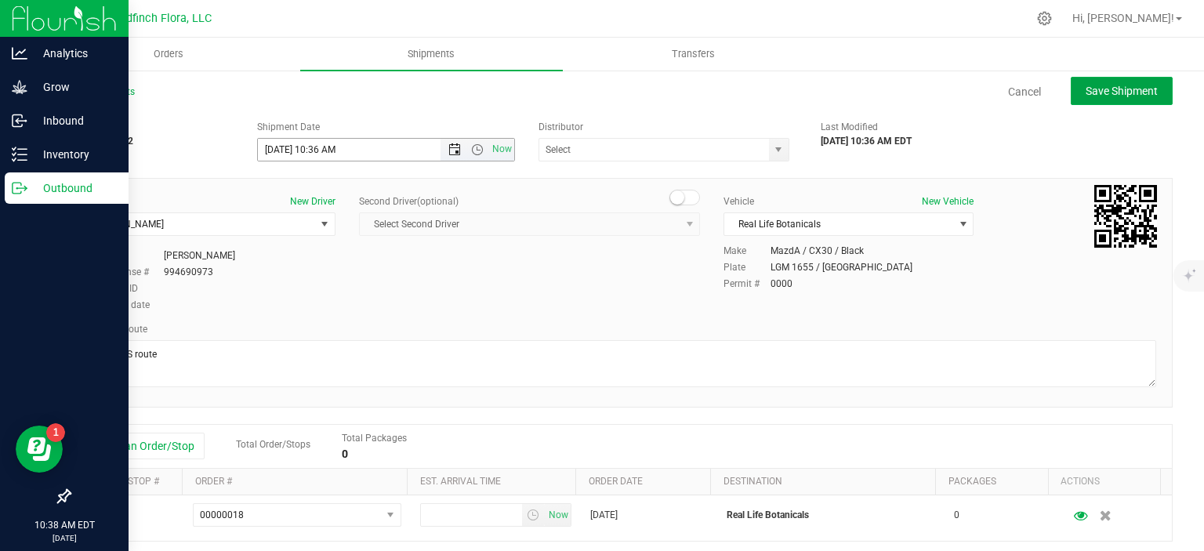
click at [450, 147] on span "Open the date view" at bounding box center [454, 149] width 13 height 13
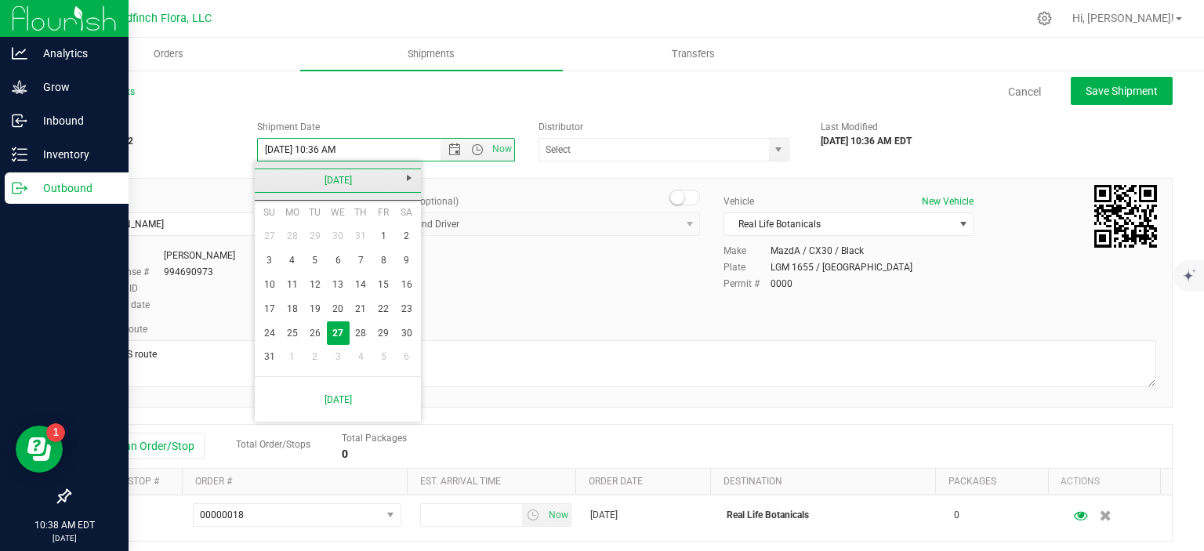
click at [361, 183] on link "[DATE]" at bounding box center [338, 181] width 169 height 24
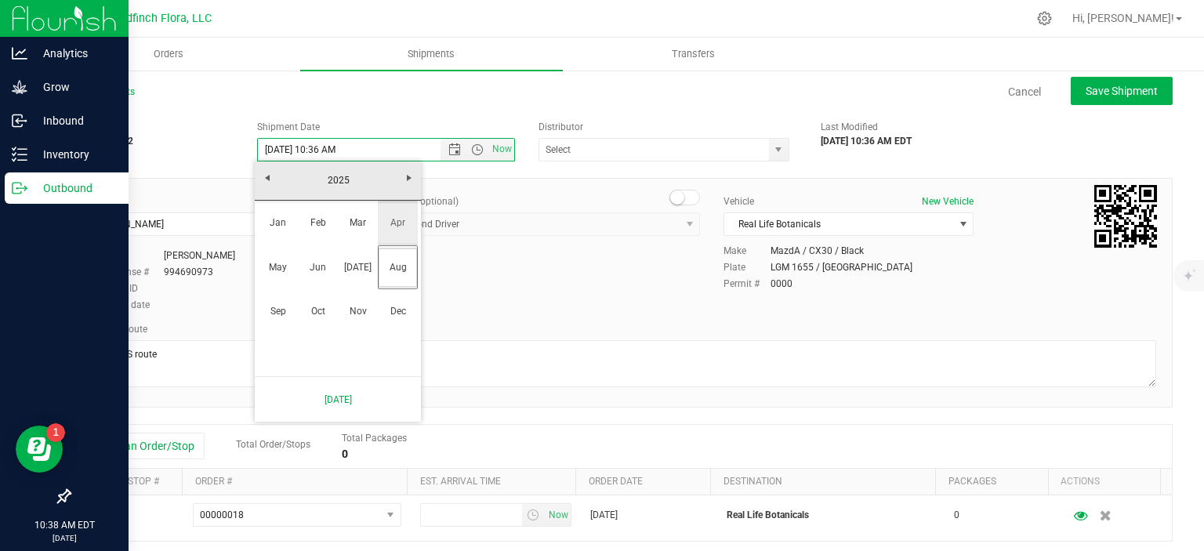
click at [397, 222] on link "Apr" at bounding box center [398, 223] width 40 height 40
click at [386, 234] on link "4" at bounding box center [383, 236] width 23 height 24
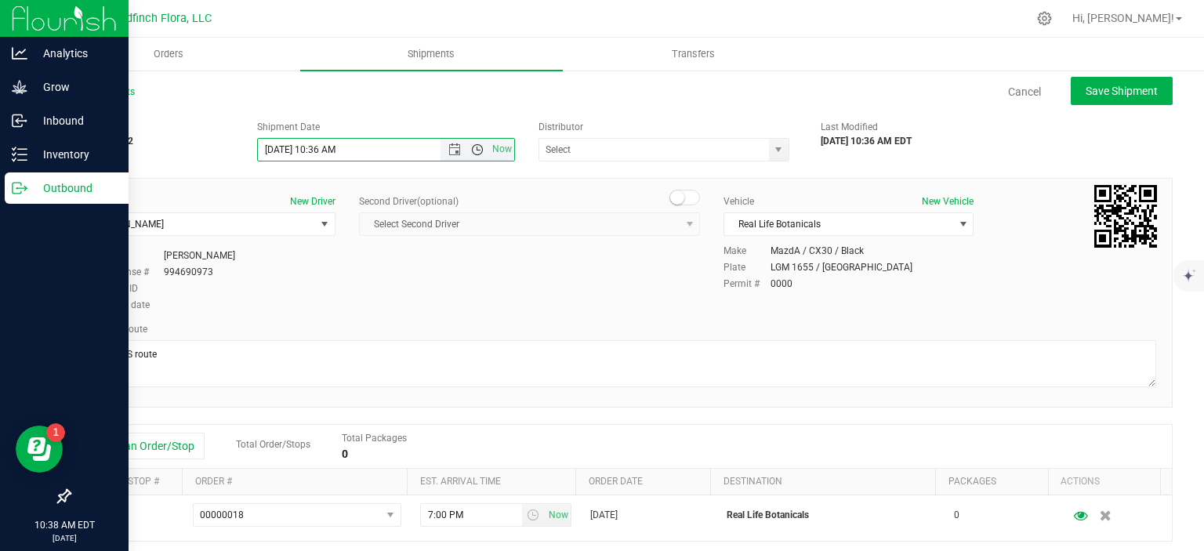
click at [471, 147] on span "Open the time view" at bounding box center [477, 149] width 13 height 13
click at [267, 263] on li "2:30 PM" at bounding box center [382, 266] width 252 height 20
click at [1129, 86] on span "Save Shipment" at bounding box center [1122, 91] width 72 height 13
type input "4/4/2025 6:30 PM"
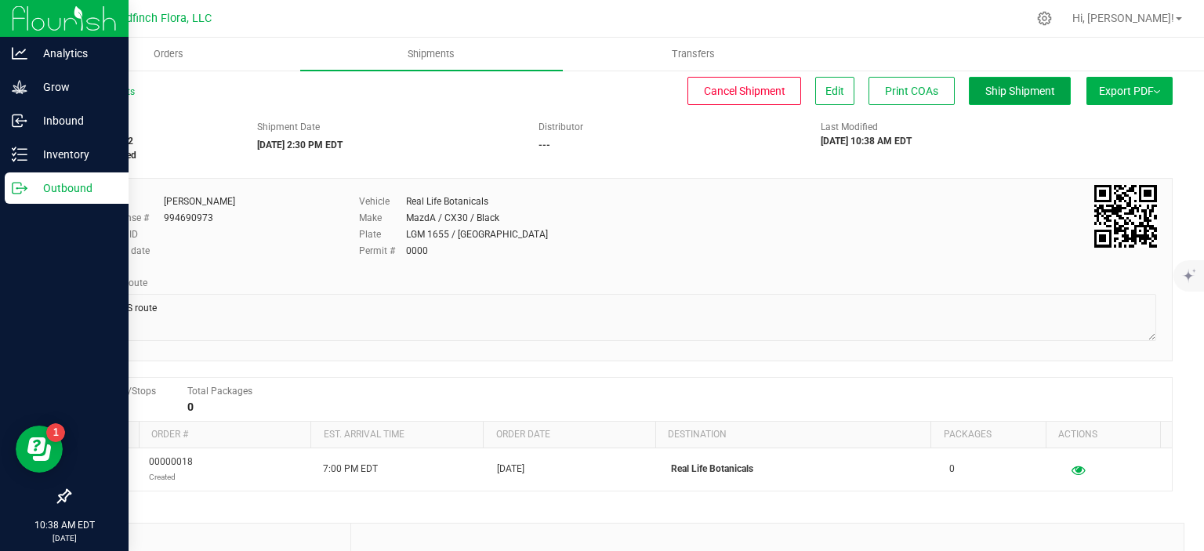
click at [1010, 90] on span "Ship Shipment" at bounding box center [1021, 91] width 70 height 13
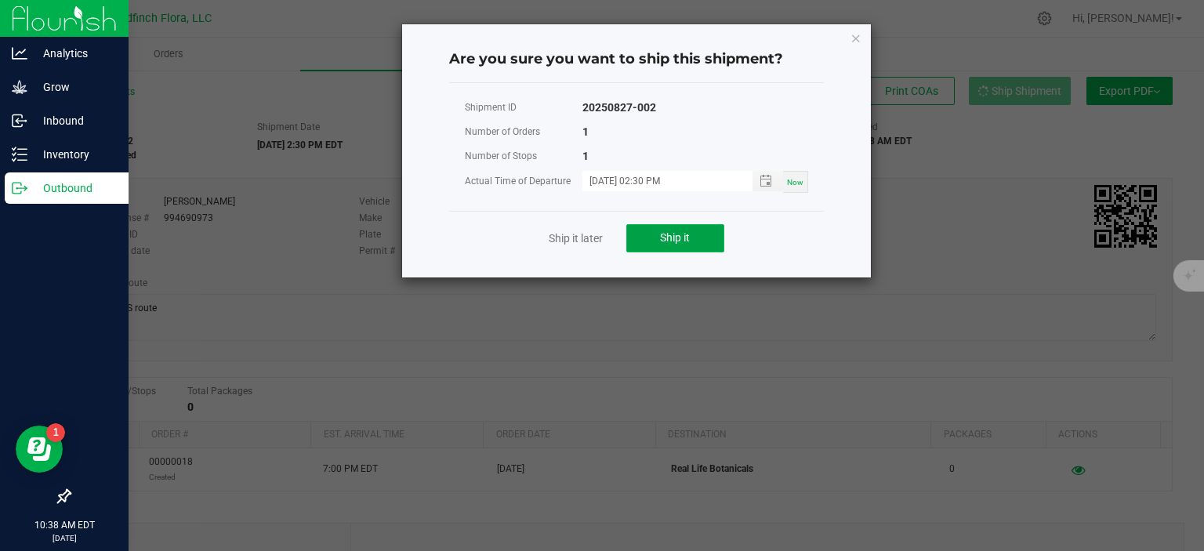
click at [684, 235] on span "Ship it" at bounding box center [675, 237] width 30 height 13
click at [861, 35] on icon "Close" at bounding box center [856, 37] width 11 height 19
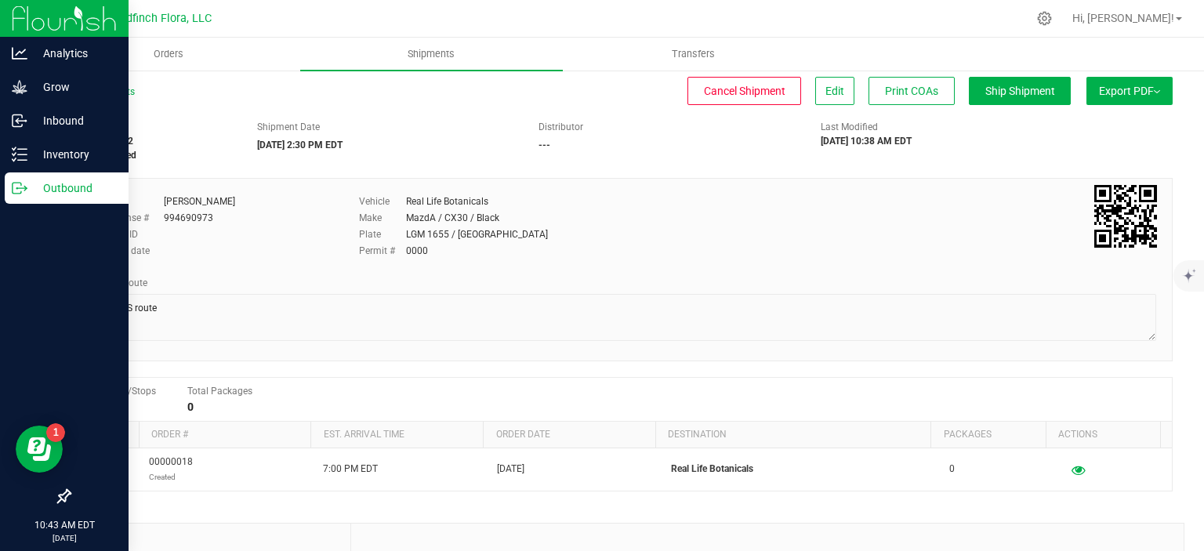
click at [663, 118] on div "Shipment # 20250827-002 Orders assigned Shipment Date 04/4/2025 2:30 PM EDT Dis…" at bounding box center [620, 137] width 1127 height 49
click at [1001, 93] on span "Ship Shipment" at bounding box center [1021, 91] width 70 height 13
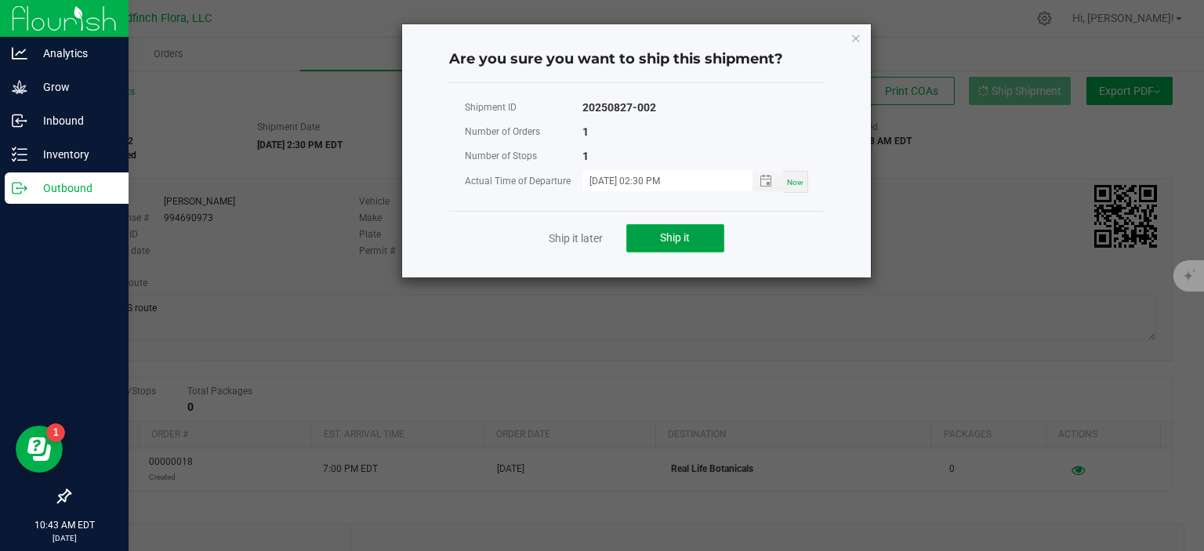
click at [674, 234] on span "Ship it" at bounding box center [675, 237] width 30 height 13
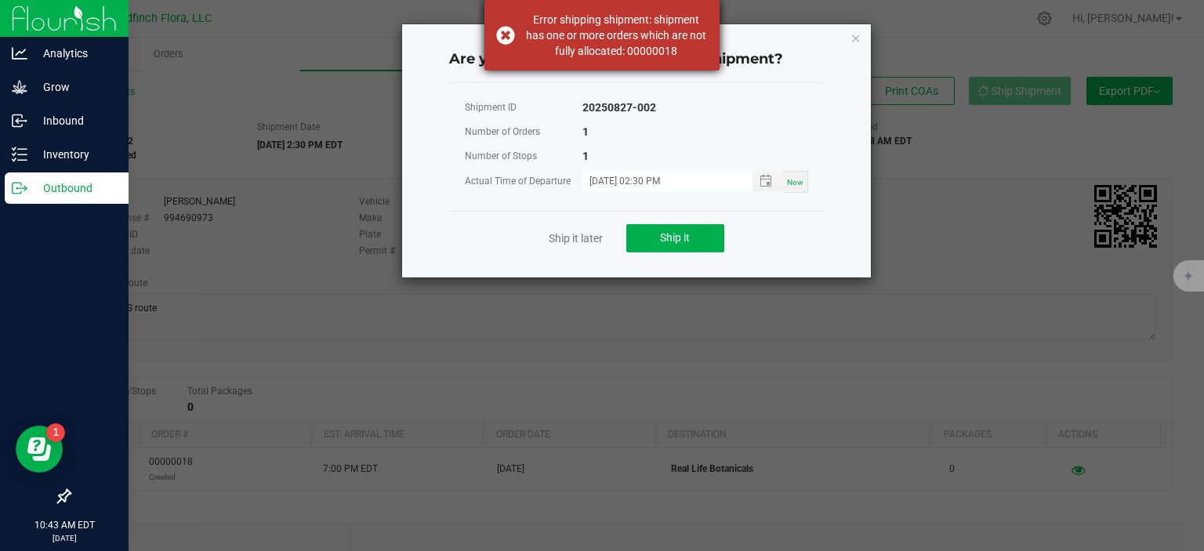
click at [505, 27] on div "Error shipping shipment: shipment has one or more orders which are not fully al…" at bounding box center [602, 35] width 235 height 71
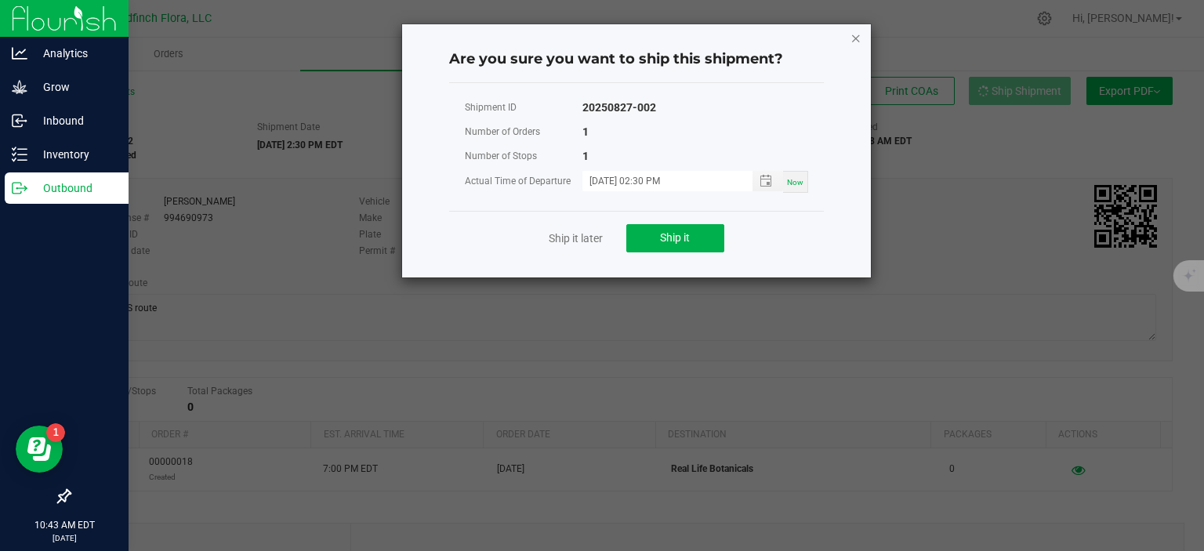
click at [854, 40] on icon "Close" at bounding box center [856, 37] width 11 height 19
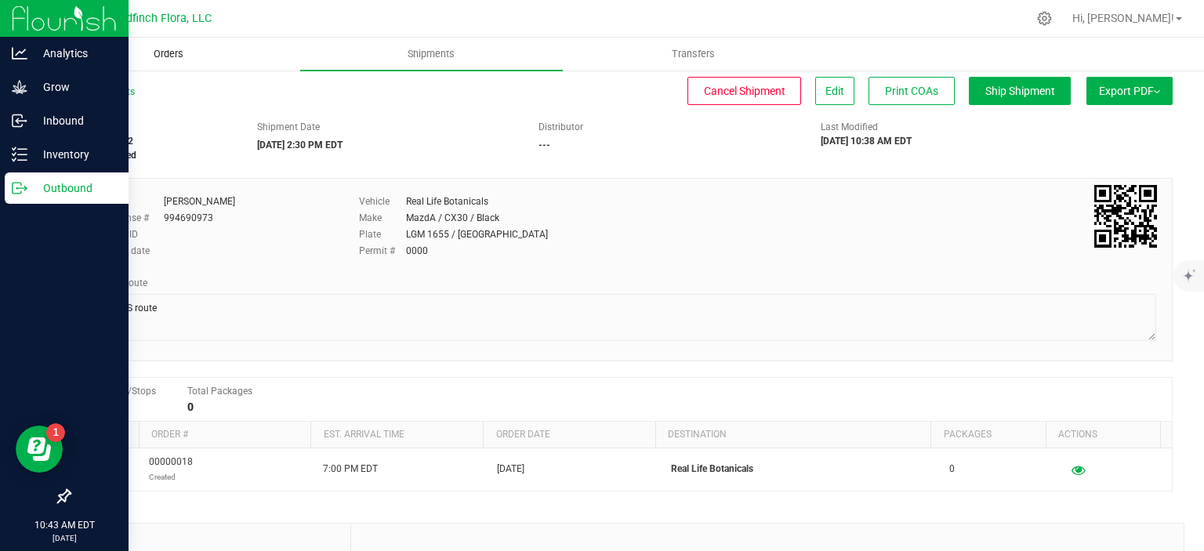
click at [169, 49] on span "Orders" at bounding box center [168, 54] width 72 height 14
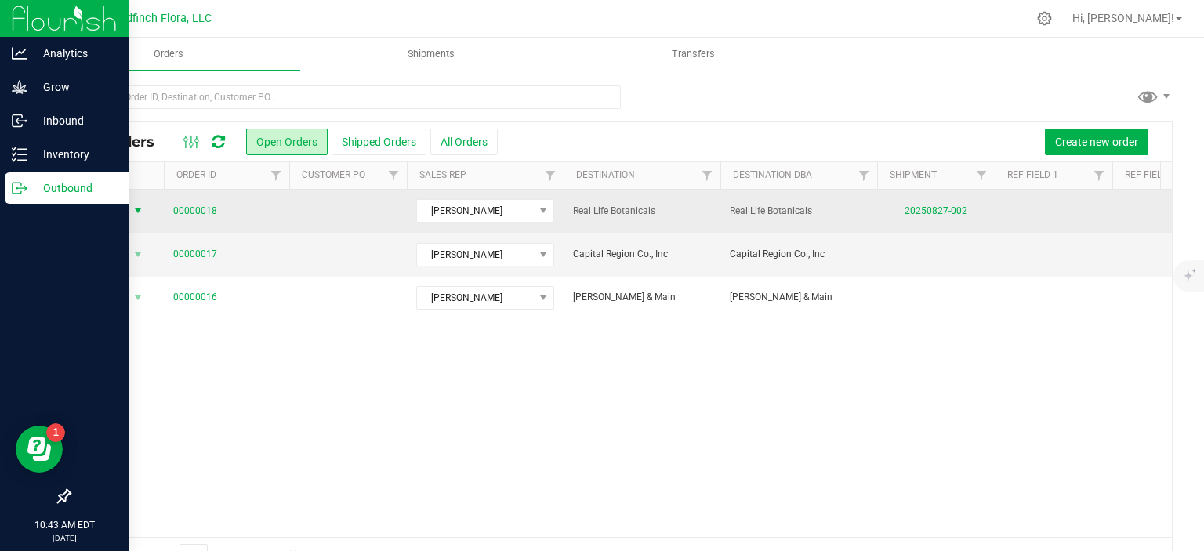
click at [139, 208] on span "select" at bounding box center [138, 211] width 13 height 13
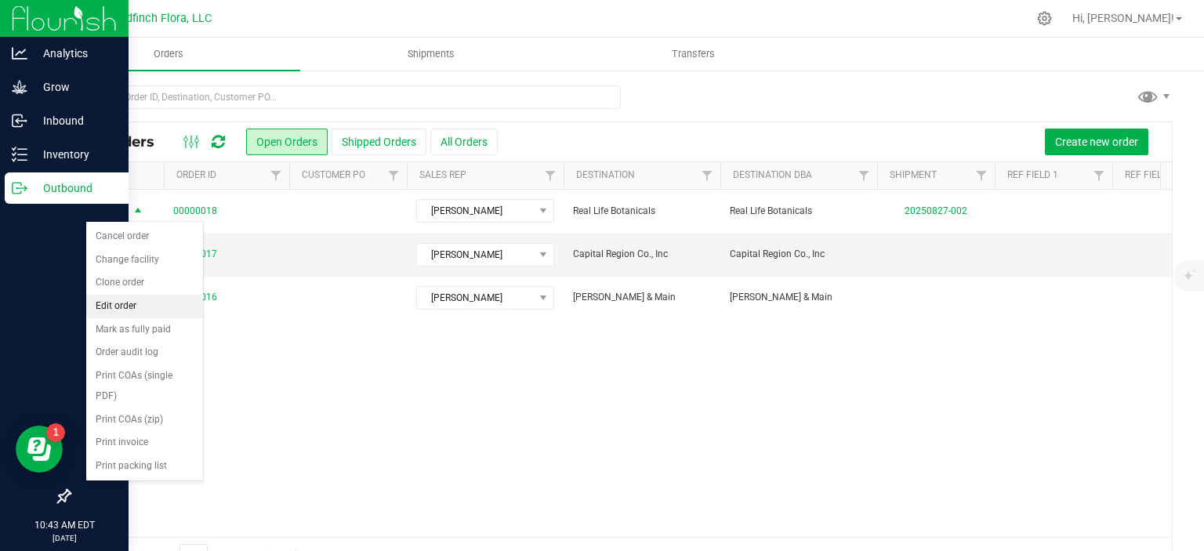
click at [119, 301] on li "Edit order" at bounding box center [144, 307] width 117 height 24
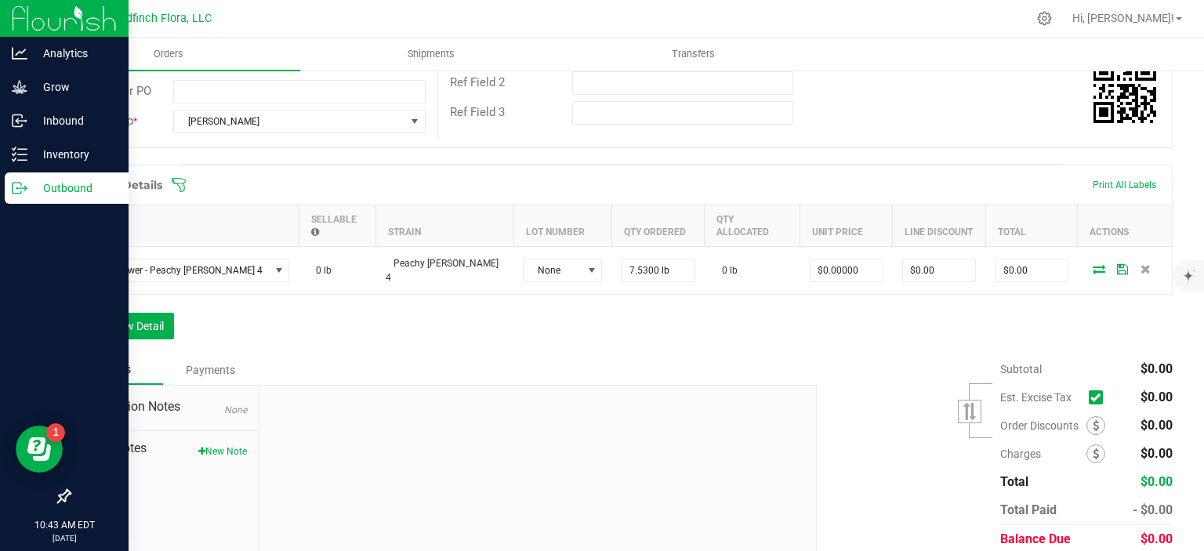
scroll to position [318, 0]
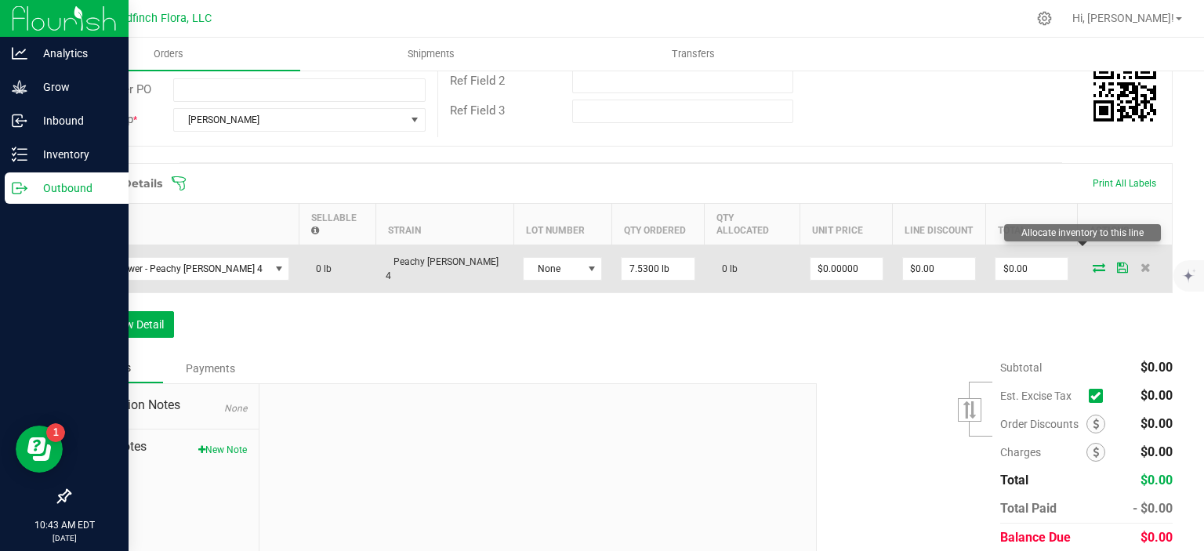
click at [1093, 263] on icon at bounding box center [1099, 267] width 13 height 9
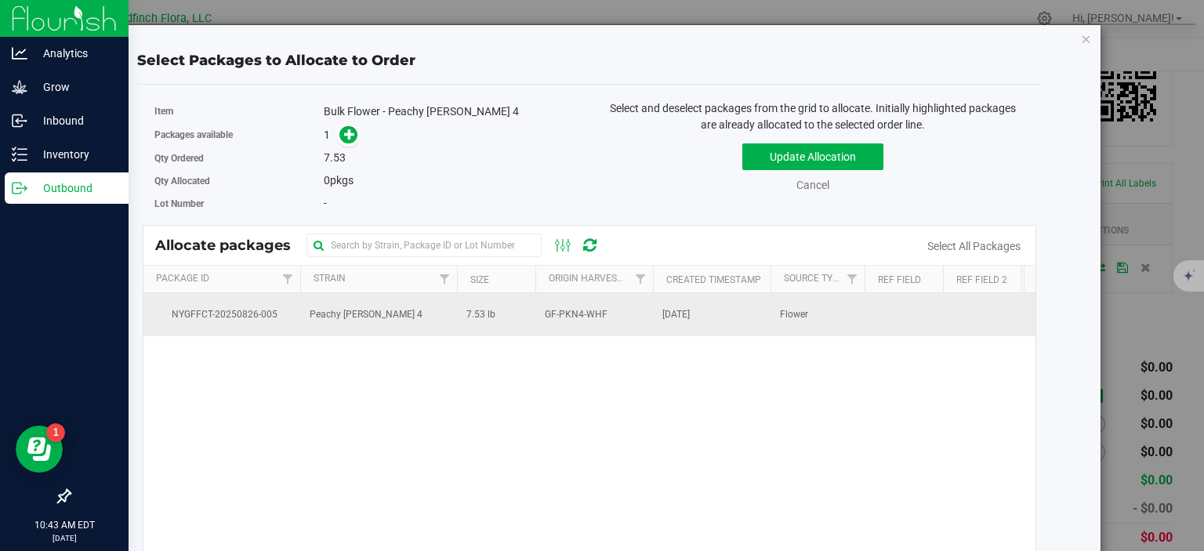
click at [690, 312] on span "Aug 26, 2025" at bounding box center [675, 314] width 27 height 15
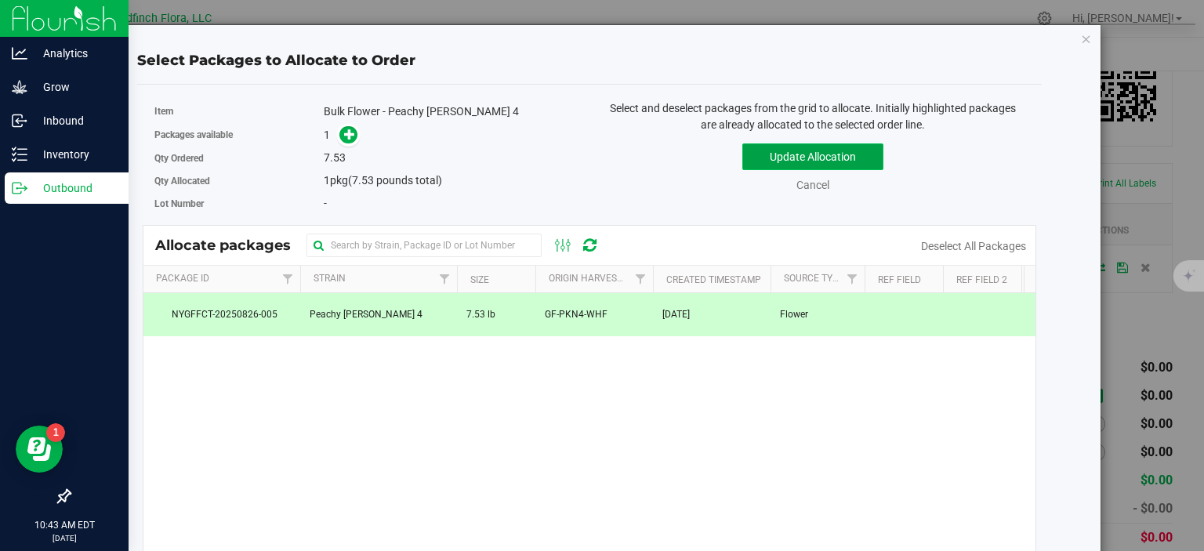
click at [797, 156] on button "Update Allocation" at bounding box center [812, 156] width 141 height 27
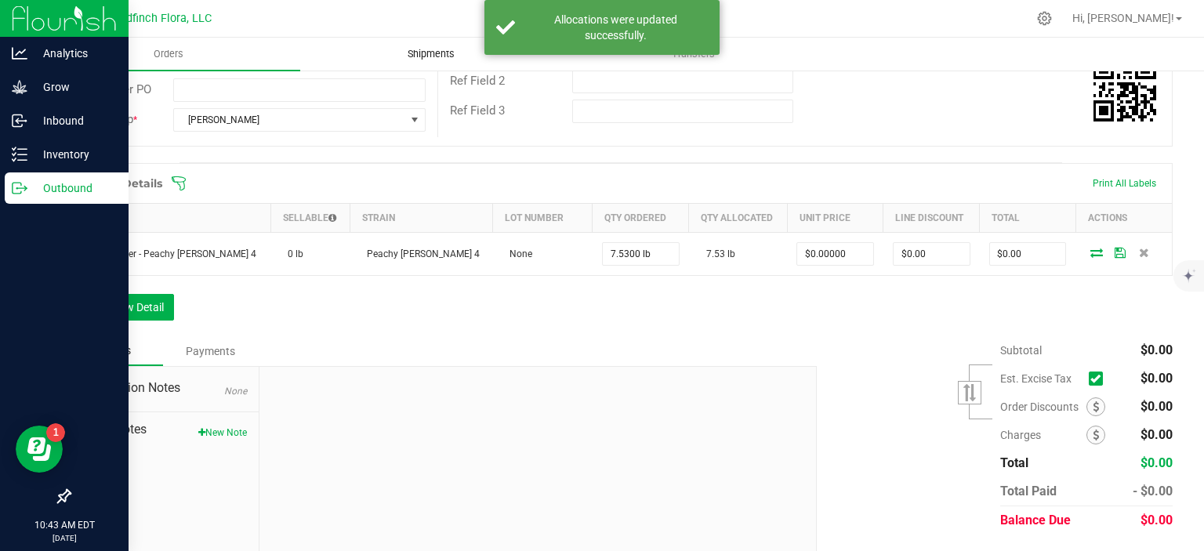
click at [455, 49] on span "Shipments" at bounding box center [431, 54] width 89 height 14
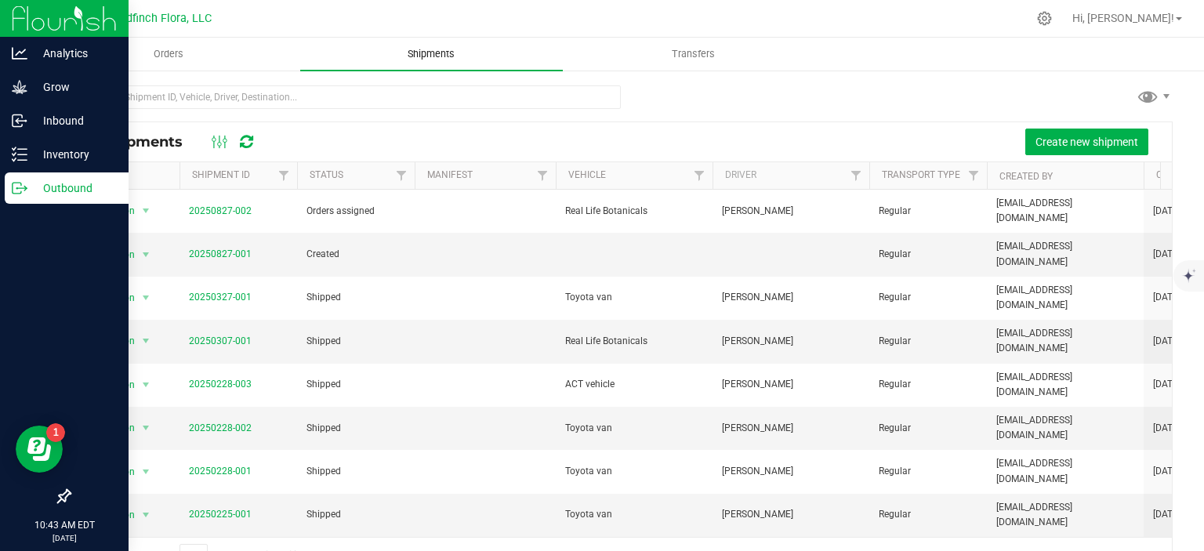
click at [455, 49] on span "Shipments" at bounding box center [431, 54] width 89 height 14
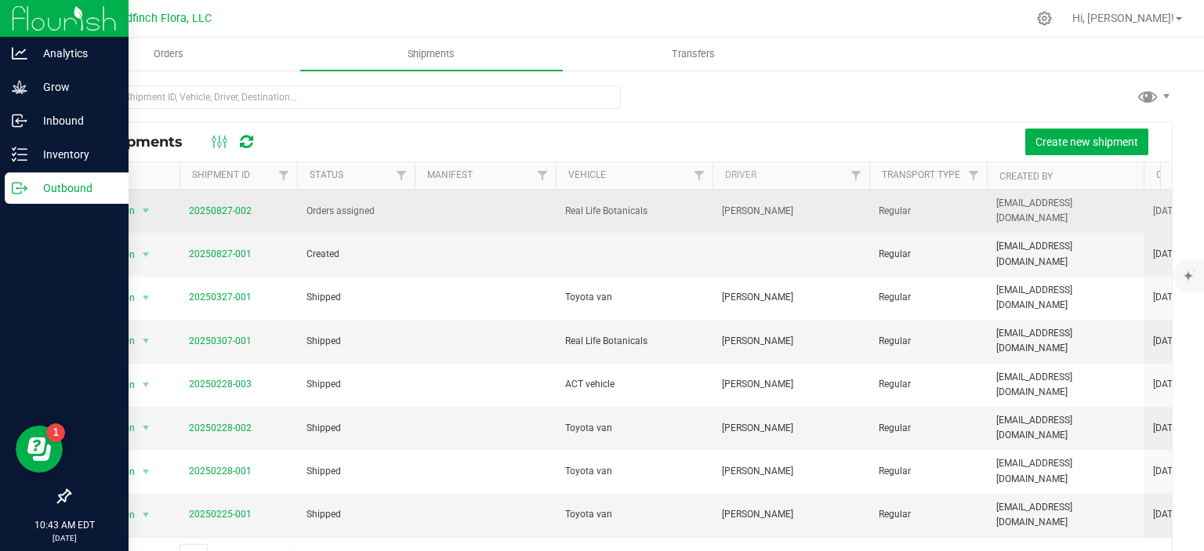
click at [571, 205] on span "Real Life Botanicals" at bounding box center [634, 211] width 138 height 15
click at [147, 205] on span "select" at bounding box center [146, 211] width 13 height 13
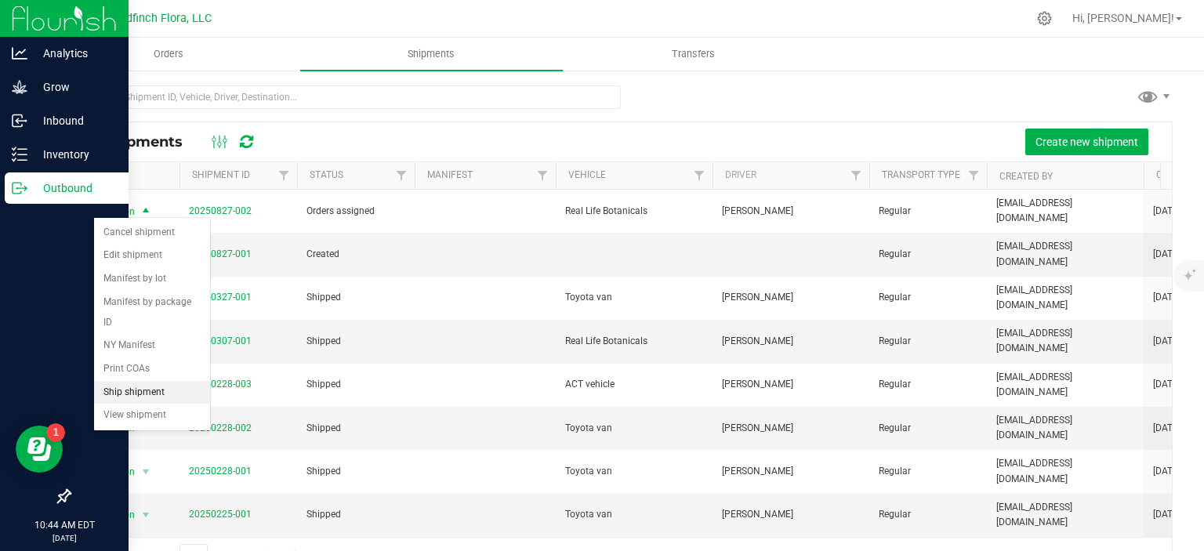
click at [133, 381] on li "Ship shipment" at bounding box center [152, 393] width 116 height 24
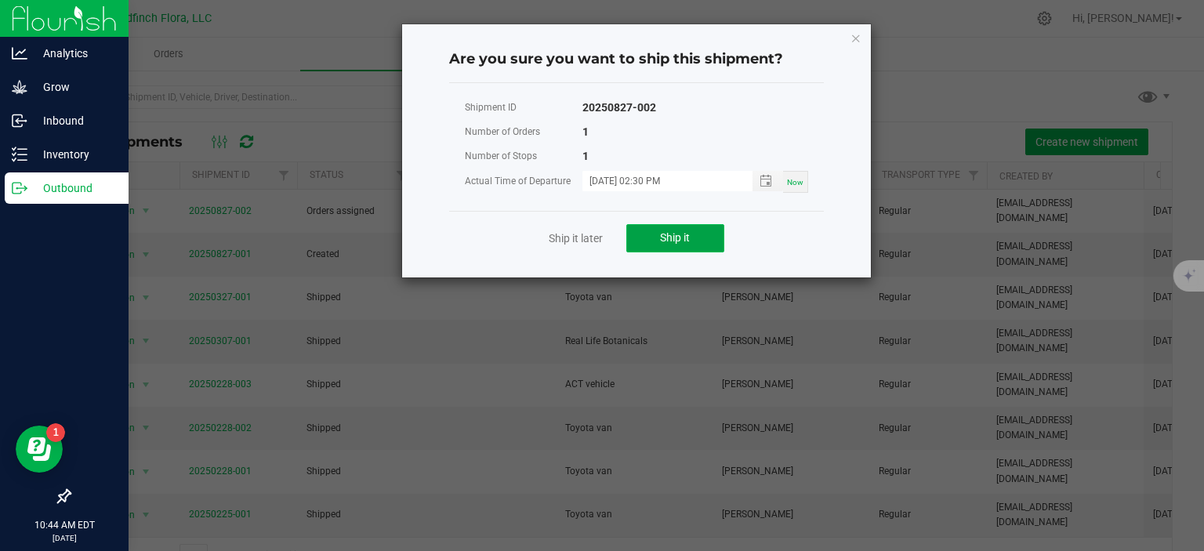
click at [681, 234] on span "Ship it" at bounding box center [675, 237] width 30 height 13
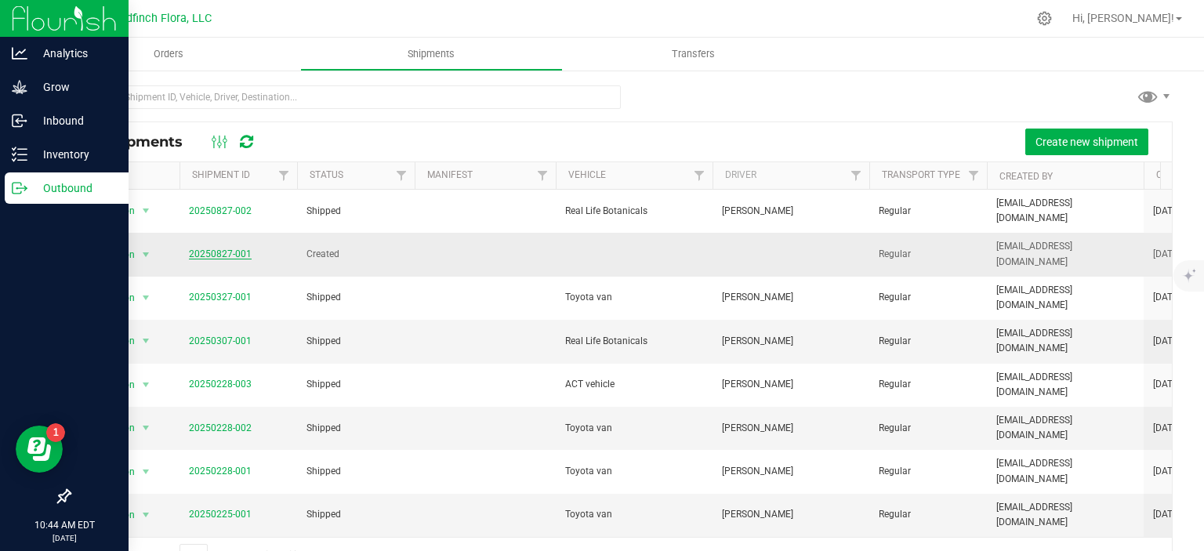
click at [193, 249] on link "20250827-001" at bounding box center [220, 254] width 63 height 11
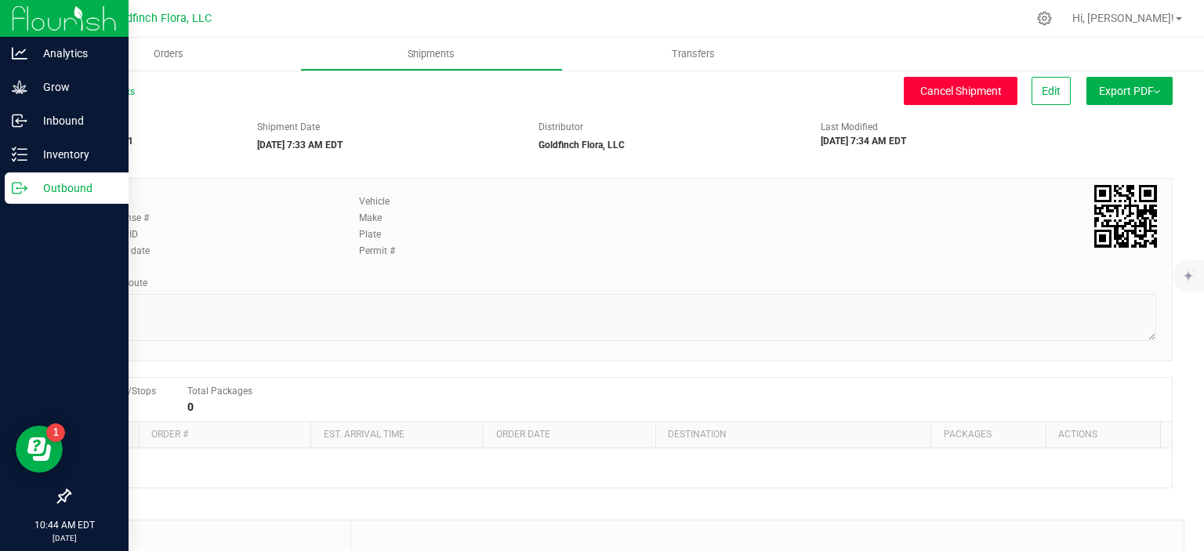
click at [931, 93] on span "Cancel Shipment" at bounding box center [961, 91] width 82 height 13
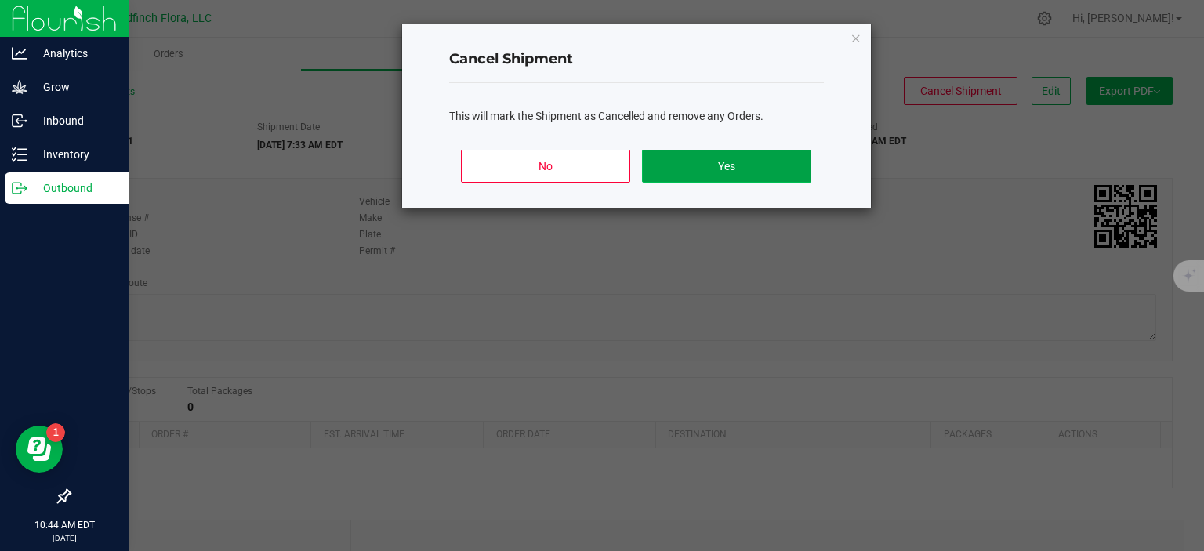
click at [703, 172] on button "Yes" at bounding box center [726, 166] width 169 height 33
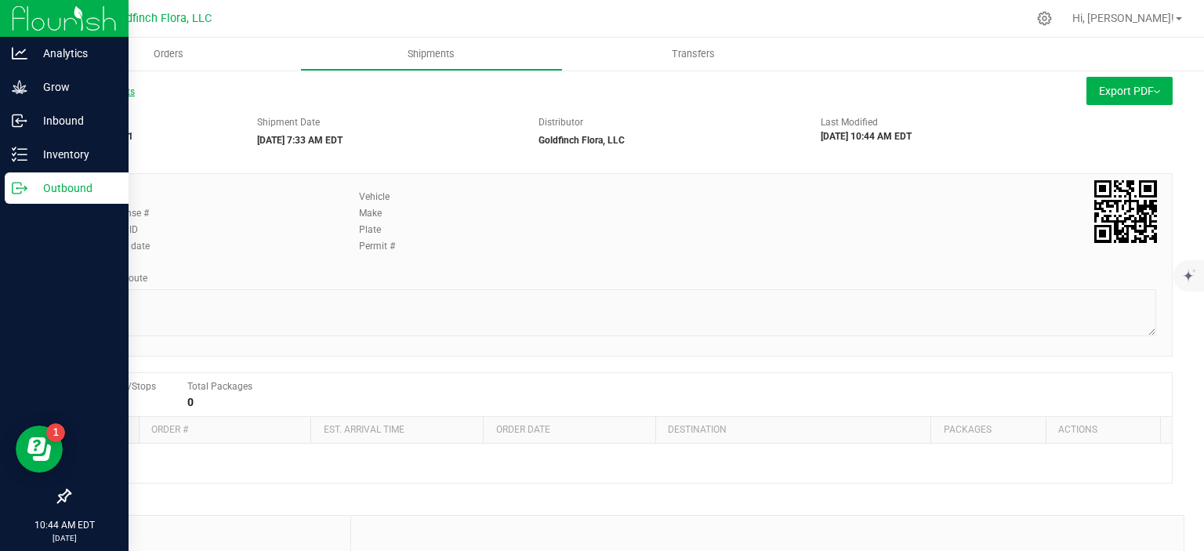
click at [122, 92] on link "All Shipments" at bounding box center [102, 91] width 66 height 11
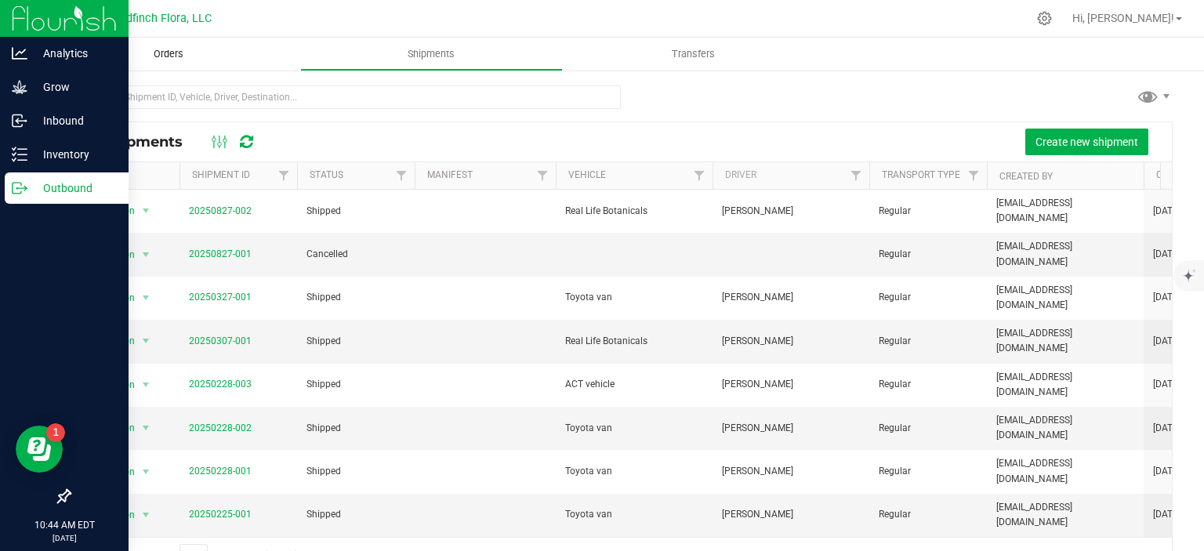
click at [166, 56] on span "Orders" at bounding box center [168, 54] width 72 height 14
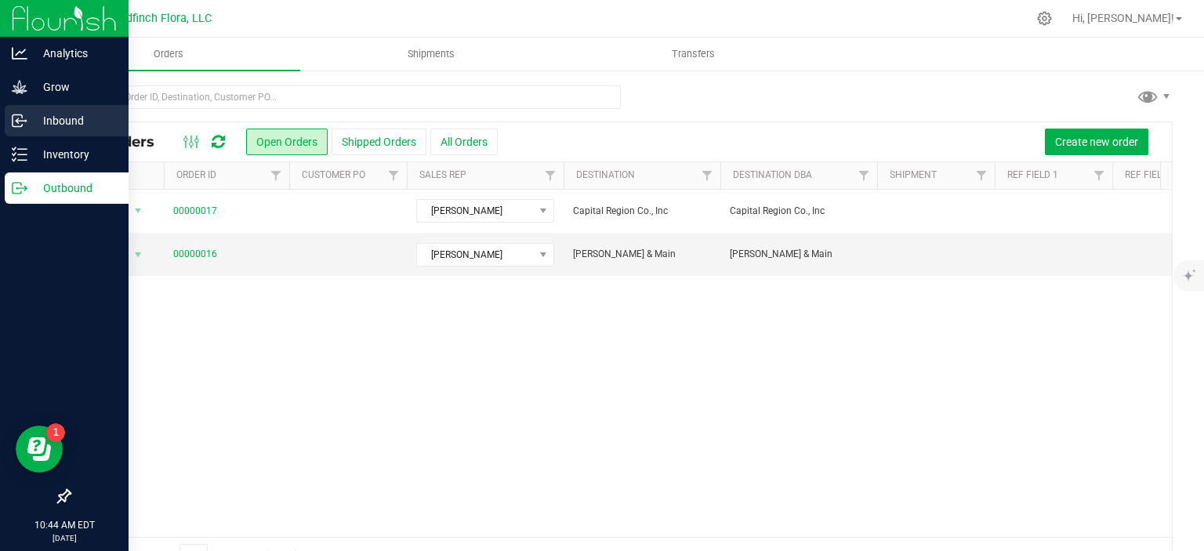
click at [27, 118] on p "Inbound" at bounding box center [74, 120] width 94 height 19
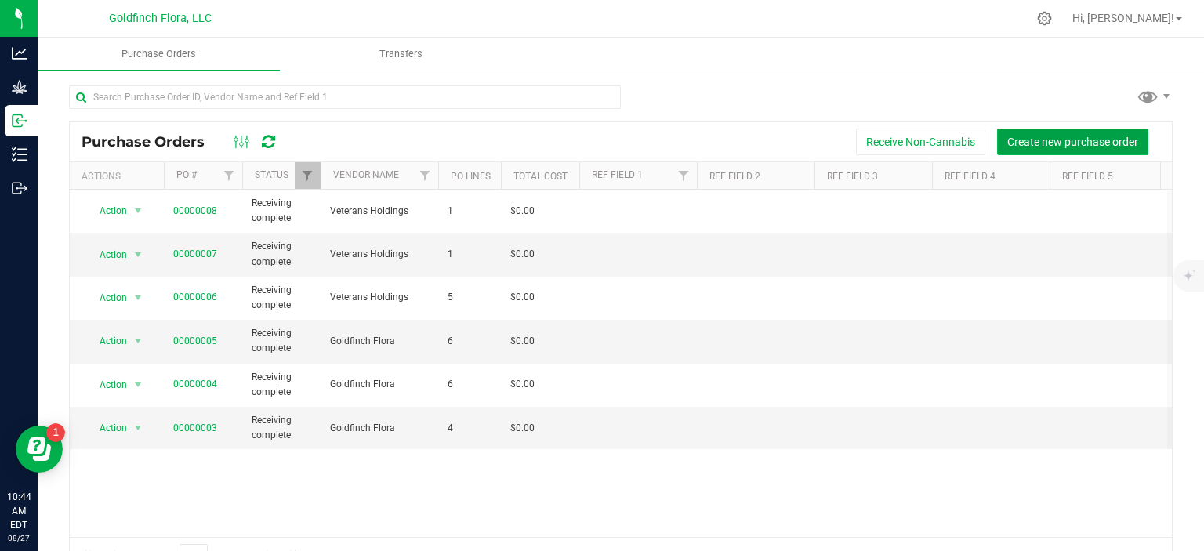
click at [1012, 139] on span "Create new purchase order" at bounding box center [1072, 142] width 131 height 13
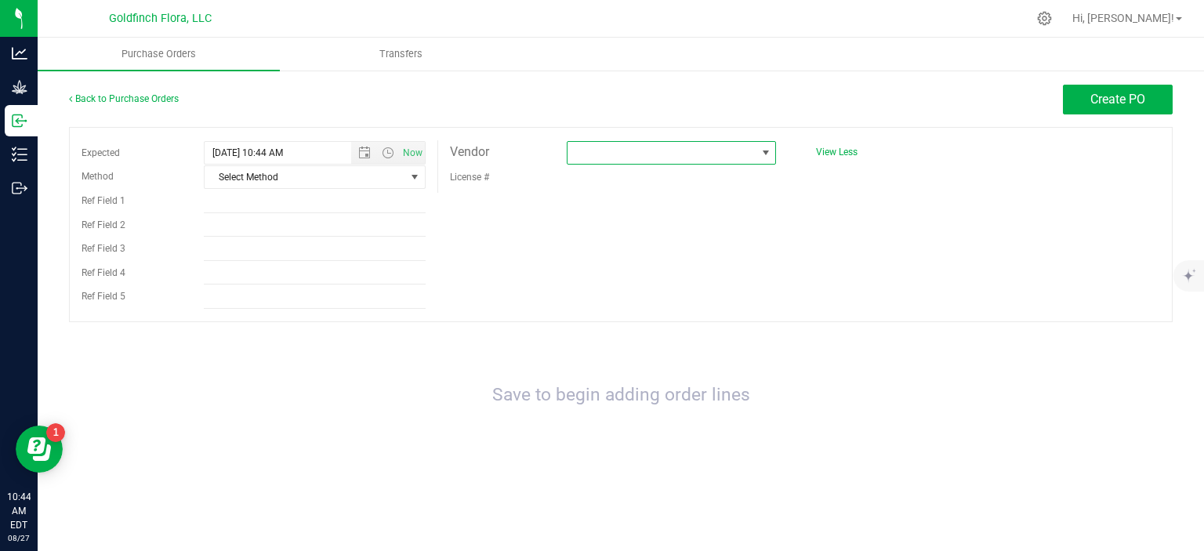
click at [768, 151] on span at bounding box center [766, 153] width 13 height 13
click at [688, 216] on li "Goldfinch Flora" at bounding box center [671, 220] width 209 height 27
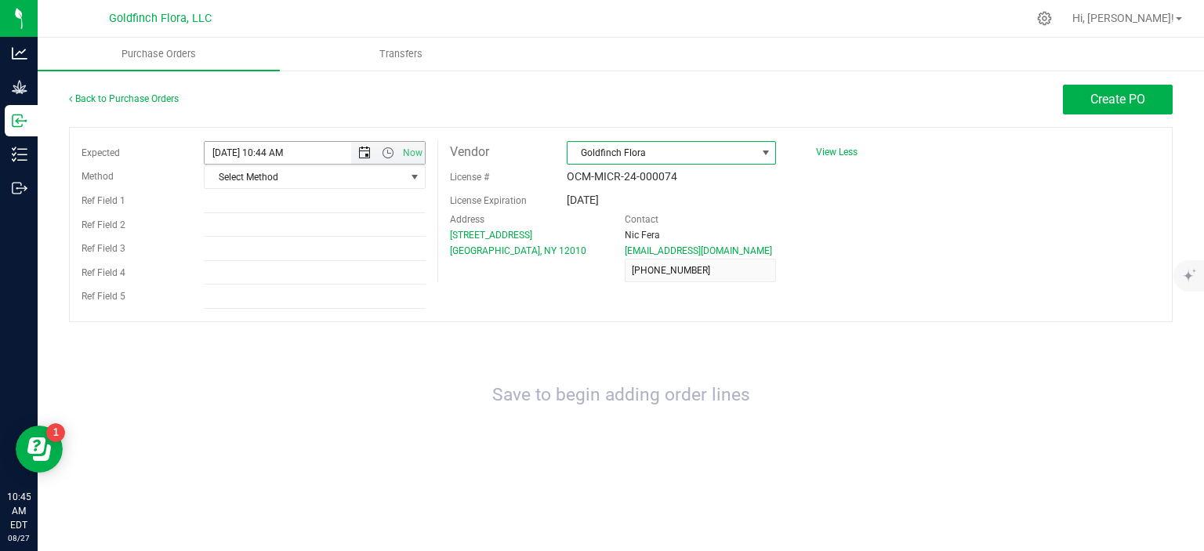
click at [362, 153] on span "Open the date view" at bounding box center [364, 153] width 13 height 13
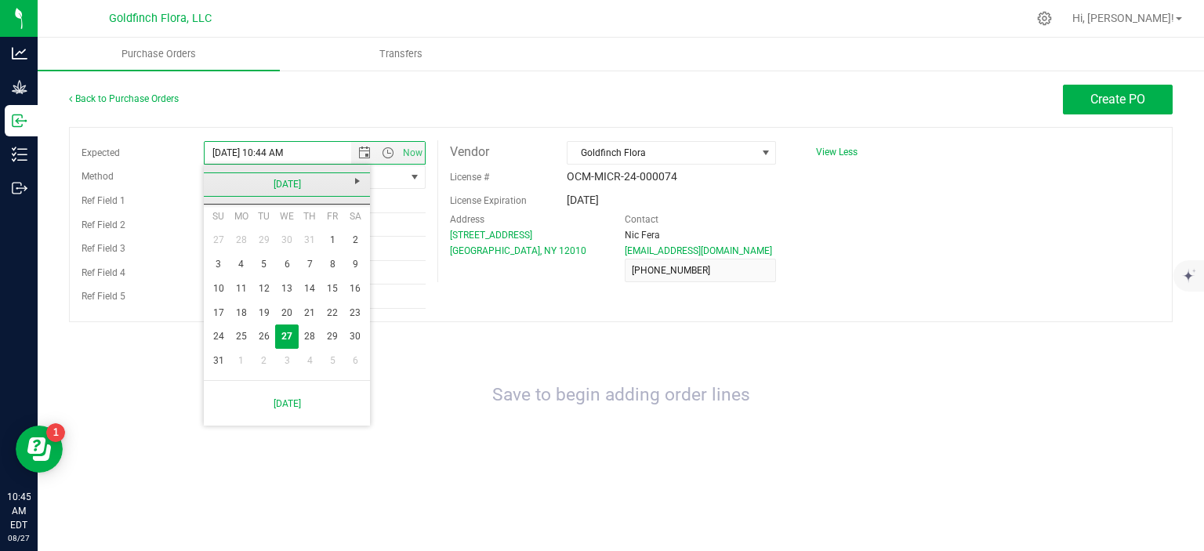
click at [267, 184] on link "[DATE]" at bounding box center [287, 184] width 169 height 24
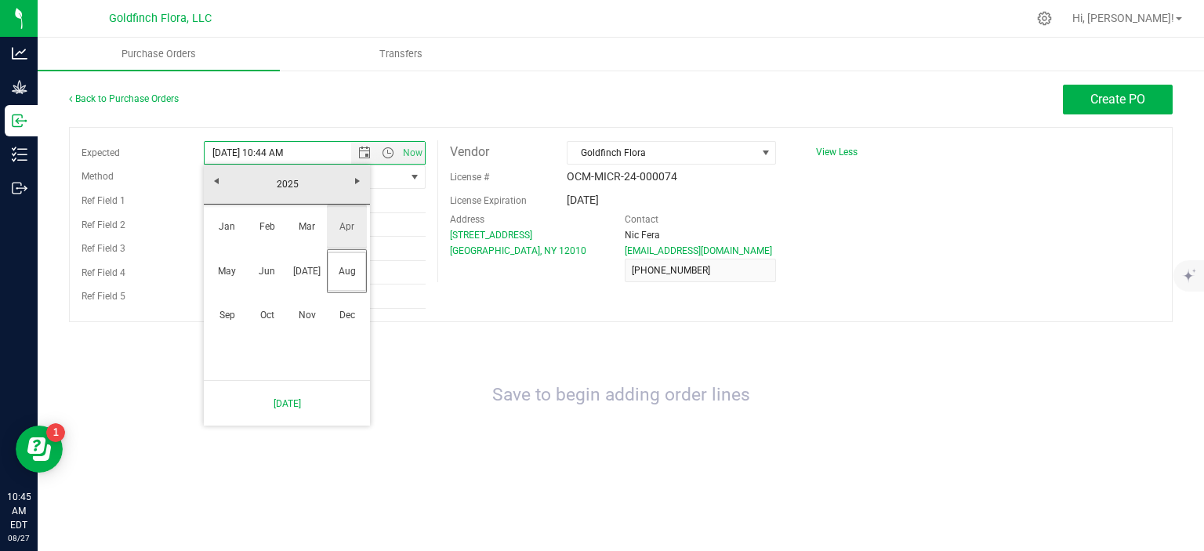
click at [350, 222] on link "Apr" at bounding box center [347, 227] width 40 height 40
click at [243, 263] on link "7" at bounding box center [241, 264] width 23 height 24
type input "4/7/2025 10:44 AM"
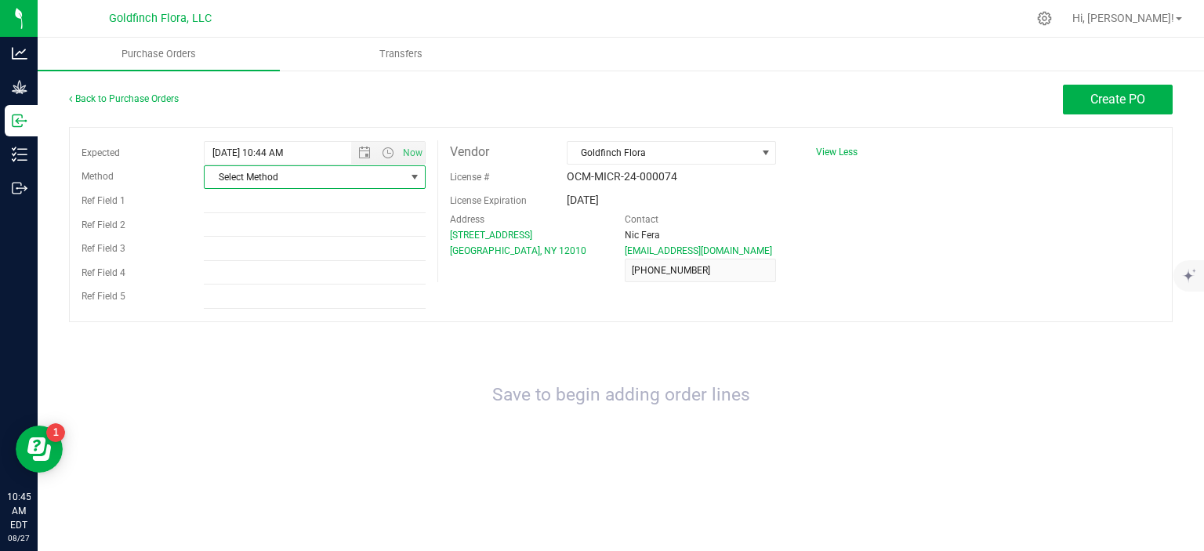
click at [414, 178] on span "select" at bounding box center [414, 177] width 13 height 13
click at [245, 296] on li "Local Delivery" at bounding box center [315, 298] width 220 height 24
click at [1109, 100] on span "Create PO" at bounding box center [1118, 99] width 55 height 15
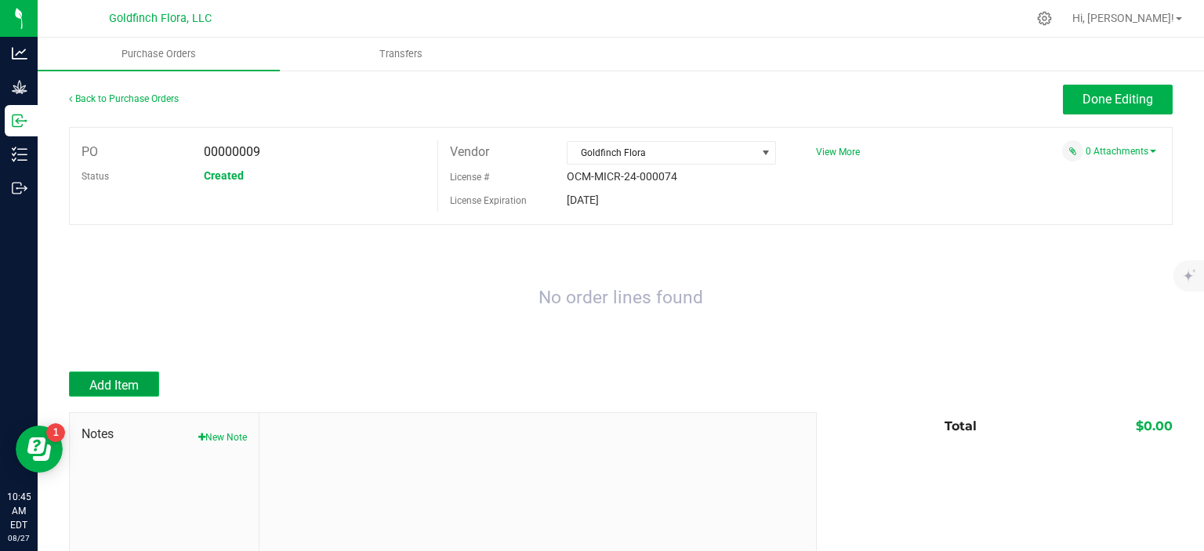
click at [132, 378] on span "Add Item" at bounding box center [113, 385] width 49 height 15
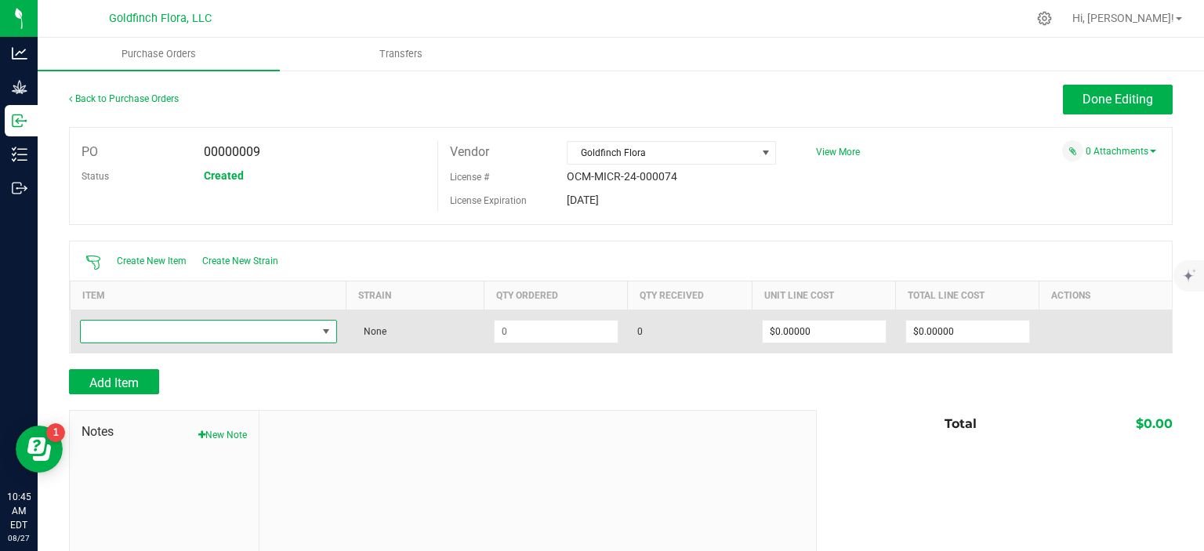
click at [322, 329] on span "NO DATA FOUND" at bounding box center [326, 331] width 13 height 13
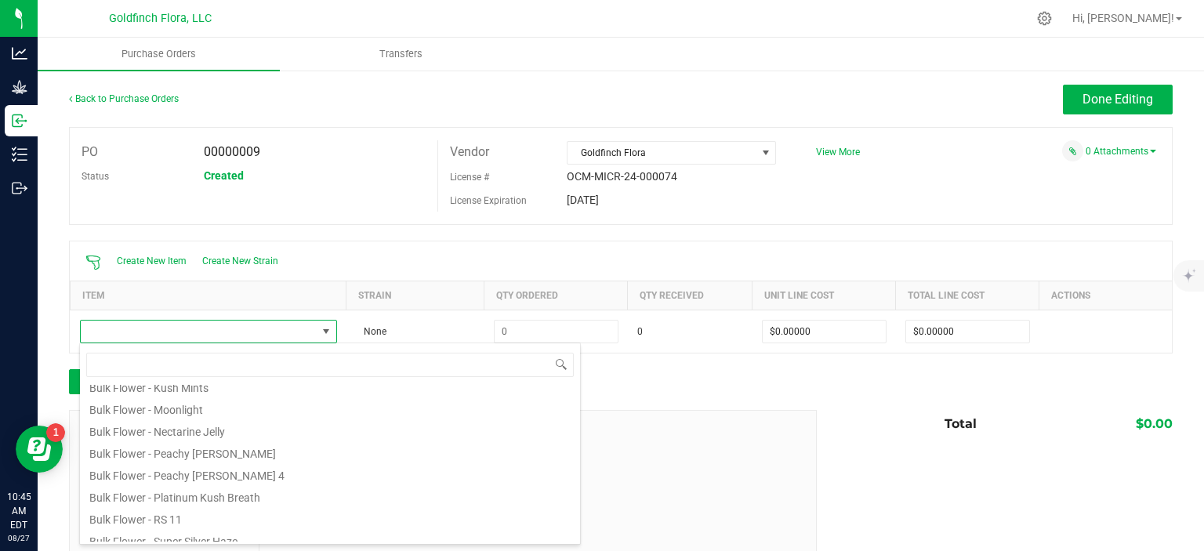
scroll to position [335, 0]
click at [198, 457] on li "Bulk Flower - Peachy [PERSON_NAME]" at bounding box center [330, 456] width 500 height 22
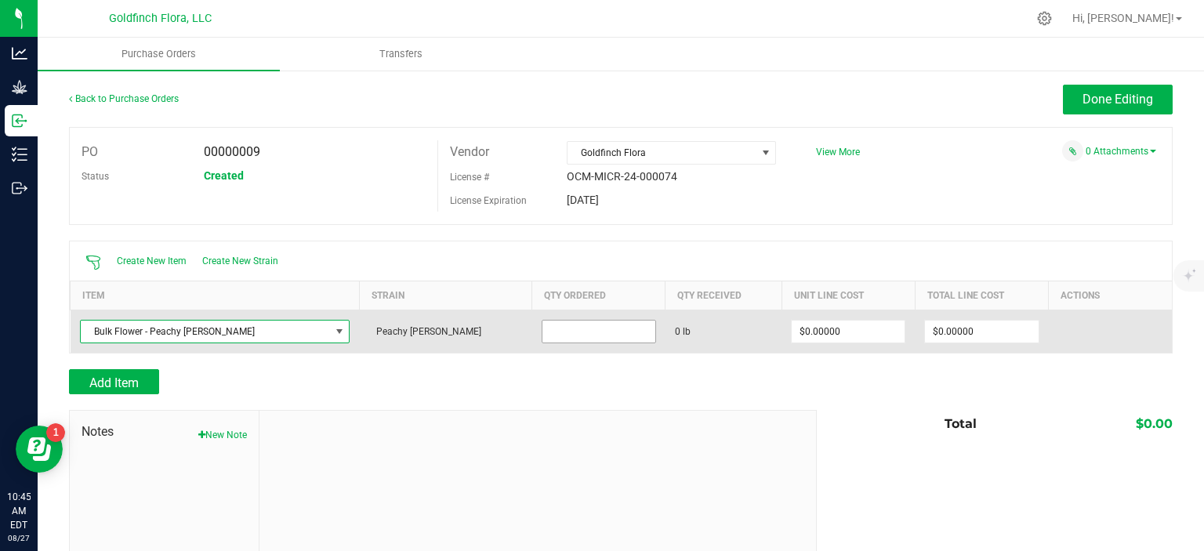
click at [543, 321] on input at bounding box center [599, 332] width 113 height 22
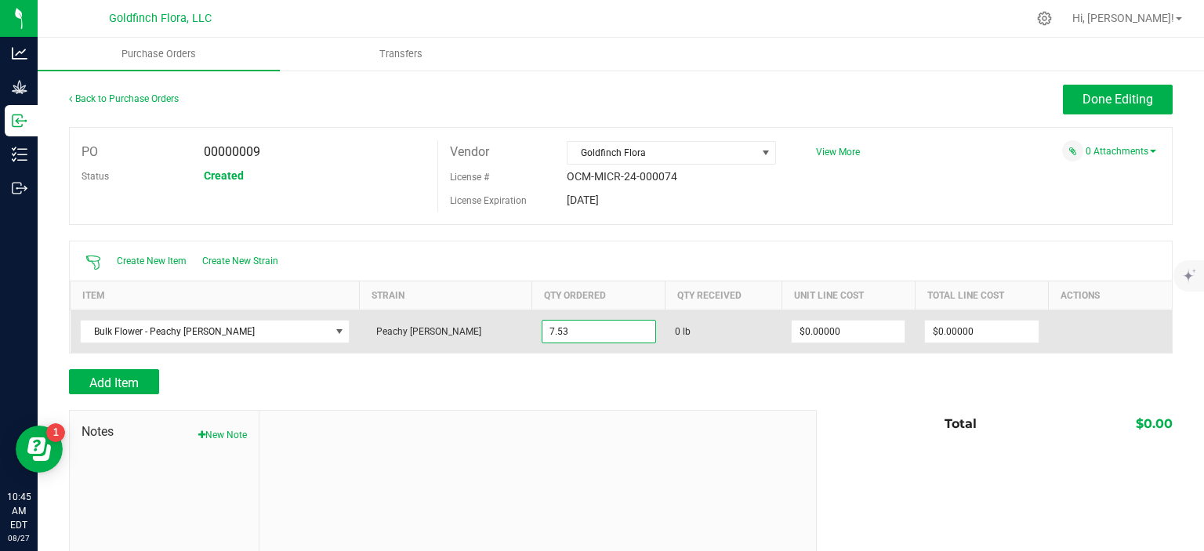
type input "7.5300 lb"
click at [674, 342] on td "0 lb" at bounding box center [724, 331] width 116 height 43
click at [1052, 329] on span "Receive" at bounding box center [1066, 331] width 31 height 19
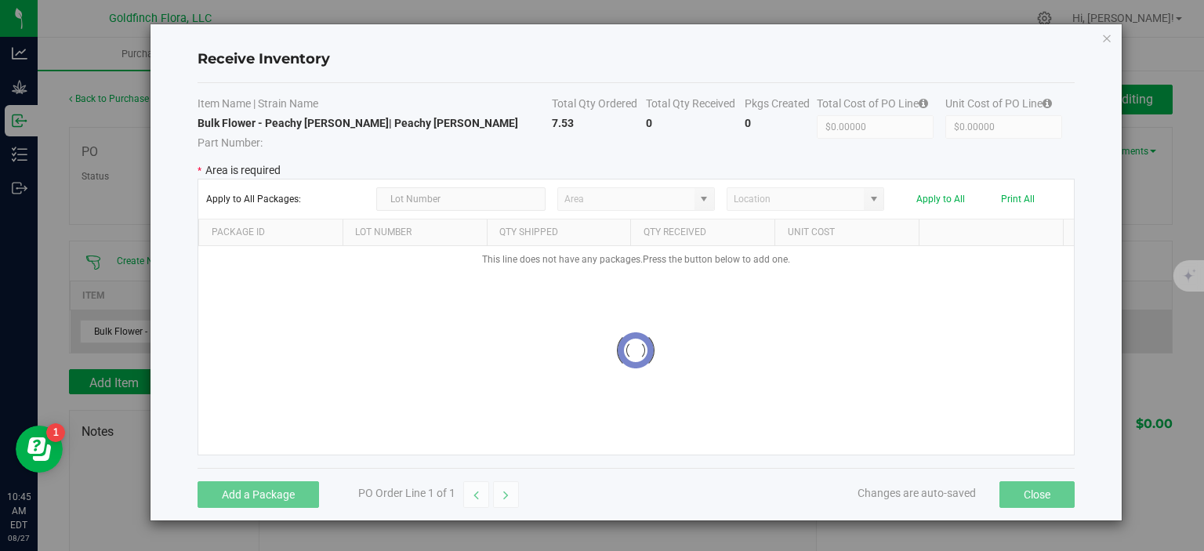
type input "Storage Room"
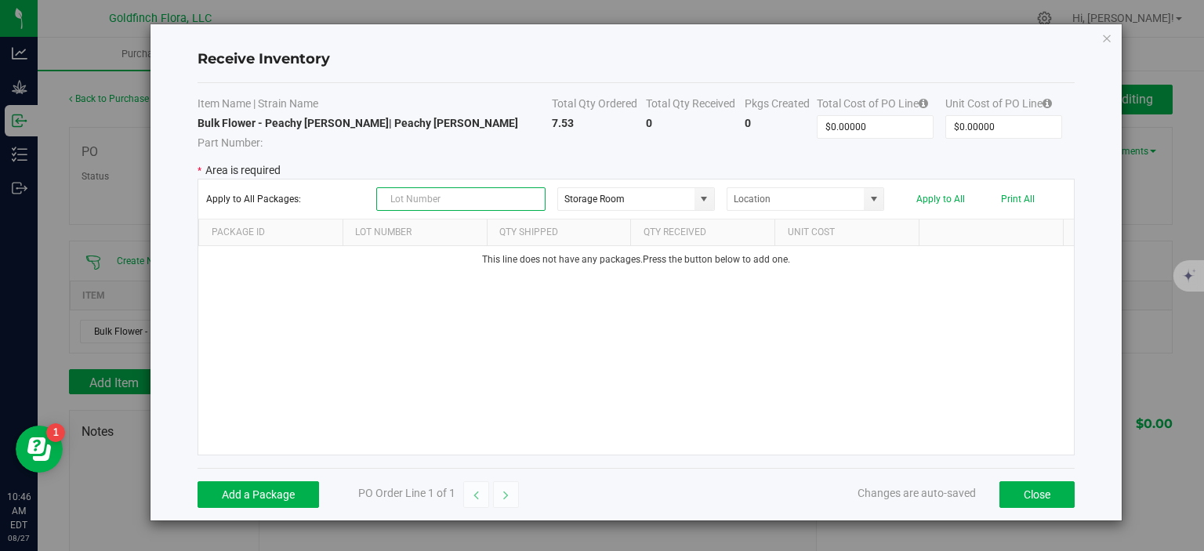
click at [522, 197] on input "text" at bounding box center [460, 199] width 169 height 24
drag, startPoint x: 604, startPoint y: 27, endPoint x: 605, endPoint y: 45, distance: 18.1
click at [605, 45] on div "Receive Inventory Item Name | Strain Name Total Qty Ordered Total Qty Received …" at bounding box center [636, 272] width 971 height 496
click at [412, 198] on input "GF-" at bounding box center [460, 199] width 169 height 24
type input "GF-PKNE-4-WHF"
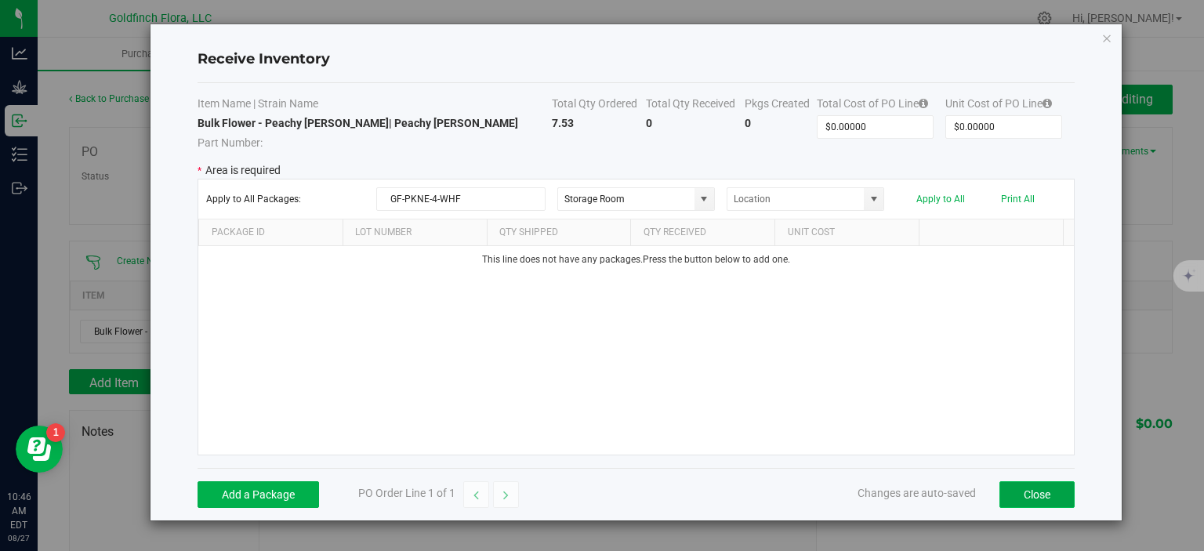
click at [1026, 487] on button "Close" at bounding box center [1037, 494] width 75 height 27
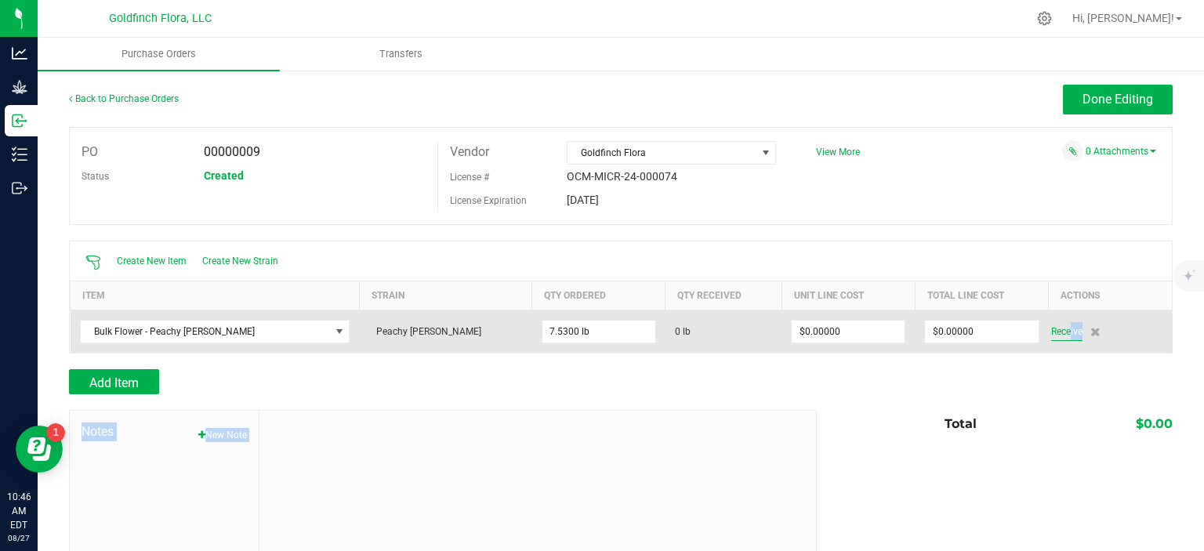
drag, startPoint x: 1026, startPoint y: 487, endPoint x: 1048, endPoint y: 332, distance: 156.8
click at [1048, 332] on div "Back to Purchase Orders Done Editing PO 00000009 Status Created Vendor Goldfinc…" at bounding box center [621, 353] width 1104 height 537
click at [1051, 325] on span "Receive" at bounding box center [1066, 331] width 31 height 19
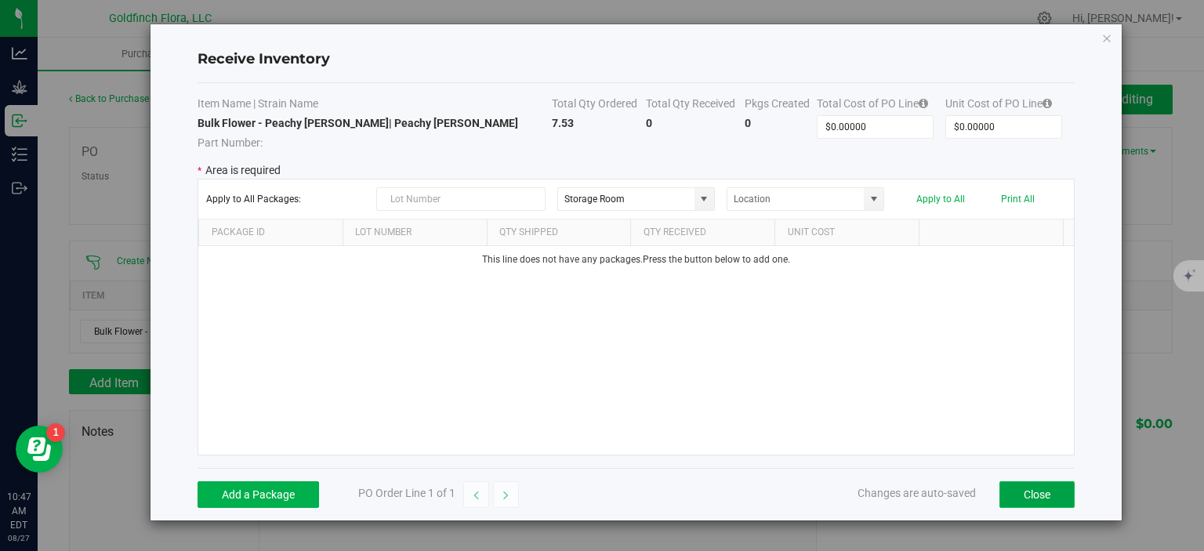
click at [1042, 493] on button "Close" at bounding box center [1037, 494] width 75 height 27
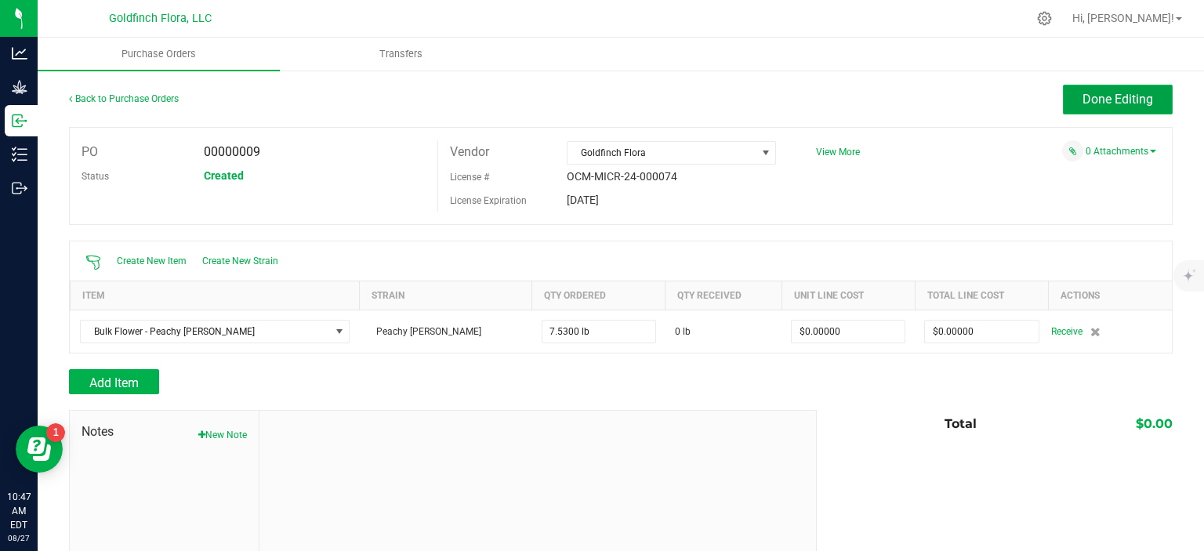
click at [1102, 107] on button "Done Editing" at bounding box center [1118, 100] width 110 height 30
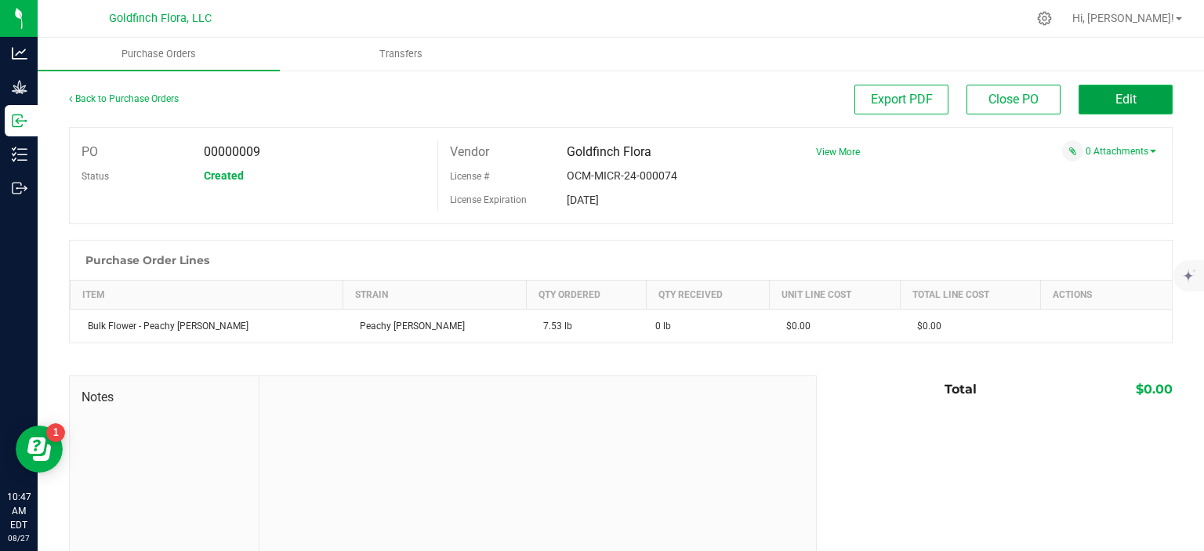
click at [1101, 93] on button "Edit" at bounding box center [1126, 100] width 94 height 30
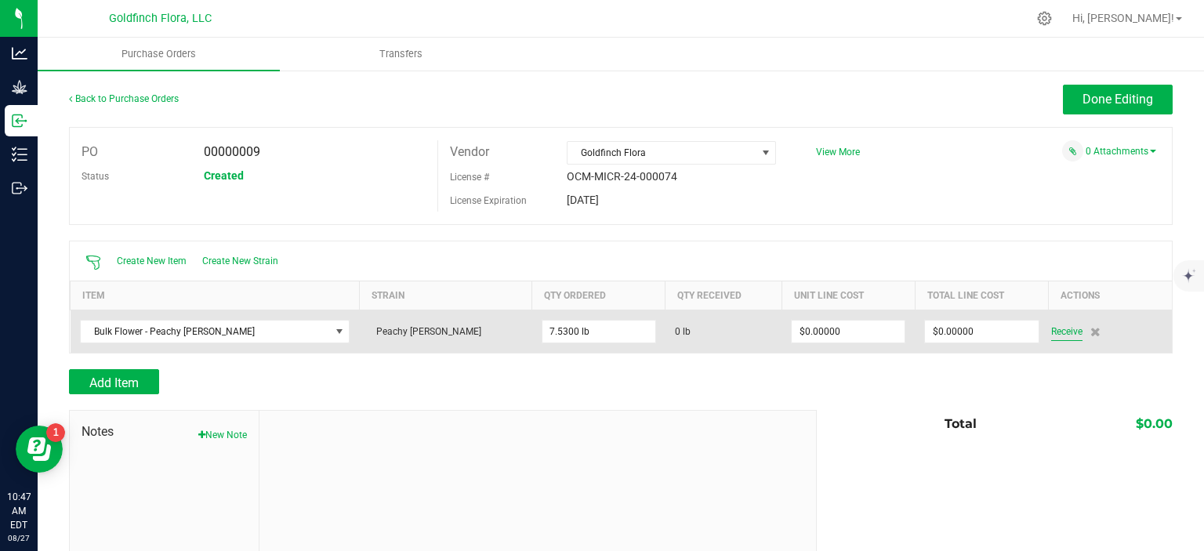
click at [1051, 329] on span "Receive" at bounding box center [1066, 331] width 31 height 19
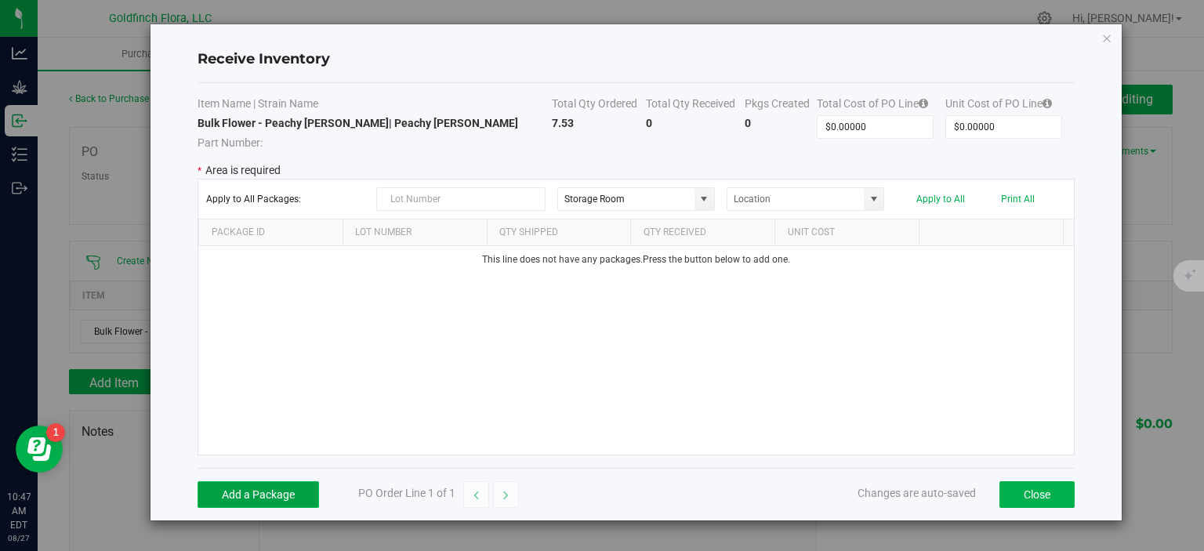
click at [259, 490] on button "Add a Package" at bounding box center [259, 494] width 122 height 27
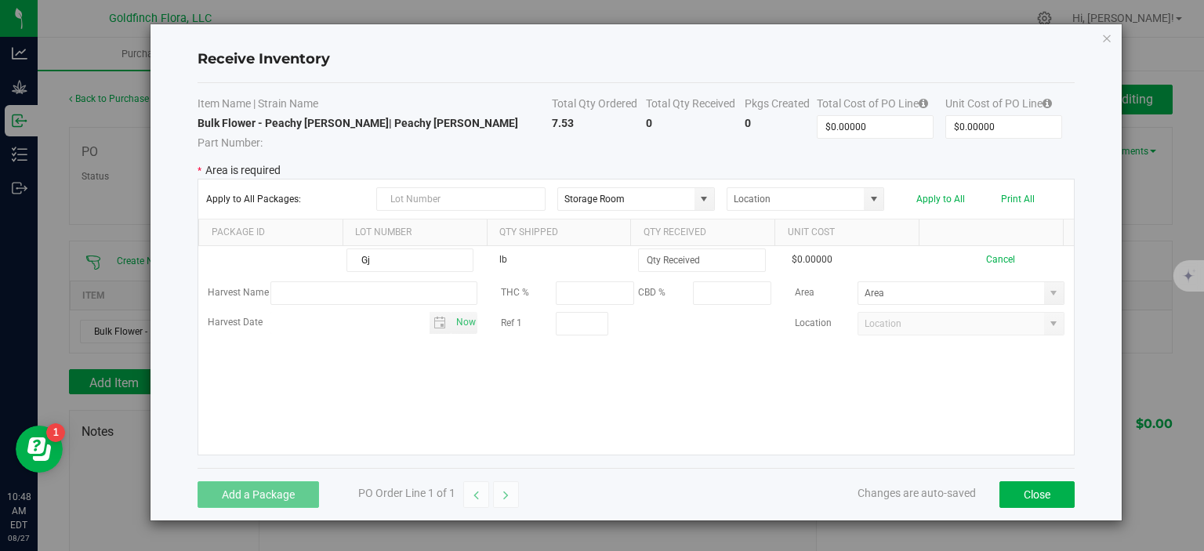
type input "G"
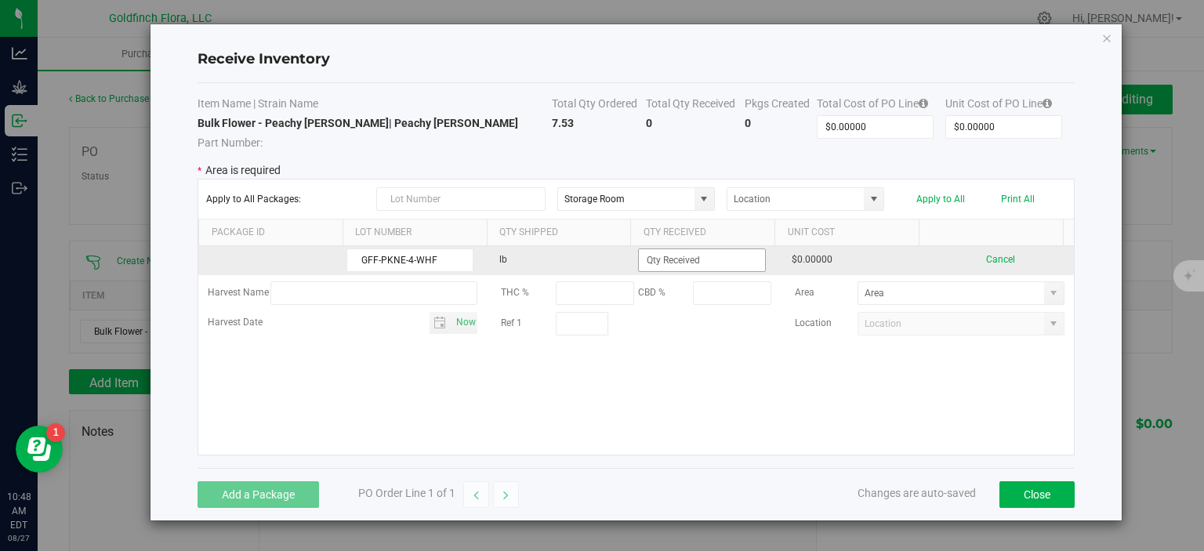
type input "GFF-PKNE-4-WHF"
click at [699, 260] on input at bounding box center [701, 260] width 125 height 22
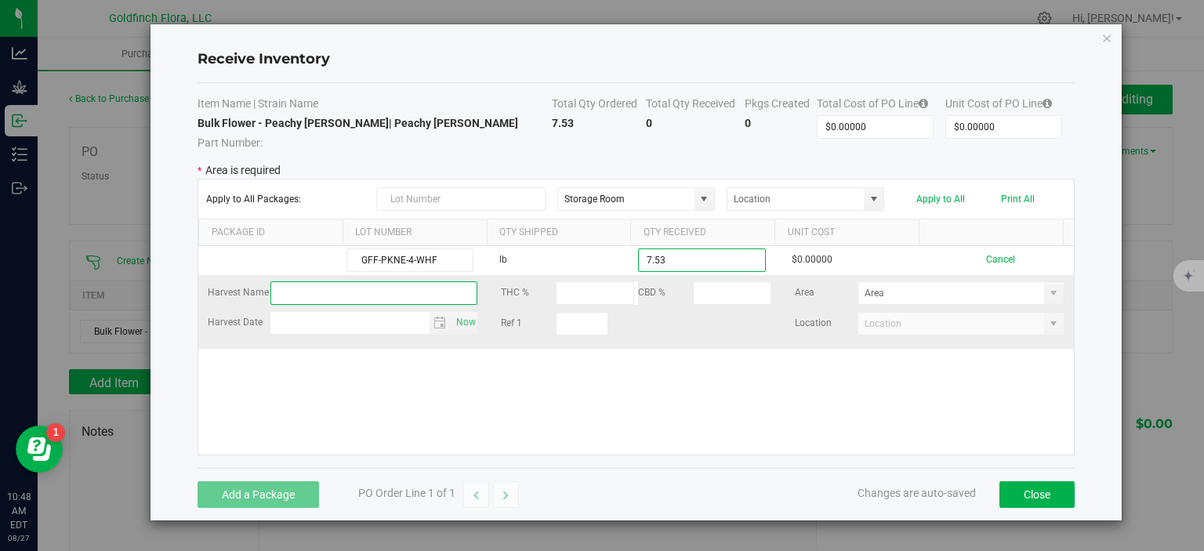
type input "7.5300 lb"
click at [436, 291] on kendo-grid-list "GFF-PKNE-4-WHF lb 7.5300 lb $0.00000 Cancel Harvest Name THC % CBD % Area Harve…" at bounding box center [636, 350] width 876 height 209
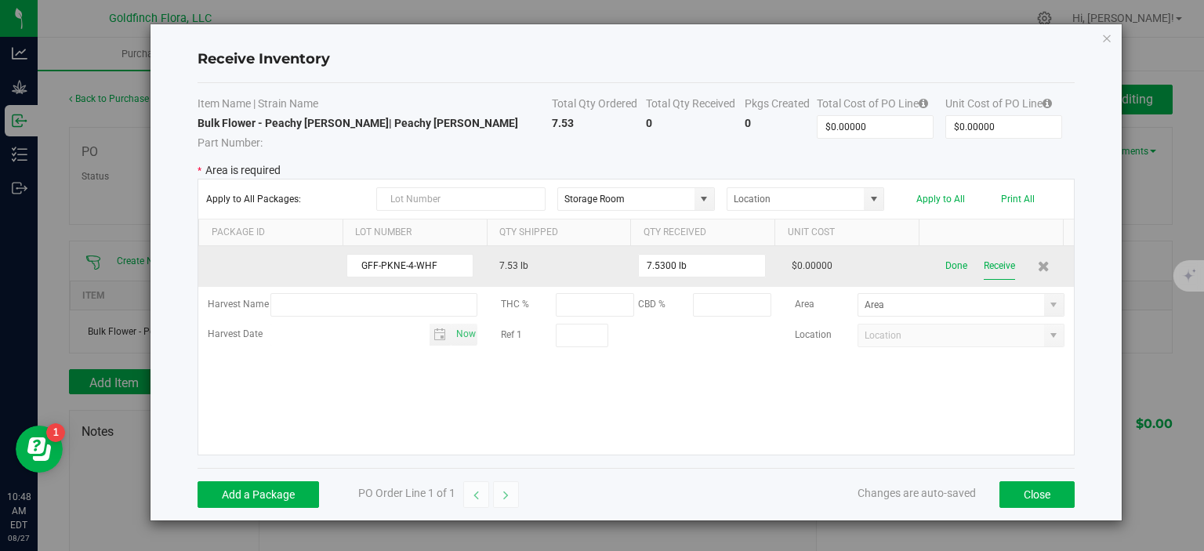
click at [984, 264] on button "Receive" at bounding box center [999, 265] width 31 height 27
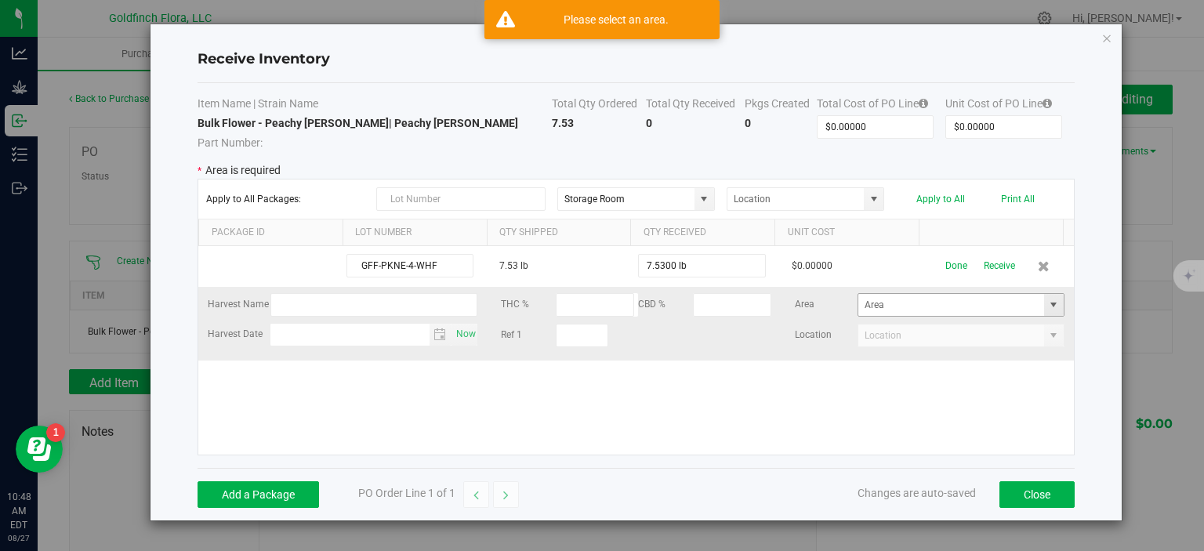
click at [1047, 305] on span at bounding box center [1053, 305] width 13 height 13
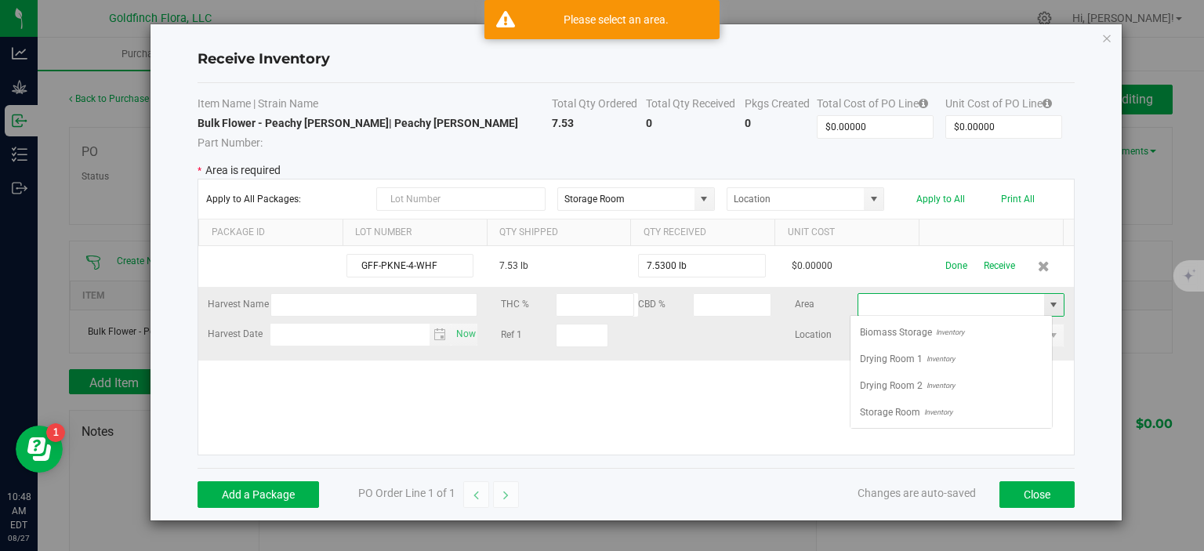
scroll to position [23, 204]
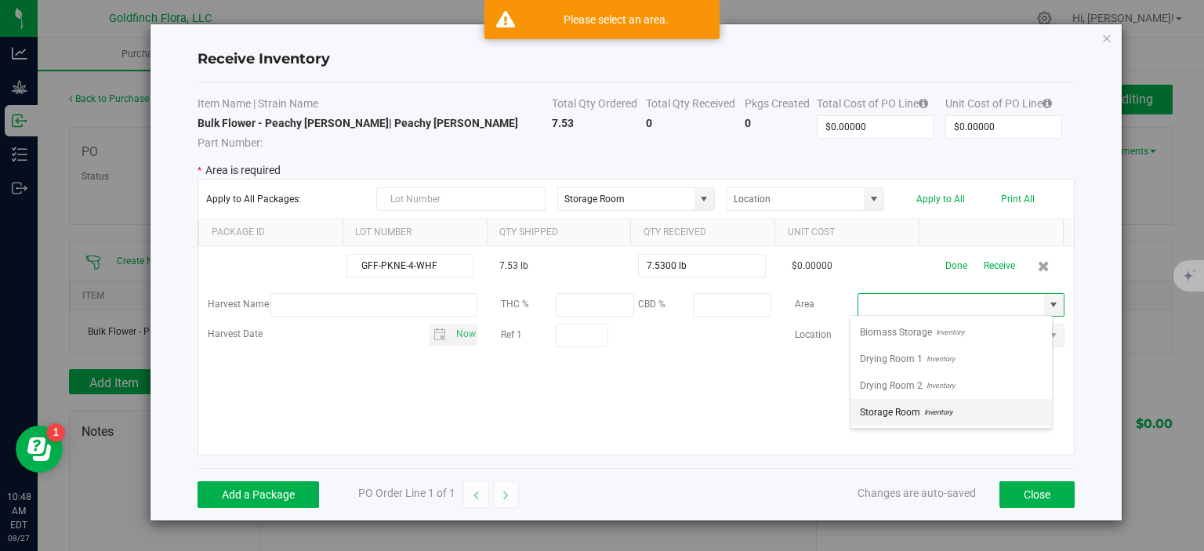
click at [906, 406] on span "Storage Room" at bounding box center [890, 413] width 60 height 24
type input "Storage Room"
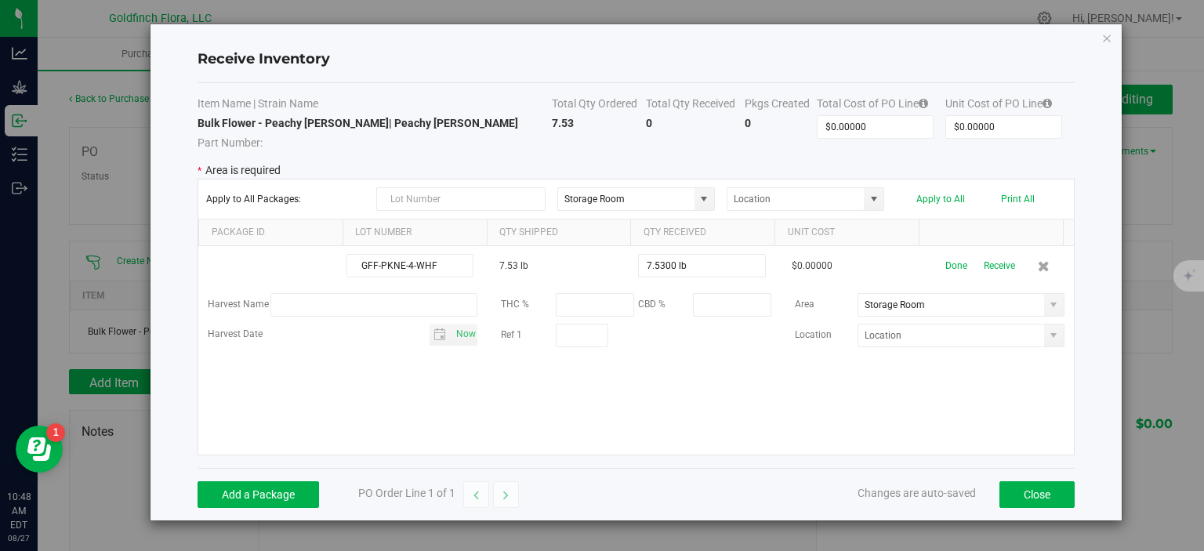
click at [934, 383] on div "GFF-PKNE-4-WHF 7.53 lb 7.5300 lb $0.00000 Done Receive Harvest Name THC % CBD %…" at bounding box center [636, 350] width 876 height 209
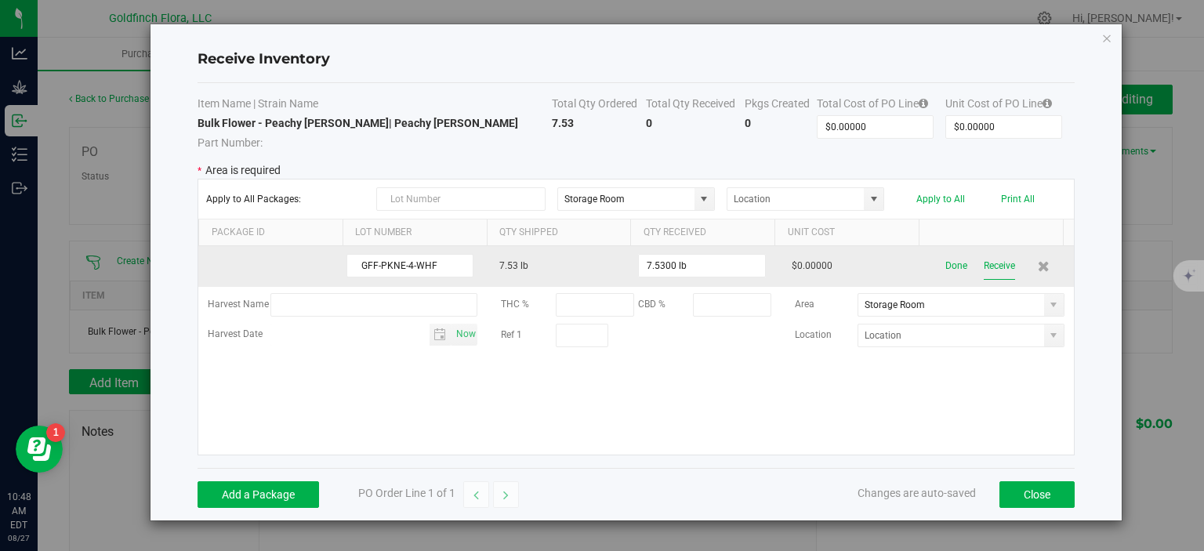
click at [990, 262] on button "Receive" at bounding box center [999, 265] width 31 height 27
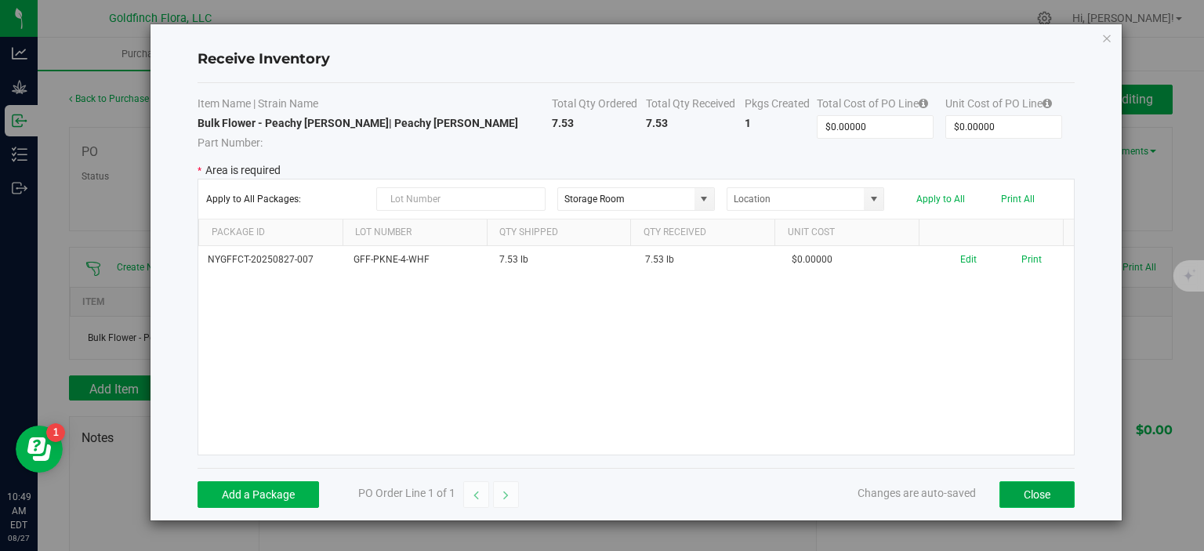
click at [1022, 495] on button "Close" at bounding box center [1037, 494] width 75 height 27
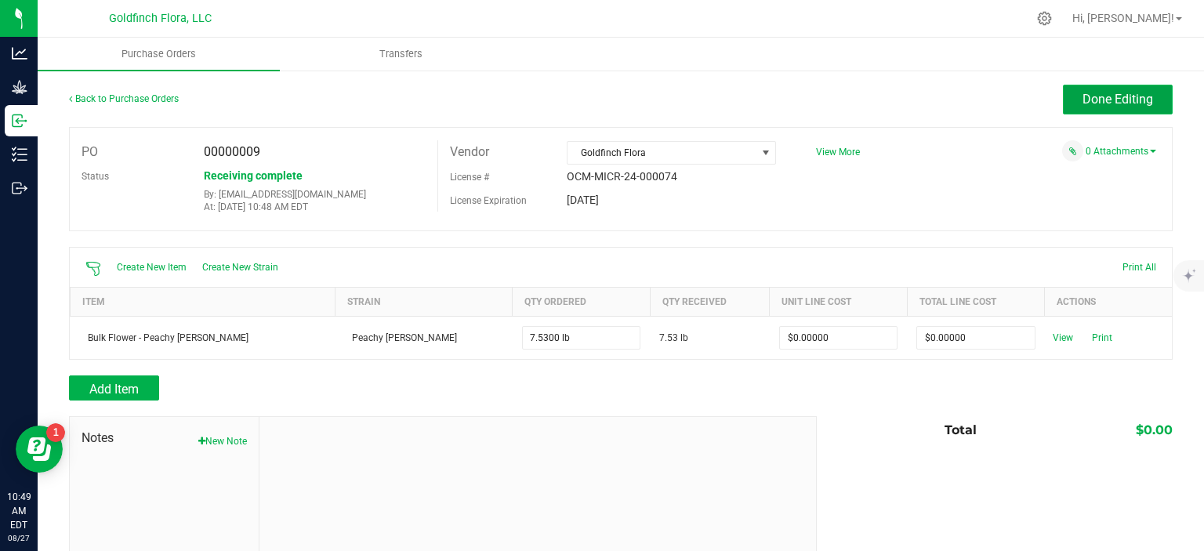
click at [1129, 93] on span "Done Editing" at bounding box center [1118, 99] width 71 height 15
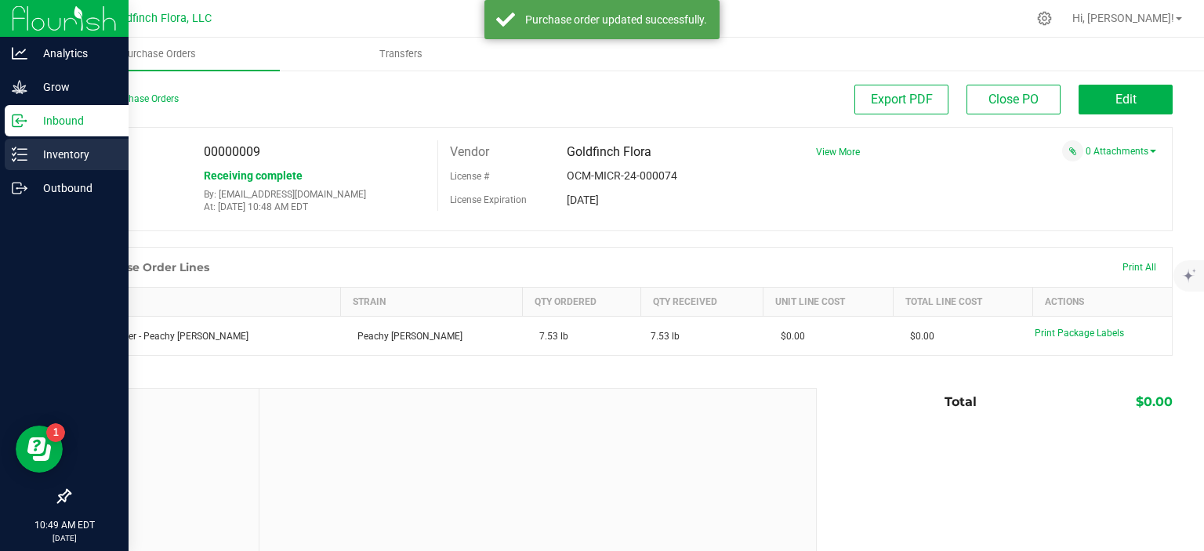
click at [26, 149] on line at bounding box center [22, 149] width 9 height 0
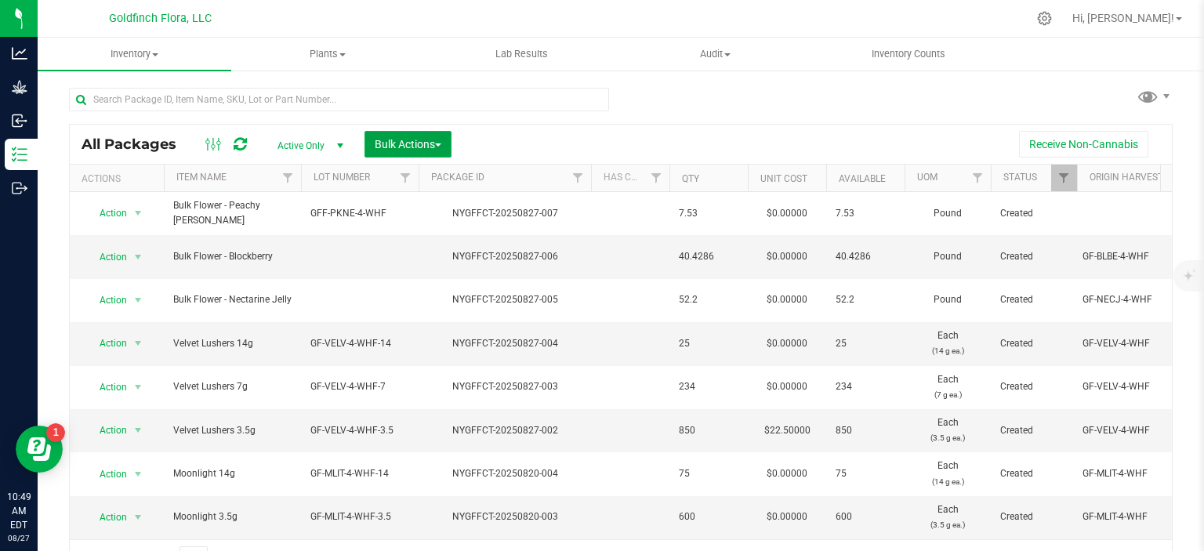
click at [444, 142] on button "Bulk Actions" at bounding box center [408, 144] width 87 height 27
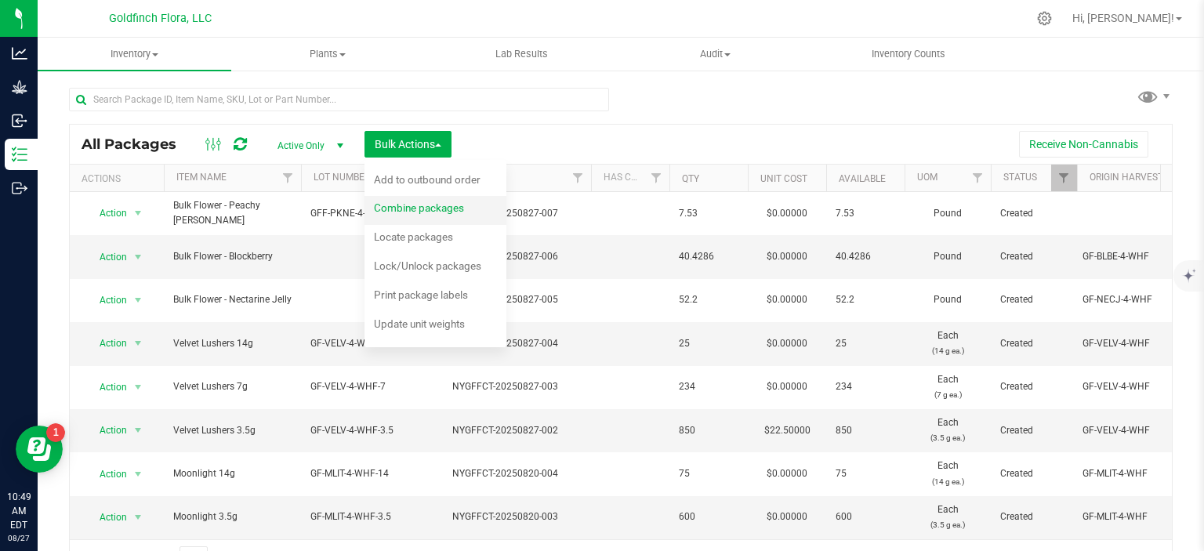
click at [439, 211] on span "Combine packages" at bounding box center [419, 207] width 90 height 13
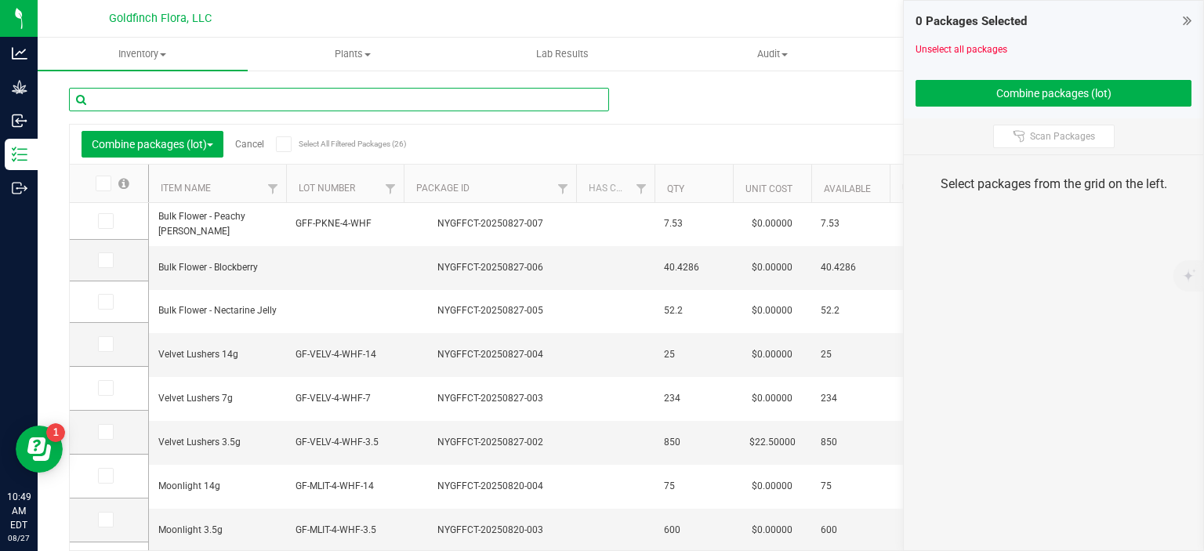
click at [352, 103] on input "text" at bounding box center [339, 100] width 540 height 24
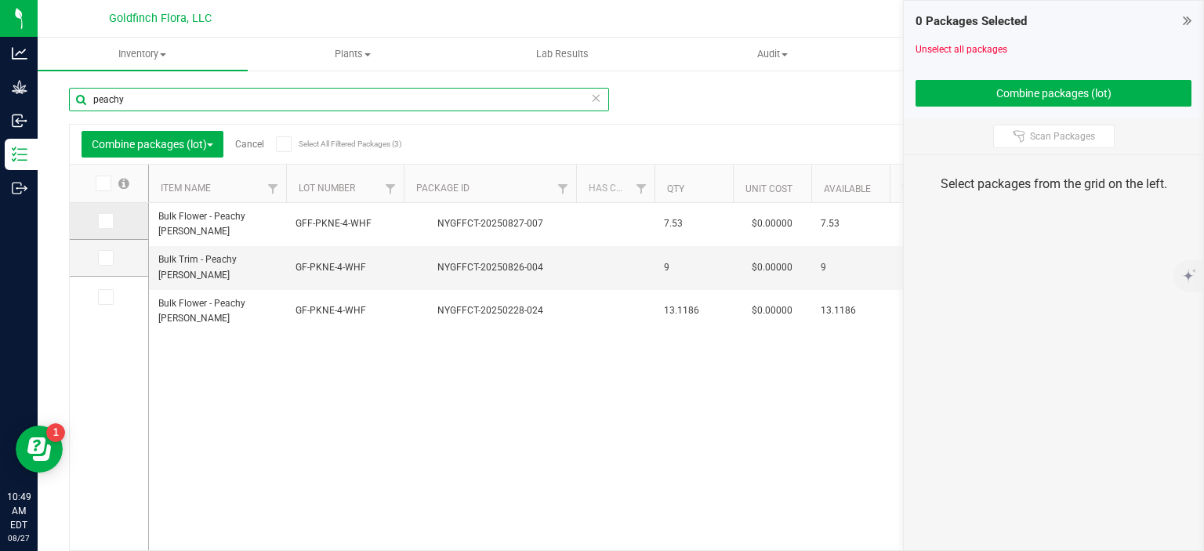
type input "peachy"
click at [106, 221] on icon at bounding box center [105, 221] width 10 height 0
click at [0, 0] on input "checkbox" at bounding box center [0, 0] width 0 height 0
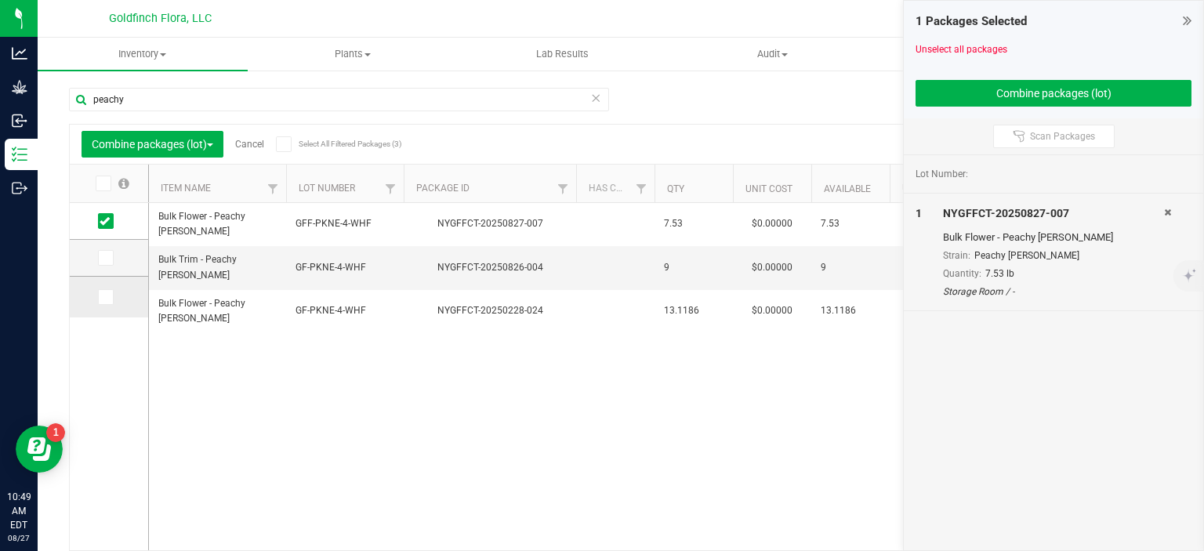
click at [108, 297] on icon at bounding box center [105, 297] width 10 height 0
click at [0, 0] on input "checkbox" at bounding box center [0, 0] width 0 height 0
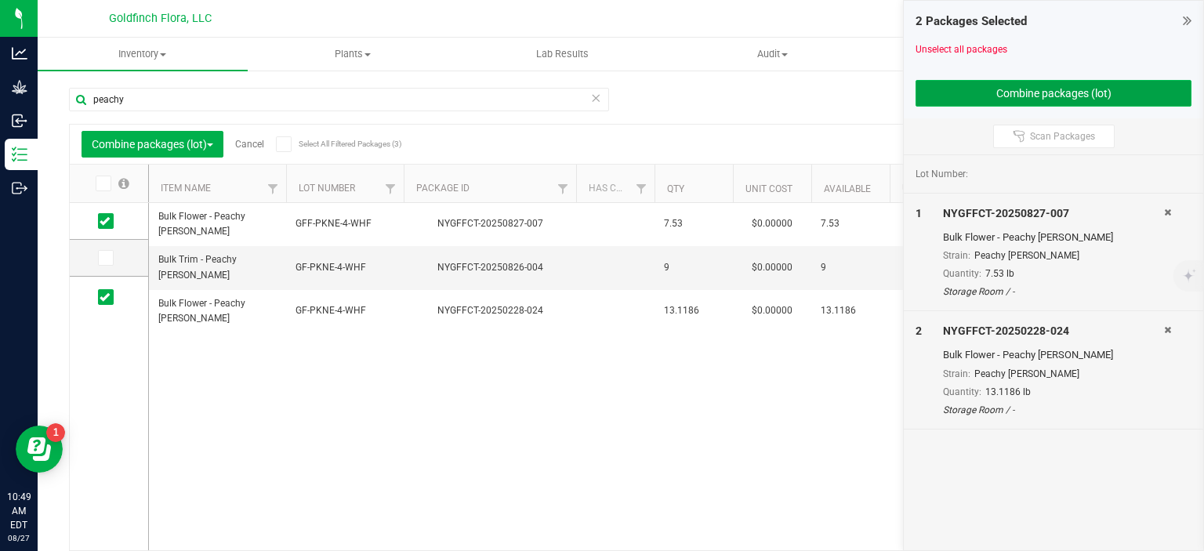
click at [1107, 88] on button "Combine packages (lot)" at bounding box center [1054, 93] width 276 height 27
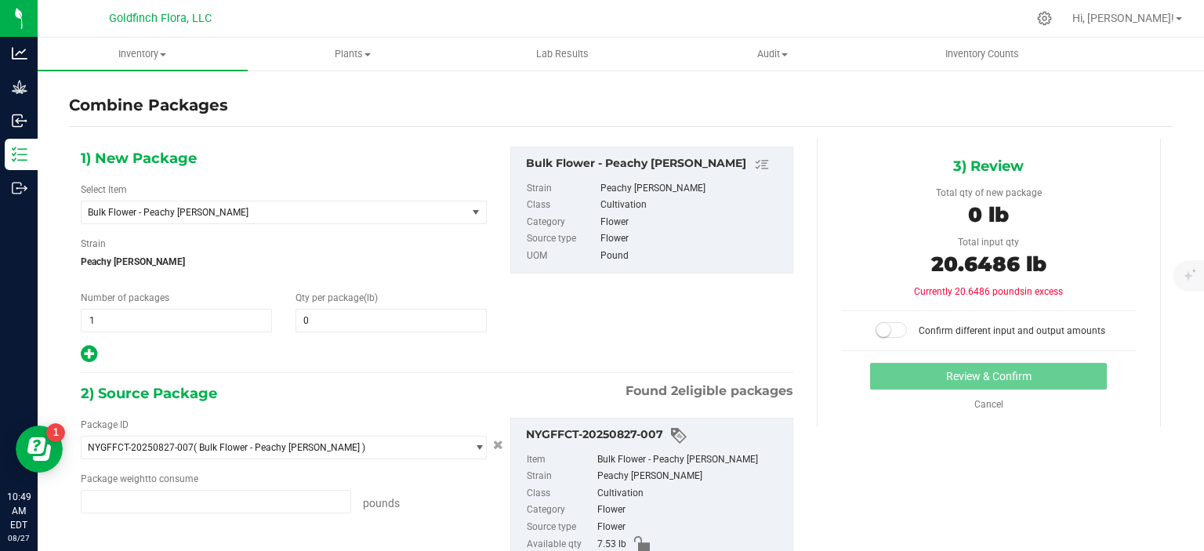
type input "7.5300 lb"
type input "13.1186 lb"
click at [365, 316] on span "0 0" at bounding box center [391, 321] width 191 height 24
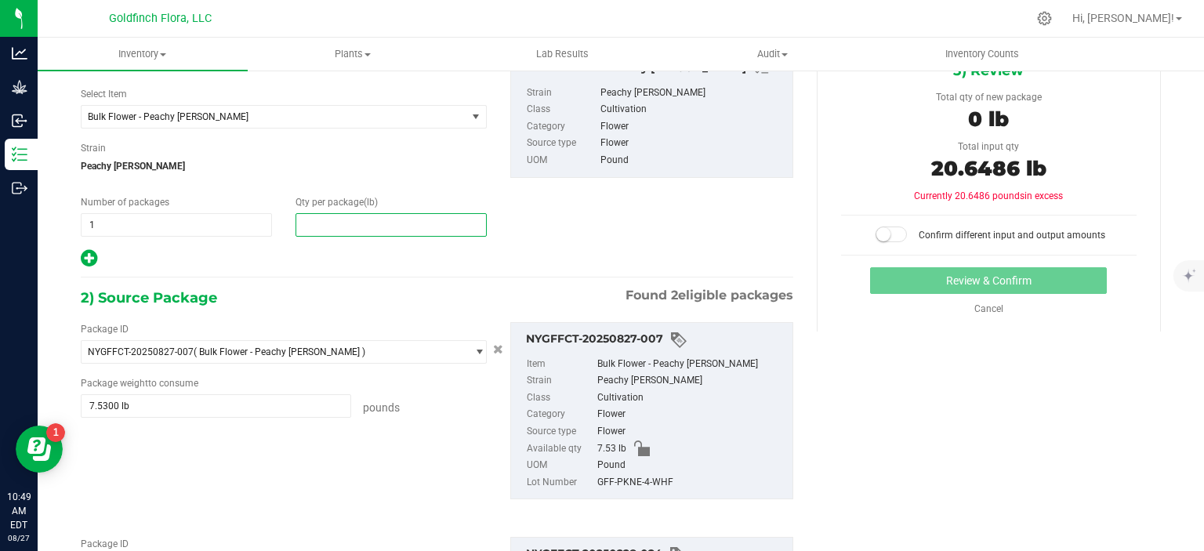
scroll to position [103, 0]
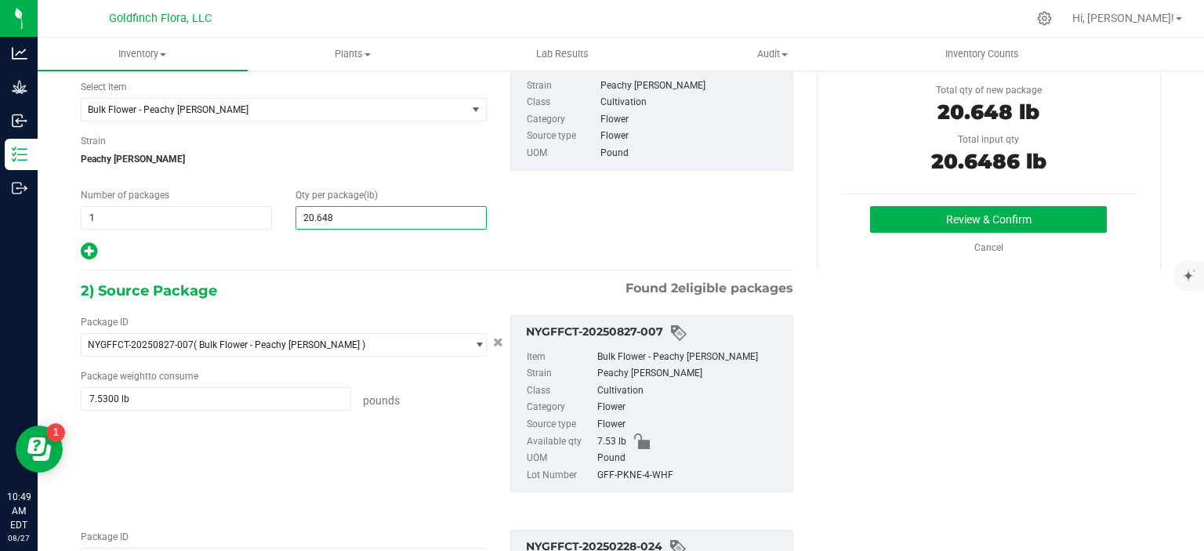
type input "20.6486"
type input "21"
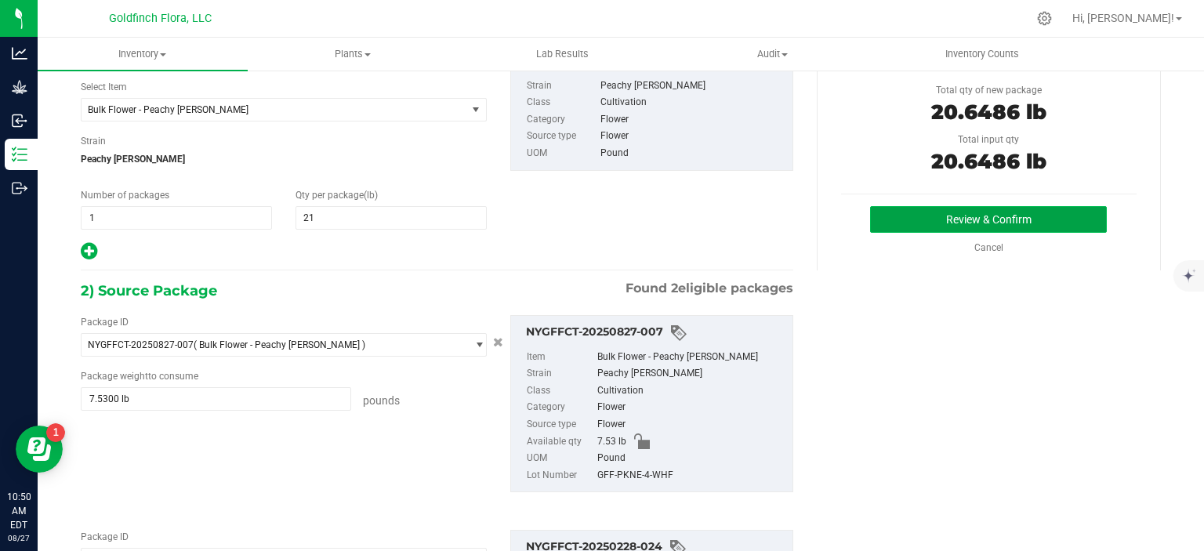
click at [991, 213] on button "Review & Confirm" at bounding box center [988, 219] width 237 height 27
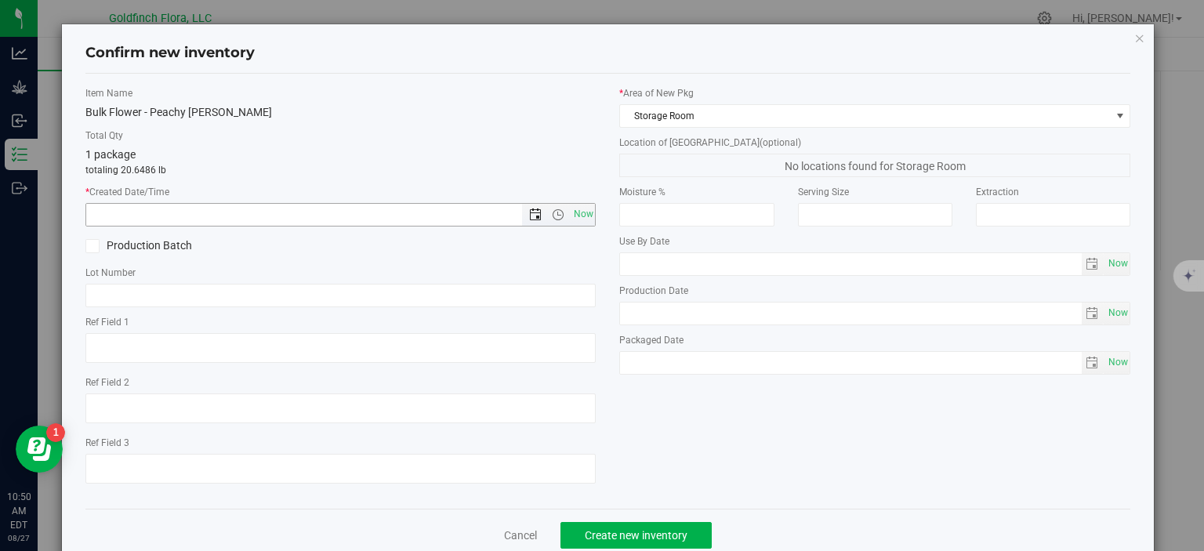
click at [530, 214] on span "Open the date view" at bounding box center [535, 215] width 13 height 13
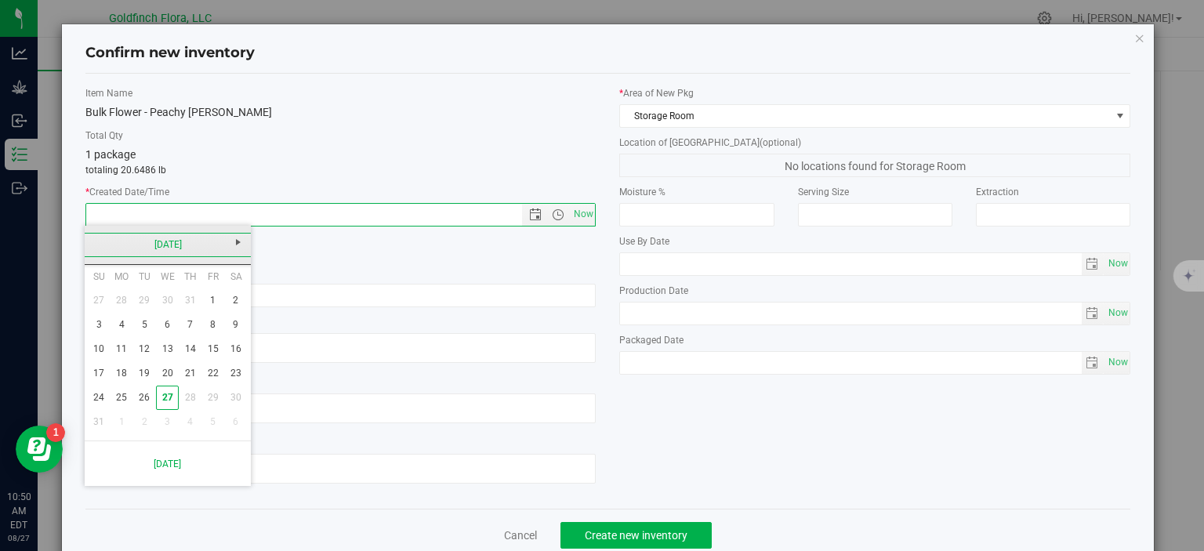
click at [167, 245] on link "[DATE]" at bounding box center [168, 245] width 169 height 24
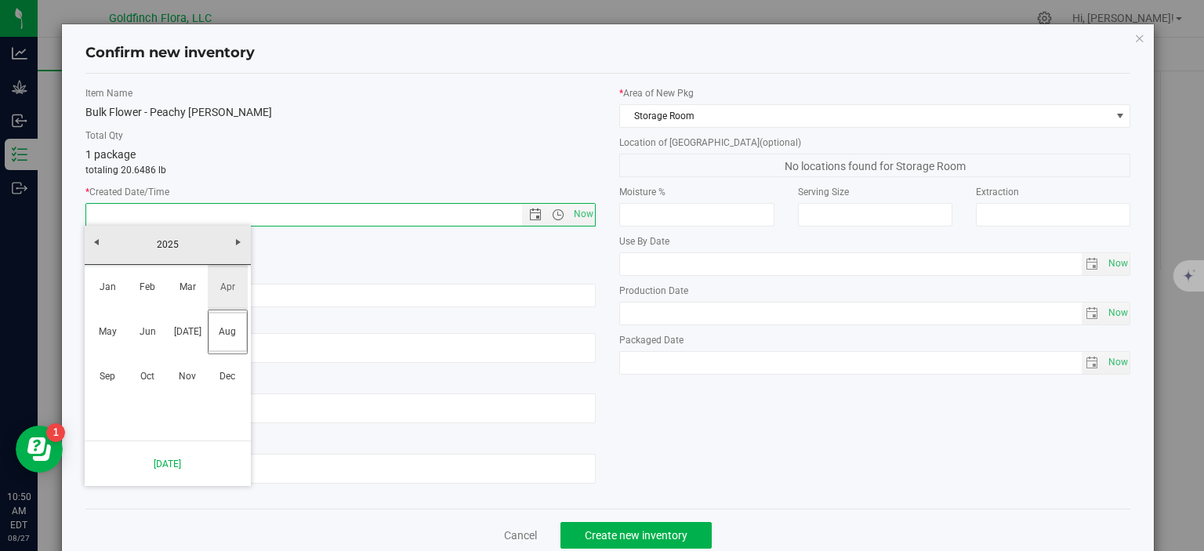
click at [229, 284] on link "Apr" at bounding box center [228, 287] width 40 height 40
click at [125, 326] on link "7" at bounding box center [122, 325] width 23 height 24
type input "4/7/2025 10:50 AM"
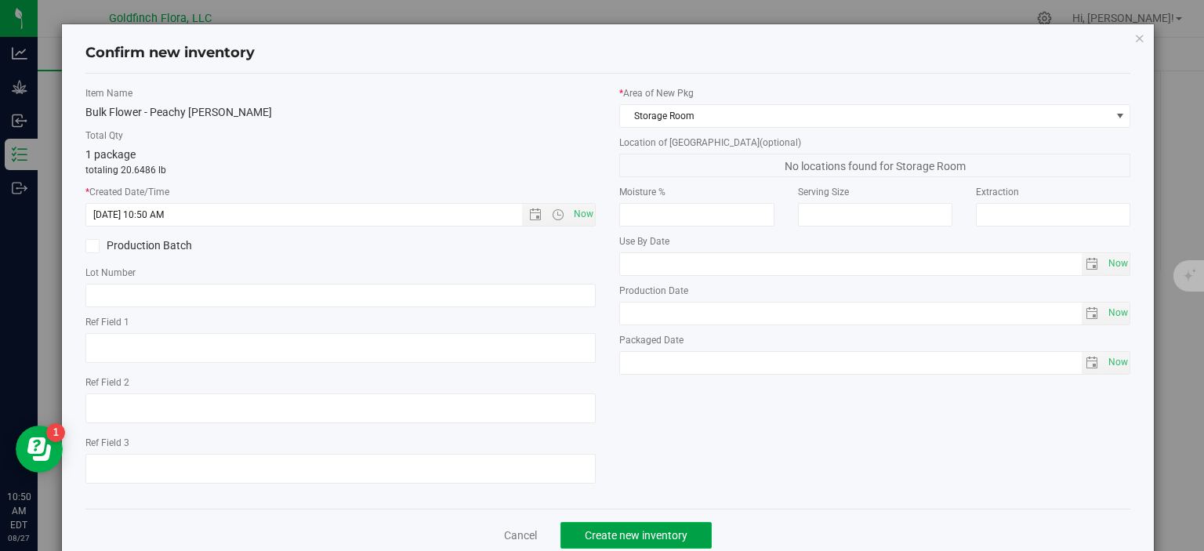
click at [674, 529] on span "Create new inventory" at bounding box center [636, 535] width 103 height 13
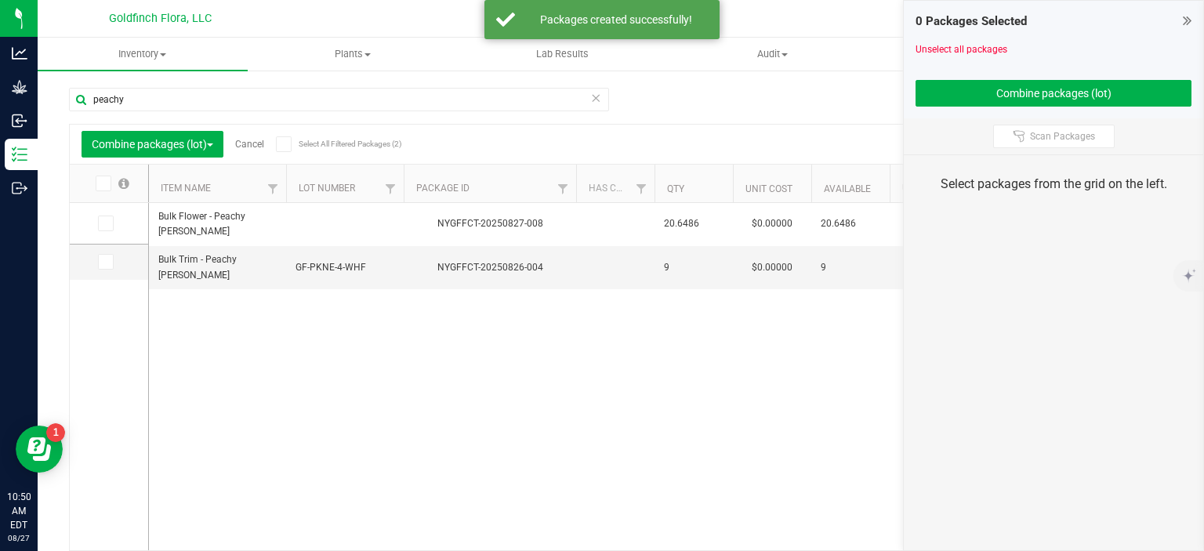
click at [1188, 21] on icon at bounding box center [1187, 21] width 9 height 16
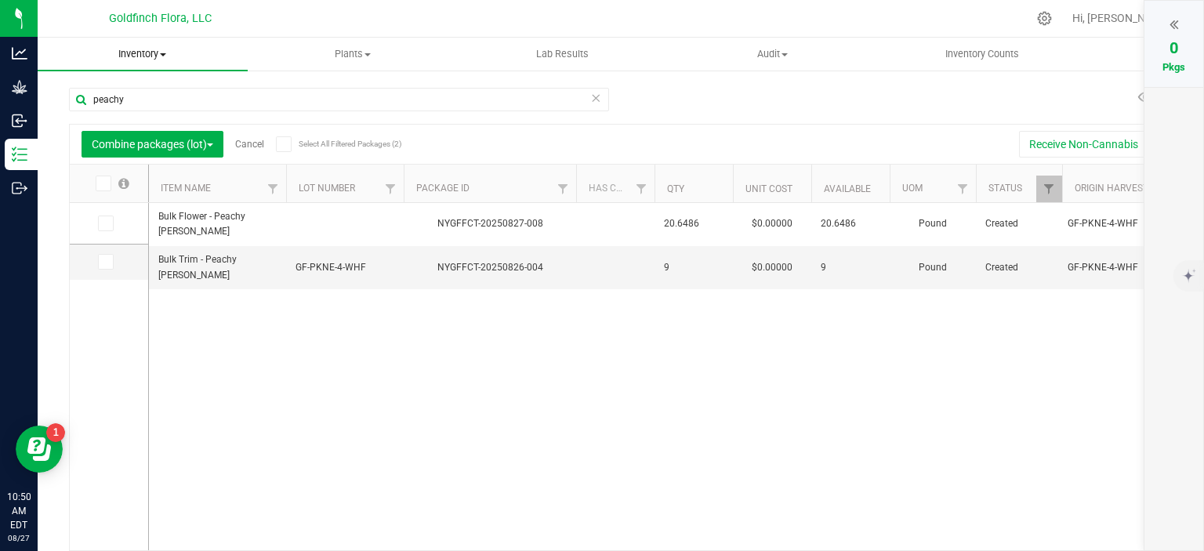
click at [166, 53] on span at bounding box center [163, 54] width 6 height 3
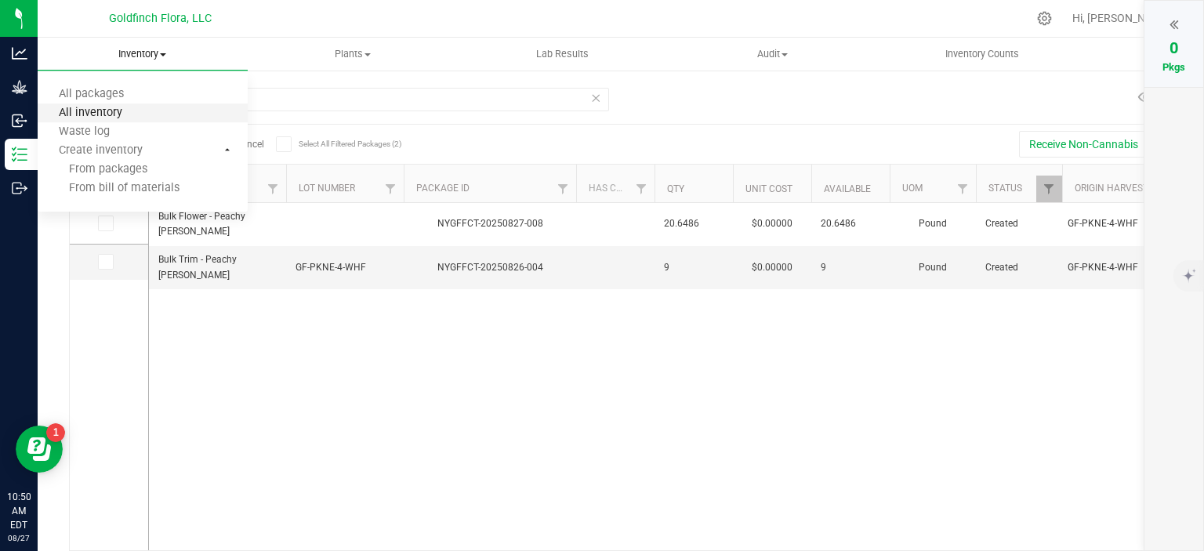
click at [111, 115] on span "All inventory" at bounding box center [91, 113] width 106 height 13
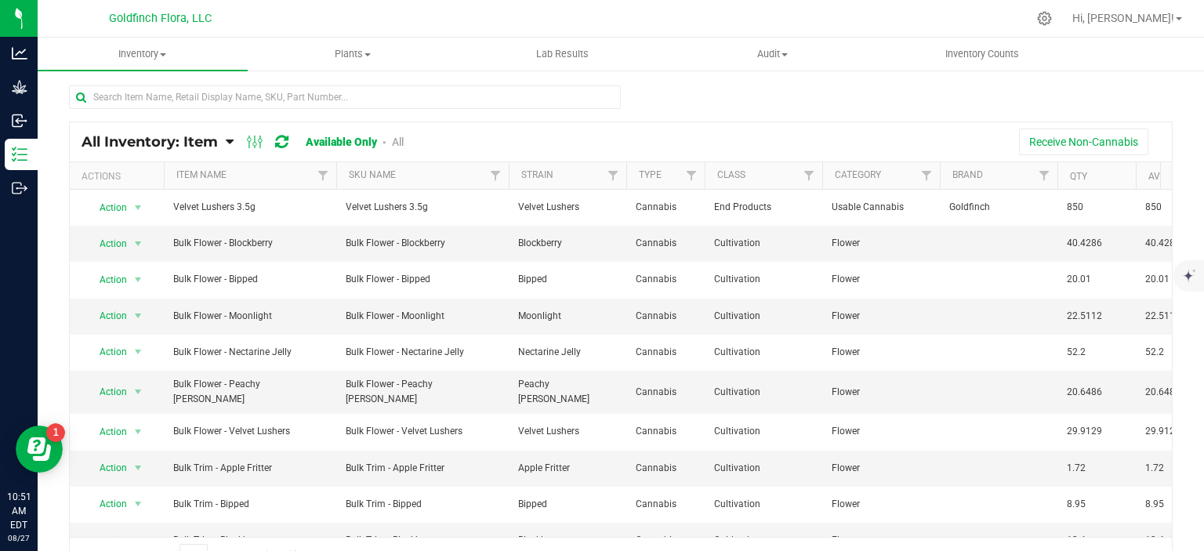
click at [230, 140] on icon at bounding box center [230, 142] width 8 height 14
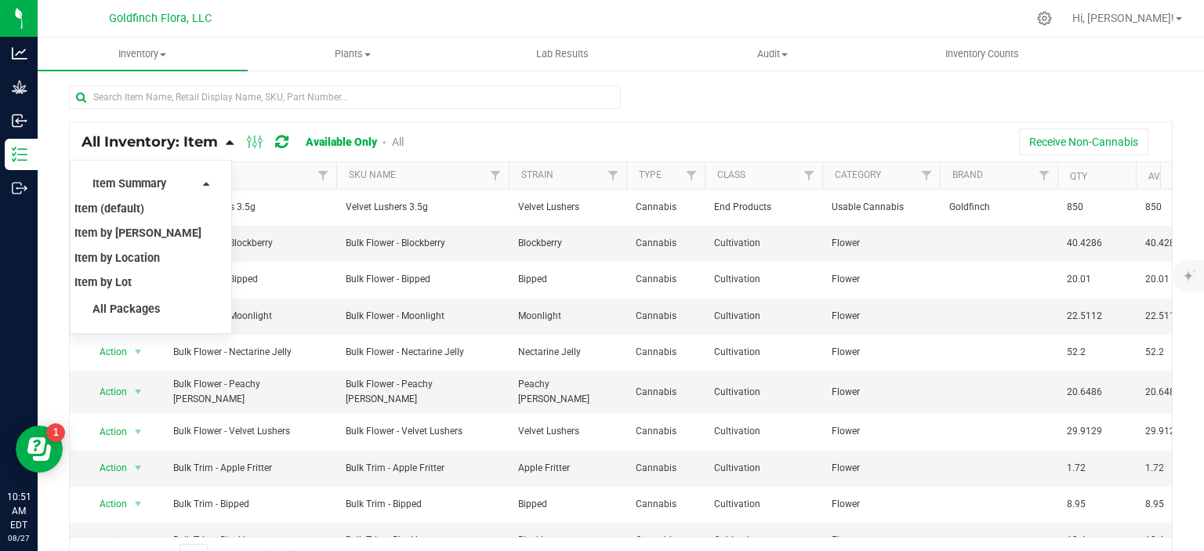
click at [230, 140] on icon at bounding box center [230, 142] width 8 height 14
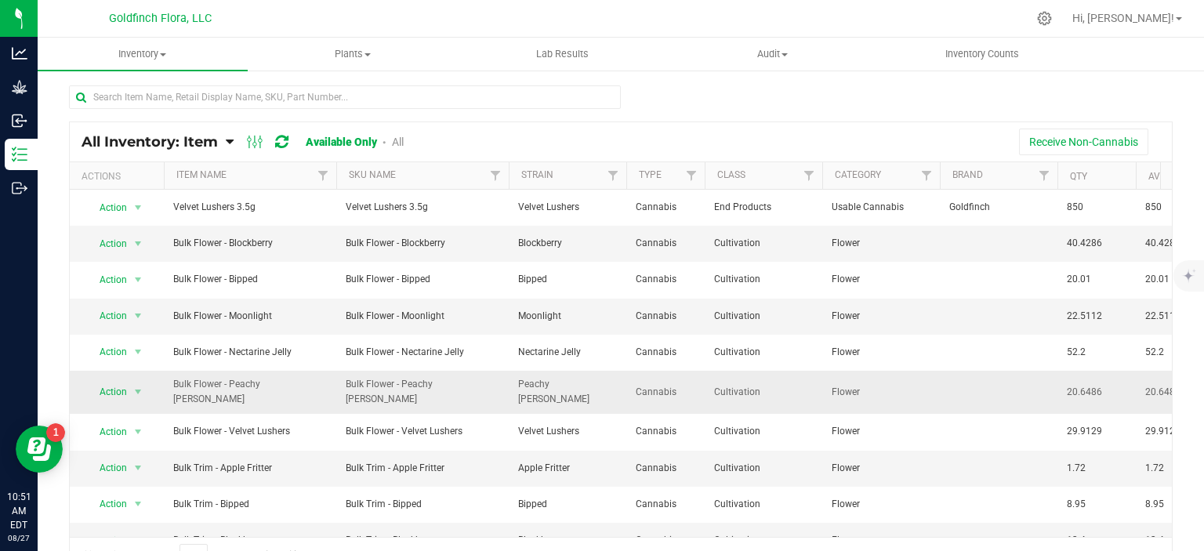
click at [245, 391] on span "Bulk Flower - Peachy [PERSON_NAME]" at bounding box center [250, 392] width 154 height 30
click at [138, 387] on span "select" at bounding box center [138, 392] width 13 height 13
click at [140, 454] on li "View packages" at bounding box center [128, 457] width 85 height 24
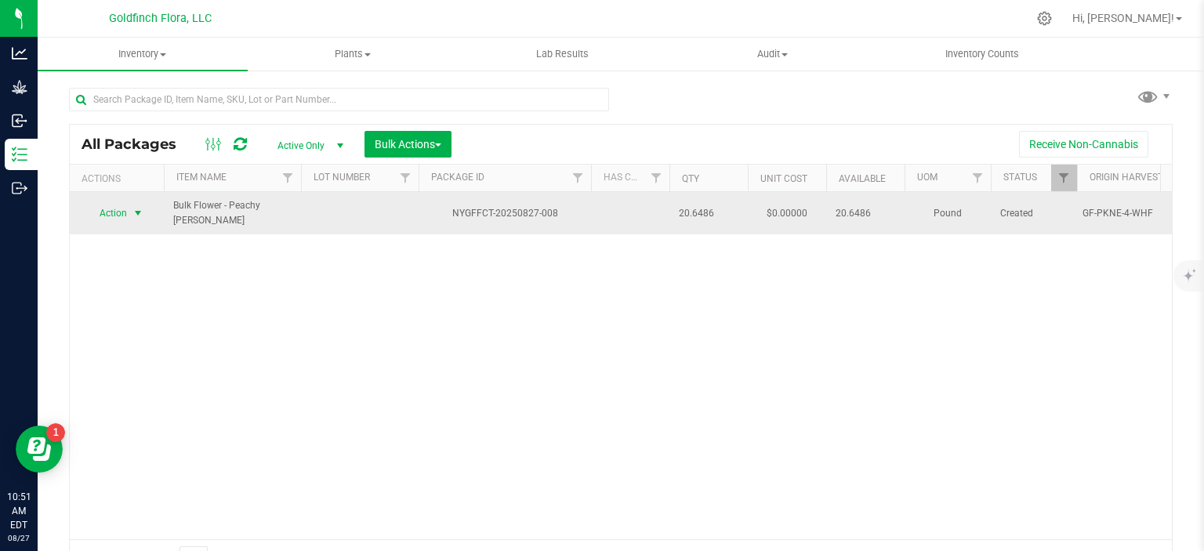
click at [138, 209] on span "select" at bounding box center [138, 213] width 13 height 13
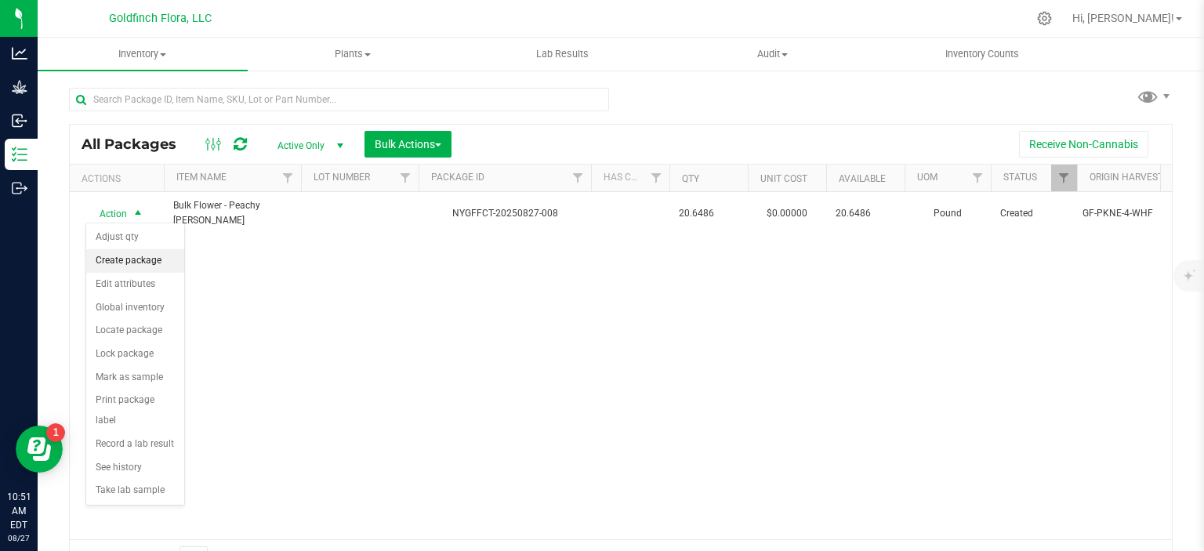
click at [139, 257] on li "Create package" at bounding box center [135, 261] width 98 height 24
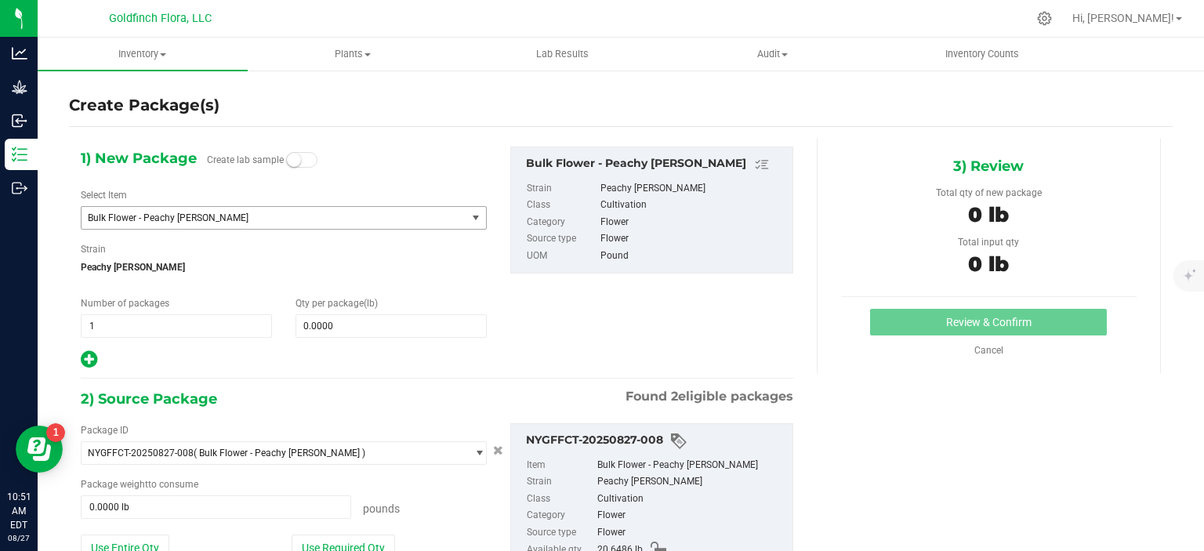
click at [471, 213] on span "select" at bounding box center [476, 218] width 13 height 13
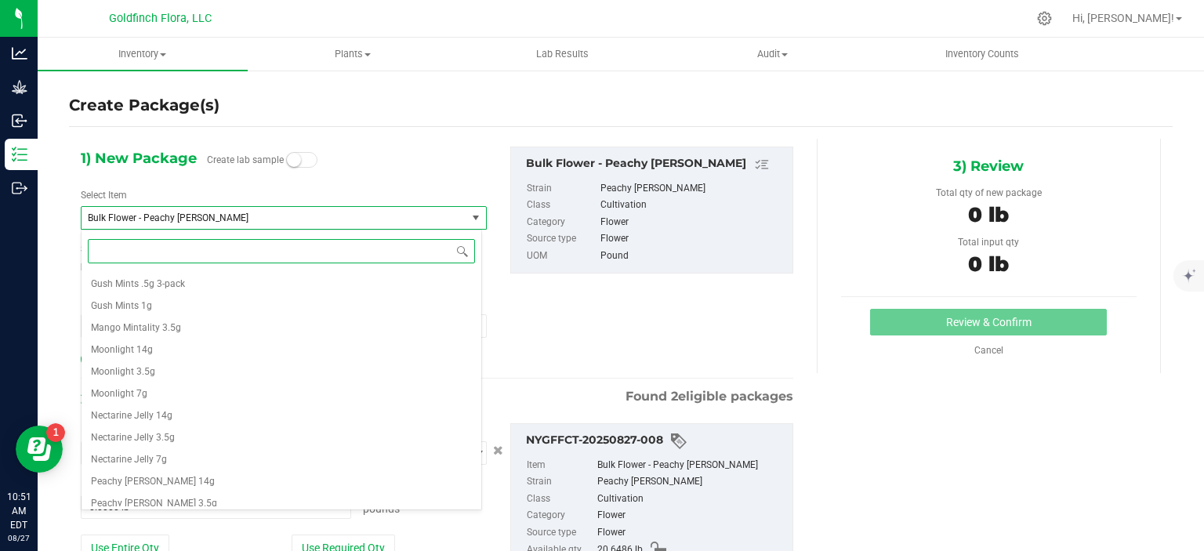
scroll to position [1455, 0]
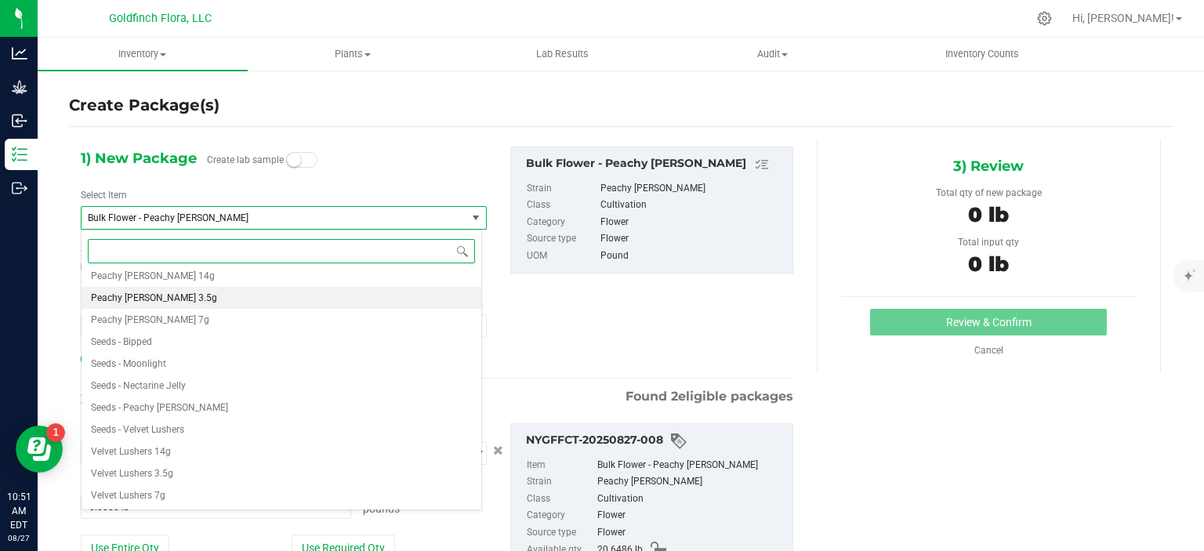
click at [245, 299] on li "Peachy [PERSON_NAME] 3.5g" at bounding box center [282, 298] width 400 height 22
type input "0"
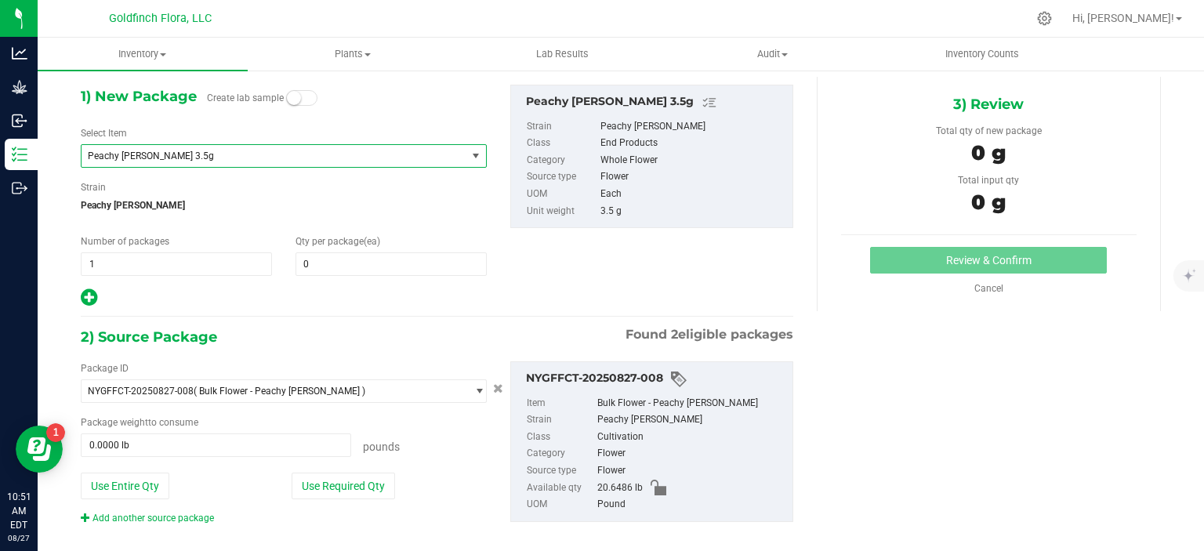
scroll to position [69, 0]
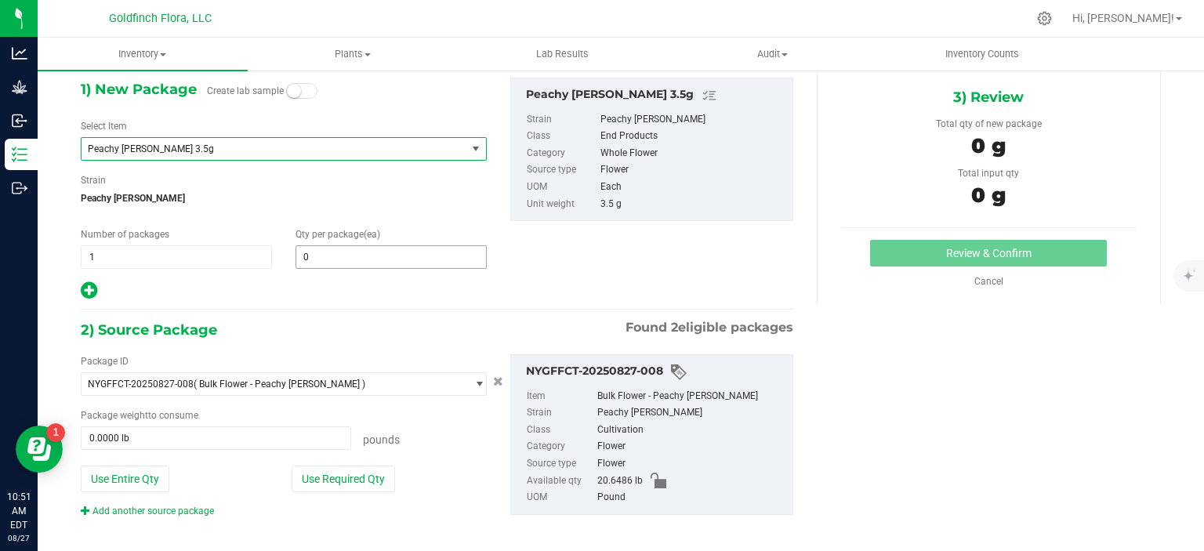
click at [342, 253] on span "0 0" at bounding box center [391, 257] width 191 height 24
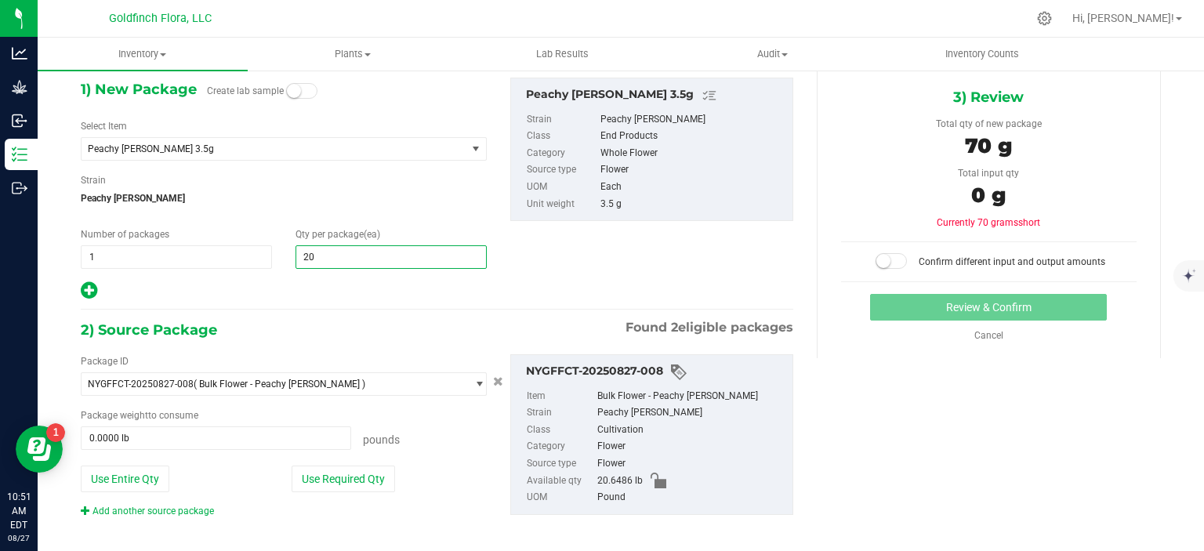
type input "202"
click at [574, 252] on div "1) New Package Create lab sample Select Item Peachy Keene 3.5g Bulk Trim - Peac…" at bounding box center [437, 189] width 736 height 223
click at [476, 292] on div at bounding box center [284, 291] width 406 height 20
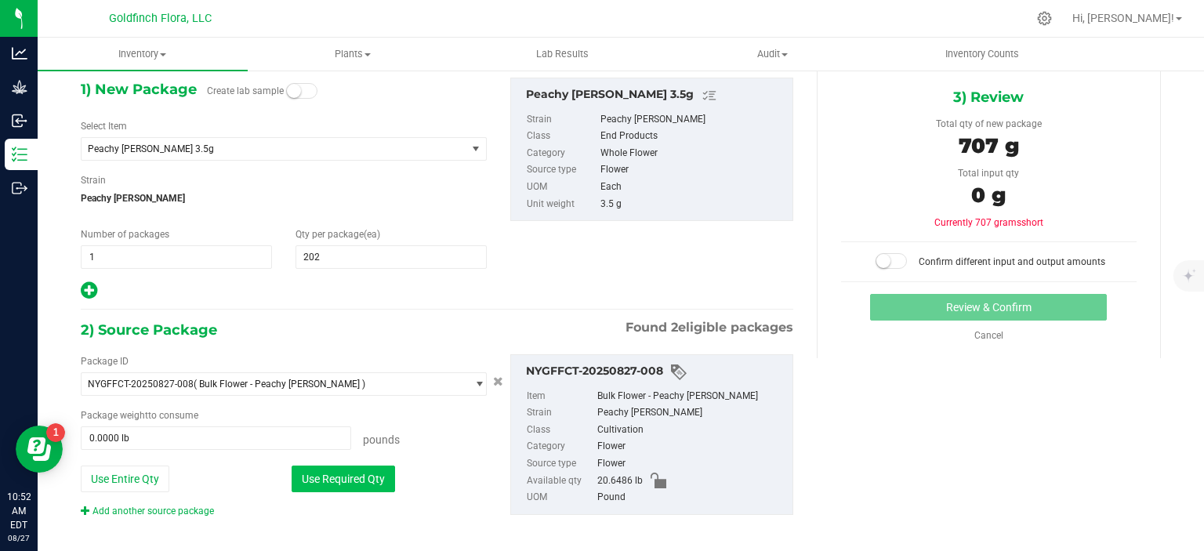
click at [354, 477] on button "Use Required Qty" at bounding box center [343, 479] width 103 height 27
type input "1.5587 lb"
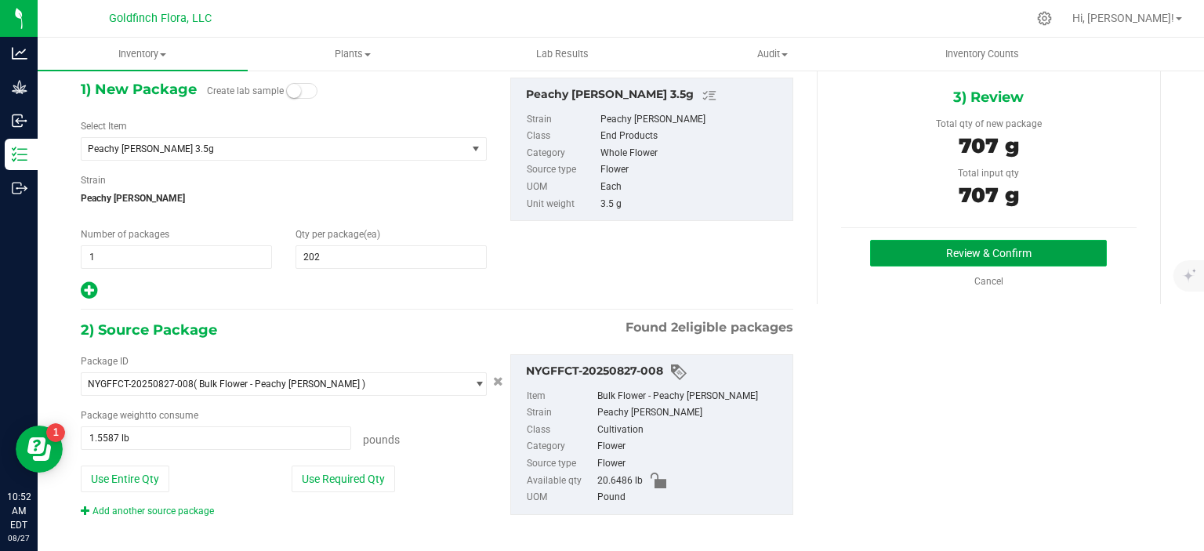
click at [1010, 247] on button "Review & Confirm" at bounding box center [988, 253] width 237 height 27
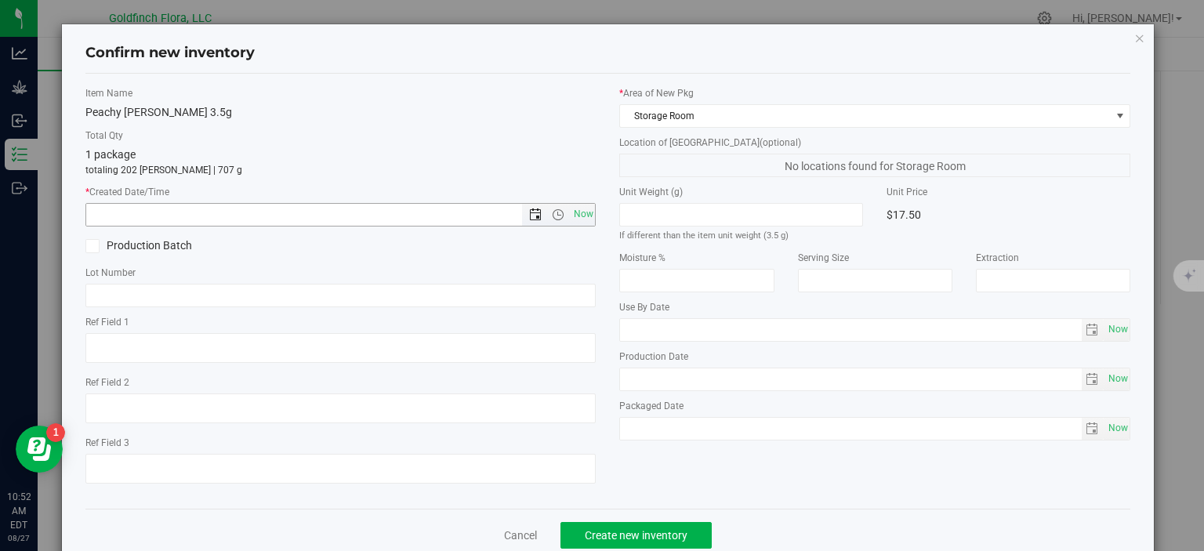
click at [530, 212] on span "Open the date view" at bounding box center [535, 215] width 13 height 13
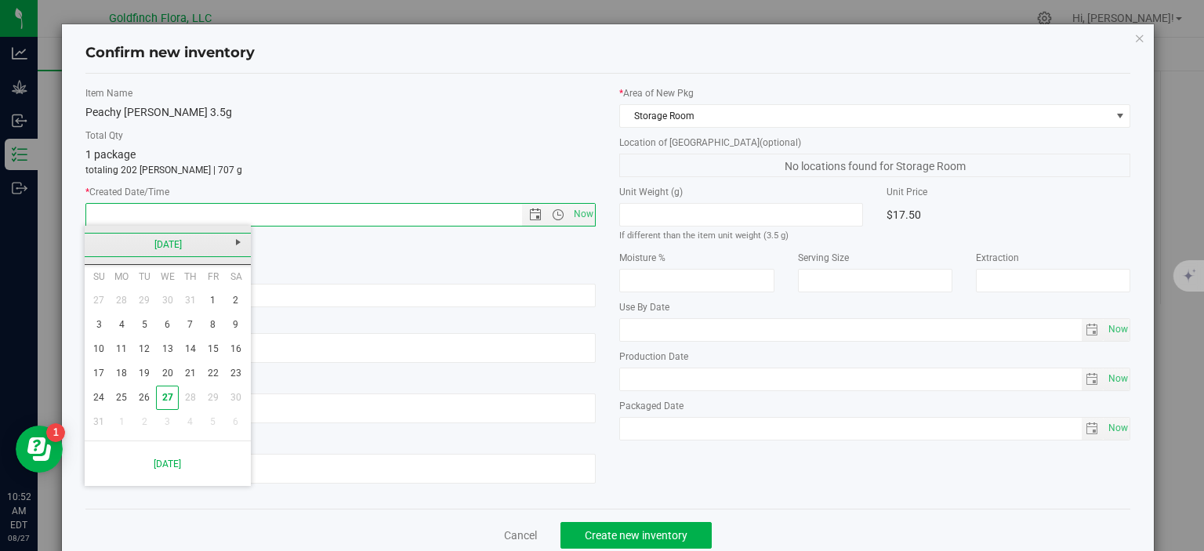
click at [182, 241] on link "[DATE]" at bounding box center [168, 245] width 169 height 24
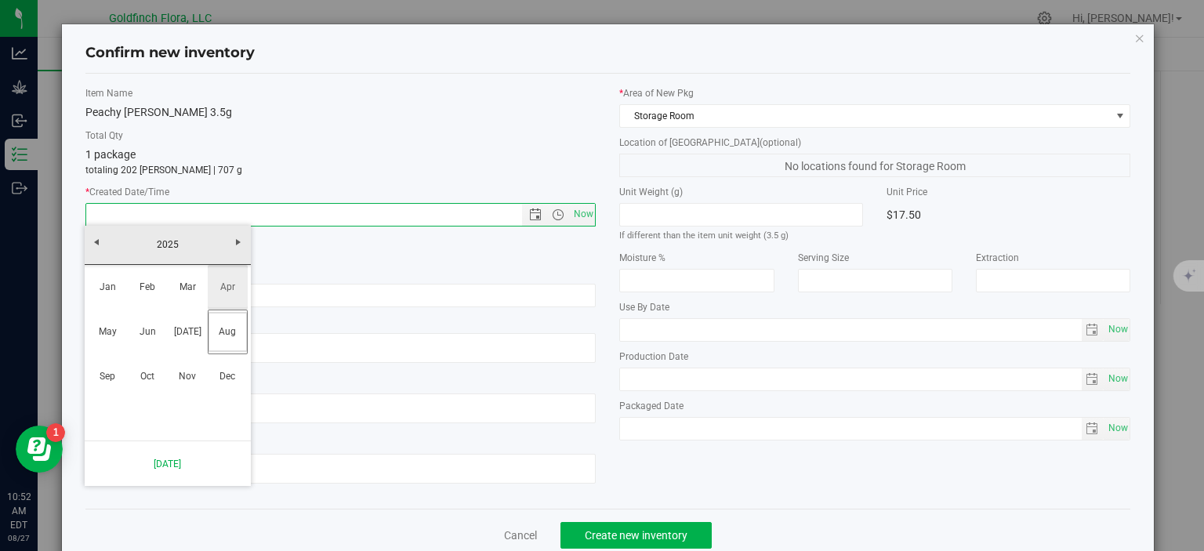
click at [227, 287] on link "Apr" at bounding box center [228, 287] width 40 height 40
click at [123, 321] on link "7" at bounding box center [122, 325] width 23 height 24
type input "4/7/2025 10:52 AM"
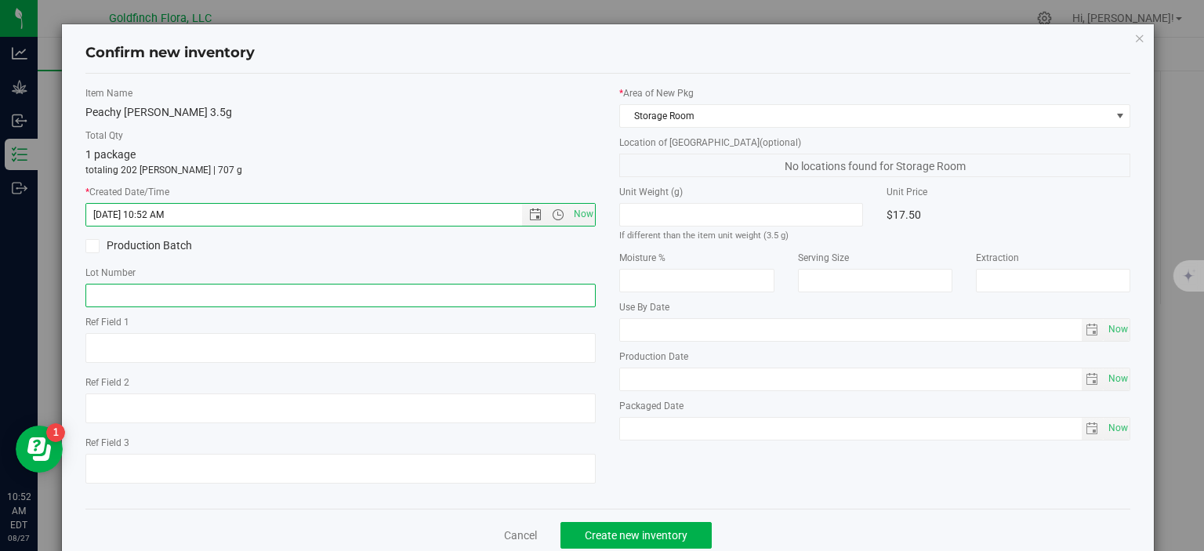
click at [163, 293] on input "text" at bounding box center [340, 296] width 511 height 24
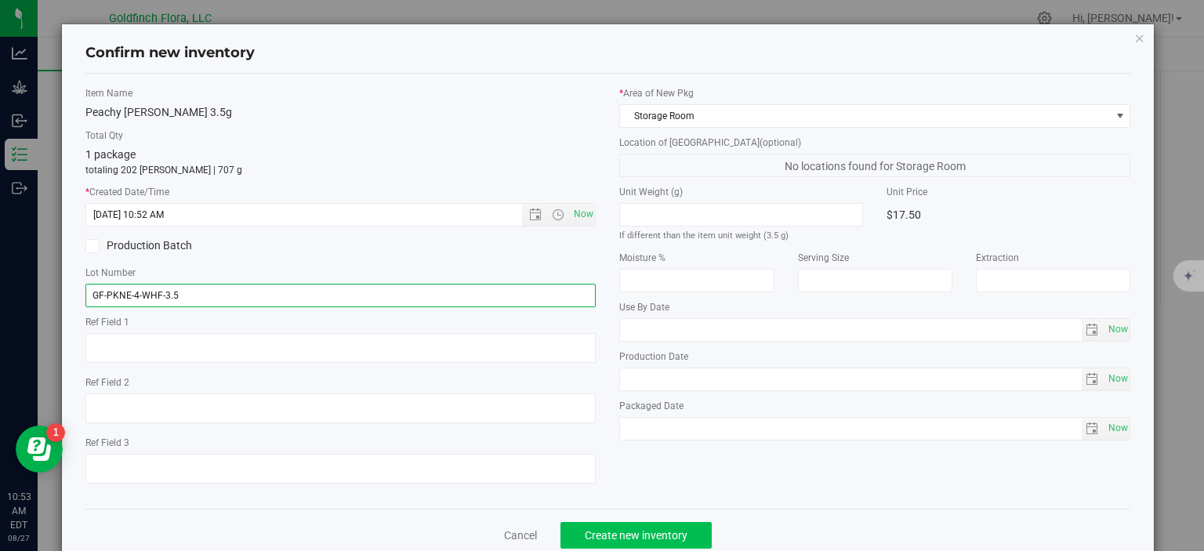
type input "GF-PKNE-4-WHF-3.5"
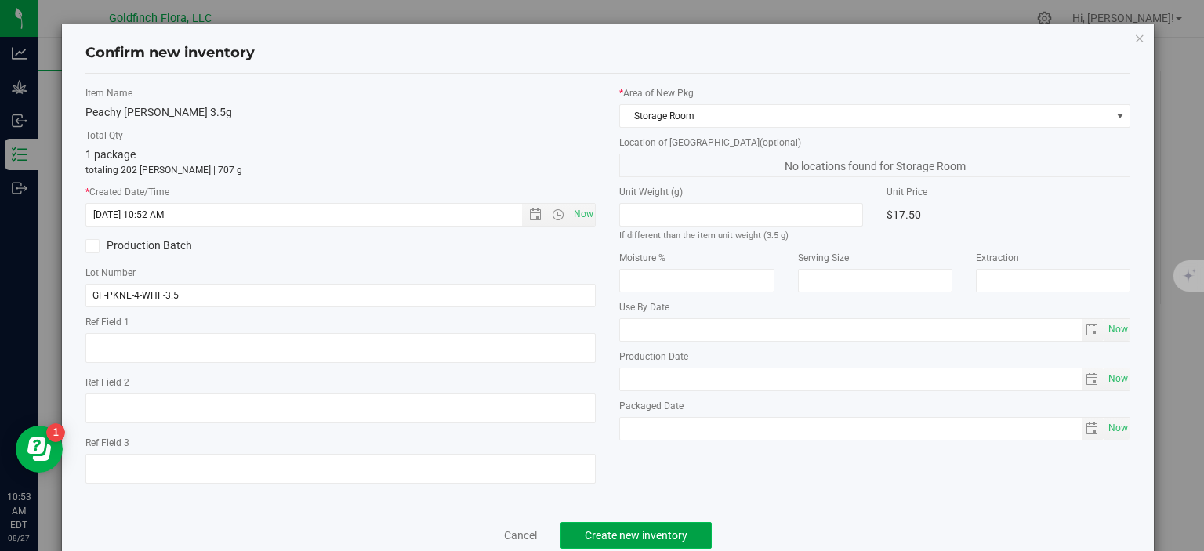
click at [671, 532] on span "Create new inventory" at bounding box center [636, 535] width 103 height 13
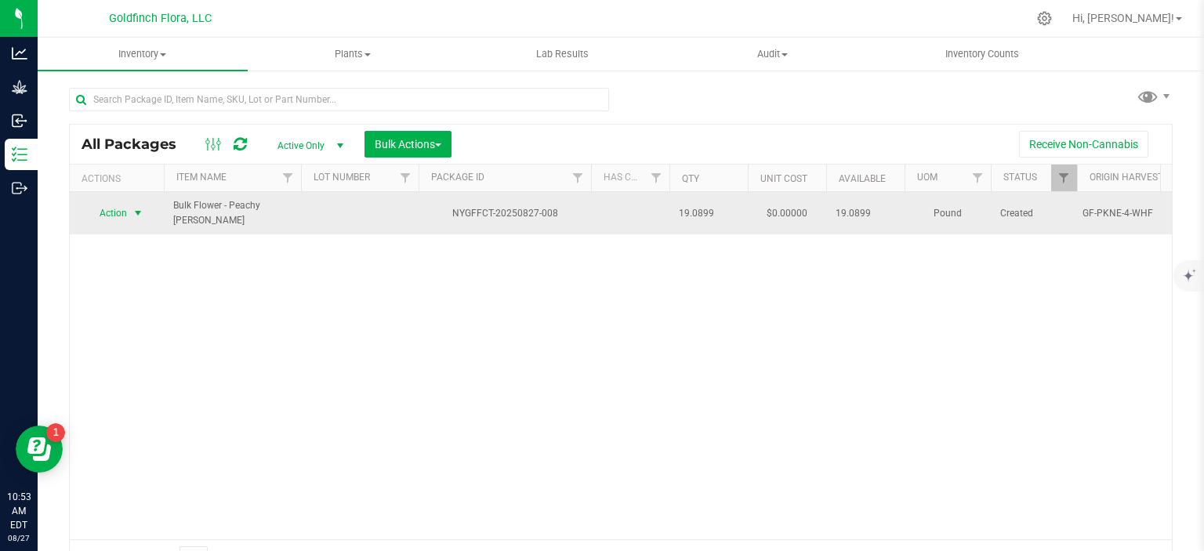
click at [138, 209] on span "select" at bounding box center [138, 213] width 13 height 13
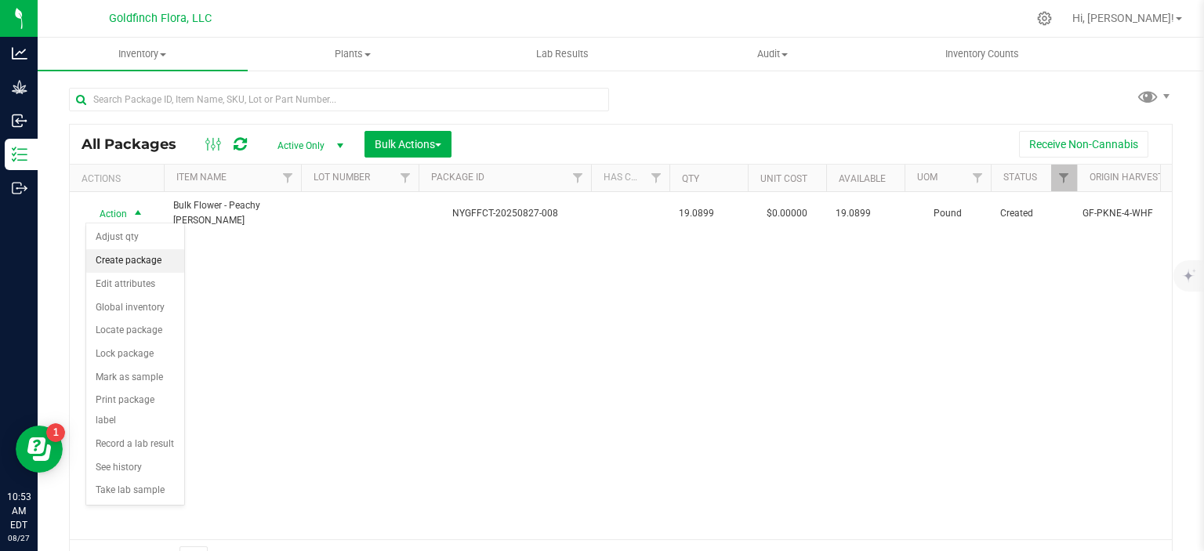
click at [135, 260] on li "Create package" at bounding box center [135, 261] width 98 height 24
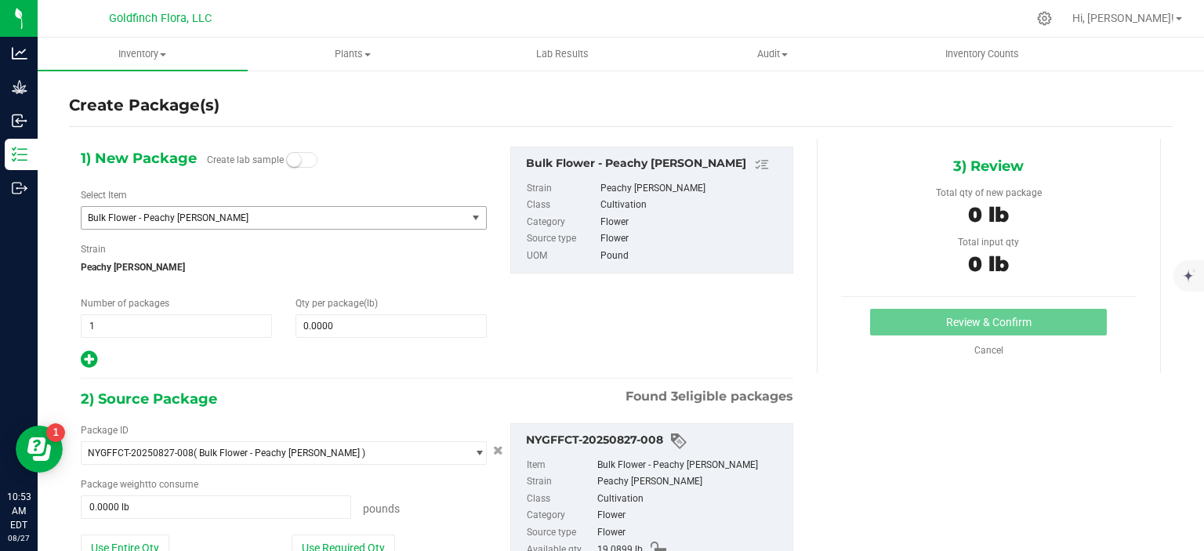
click at [474, 219] on span "select" at bounding box center [476, 218] width 13 height 13
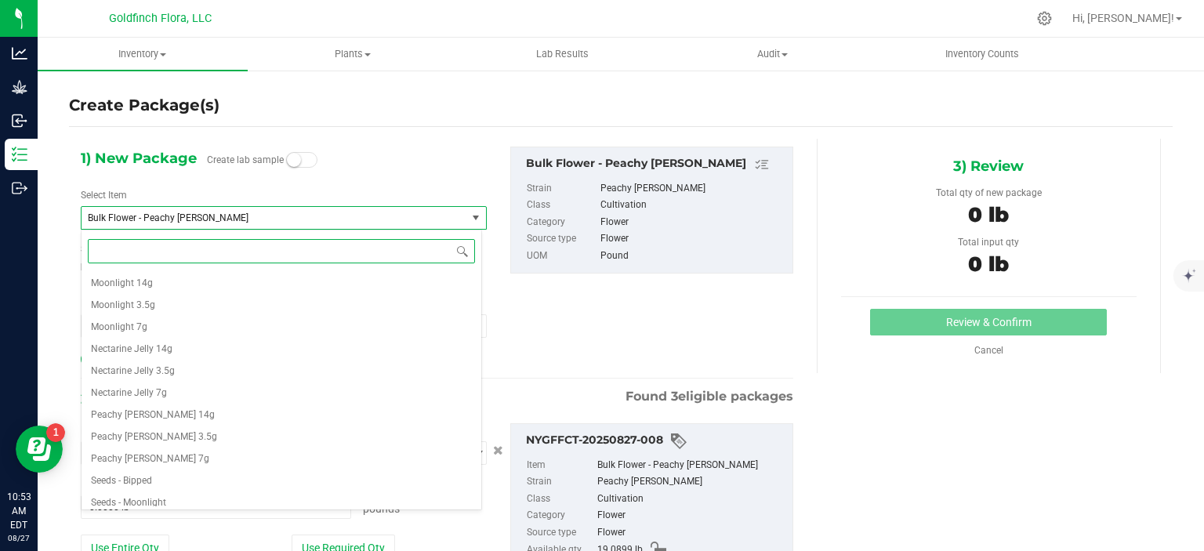
scroll to position [1322, 0]
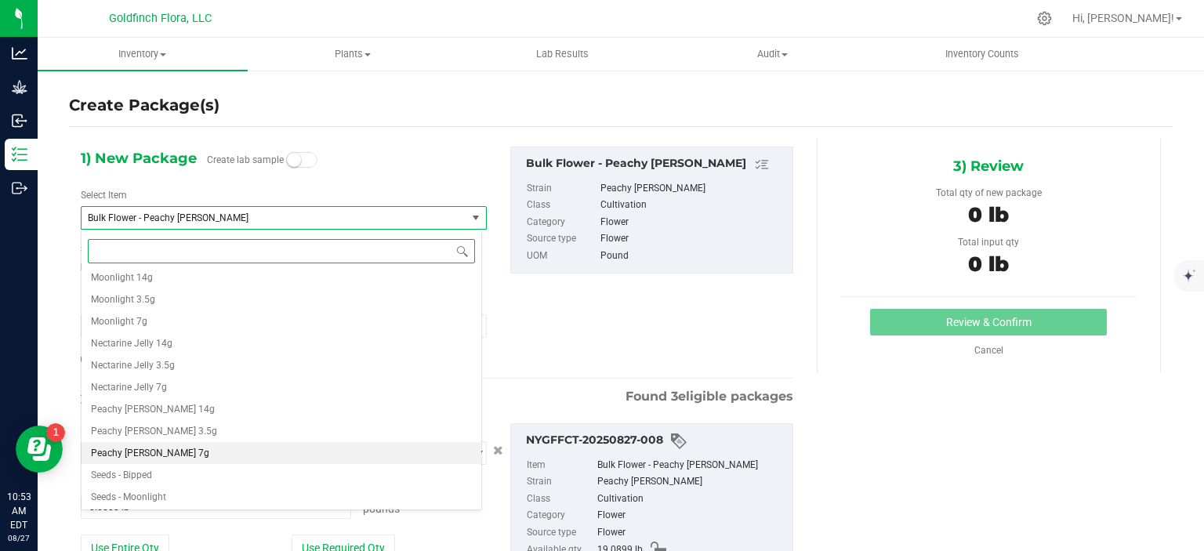
click at [180, 448] on li "Peachy [PERSON_NAME] 7g" at bounding box center [282, 453] width 400 height 22
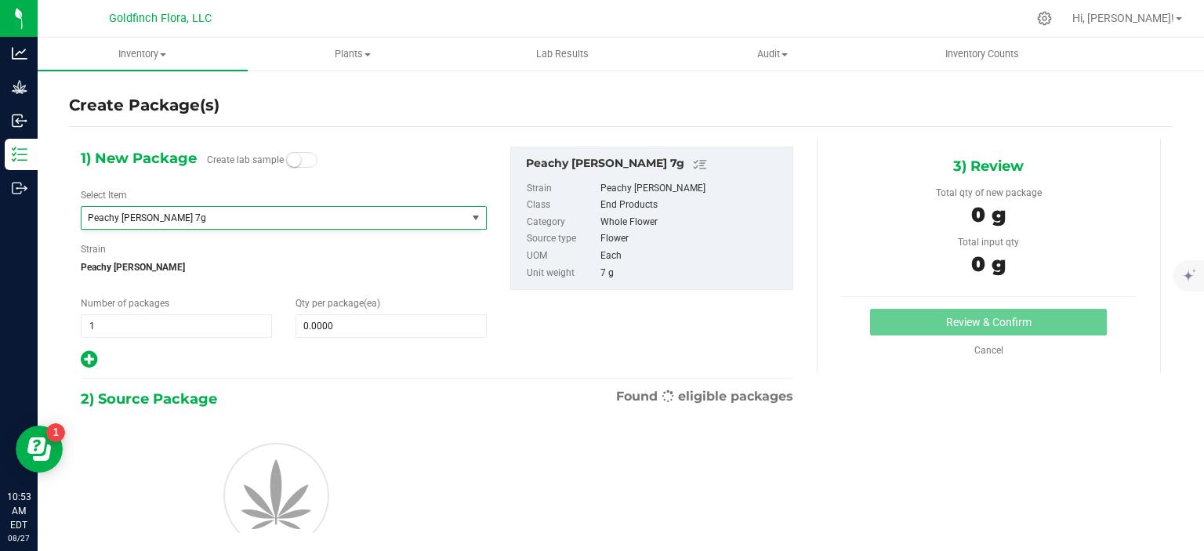
type input "0"
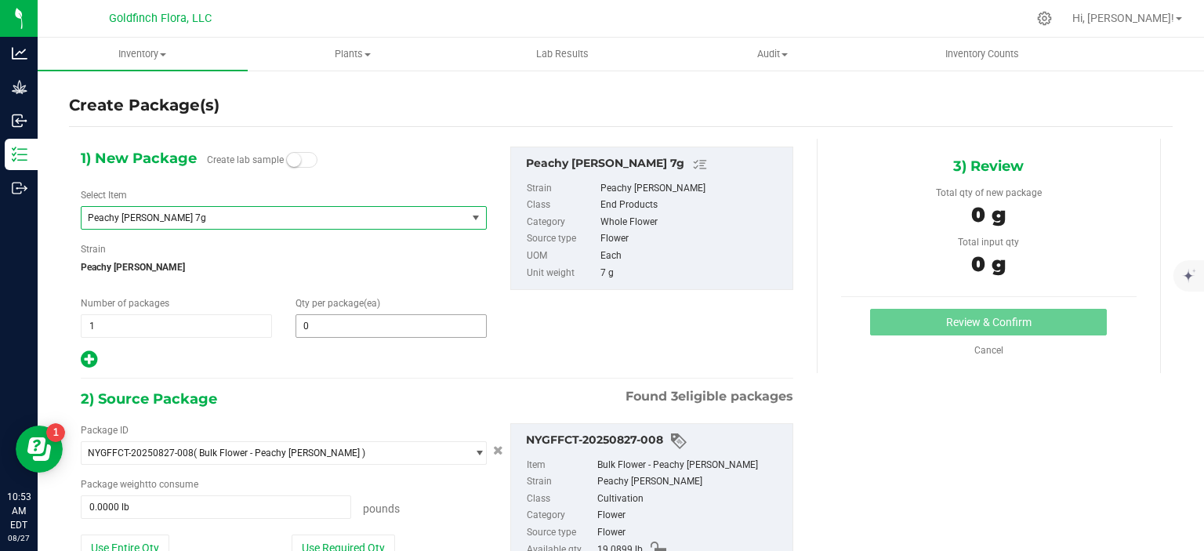
click at [339, 321] on span "0 0" at bounding box center [391, 326] width 191 height 24
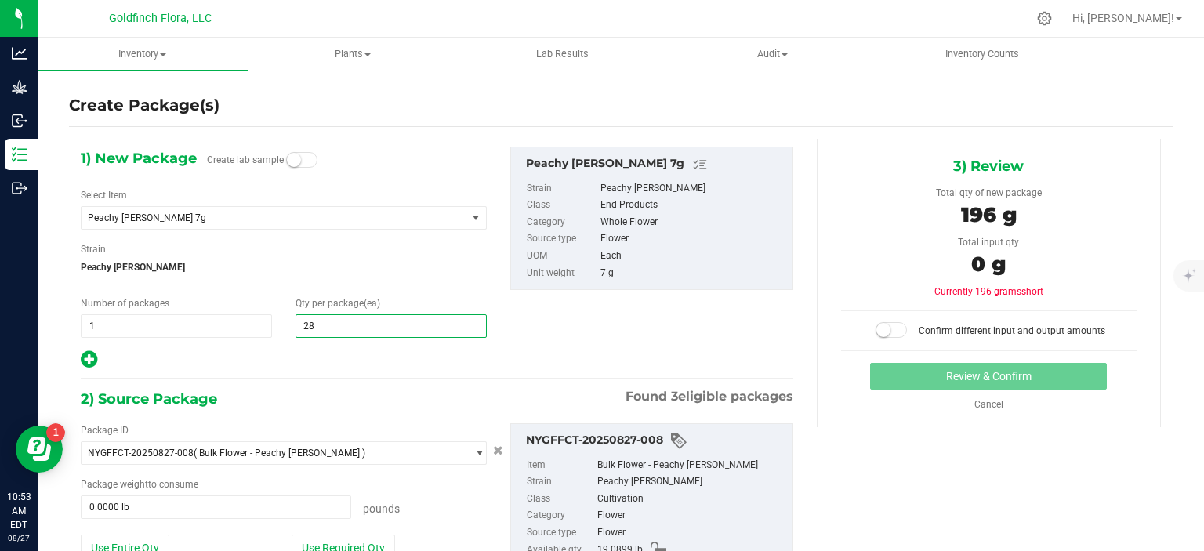
type input "283"
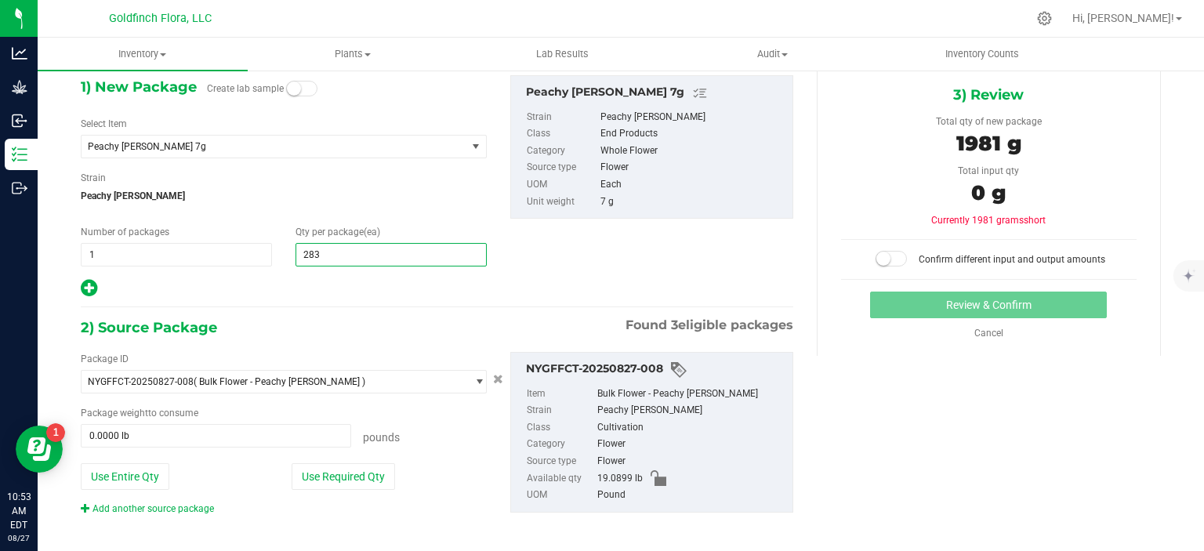
scroll to position [73, 0]
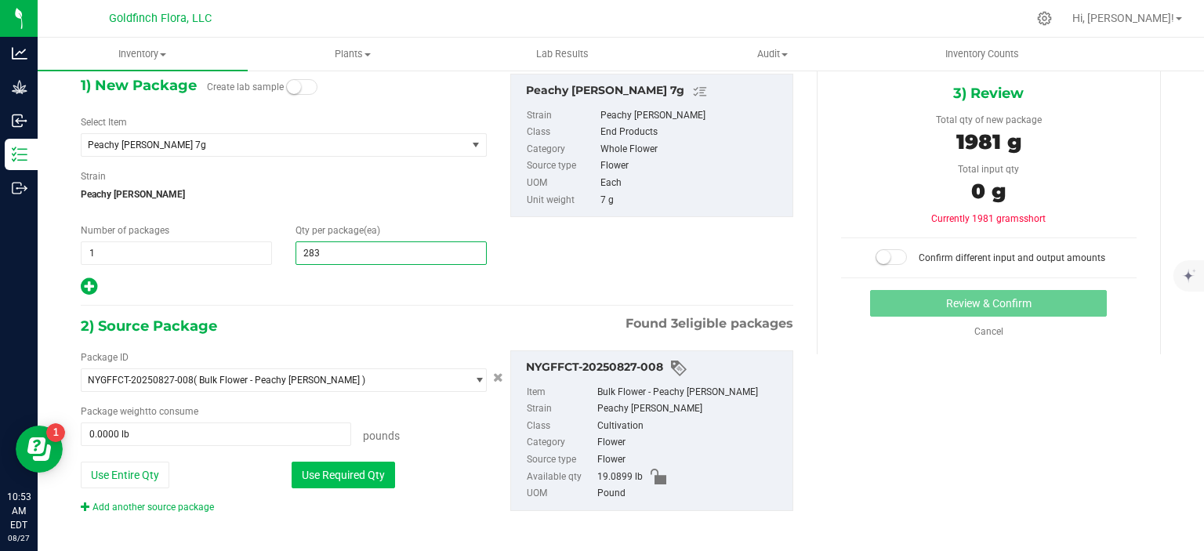
type input "283"
click at [354, 475] on button "Use Required Qty" at bounding box center [343, 475] width 103 height 27
type input "4.3674 lb"
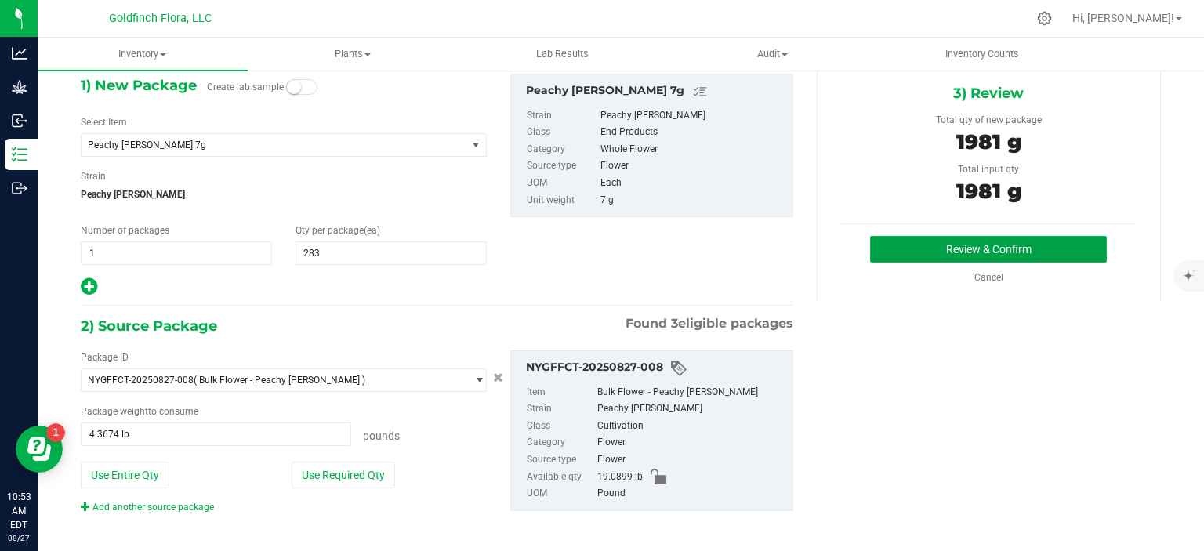
click at [1029, 241] on button "Review & Confirm" at bounding box center [988, 249] width 237 height 27
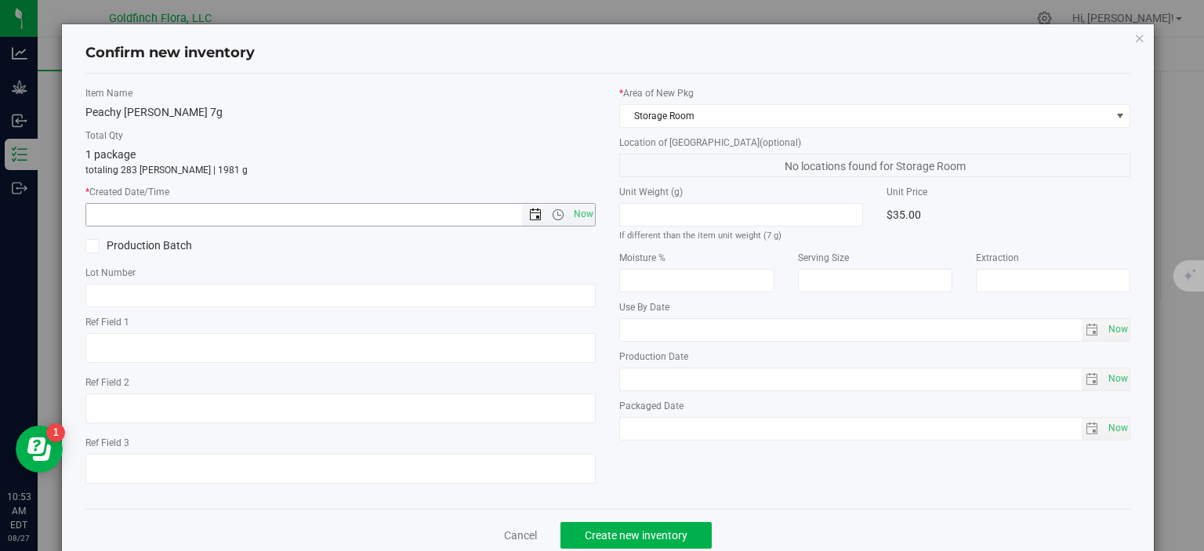
click at [529, 209] on span "Open the date view" at bounding box center [535, 215] width 13 height 13
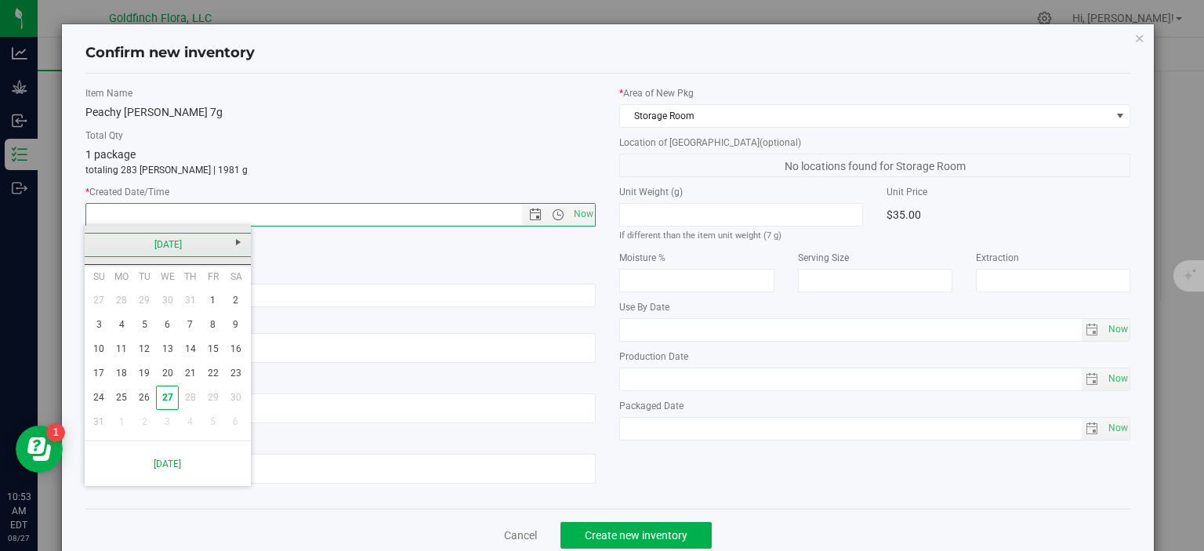
click at [156, 253] on link "August 2025" at bounding box center [168, 245] width 169 height 24
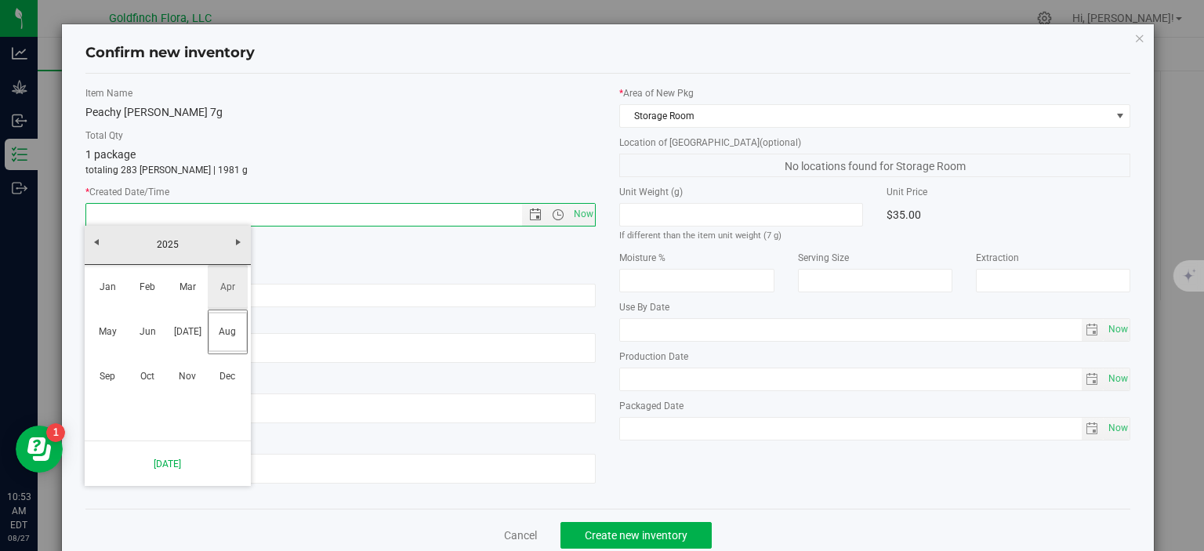
click at [227, 291] on link "Apr" at bounding box center [228, 287] width 40 height 40
click at [122, 324] on link "7" at bounding box center [122, 325] width 23 height 24
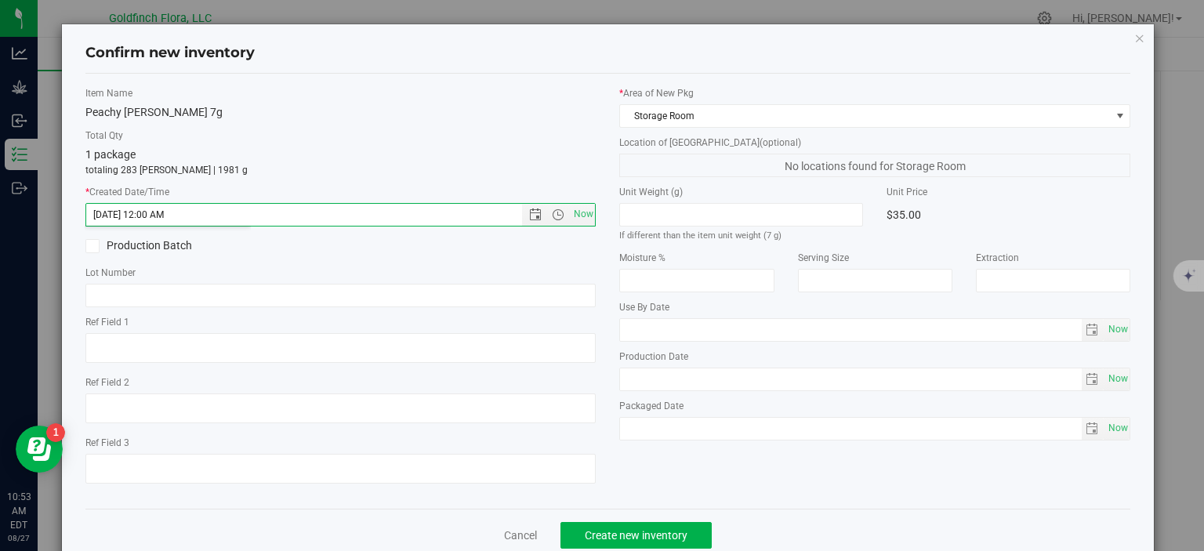
type input "4/7/2025 10:53 AM"
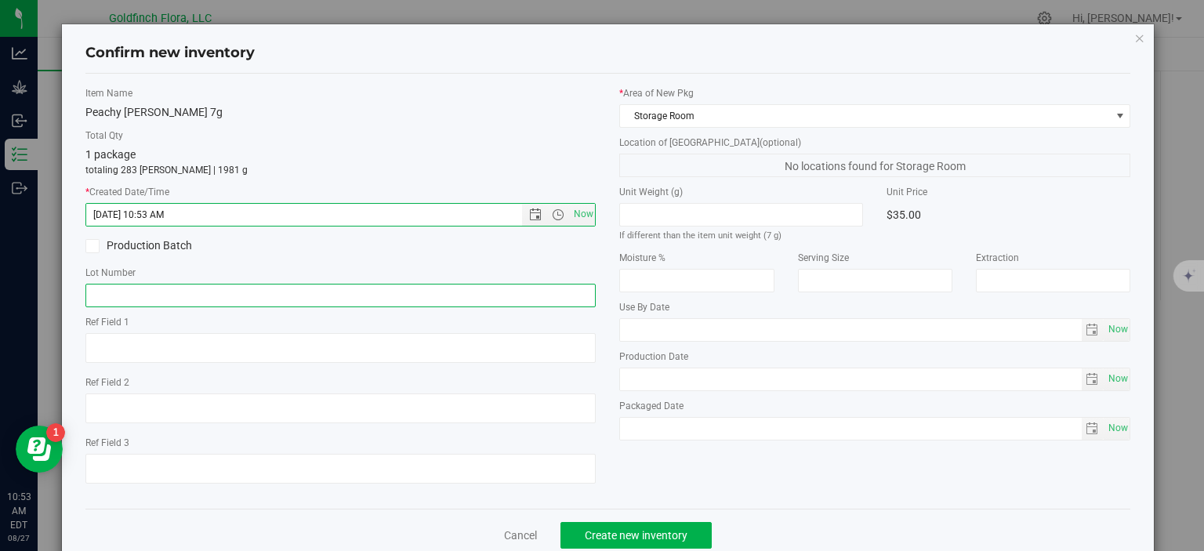
click at [202, 294] on input "text" at bounding box center [340, 296] width 511 height 24
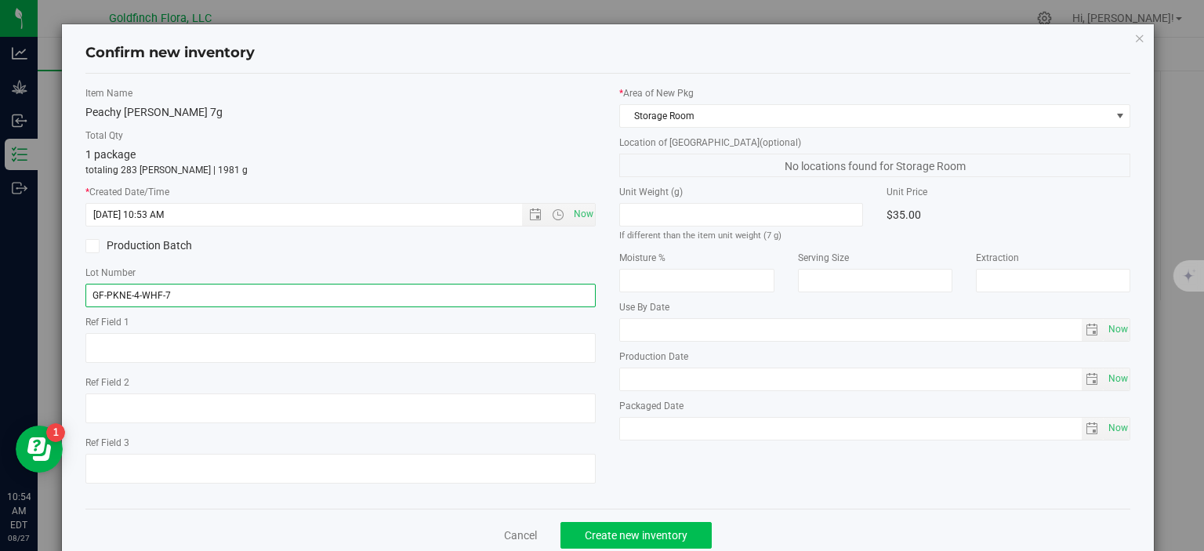
type input "GF-PKNE-4-WHF-7"
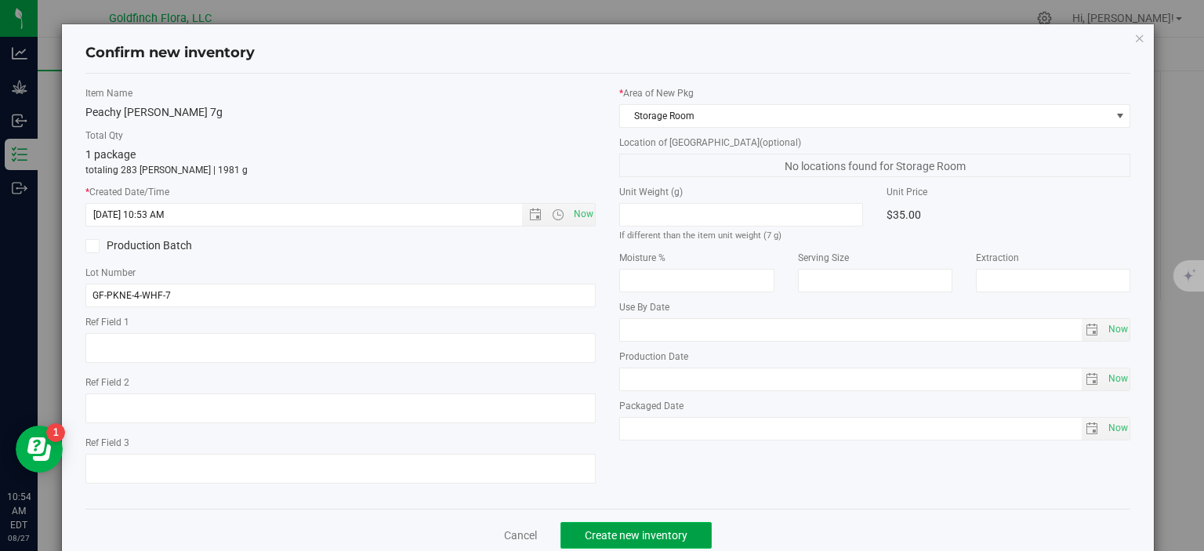
click at [649, 533] on span "Create new inventory" at bounding box center [636, 535] width 103 height 13
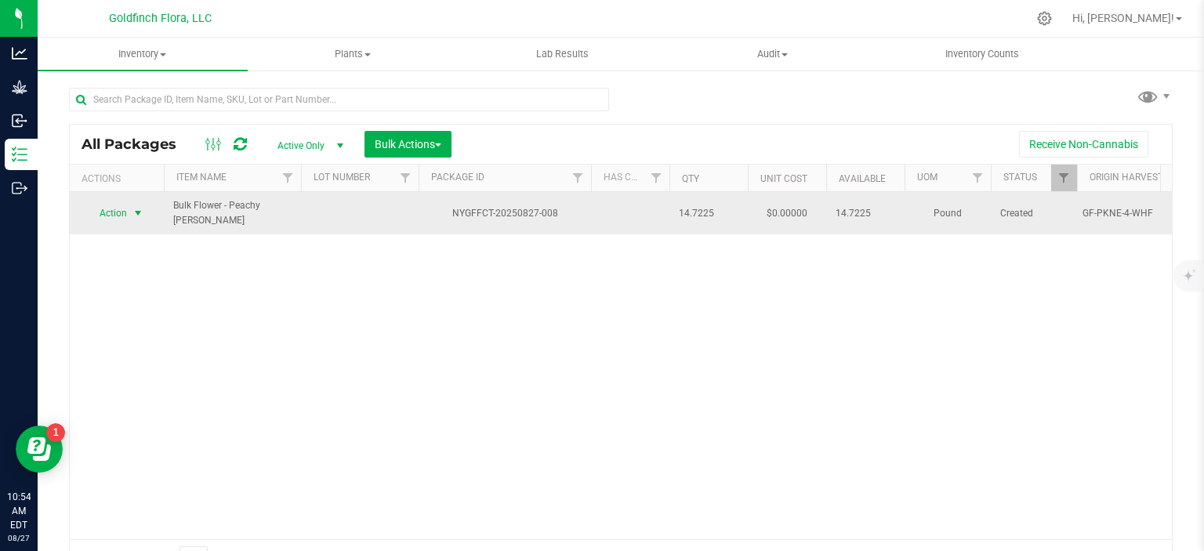
click at [136, 209] on span "select" at bounding box center [138, 213] width 13 height 13
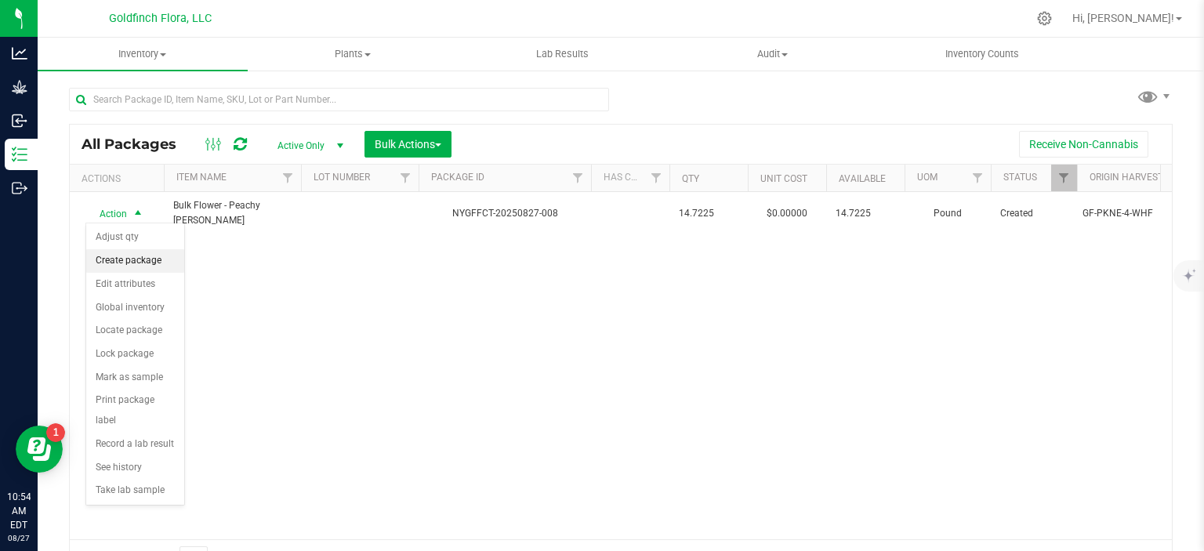
click at [125, 260] on li "Create package" at bounding box center [135, 261] width 98 height 24
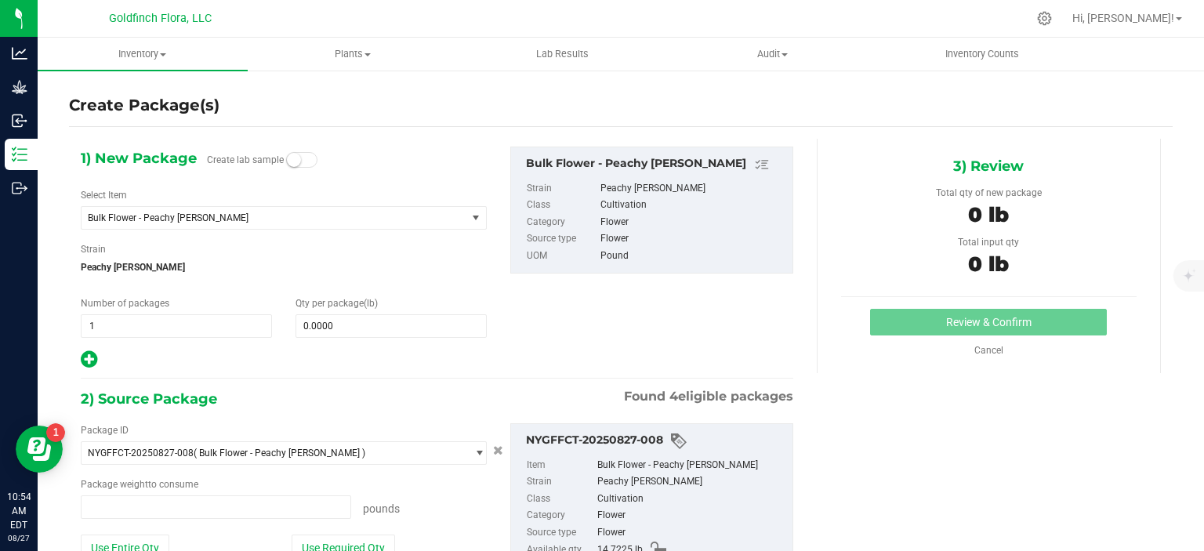
type input "0.0000 lb"
click at [470, 217] on span "select" at bounding box center [476, 218] width 13 height 13
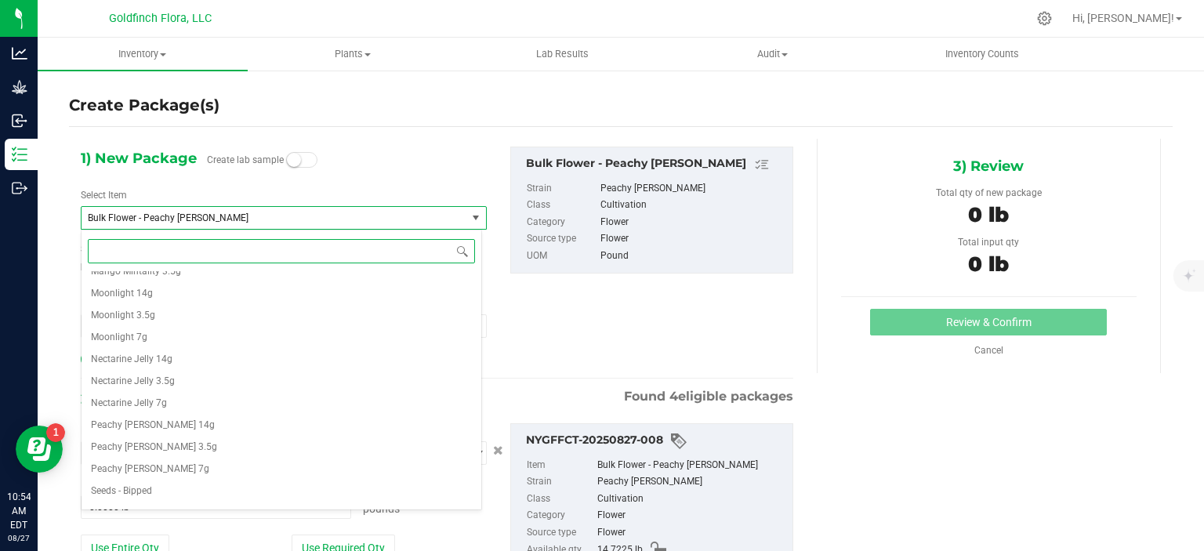
scroll to position [1358, 0]
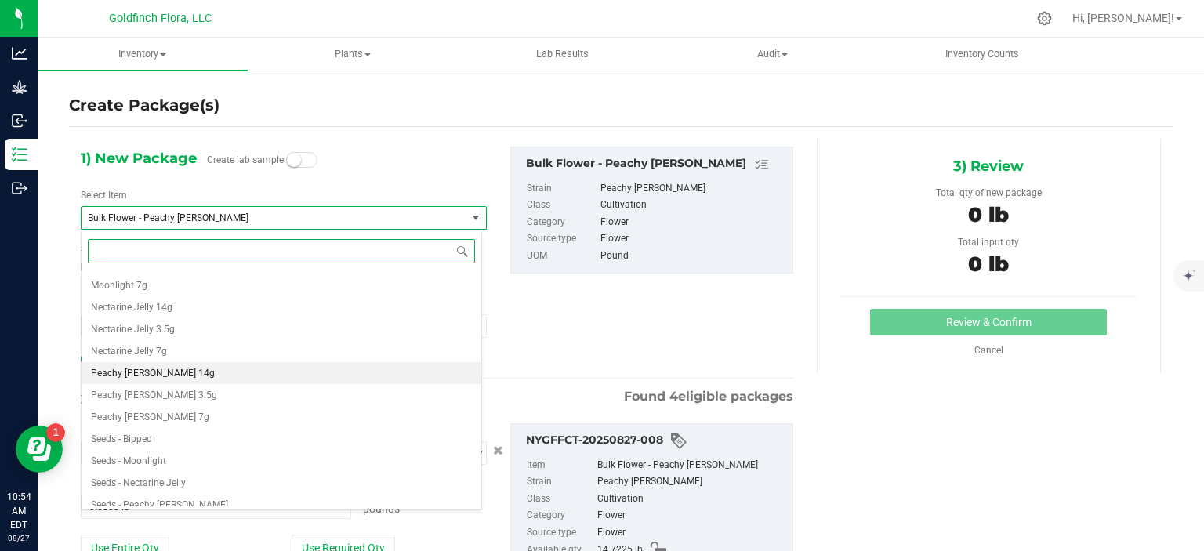
click at [198, 371] on li "Peachy [PERSON_NAME] 14g" at bounding box center [282, 373] width 400 height 22
type input "0"
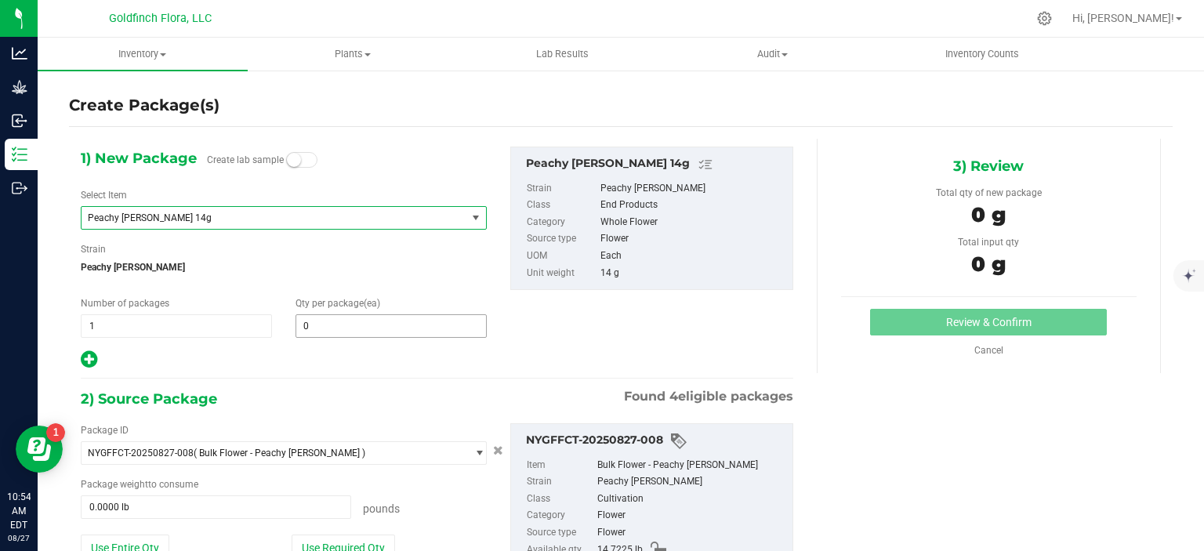
click at [361, 321] on span "0 0" at bounding box center [391, 326] width 191 height 24
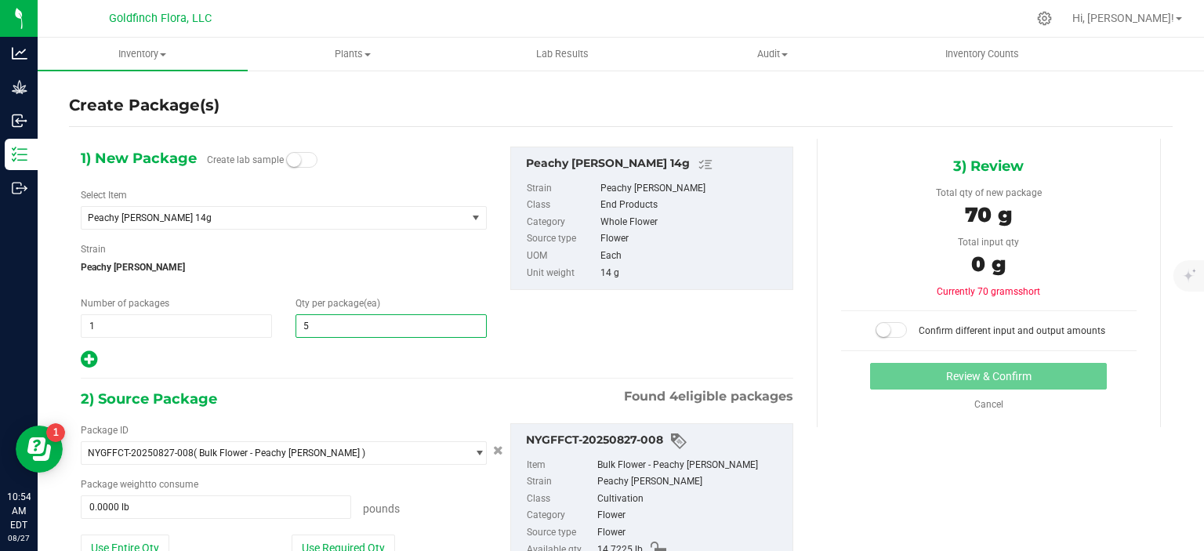
type input "50"
click at [671, 325] on div "1) New Package Create lab sample Select Item Peachy Keene 14g Bulk Trim - Peach…" at bounding box center [437, 258] width 736 height 223
click at [354, 539] on button "Use Required Qty" at bounding box center [343, 548] width 103 height 27
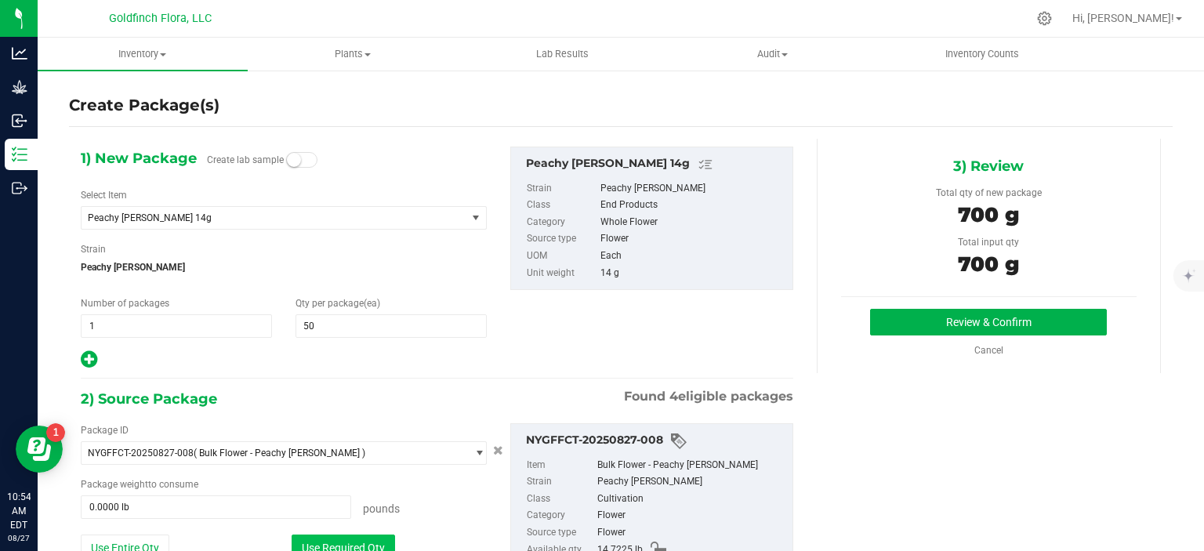
type input "1.5432 lb"
click at [1044, 319] on button "Review & Confirm" at bounding box center [988, 322] width 237 height 27
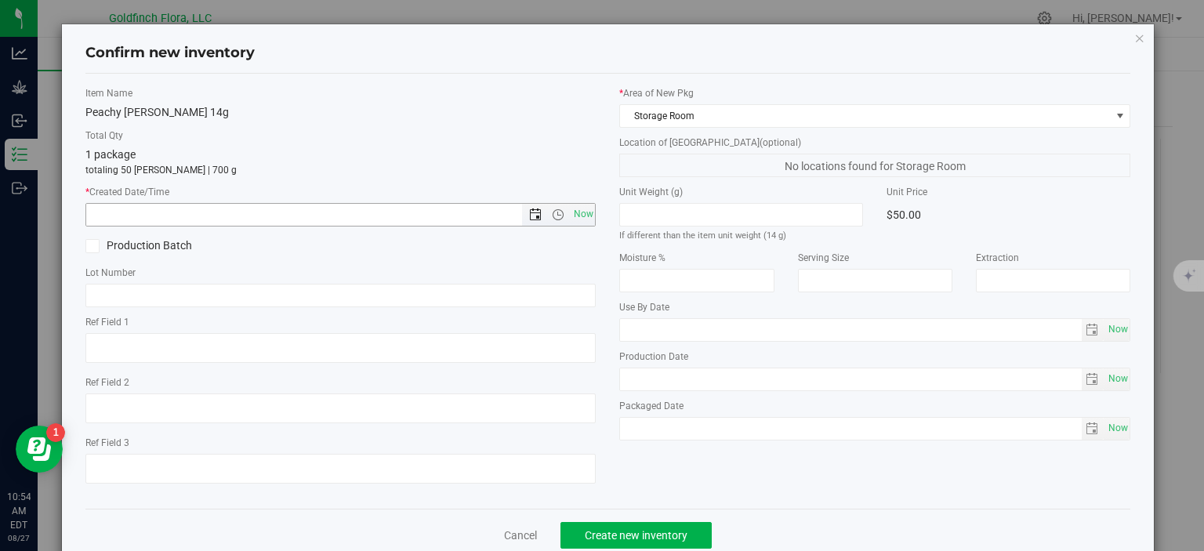
click at [531, 212] on span "Open the date view" at bounding box center [535, 215] width 13 height 13
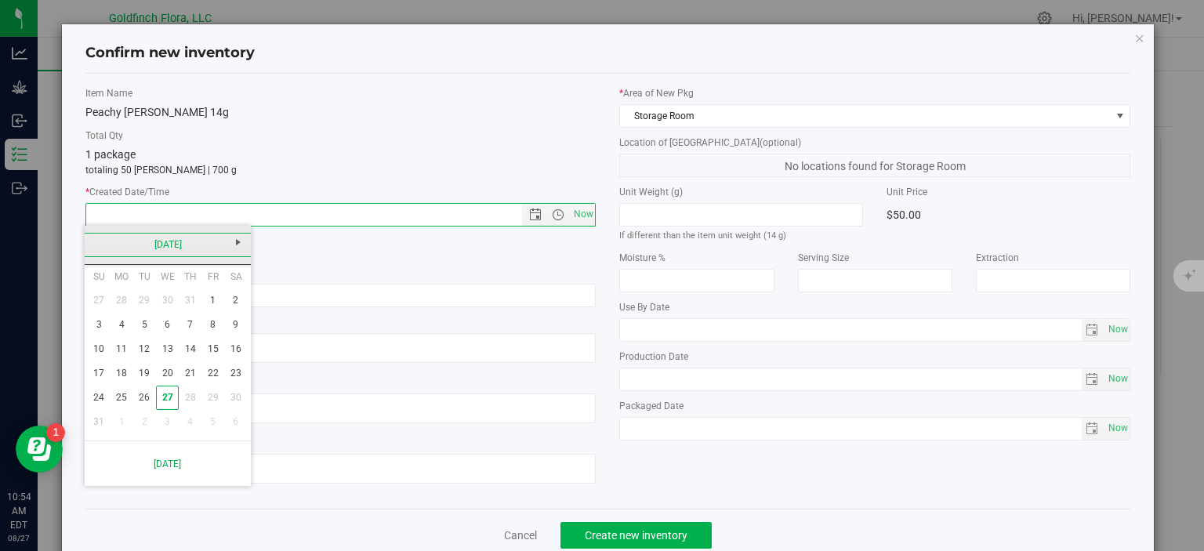
click at [166, 244] on link "[DATE]" at bounding box center [168, 245] width 169 height 24
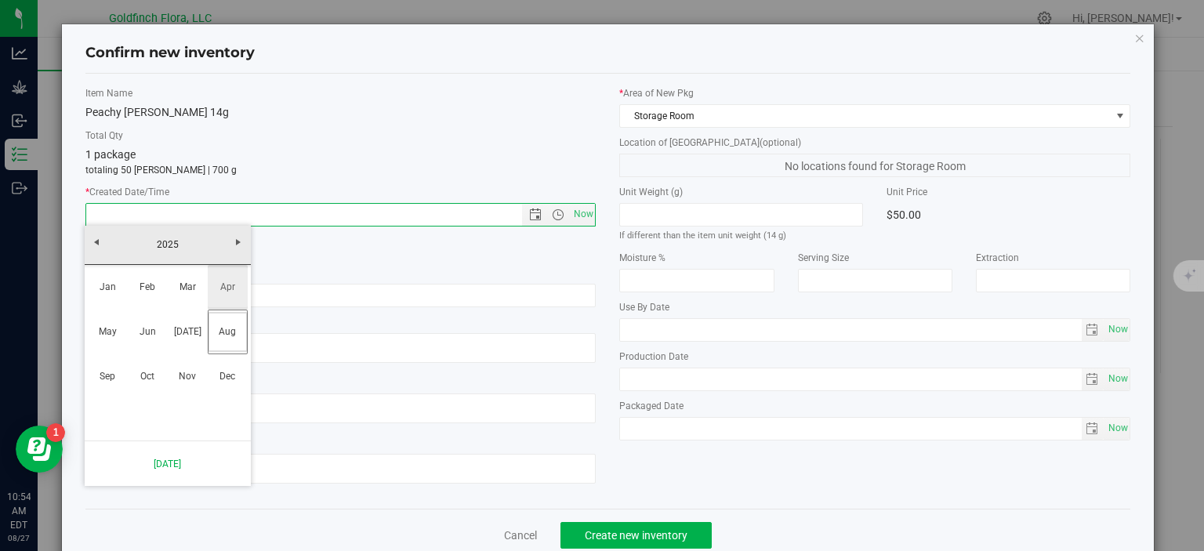
click at [226, 285] on link "Apr" at bounding box center [228, 287] width 40 height 40
click at [122, 321] on link "7" at bounding box center [122, 325] width 23 height 24
type input "4/7/2025 10:54 AM"
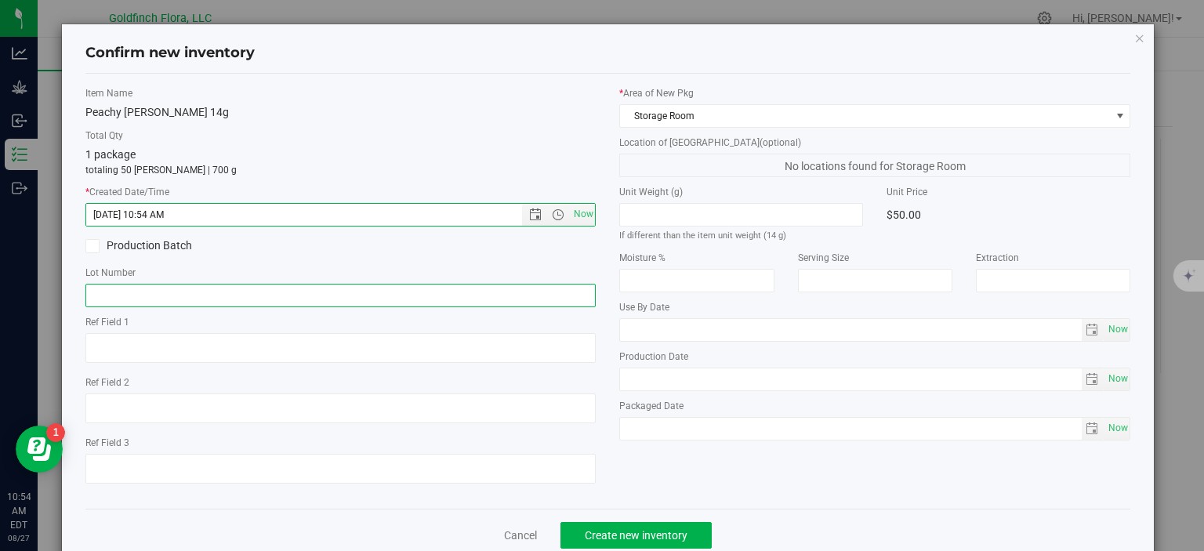
click at [152, 292] on input "text" at bounding box center [340, 296] width 511 height 24
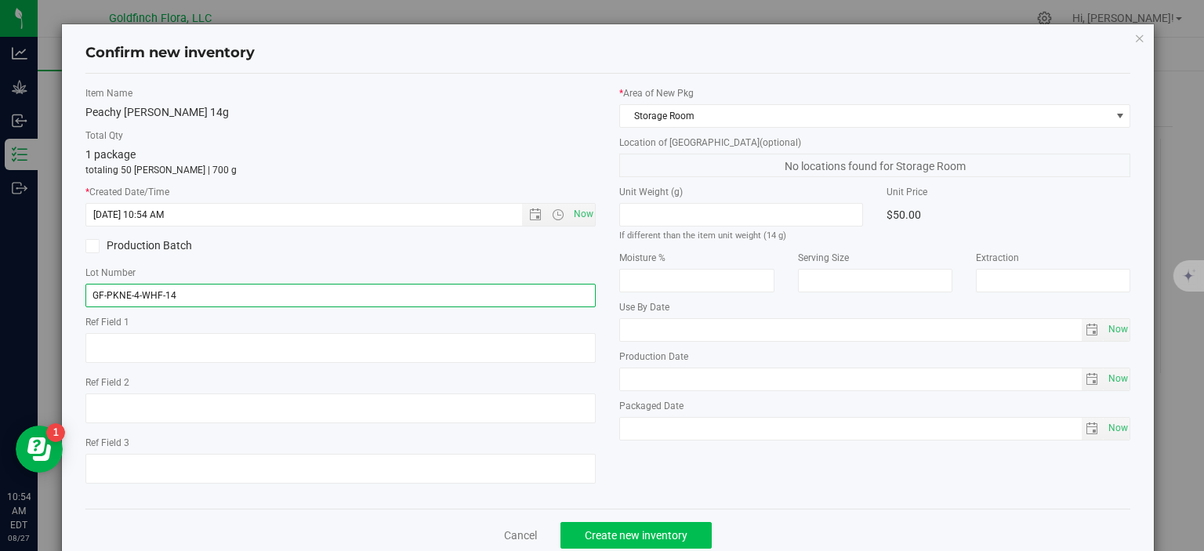
type input "GF-PKNE-4-WHF-14"
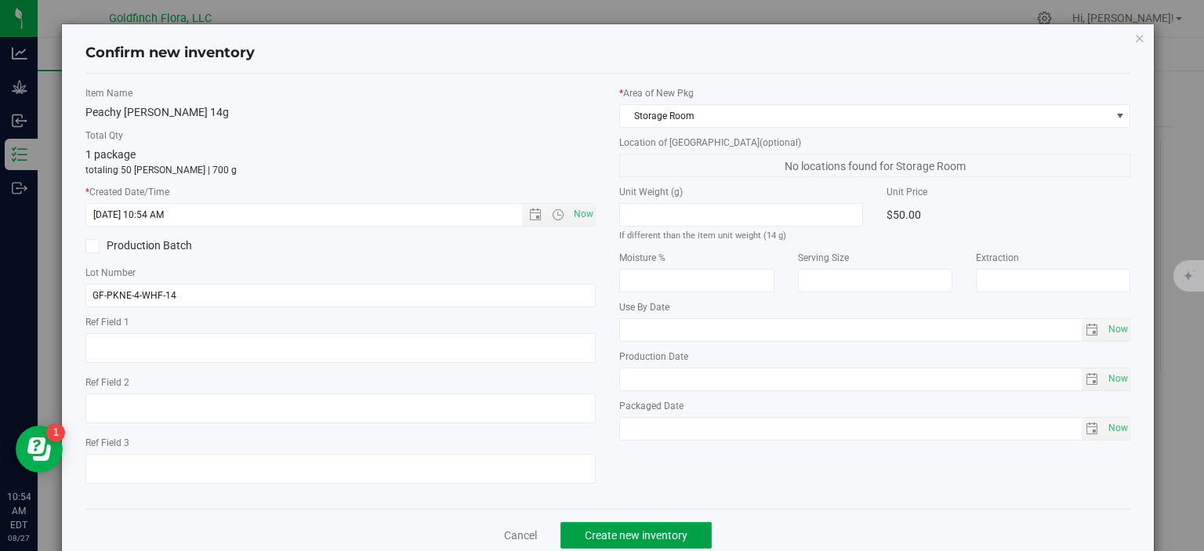
click at [659, 531] on span "Create new inventory" at bounding box center [636, 535] width 103 height 13
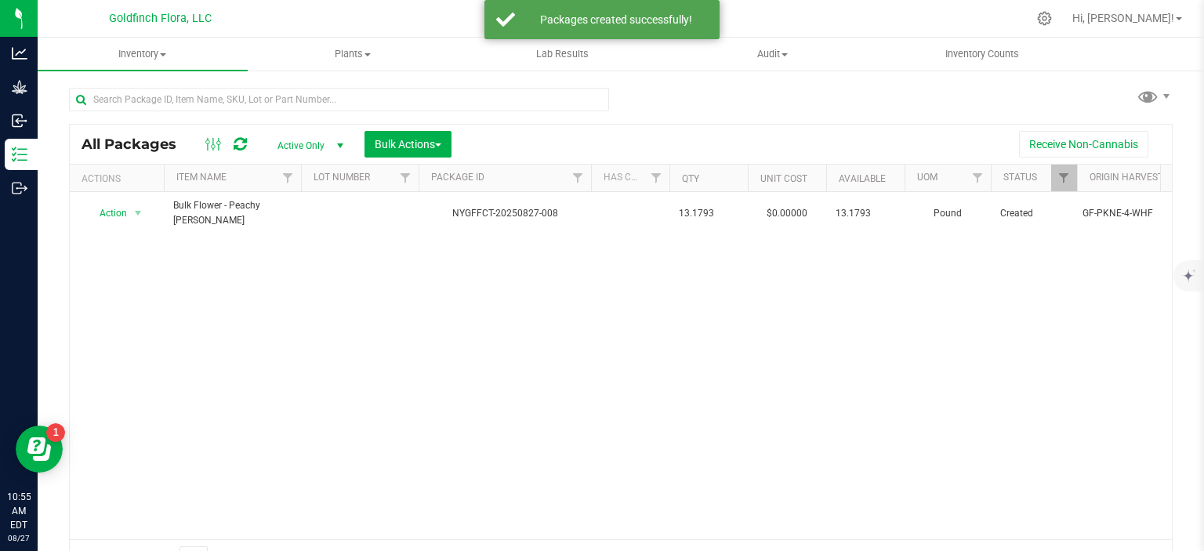
click at [339, 143] on span "select" at bounding box center [340, 146] width 13 height 13
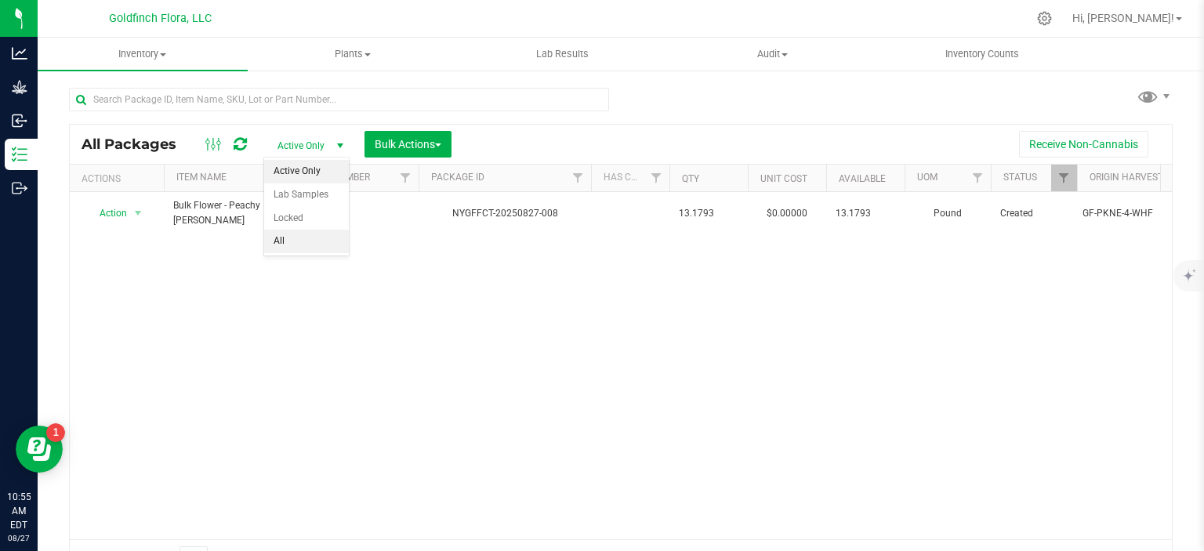
click at [313, 239] on li "All" at bounding box center [306, 242] width 85 height 24
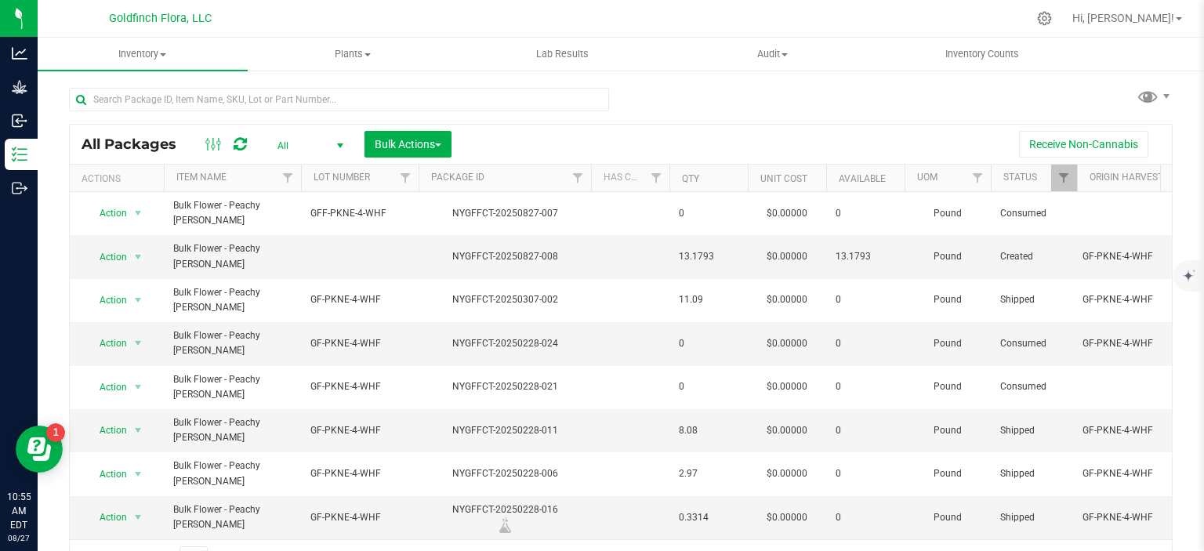
scroll to position [25, 0]
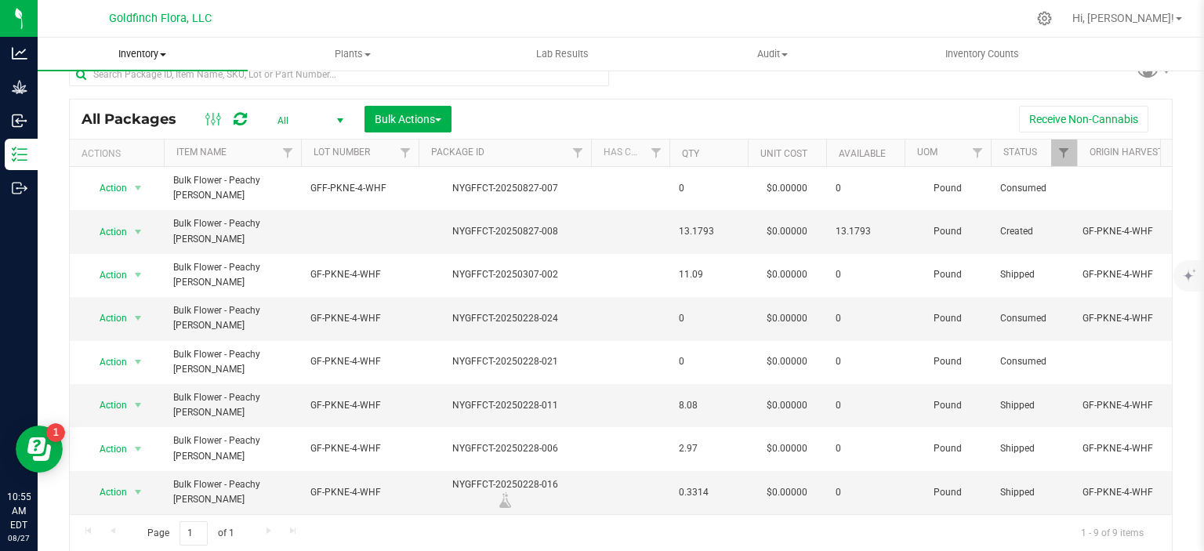
click at [166, 49] on span "Inventory" at bounding box center [143, 54] width 210 height 14
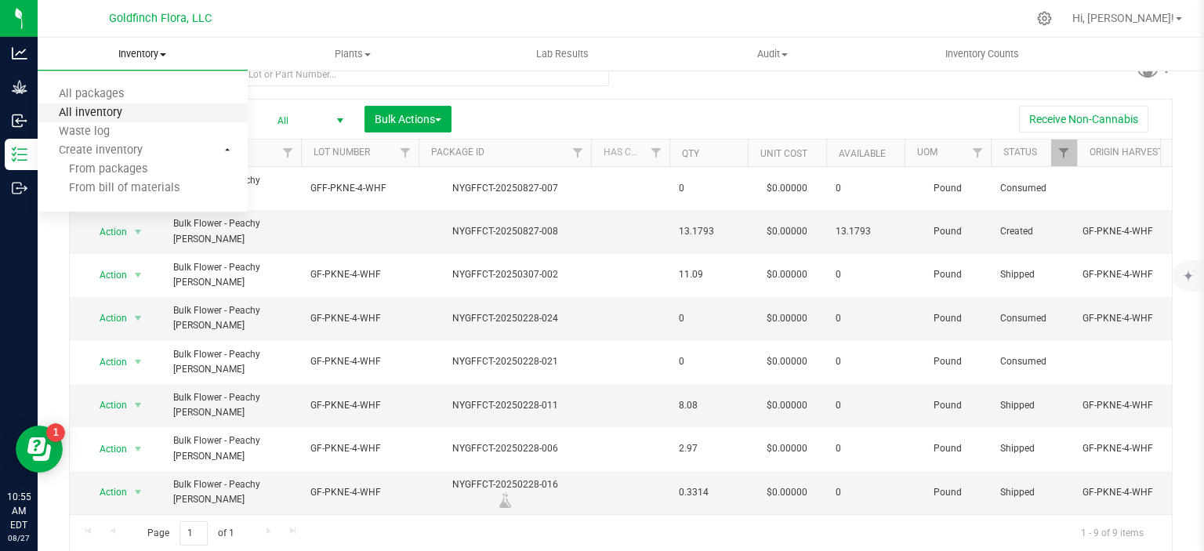
click at [125, 111] on span "All inventory" at bounding box center [91, 113] width 106 height 13
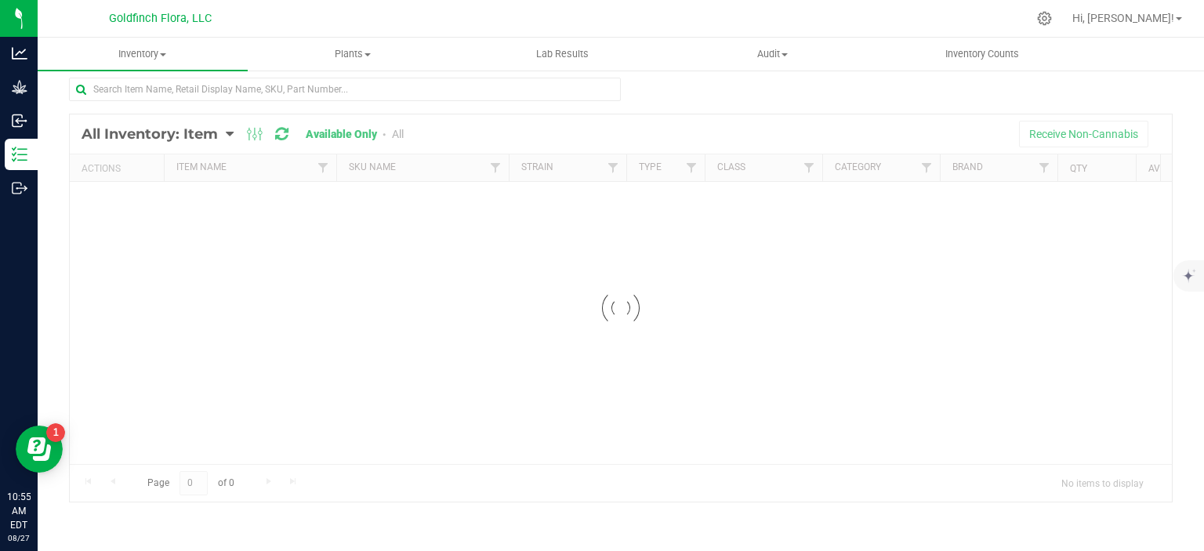
scroll to position [7, 0]
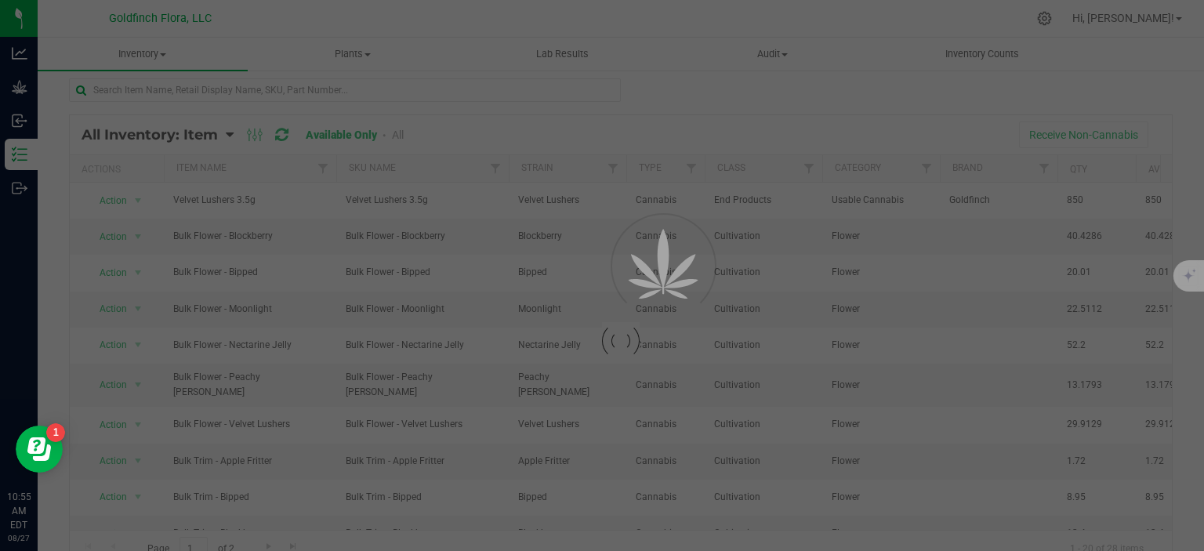
scroll to position [23, 0]
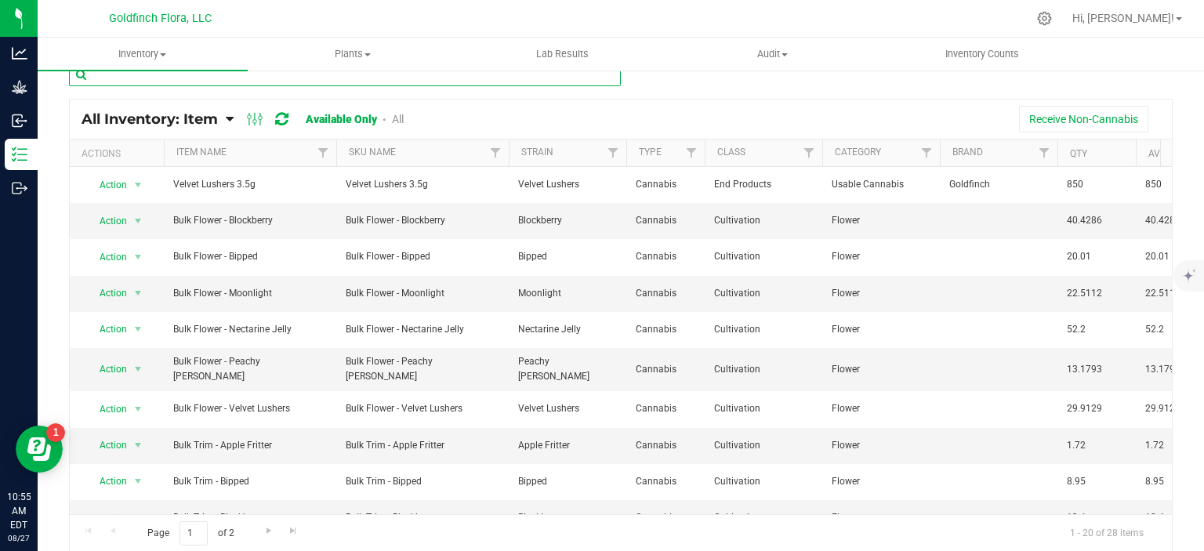
click at [386, 81] on input "text" at bounding box center [345, 75] width 552 height 24
type input "peachy"
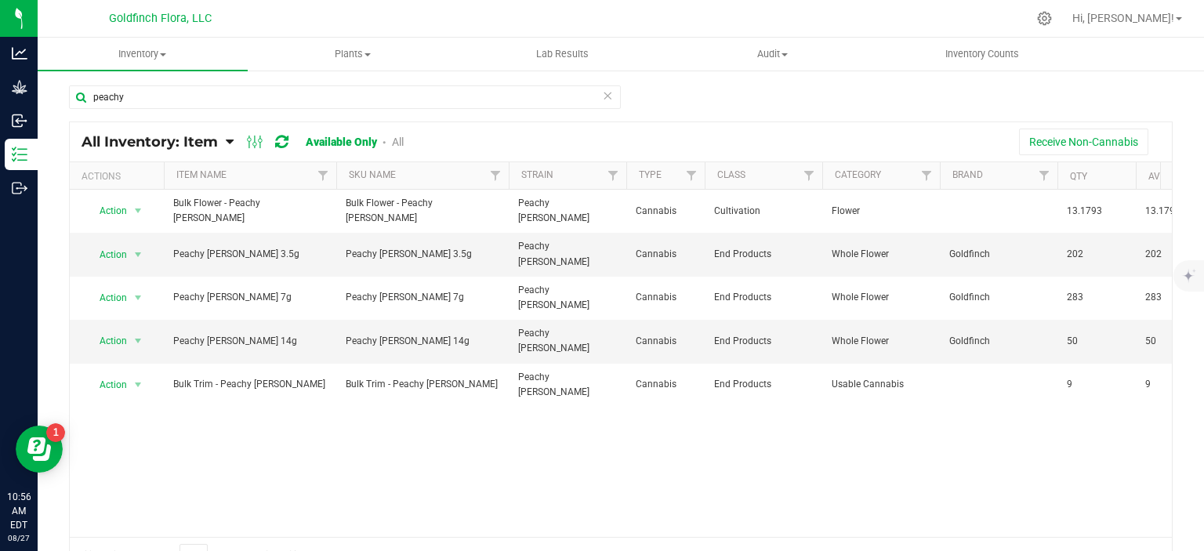
click at [604, 98] on icon at bounding box center [607, 94] width 11 height 19
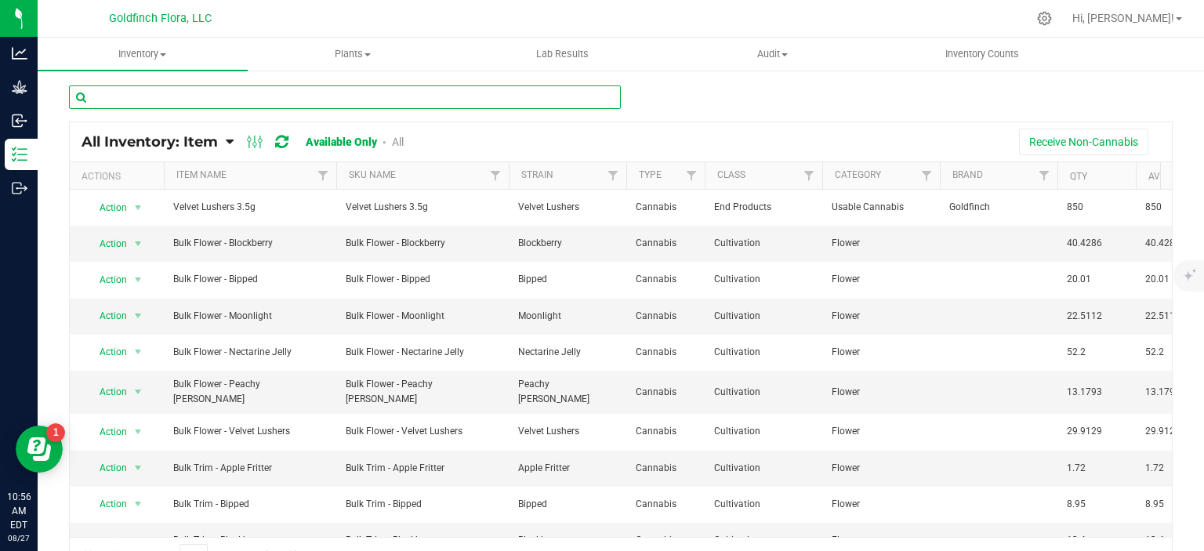
click at [557, 96] on input "text" at bounding box center [345, 97] width 552 height 24
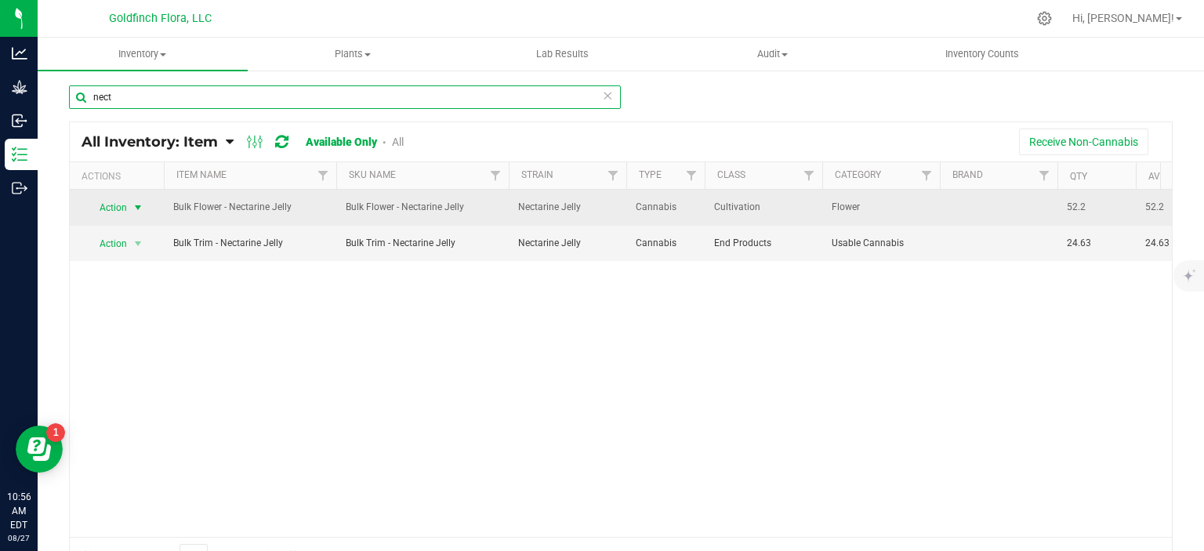
type input "nect"
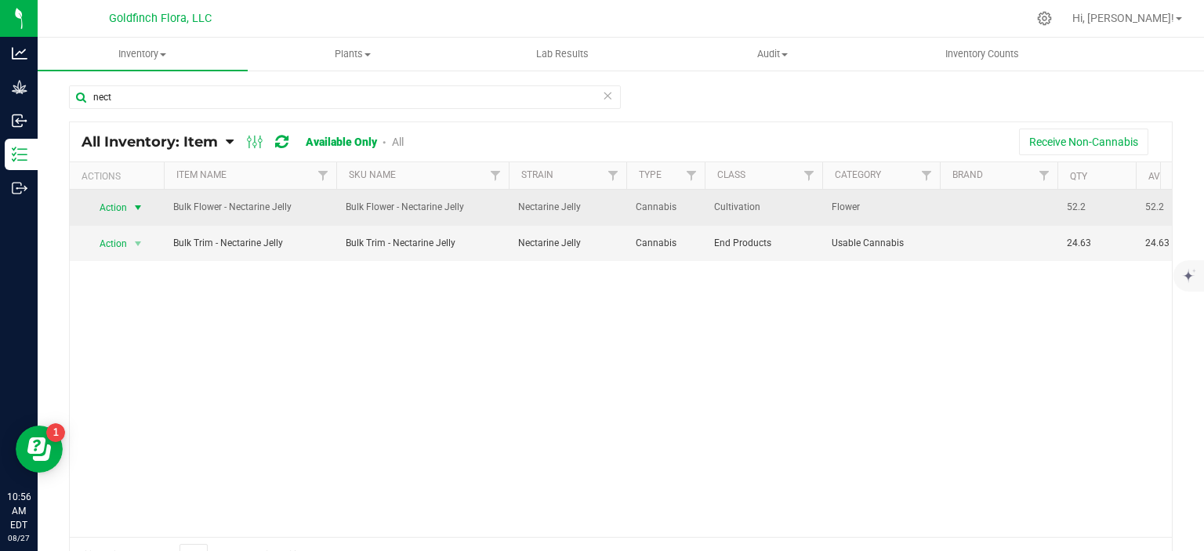
click at [140, 203] on span "select" at bounding box center [138, 207] width 13 height 13
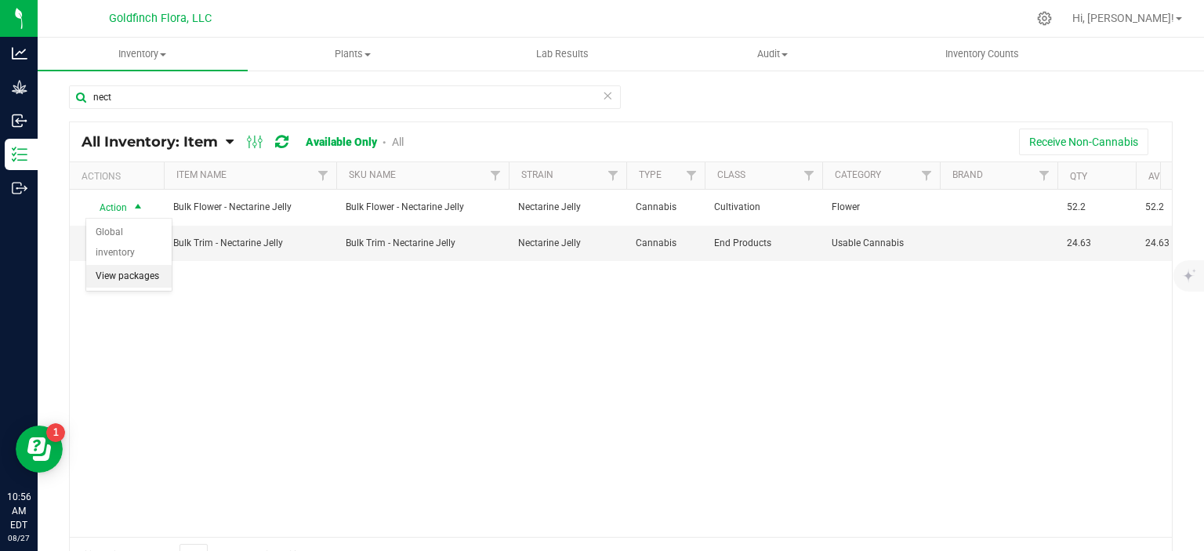
click at [129, 274] on li "View packages" at bounding box center [128, 277] width 85 height 24
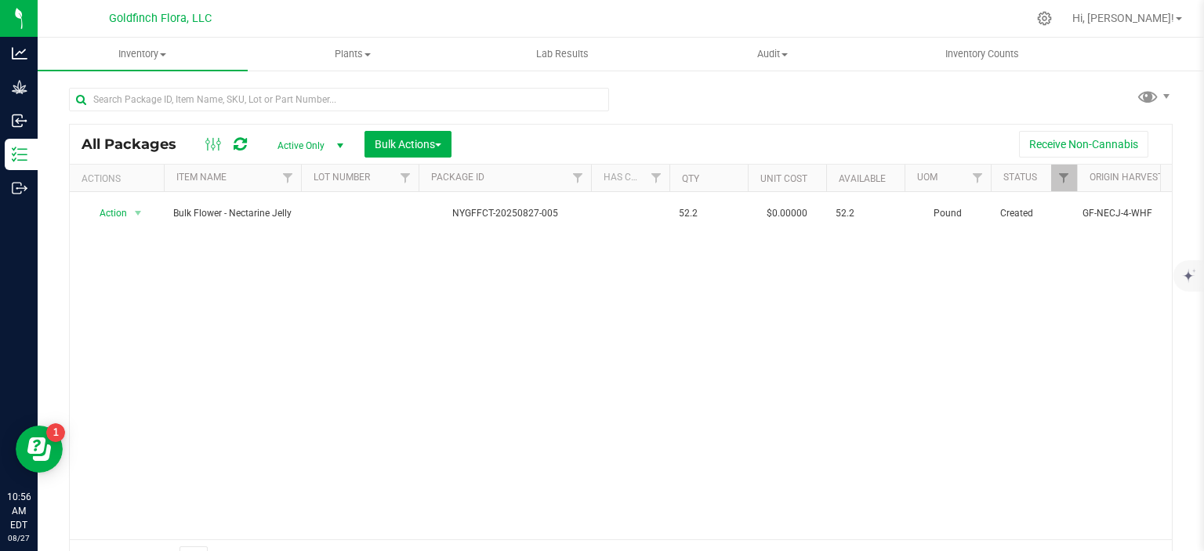
click at [340, 141] on span "select" at bounding box center [340, 146] width 13 height 13
click at [301, 238] on li "All" at bounding box center [306, 242] width 85 height 24
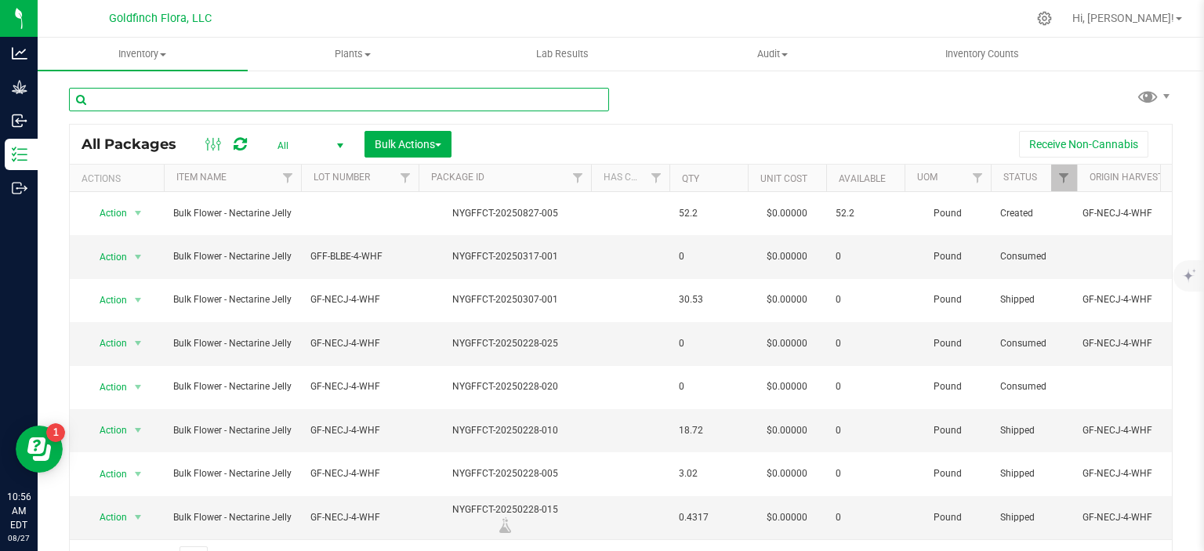
click at [234, 98] on input "text" at bounding box center [339, 100] width 540 height 24
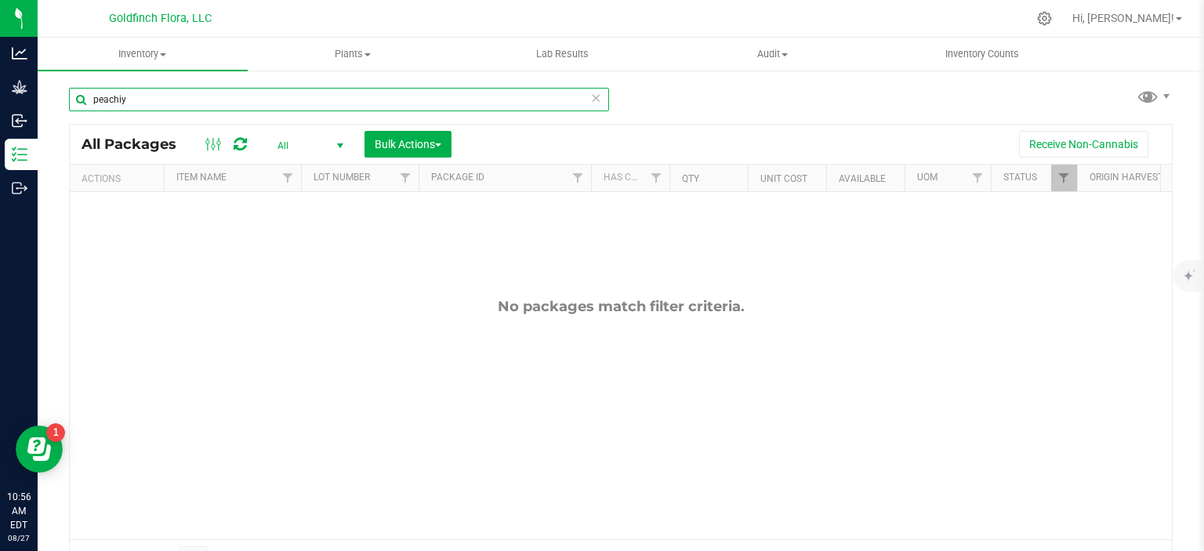
click at [129, 93] on input "peachiy" at bounding box center [339, 100] width 540 height 24
type input "peachy"
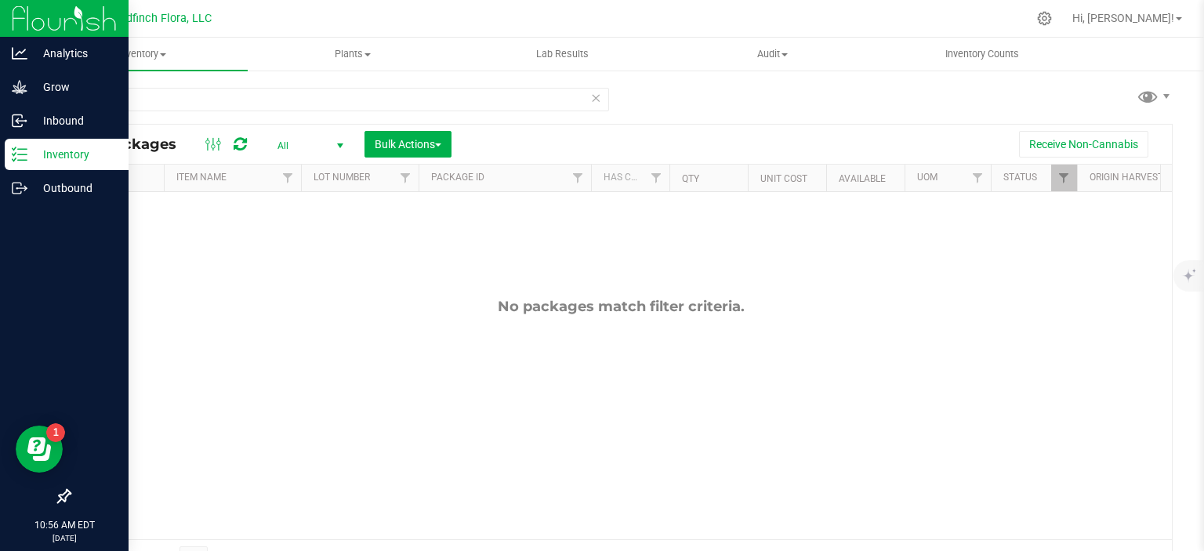
click at [38, 159] on p "Inventory" at bounding box center [74, 154] width 94 height 19
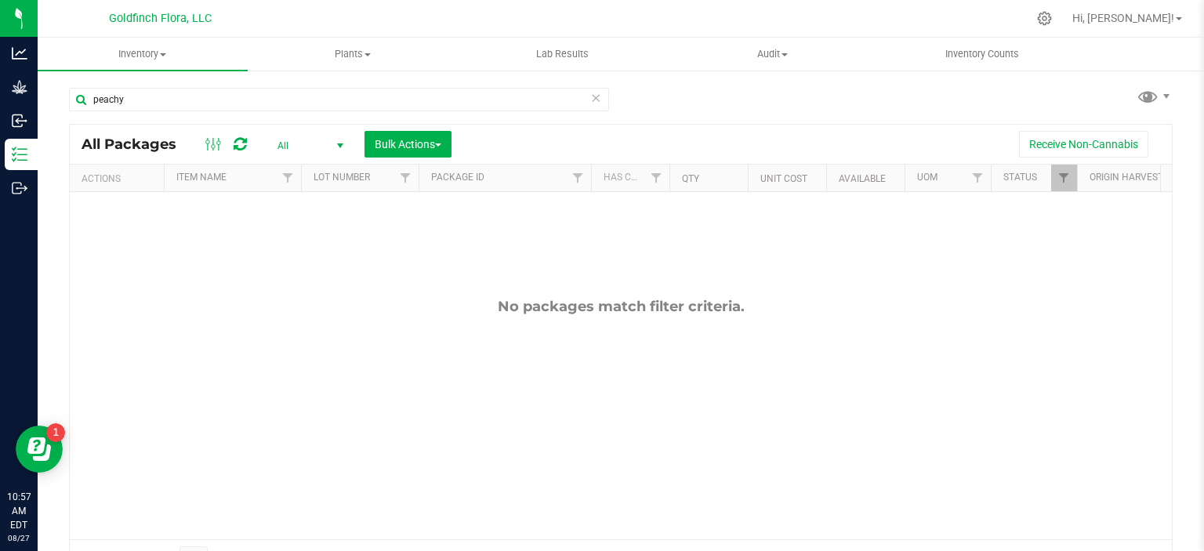
click at [590, 101] on icon at bounding box center [595, 97] width 11 height 19
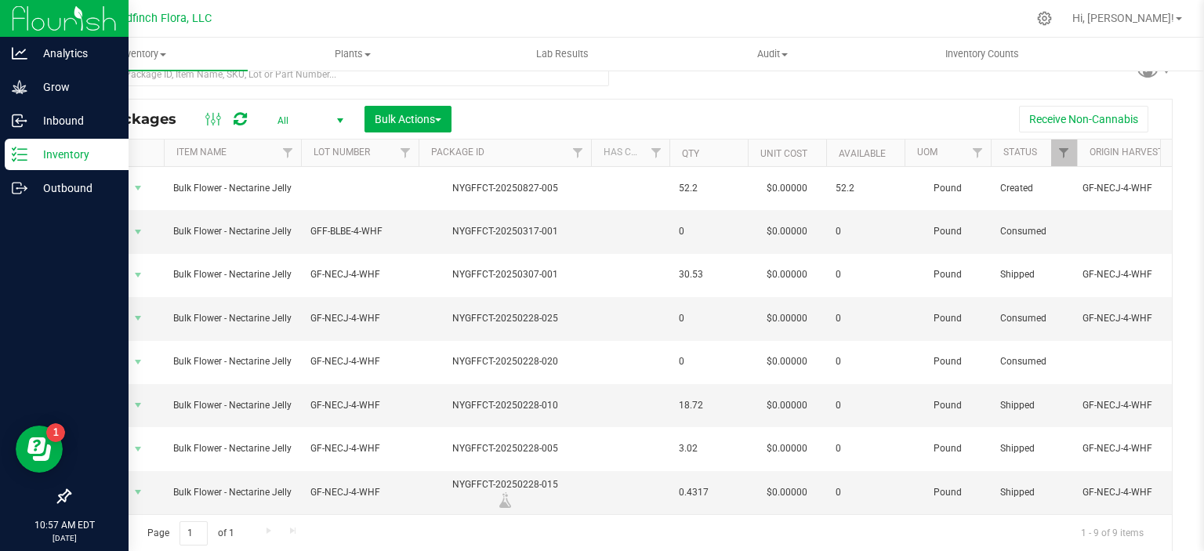
click at [55, 150] on p "Inventory" at bounding box center [74, 154] width 94 height 19
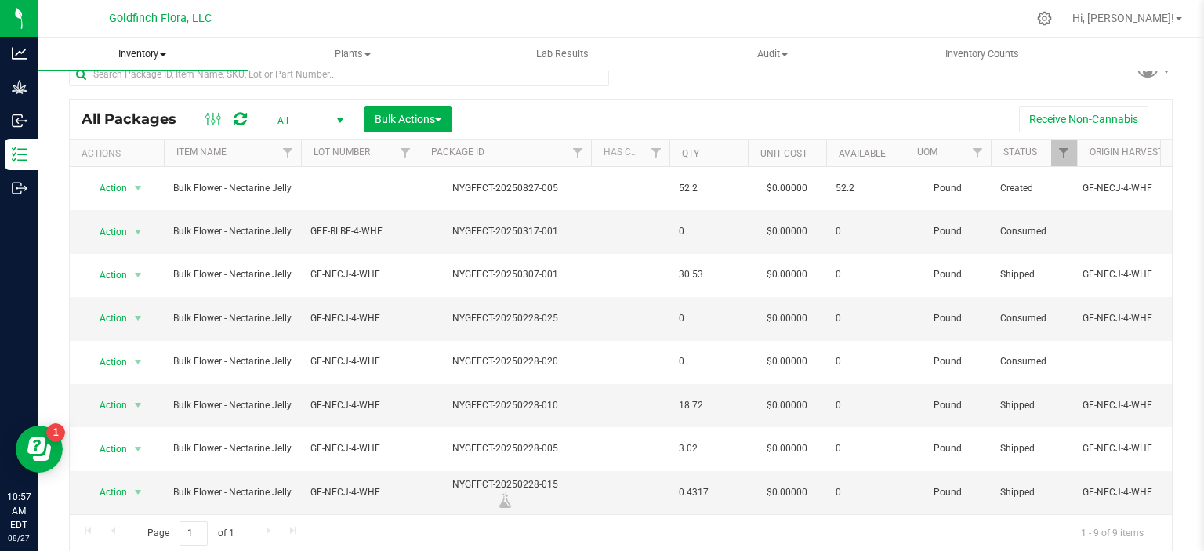
click at [164, 53] on span at bounding box center [163, 54] width 6 height 3
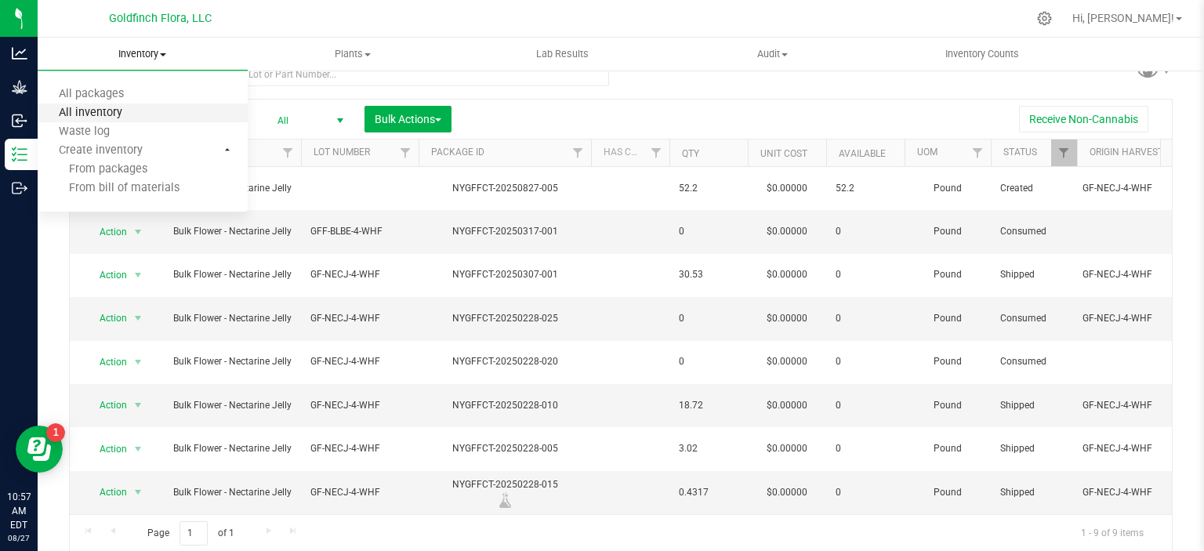
click at [101, 114] on span "All inventory" at bounding box center [91, 113] width 106 height 13
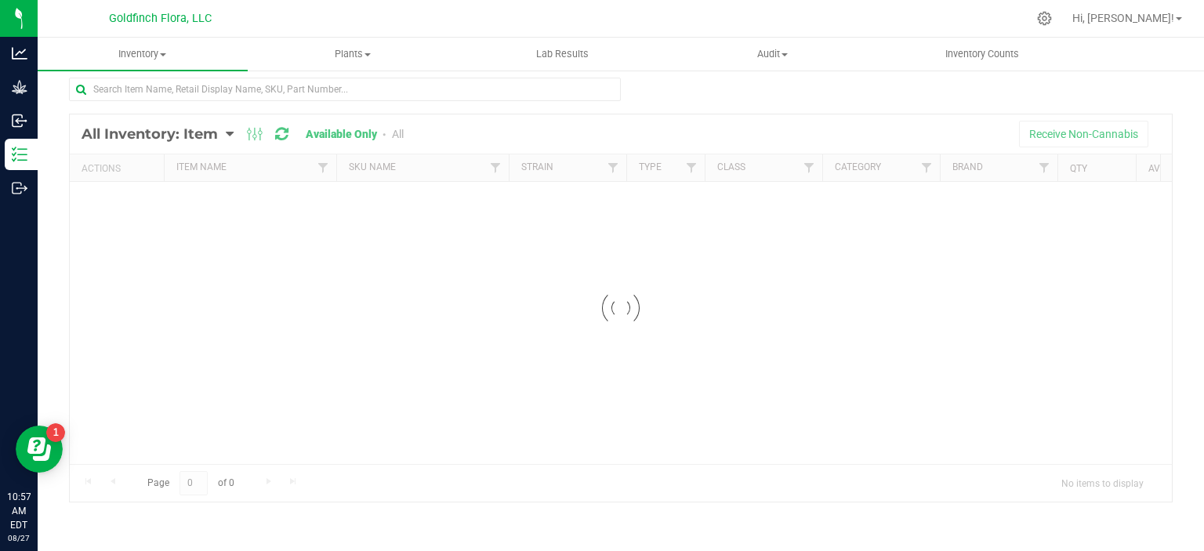
scroll to position [23, 0]
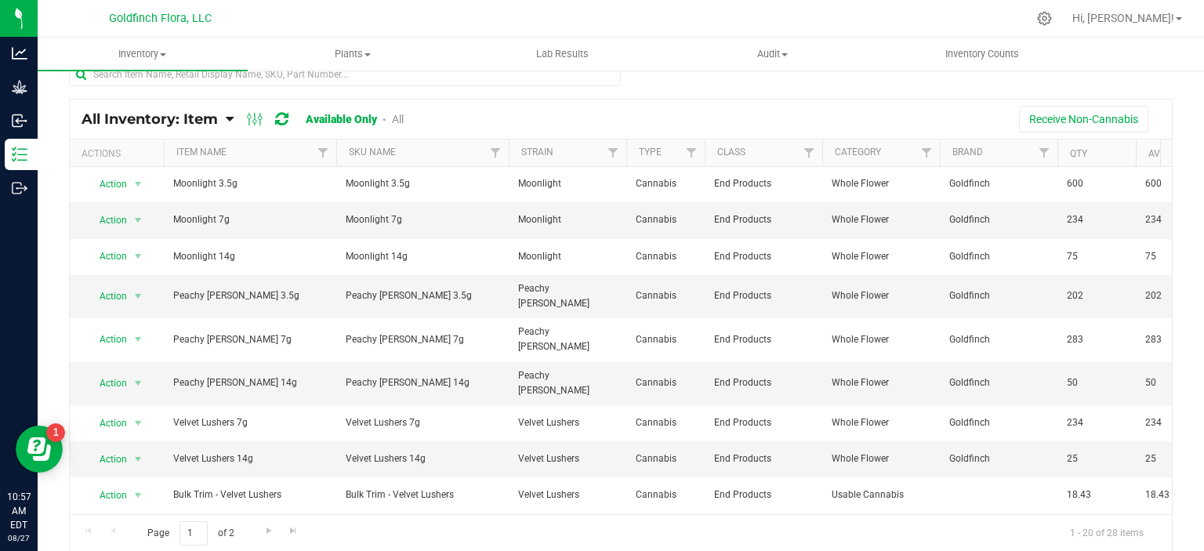
scroll to position [385, 0]
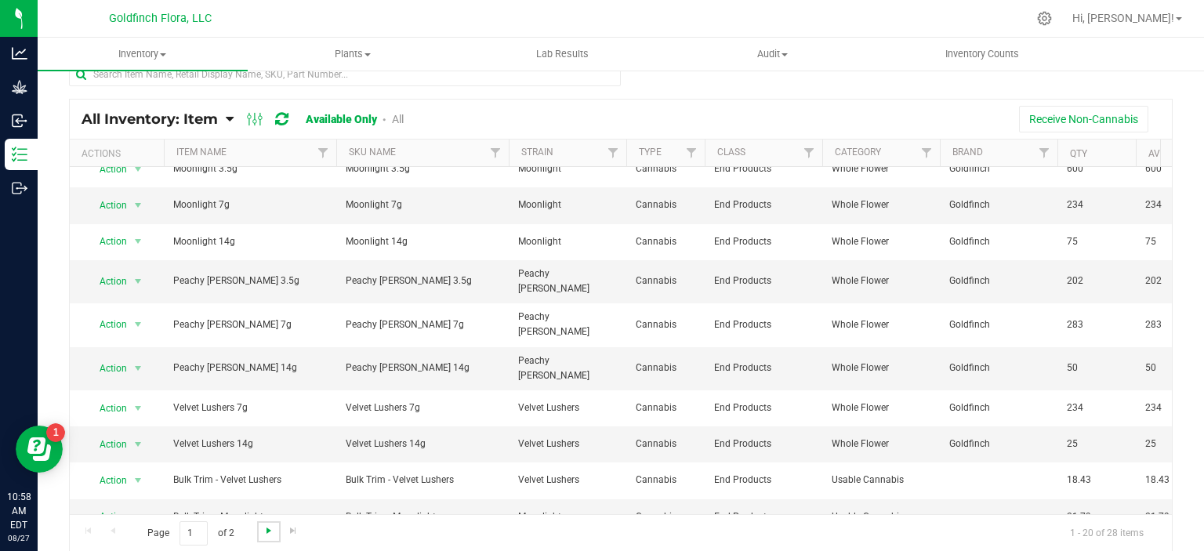
click at [267, 525] on span "Go to the next page" at bounding box center [269, 531] width 13 height 13
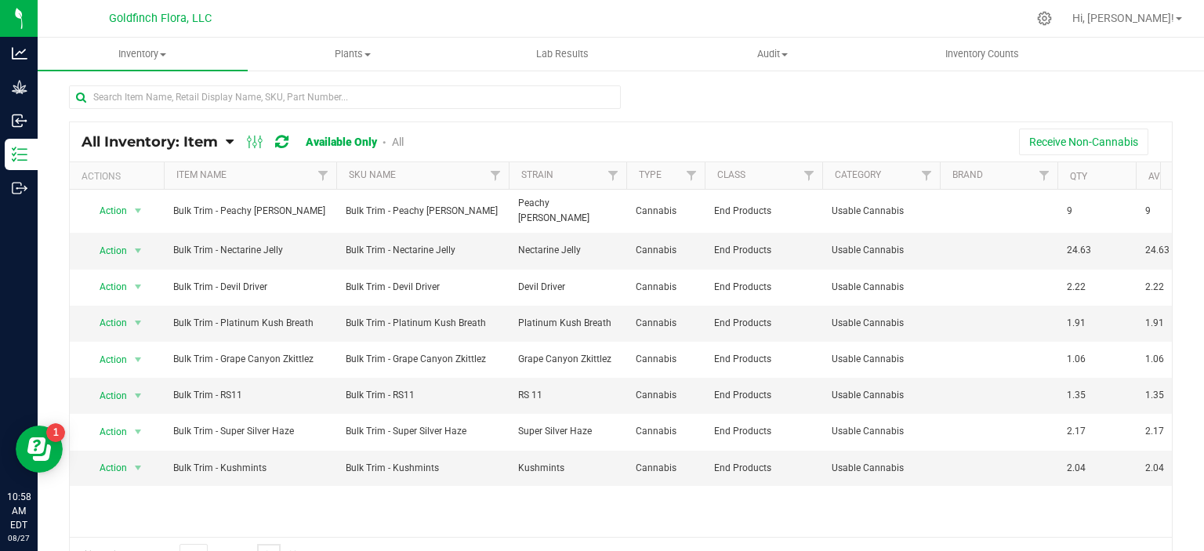
scroll to position [23, 0]
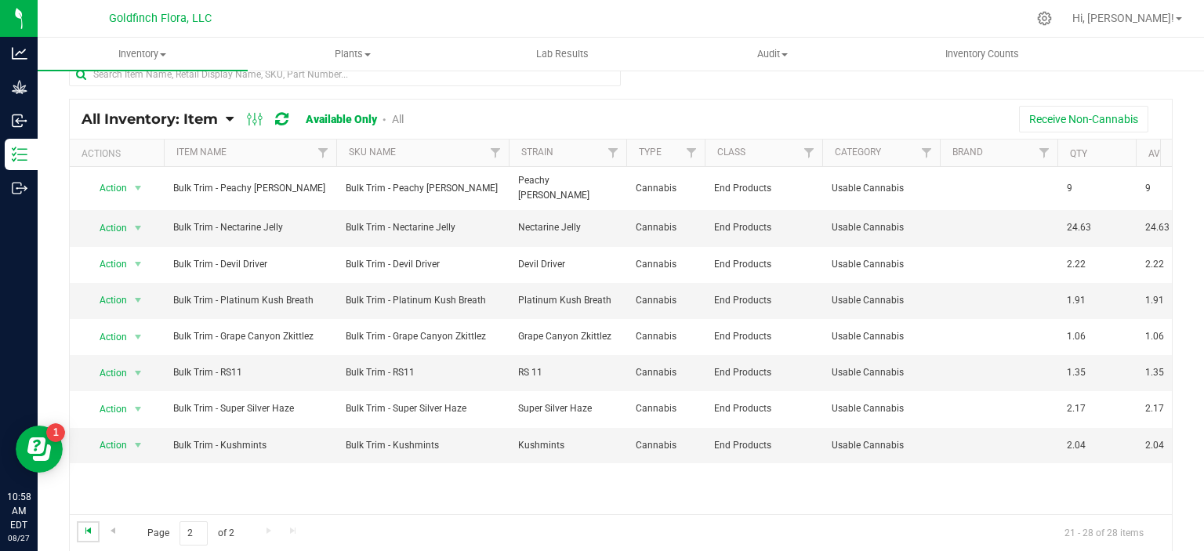
click at [86, 531] on span "Go to the first page" at bounding box center [88, 531] width 13 height 13
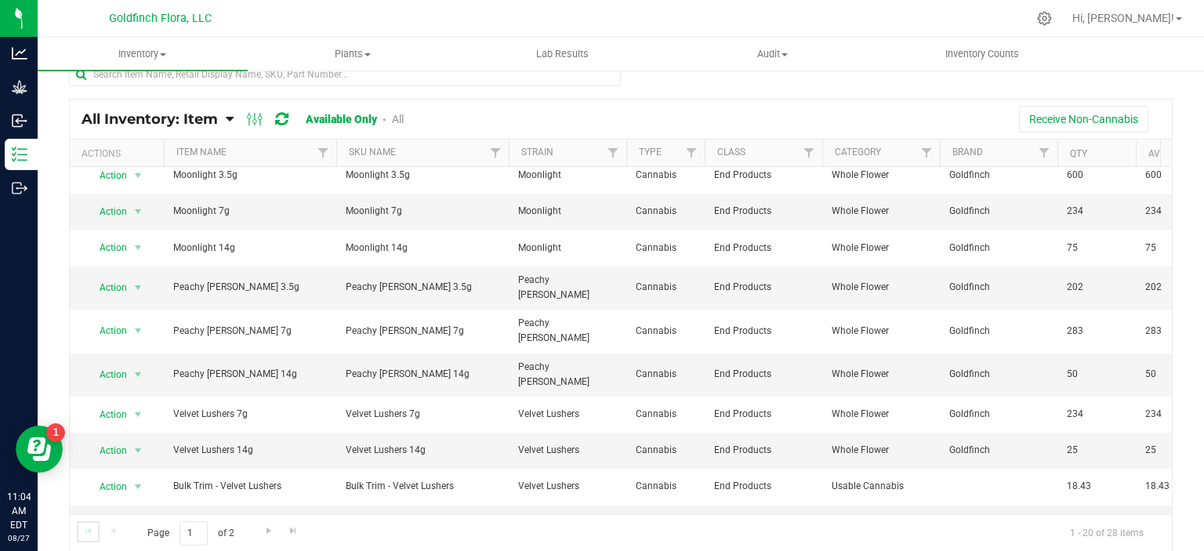
scroll to position [385, 0]
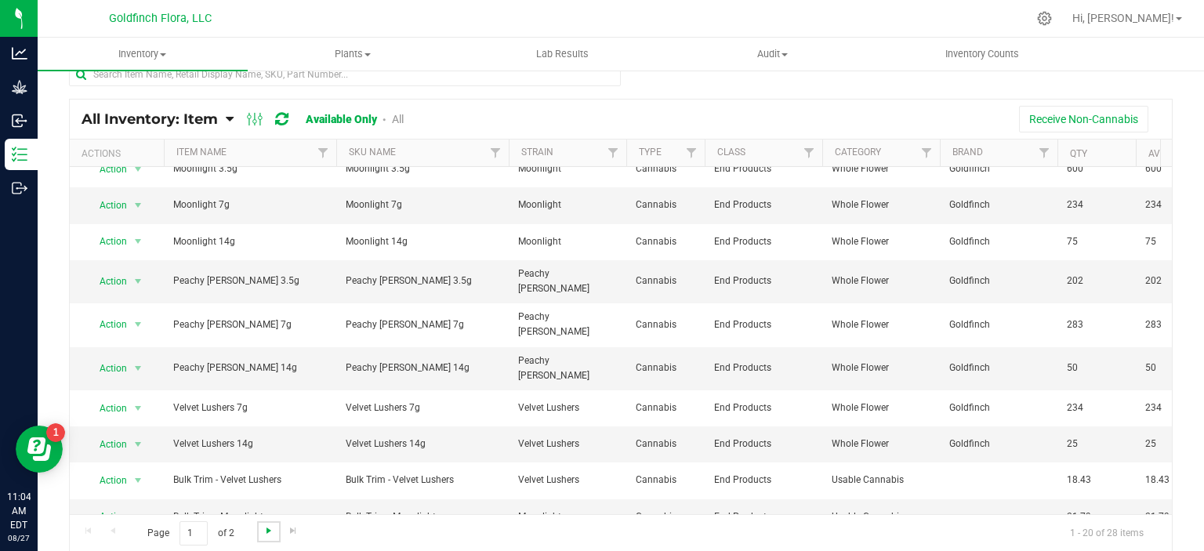
click at [265, 528] on span "Go to the next page" at bounding box center [269, 531] width 13 height 13
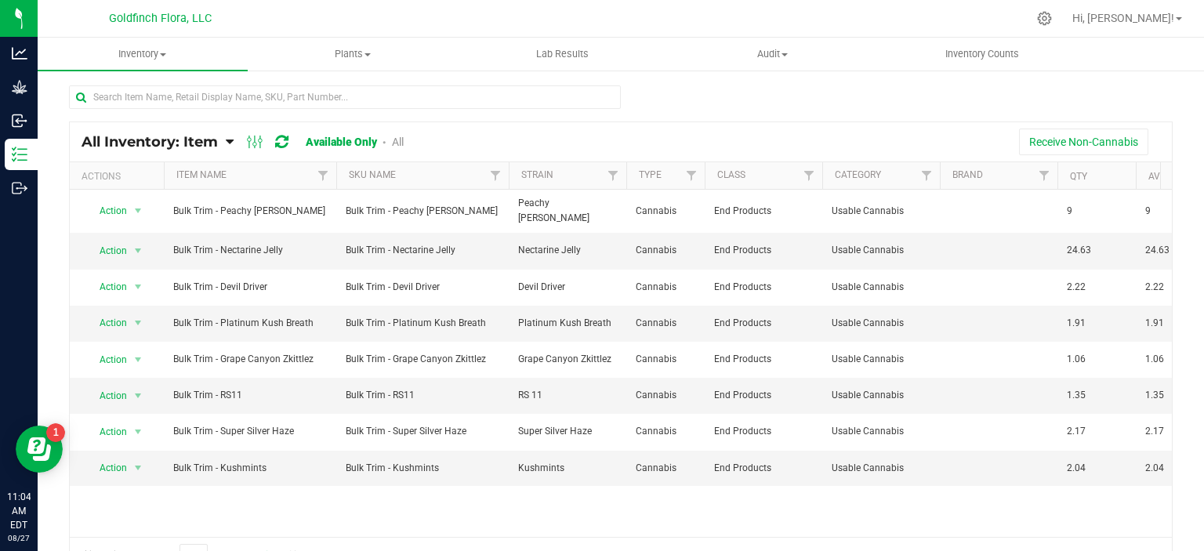
scroll to position [23, 0]
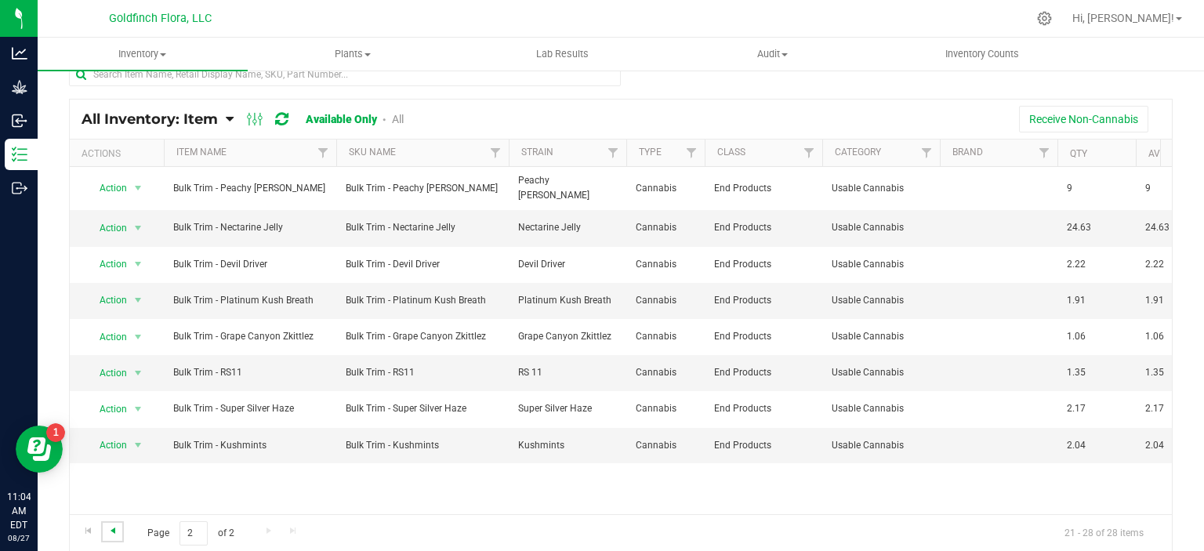
click at [112, 530] on span "Go to the previous page" at bounding box center [113, 531] width 13 height 13
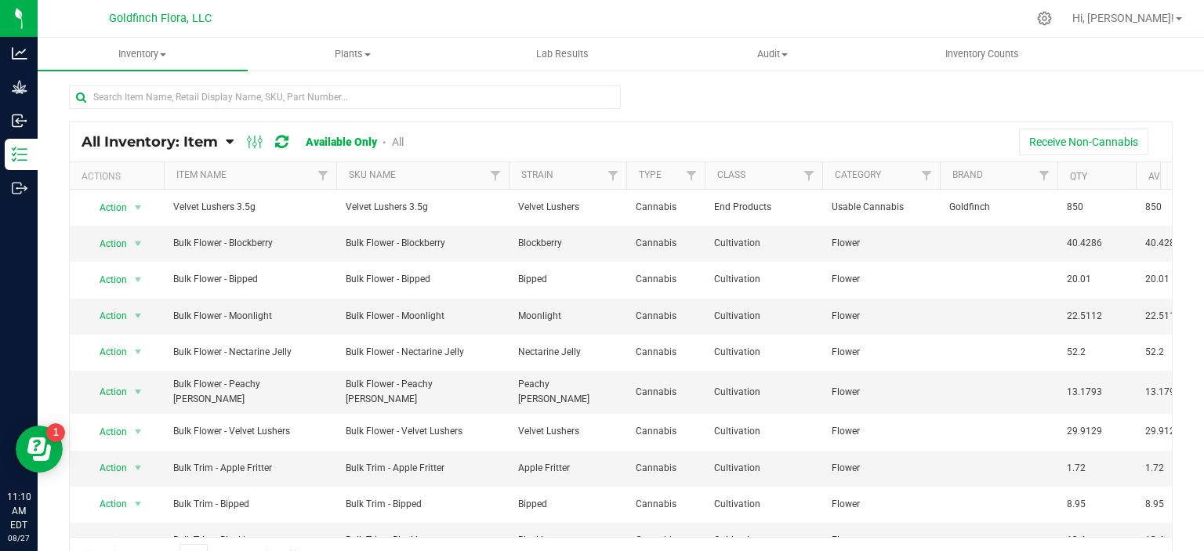
click at [401, 143] on link "All" at bounding box center [398, 142] width 12 height 13
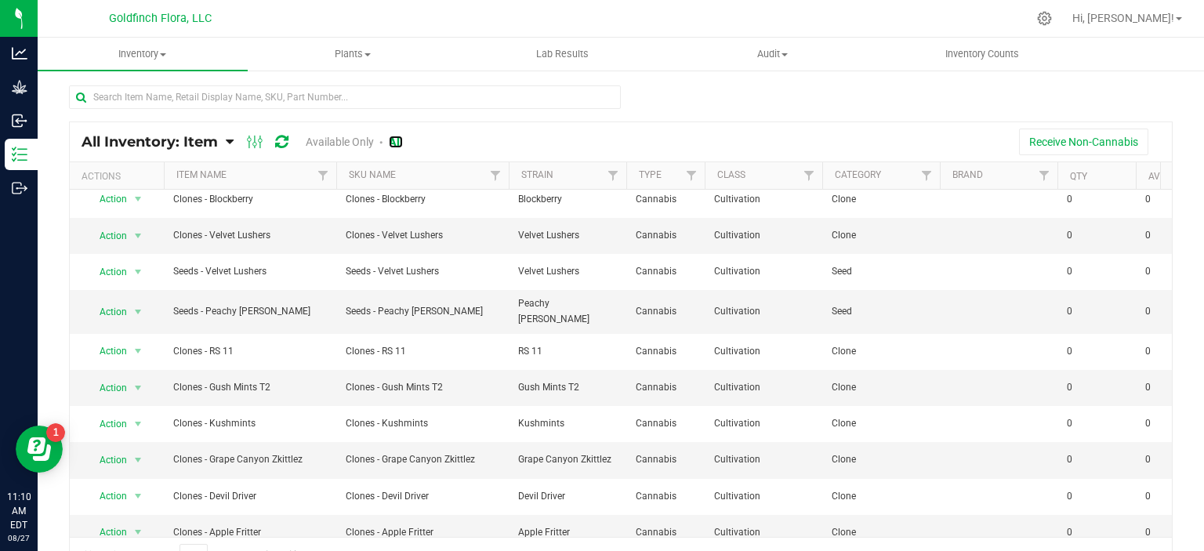
scroll to position [23, 0]
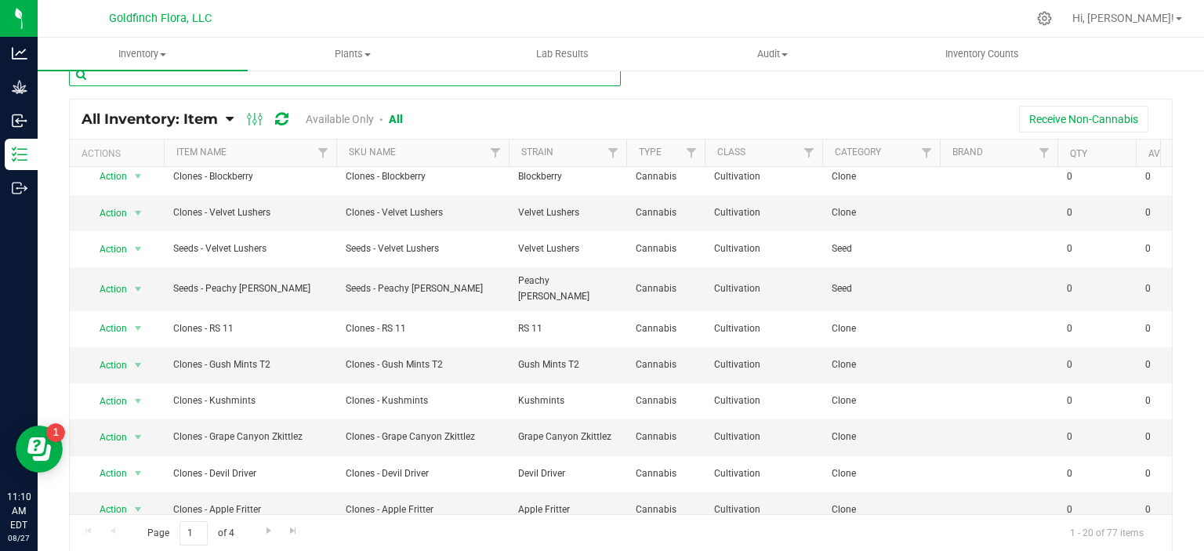
click at [245, 75] on input "text" at bounding box center [345, 75] width 552 height 24
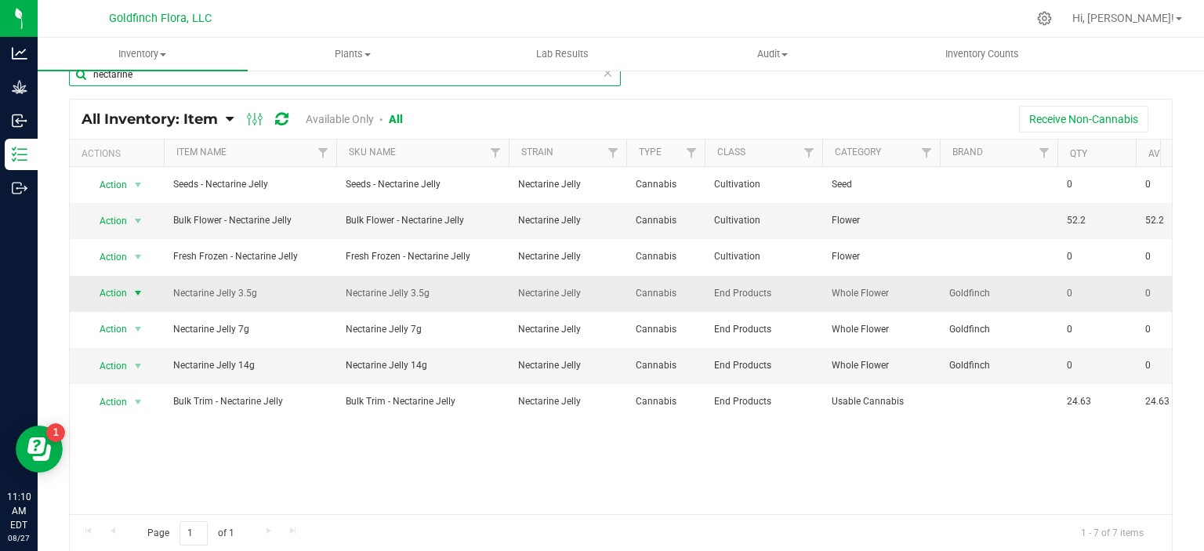
type input "nectarine"
click at [140, 291] on span "select" at bounding box center [138, 293] width 13 height 13
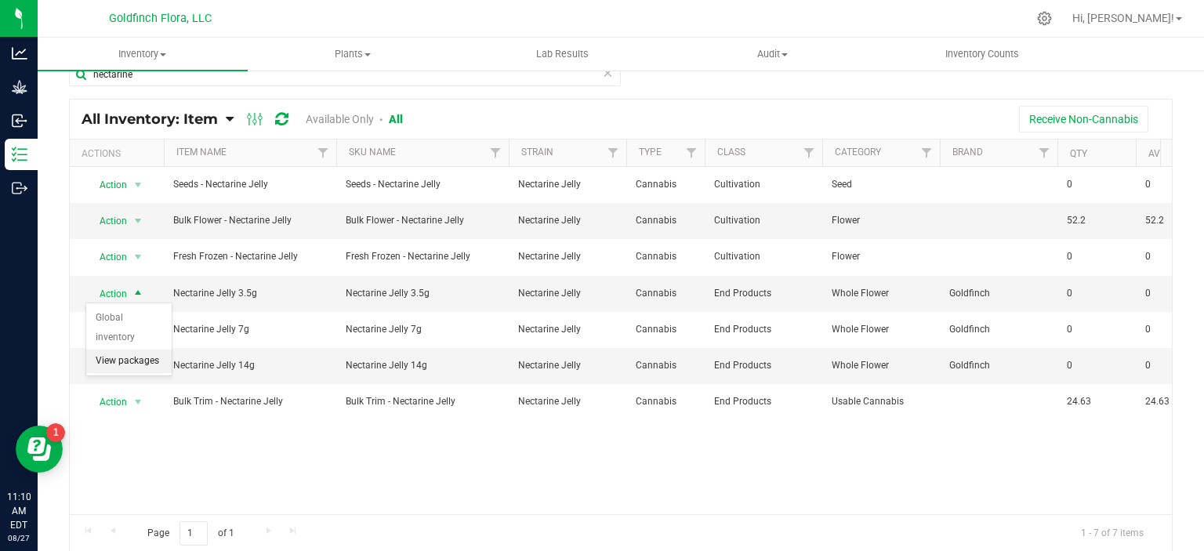
click at [136, 361] on li "View packages" at bounding box center [128, 362] width 85 height 24
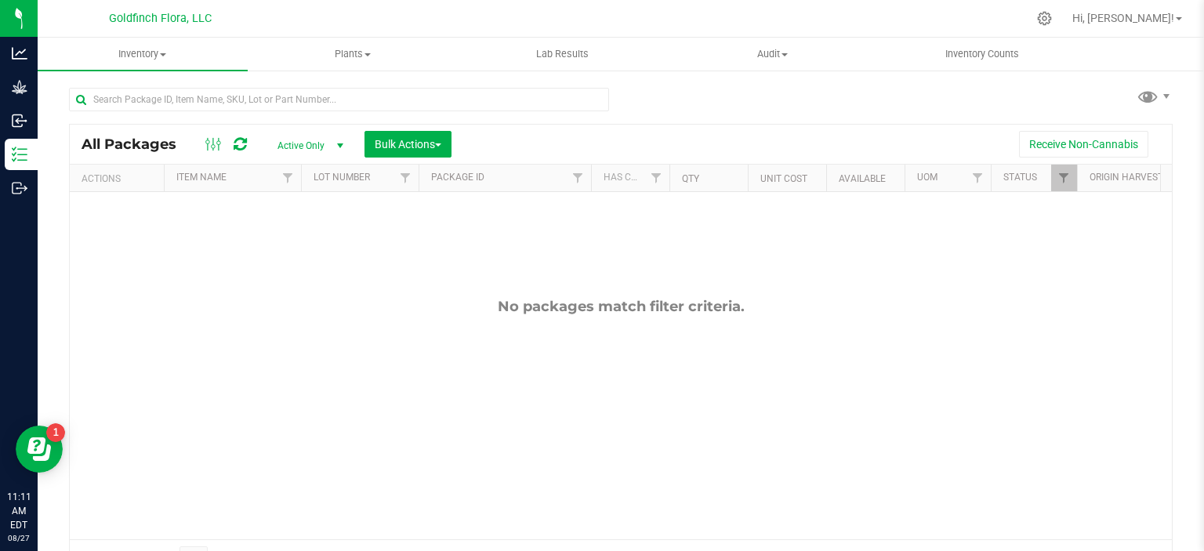
click at [336, 143] on span "select" at bounding box center [340, 146] width 13 height 13
click at [318, 238] on li "All" at bounding box center [306, 242] width 85 height 24
click at [168, 53] on span "Inventory" at bounding box center [143, 54] width 210 height 14
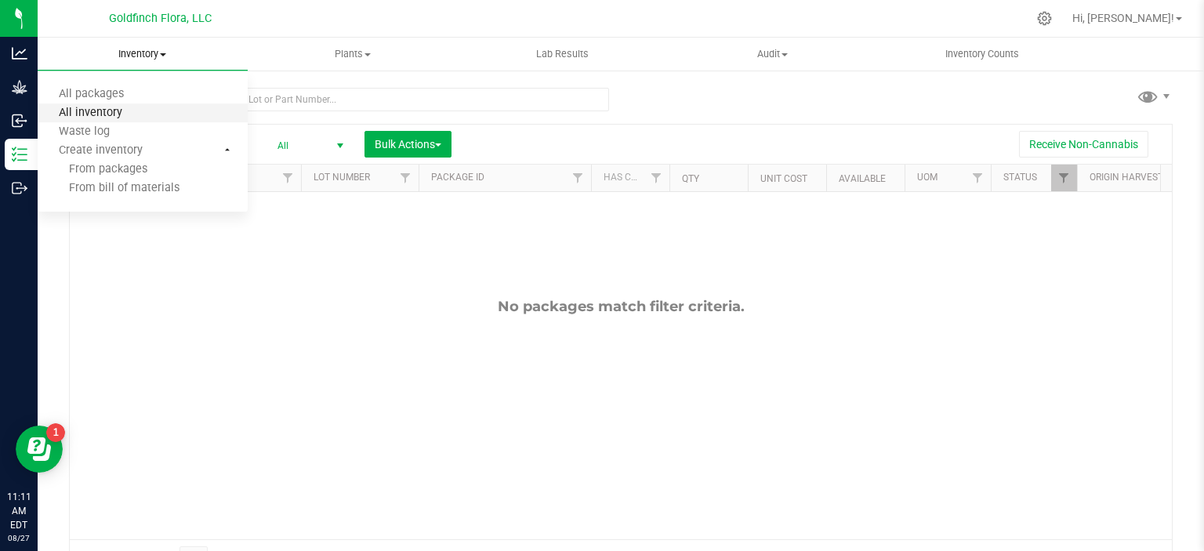
click at [107, 107] on span "All inventory" at bounding box center [91, 113] width 106 height 13
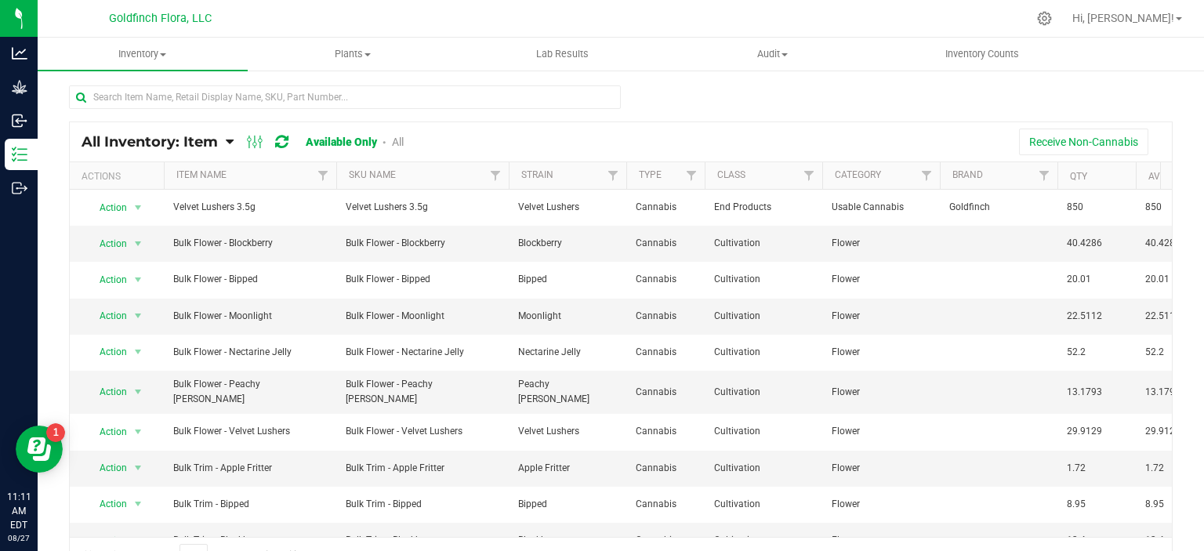
scroll to position [385, 0]
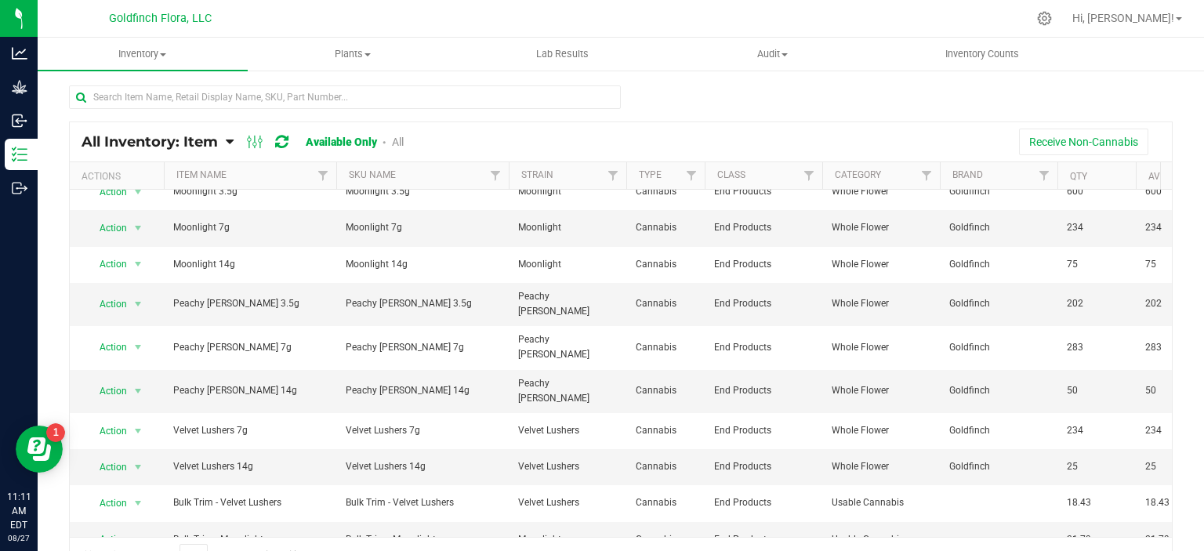
click at [402, 142] on link "All" at bounding box center [398, 142] width 12 height 13
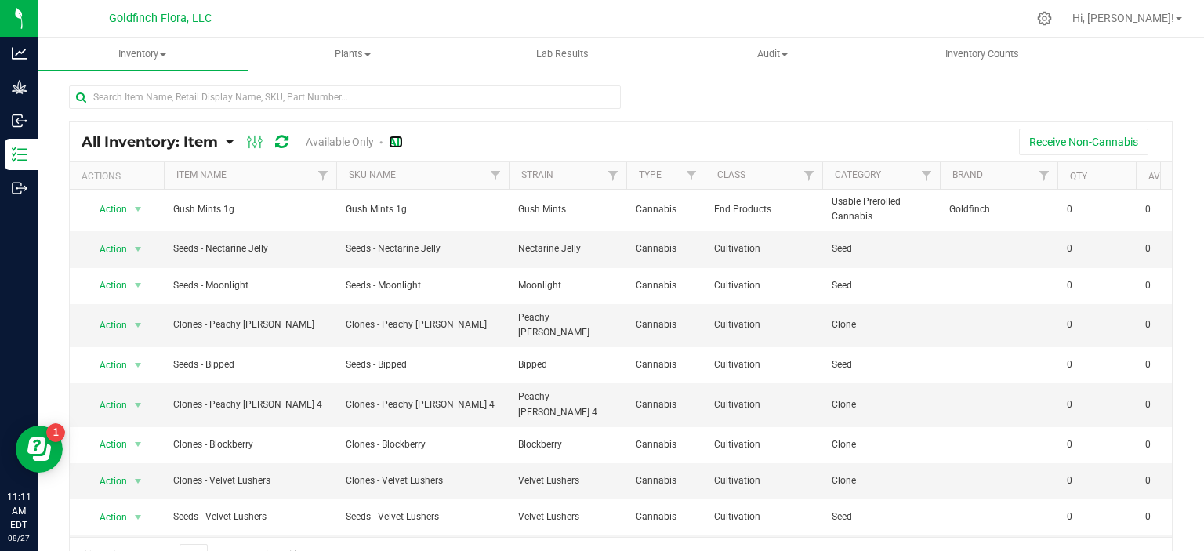
scroll to position [0, 0]
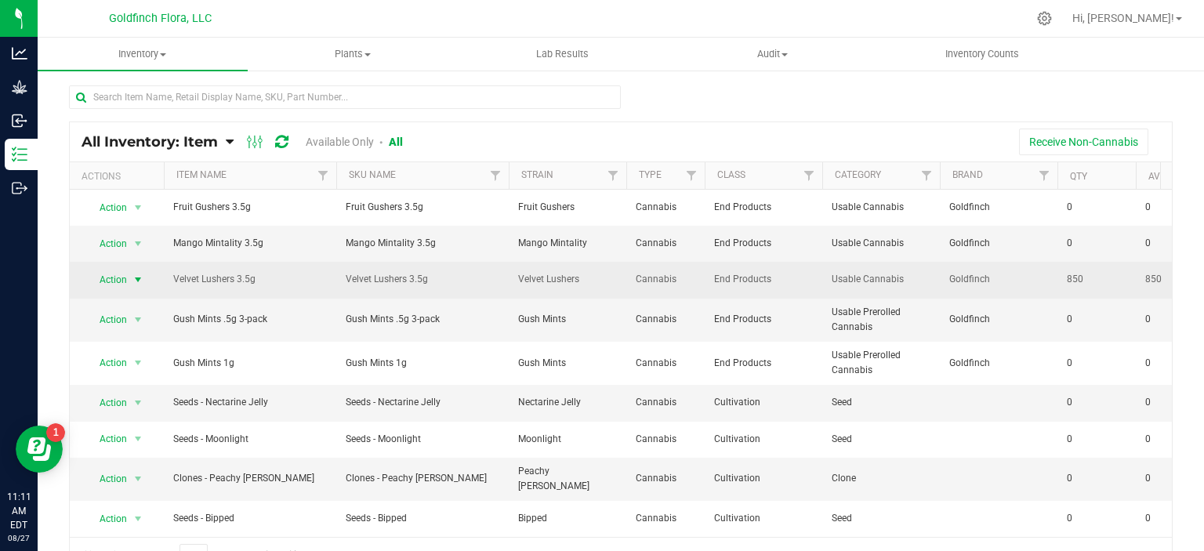
click at [138, 278] on span "select" at bounding box center [138, 280] width 13 height 13
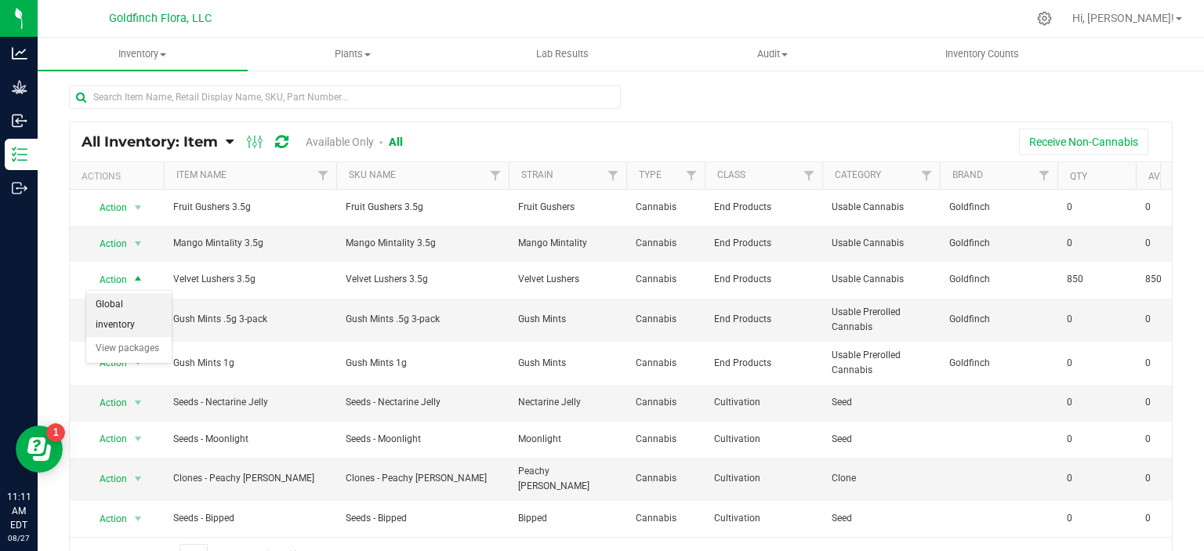
click at [118, 322] on li "Global inventory" at bounding box center [128, 314] width 85 height 43
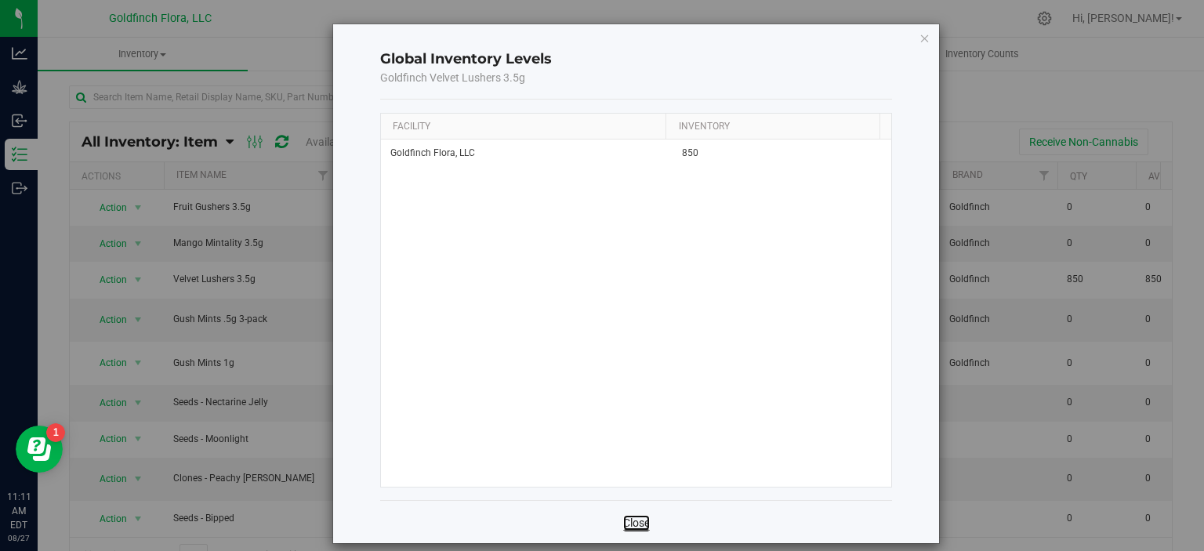
click at [633, 517] on link "Close" at bounding box center [636, 523] width 27 height 16
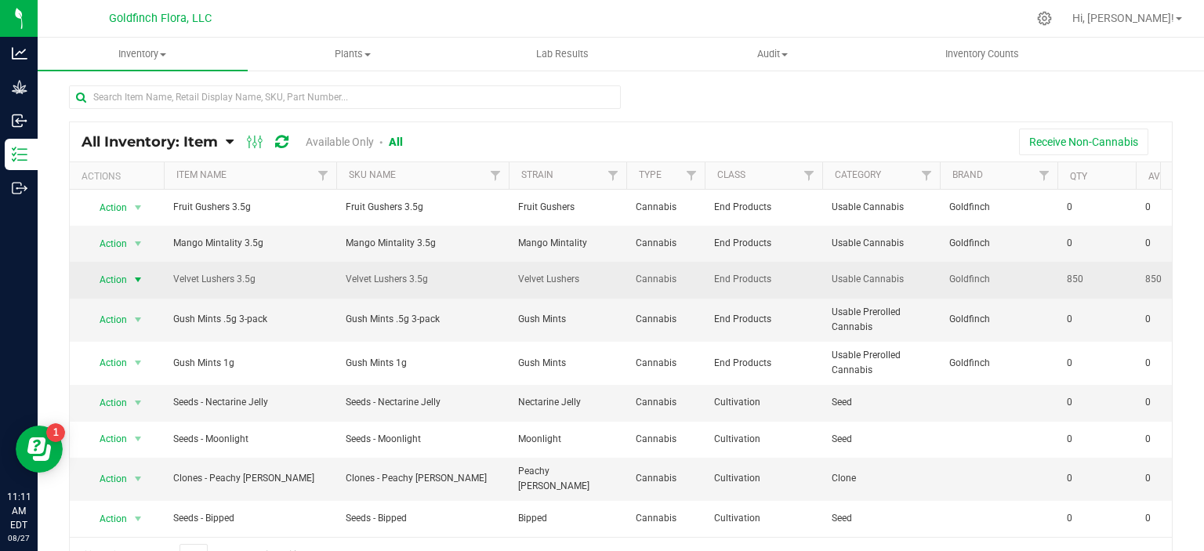
click at [138, 276] on span "select" at bounding box center [138, 280] width 13 height 13
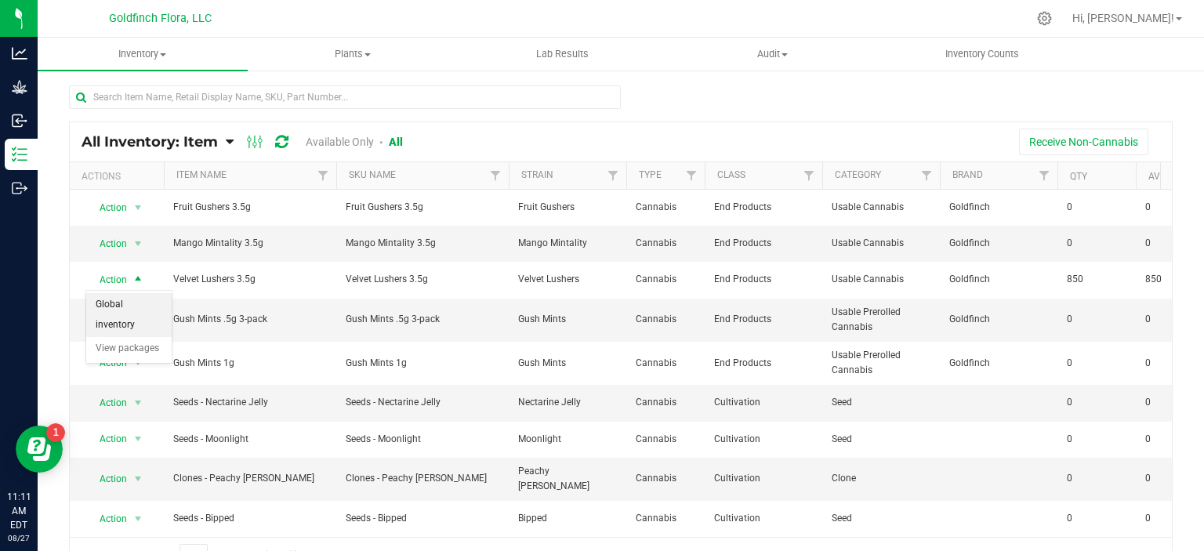
click at [110, 299] on li "Global inventory" at bounding box center [128, 314] width 85 height 43
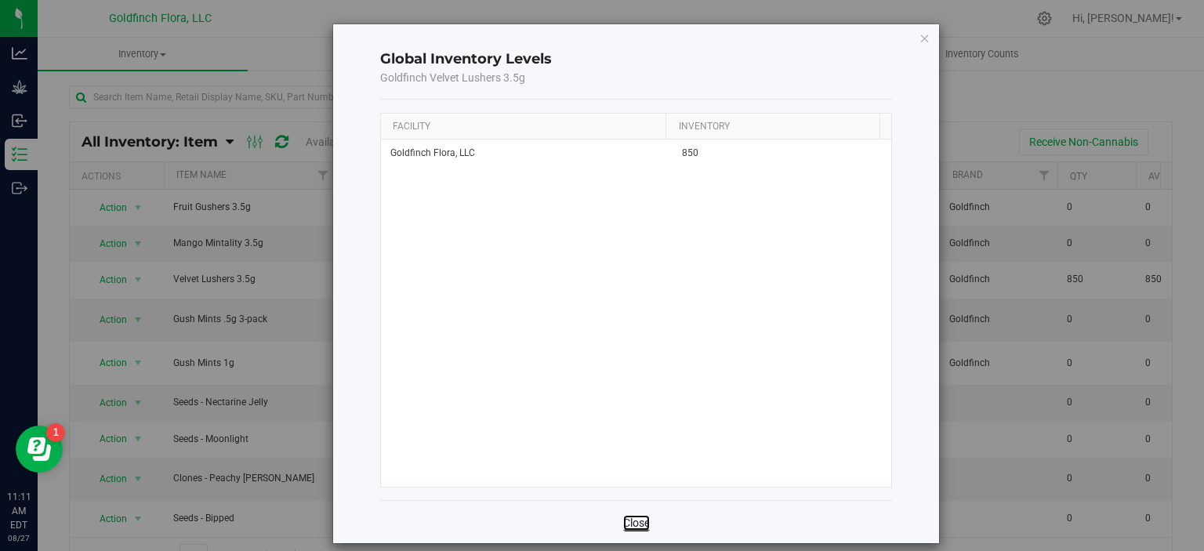
click at [636, 520] on link "Close" at bounding box center [636, 523] width 27 height 16
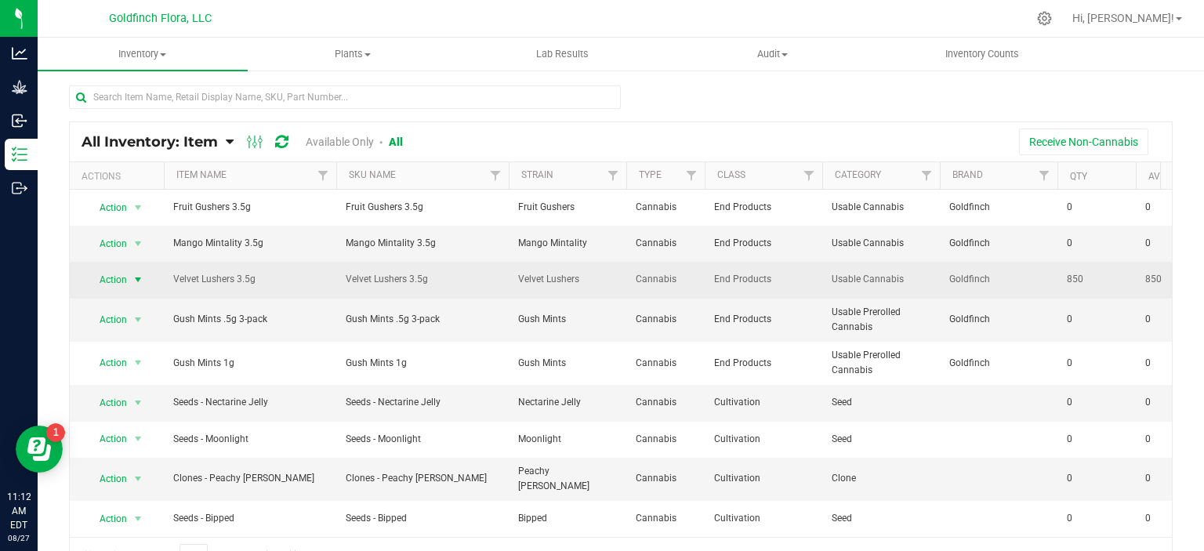
click at [140, 278] on span "select" at bounding box center [138, 280] width 13 height 13
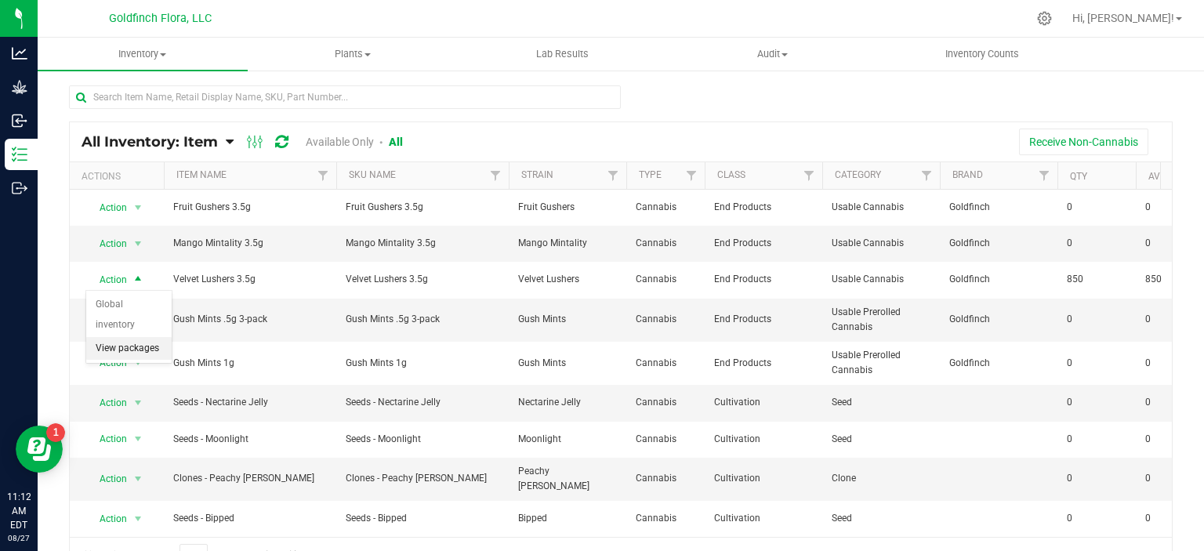
click at [95, 348] on li "View packages" at bounding box center [128, 349] width 85 height 24
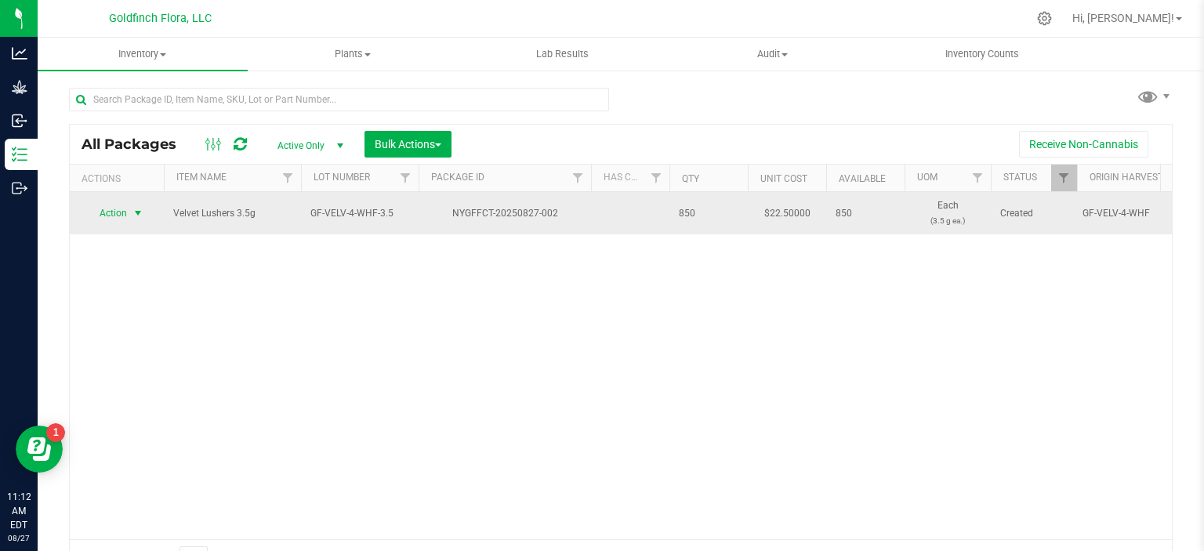
click at [137, 209] on span "select" at bounding box center [138, 213] width 13 height 13
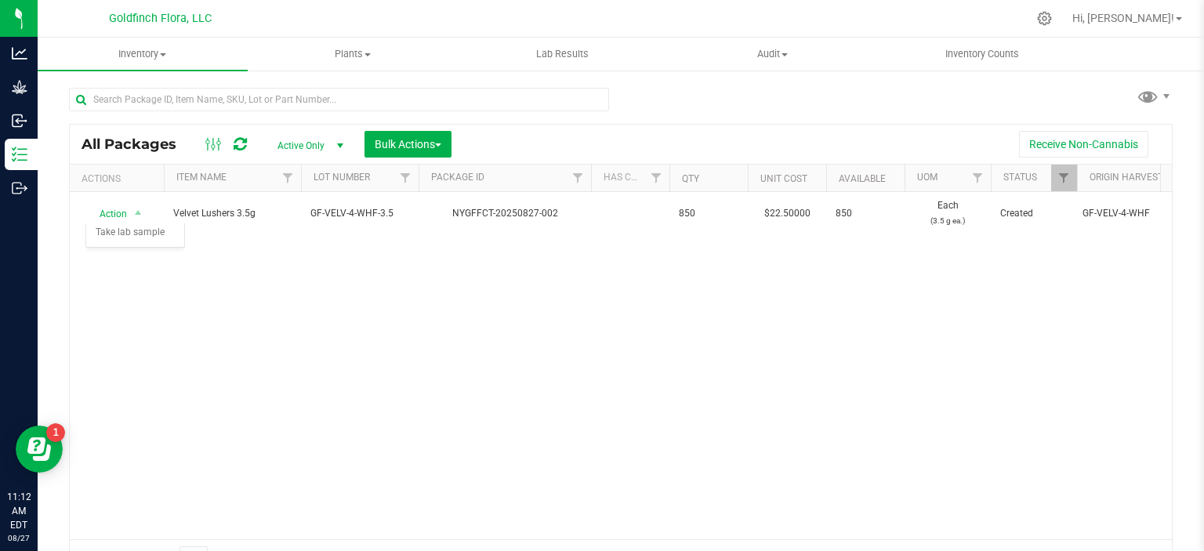
click at [307, 299] on div "Action Action Adjust qty Create package Edit attributes Global inventory Locate…" at bounding box center [621, 365] width 1102 height 347
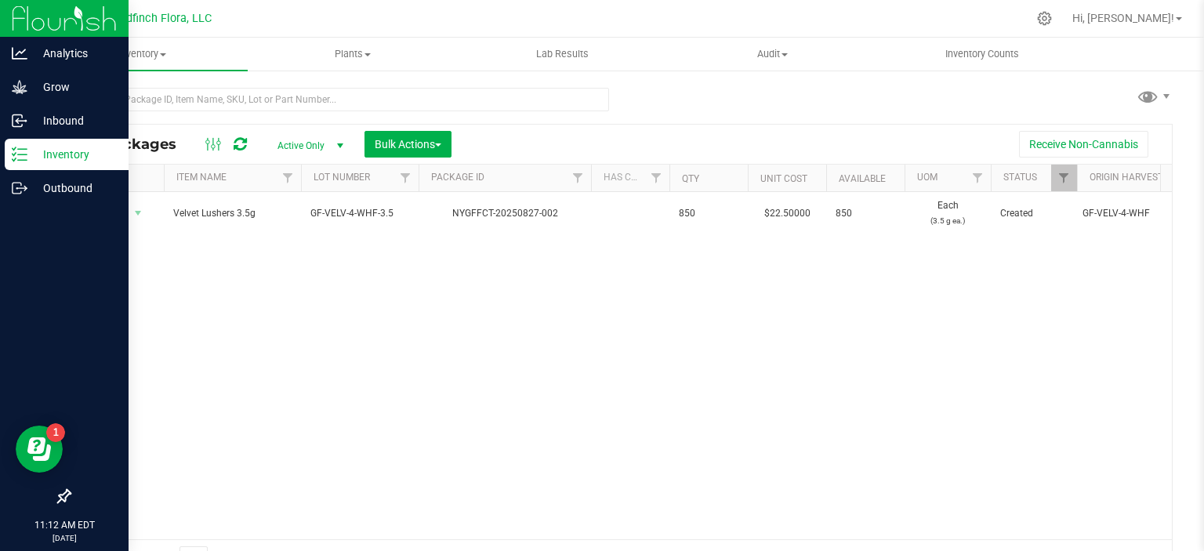
click at [47, 152] on p "Inventory" at bounding box center [74, 154] width 94 height 19
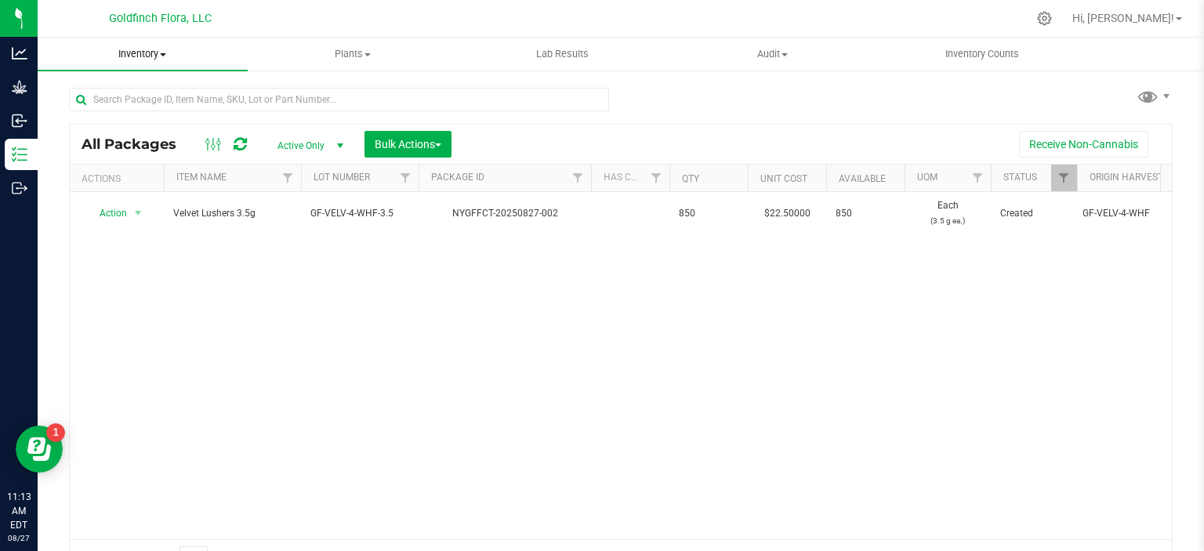
click at [165, 53] on span at bounding box center [163, 54] width 6 height 3
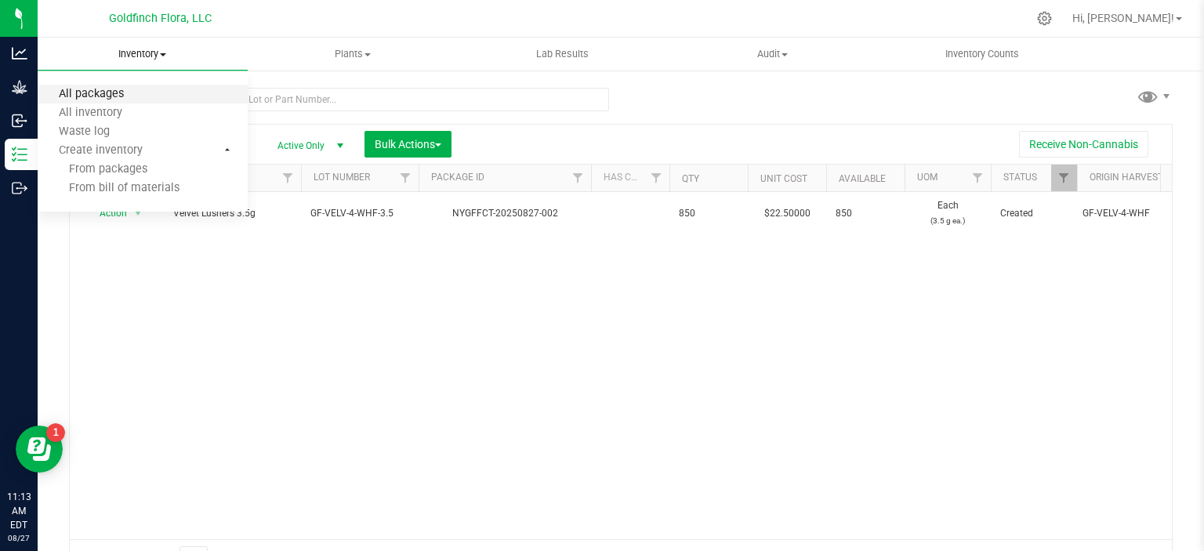
click at [100, 96] on span "All packages" at bounding box center [91, 94] width 107 height 13
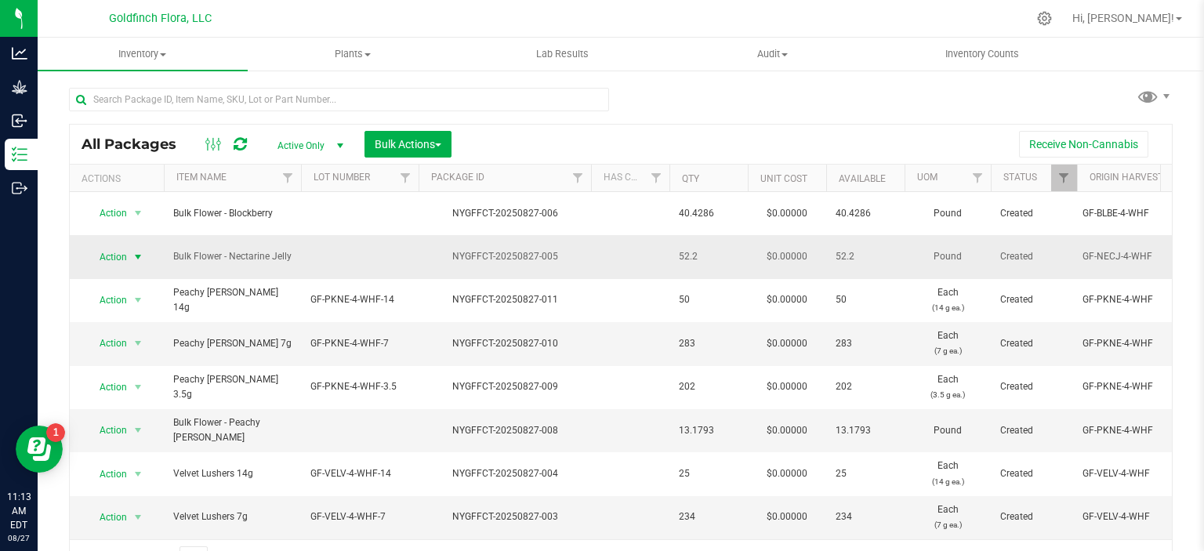
click at [136, 251] on span "select" at bounding box center [138, 257] width 13 height 13
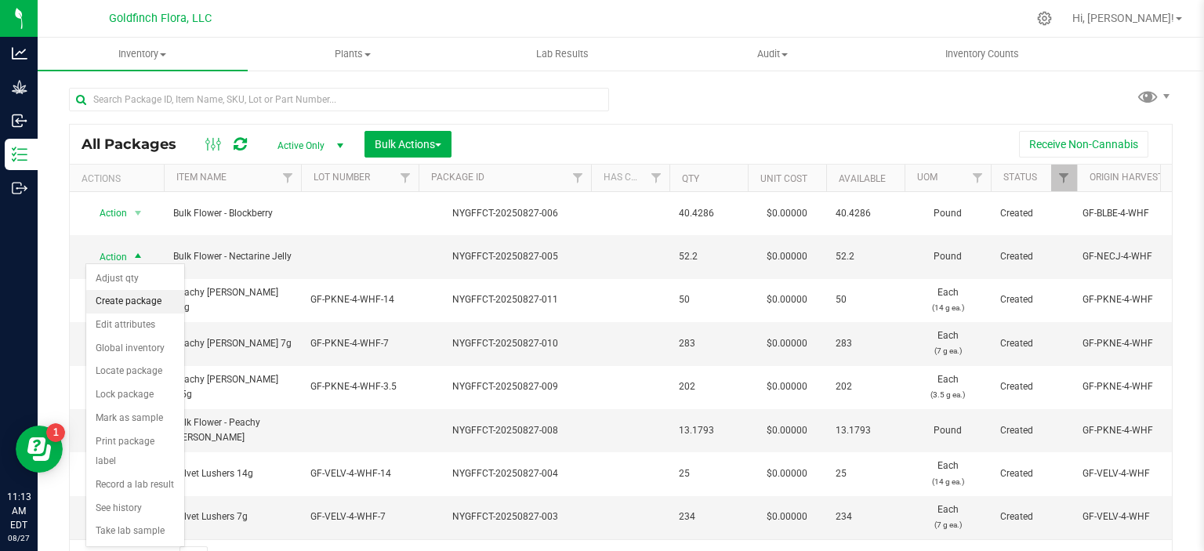
click at [99, 300] on li "Create package" at bounding box center [135, 302] width 98 height 24
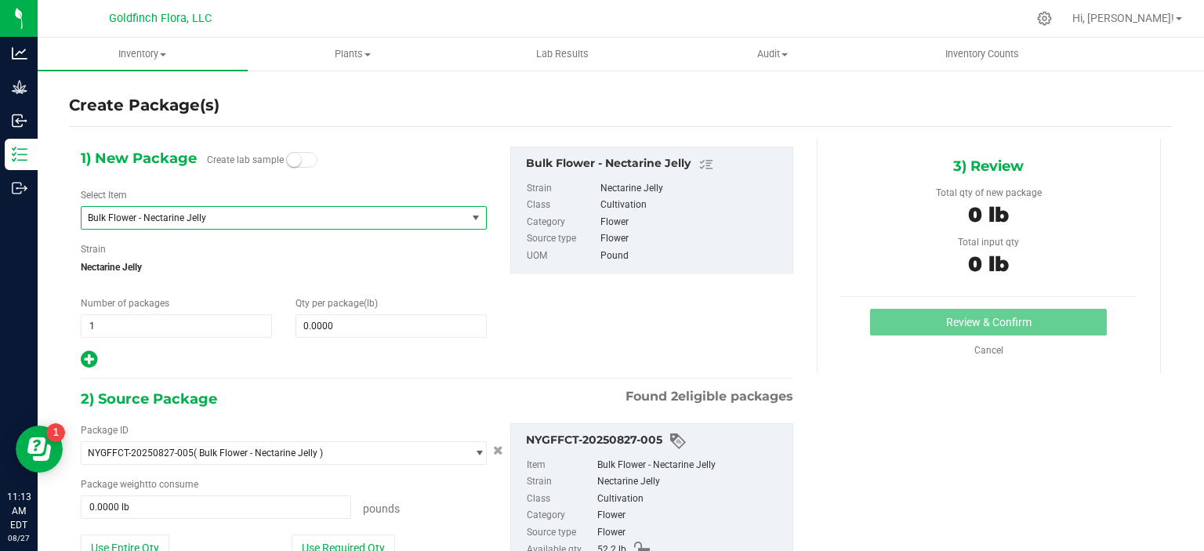
click at [473, 217] on span "select" at bounding box center [476, 218] width 13 height 13
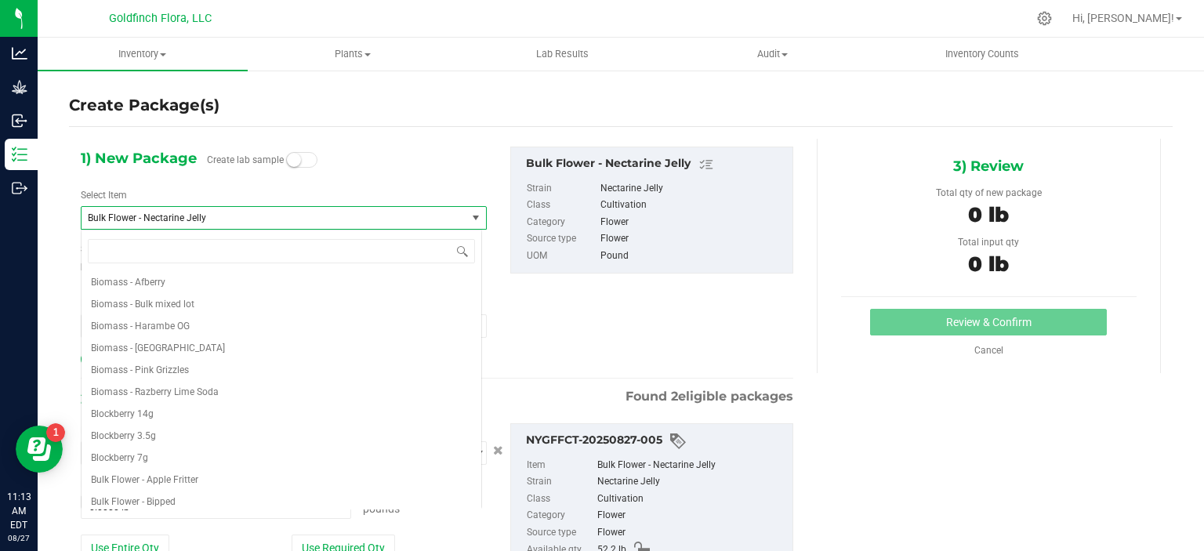
scroll to position [373, 0]
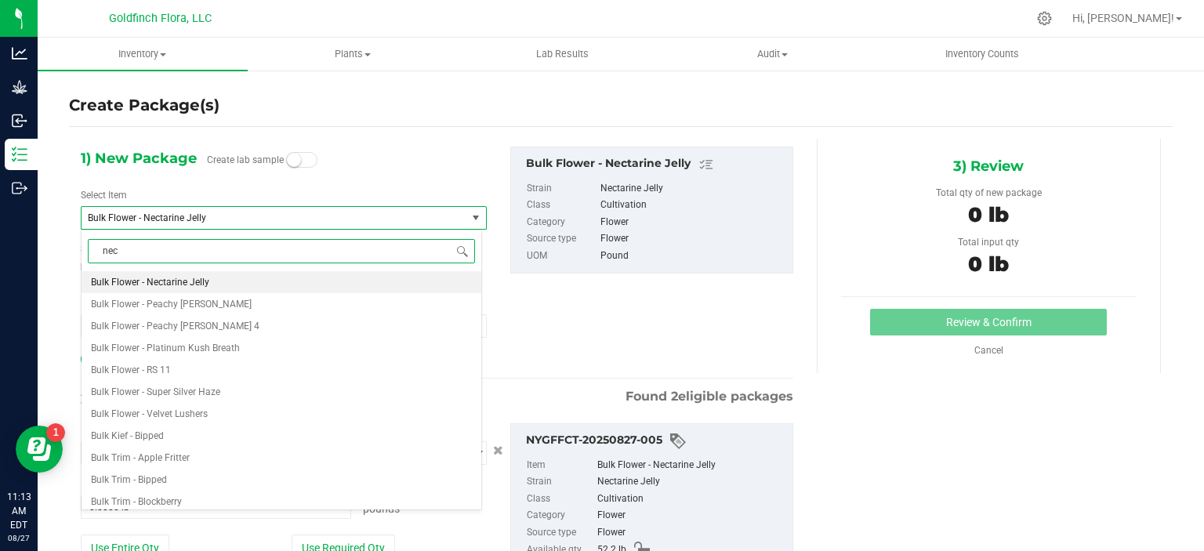
type input "nect"
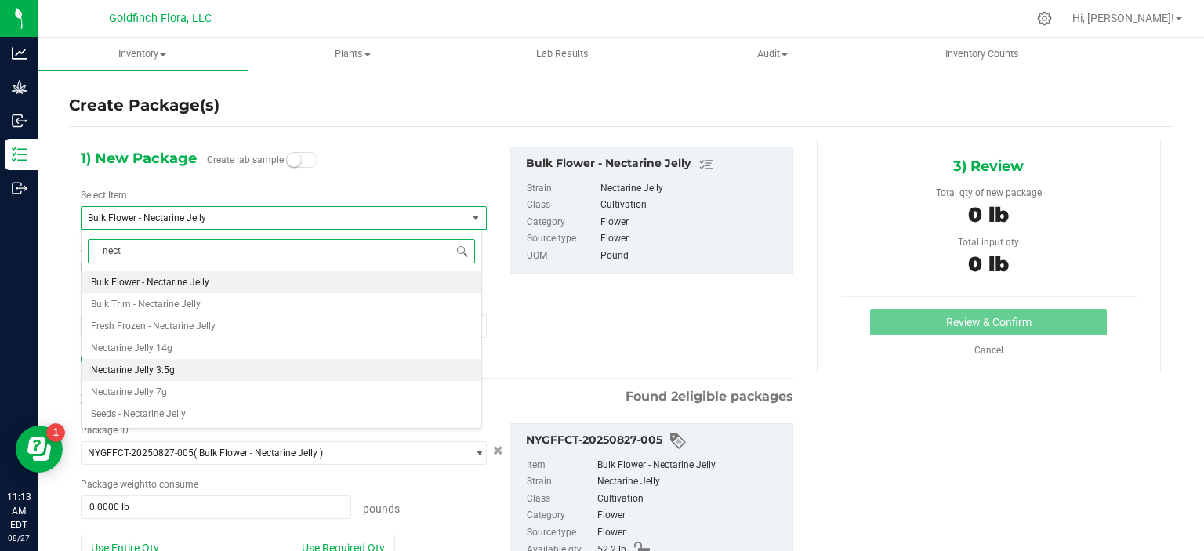
click at [141, 362] on li "Nectarine Jelly 3.5g" at bounding box center [282, 370] width 400 height 22
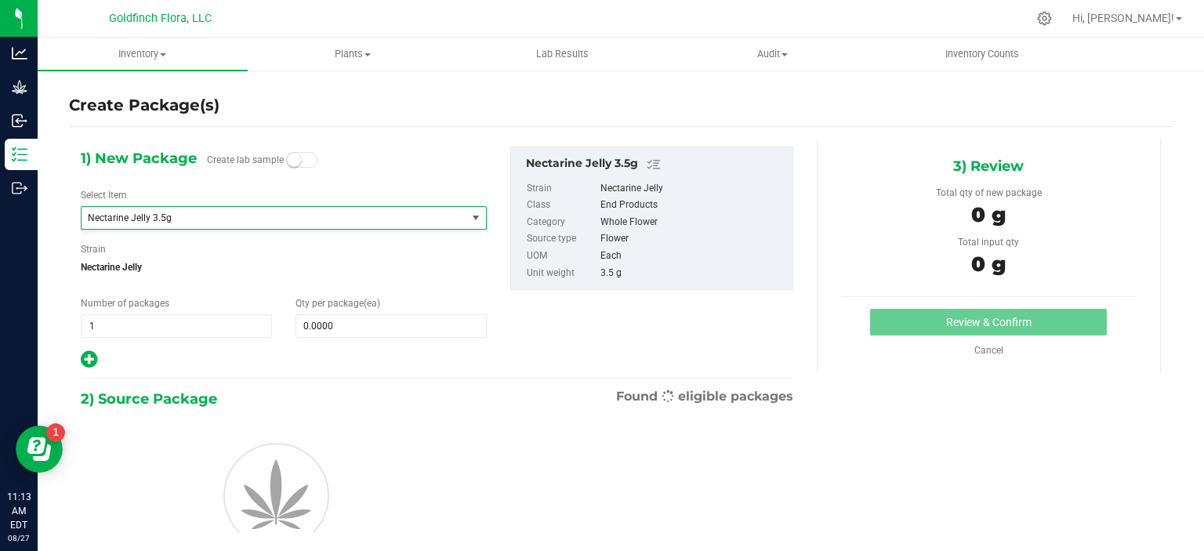
type input "0"
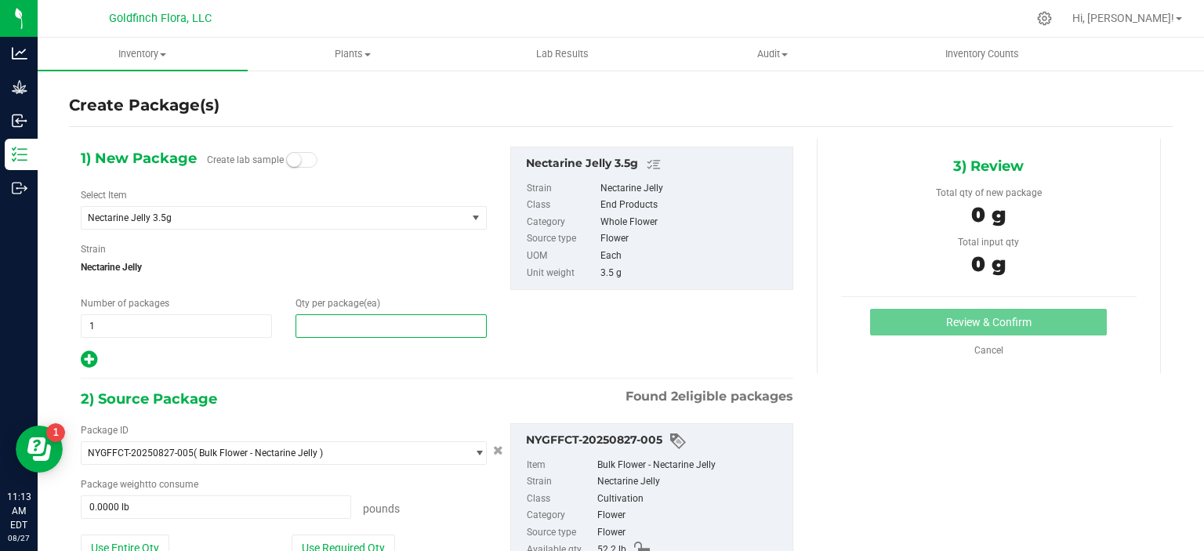
click at [319, 327] on span at bounding box center [391, 326] width 191 height 24
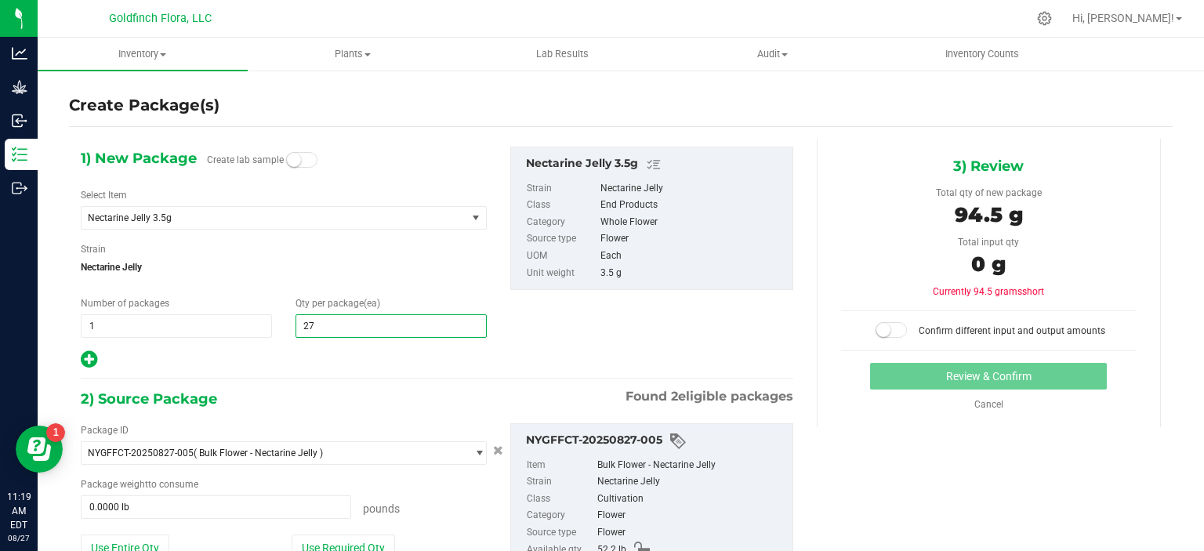
type input "270"
click at [880, 473] on div "1) New Package Create lab sample Select Item Nectarine Jelly 3.5g Bulk Trim - P…" at bounding box center [621, 379] width 1104 height 481
click at [543, 335] on div "1) New Package Create lab sample Select Item Nectarine Jelly 3.5g Bulk Trim - P…" at bounding box center [437, 258] width 736 height 223
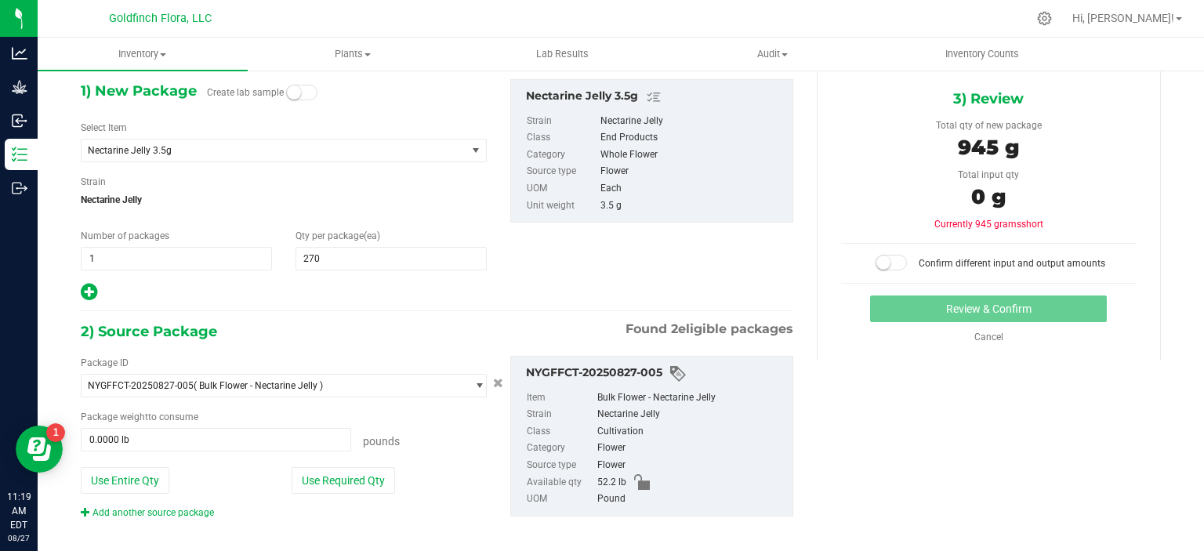
scroll to position [78, 0]
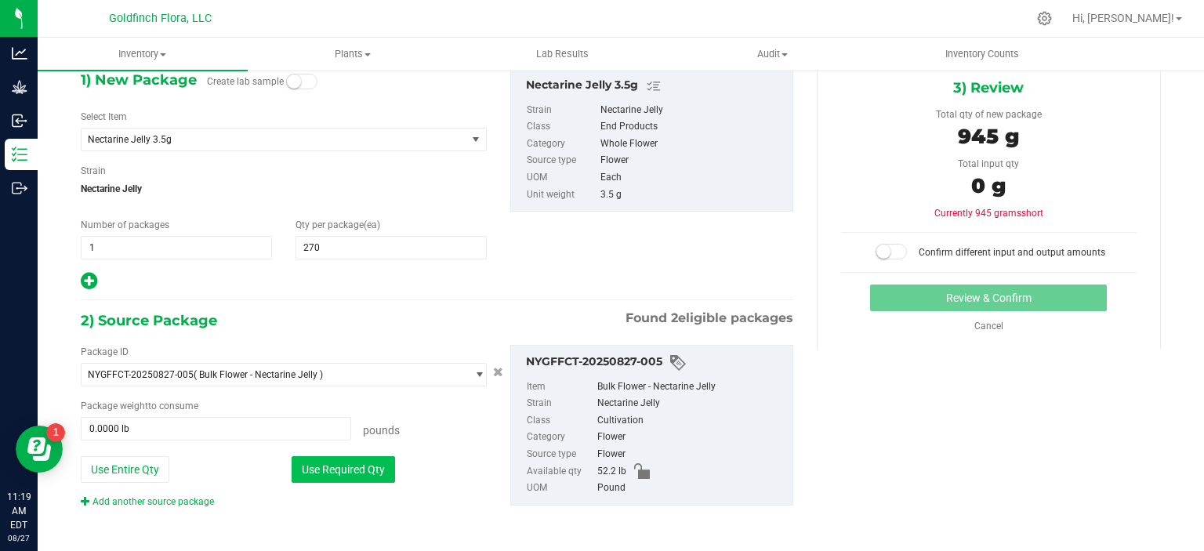
click at [336, 473] on button "Use Required Qty" at bounding box center [343, 469] width 103 height 27
type input "2.0834 lb"
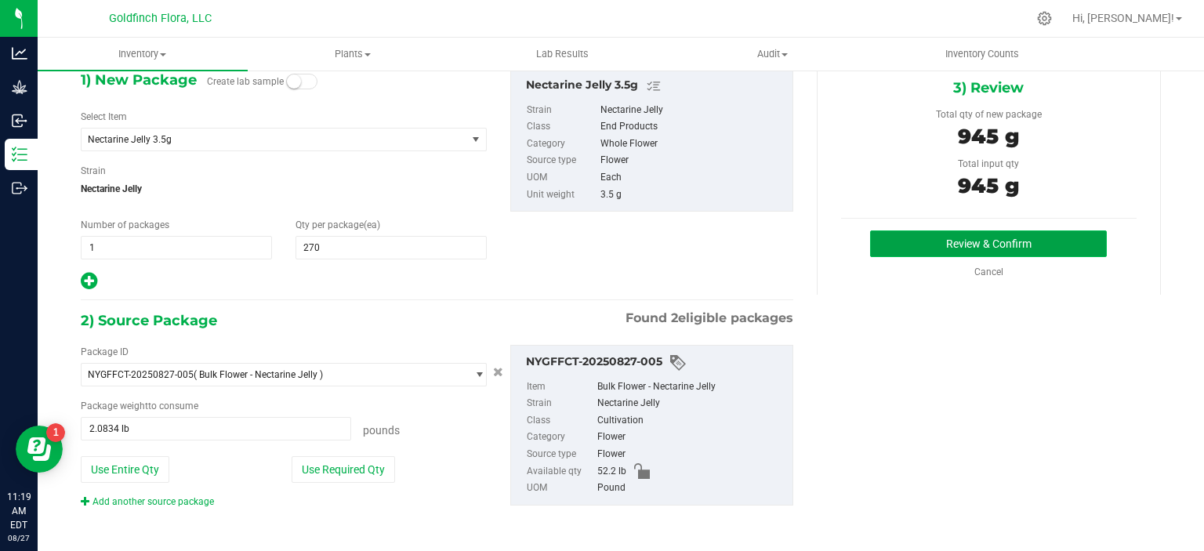
click at [938, 240] on button "Review & Confirm" at bounding box center [988, 244] width 237 height 27
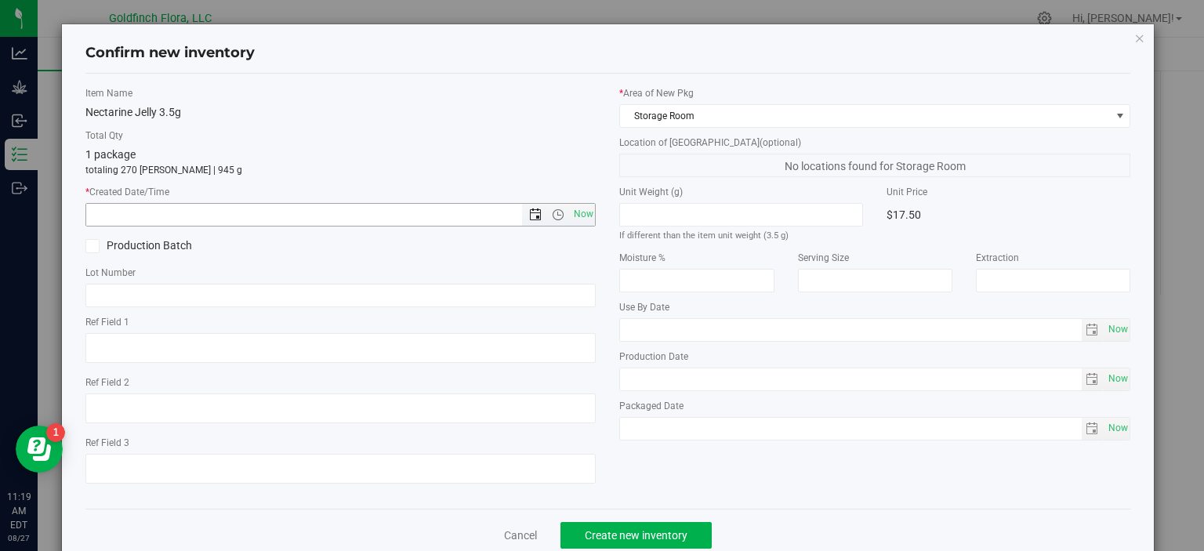
click at [529, 209] on span "Open the date view" at bounding box center [535, 215] width 13 height 13
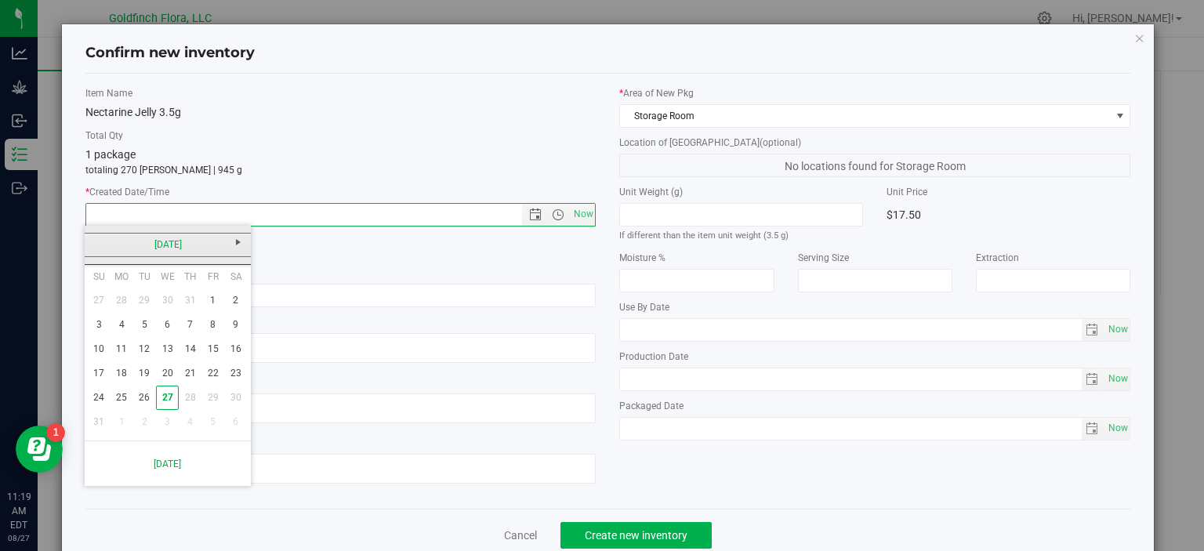
click at [157, 250] on link "[DATE]" at bounding box center [168, 245] width 169 height 24
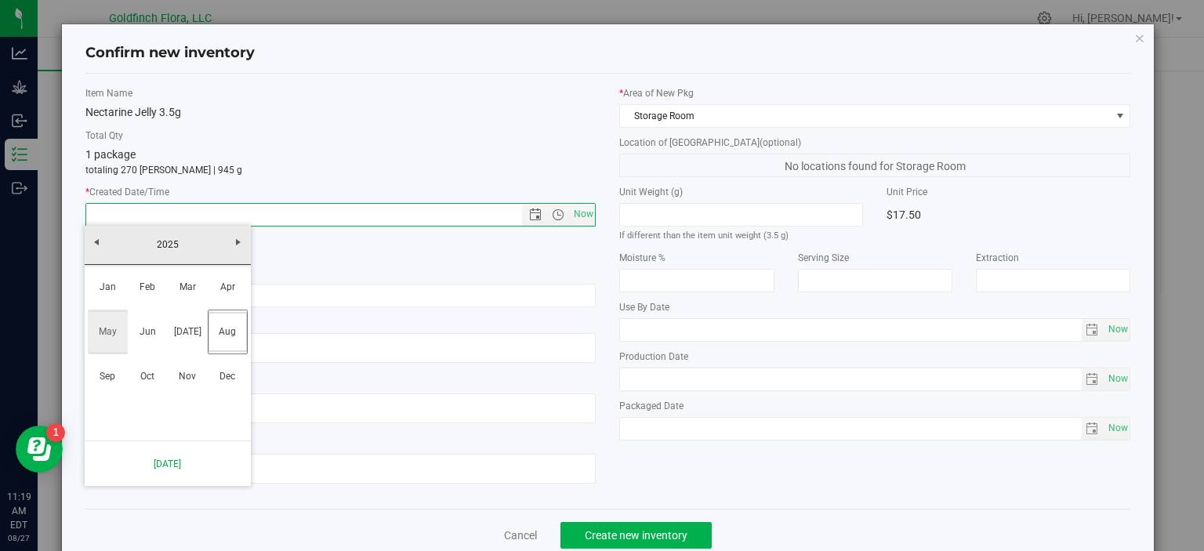
click at [108, 325] on link "May" at bounding box center [108, 332] width 40 height 40
click at [122, 325] on link "5" at bounding box center [122, 325] width 23 height 24
type input "[DATE] 11:19 AM"
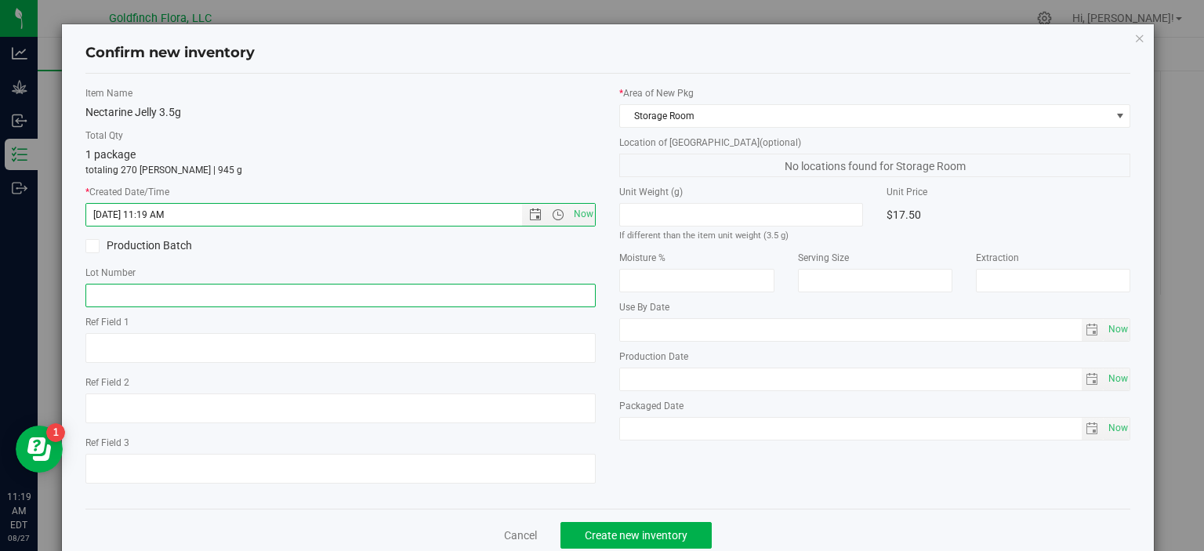
click at [182, 294] on input "text" at bounding box center [340, 296] width 511 height 24
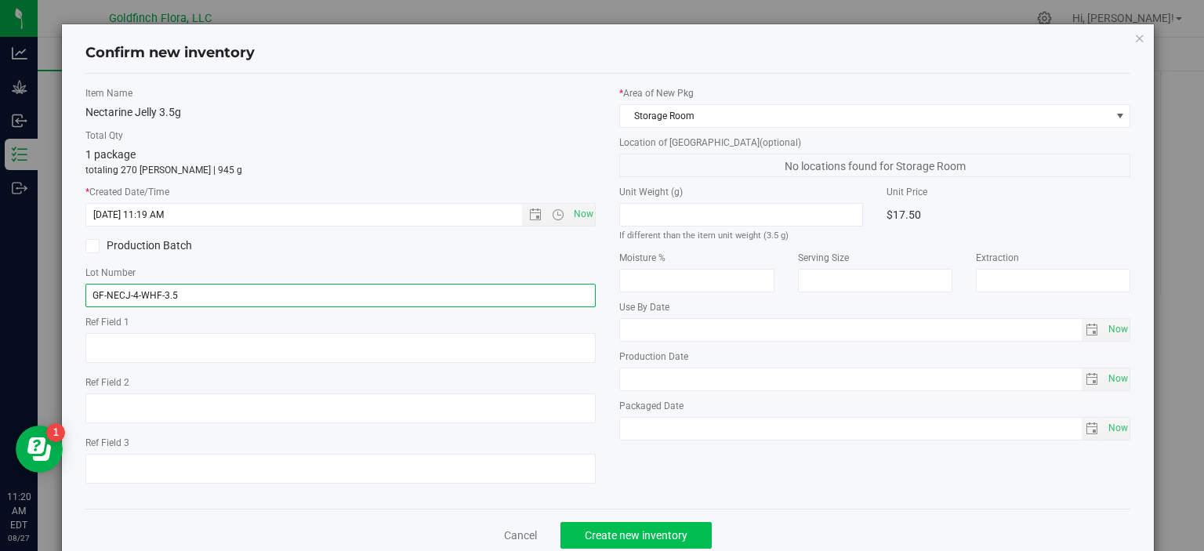
type input "GF-NECJ-4-WHF-3.5"
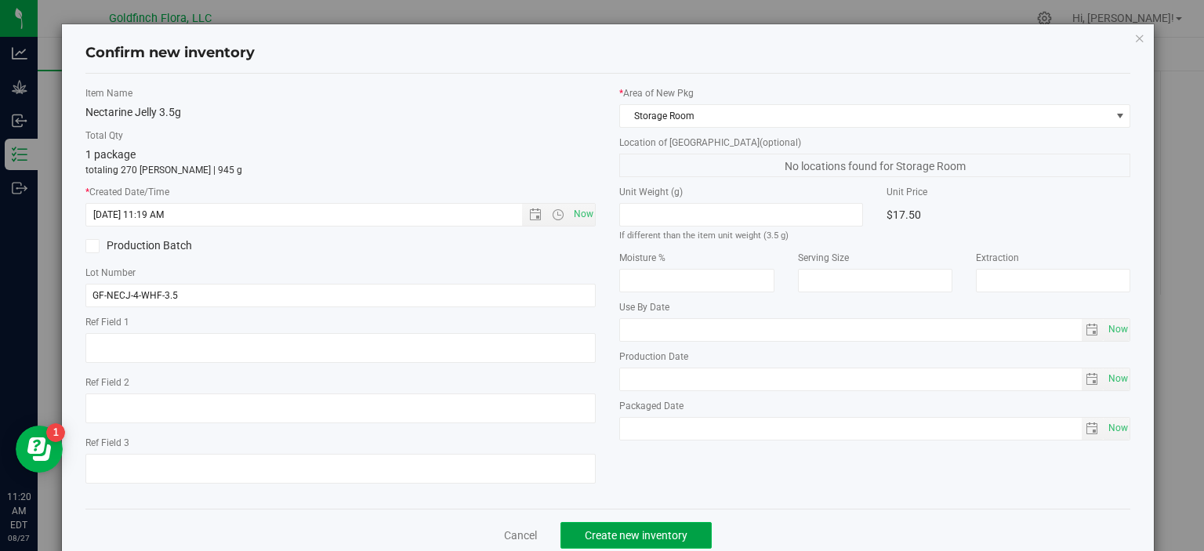
click at [615, 529] on span "Create new inventory" at bounding box center [636, 535] width 103 height 13
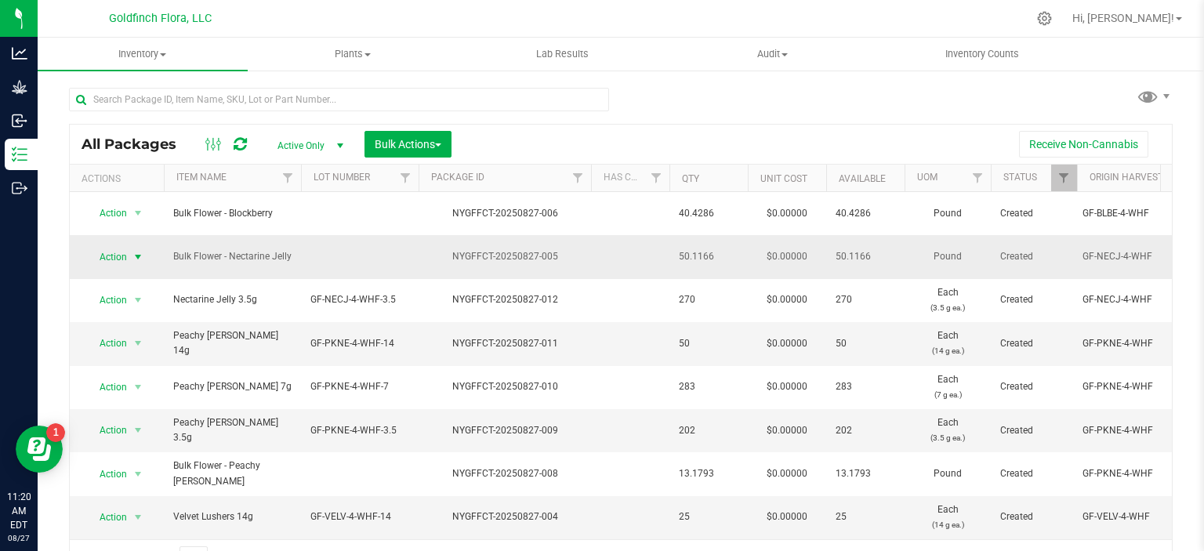
click at [137, 253] on span "select" at bounding box center [138, 257] width 13 height 13
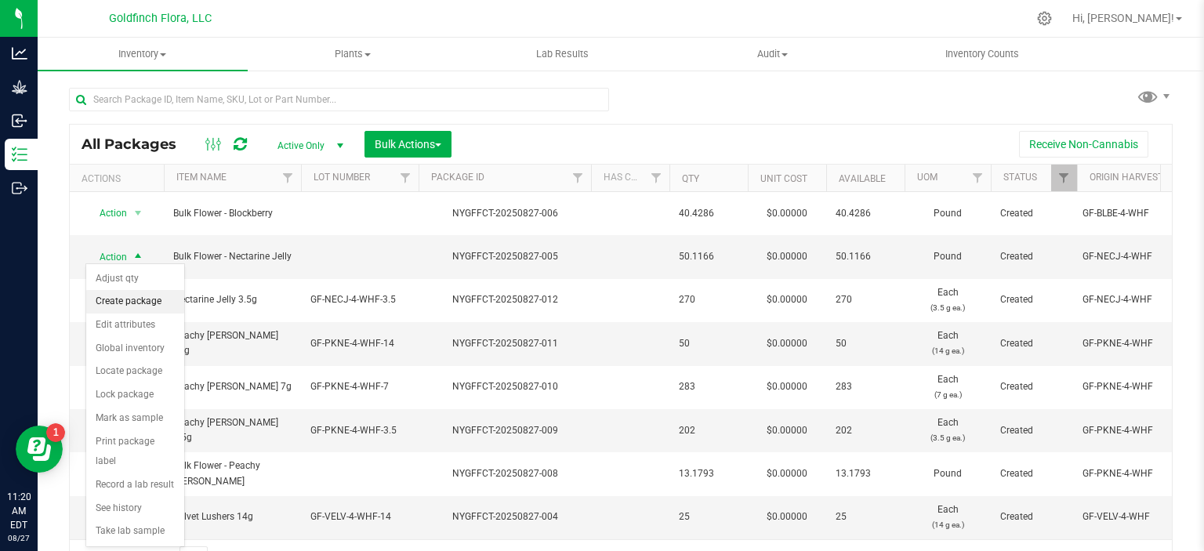
click at [107, 297] on li "Create package" at bounding box center [135, 302] width 98 height 24
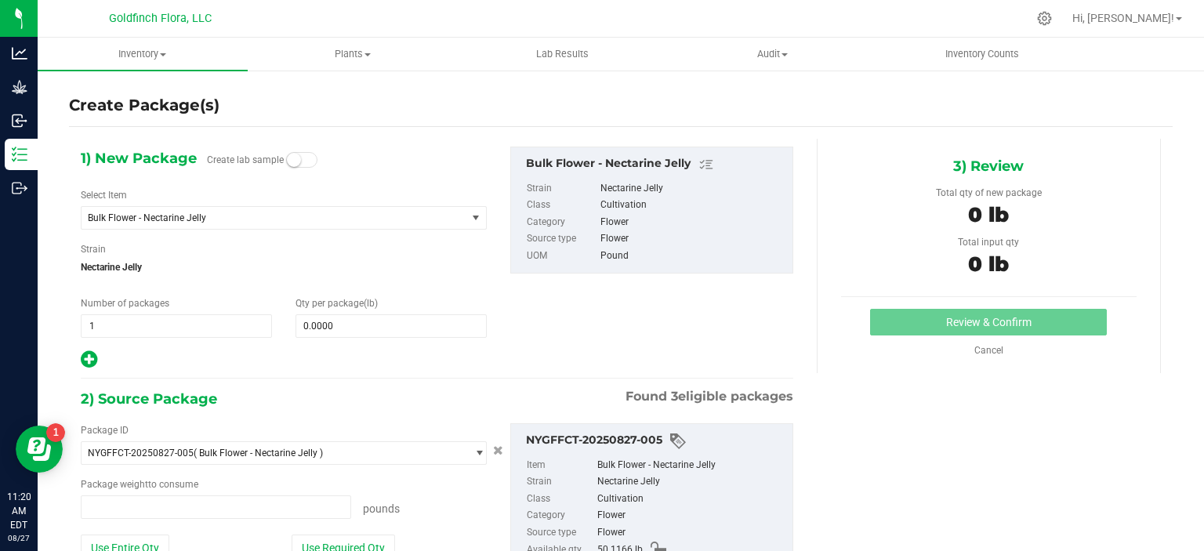
type input "0.0000 lb"
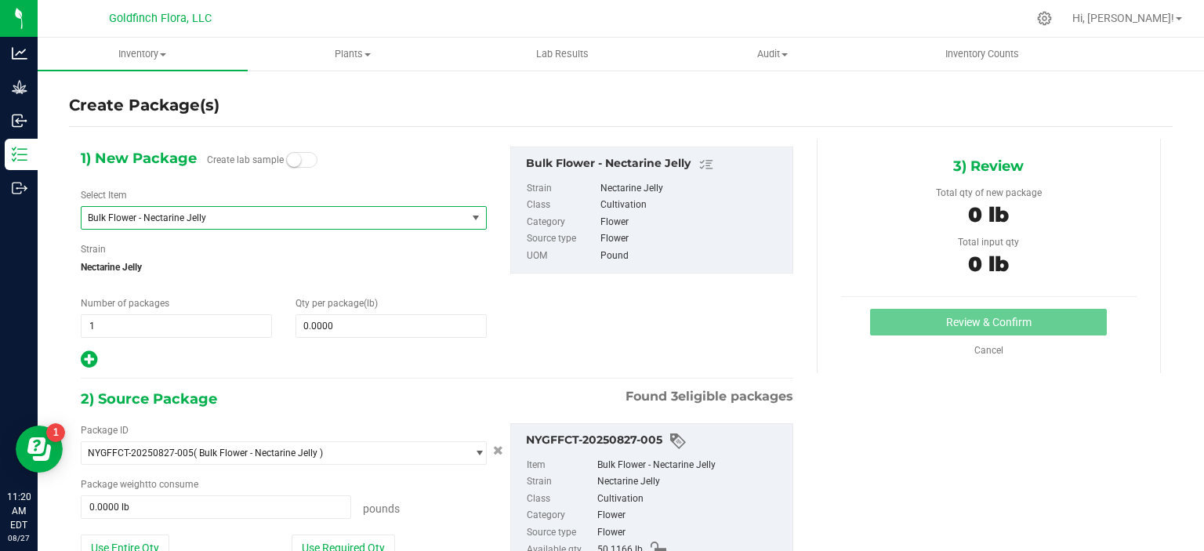
click at [470, 216] on span "select" at bounding box center [476, 218] width 13 height 13
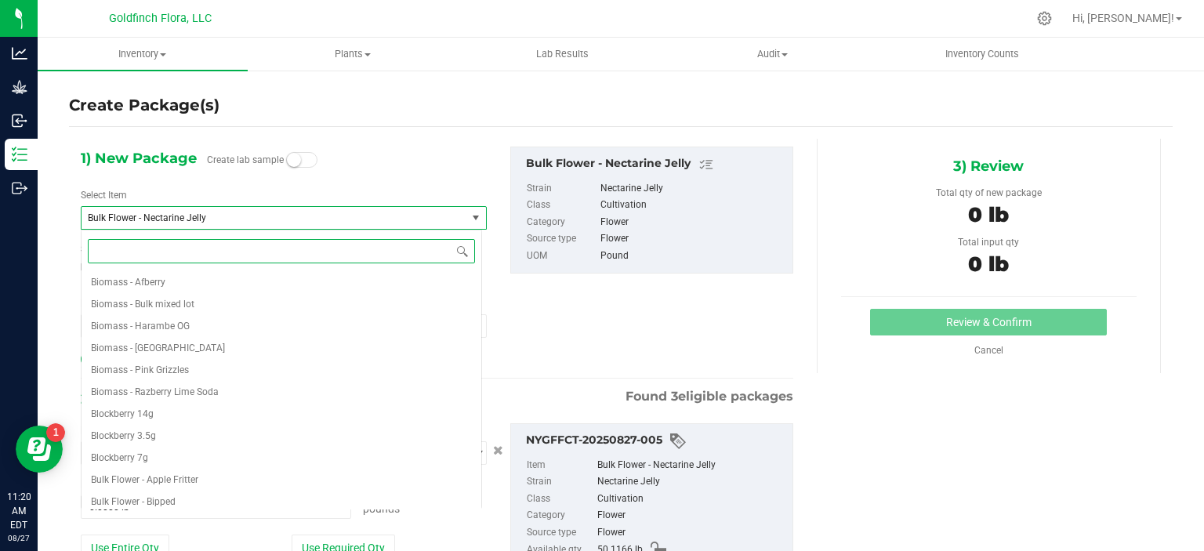
scroll to position [373, 0]
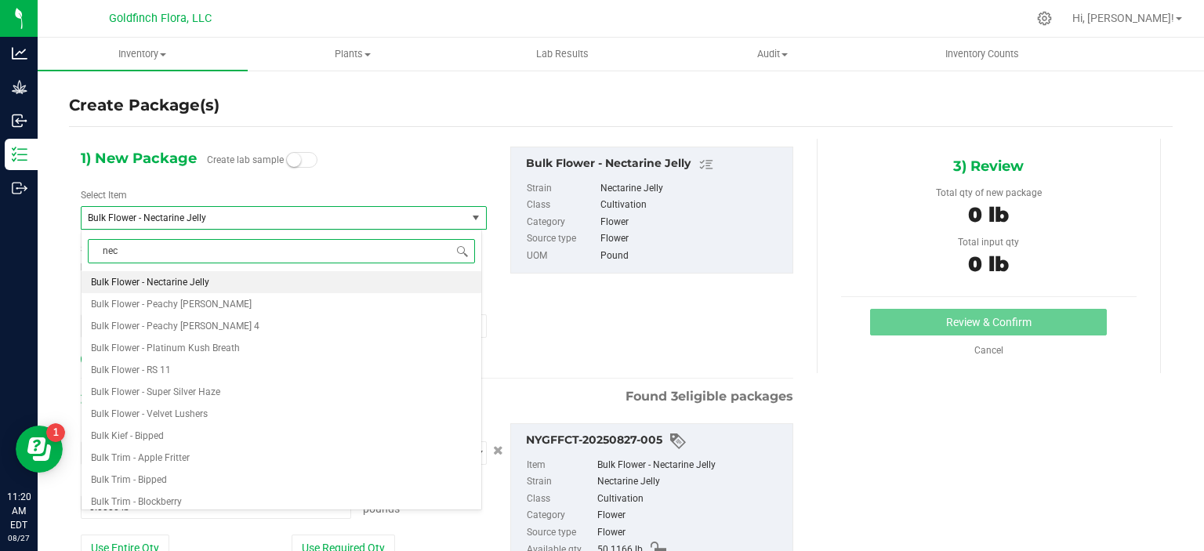
type input "nect"
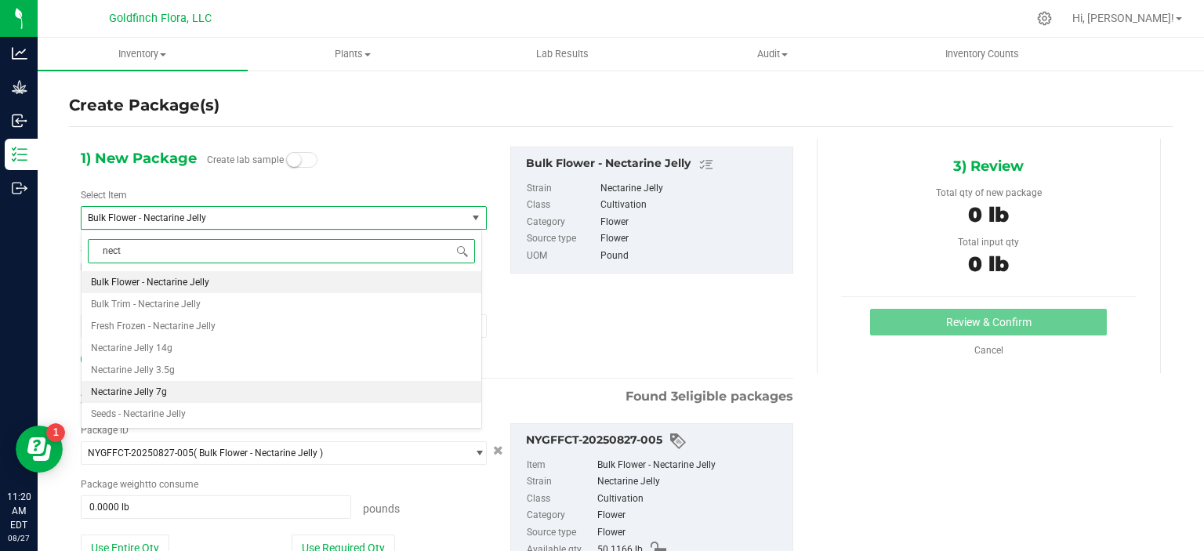
click at [176, 392] on li "Nectarine Jelly 7g" at bounding box center [282, 392] width 400 height 22
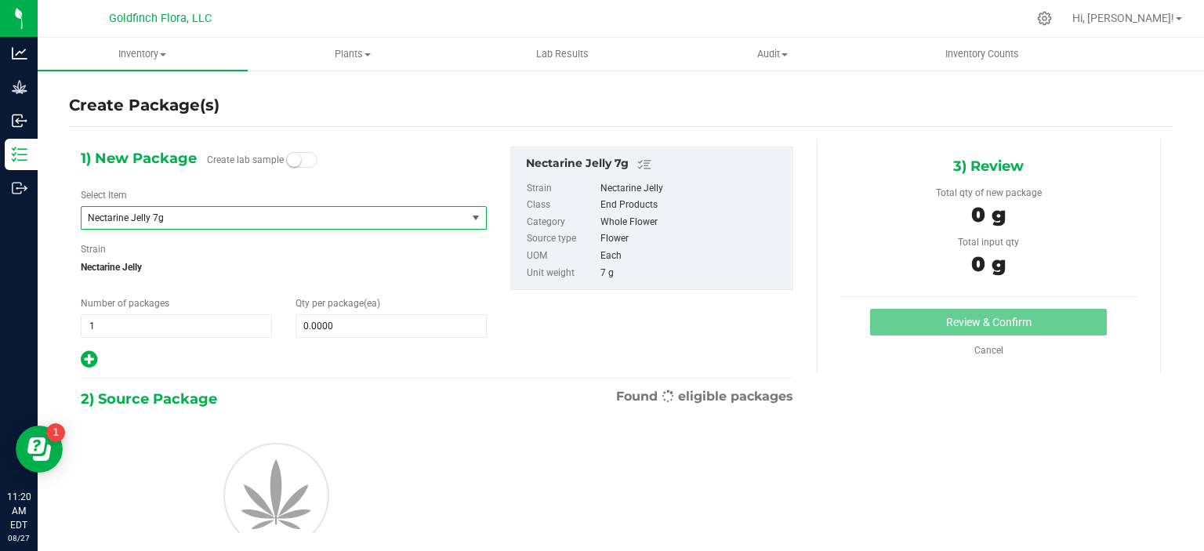
type input "0"
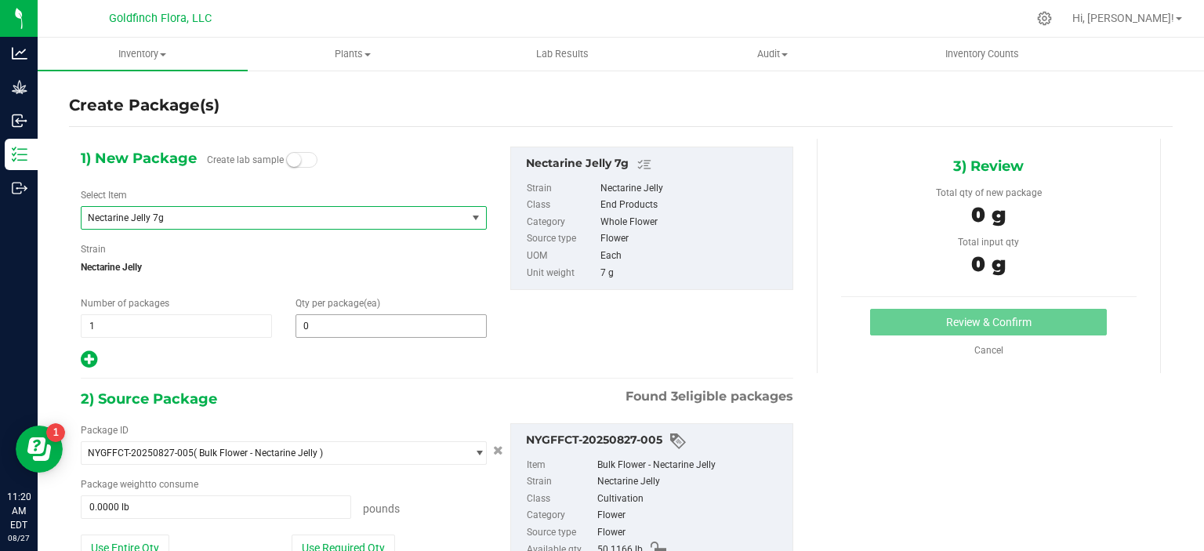
click at [332, 325] on span "0 0" at bounding box center [391, 326] width 191 height 24
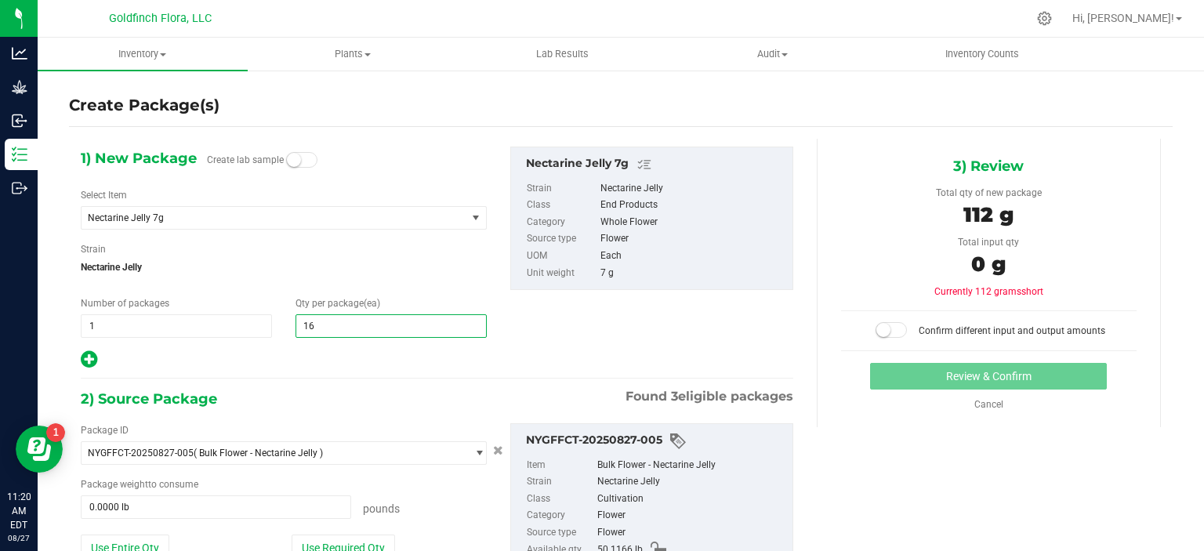
type input "162"
click at [652, 361] on div "1) New Package Create lab sample Select Item Nectarine Jelly 7g Bulk Trim - Pea…" at bounding box center [437, 258] width 736 height 223
click at [373, 542] on button "Use Required Qty" at bounding box center [343, 548] width 103 height 27
type input "2.5000 lb"
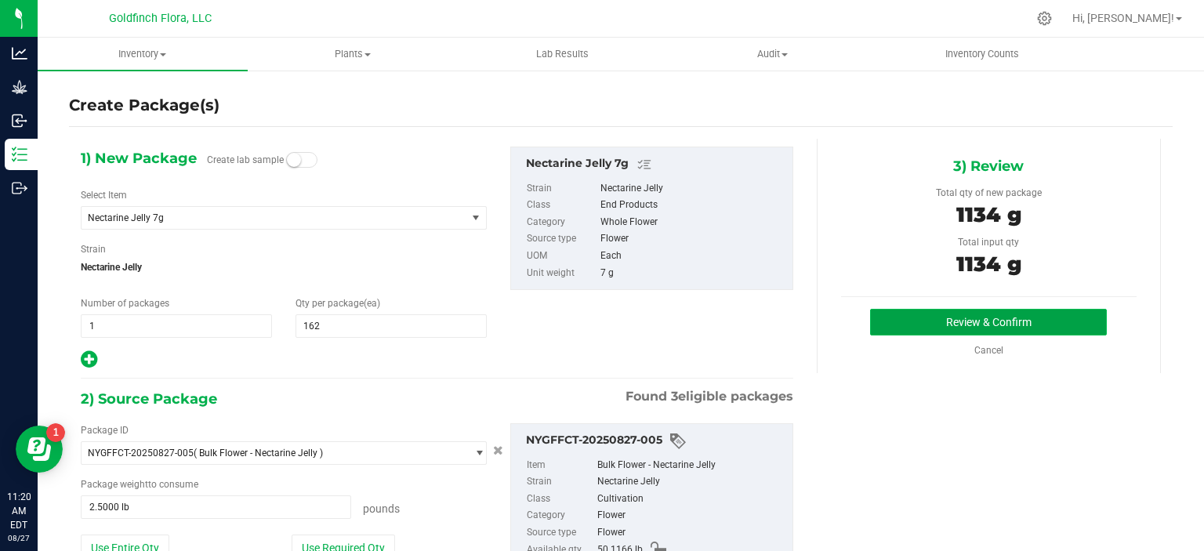
click at [1036, 321] on button "Review & Confirm" at bounding box center [988, 322] width 237 height 27
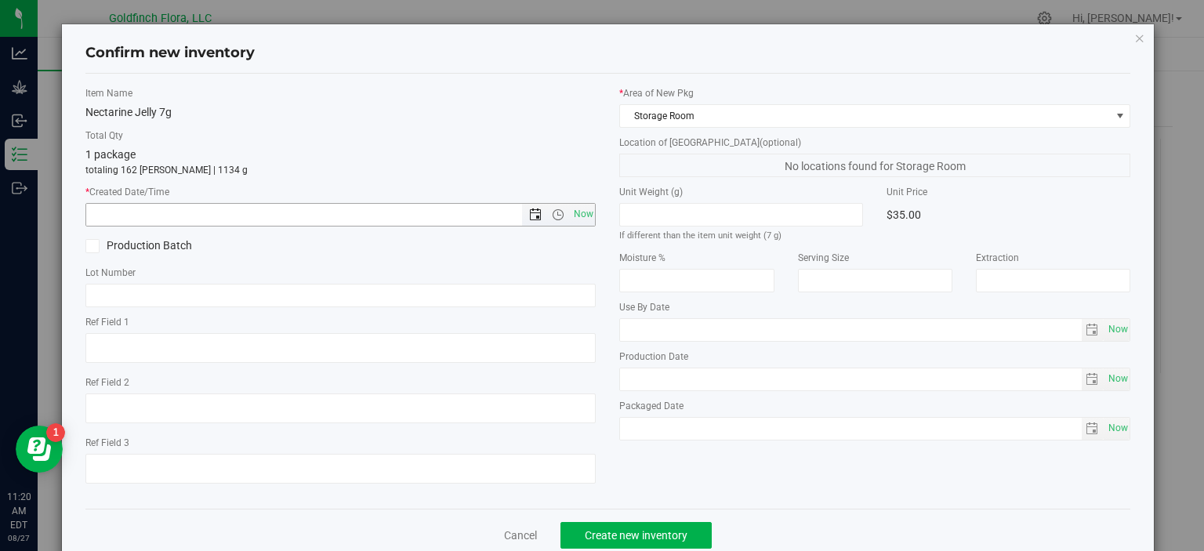
click at [530, 216] on span "Open the date view" at bounding box center [535, 215] width 13 height 13
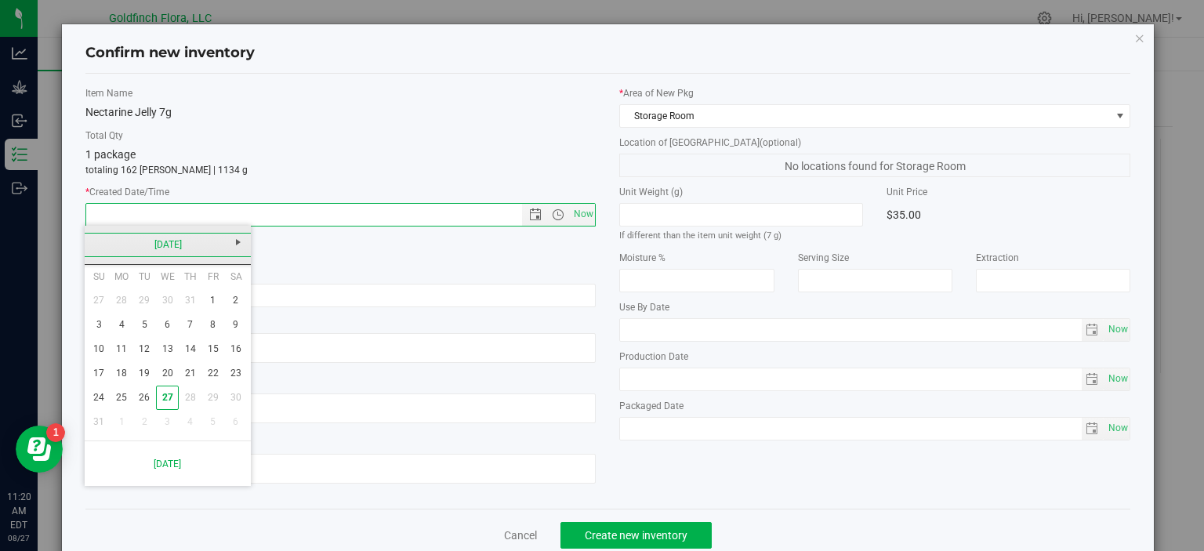
click at [172, 245] on link "[DATE]" at bounding box center [168, 245] width 169 height 24
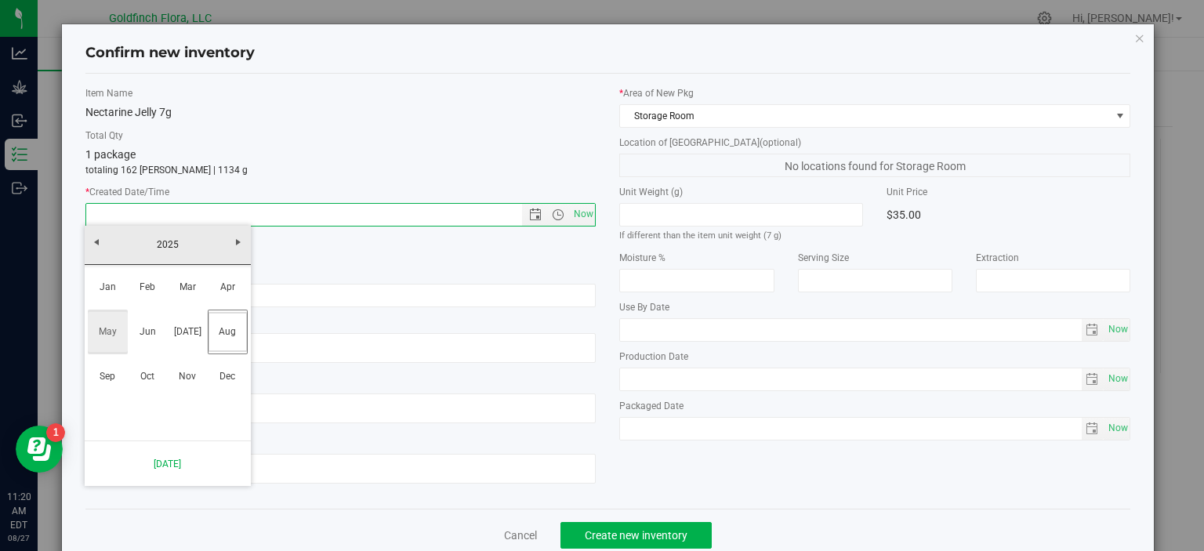
click at [93, 333] on link "May" at bounding box center [108, 332] width 40 height 40
click at [125, 319] on link "5" at bounding box center [122, 325] width 23 height 24
type input "[DATE] 11:20 AM"
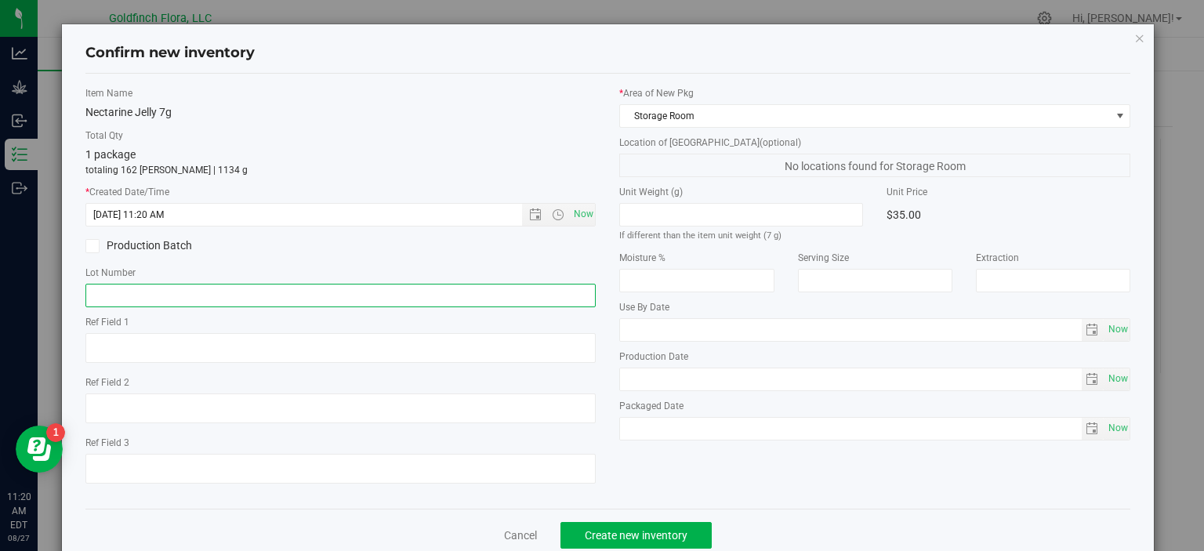
click at [392, 296] on input "text" at bounding box center [340, 296] width 511 height 24
drag, startPoint x: 128, startPoint y: 292, endPoint x: 104, endPoint y: 292, distance: 23.5
click at [104, 292] on input "GF-PKNE-4-WHF-7" at bounding box center [340, 296] width 511 height 24
type input "GF-NECJ-4-WHF-7"
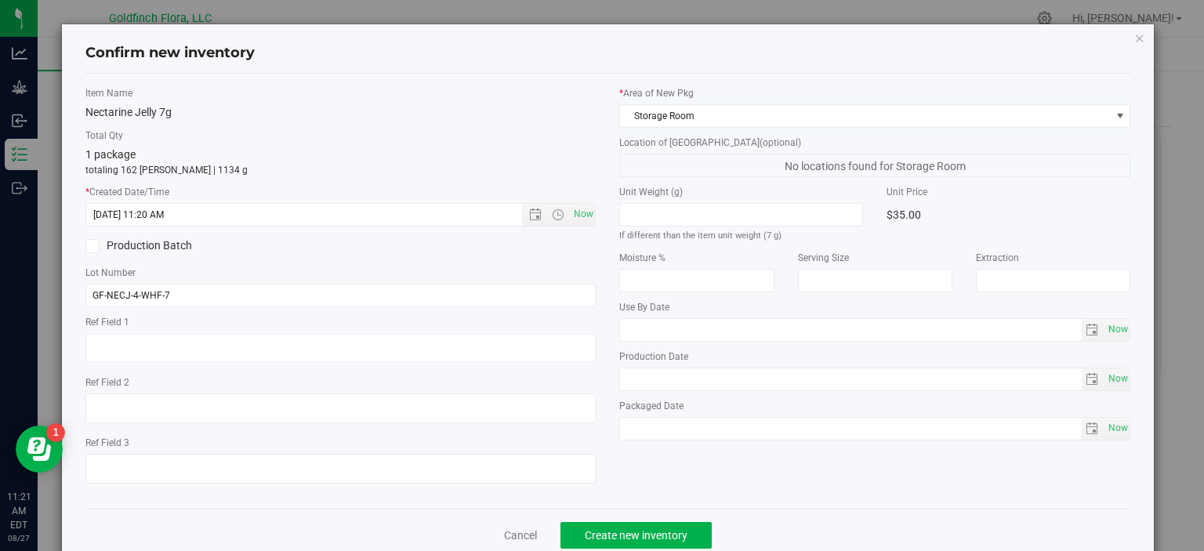
click at [273, 260] on div "Item Name Nectarine Jelly 7g Total Qty 1 package totaling 162 [PERSON_NAME] | 1…" at bounding box center [341, 291] width 535 height 410
click at [631, 535] on span "Create new inventory" at bounding box center [636, 535] width 103 height 13
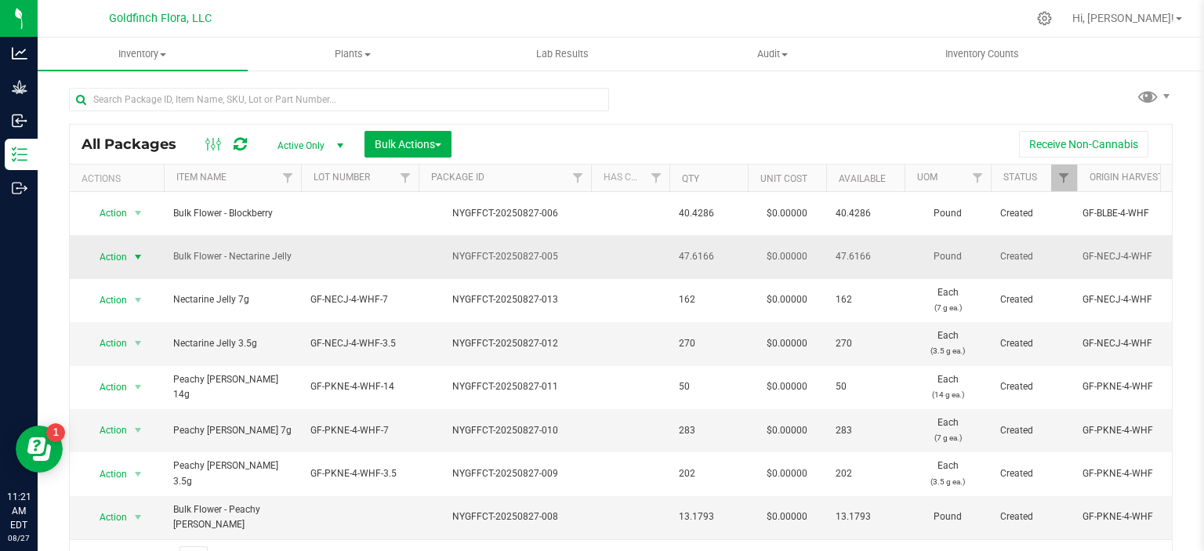
click at [138, 251] on span "select" at bounding box center [138, 257] width 13 height 13
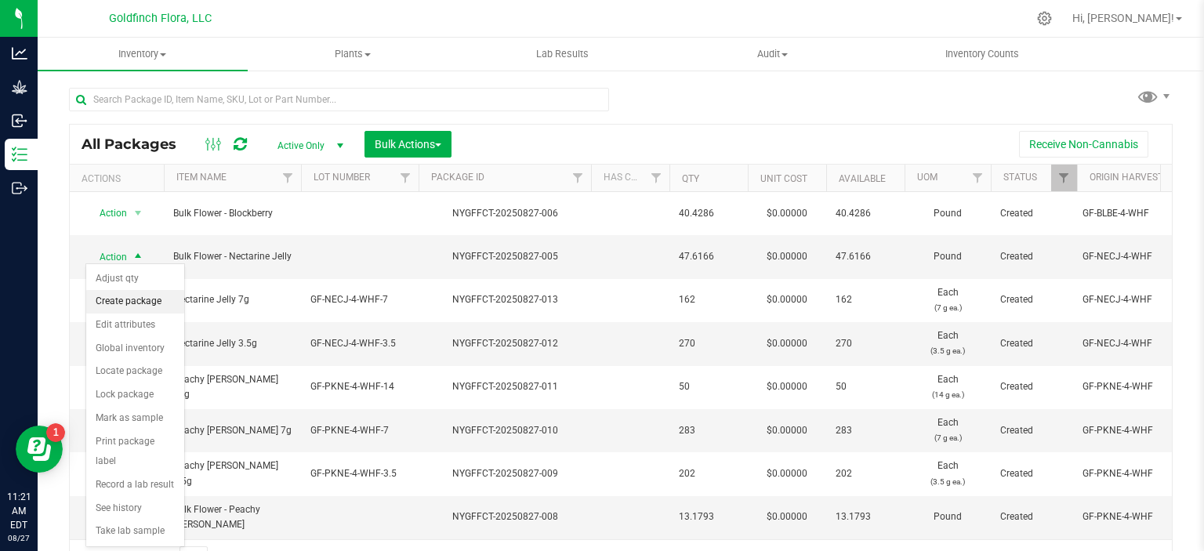
click at [118, 298] on li "Create package" at bounding box center [135, 302] width 98 height 24
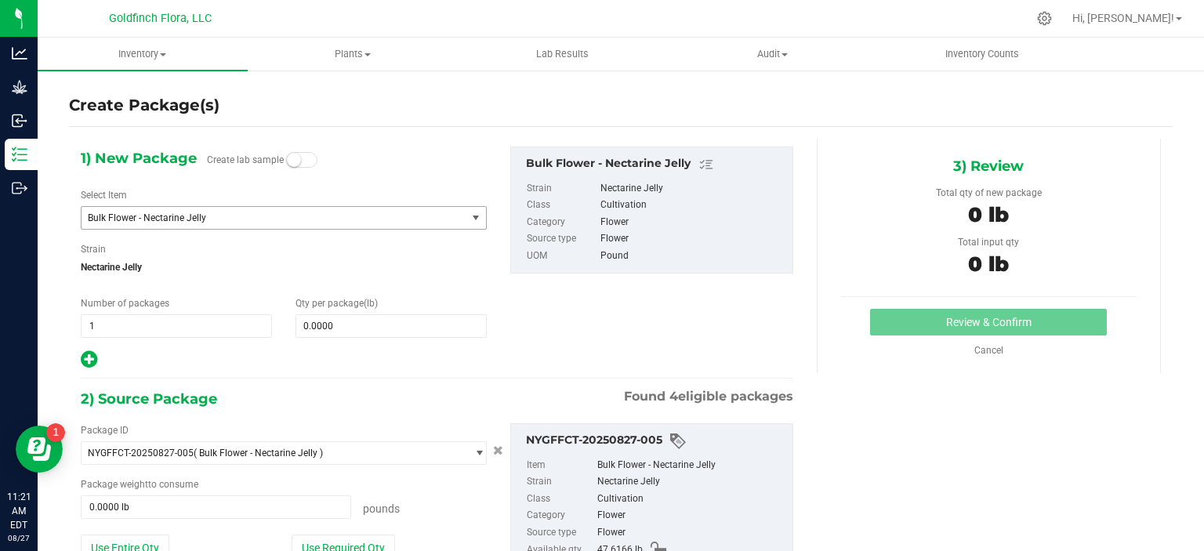
click at [470, 219] on span "select" at bounding box center [476, 218] width 13 height 13
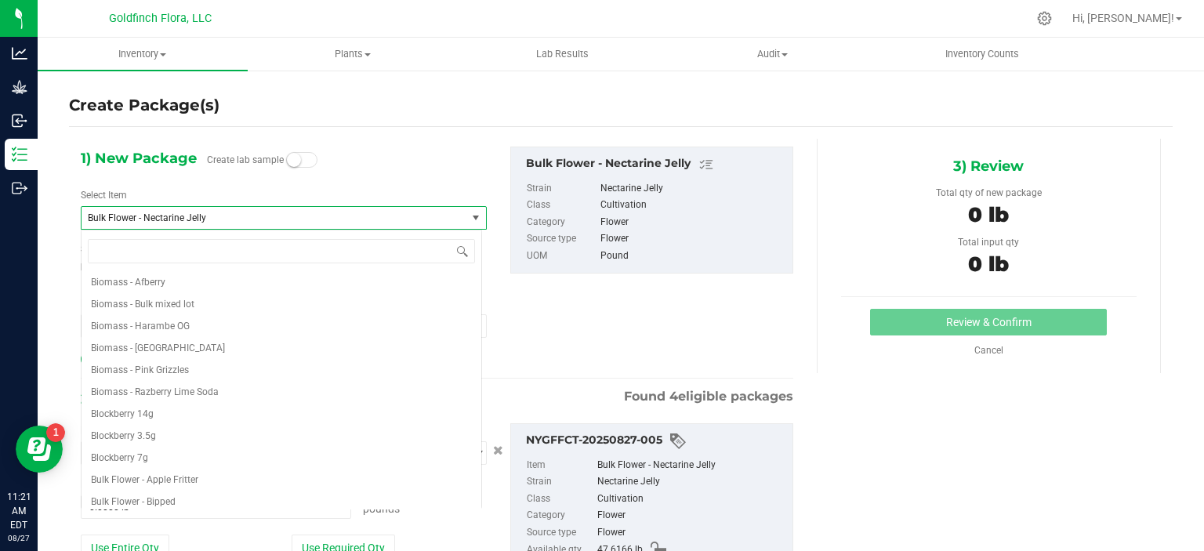
scroll to position [373, 0]
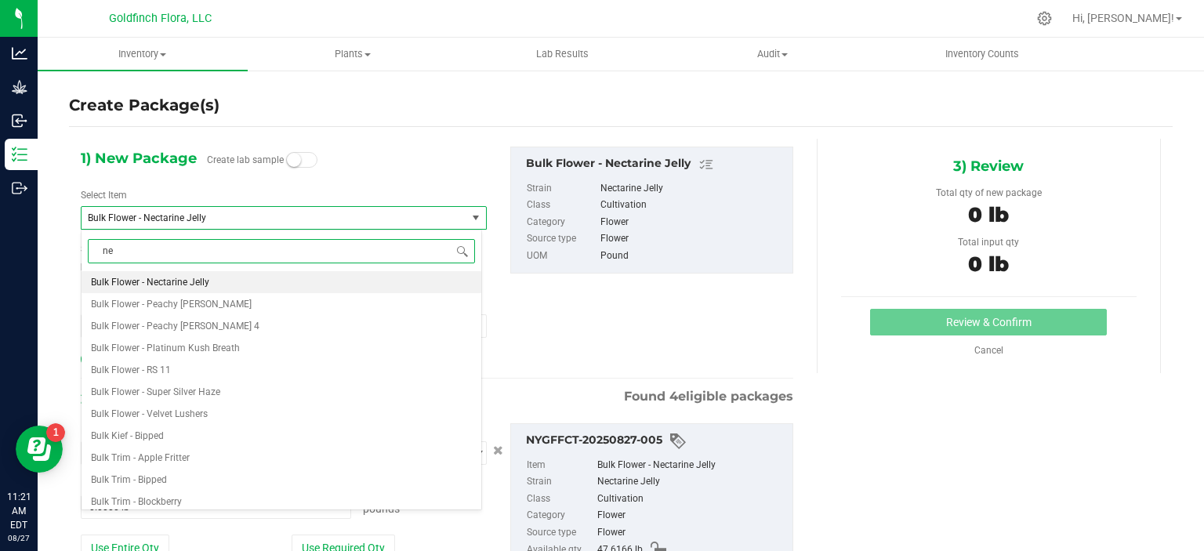
type input "nec"
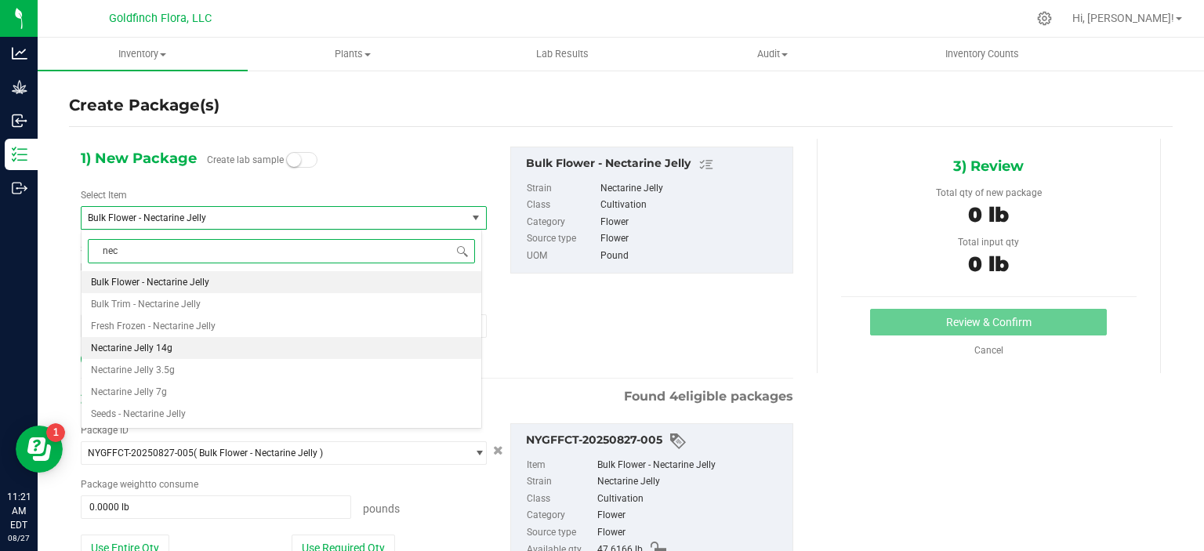
click at [227, 344] on li "Nectarine Jelly 14g" at bounding box center [282, 348] width 400 height 22
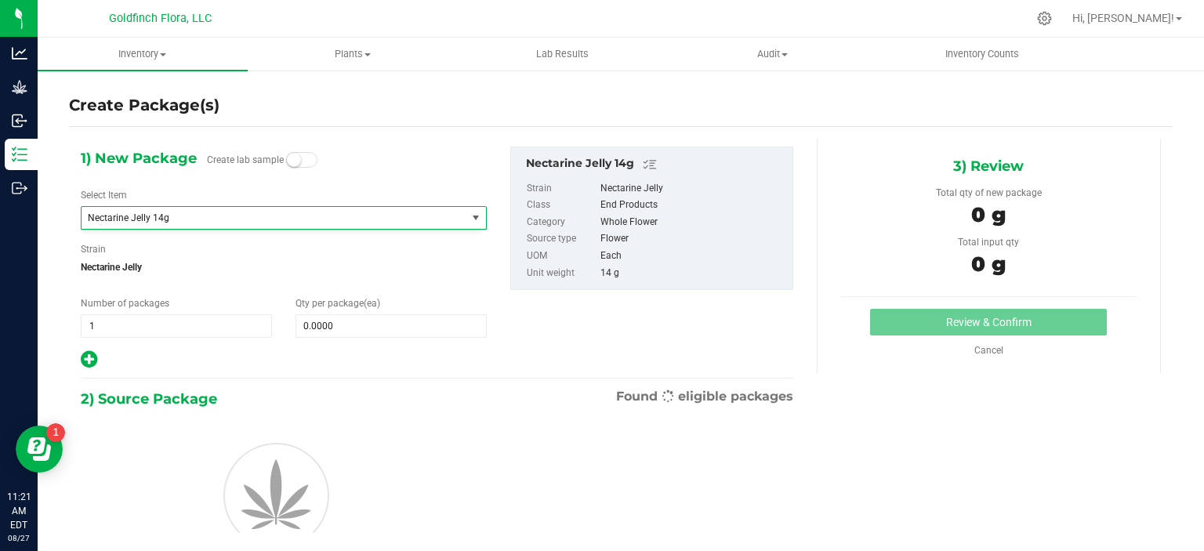
type input "0"
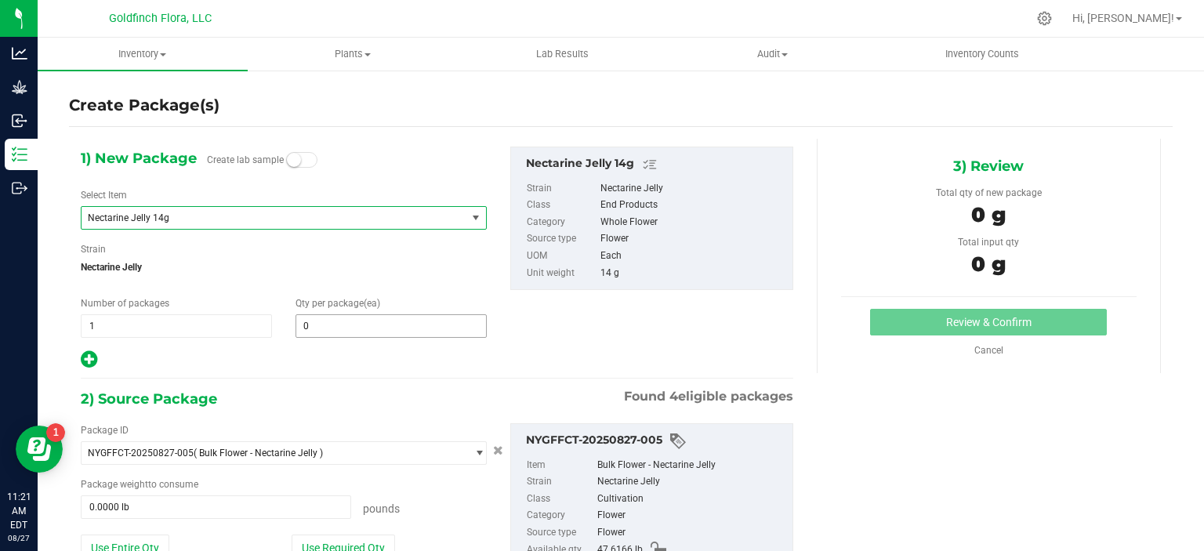
click at [365, 327] on span "0 0" at bounding box center [391, 326] width 191 height 24
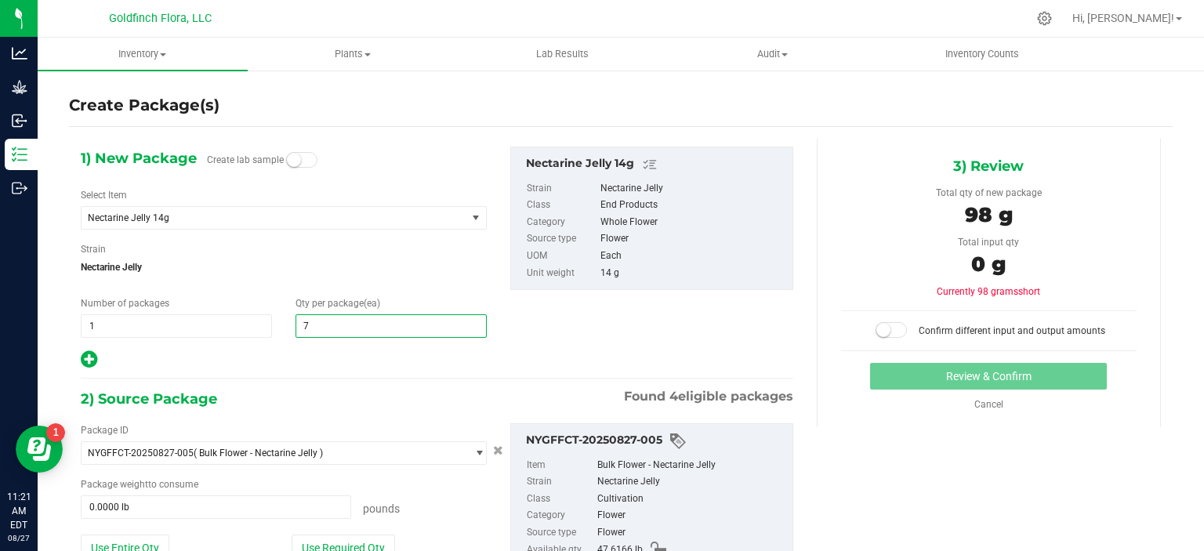
type input "75"
click at [376, 542] on button "Use Required Qty" at bounding box center [343, 548] width 103 height 27
type input "2.3149 lb"
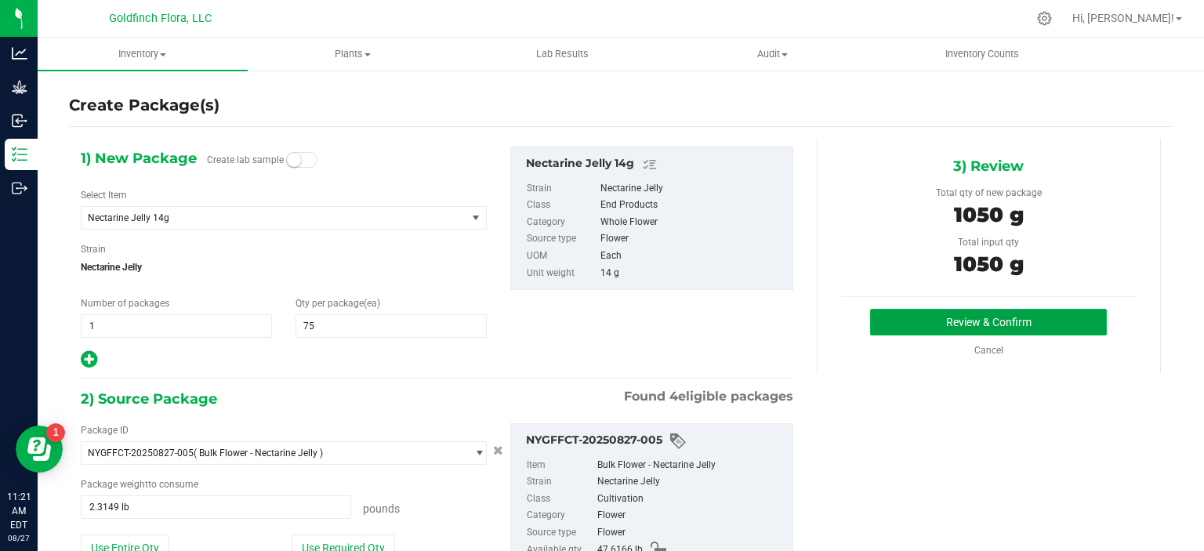
click at [957, 322] on button "Review & Confirm" at bounding box center [988, 322] width 237 height 27
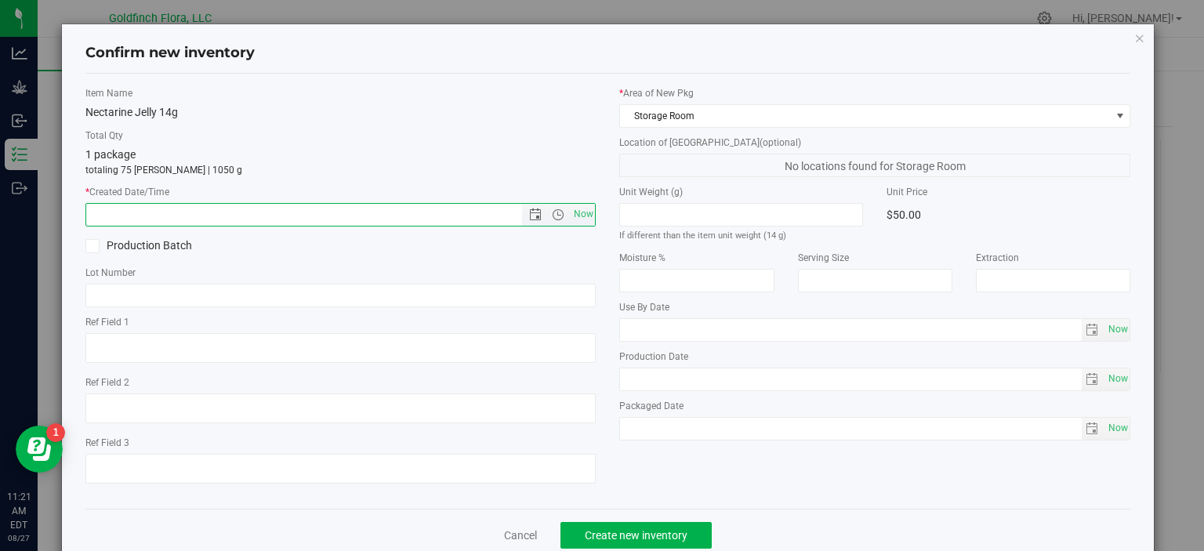
click at [421, 217] on input "text" at bounding box center [317, 215] width 463 height 22
click at [533, 211] on span "Open the date view" at bounding box center [535, 215] width 13 height 13
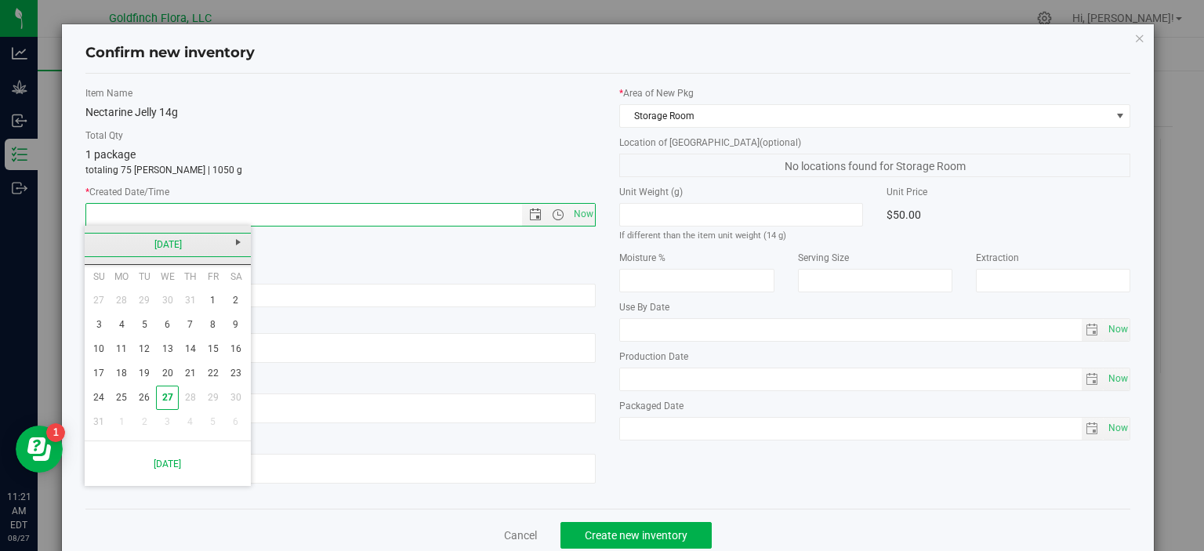
click at [181, 245] on link "[DATE]" at bounding box center [168, 245] width 169 height 24
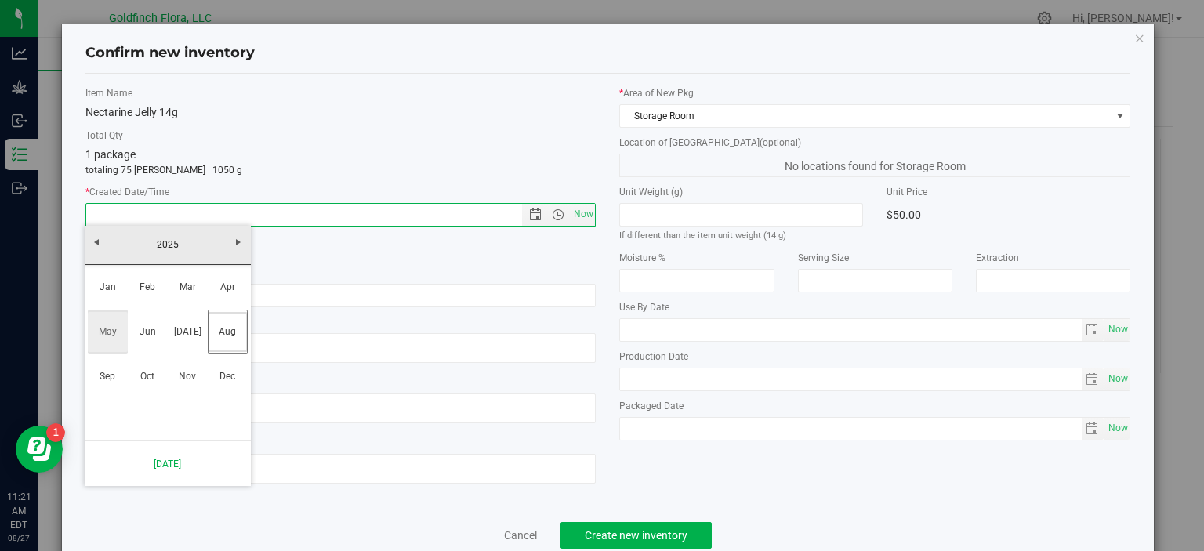
click at [108, 331] on link "May" at bounding box center [108, 332] width 40 height 40
click at [119, 324] on link "5" at bounding box center [122, 325] width 23 height 24
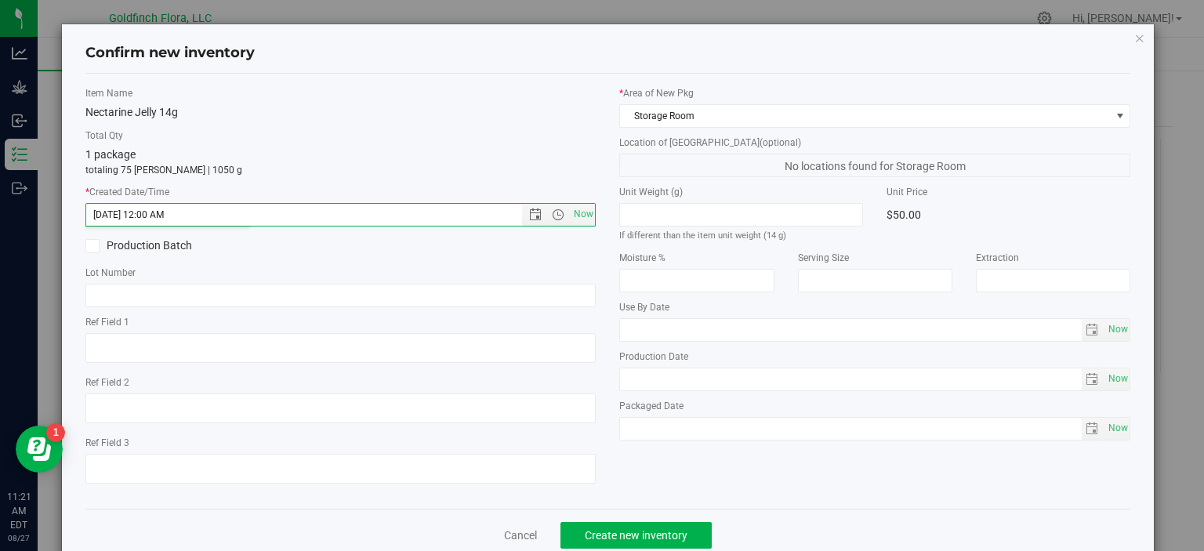
type input "[DATE] 11:21 AM"
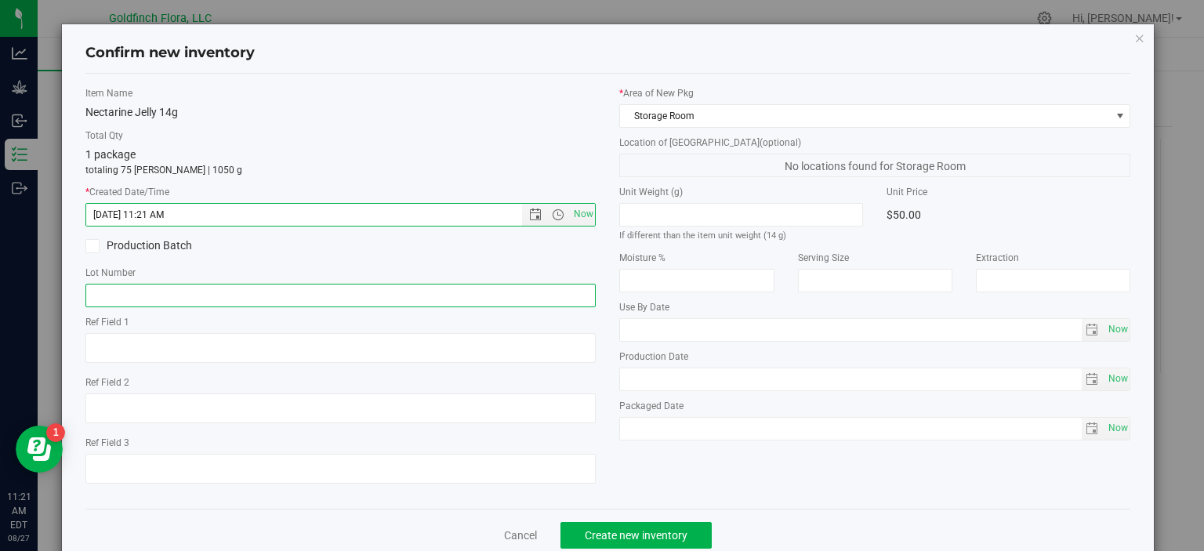
click at [151, 294] on input "text" at bounding box center [340, 296] width 511 height 24
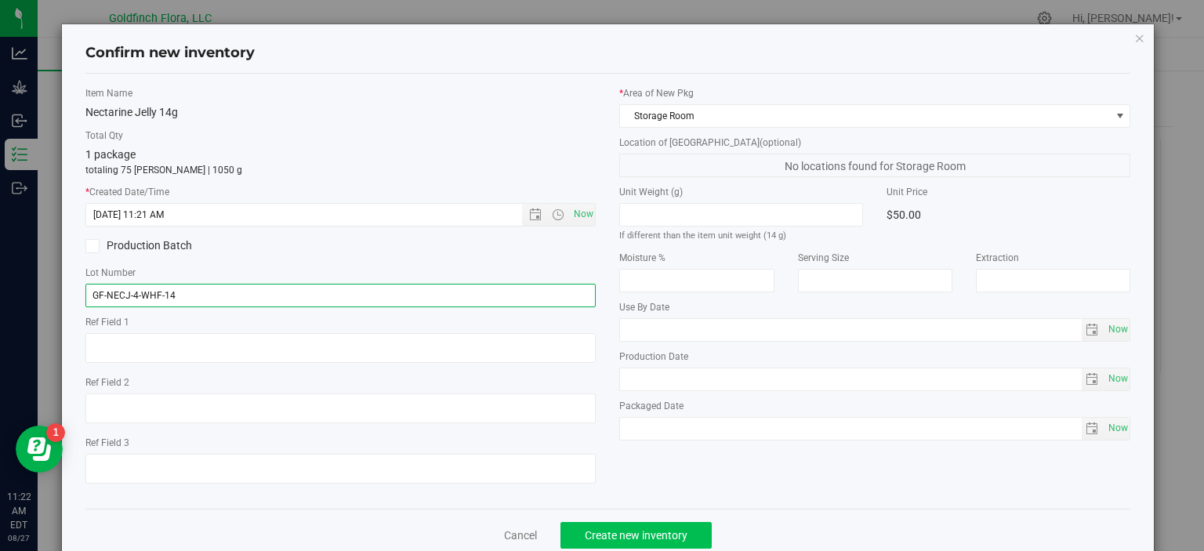
type input "GF-NECJ-4-WHF-14"
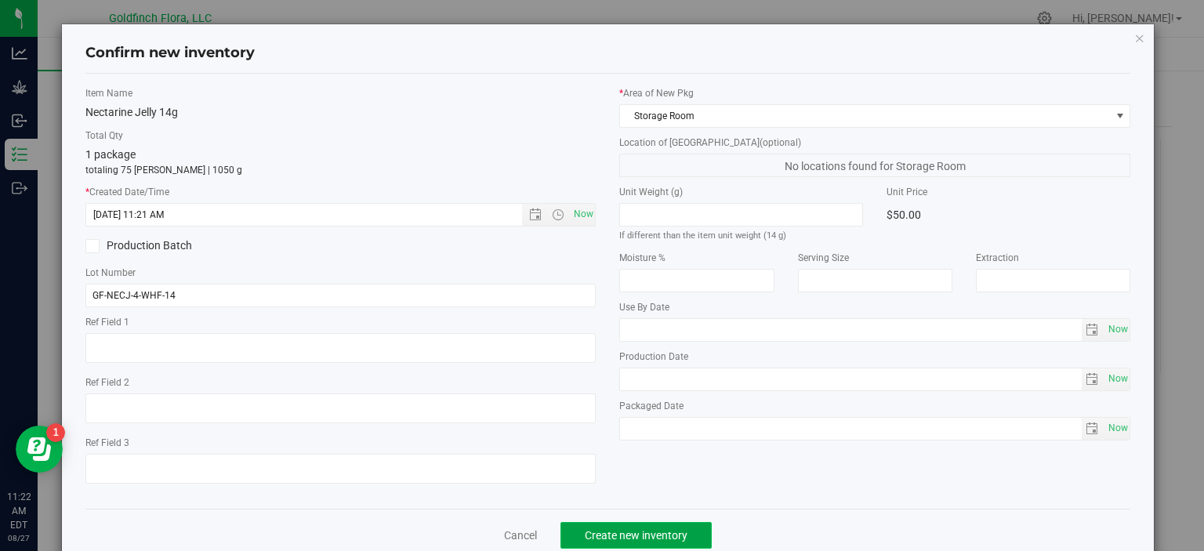
click at [621, 529] on span "Create new inventory" at bounding box center [636, 535] width 103 height 13
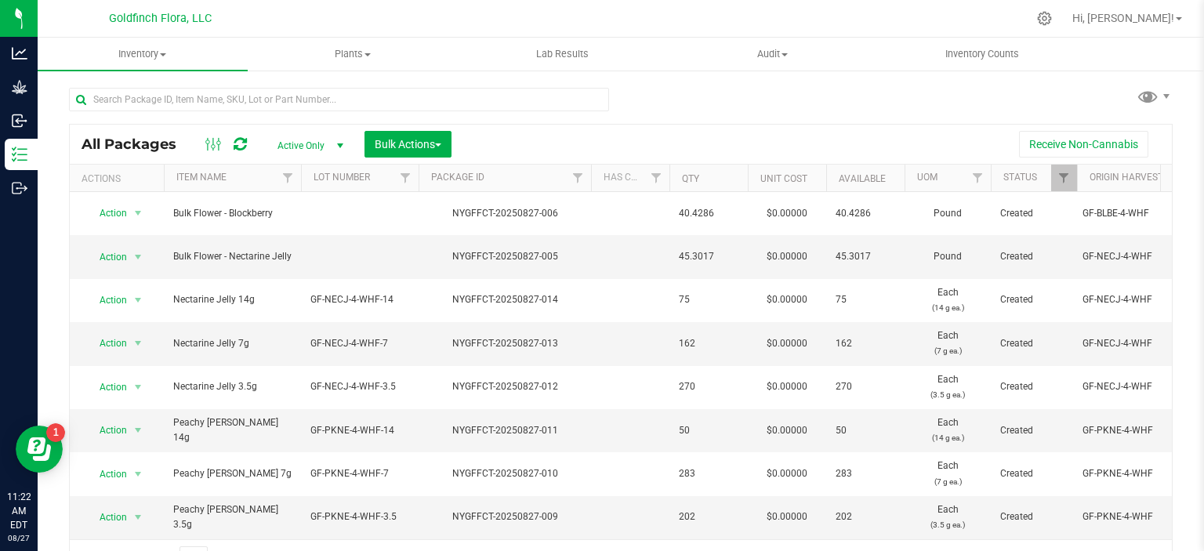
click at [746, 154] on div "Receive Non-Cannabis" at bounding box center [811, 144] width 697 height 27
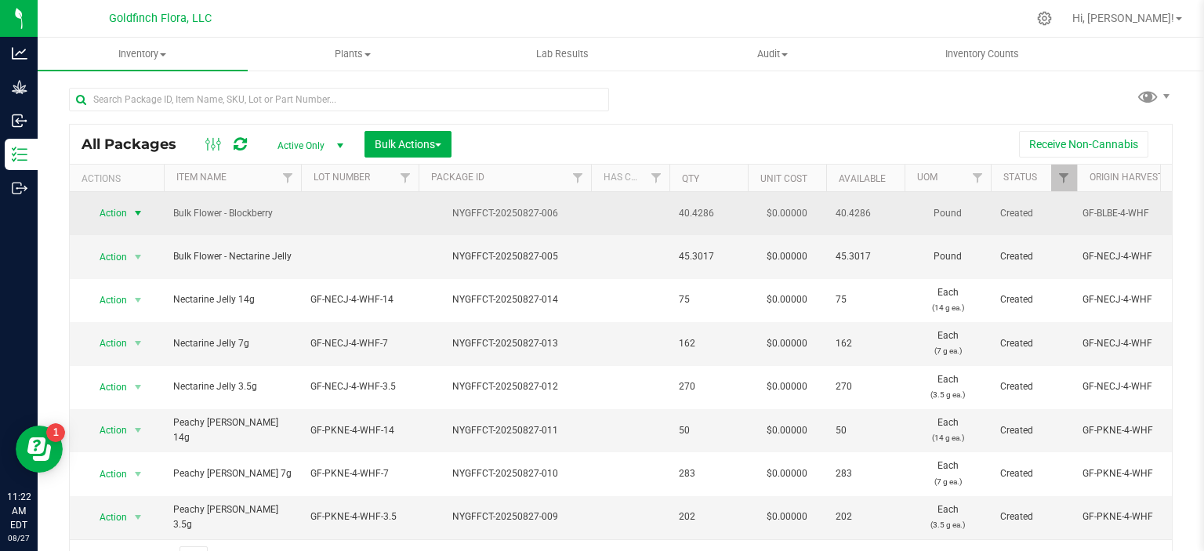
click at [133, 209] on span "select" at bounding box center [138, 213] width 13 height 13
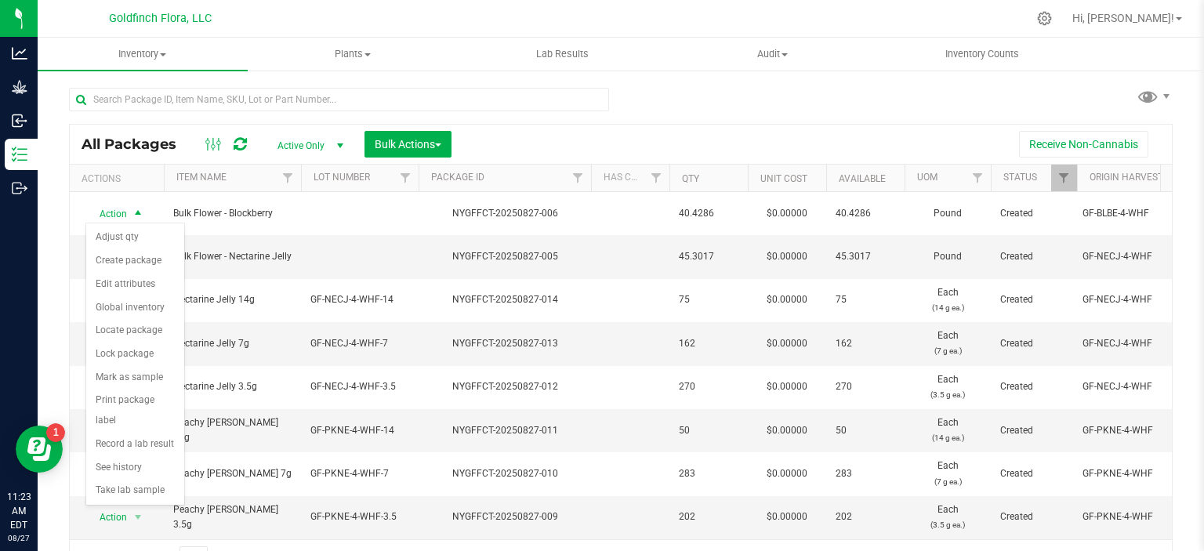
click at [567, 147] on div "Receive Non-Cannabis" at bounding box center [811, 144] width 697 height 27
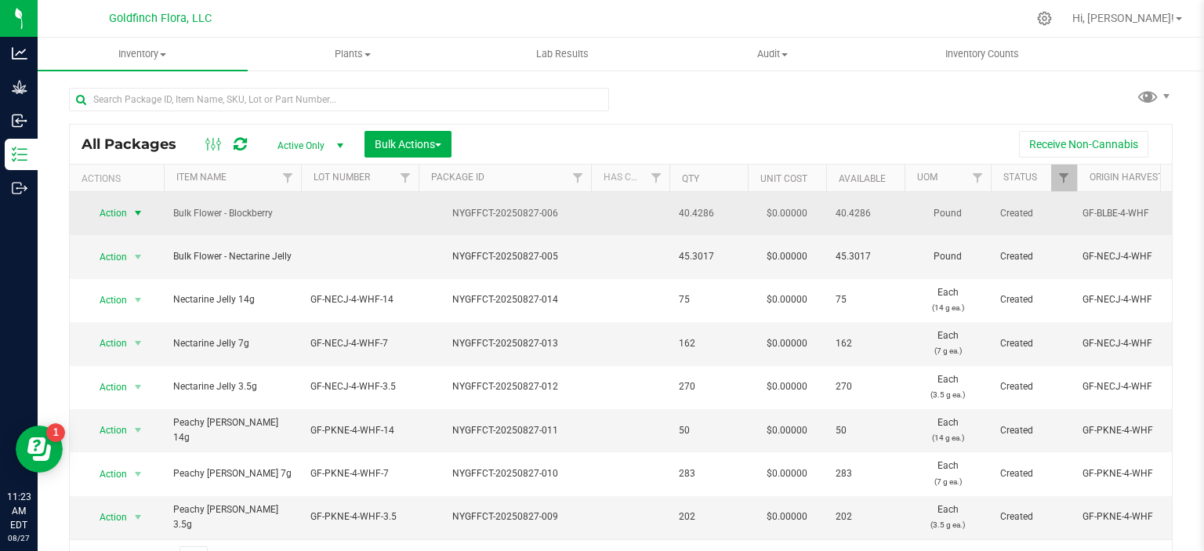
click at [137, 209] on span "select" at bounding box center [138, 213] width 13 height 13
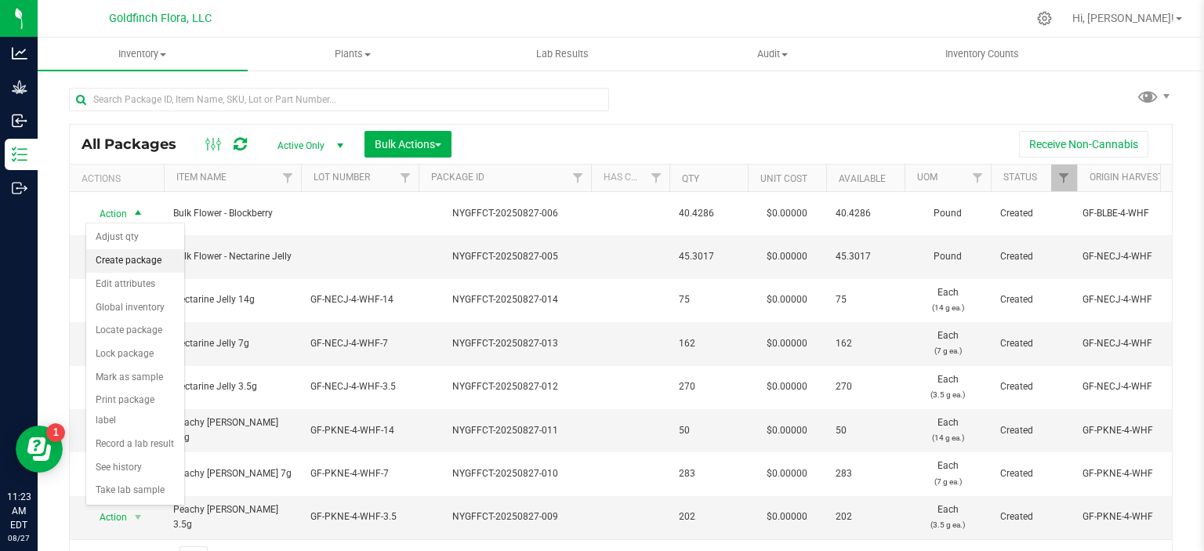
click at [111, 260] on li "Create package" at bounding box center [135, 261] width 98 height 24
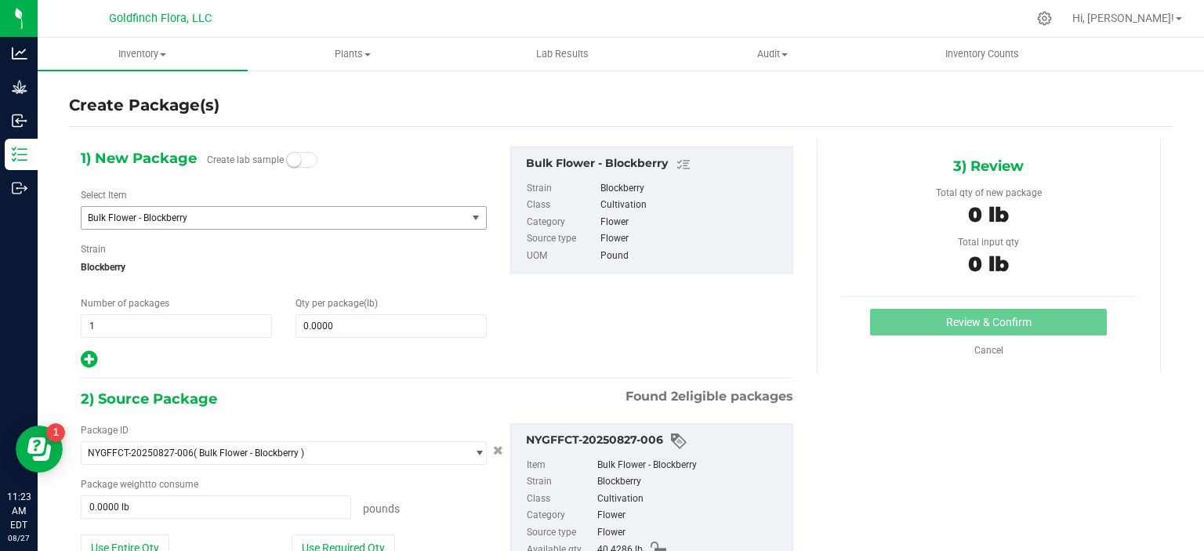
click at [470, 217] on span "select" at bounding box center [476, 218] width 13 height 13
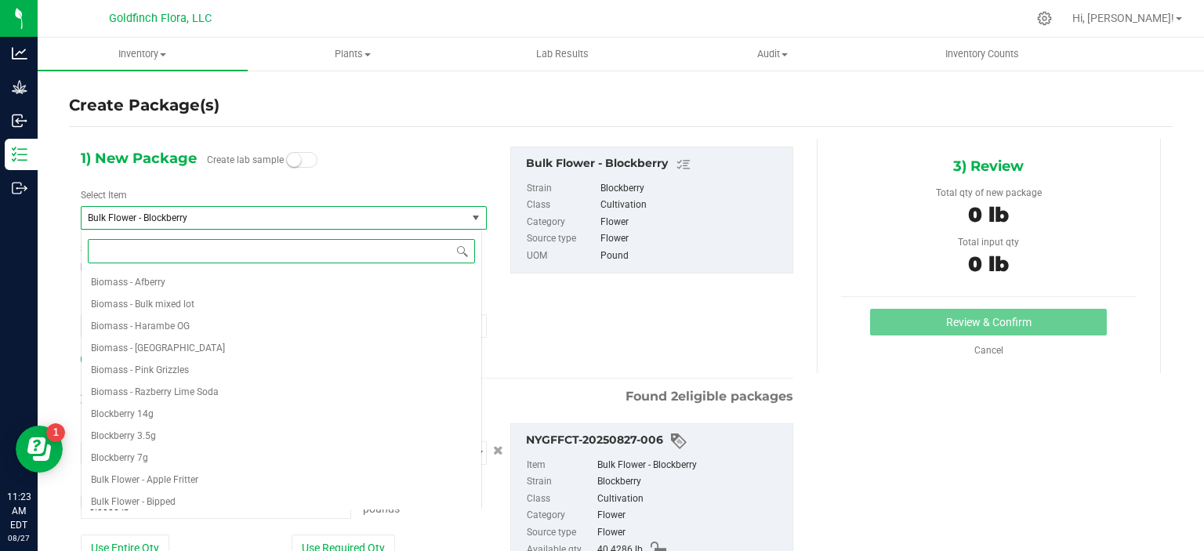
scroll to position [241, 0]
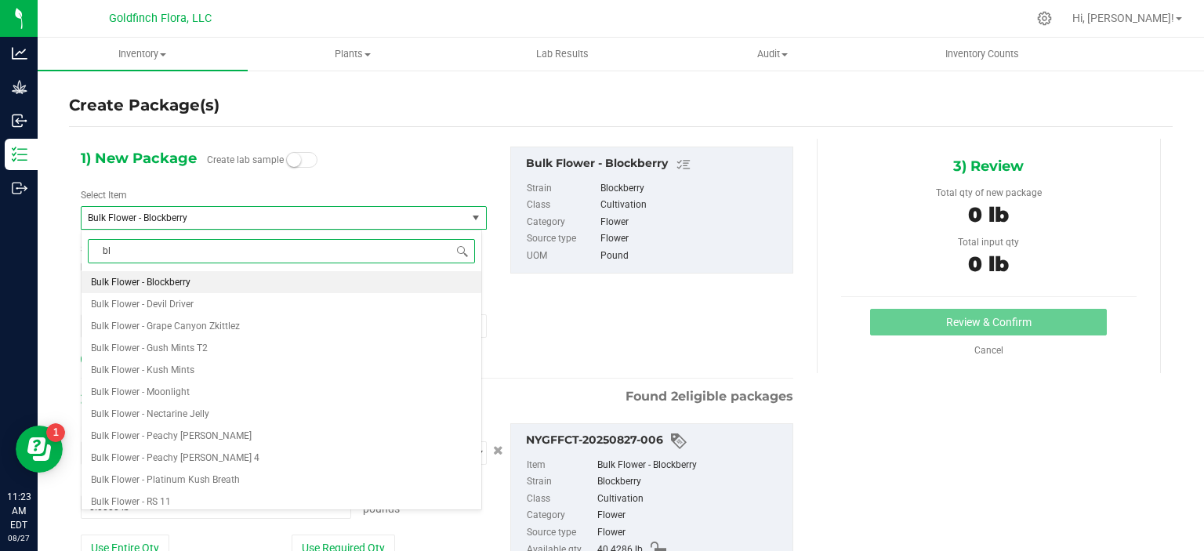
type input "blo"
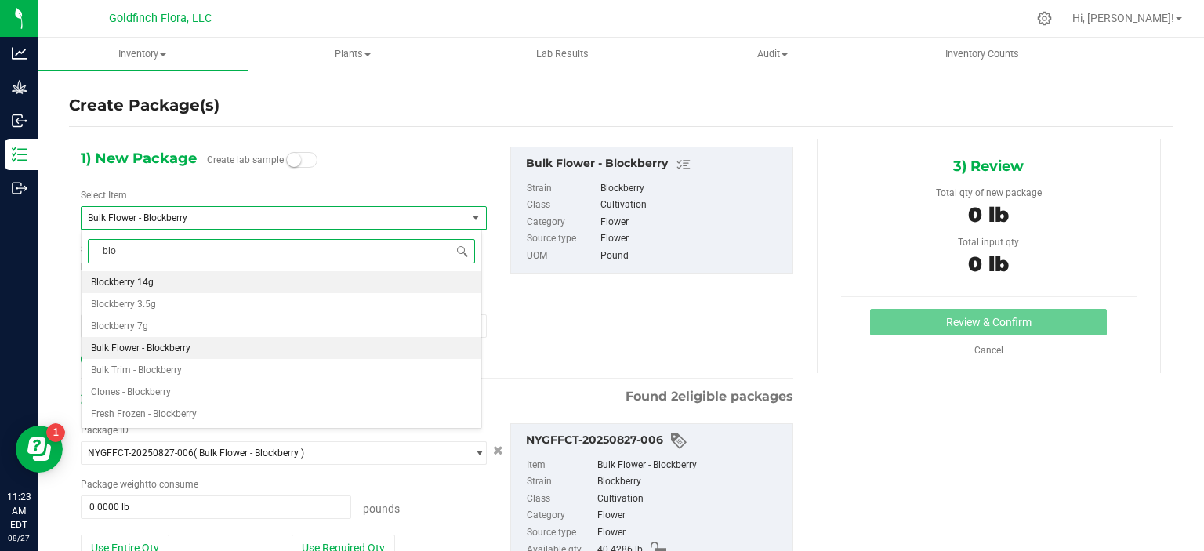
scroll to position [0, 0]
click at [232, 307] on li "Blockberry 3.5g" at bounding box center [282, 304] width 400 height 22
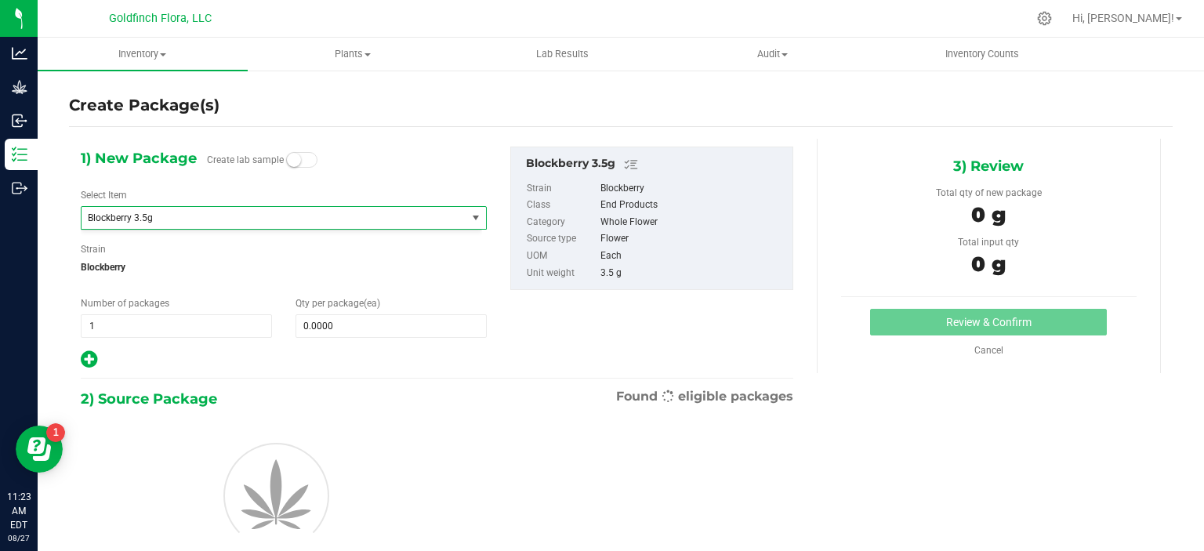
type input "0"
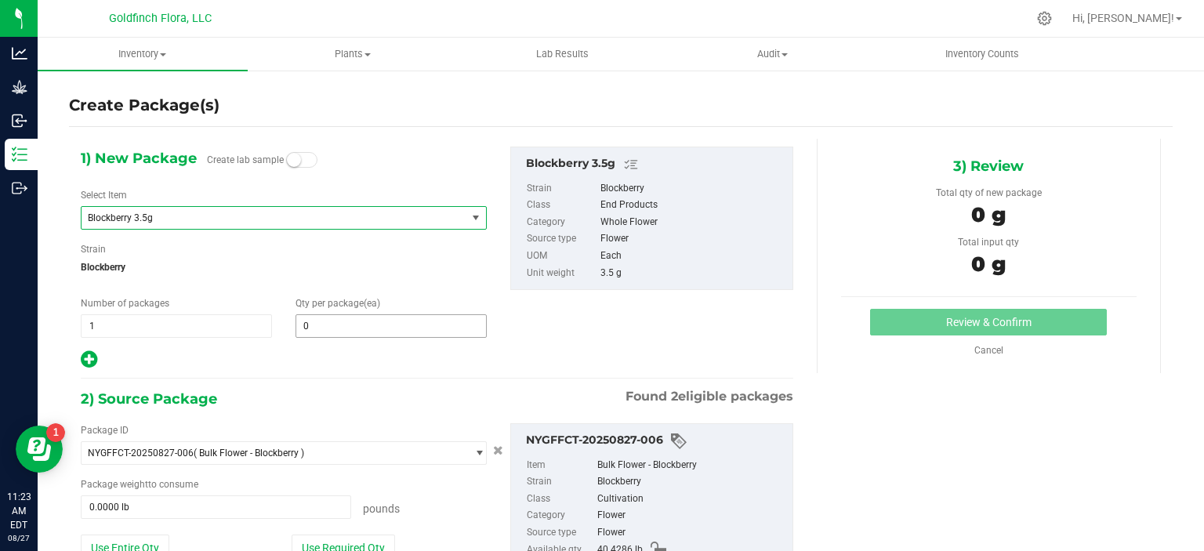
click at [338, 320] on span "0 0" at bounding box center [391, 326] width 191 height 24
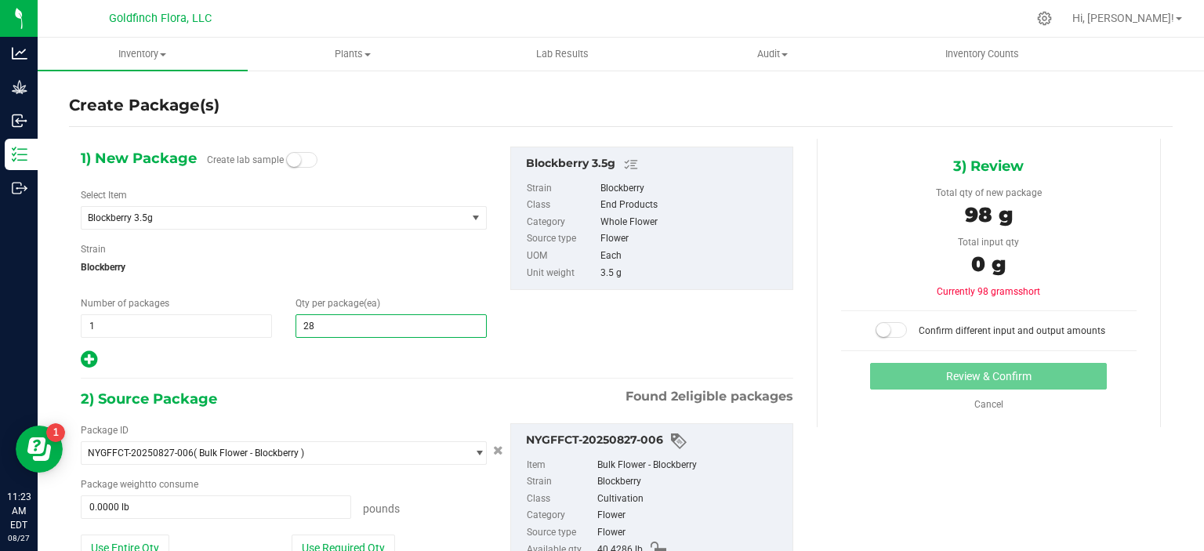
type input "287"
click at [343, 535] on button "Use Required Qty" at bounding box center [343, 548] width 103 height 27
type input "2.2145 lb"
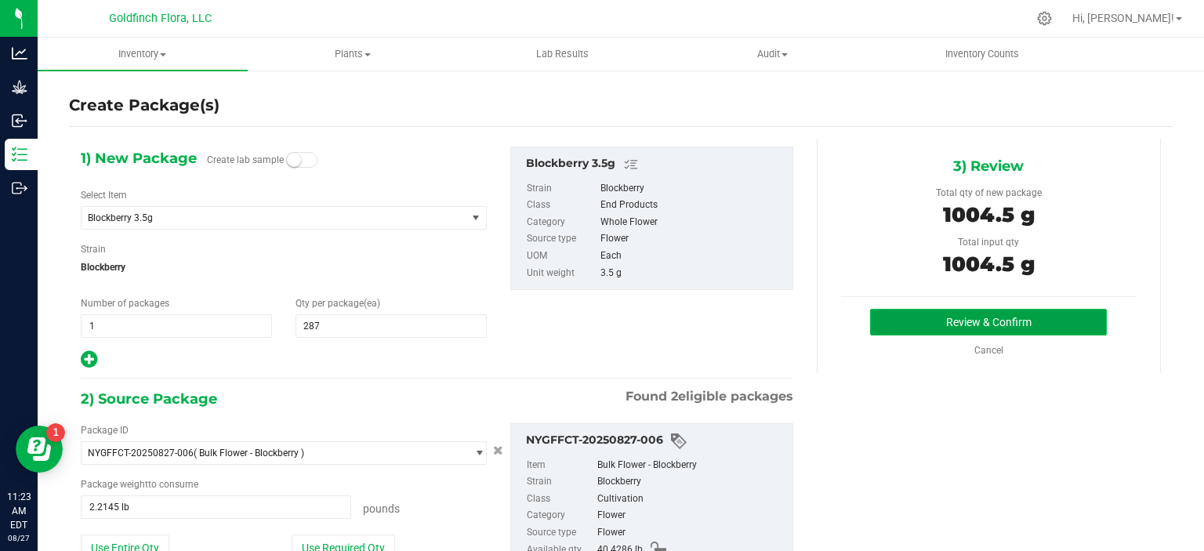
click at [931, 316] on button "Review & Confirm" at bounding box center [988, 322] width 237 height 27
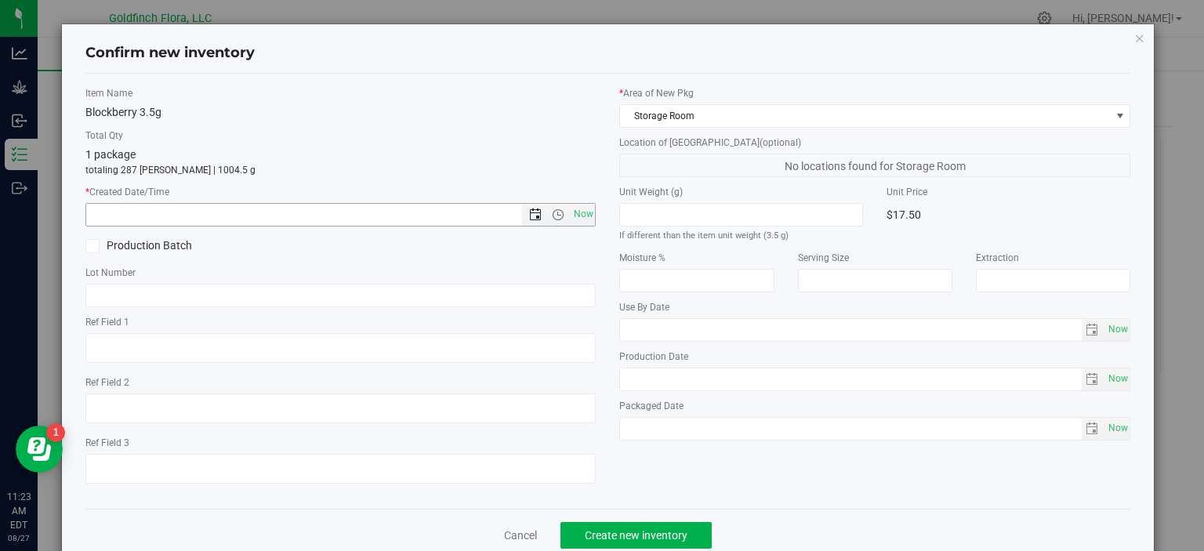
click at [529, 212] on span "Open the date view" at bounding box center [535, 215] width 13 height 13
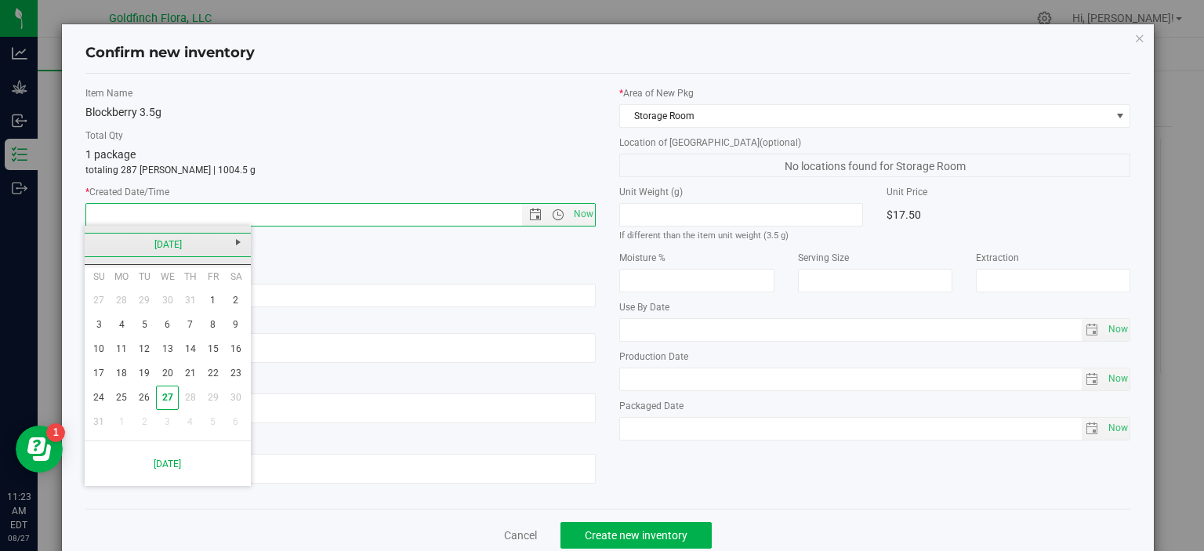
click at [165, 249] on link "[DATE]" at bounding box center [168, 245] width 169 height 24
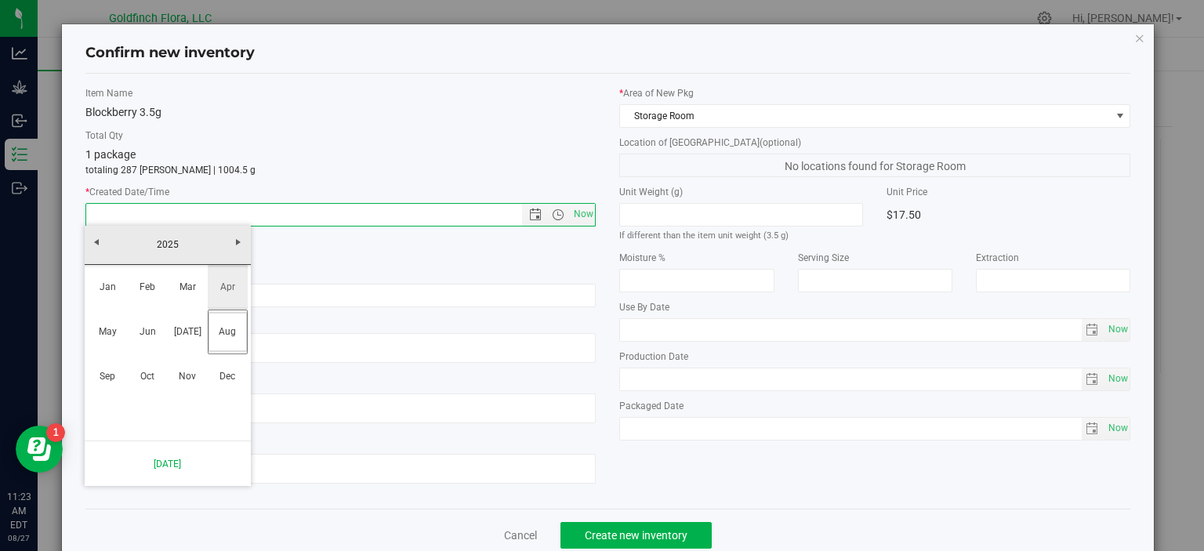
click at [227, 299] on link "Apr" at bounding box center [228, 287] width 40 height 40
click at [191, 324] on link "10" at bounding box center [190, 325] width 23 height 24
type input "[DATE] 11:23 AM"
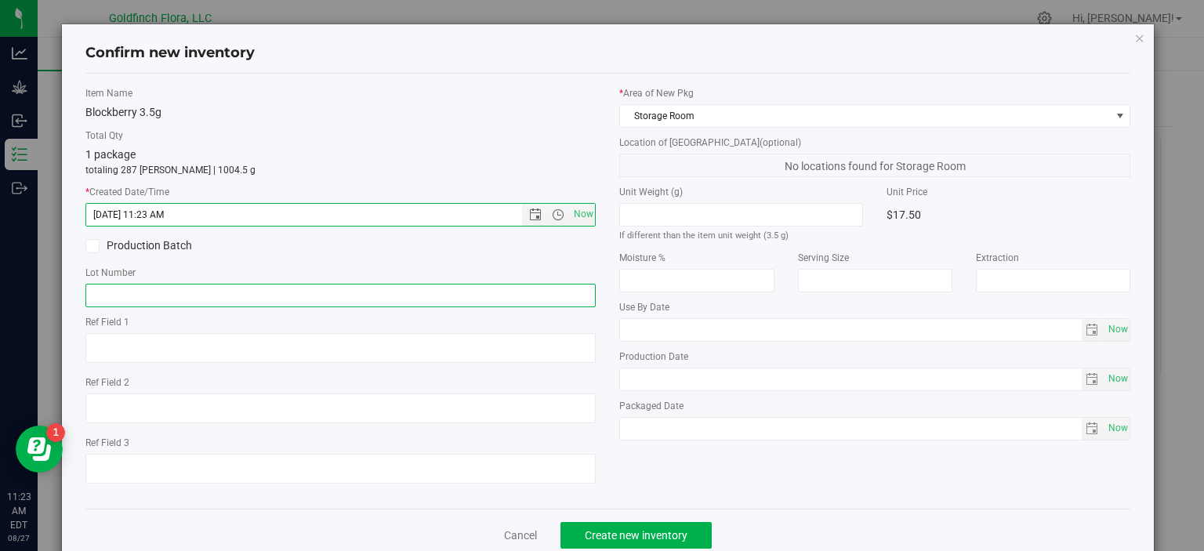
click at [216, 297] on input "text" at bounding box center [340, 296] width 511 height 24
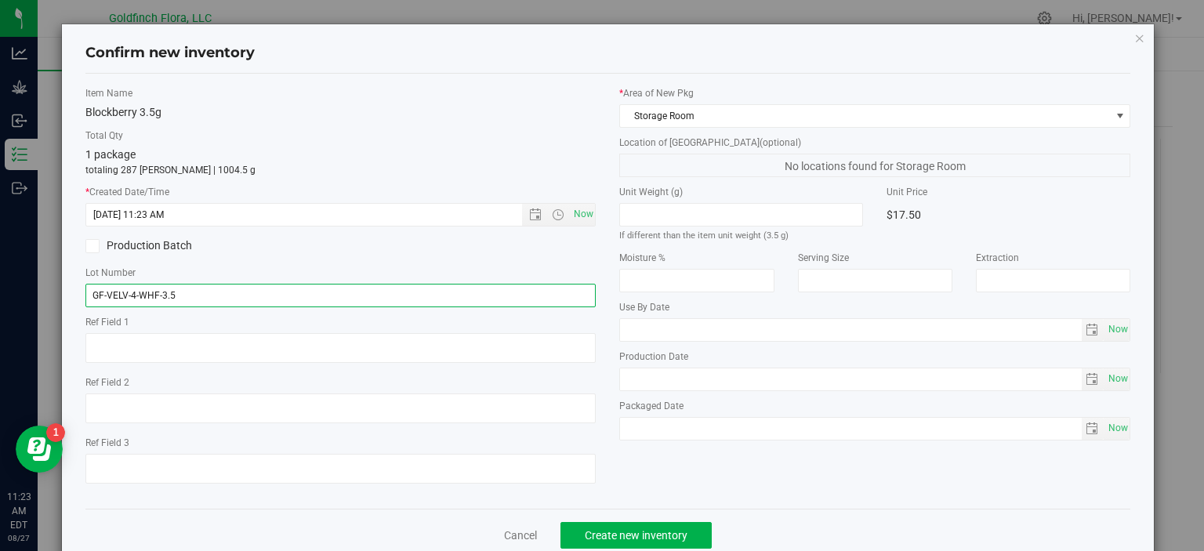
drag, startPoint x: 125, startPoint y: 289, endPoint x: 107, endPoint y: 294, distance: 19.4
click at [107, 294] on input "GF-VELV-4-WHF-3.5" at bounding box center [340, 296] width 511 height 24
type input "GF-BLBE-4-WHF-3.5"
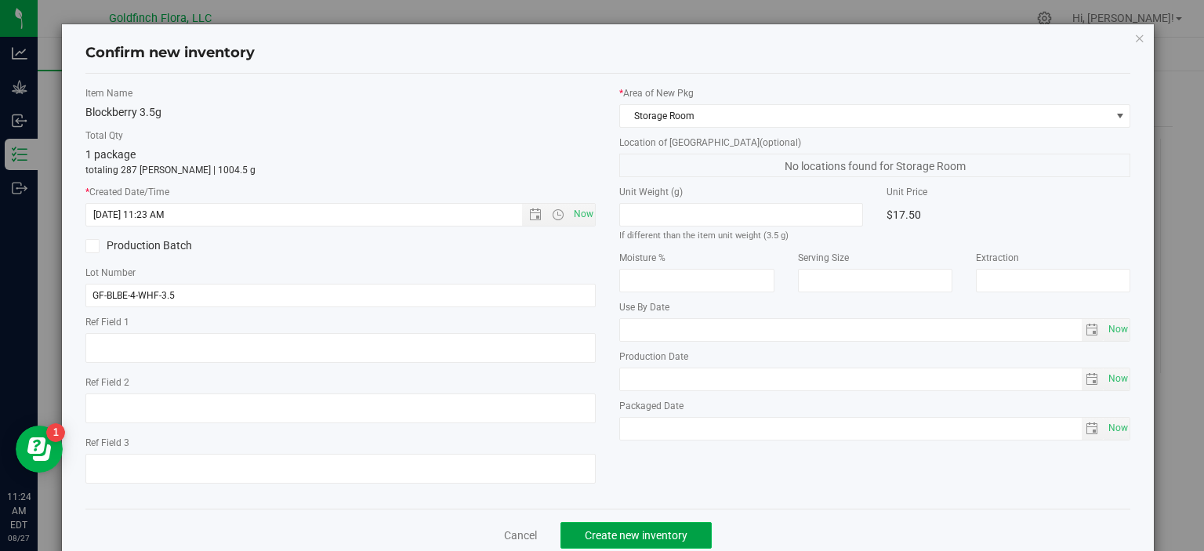
click at [668, 539] on span "Create new inventory" at bounding box center [636, 535] width 103 height 13
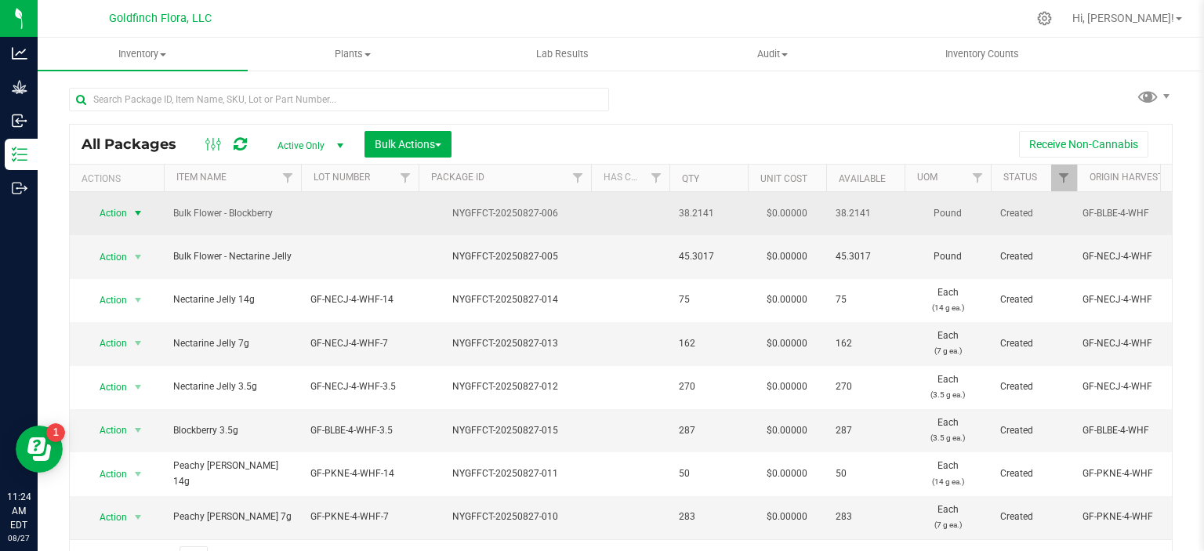
click at [138, 208] on span "select" at bounding box center [138, 213] width 13 height 13
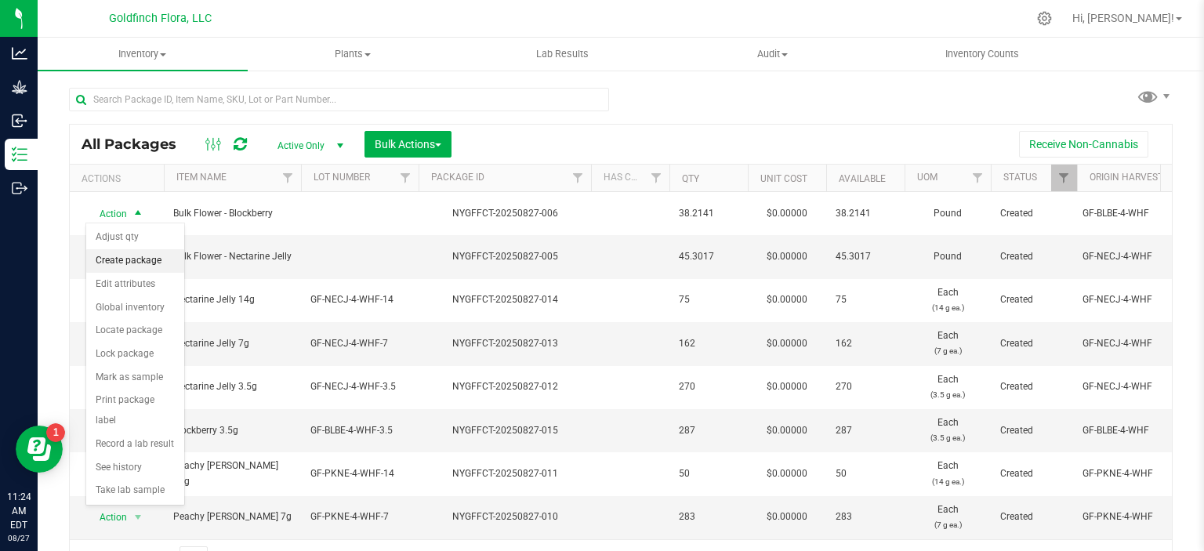
click at [103, 256] on li "Create package" at bounding box center [135, 261] width 98 height 24
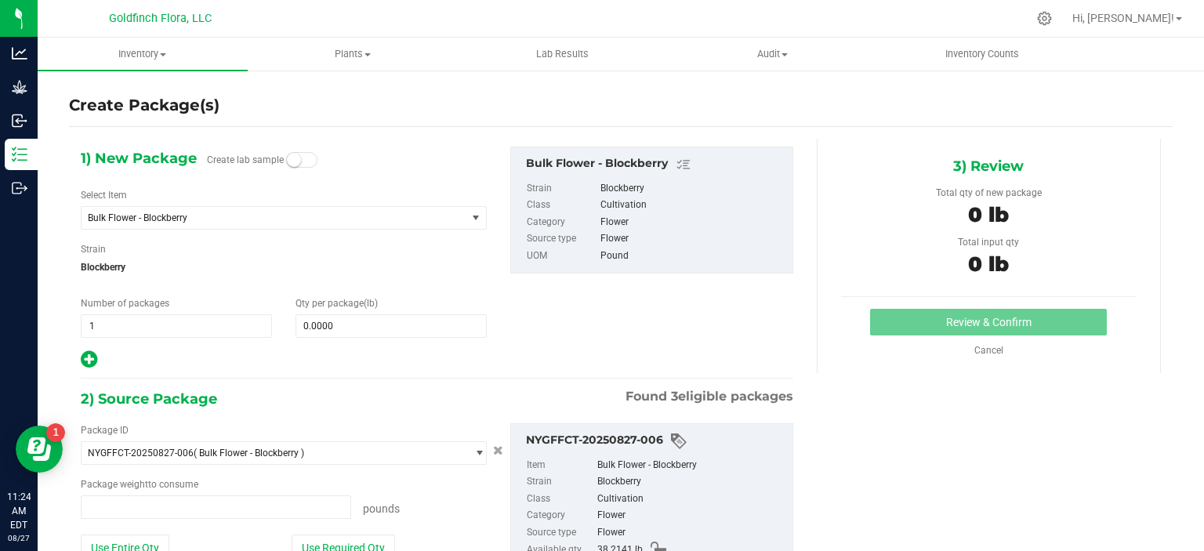
type input "0.0000 lb"
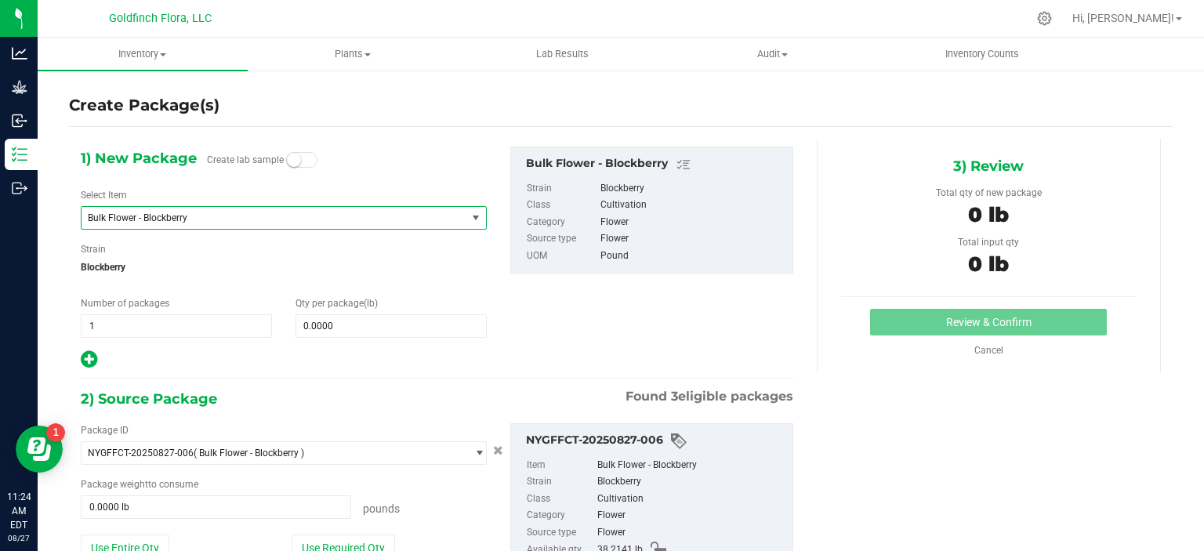
click at [470, 217] on span "select" at bounding box center [476, 218] width 13 height 13
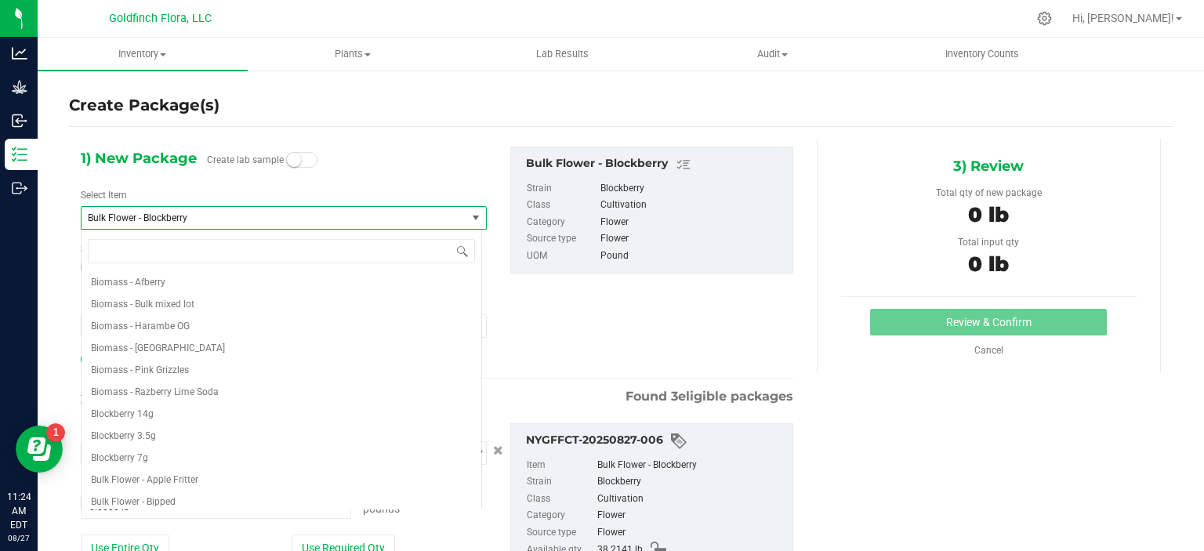
scroll to position [241, 0]
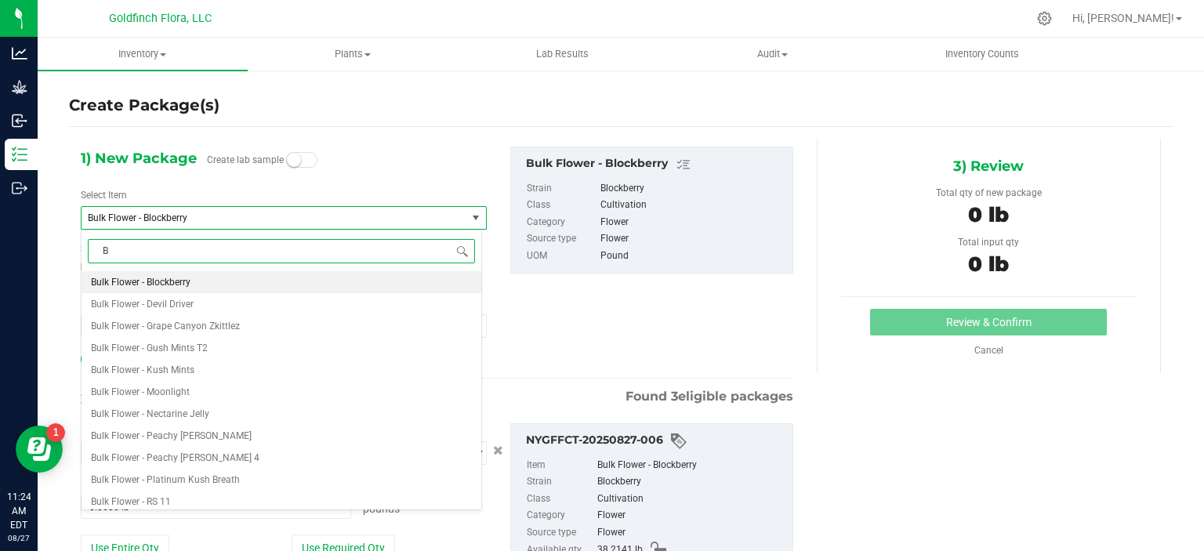
type input "BL"
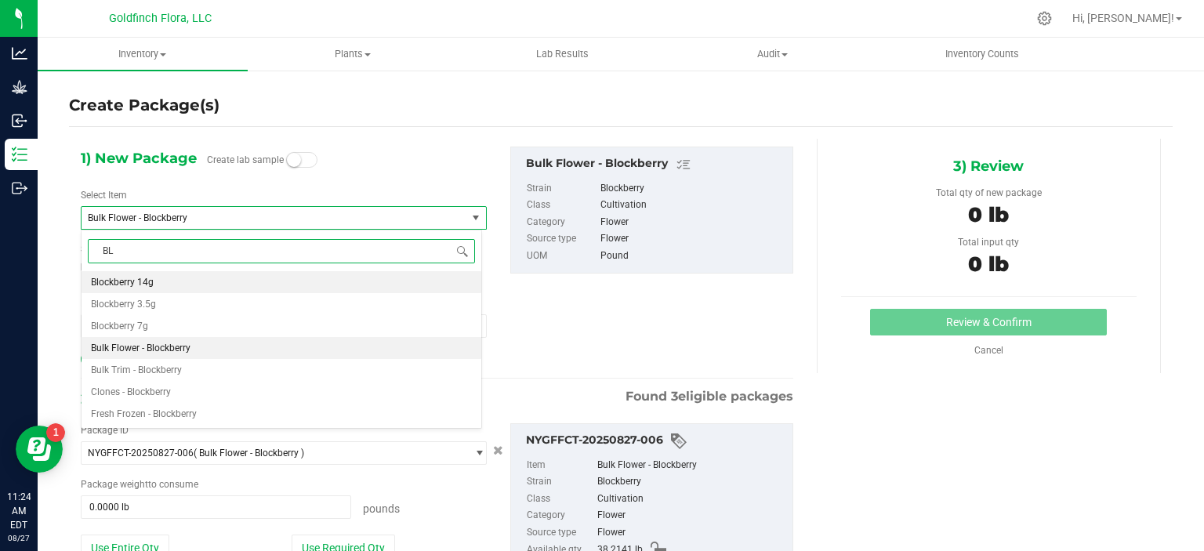
scroll to position [0, 0]
click at [201, 324] on li "Blockberry 7g" at bounding box center [282, 326] width 400 height 22
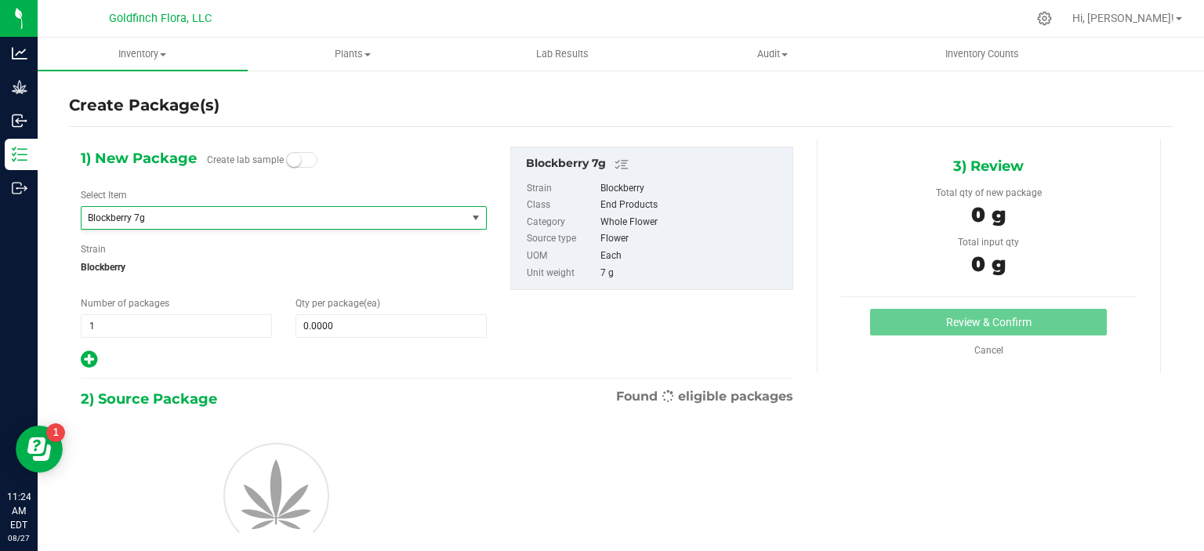
type input "0"
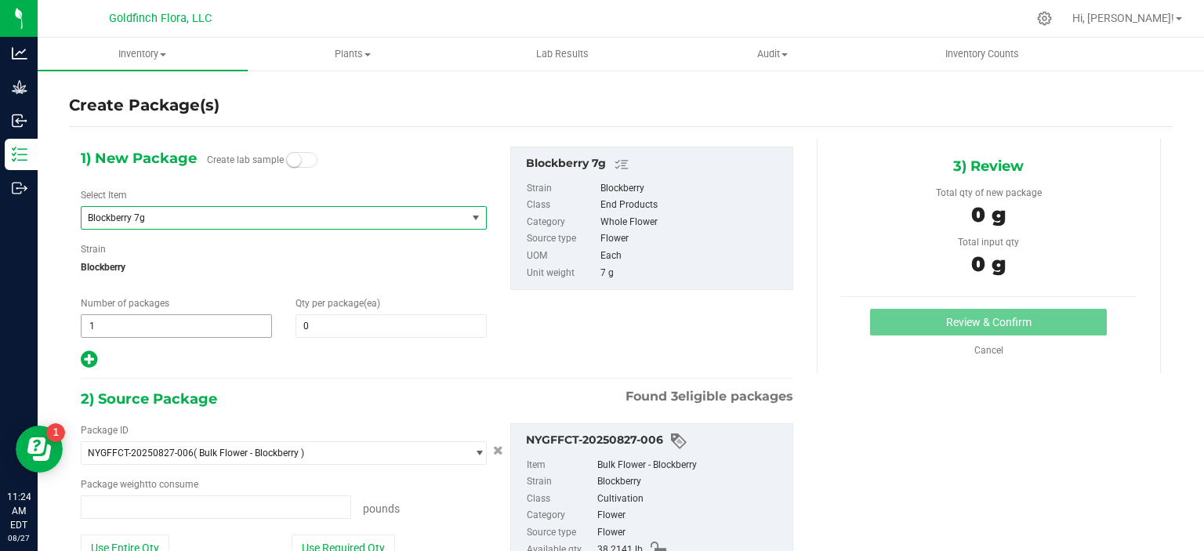
type input "0.0000 lb"
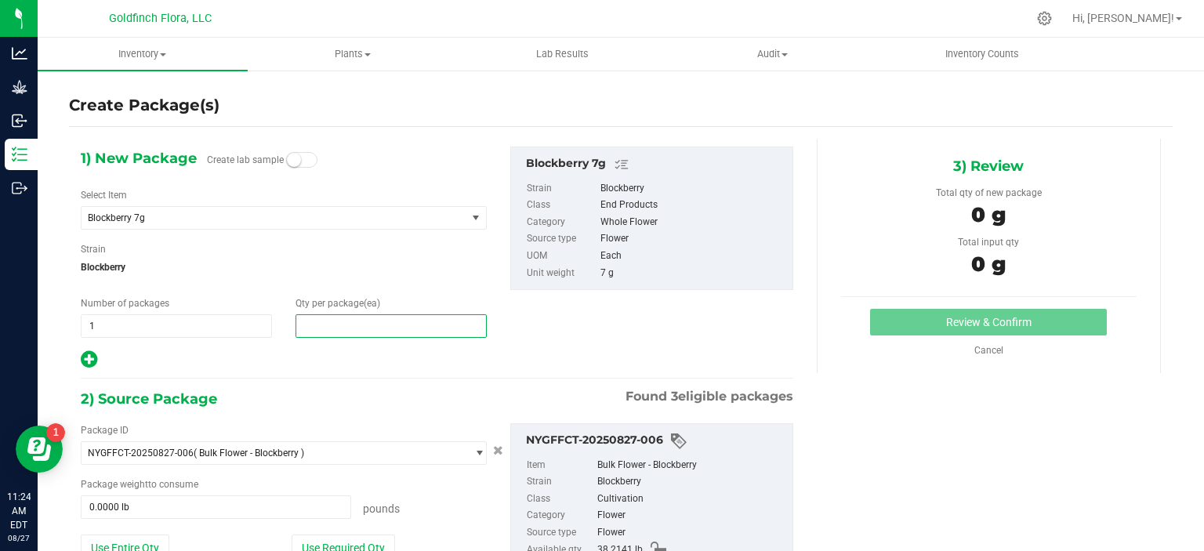
click at [324, 327] on span at bounding box center [391, 326] width 191 height 24
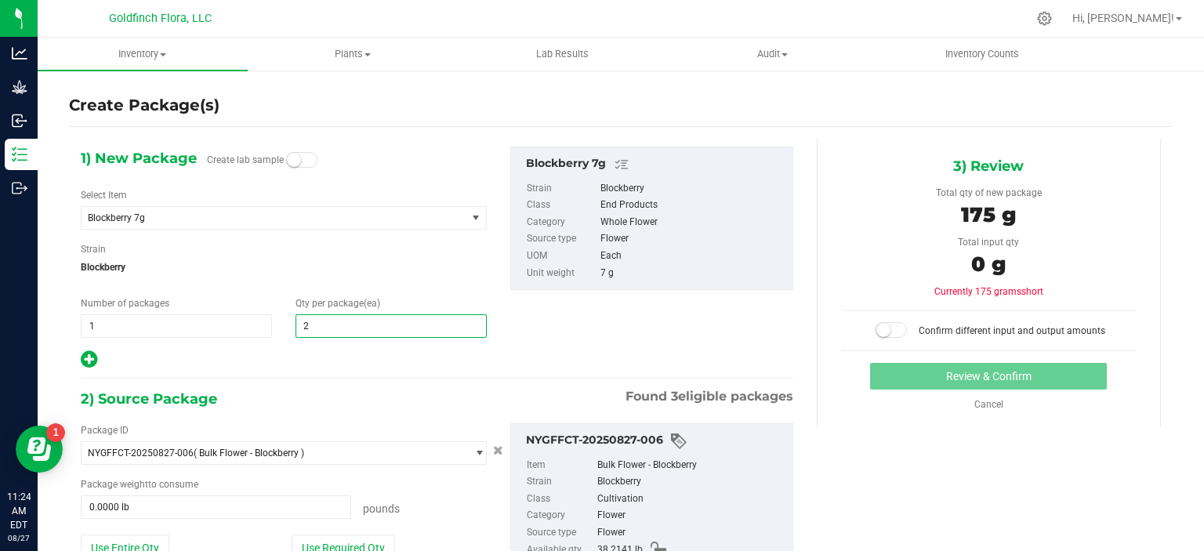
type input "25"
click at [315, 539] on button "Use Required Qty" at bounding box center [343, 548] width 103 height 27
type input "0.3858 lb"
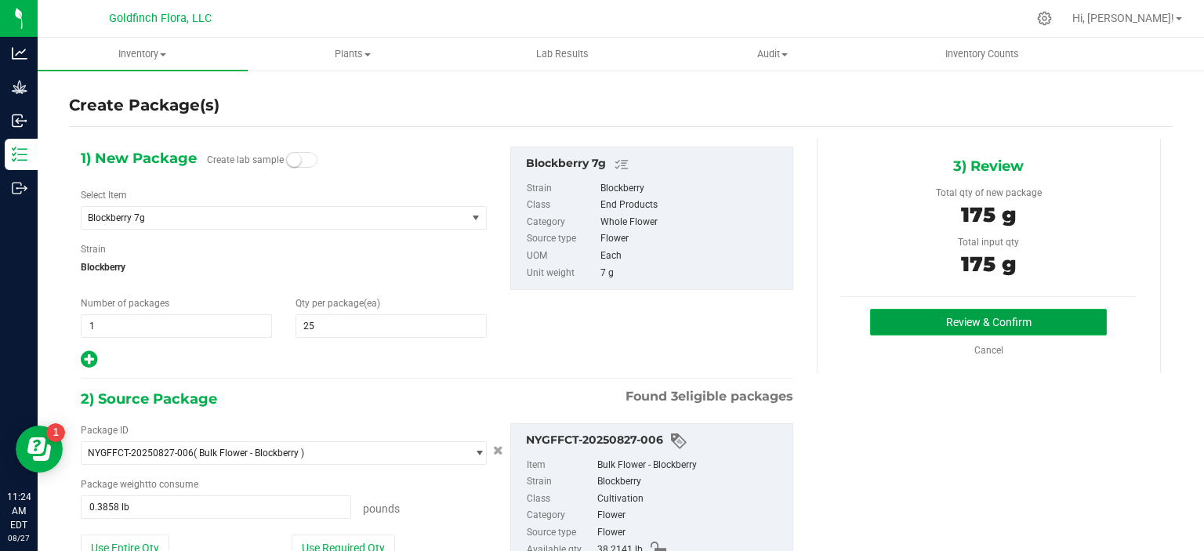
click at [987, 321] on button "Review & Confirm" at bounding box center [988, 322] width 237 height 27
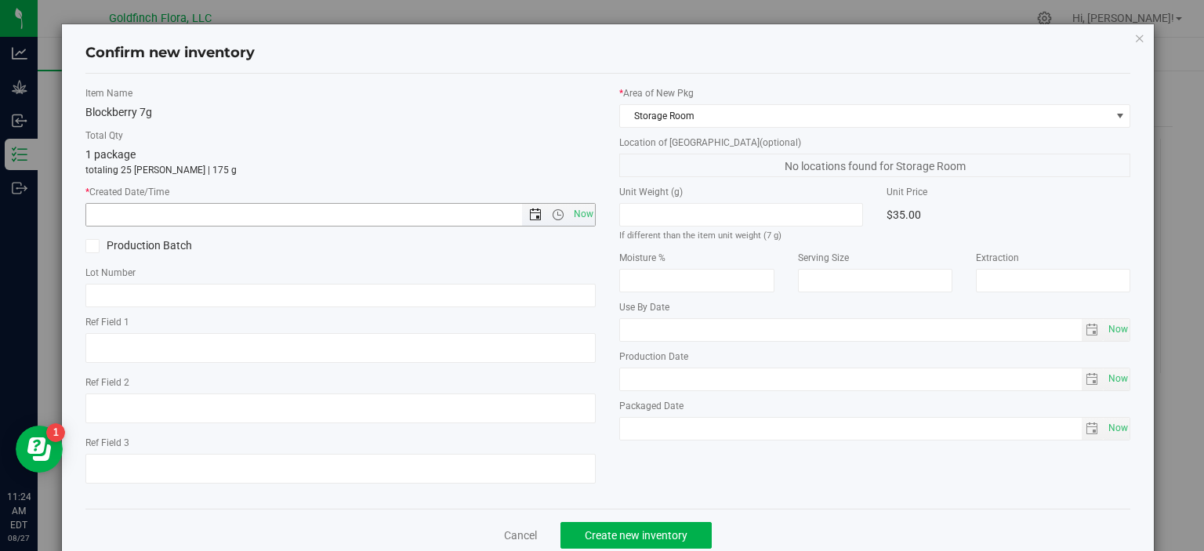
click at [530, 216] on span "Open the date view" at bounding box center [535, 215] width 13 height 13
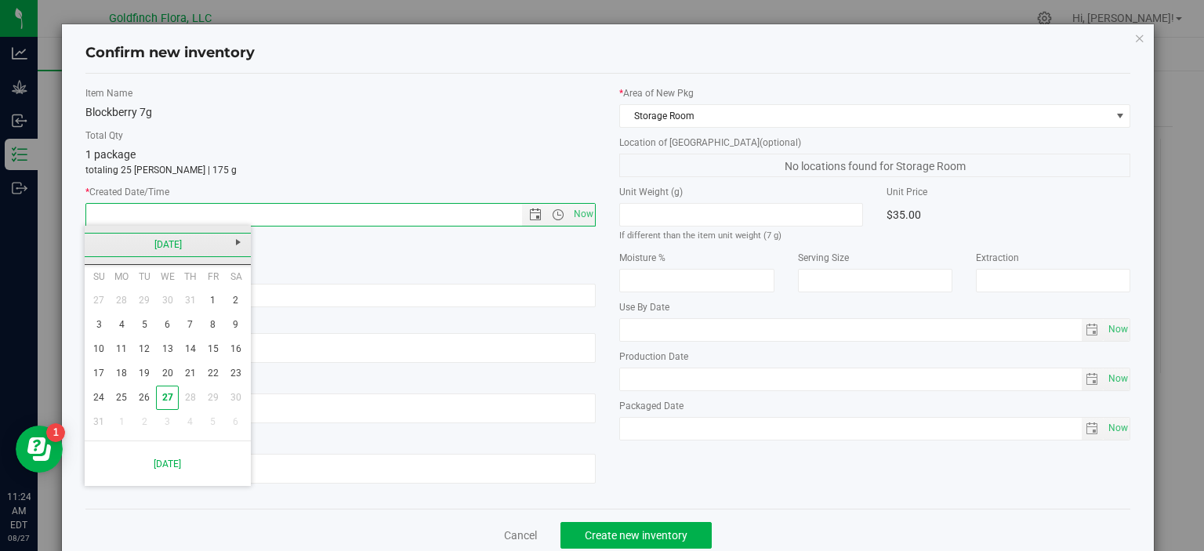
click at [179, 240] on link "[DATE]" at bounding box center [168, 245] width 169 height 24
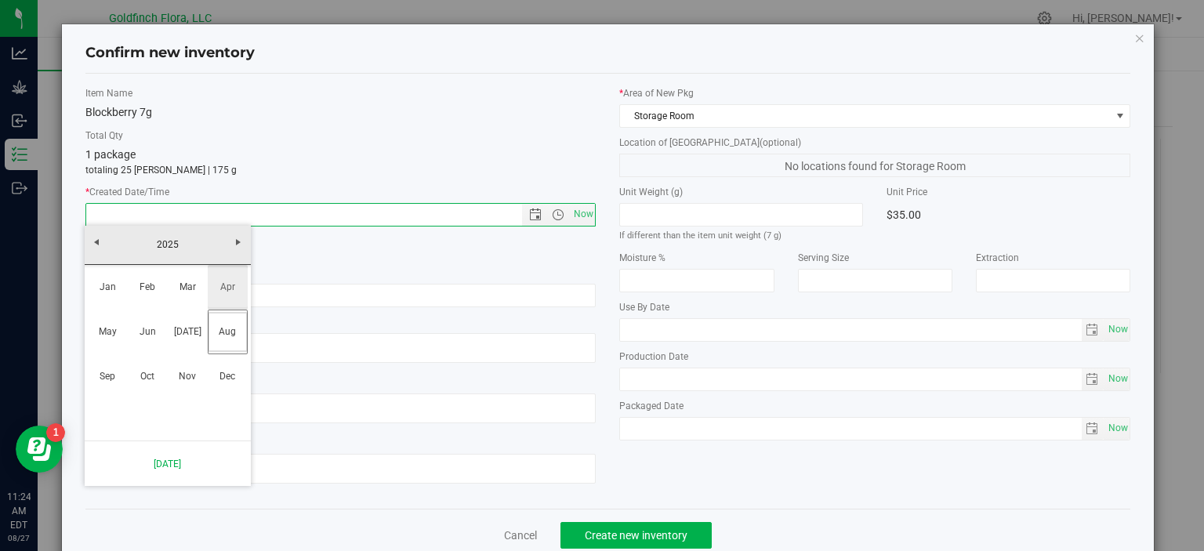
click at [226, 282] on link "Apr" at bounding box center [228, 287] width 40 height 40
click at [193, 322] on link "10" at bounding box center [190, 325] width 23 height 24
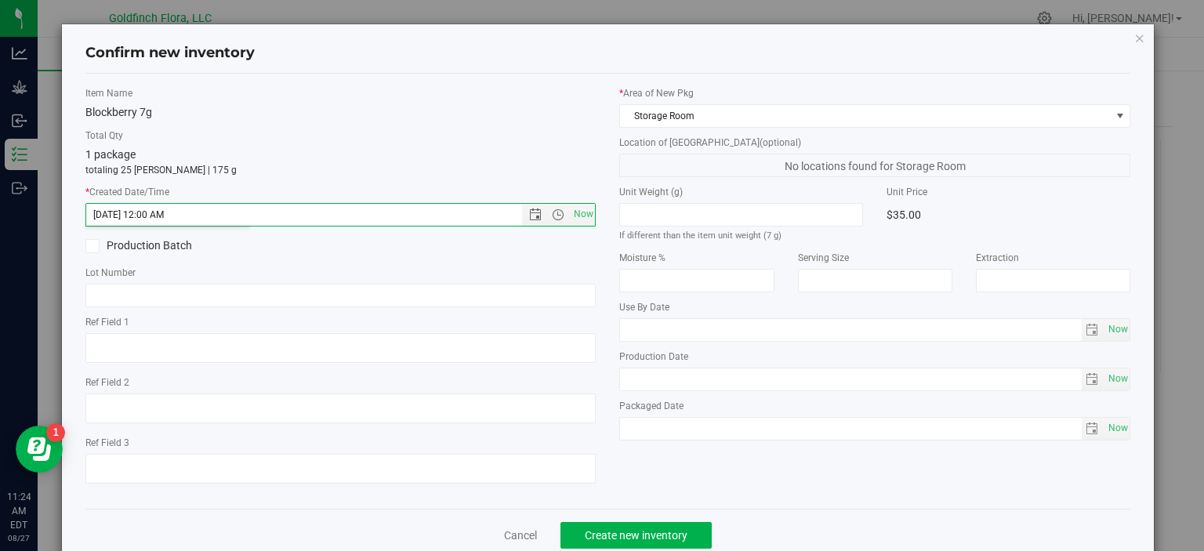
type input "[DATE] 11:24 AM"
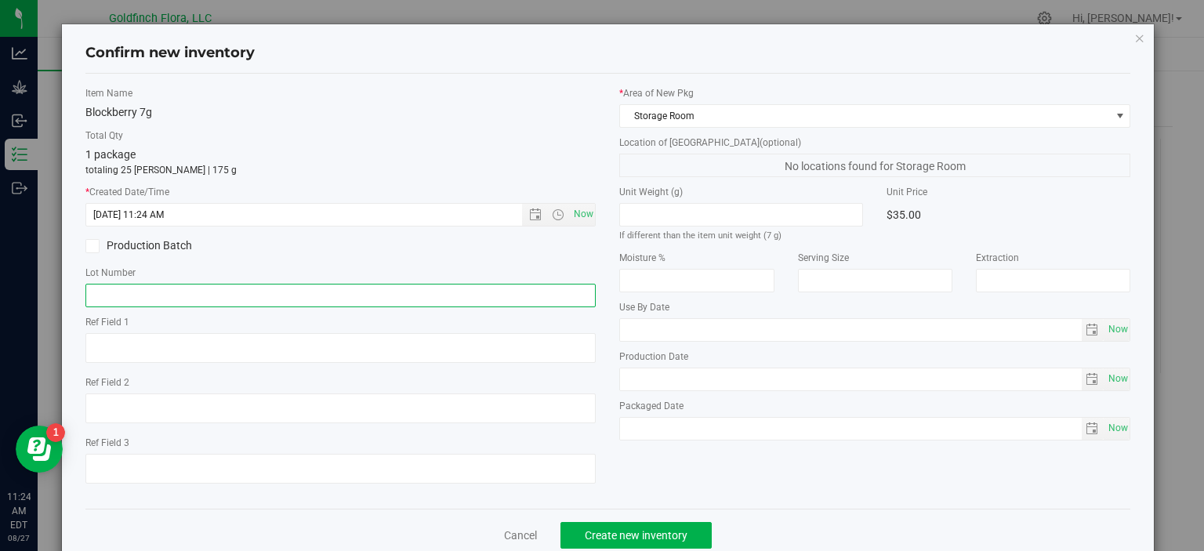
click at [219, 287] on input "text" at bounding box center [340, 296] width 511 height 24
click at [124, 291] on input "GF-VELV-4-WHF-7" at bounding box center [340, 296] width 511 height 24
type input "GF-BLBE-4-WHF-7"
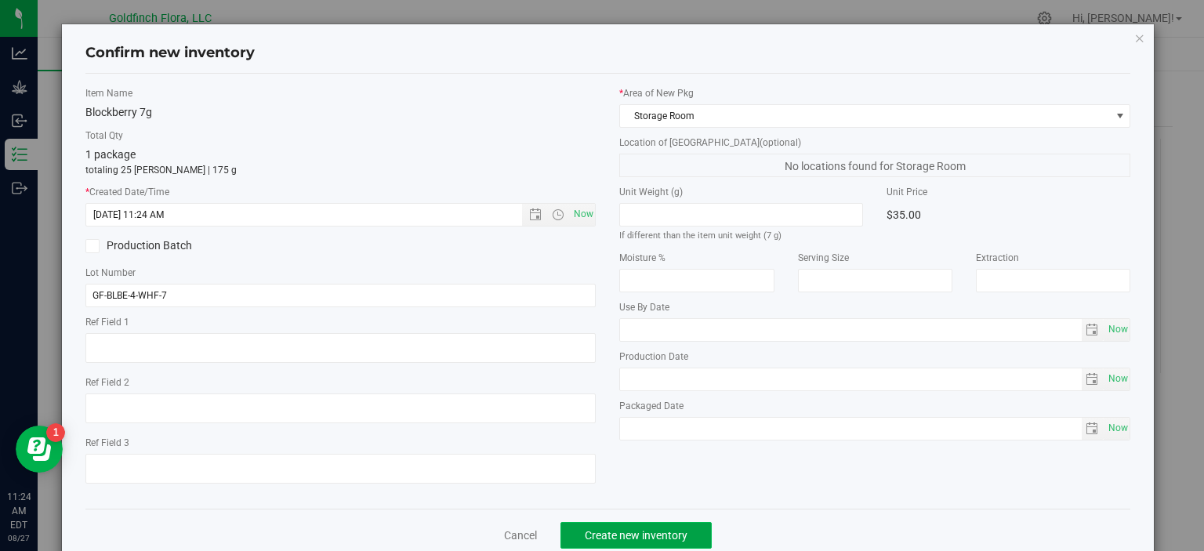
click at [617, 533] on span "Create new inventory" at bounding box center [636, 535] width 103 height 13
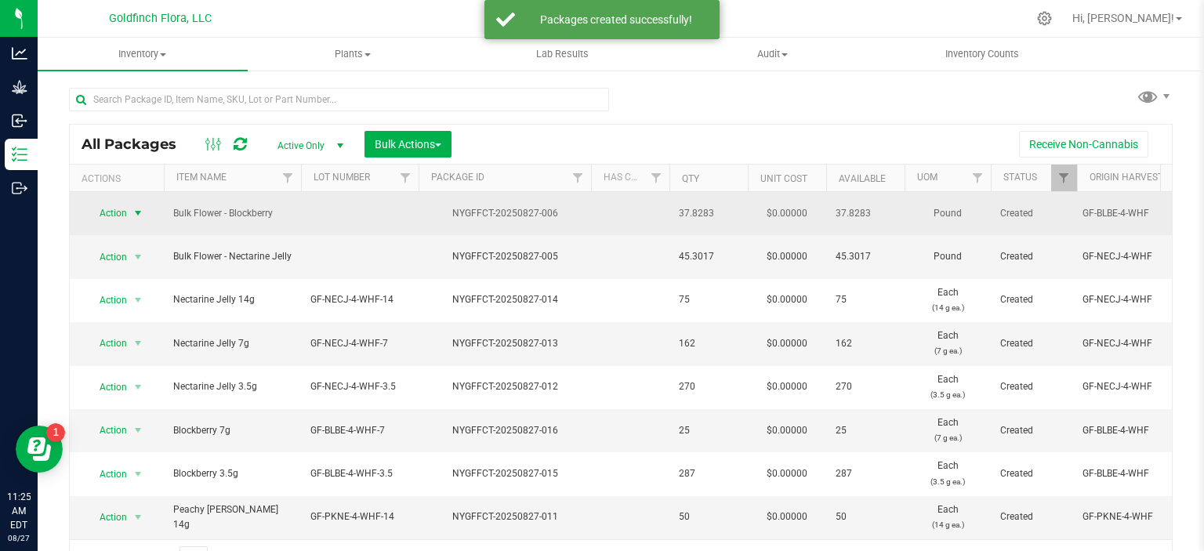
click at [136, 209] on span "select" at bounding box center [138, 213] width 13 height 13
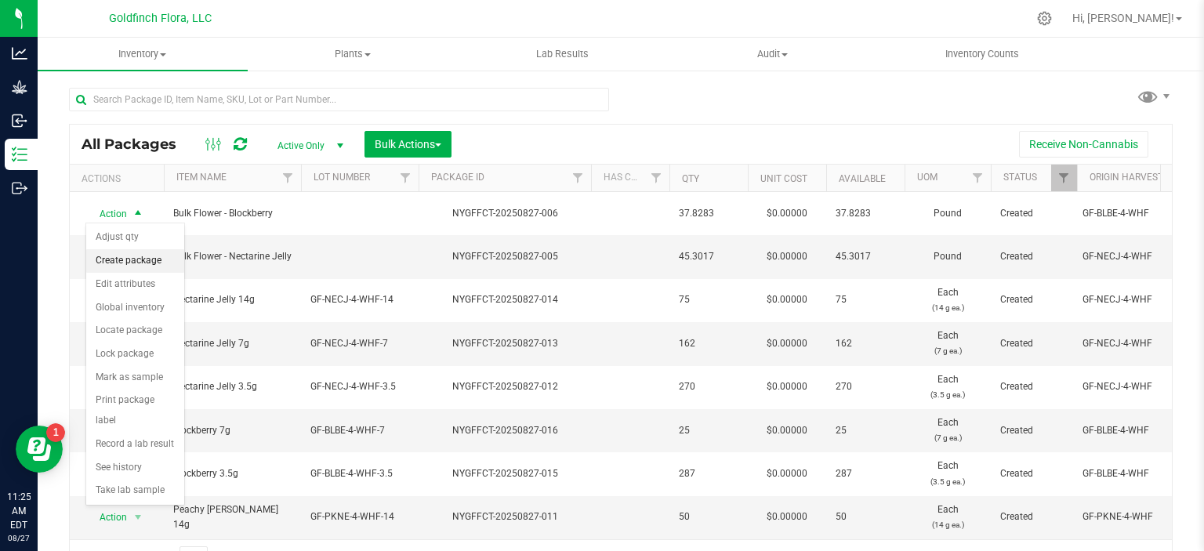
click at [137, 253] on li "Create package" at bounding box center [135, 261] width 98 height 24
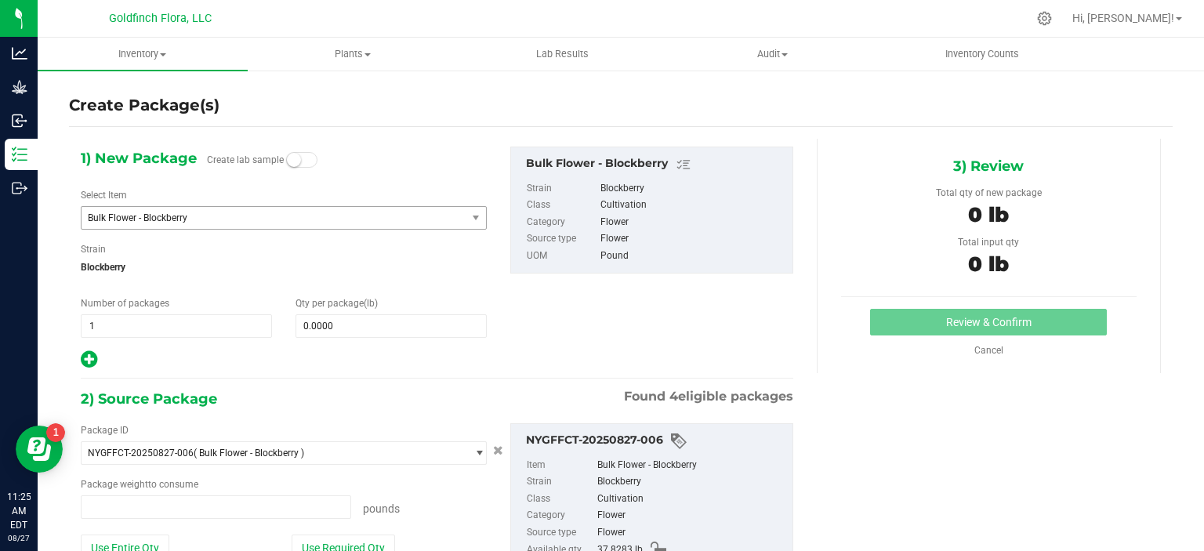
type input "0.0000 lb"
click at [477, 216] on span "select" at bounding box center [476, 218] width 13 height 13
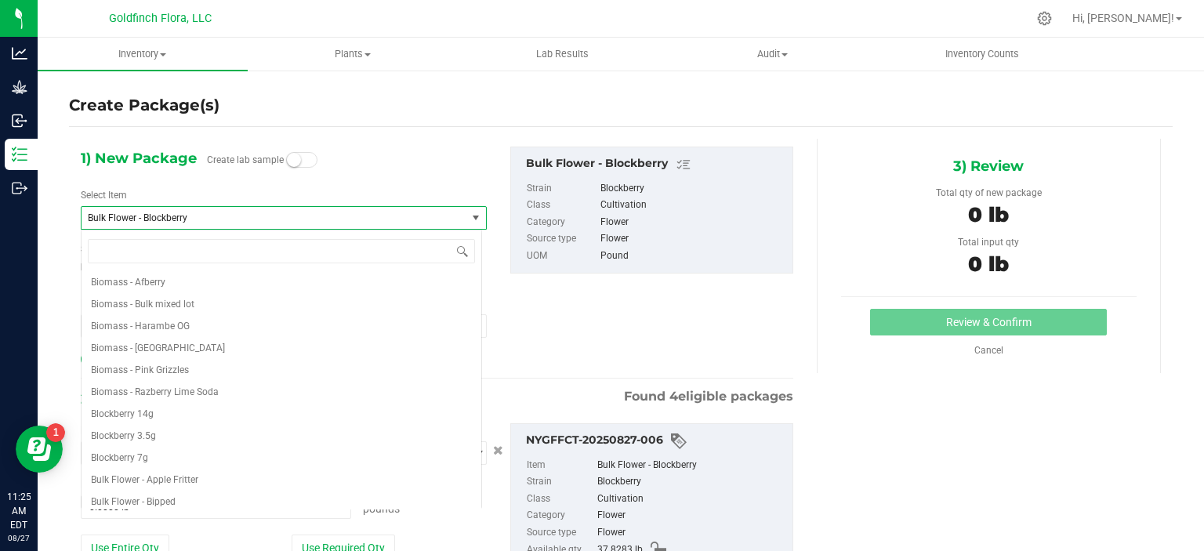
scroll to position [241, 0]
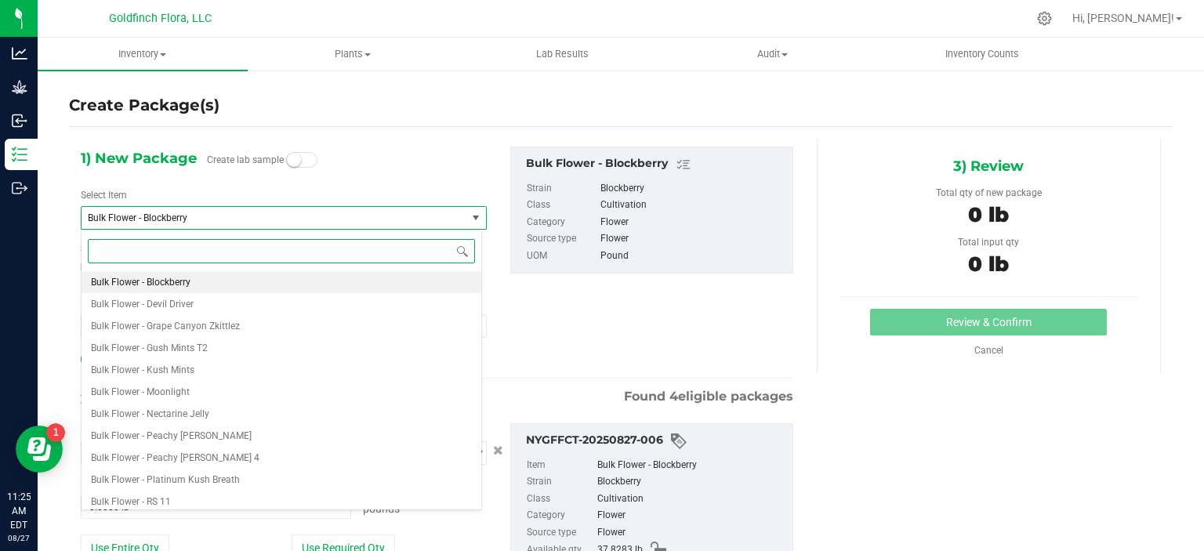
click at [258, 241] on input at bounding box center [281, 251] width 387 height 24
type input "BL"
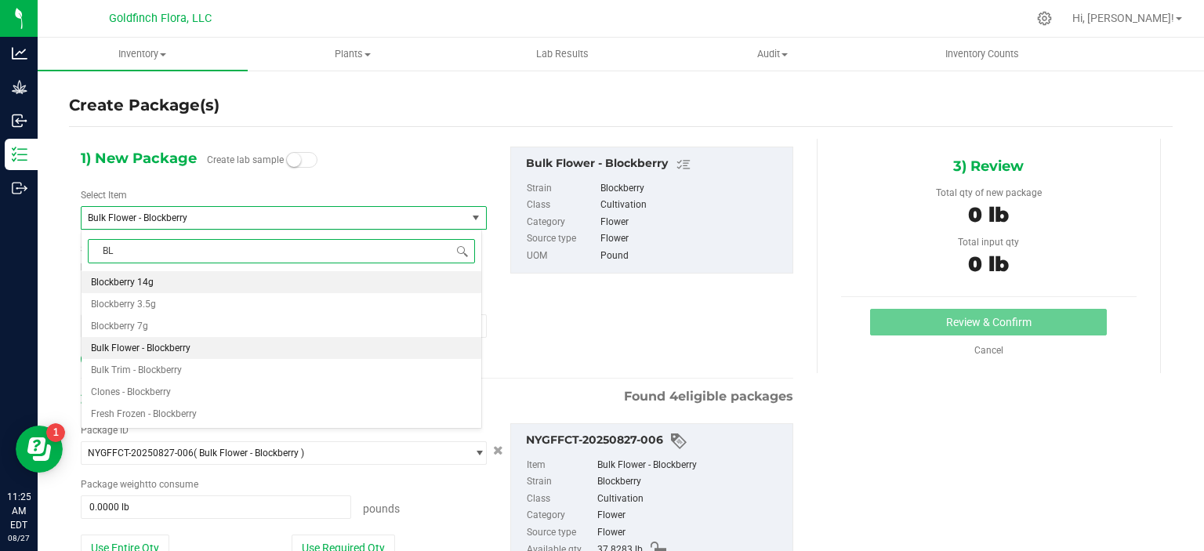
click at [188, 289] on li "Blockberry 14g" at bounding box center [282, 282] width 400 height 22
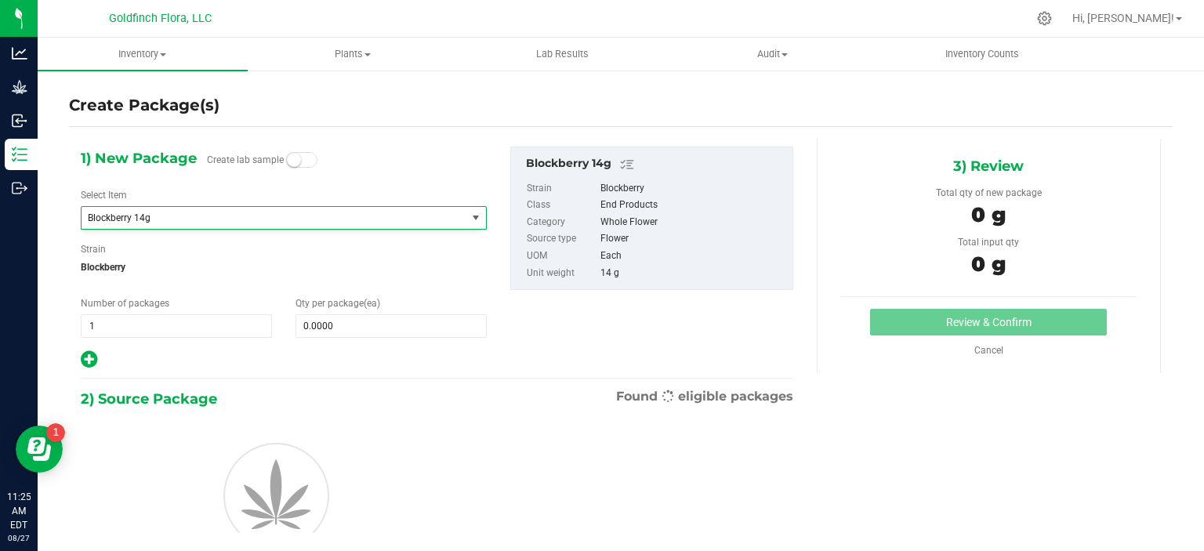
type input "0"
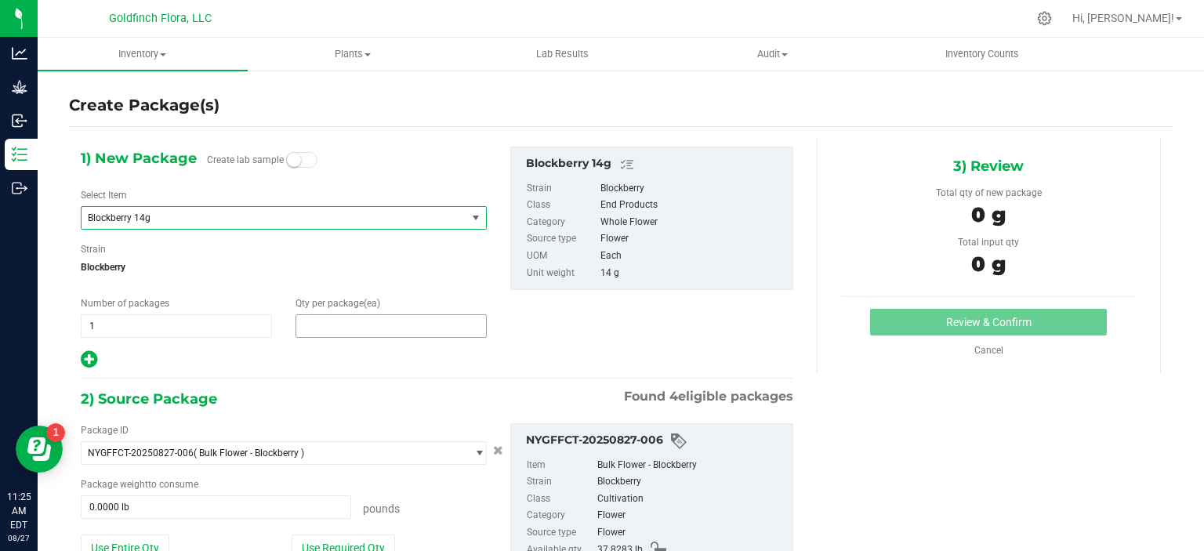
click at [310, 325] on span at bounding box center [391, 326] width 191 height 24
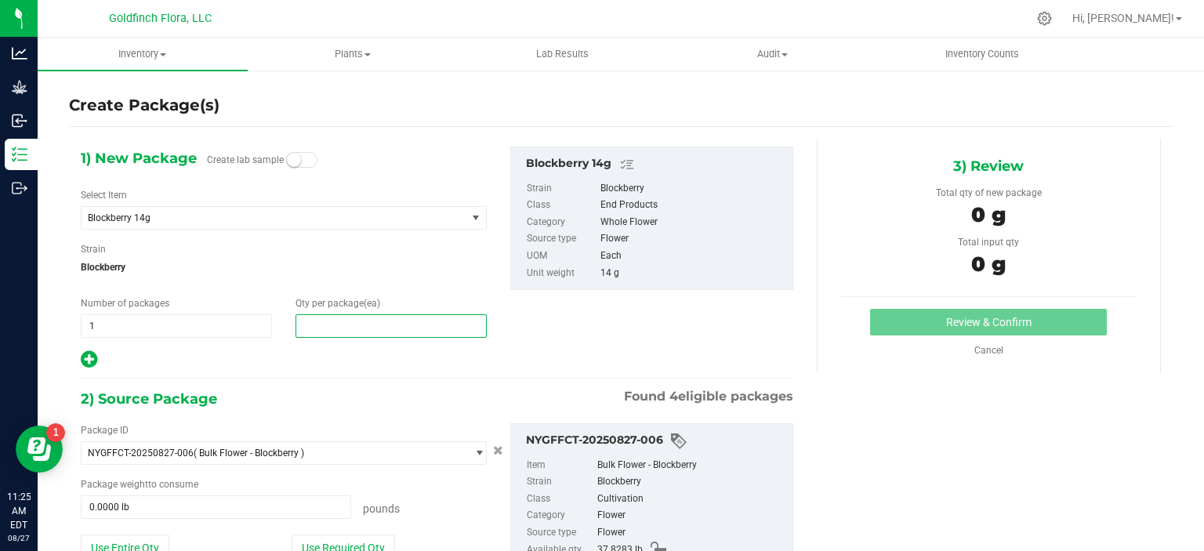
type input "9"
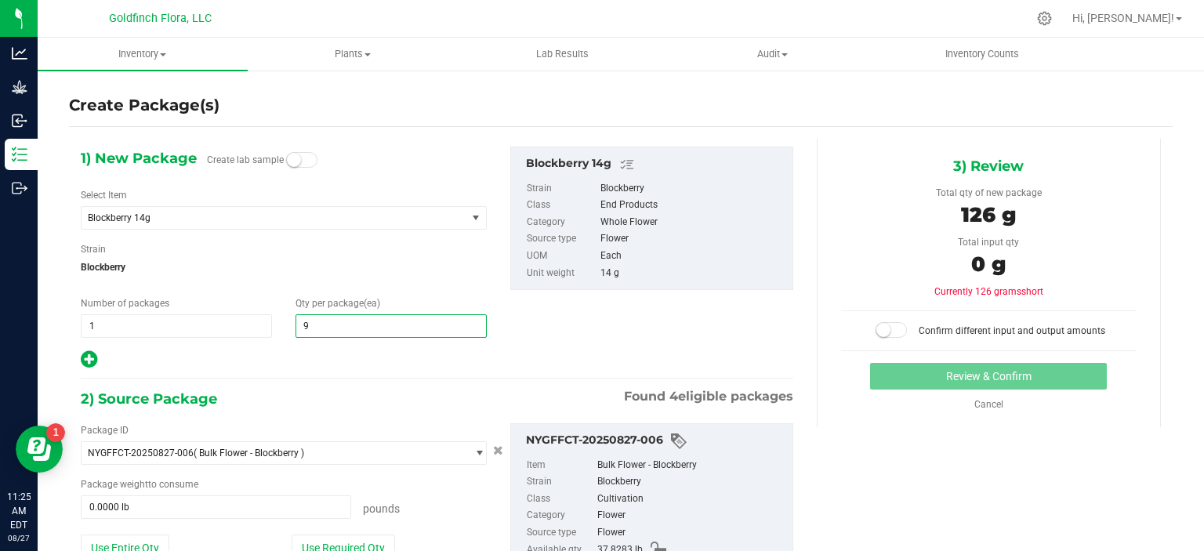
type input "9"
click at [355, 532] on div "Package ID NYGFFCT-20250827-006 ( Bulk Flower - Blockberry ) NYGFFCT-20250826-0…" at bounding box center [284, 505] width 430 height 164
click at [357, 539] on button "Use Required Qty" at bounding box center [343, 548] width 103 height 27
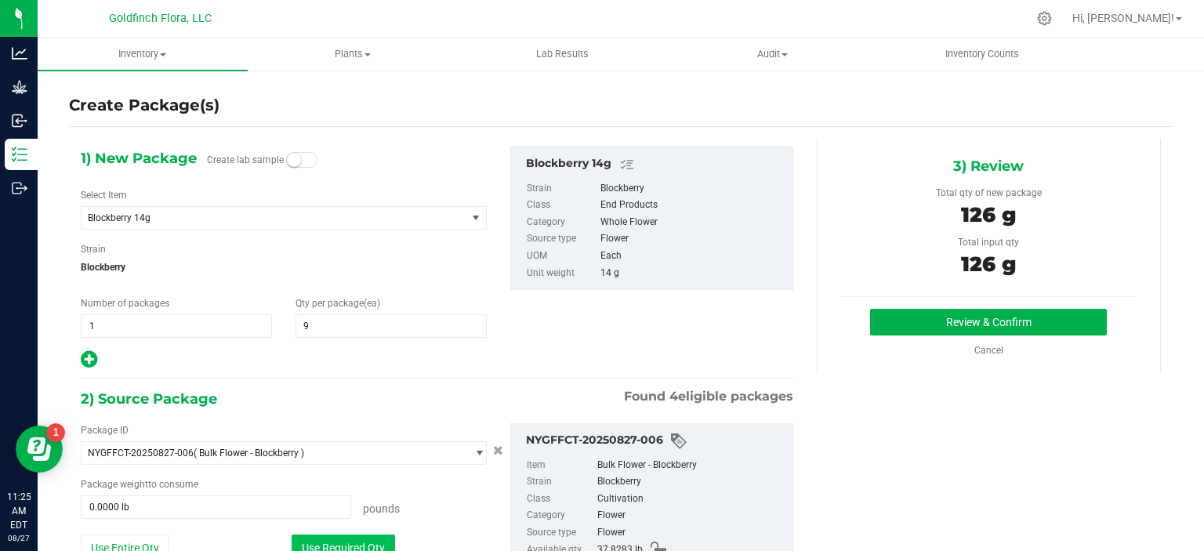
type input "0.2778 lb"
click at [1021, 314] on button "Review & Confirm" at bounding box center [988, 322] width 237 height 27
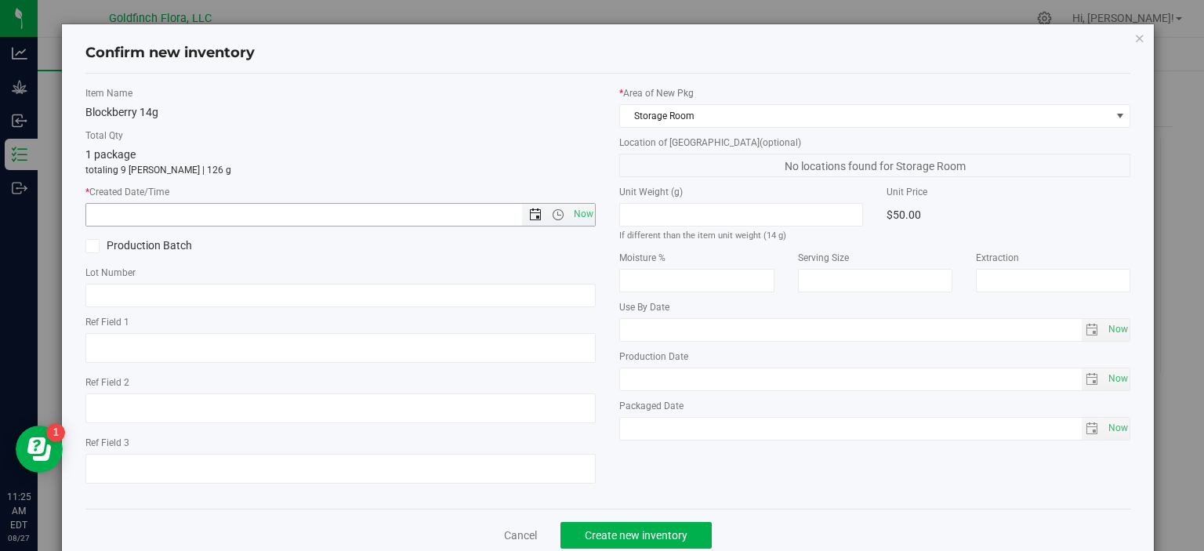
click at [530, 212] on span "Open the date view" at bounding box center [535, 215] width 13 height 13
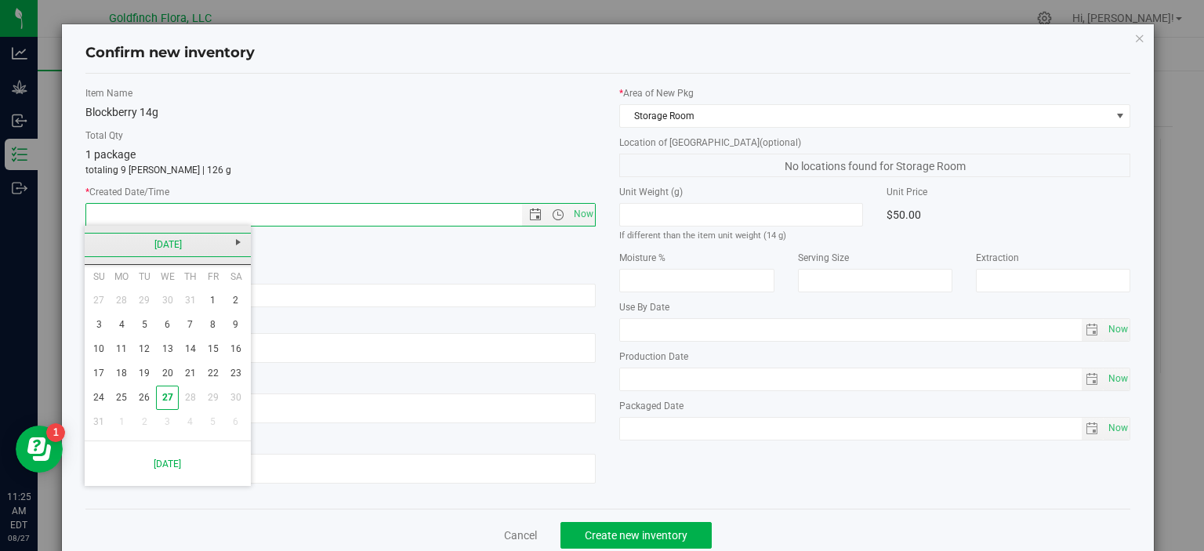
click at [176, 250] on link "[DATE]" at bounding box center [168, 245] width 169 height 24
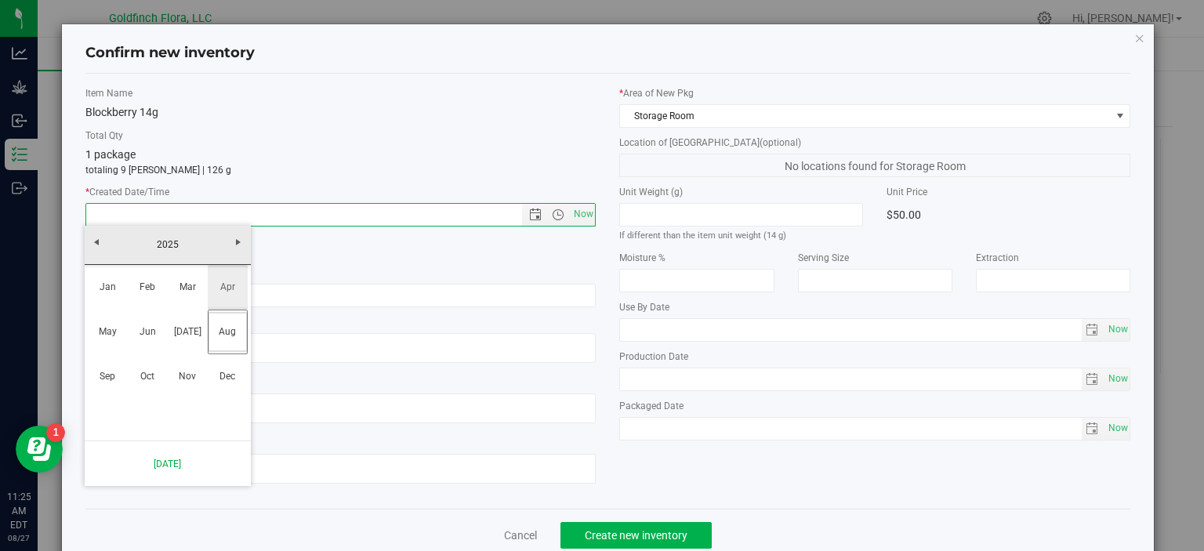
click at [226, 285] on link "Apr" at bounding box center [228, 287] width 40 height 40
click at [197, 314] on link "10" at bounding box center [190, 325] width 23 height 24
type input "[DATE] 11:25 AM"
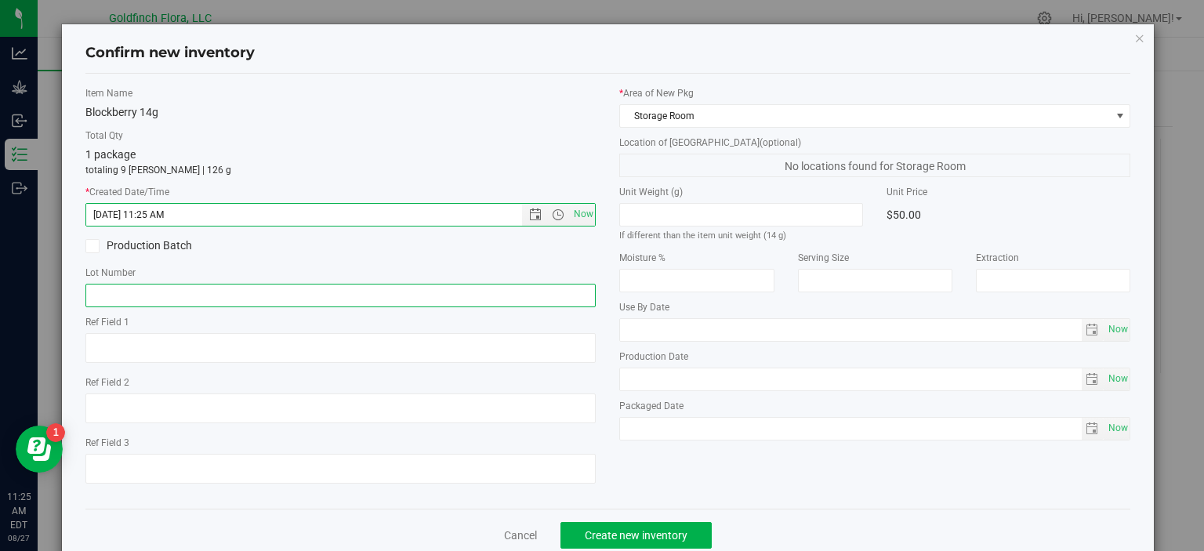
click at [200, 296] on input "text" at bounding box center [340, 296] width 511 height 24
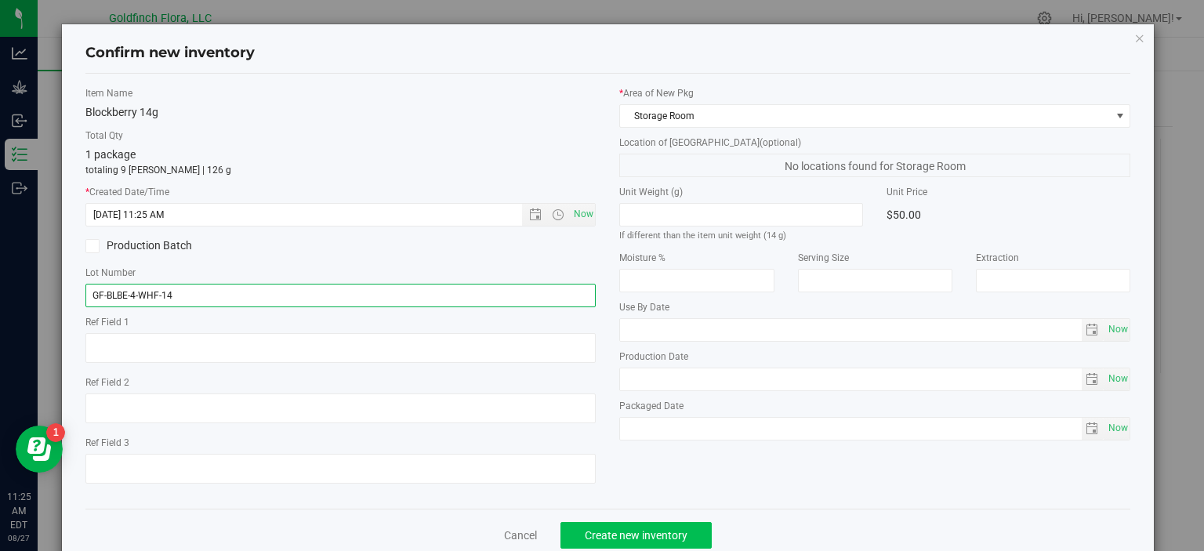
type input "GF-BLBE-4-WHF-14"
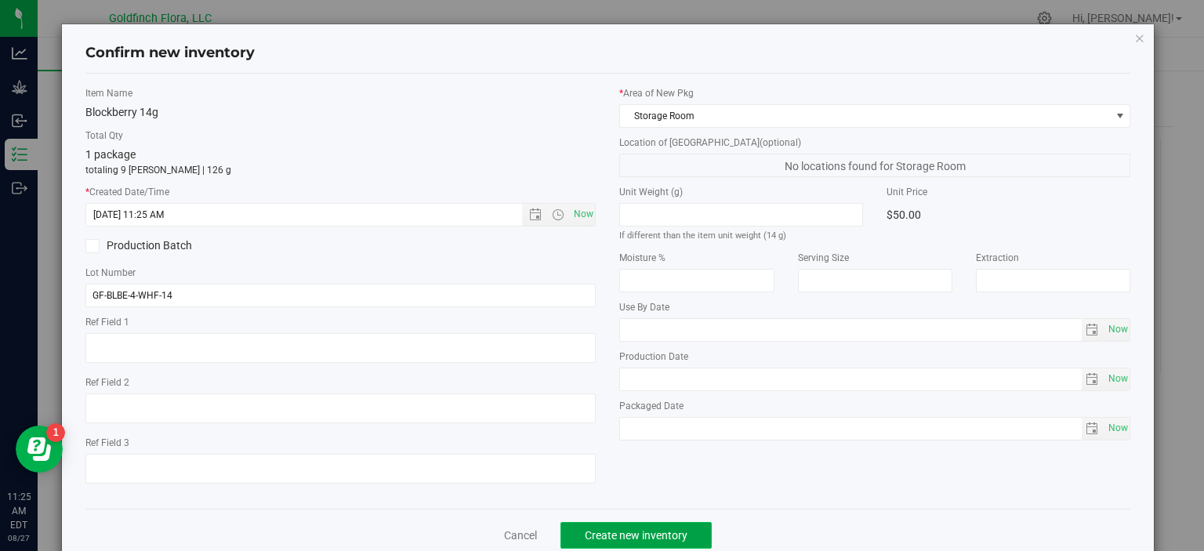
click at [613, 530] on span "Create new inventory" at bounding box center [636, 535] width 103 height 13
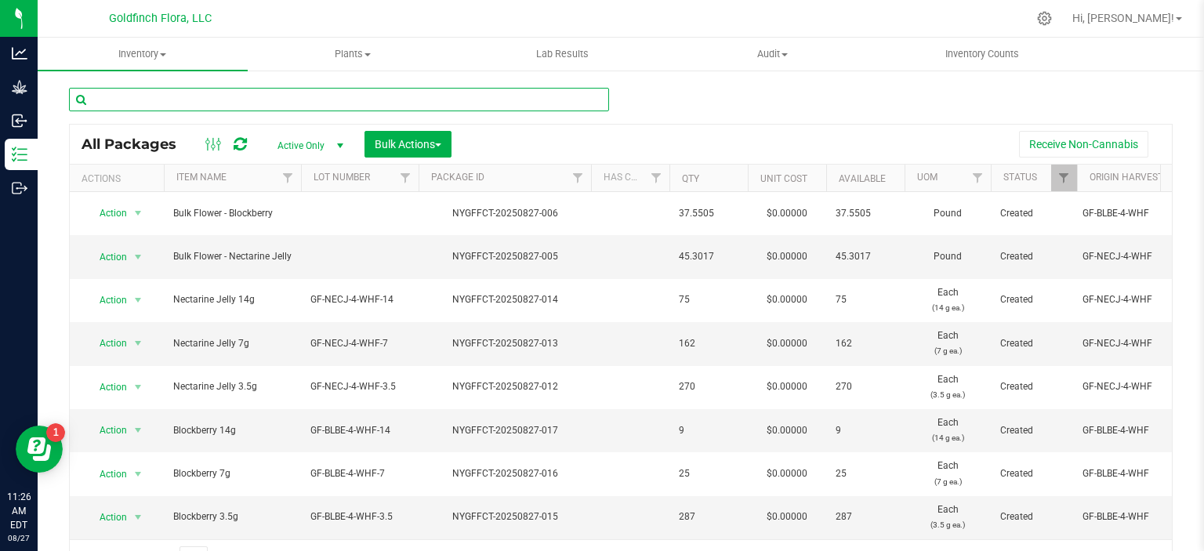
click at [332, 95] on input "text" at bounding box center [339, 100] width 540 height 24
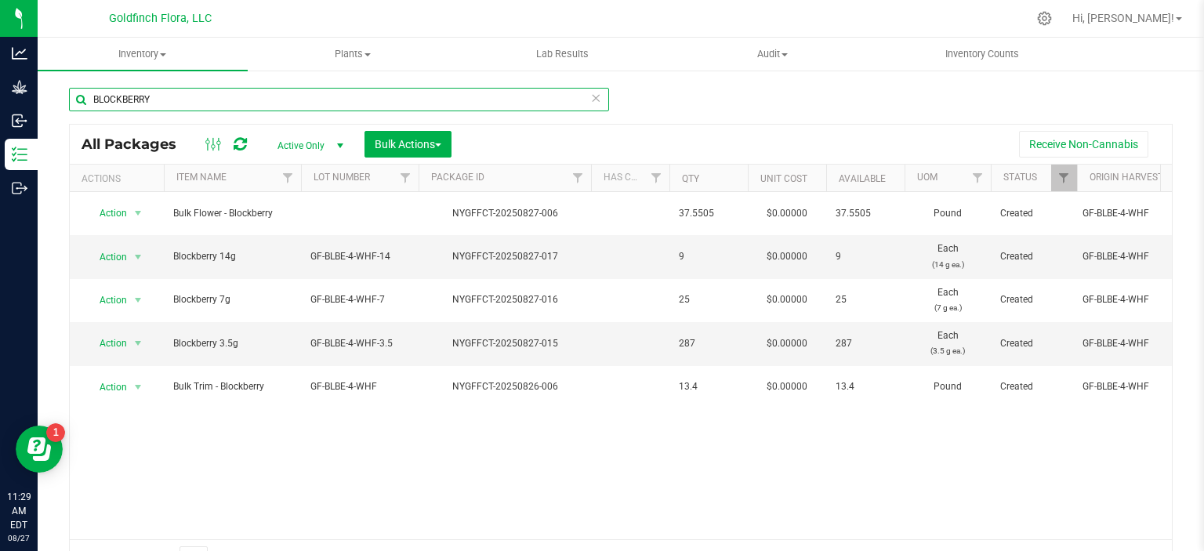
drag, startPoint x: 250, startPoint y: 105, endPoint x: 89, endPoint y: 96, distance: 161.0
click at [89, 96] on input "BLOCKBERRY" at bounding box center [339, 100] width 540 height 24
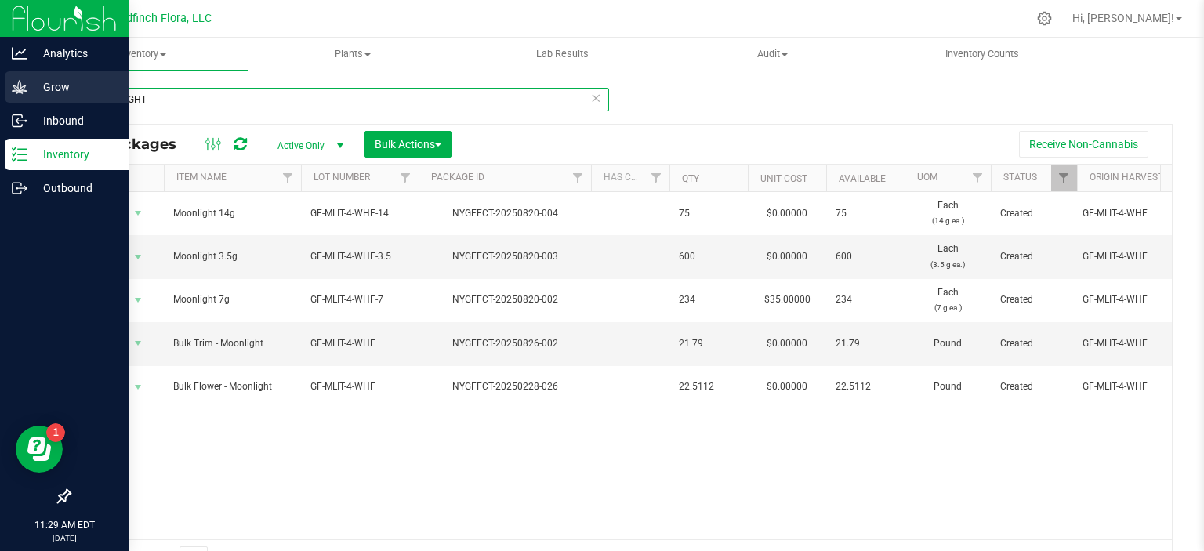
drag, startPoint x: 276, startPoint y: 96, endPoint x: 0, endPoint y: 82, distance: 276.3
click at [0, 82] on div "Analytics Grow Inbound Inventory Outbound 11:29 AM EDT [DATE] 08/27 Goldfinch F…" at bounding box center [602, 275] width 1204 height 551
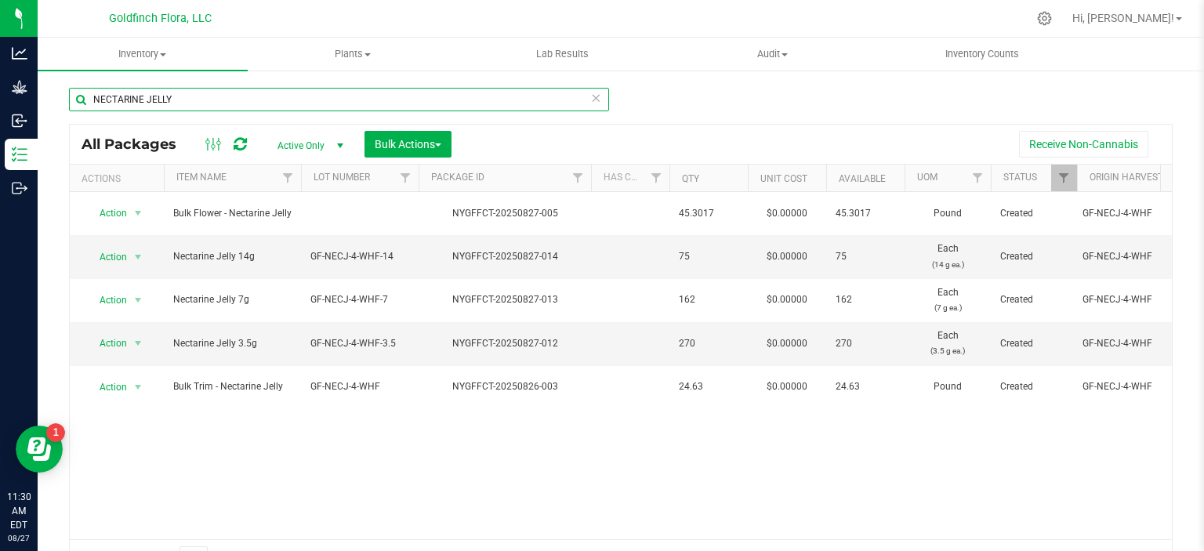
drag, startPoint x: 184, startPoint y: 96, endPoint x: 79, endPoint y: 94, distance: 105.1
click at [79, 94] on input "NECTARINE JELLY" at bounding box center [339, 100] width 540 height 24
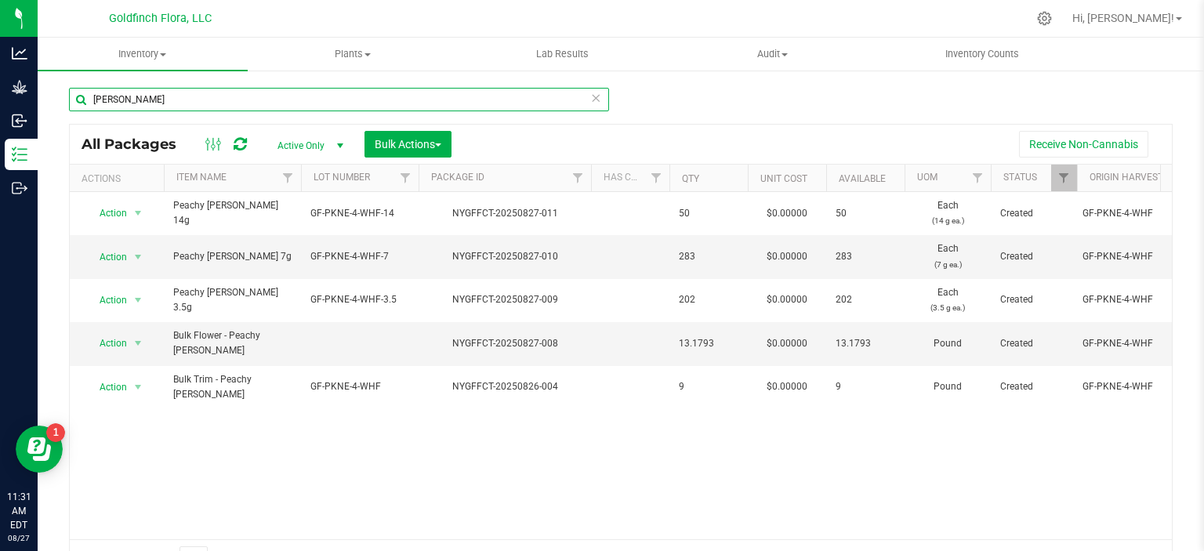
drag, startPoint x: 210, startPoint y: 97, endPoint x: 92, endPoint y: 97, distance: 118.4
click at [92, 97] on input "[PERSON_NAME]" at bounding box center [339, 100] width 540 height 24
type input "VELVET LUSHERS"
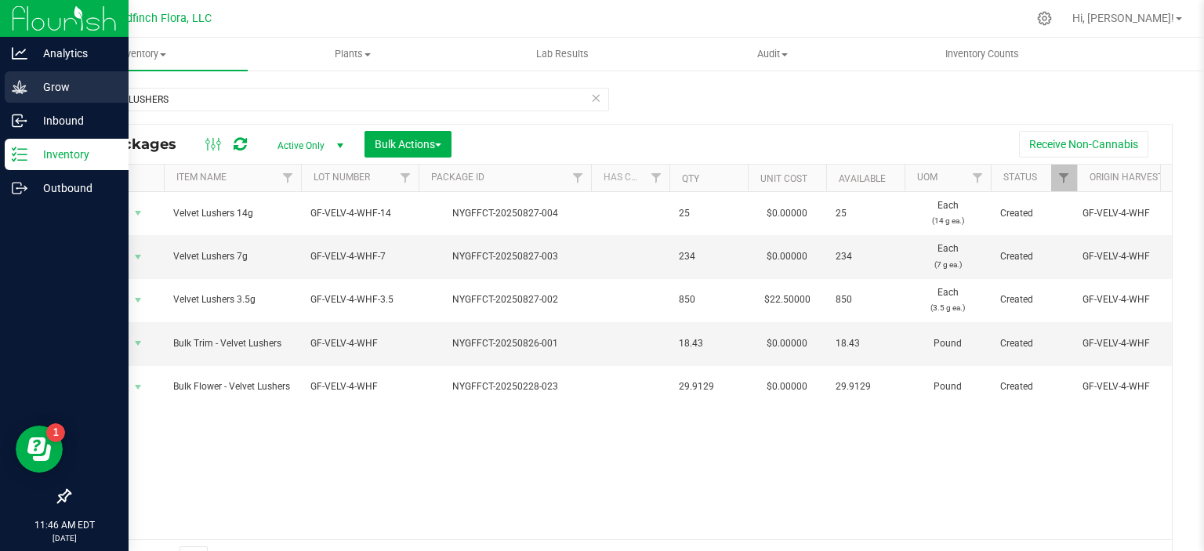
click at [27, 87] on p "Grow" at bounding box center [74, 87] width 94 height 19
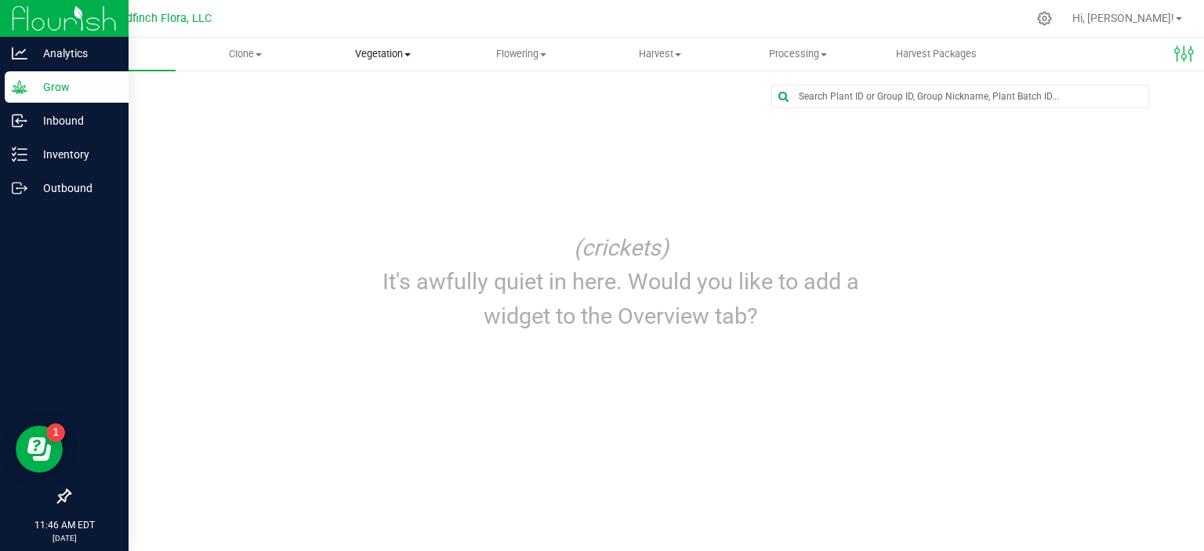
click at [392, 53] on span "Vegetation" at bounding box center [383, 54] width 136 height 14
click at [365, 95] on span "Veg groups" at bounding box center [364, 94] width 100 height 13
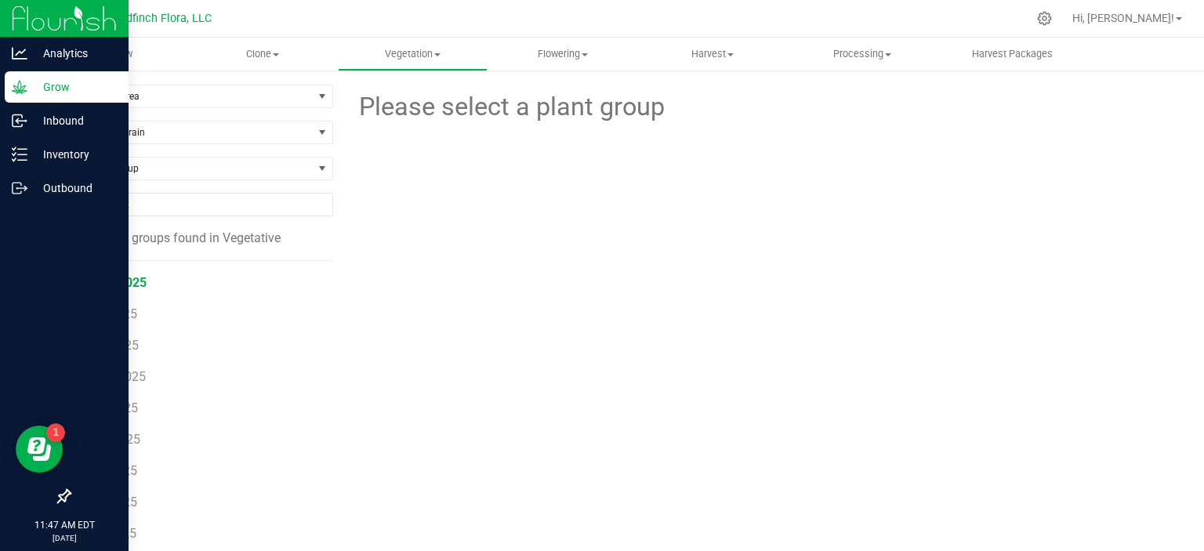
click at [130, 286] on span "AFR-2025" at bounding box center [118, 282] width 56 height 15
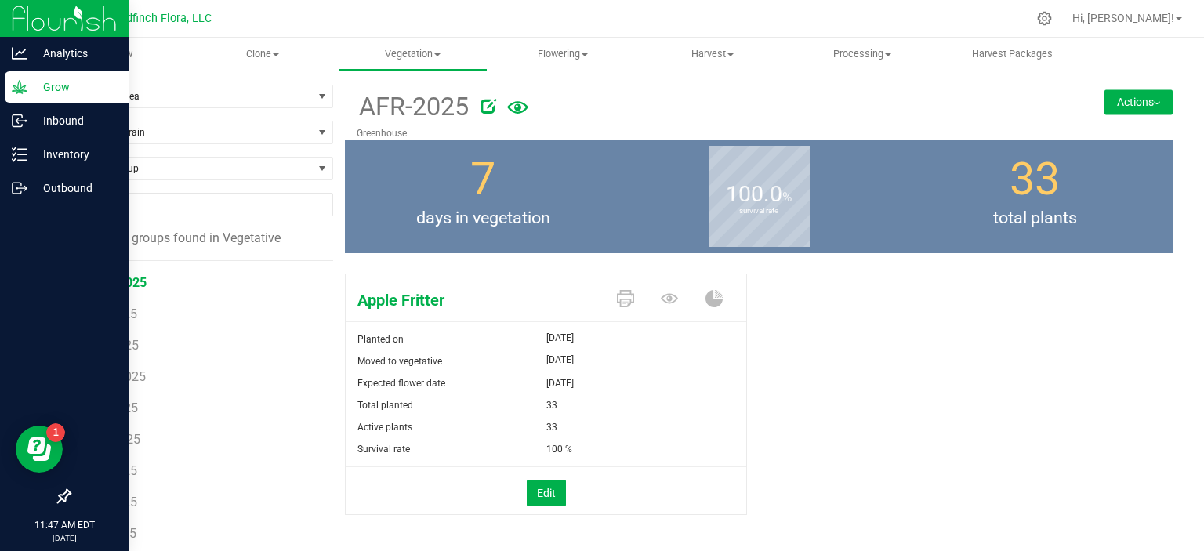
click at [1123, 101] on button "Actions" at bounding box center [1139, 101] width 68 height 25
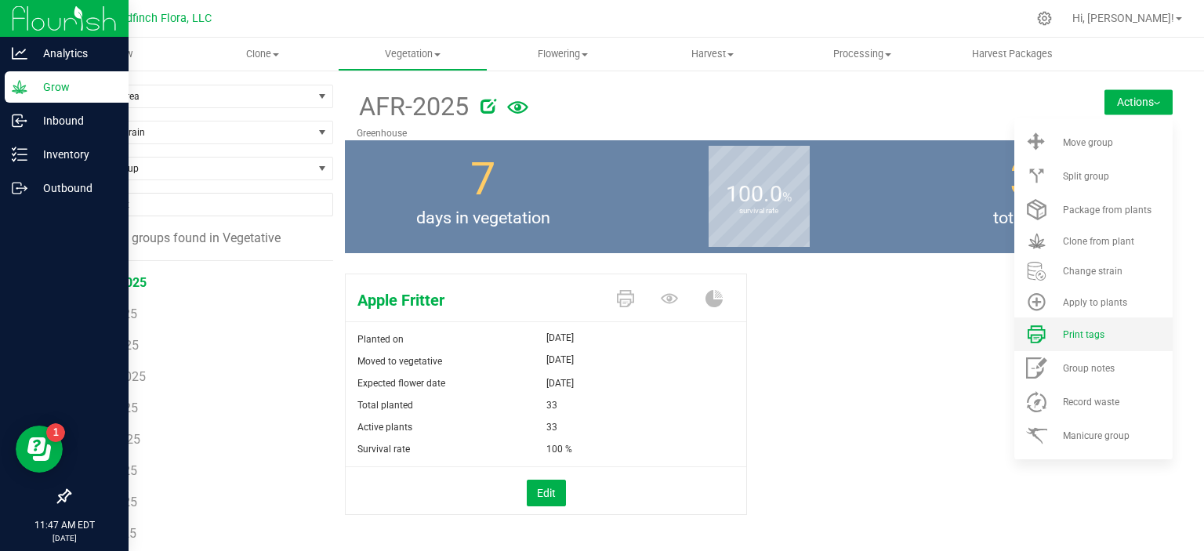
click at [1063, 335] on span "Print tags" at bounding box center [1084, 334] width 42 height 11
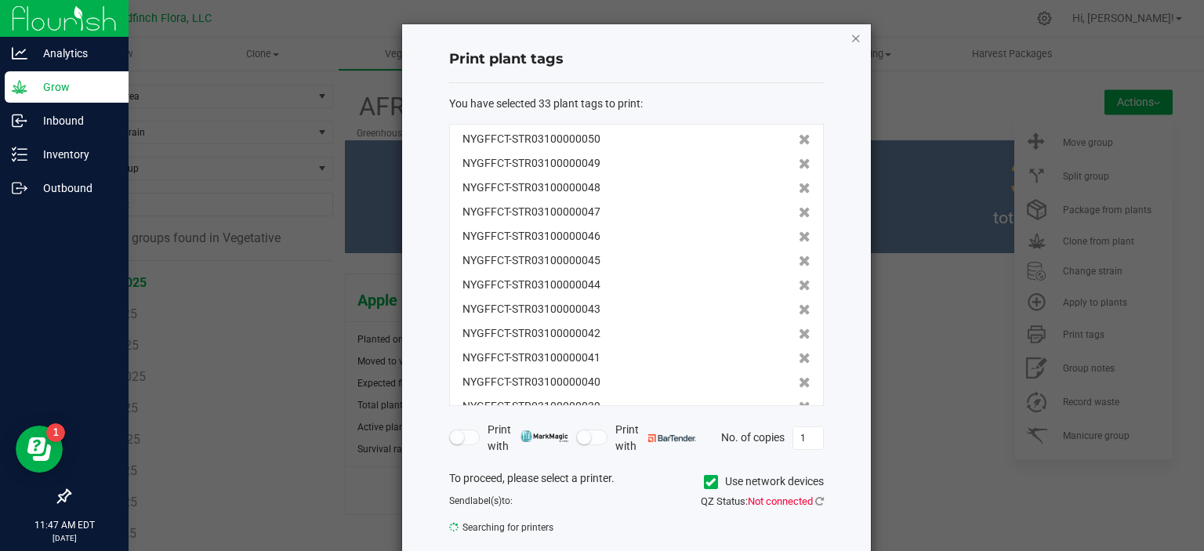
click at [853, 40] on icon "button" at bounding box center [856, 37] width 11 height 19
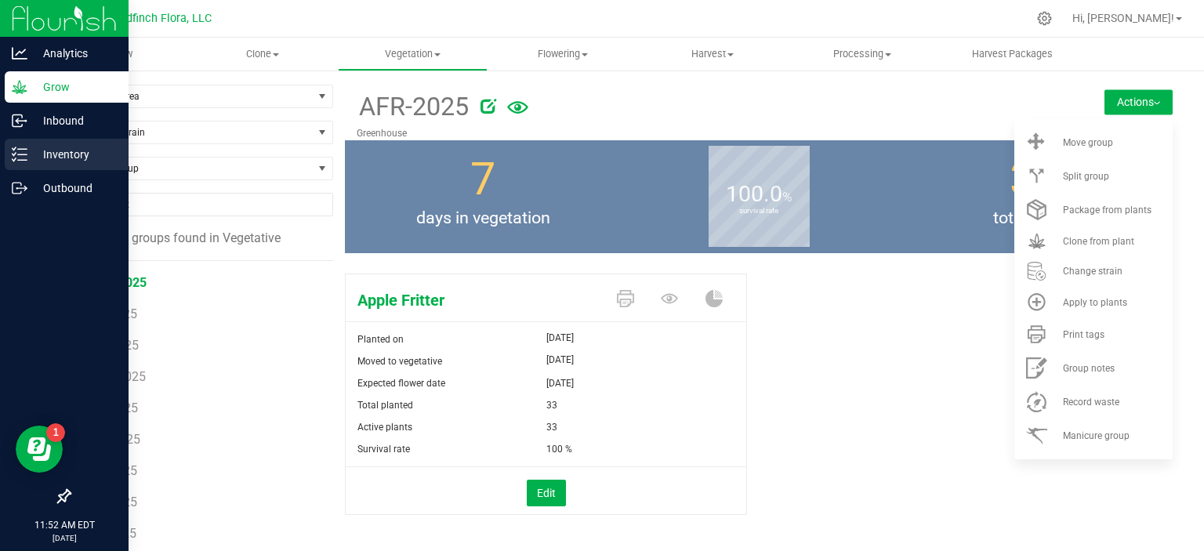
click at [60, 149] on p "Inventory" at bounding box center [74, 154] width 94 height 19
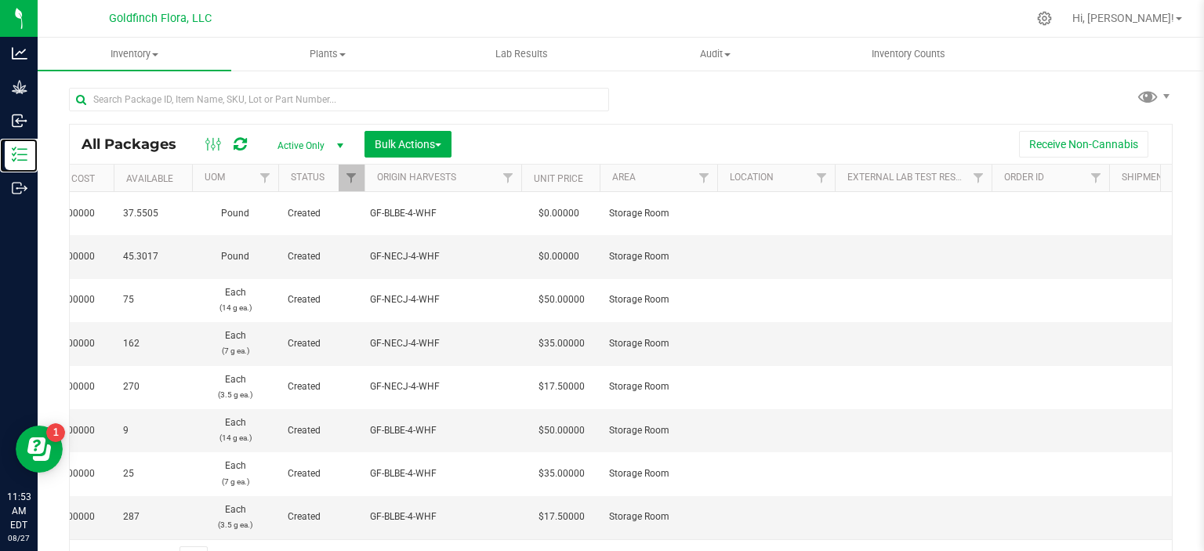
scroll to position [0, 1121]
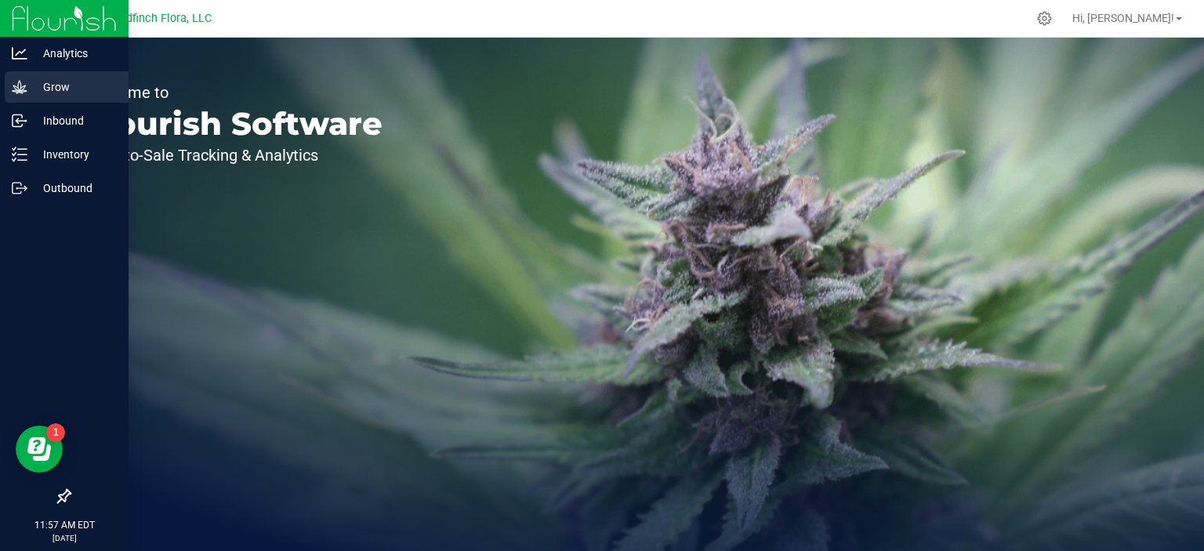
click at [53, 87] on p "Grow" at bounding box center [74, 87] width 94 height 19
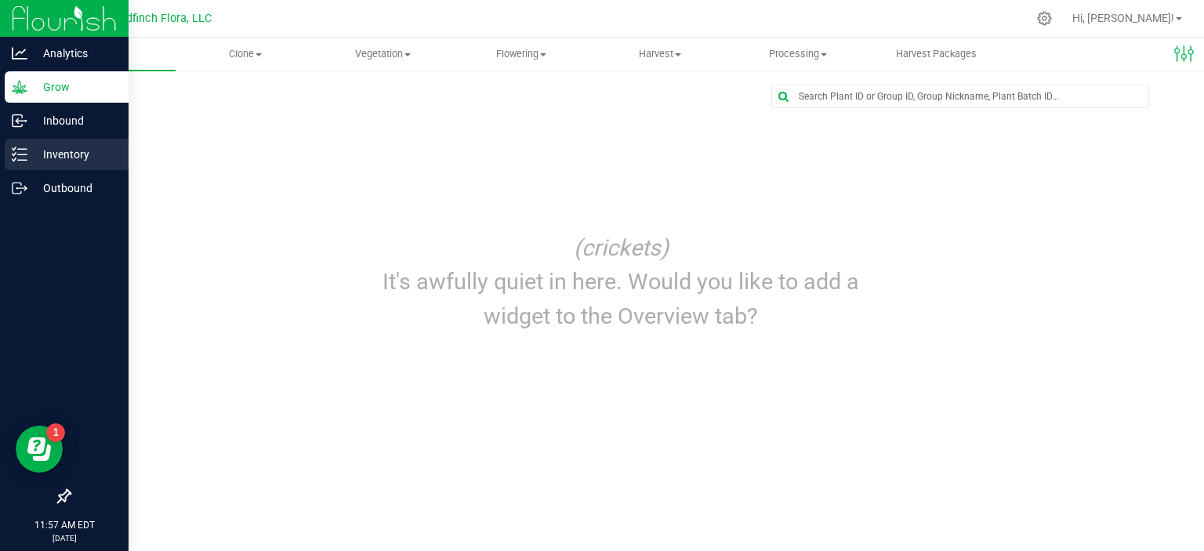
click at [66, 161] on p "Inventory" at bounding box center [74, 154] width 94 height 19
click at [58, 150] on p "Inventory" at bounding box center [74, 154] width 94 height 19
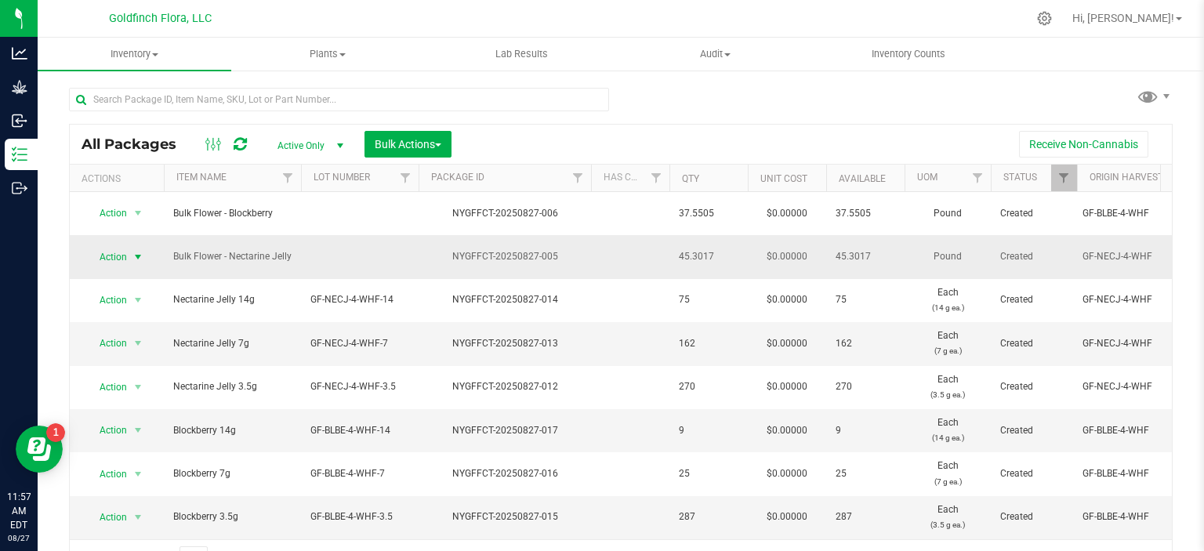
click at [137, 251] on span "select" at bounding box center [138, 257] width 13 height 13
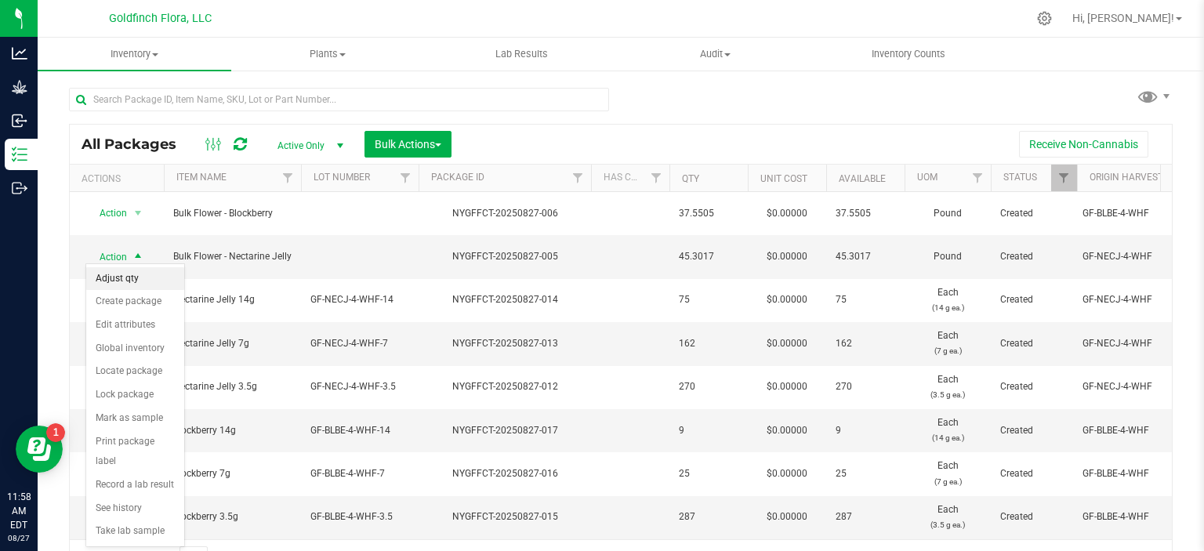
click at [112, 281] on li "Adjust qty" at bounding box center [135, 279] width 98 height 24
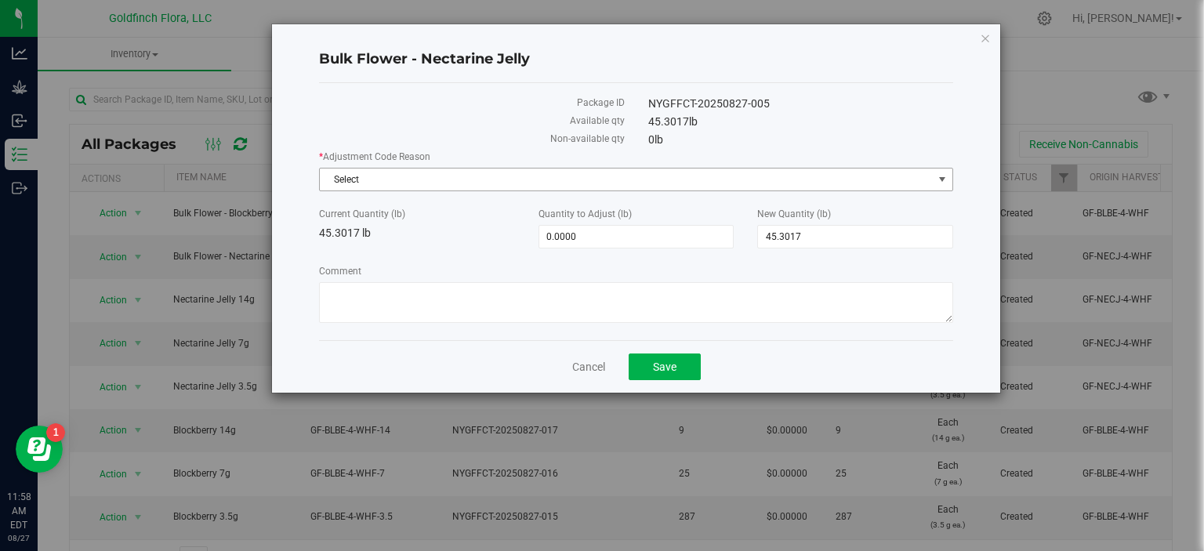
click at [945, 177] on span "select" at bounding box center [942, 179] width 13 height 13
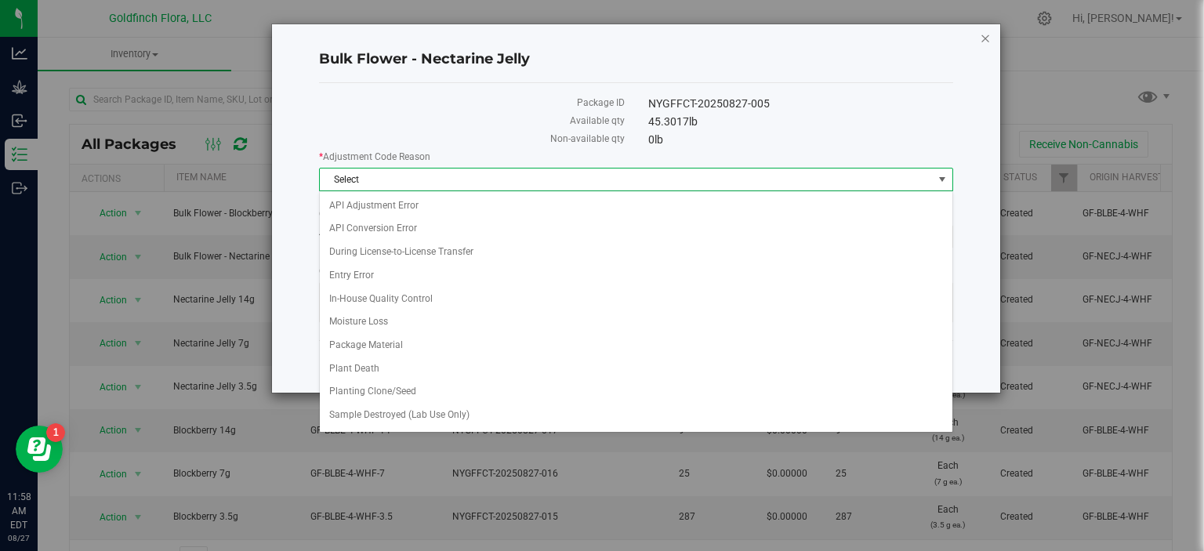
click at [988, 37] on icon "button" at bounding box center [985, 37] width 11 height 19
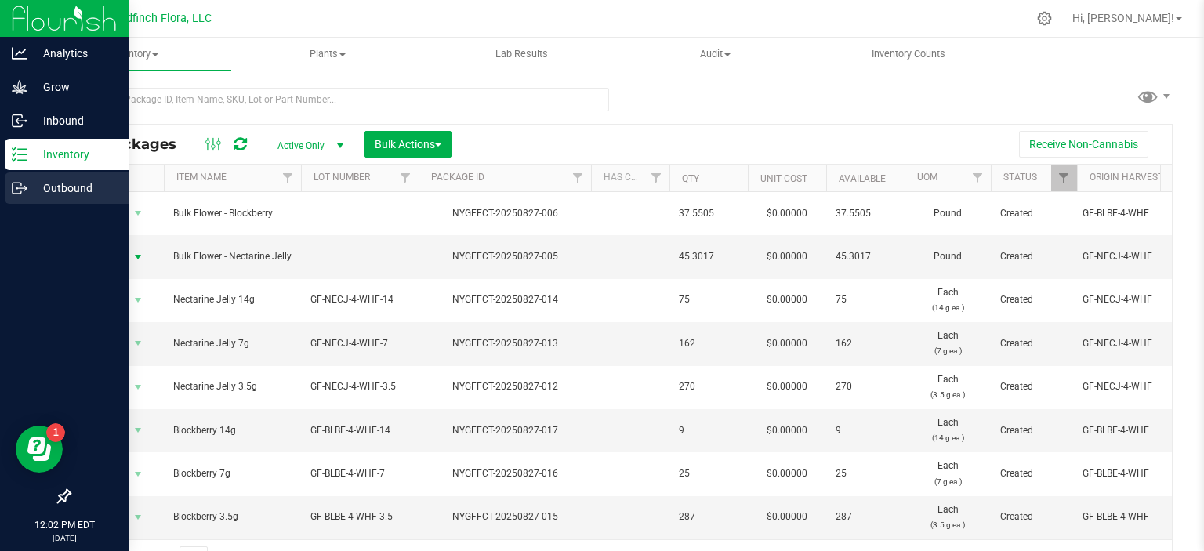
click at [54, 180] on p "Outbound" at bounding box center [74, 188] width 94 height 19
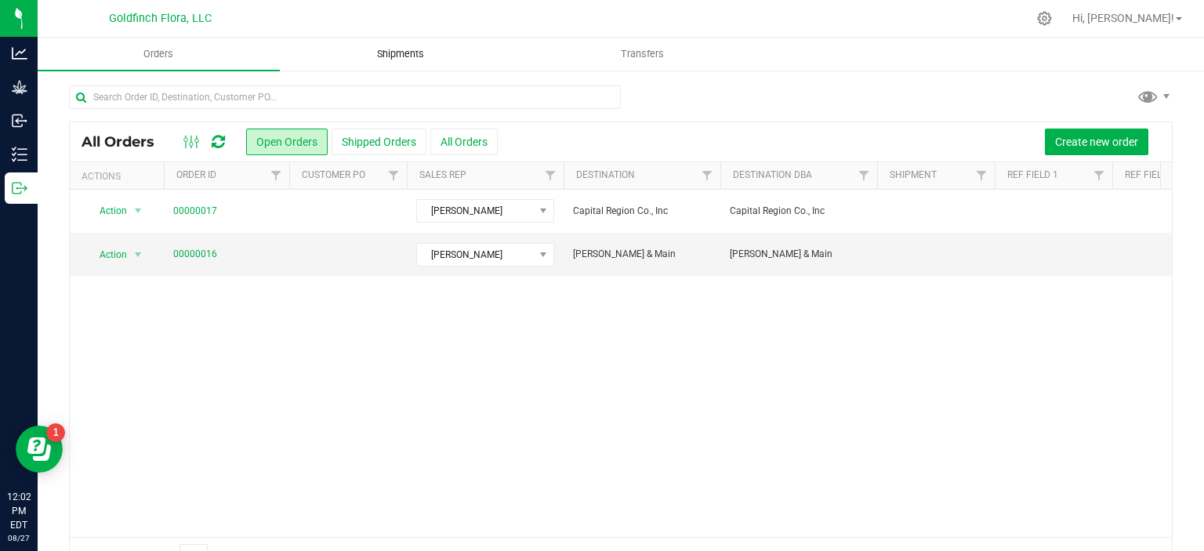
click at [409, 53] on span "Shipments" at bounding box center [400, 54] width 89 height 14
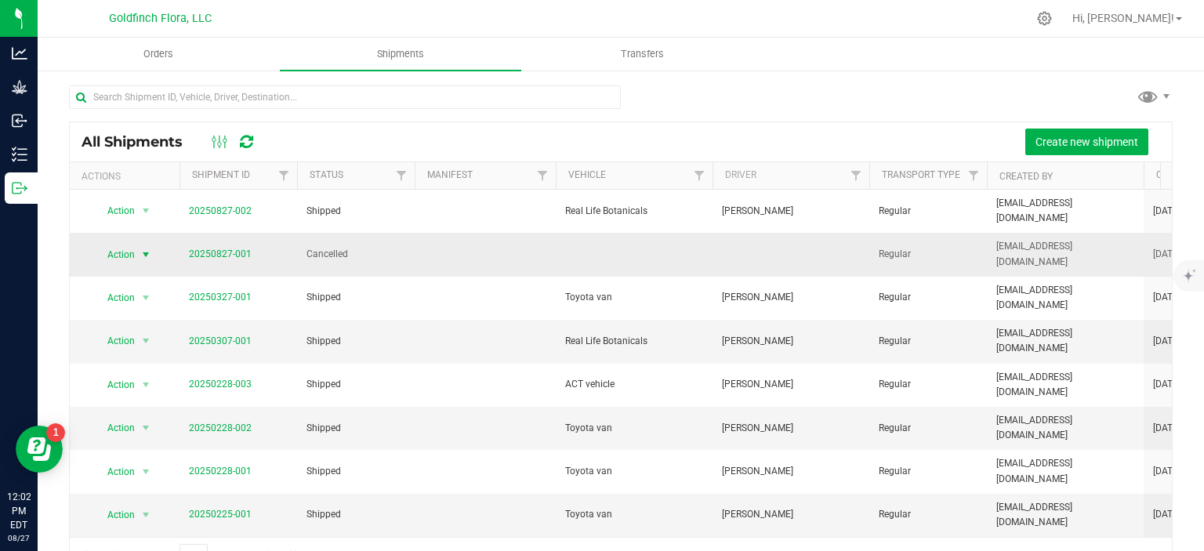
click at [146, 249] on span "select" at bounding box center [146, 255] width 13 height 13
click at [124, 270] on li "View shipment" at bounding box center [134, 281] width 80 height 43
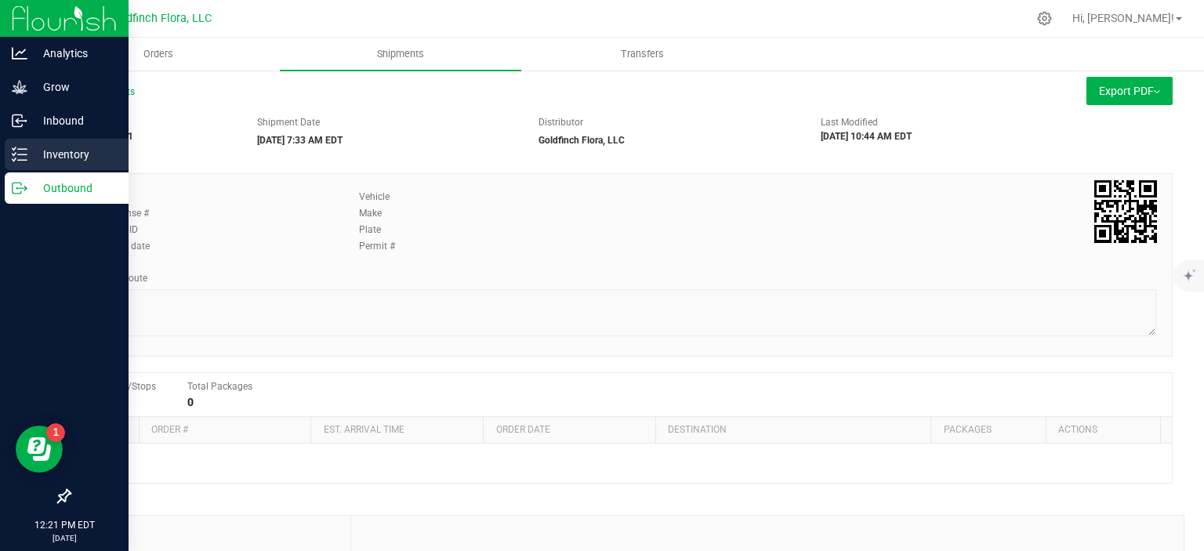
click at [21, 147] on icon at bounding box center [20, 155] width 16 height 16
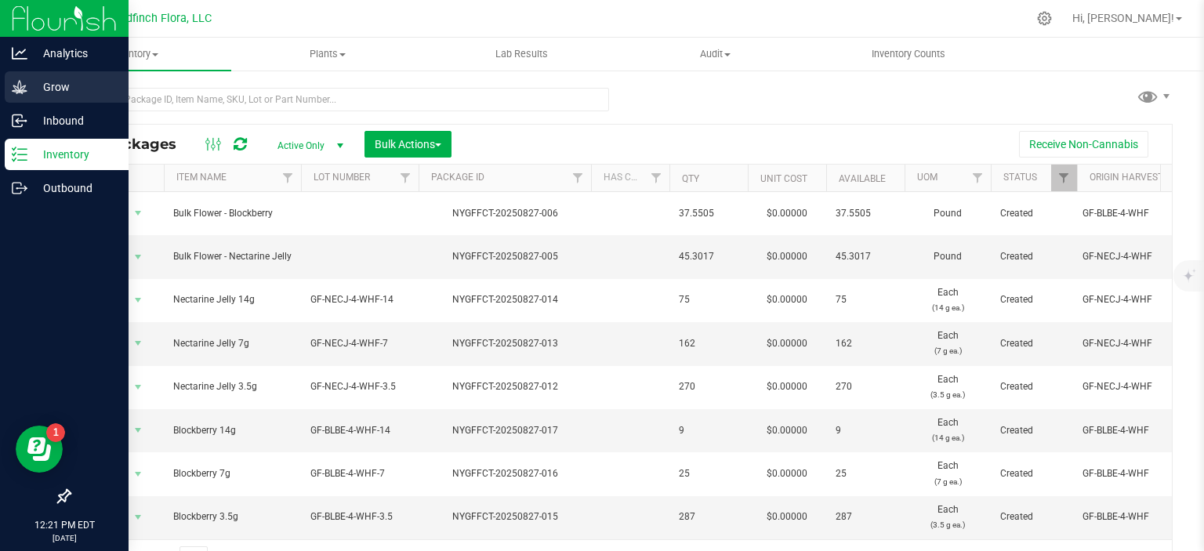
click at [28, 84] on p "Grow" at bounding box center [74, 87] width 94 height 19
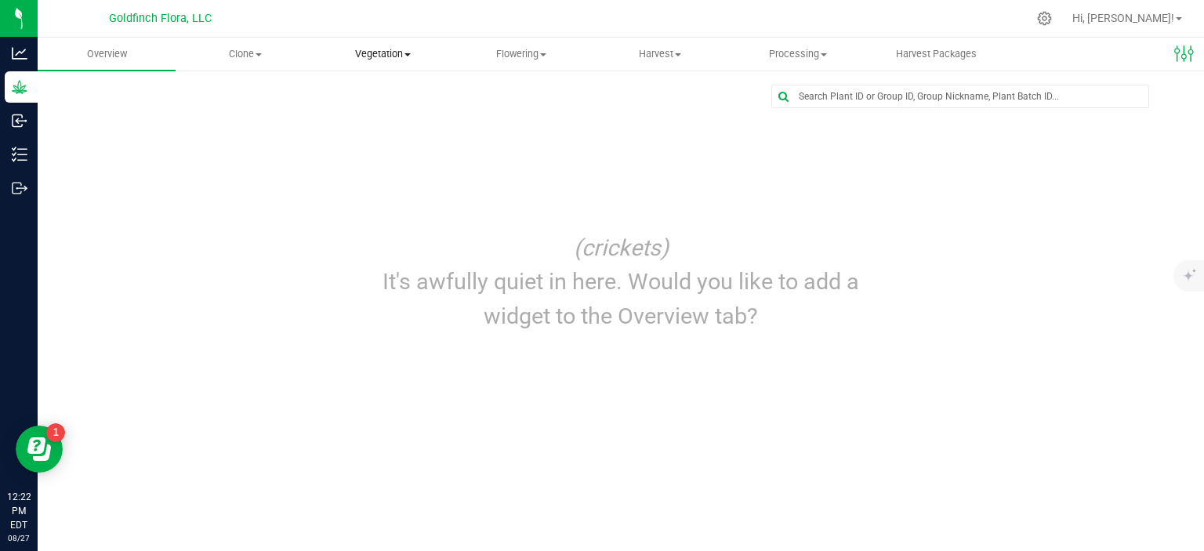
click at [386, 62] on uib-tab-heading "Vegetation Veg groups Veg plants Mother groups Mother plants Apply to plants Cr…" at bounding box center [383, 53] width 136 height 31
click at [371, 93] on span "Veg groups" at bounding box center [364, 94] width 100 height 13
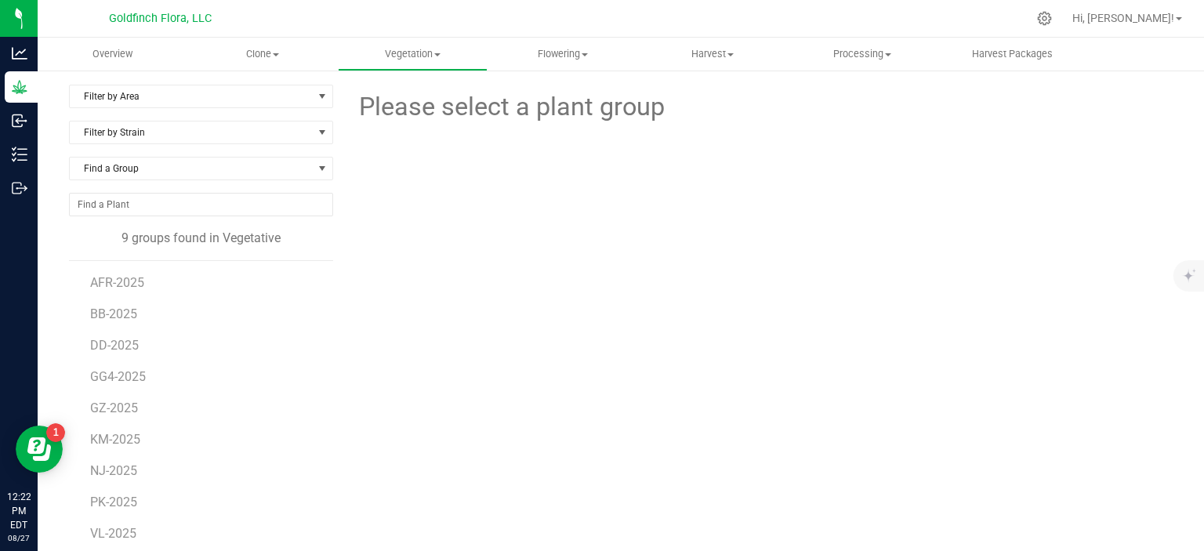
scroll to position [19, 0]
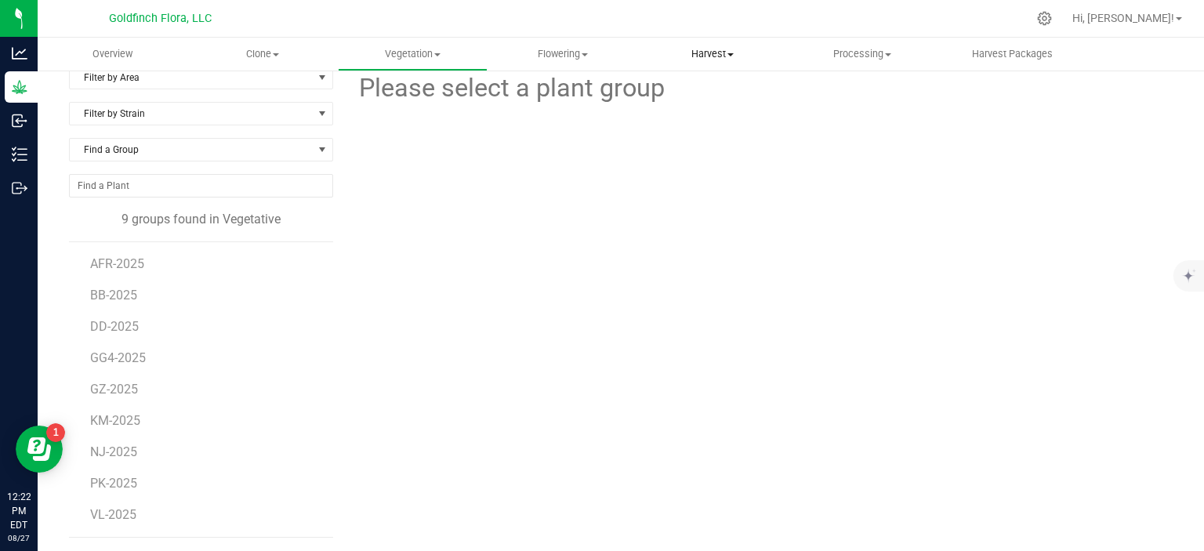
click at [725, 49] on span "Harvest" at bounding box center [712, 54] width 148 height 14
click at [681, 96] on span "Harvests" at bounding box center [680, 94] width 87 height 13
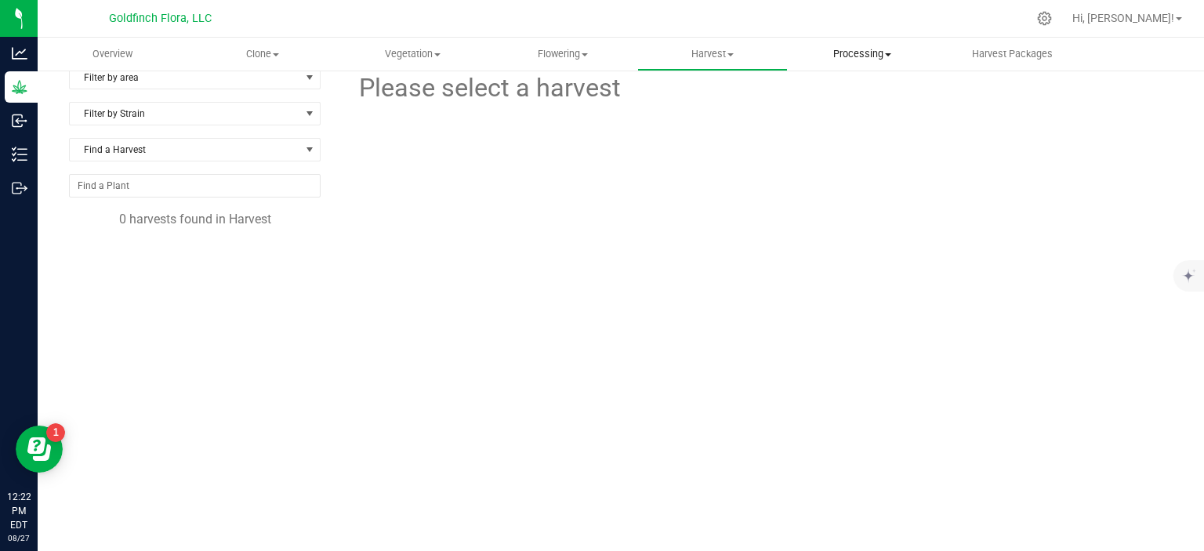
click at [862, 48] on span "Processing" at bounding box center [863, 54] width 148 height 14
click at [844, 114] on span "Processing harvests" at bounding box center [860, 113] width 145 height 13
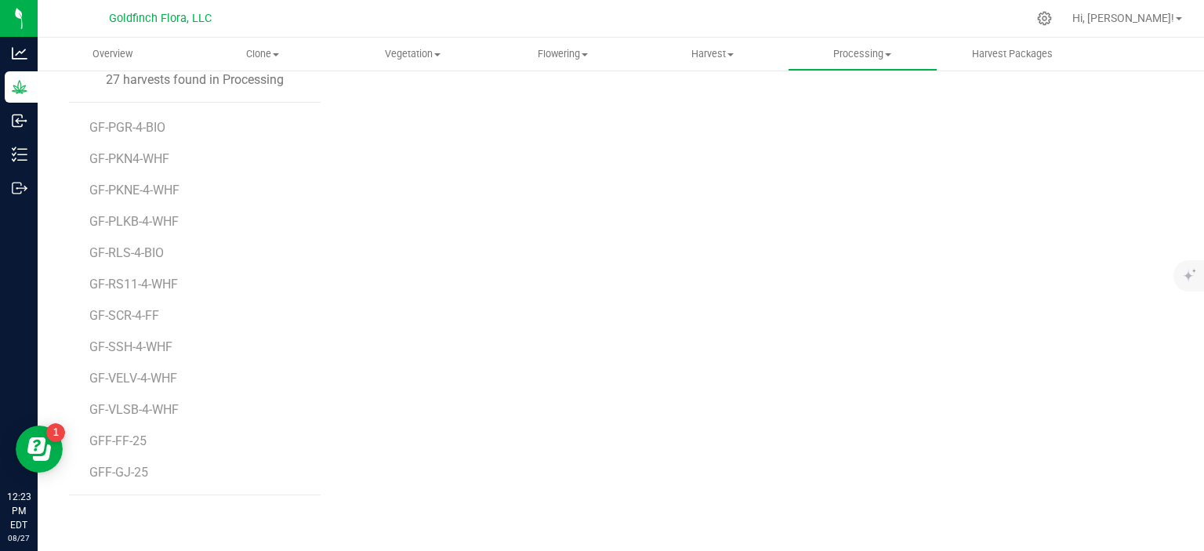
scroll to position [164, 0]
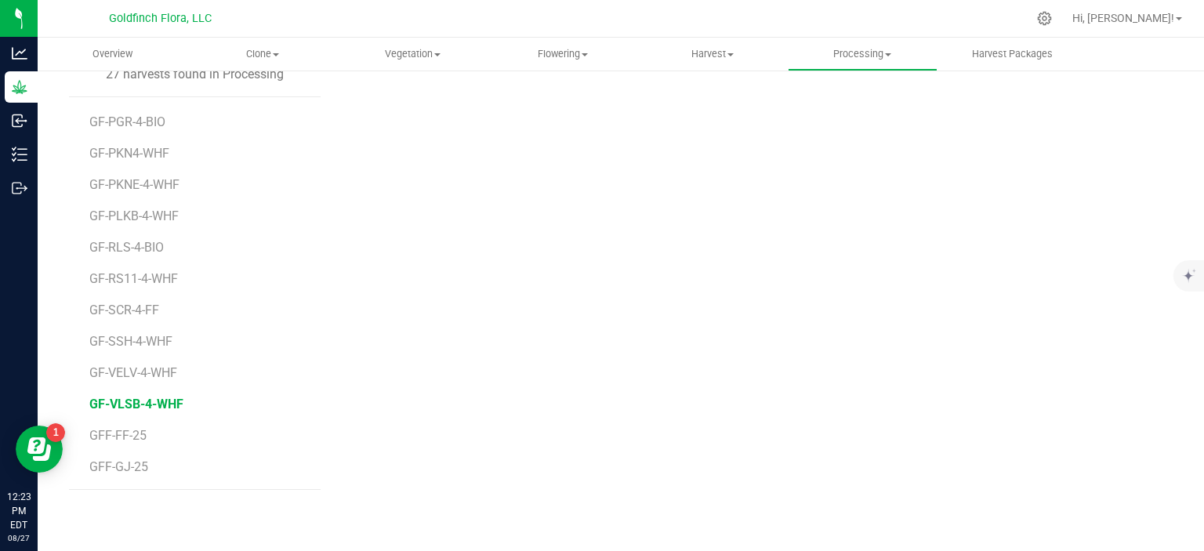
click at [132, 401] on span "GF-VLSB-4-WHF" at bounding box center [136, 404] width 94 height 15
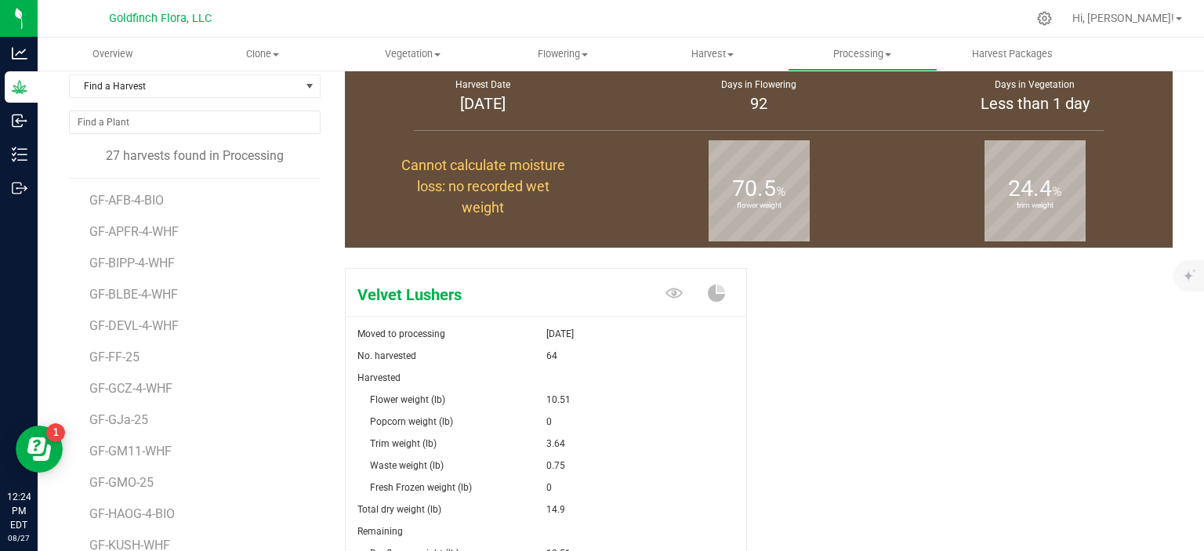
scroll to position [78, 0]
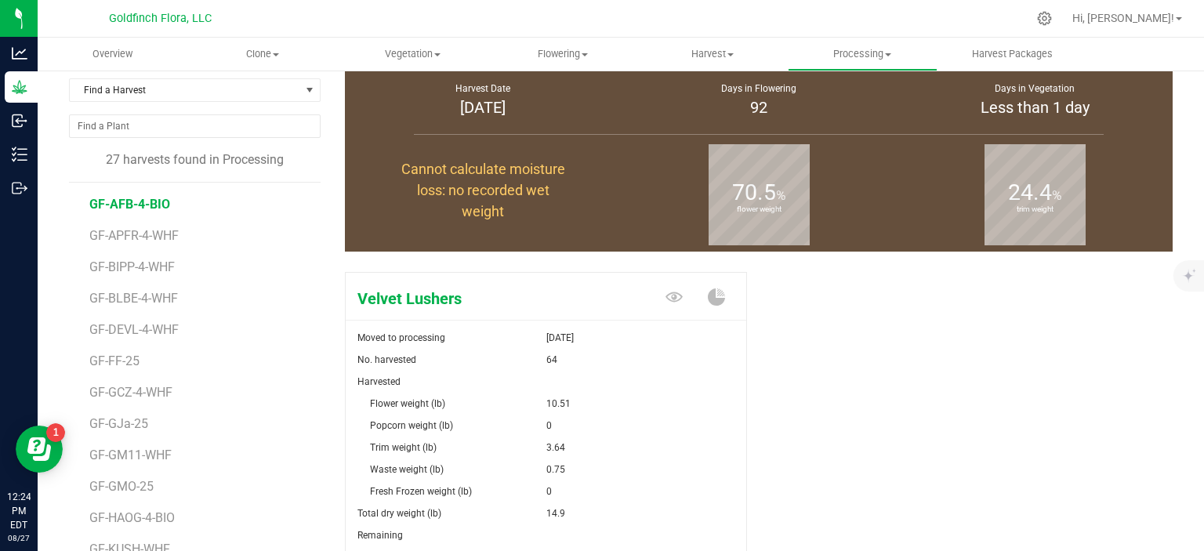
click at [125, 204] on span "GF-AFB-4-BIO" at bounding box center [129, 204] width 81 height 15
click at [120, 238] on span "GF-APFR-4-WHF" at bounding box center [136, 235] width 95 height 15
click at [123, 268] on span "GF-BIPP-4-WHF" at bounding box center [134, 267] width 91 height 15
click at [118, 334] on span "GF-DEVL-4-WHF" at bounding box center [135, 329] width 93 height 15
click at [123, 391] on span "GF-GCZ-4-WHF" at bounding box center [133, 392] width 88 height 15
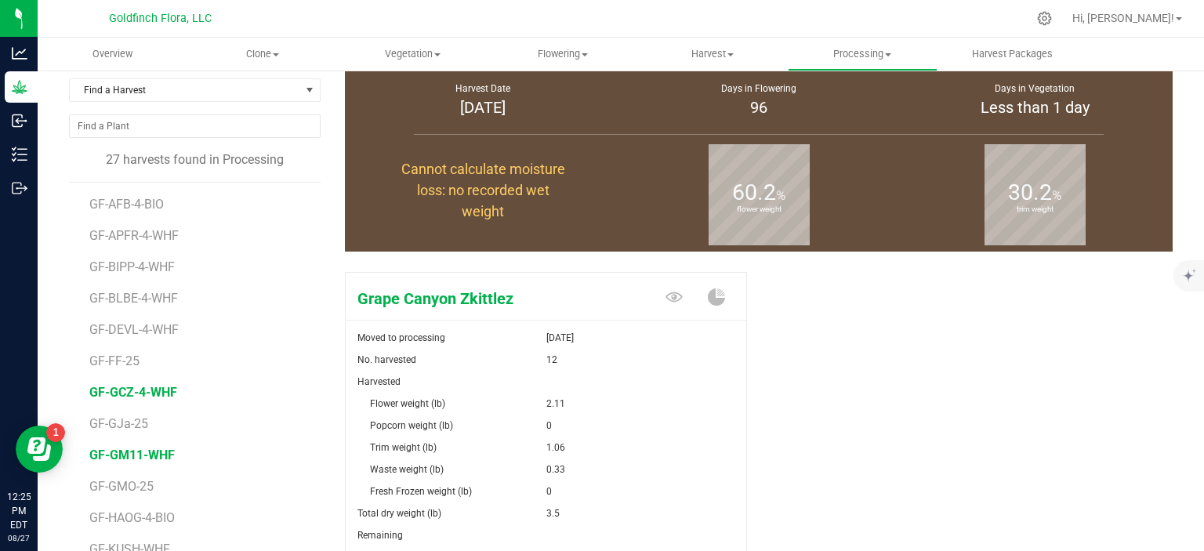
click at [127, 450] on span "GF-GM11-WHF" at bounding box center [131, 455] width 85 height 15
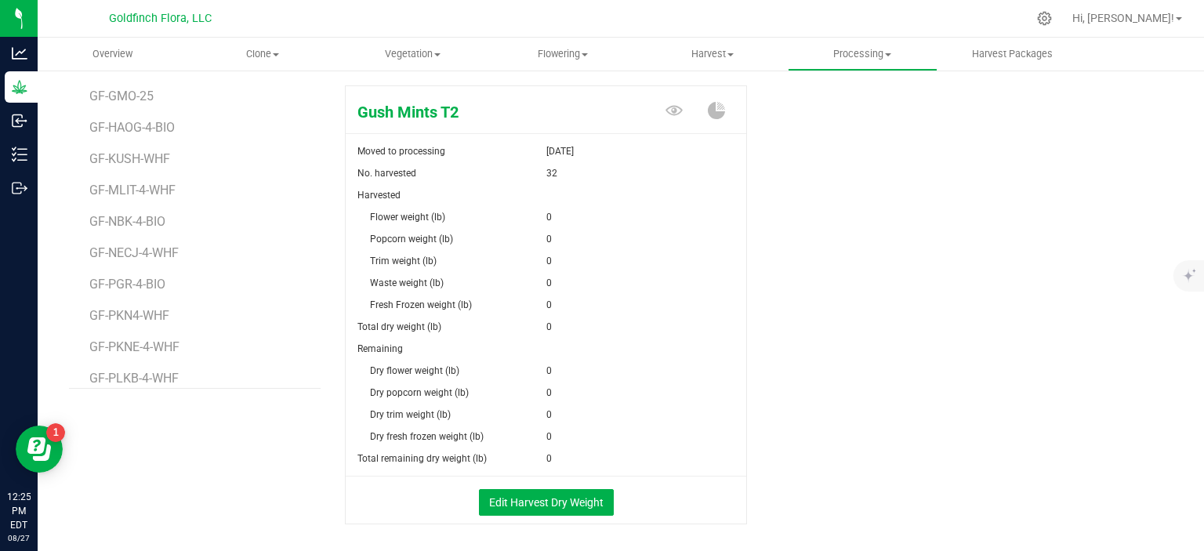
scroll to position [212, 0]
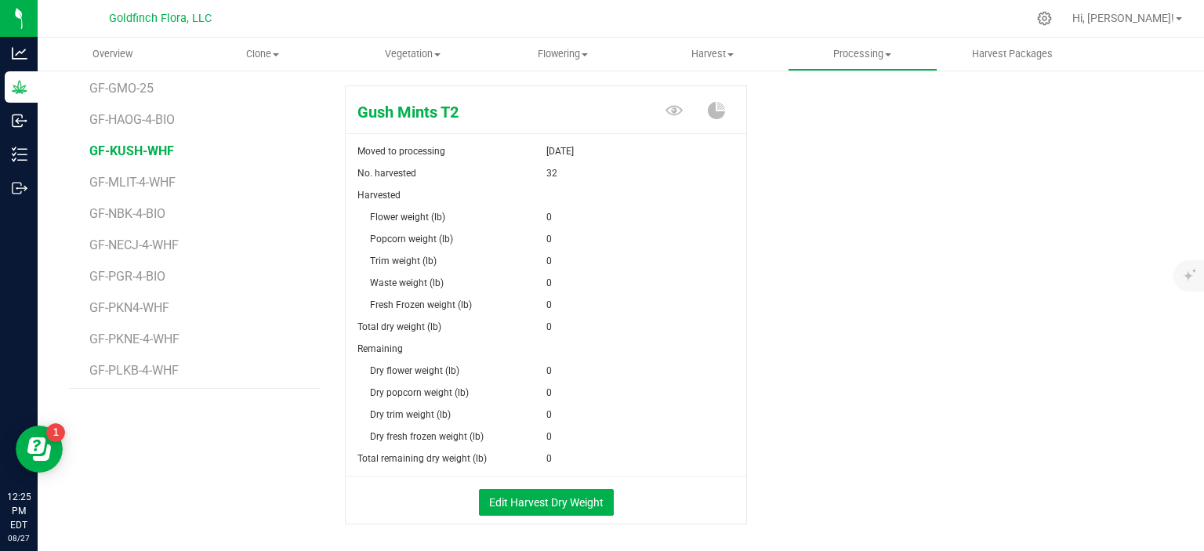
click at [123, 151] on span "GF-KUSH-WHF" at bounding box center [131, 150] width 85 height 15
click at [121, 215] on span "GF-NBK-4-BIO" at bounding box center [129, 213] width 81 height 15
click at [116, 277] on span "GF-PGR-4-BIO" at bounding box center [130, 276] width 82 height 15
click at [119, 303] on span "GF-PKN4-WHF" at bounding box center [130, 307] width 83 height 15
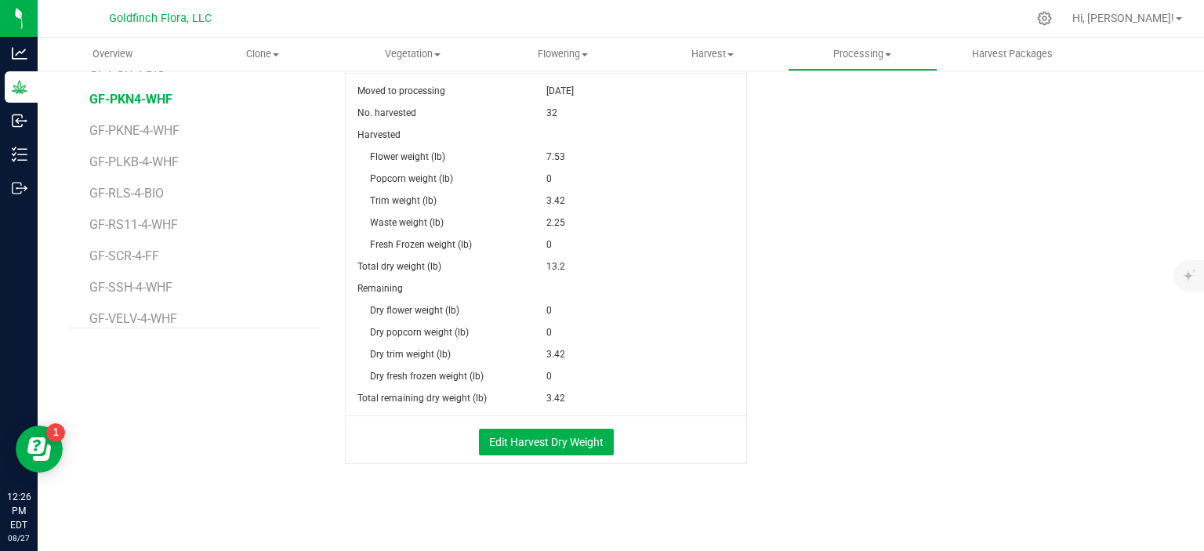
scroll to position [327, 0]
click at [107, 220] on span "GF-RS11-4-WHF" at bounding box center [135, 223] width 93 height 15
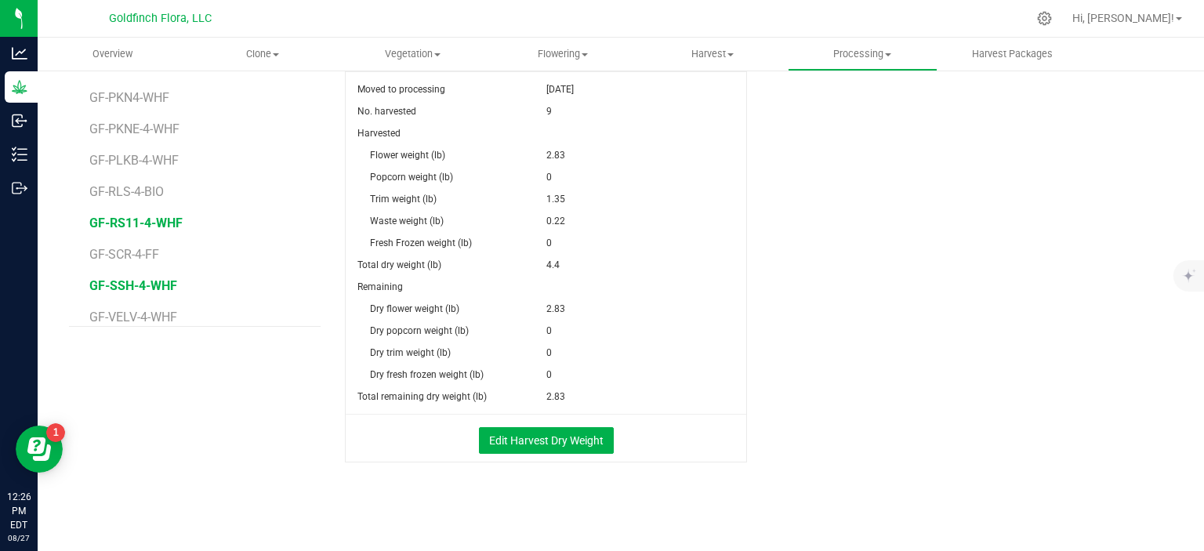
click at [122, 281] on span "GF-SSH-4-WHF" at bounding box center [133, 285] width 88 height 15
click at [128, 164] on span "GF-PLKB-4-WHF" at bounding box center [136, 160] width 94 height 15
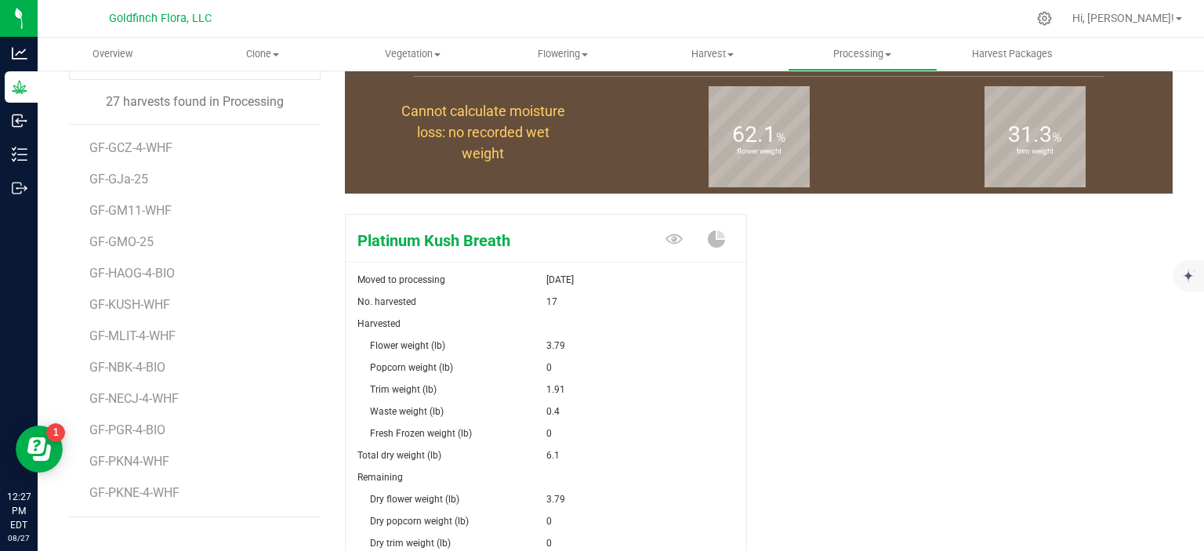
scroll to position [188, 0]
click at [161, 147] on span "GF-GCZ-4-WHF" at bounding box center [133, 146] width 88 height 15
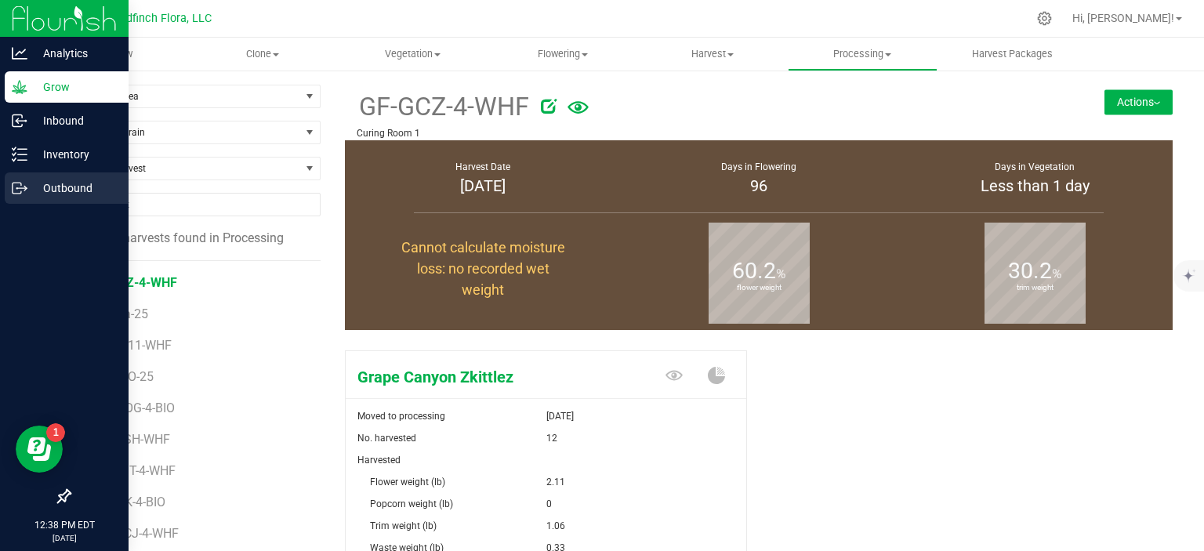
click at [38, 187] on p "Outbound" at bounding box center [74, 188] width 94 height 19
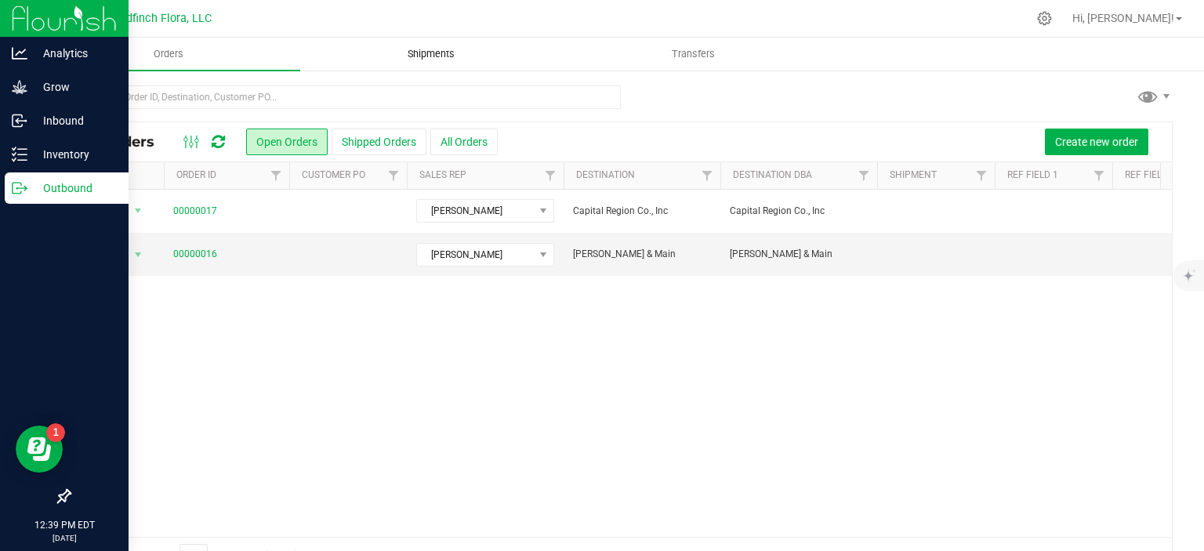
click at [443, 58] on span "Shipments" at bounding box center [431, 54] width 89 height 14
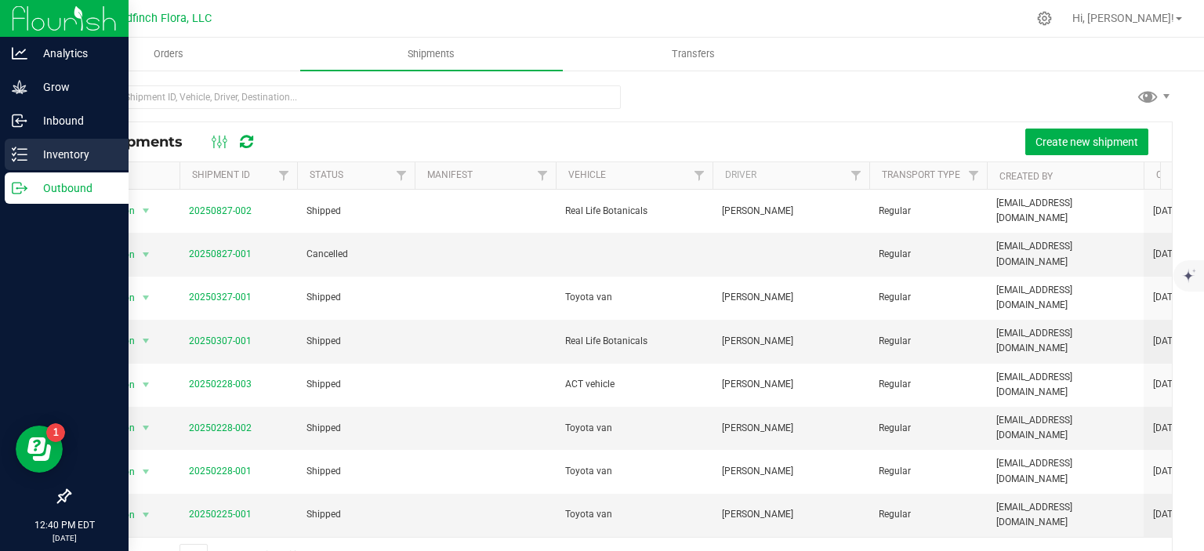
click at [22, 151] on icon at bounding box center [20, 155] width 16 height 16
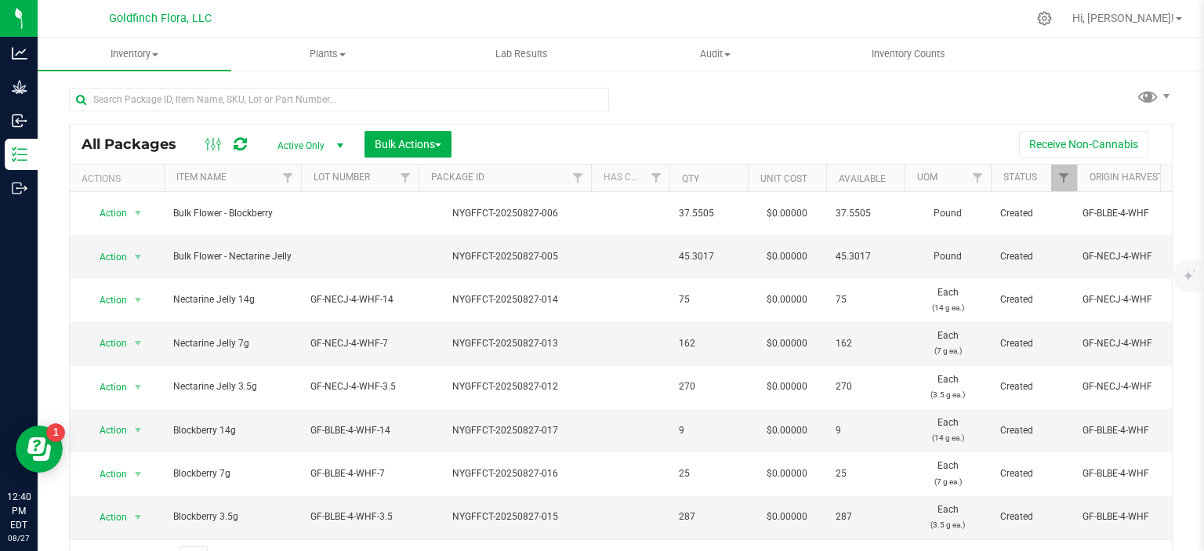
click at [340, 147] on span "select" at bounding box center [340, 146] width 13 height 13
click at [279, 244] on li "All" at bounding box center [306, 242] width 85 height 24
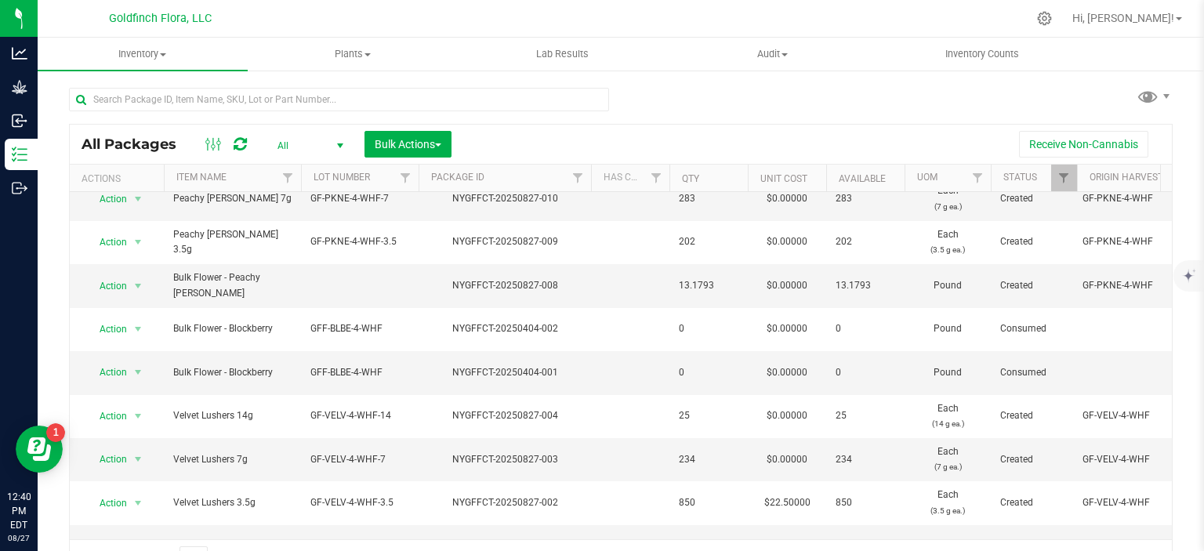
scroll to position [25, 0]
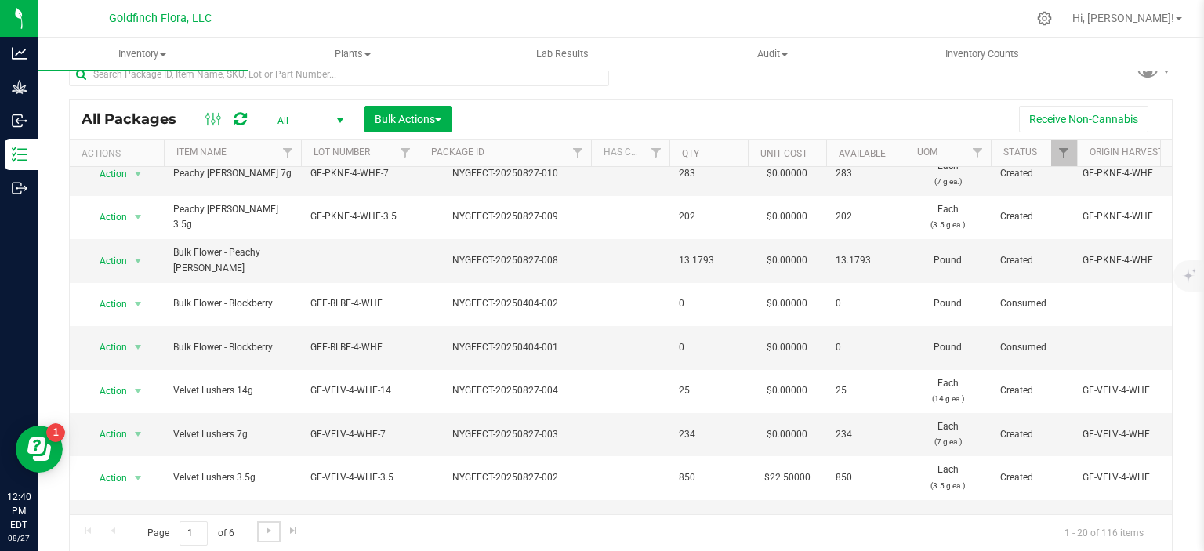
click at [273, 533] on span "Go to the next page" at bounding box center [269, 531] width 13 height 13
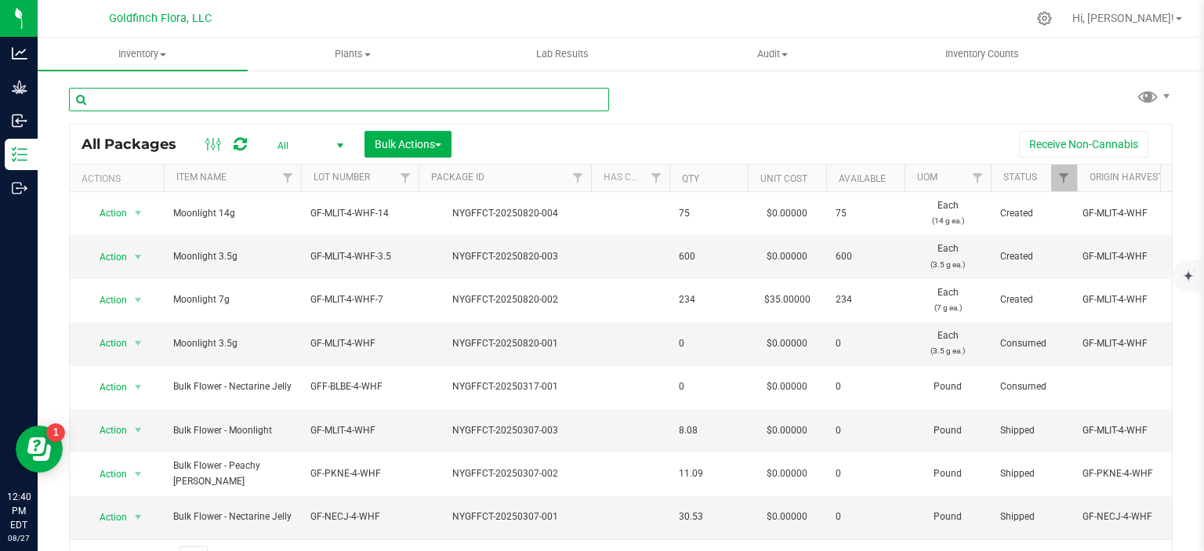
click at [348, 96] on input "text" at bounding box center [339, 100] width 540 height 24
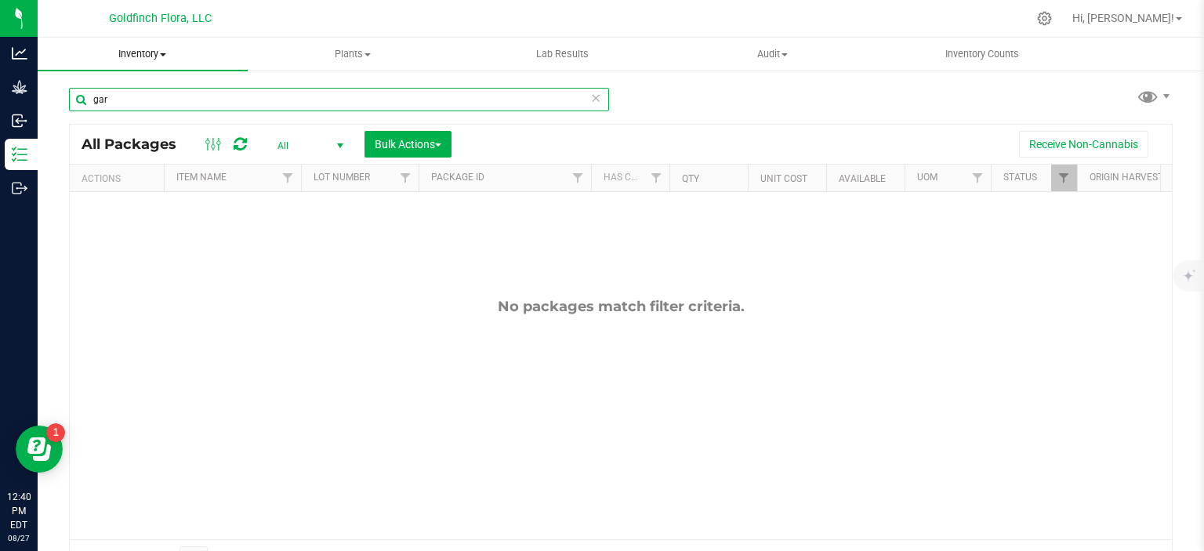
type input "gar"
click at [163, 53] on span at bounding box center [163, 54] width 6 height 3
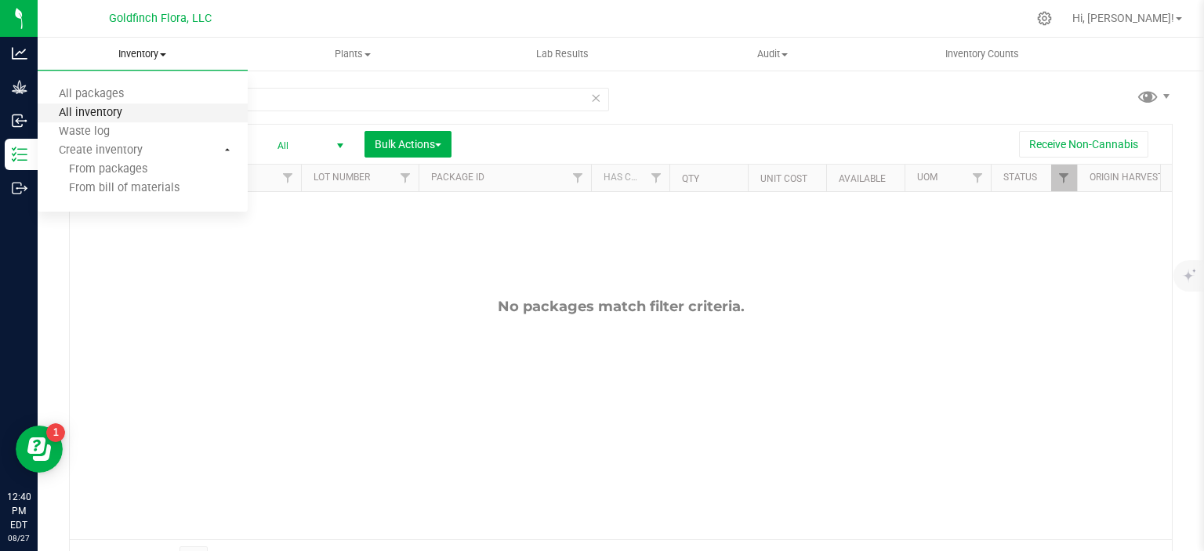
click at [103, 107] on span "All inventory" at bounding box center [91, 113] width 106 height 13
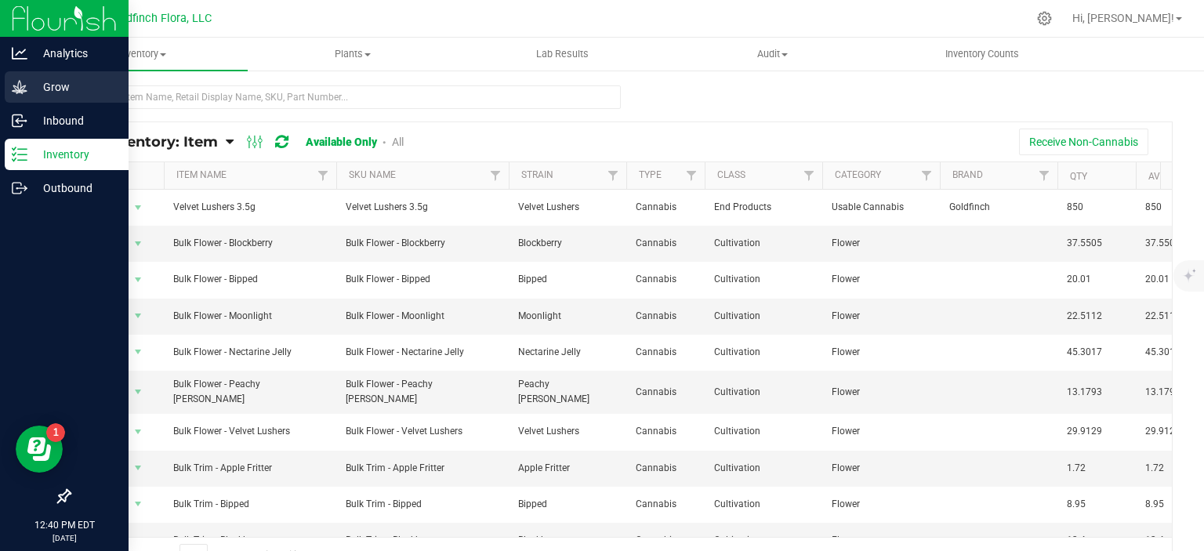
click at [45, 87] on p "Grow" at bounding box center [74, 87] width 94 height 19
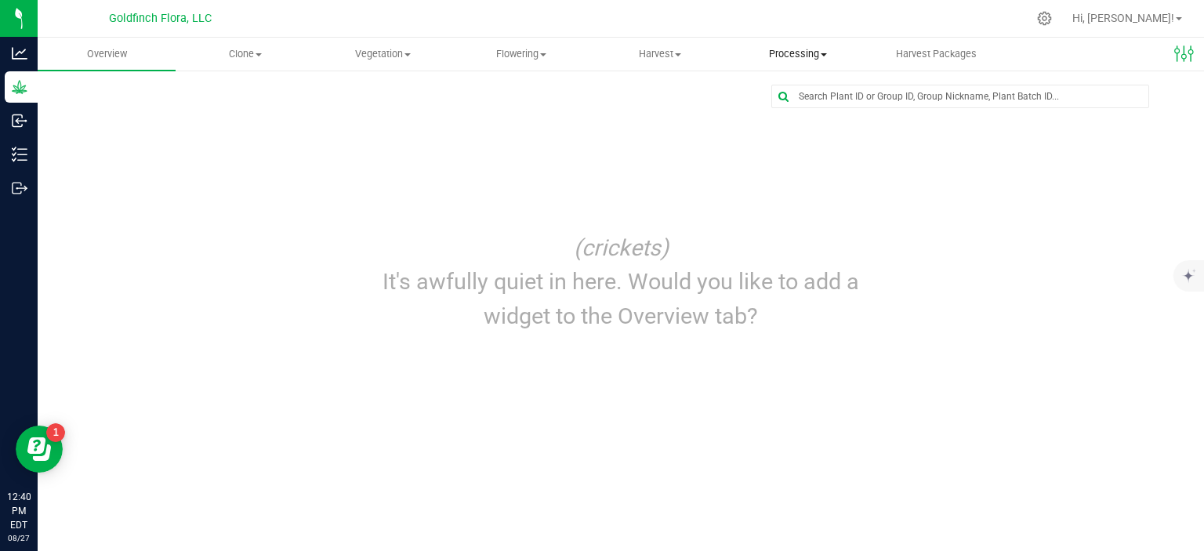
click at [827, 56] on span at bounding box center [824, 54] width 6 height 3
click at [769, 115] on span "Processing harvests" at bounding box center [801, 113] width 145 height 13
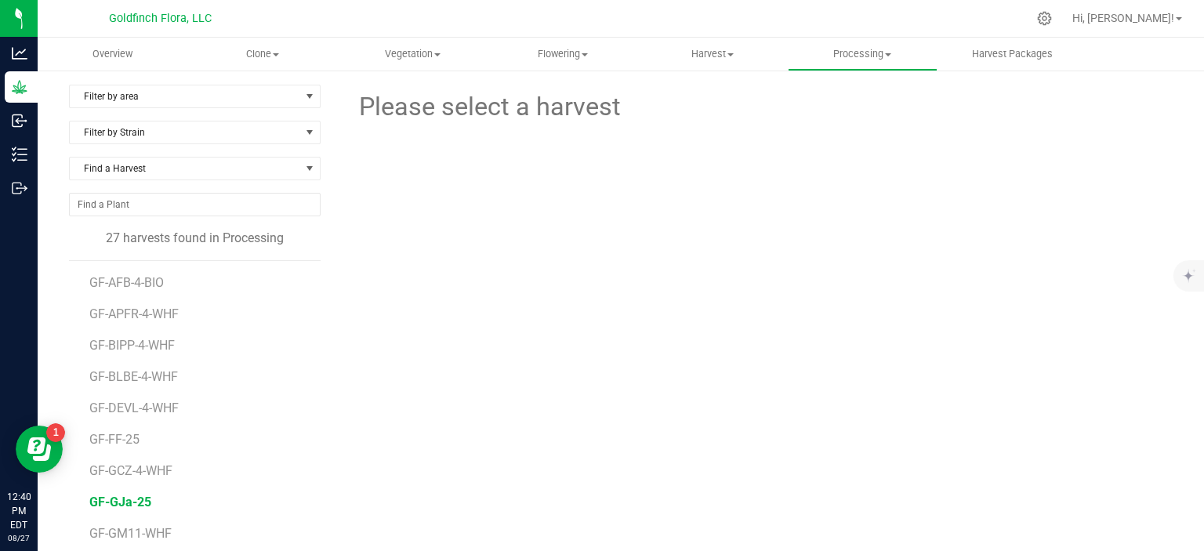
click at [129, 502] on span "GF-GJa-25" at bounding box center [120, 502] width 62 height 15
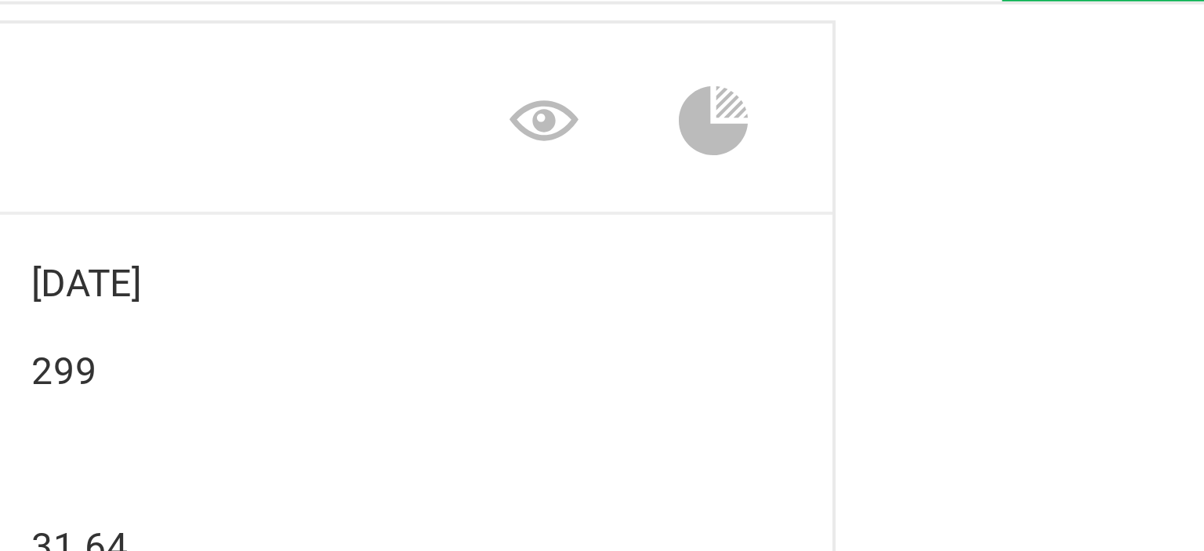
scroll to position [276, 0]
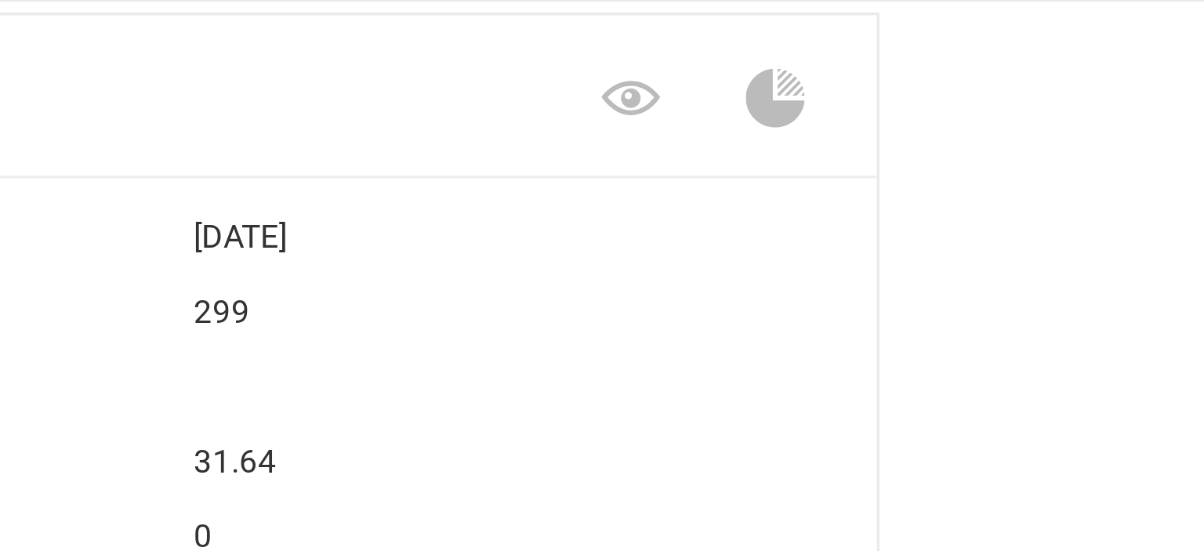
click at [787, 129] on div "Garlic Jam Auto Moved to processing [DATE] No. harvested 299 Harvested Flower w…" at bounding box center [759, 310] width 828 height 485
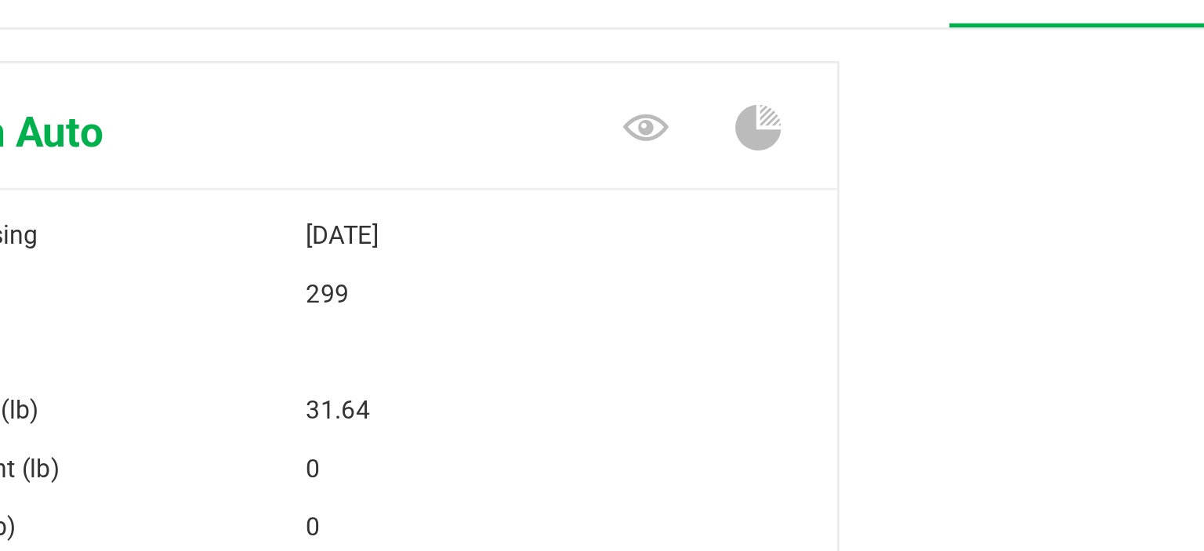
scroll to position [277, 0]
